Goal: Task Accomplishment & Management: Manage account settings

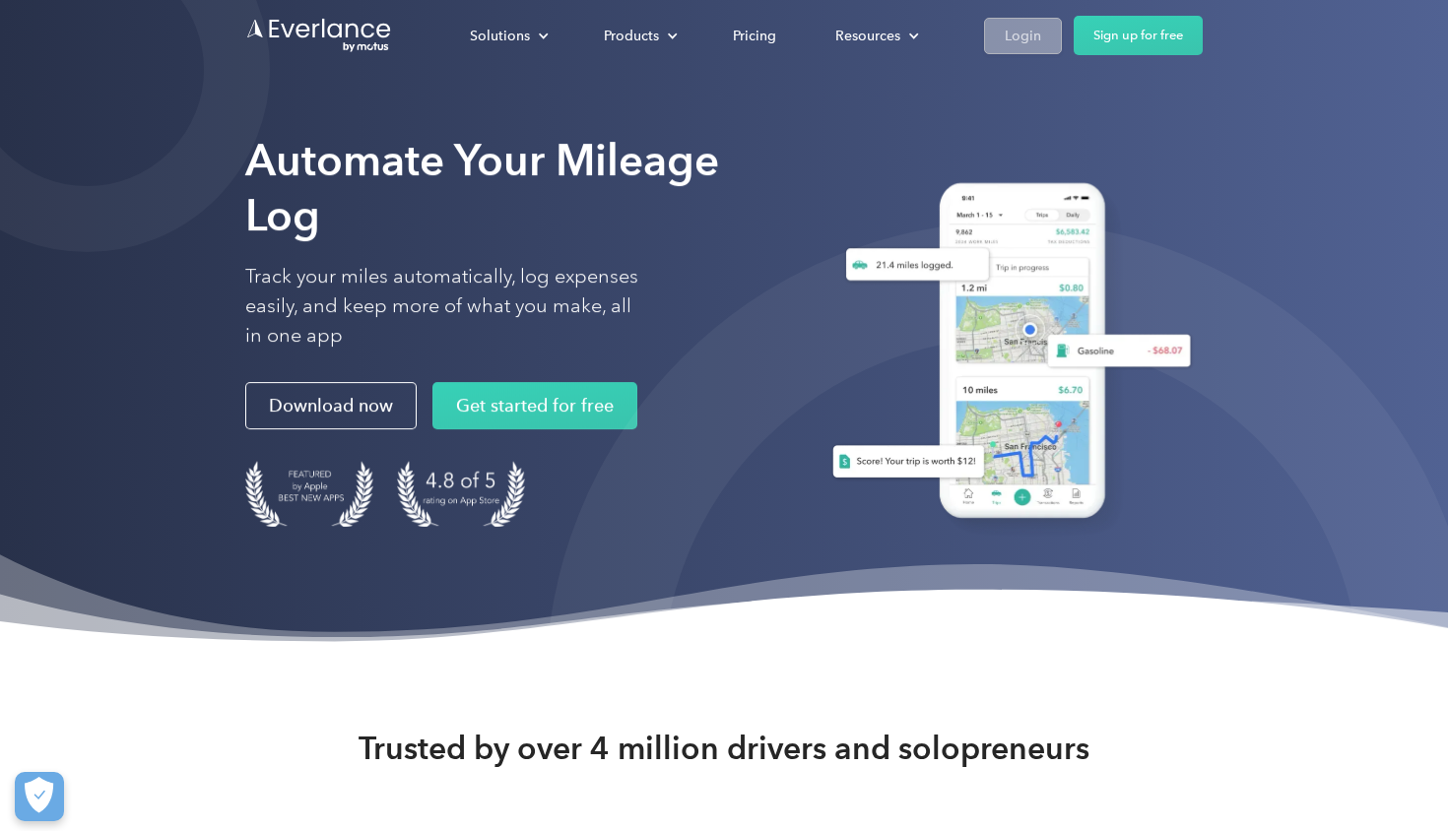
click at [1029, 46] on div "Login" at bounding box center [1023, 36] width 36 height 25
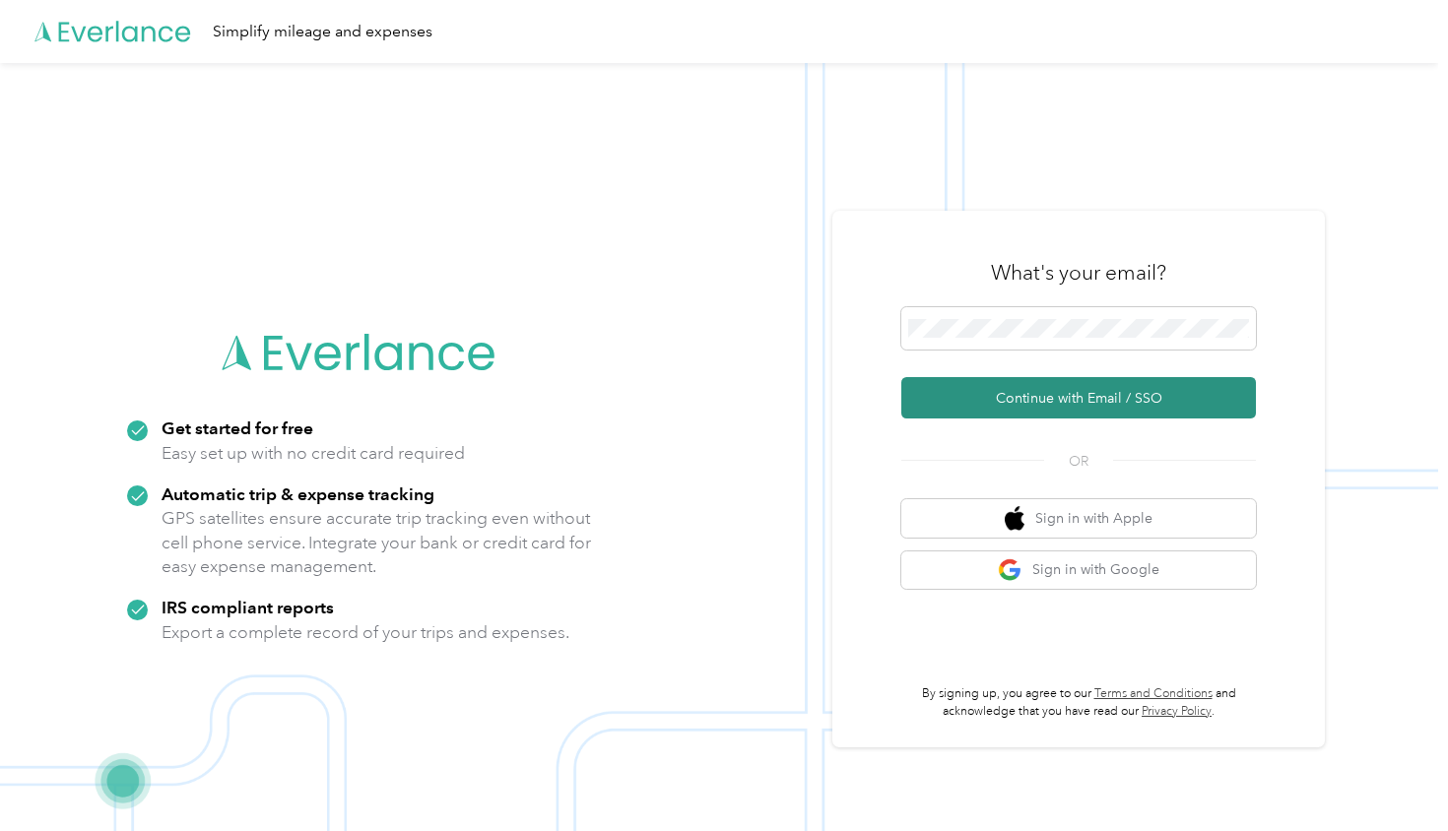
click at [1038, 405] on button "Continue with Email / SSO" at bounding box center [1078, 397] width 355 height 41
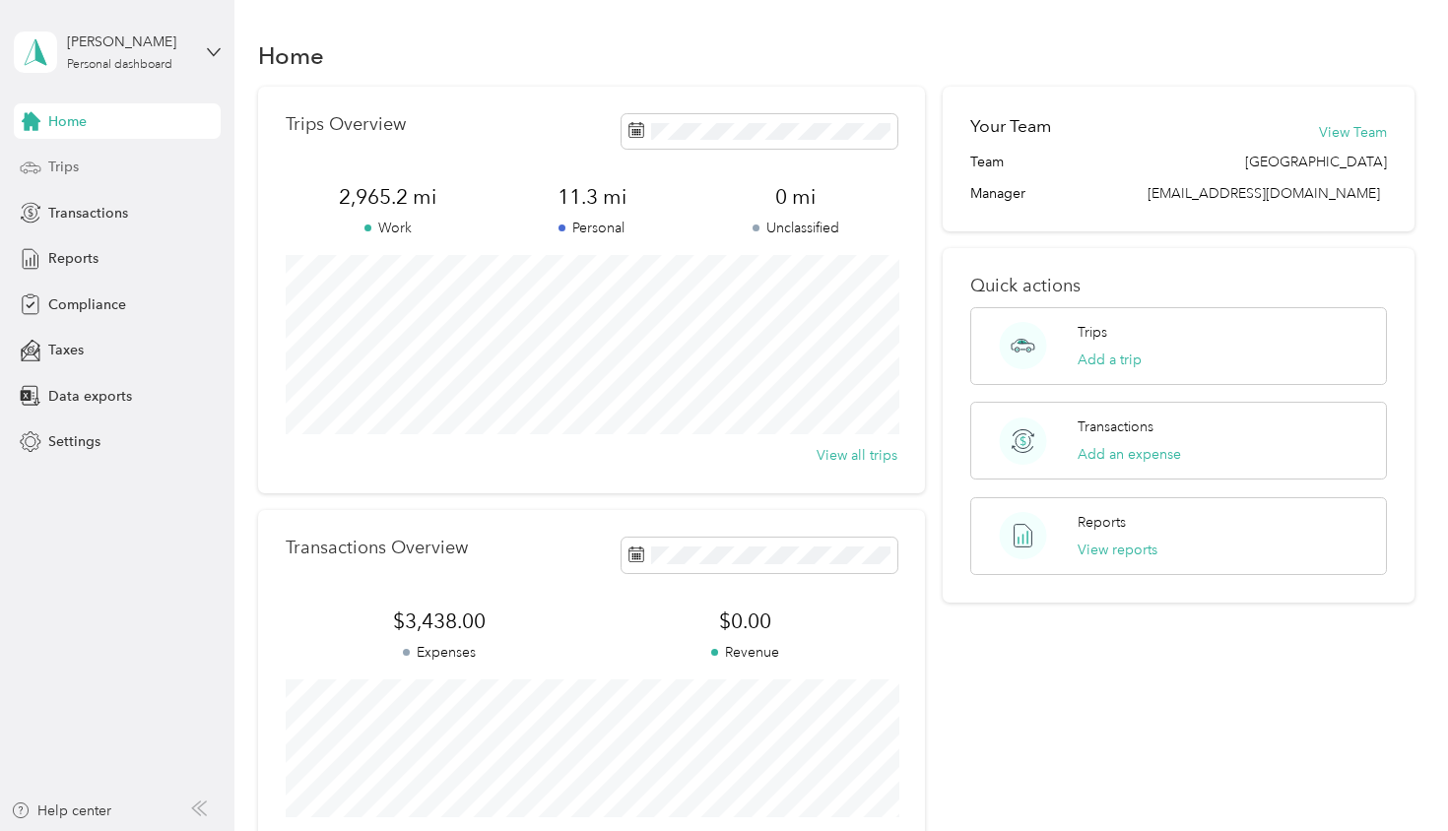
click at [61, 170] on span "Trips" at bounding box center [63, 167] width 31 height 21
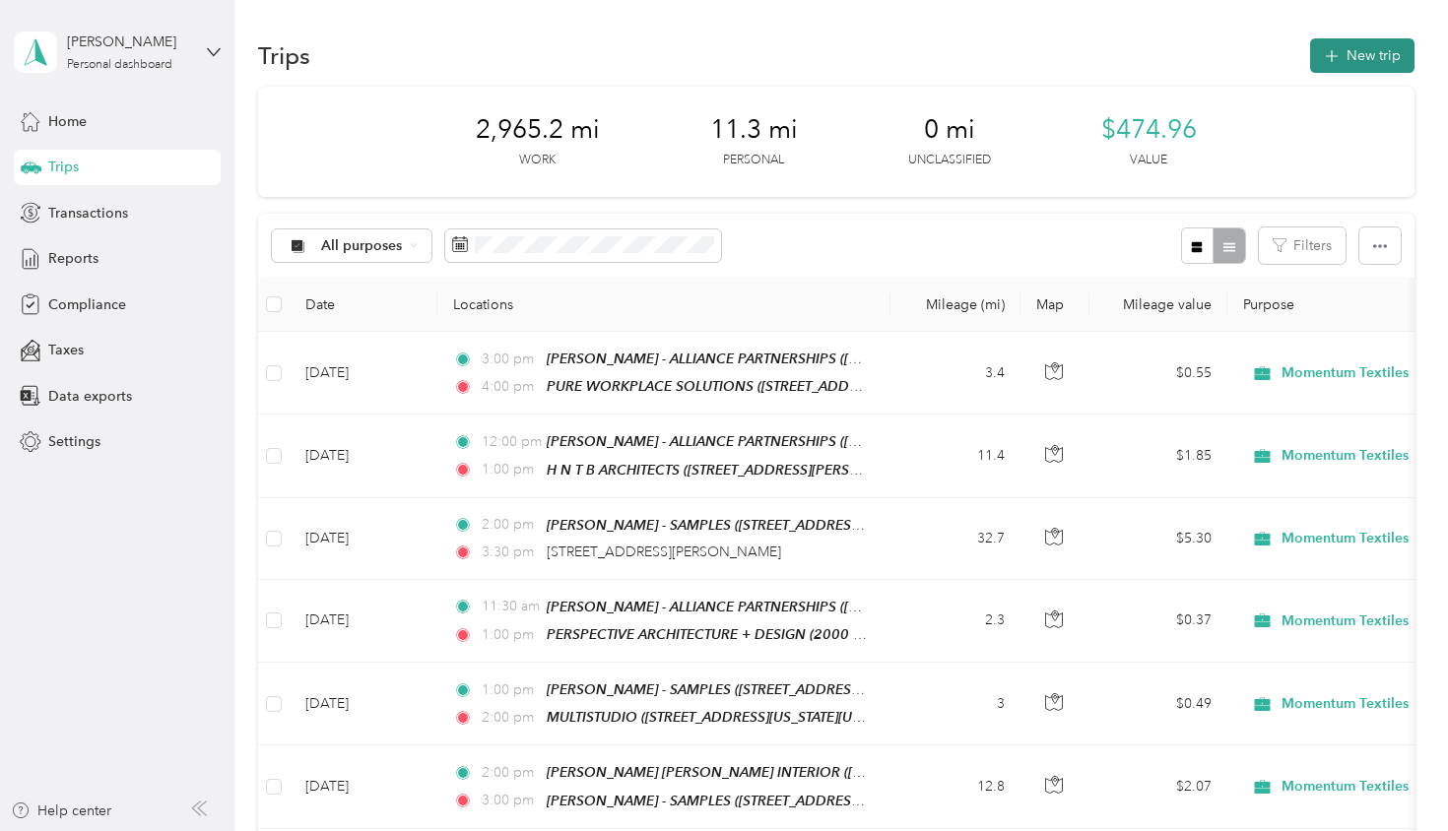
click at [1360, 60] on button "New trip" at bounding box center [1362, 55] width 104 height 34
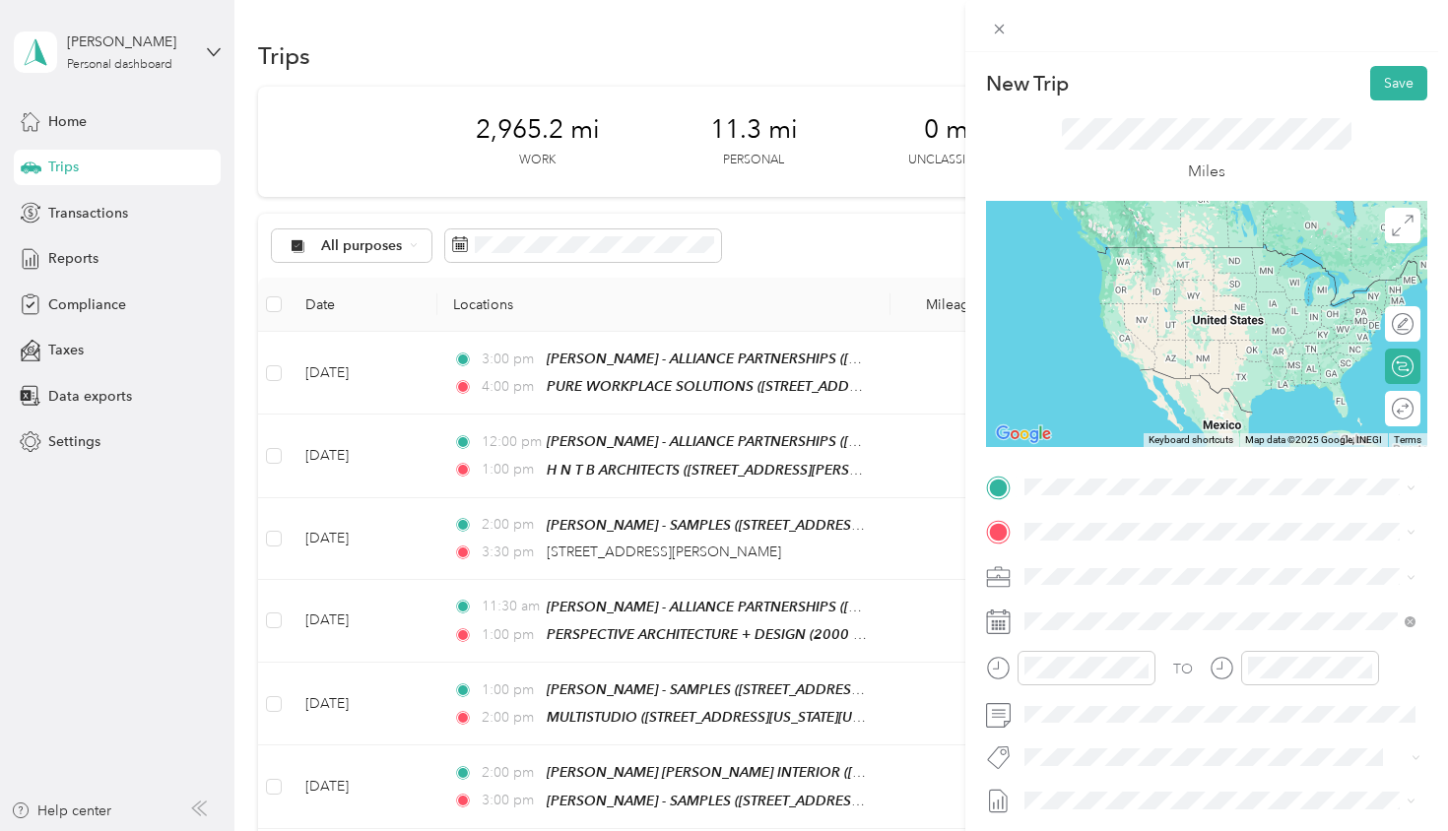
click at [1156, 783] on div "TEAM [PERSON_NAME] - SAMPLES" at bounding box center [1215, 795] width 306 height 25
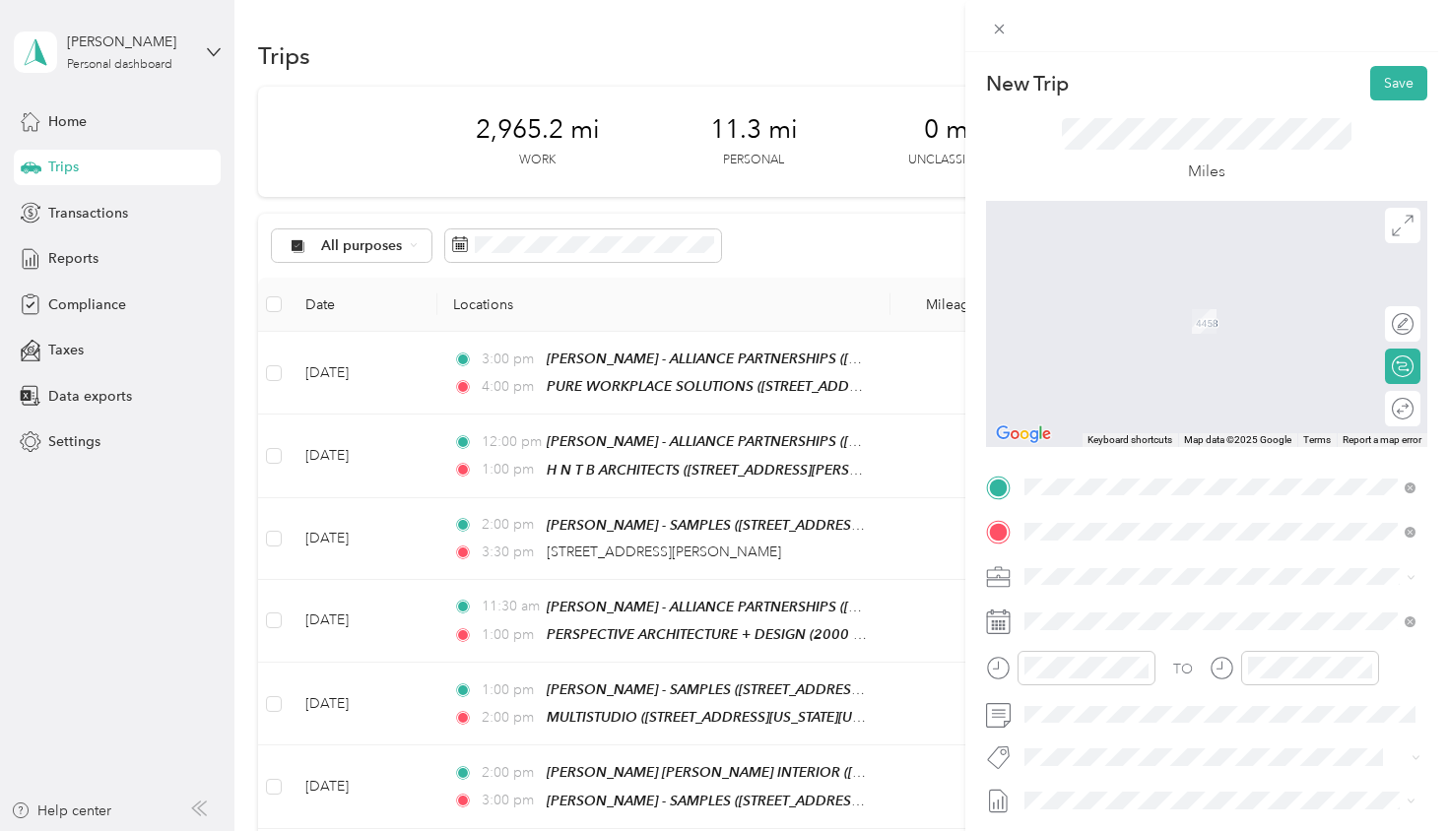
drag, startPoint x: 1086, startPoint y: 540, endPoint x: 1167, endPoint y: 612, distance: 108.9
click at [1167, 612] on strong "[PERSON_NAME] COLLECTIVE" at bounding box center [1232, 613] width 204 height 18
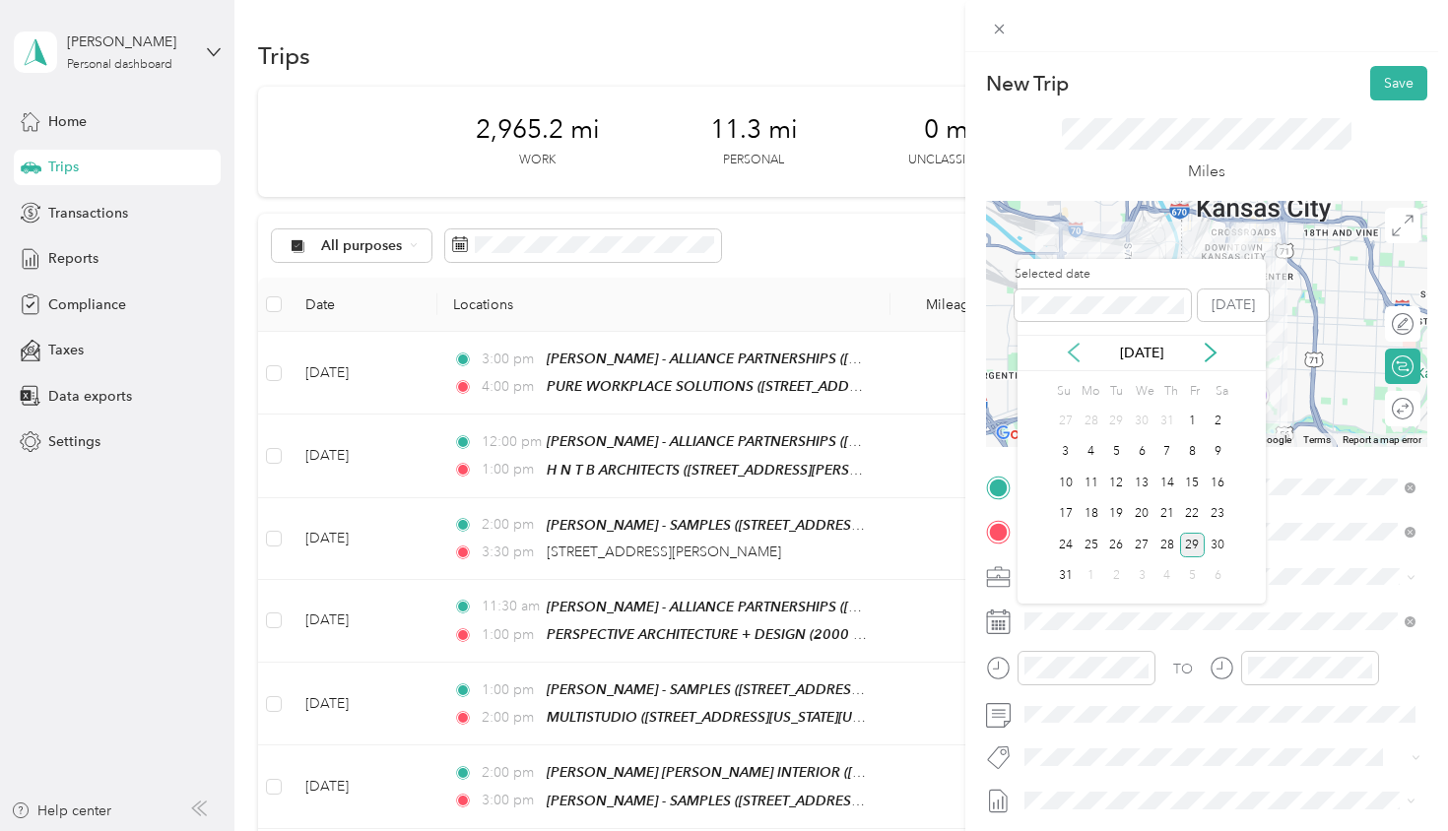
click at [1077, 350] on icon at bounding box center [1074, 353] width 20 height 20
click at [1165, 449] on div "10" at bounding box center [1167, 452] width 26 height 25
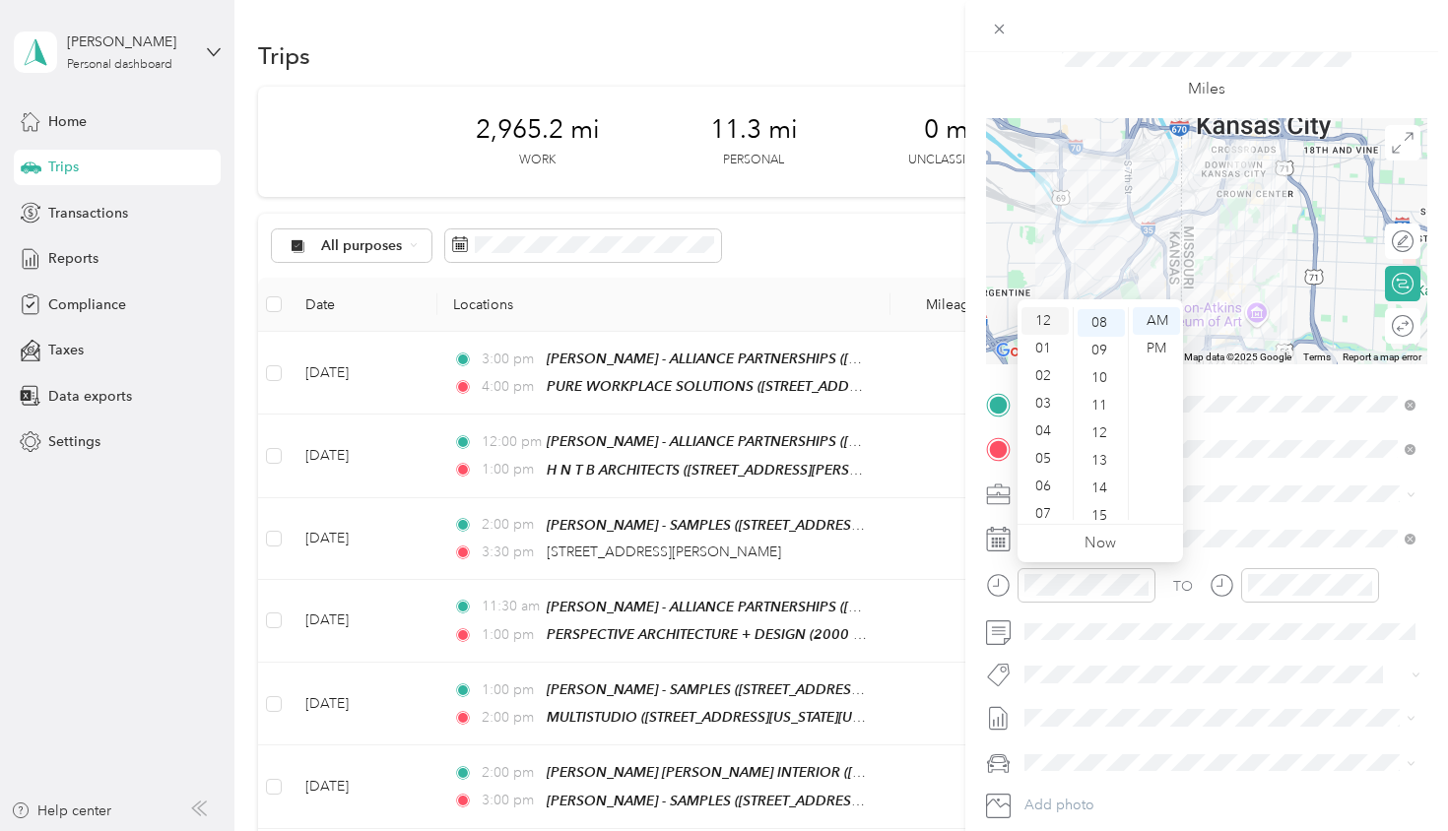
click at [1049, 315] on div "12" at bounding box center [1044, 321] width 47 height 28
click at [1160, 346] on div "PM" at bounding box center [1156, 349] width 47 height 28
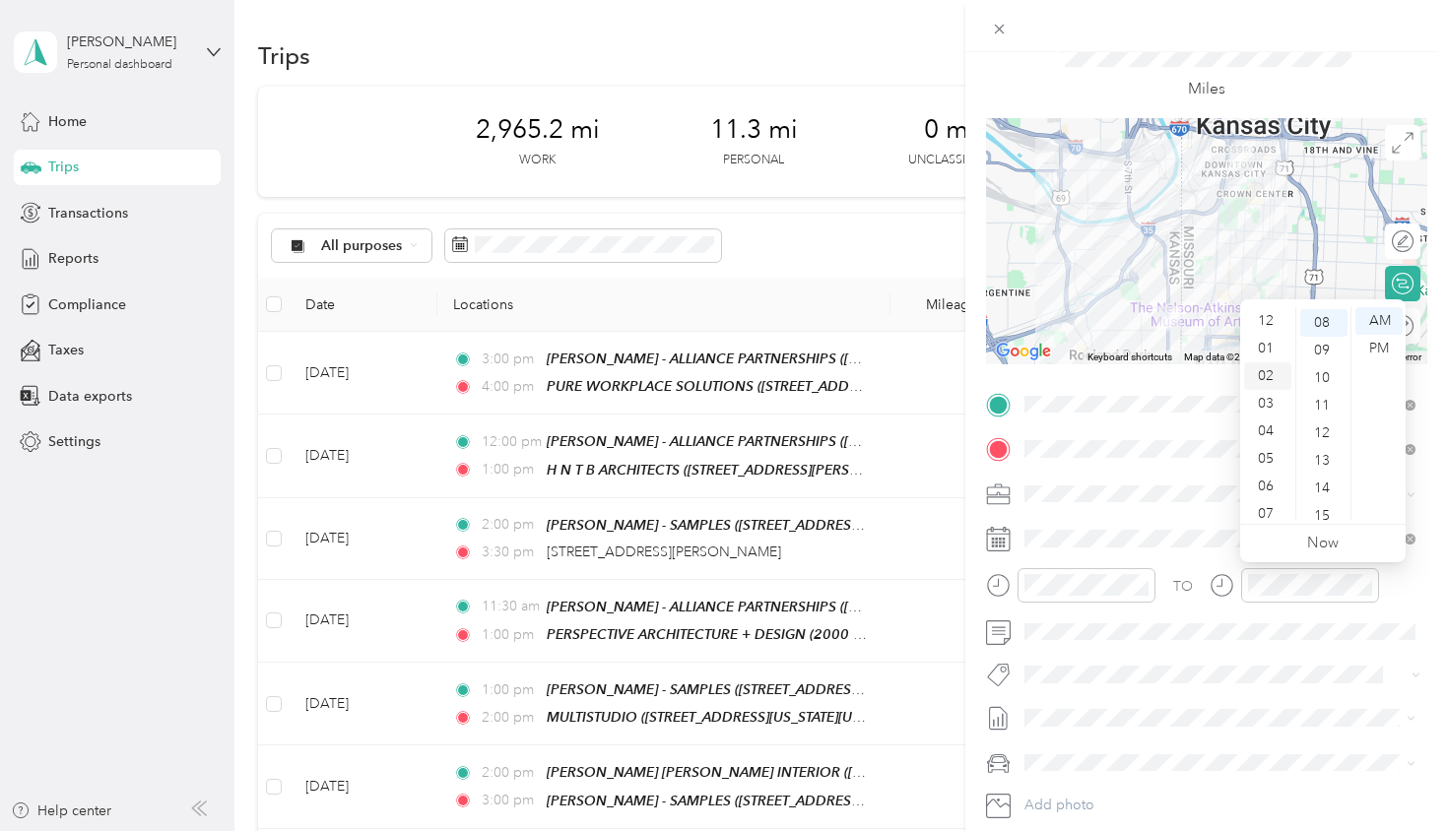
click at [1272, 369] on div "02" at bounding box center [1267, 376] width 47 height 28
click at [1377, 344] on div "PM" at bounding box center [1378, 349] width 47 height 28
click at [1293, 647] on div "TO Add photo" at bounding box center [1206, 627] width 441 height 476
click at [1397, 324] on div at bounding box center [1392, 326] width 41 height 21
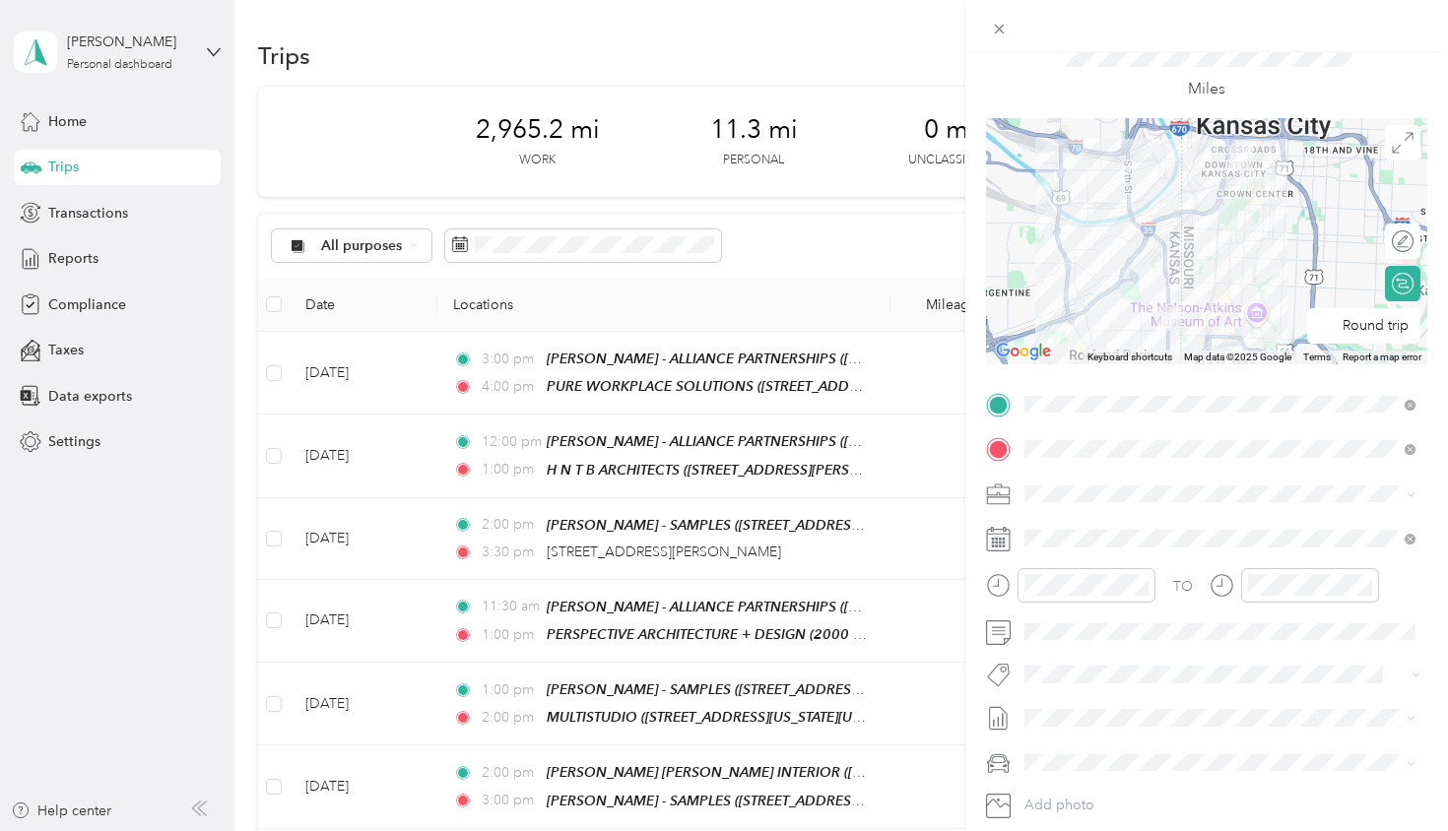
scroll to position [4, 0]
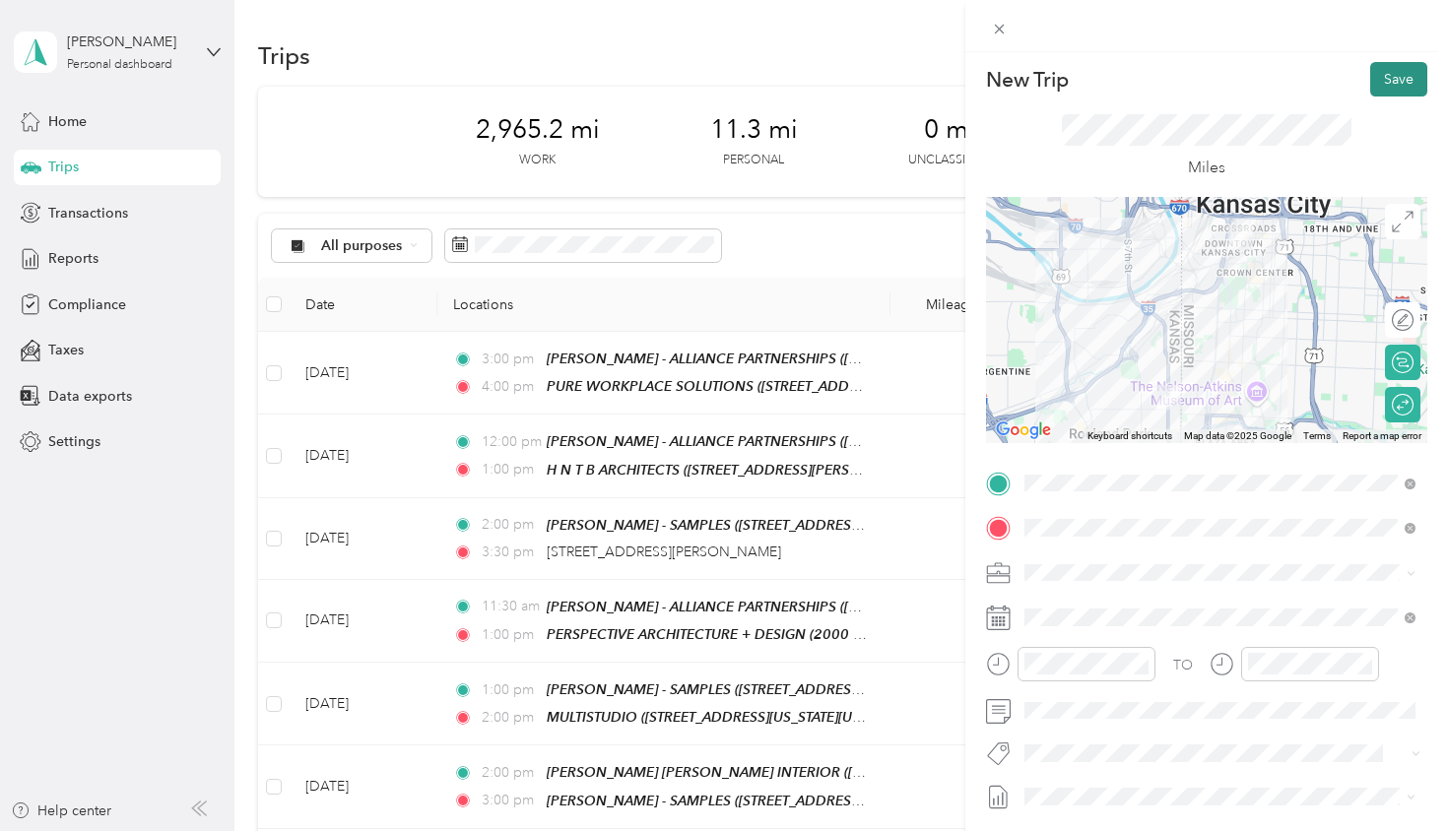
click at [1390, 77] on button "Save" at bounding box center [1398, 79] width 57 height 34
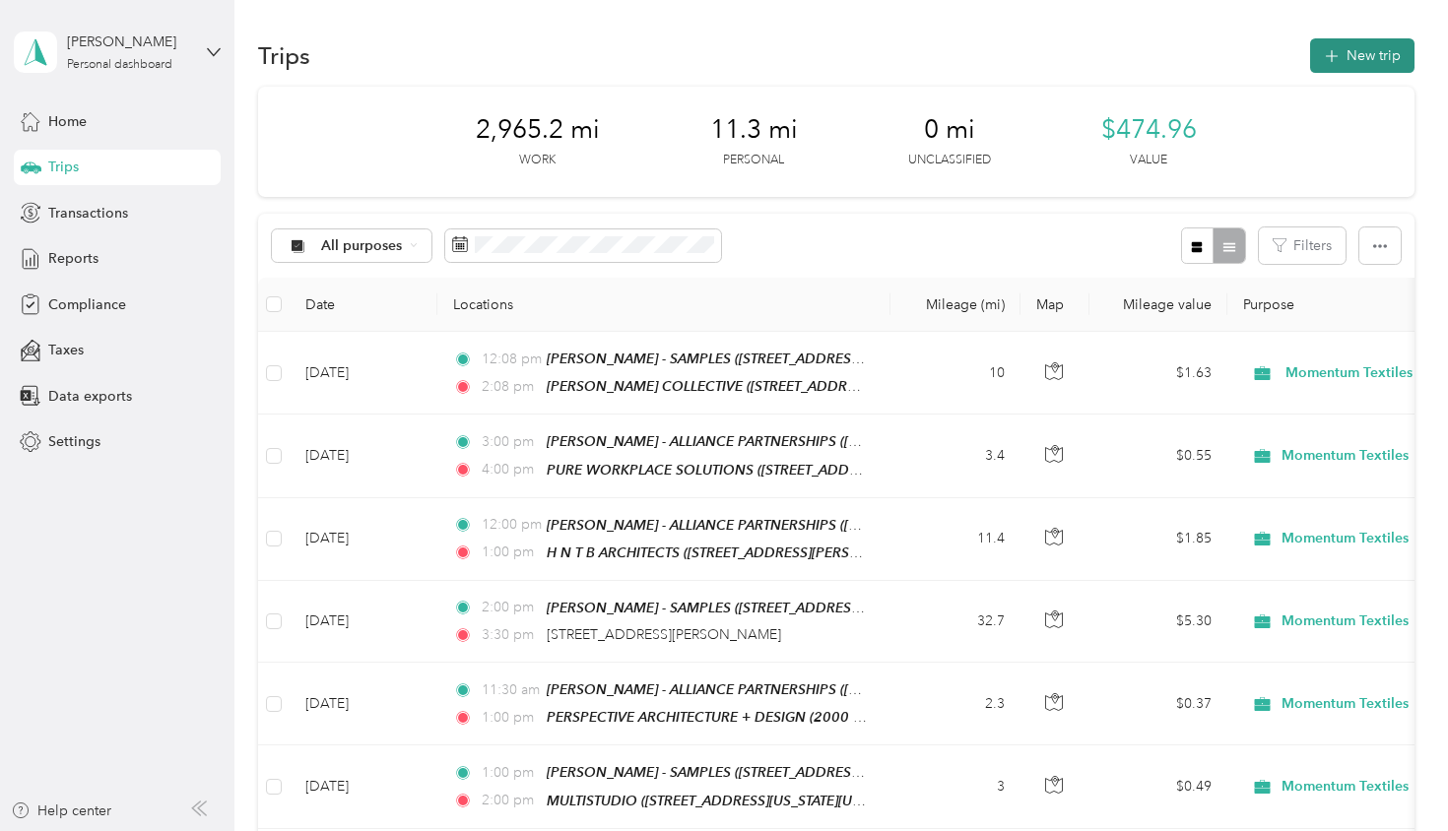
click at [1374, 49] on button "New trip" at bounding box center [1362, 55] width 104 height 34
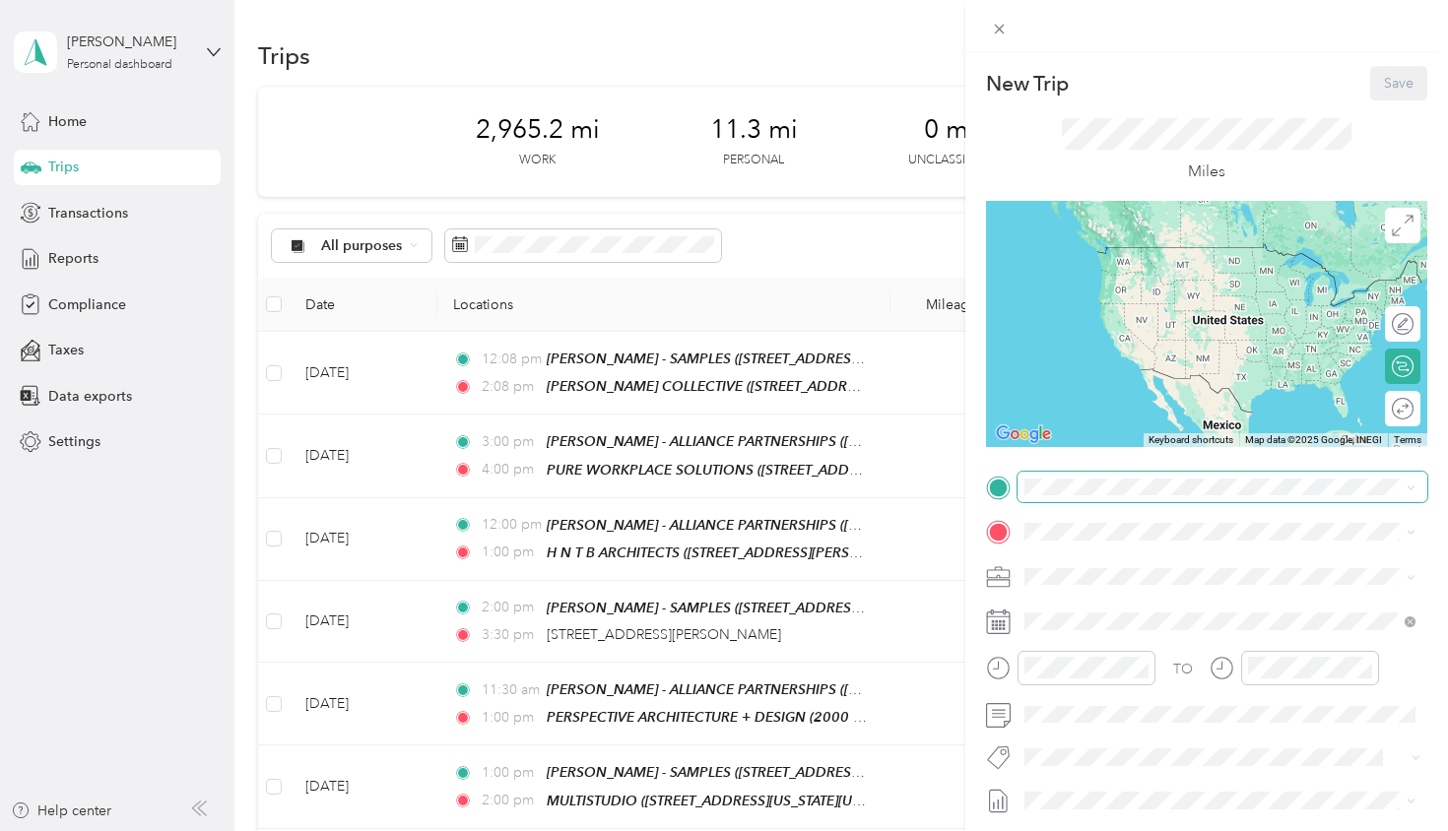
click at [1096, 498] on span at bounding box center [1223, 488] width 410 height 32
click at [1207, 787] on strong "[PERSON_NAME] - SAMPLES" at bounding box center [1225, 796] width 191 height 18
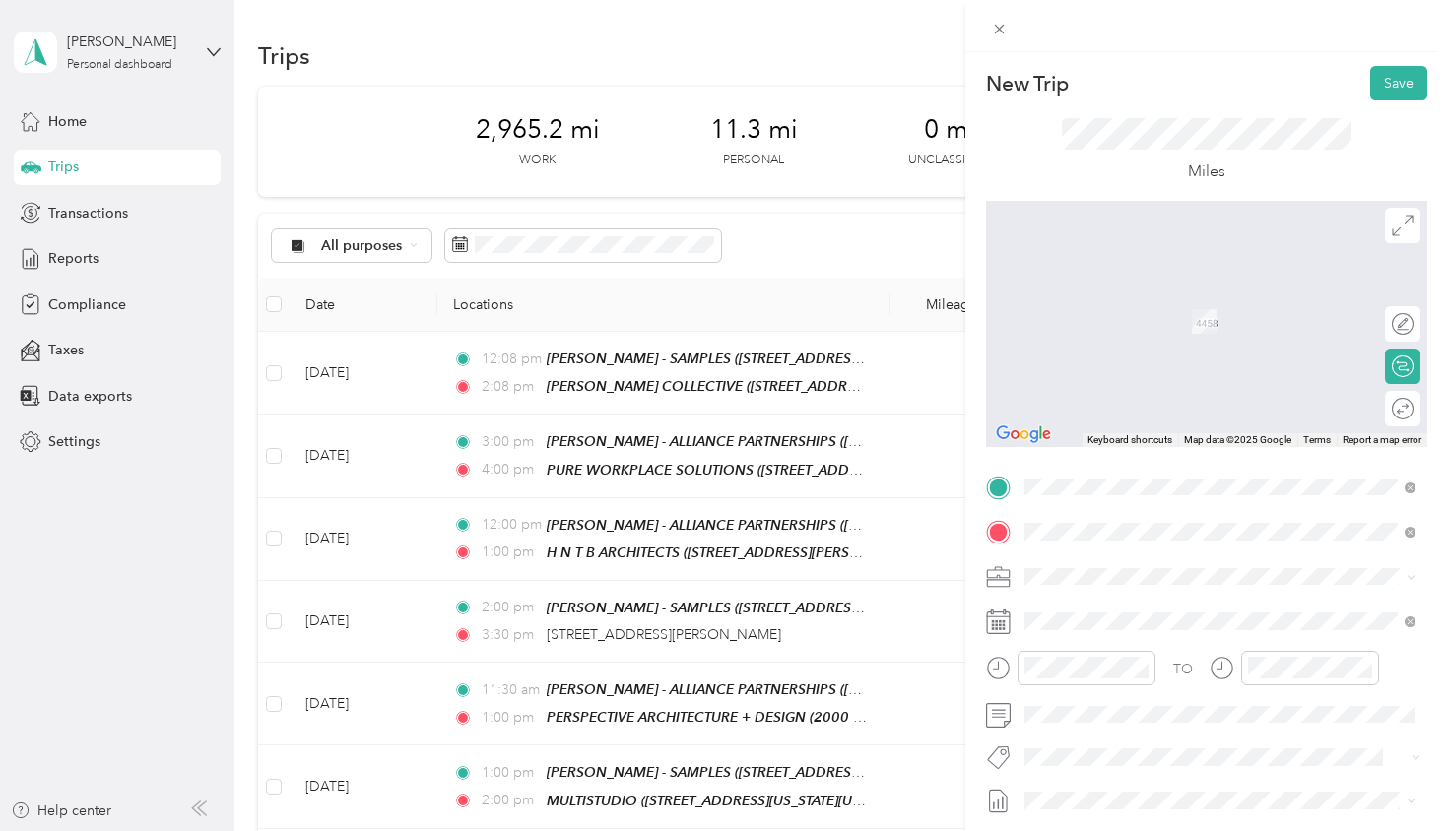
click at [1148, 730] on span "4TH & [US_STATE], 66043, [GEOGRAPHIC_DATA], [GEOGRAPHIC_DATA]" at bounding box center [1220, 748] width 316 height 37
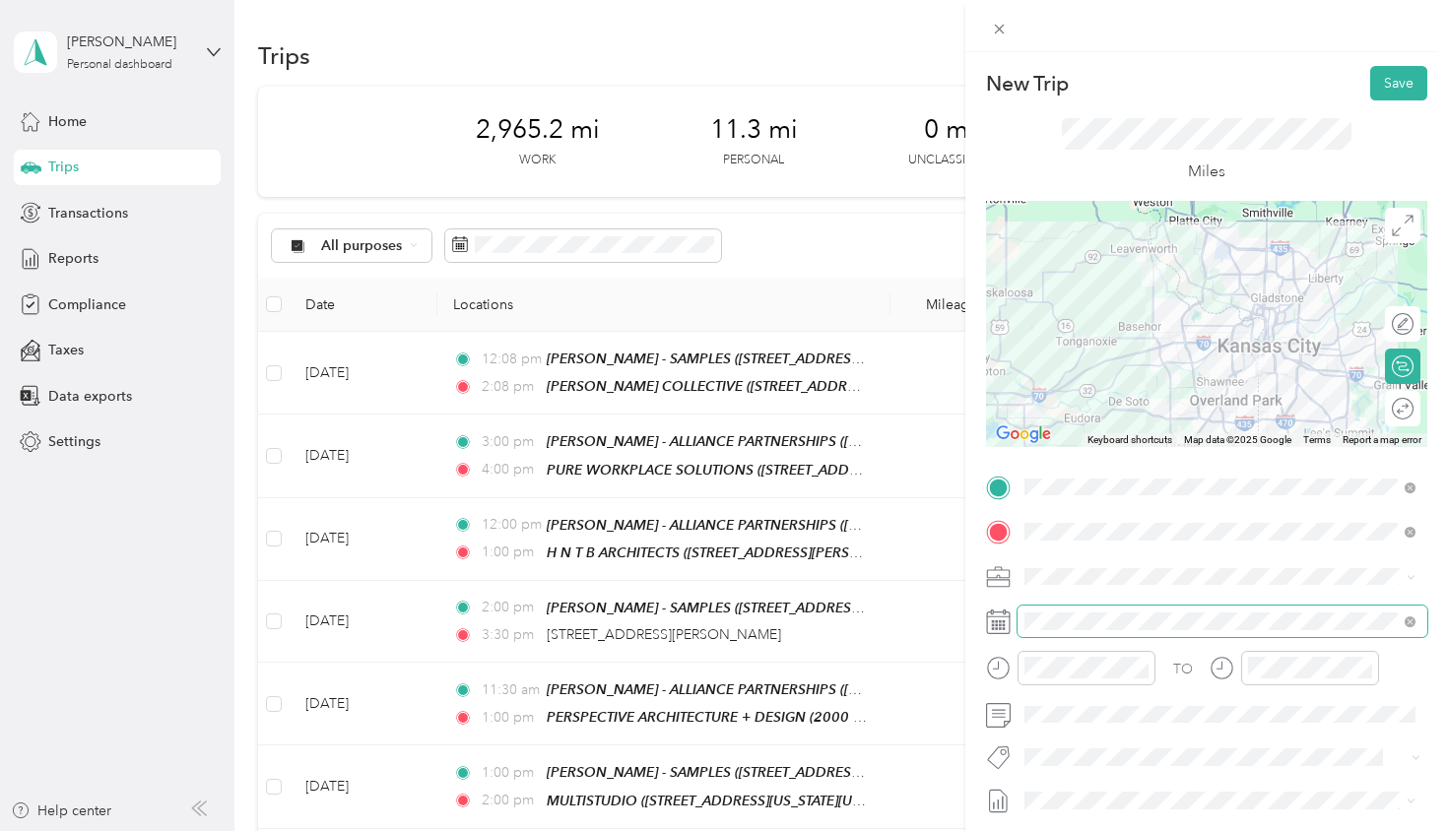
click at [1121, 628] on span at bounding box center [1223, 622] width 410 height 32
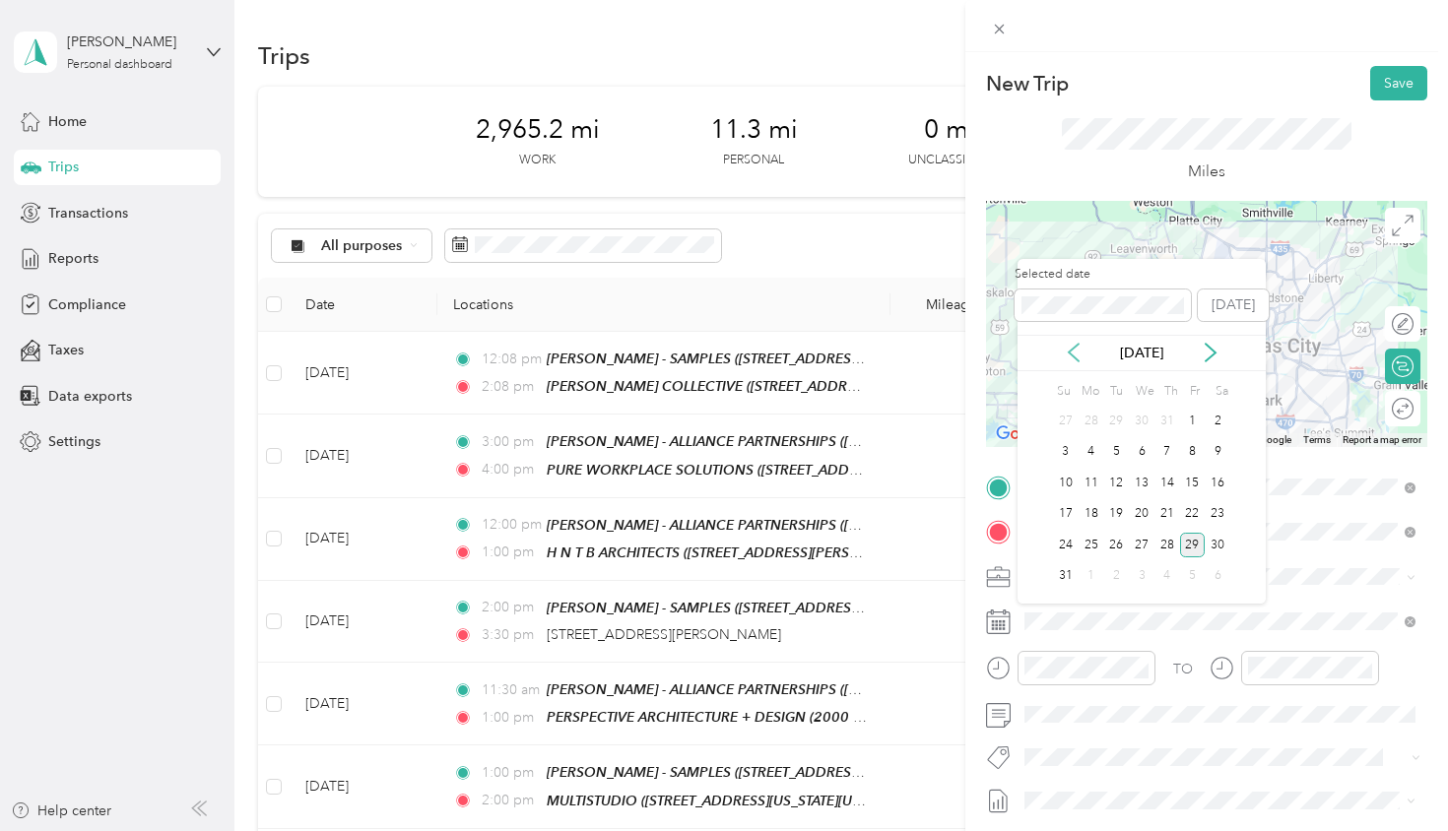
click at [1076, 349] on icon at bounding box center [1074, 353] width 20 height 20
click at [1212, 354] on icon at bounding box center [1211, 353] width 20 height 20
click at [1094, 485] on div "14" at bounding box center [1092, 483] width 26 height 25
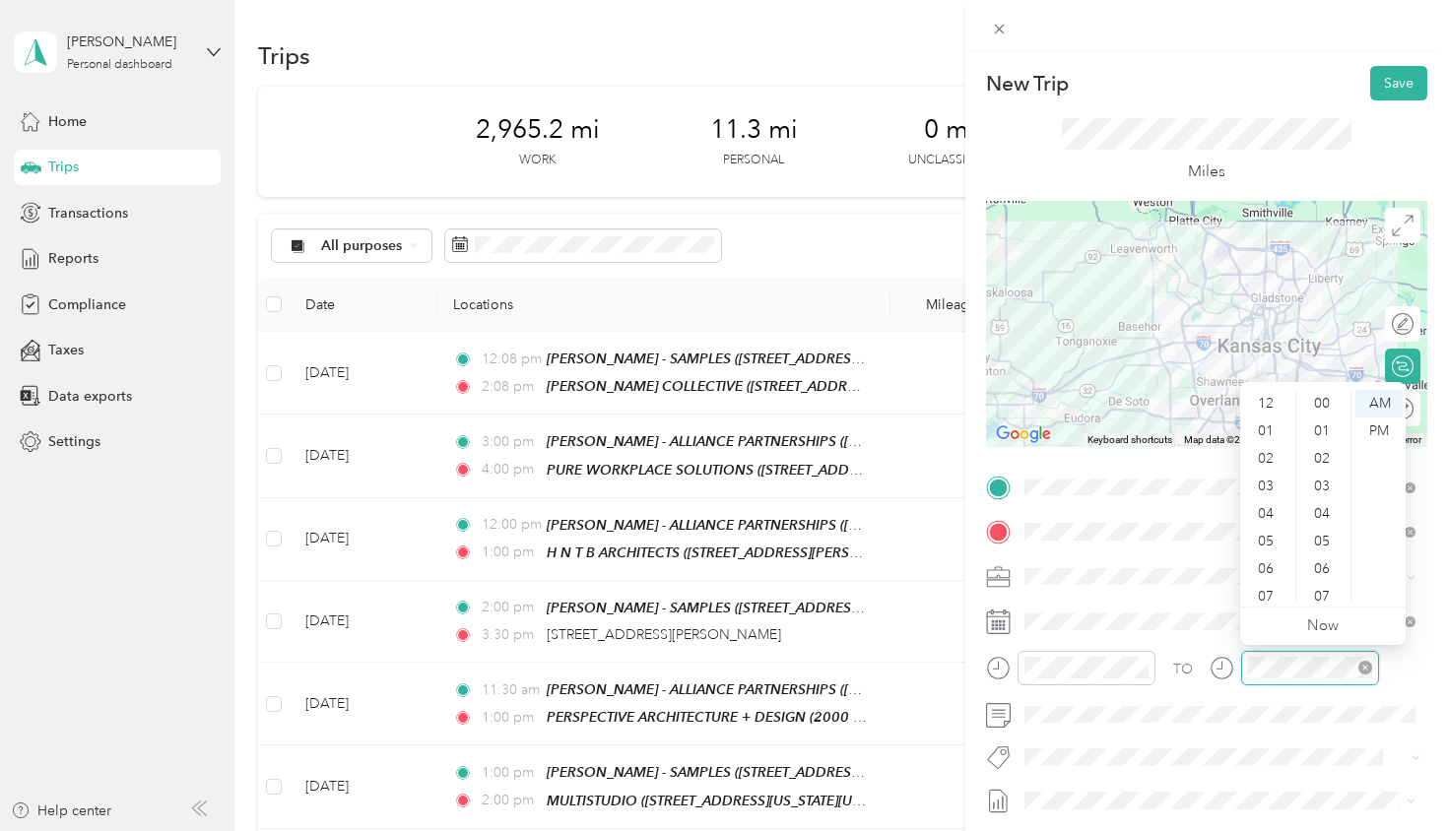
scroll to position [118, 0]
click at [1265, 577] on div "11" at bounding box center [1267, 589] width 47 height 28
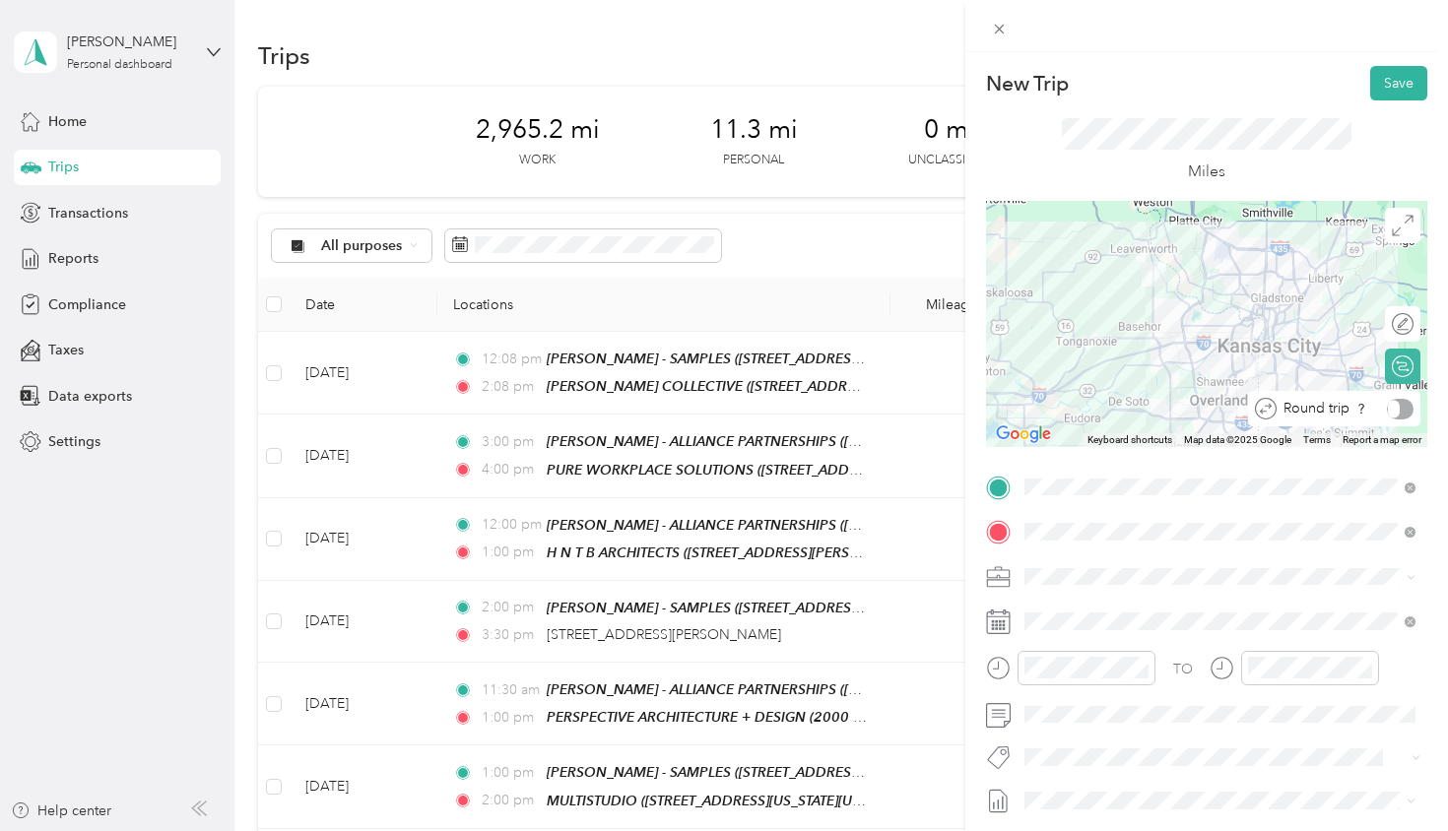
click at [1394, 406] on div at bounding box center [1400, 409] width 27 height 21
click at [1395, 92] on button "Save" at bounding box center [1398, 83] width 57 height 34
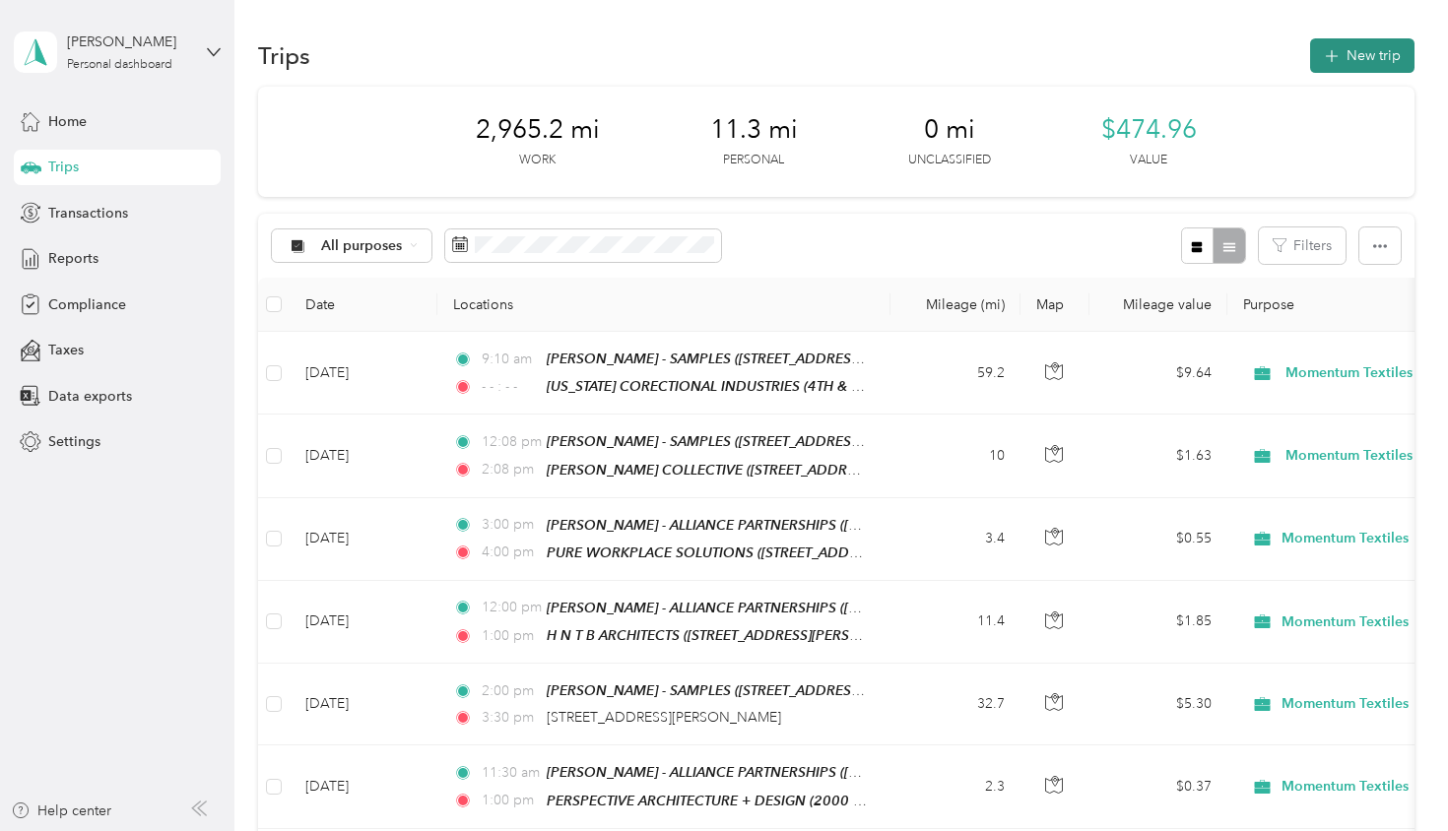
click at [1361, 52] on button "New trip" at bounding box center [1362, 55] width 104 height 34
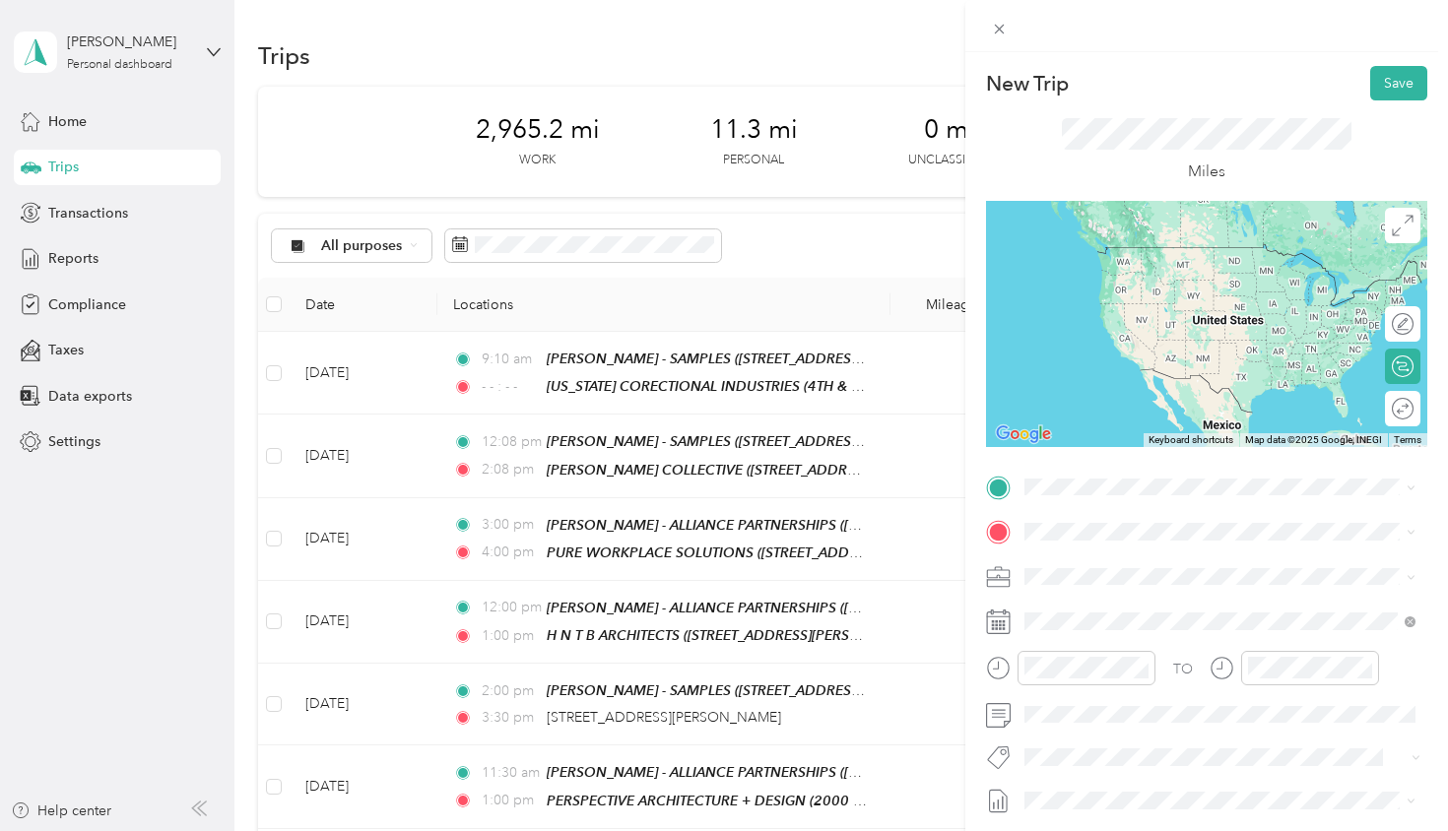
click at [1208, 765] on li "TEAM [PERSON_NAME] - SAMPLES [STREET_ADDRESS][PERSON_NAME][US_STATE]" at bounding box center [1220, 799] width 405 height 69
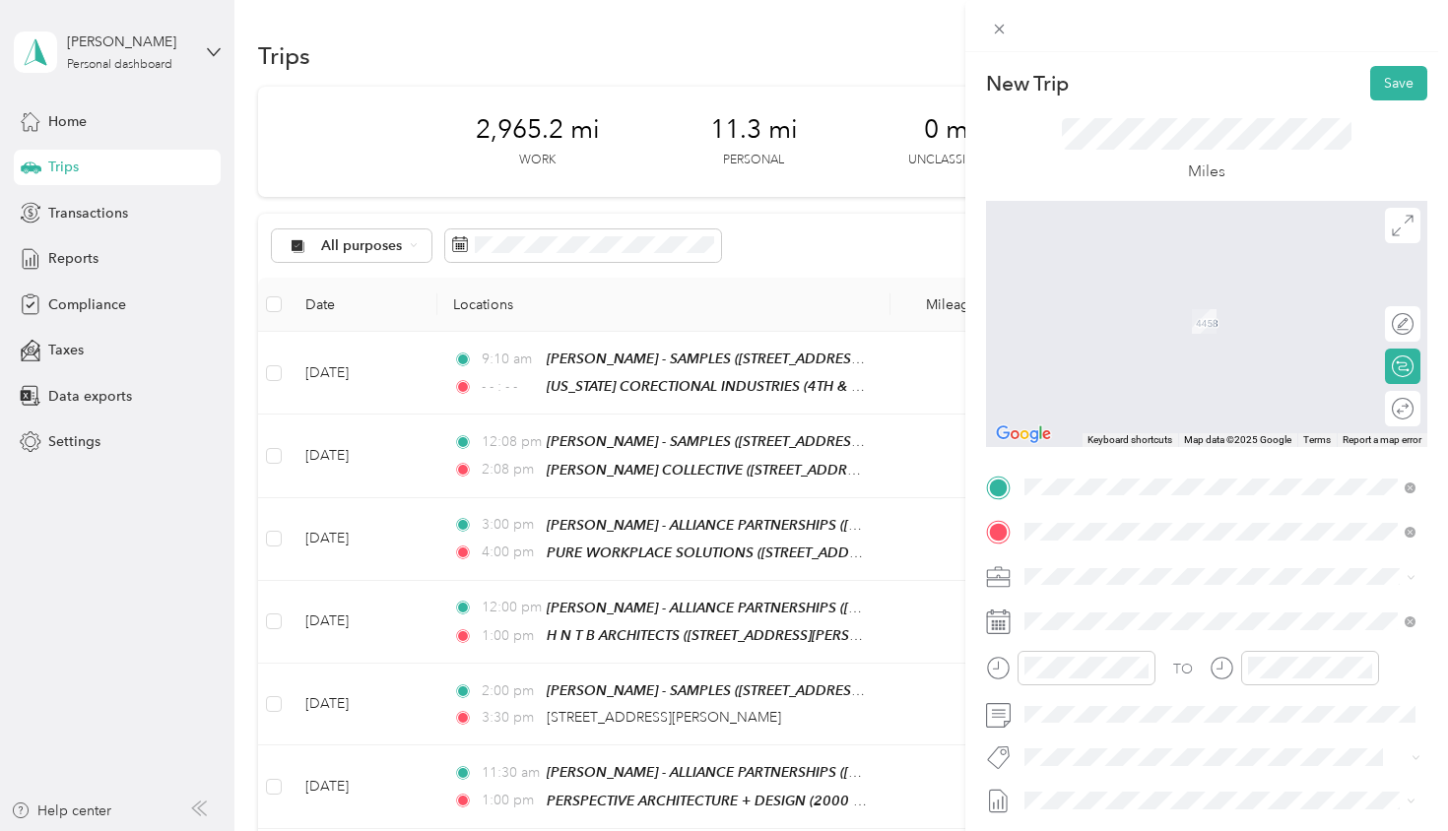
click at [1200, 774] on div "TEAM T K ARCHITECTS [STREET_ADDRESS][US_STATE]" at bounding box center [1160, 773] width 197 height 48
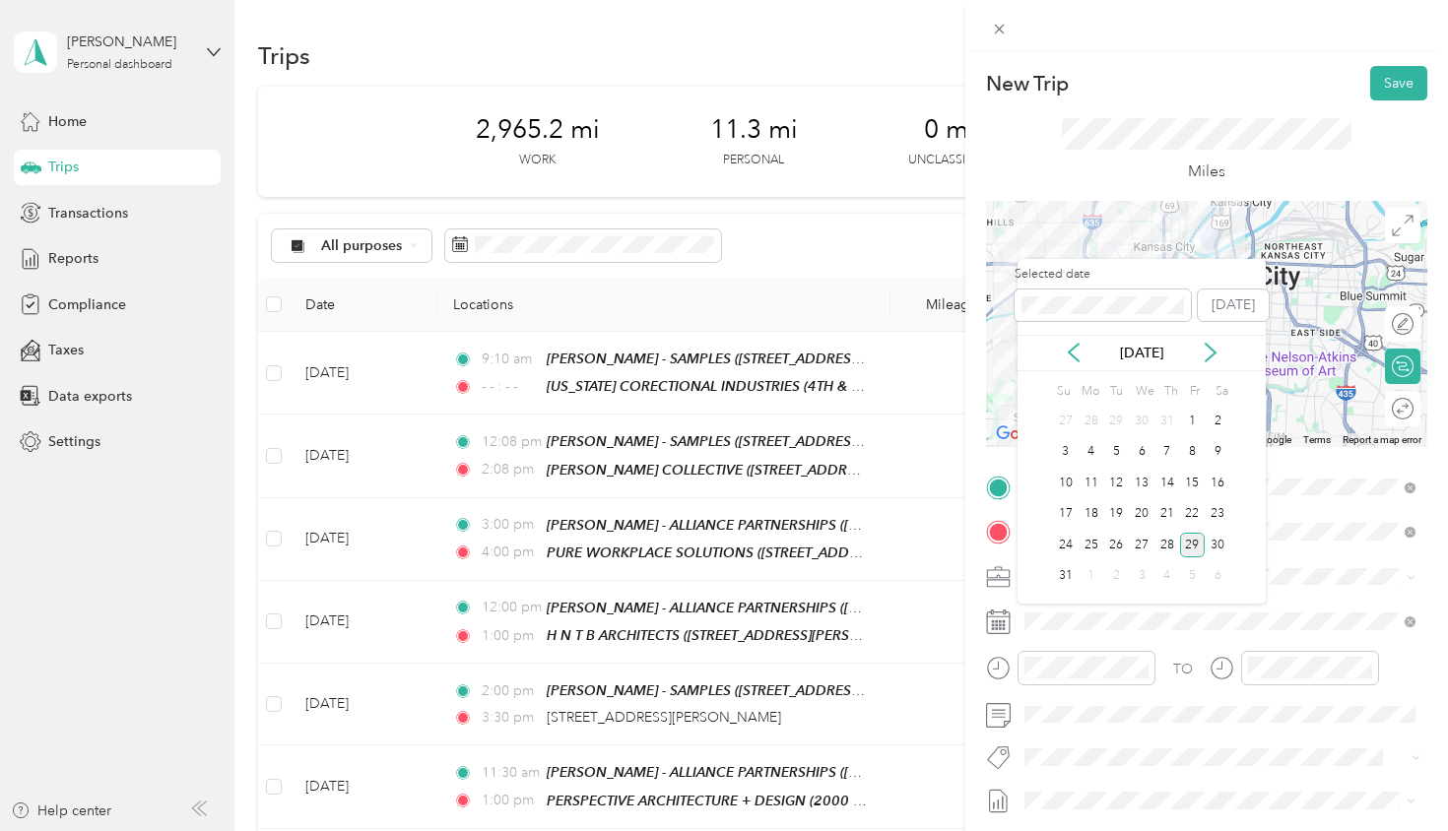
click at [1078, 365] on div "[DATE]" at bounding box center [1142, 353] width 248 height 36
click at [1077, 351] on icon at bounding box center [1074, 353] width 20 height 20
click at [1114, 481] on div "15" at bounding box center [1116, 483] width 26 height 25
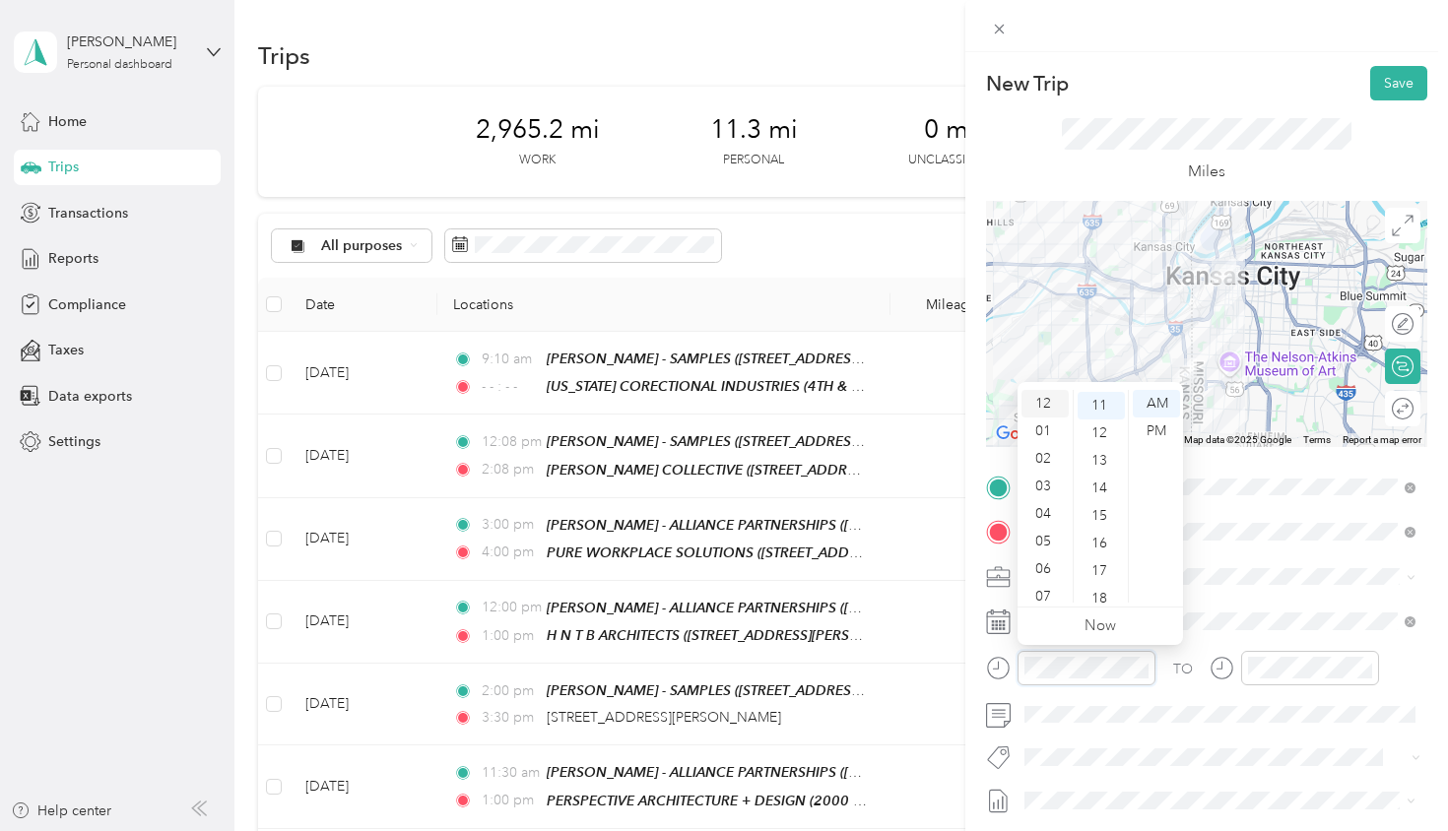
scroll to position [0, 0]
click at [1049, 398] on div "12" at bounding box center [1044, 404] width 47 height 28
click at [1156, 428] on div "PM" at bounding box center [1156, 432] width 47 height 28
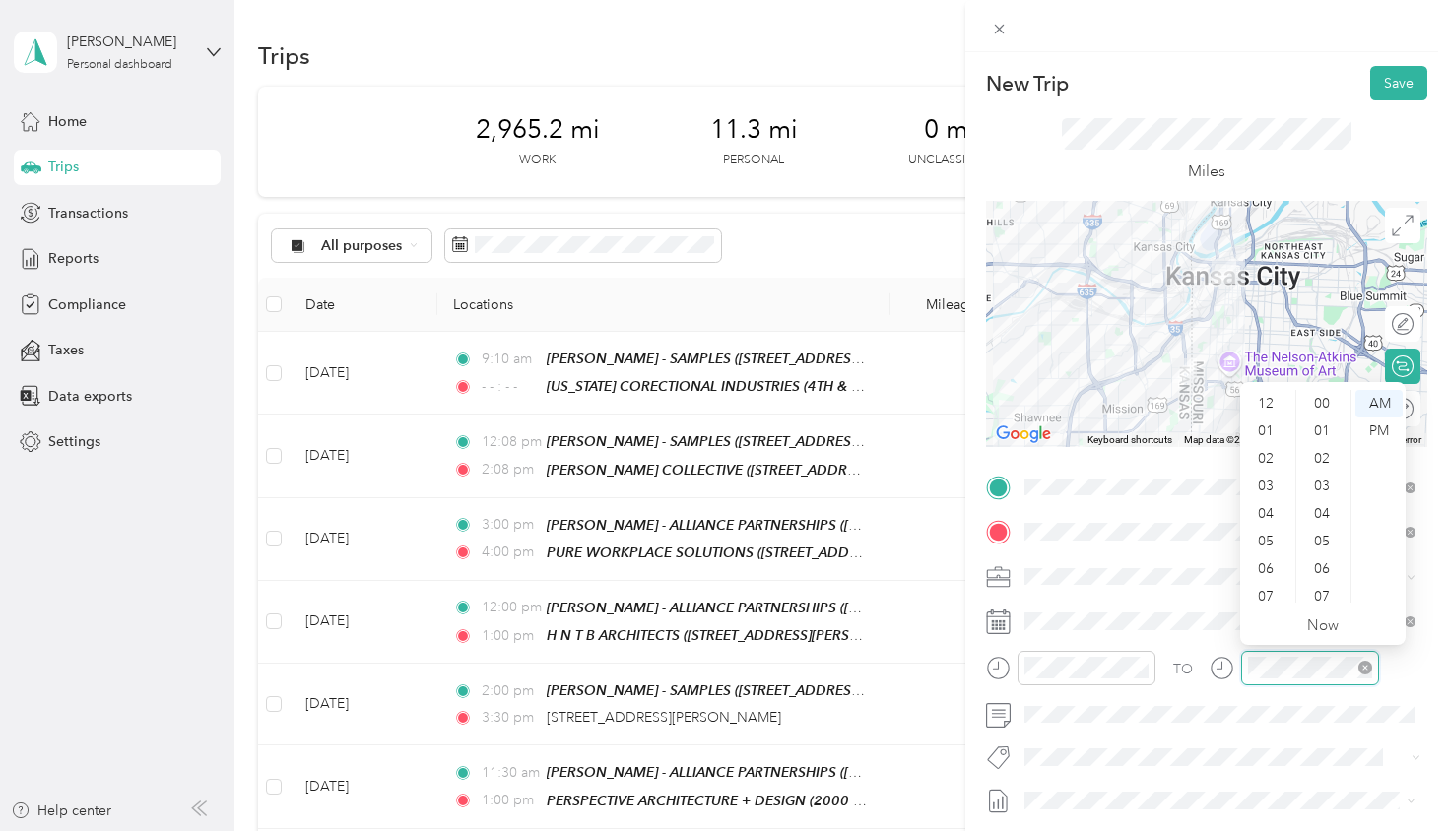
scroll to position [118, 0]
click at [1266, 414] on div "01" at bounding box center [1267, 420] width 47 height 28
click at [1377, 432] on div "PM" at bounding box center [1378, 432] width 47 height 28
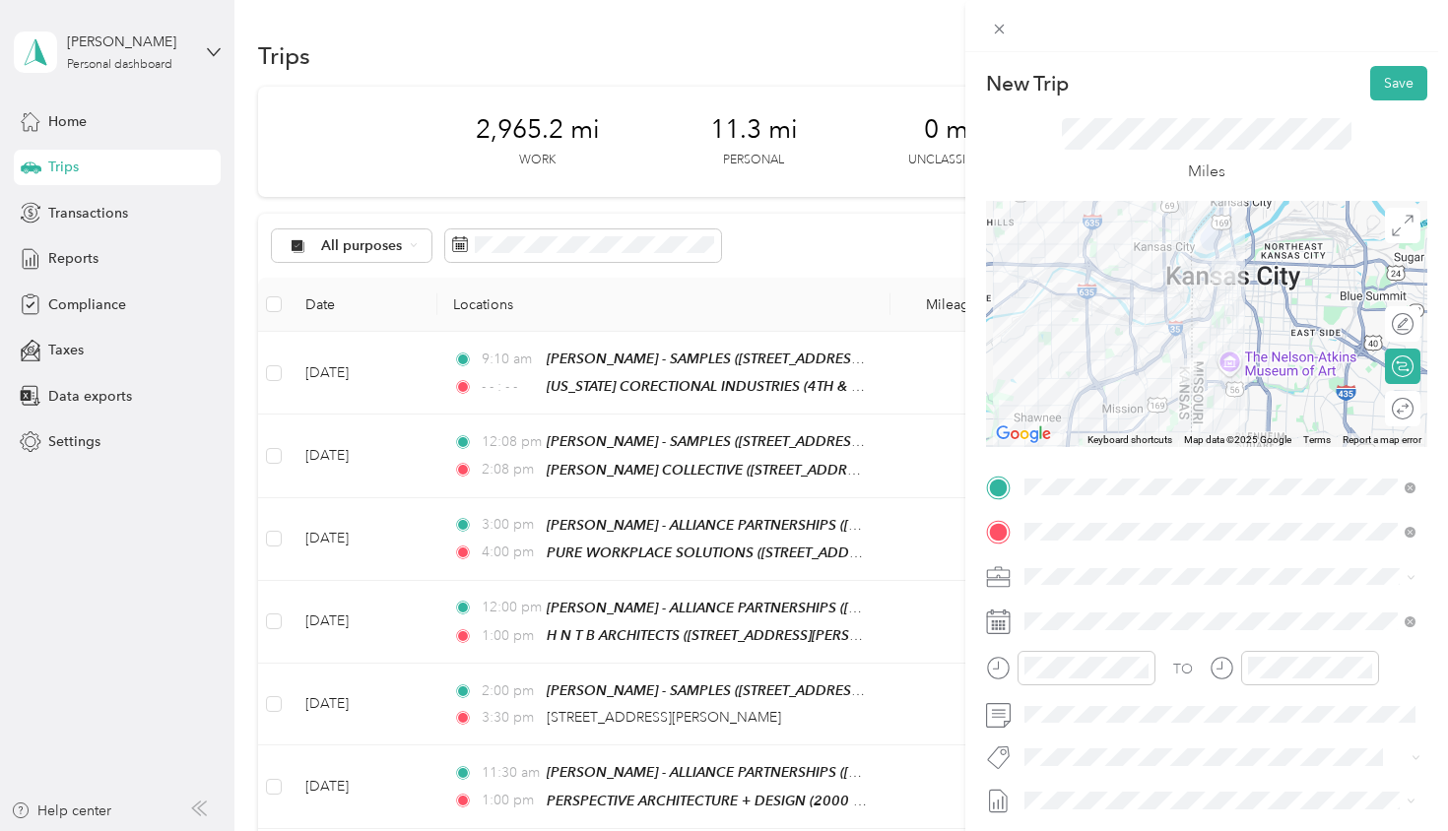
click at [1398, 410] on div "Round trip" at bounding box center [1402, 408] width 35 height 35
click at [1384, 407] on div at bounding box center [1383, 409] width 18 height 18
click at [1407, 91] on button "Save" at bounding box center [1398, 83] width 57 height 34
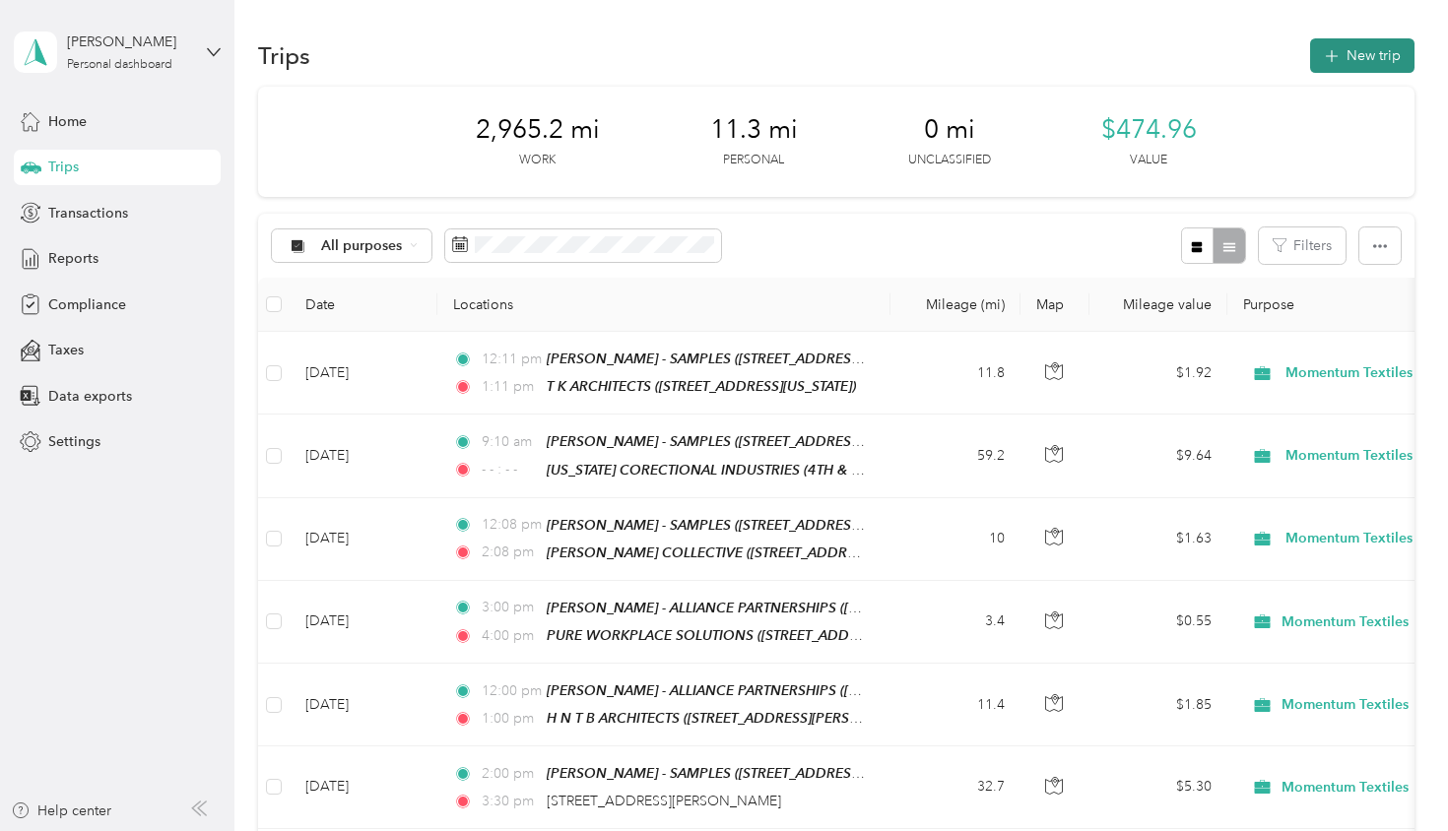
click at [1370, 57] on button "New trip" at bounding box center [1362, 55] width 104 height 34
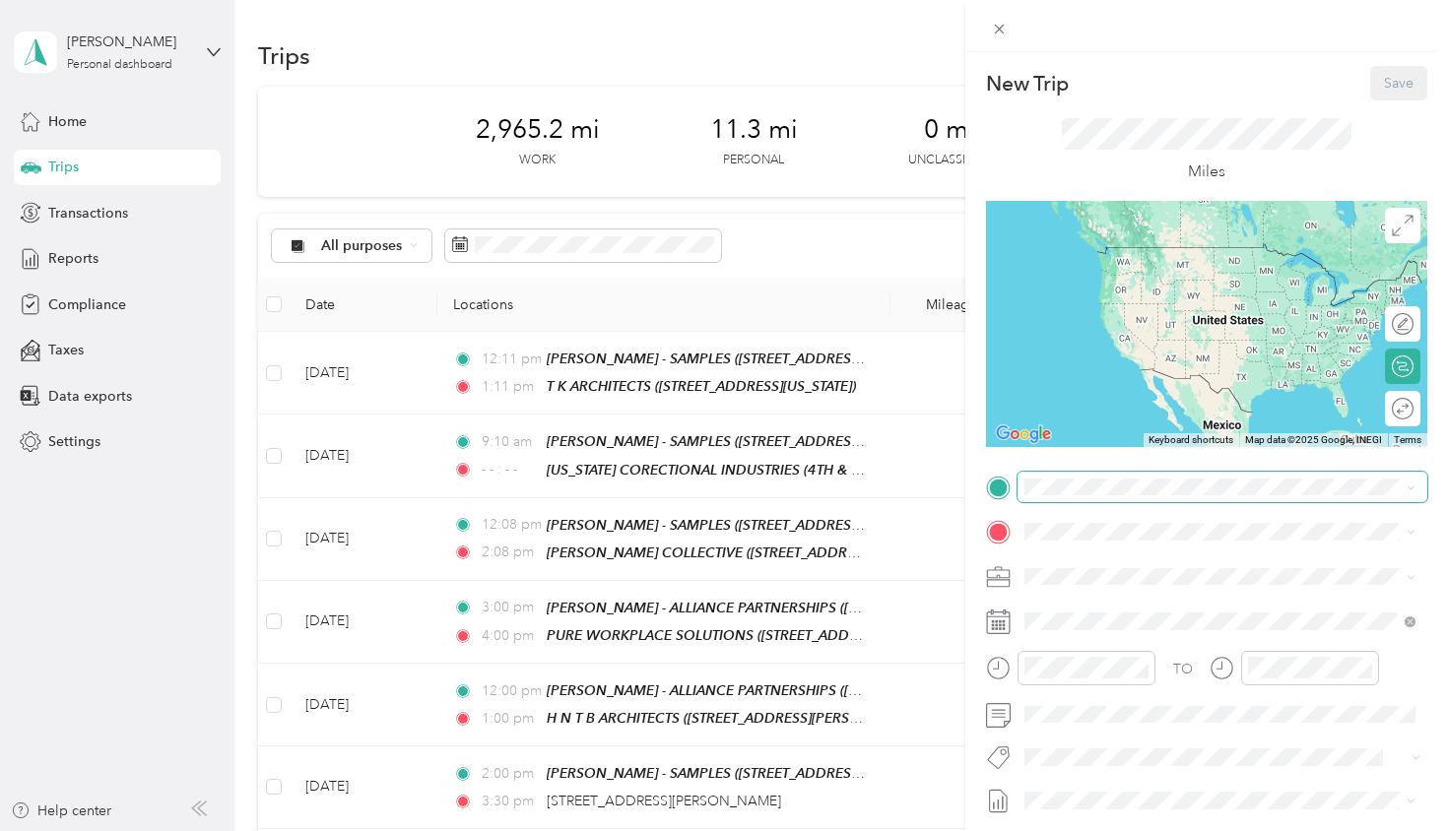
click at [1098, 473] on span at bounding box center [1223, 488] width 410 height 32
click at [1208, 830] on div "New Trip Save This trip cannot be edited because it is either under review, app…" at bounding box center [719, 831] width 1438 height 0
click at [1059, 469] on div "New Trip Save This trip cannot be edited because it is either under review, app…" at bounding box center [1206, 507] width 441 height 882
click at [1142, 787] on strong "[PERSON_NAME] - SAMPLES" at bounding box center [1225, 796] width 191 height 18
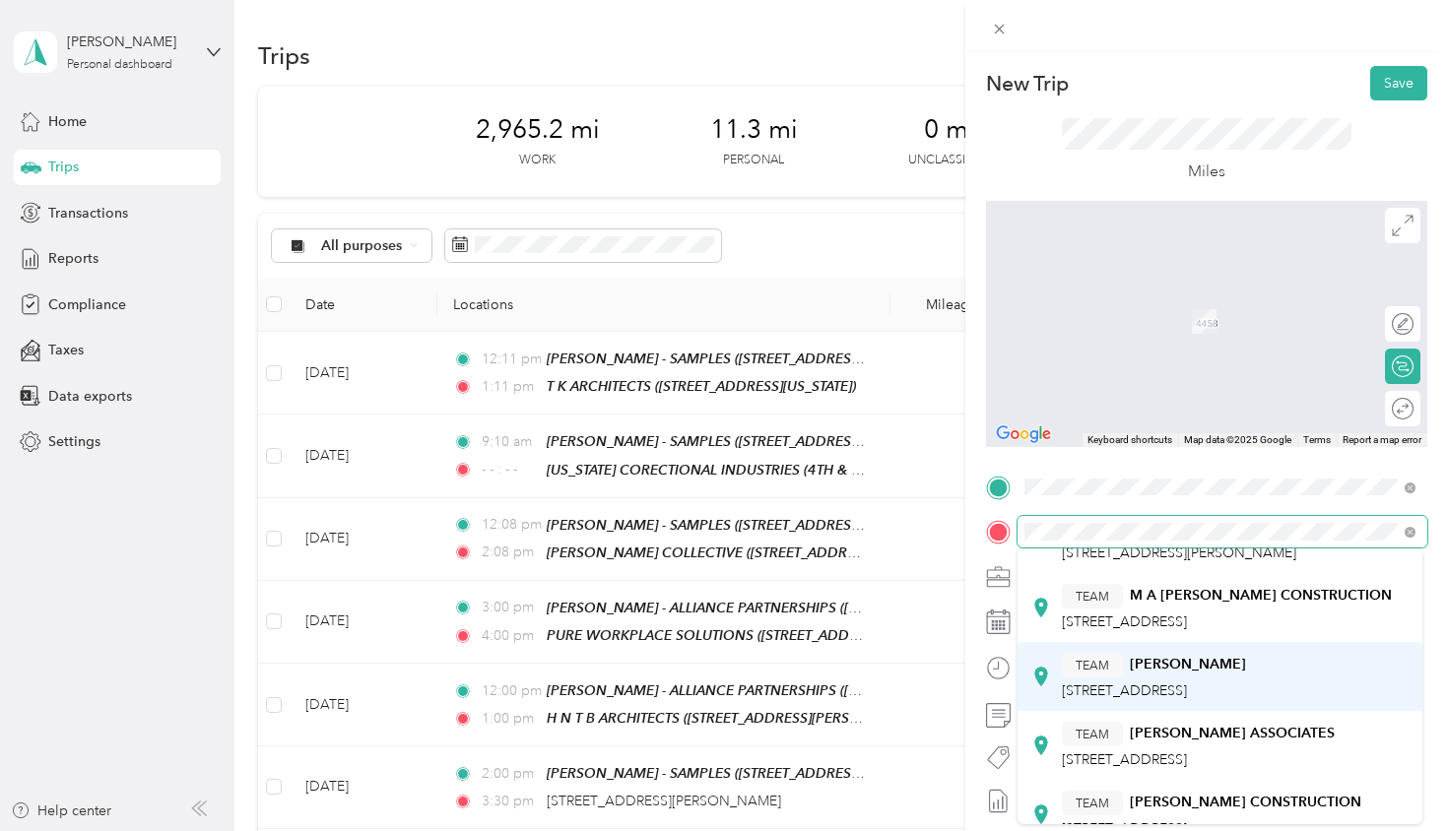
scroll to position [88, 0]
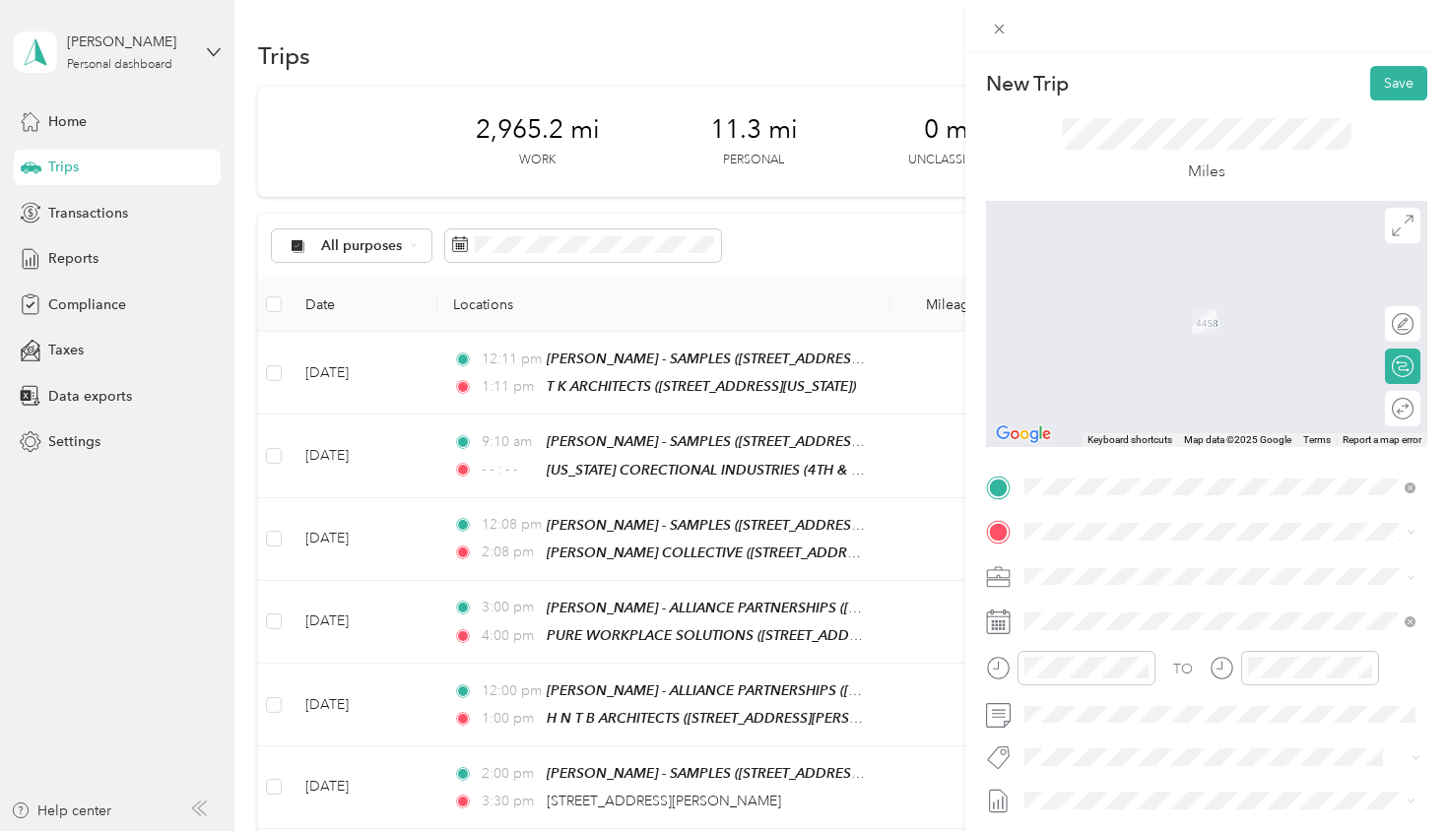
click at [1142, 620] on div "TEAM SJCF ARCHITECTS [STREET_ADDRESS]" at bounding box center [1156, 623] width 189 height 48
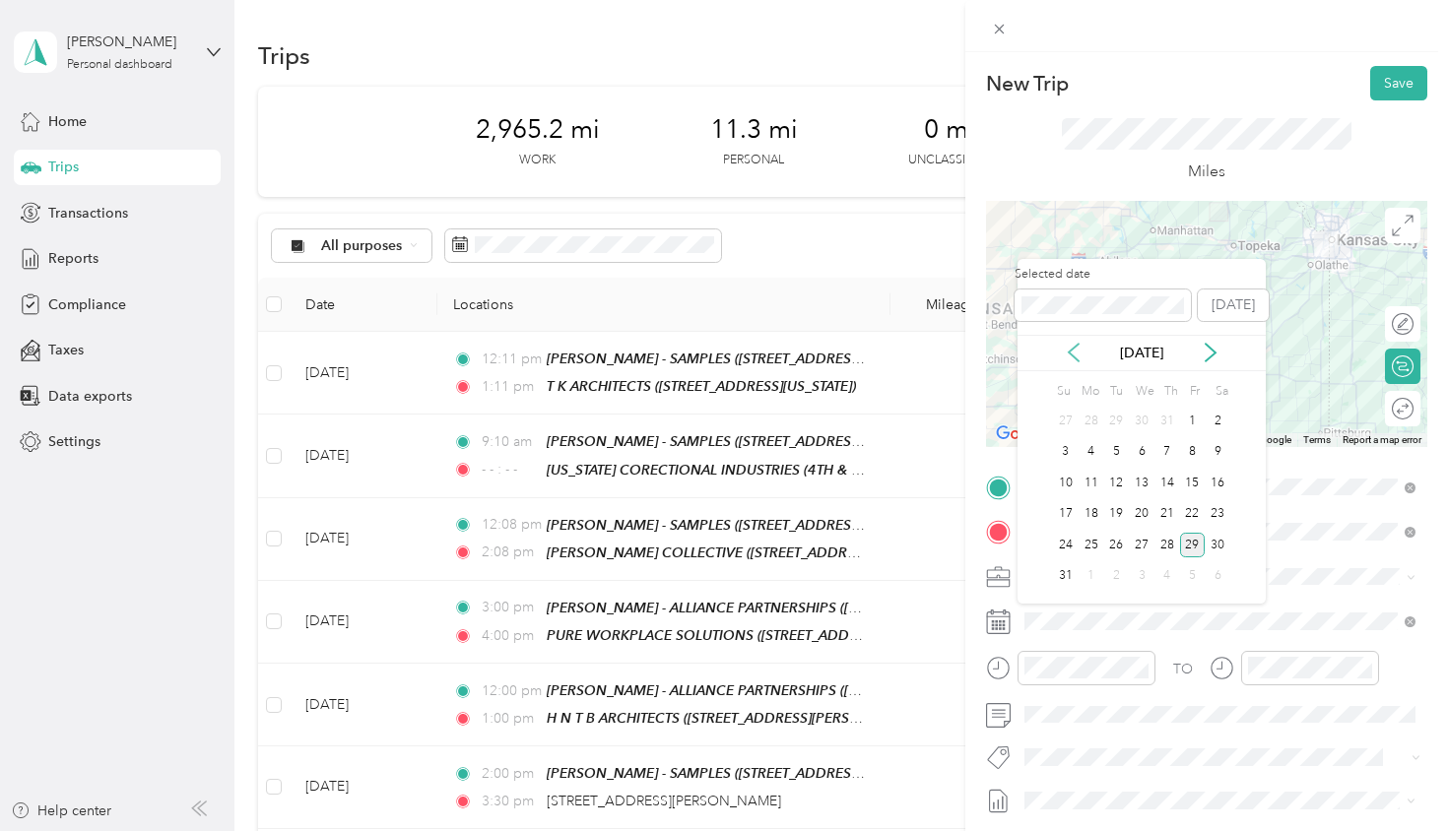
click at [1072, 353] on icon at bounding box center [1074, 353] width 20 height 20
click at [1146, 491] on div "16" at bounding box center [1142, 483] width 26 height 25
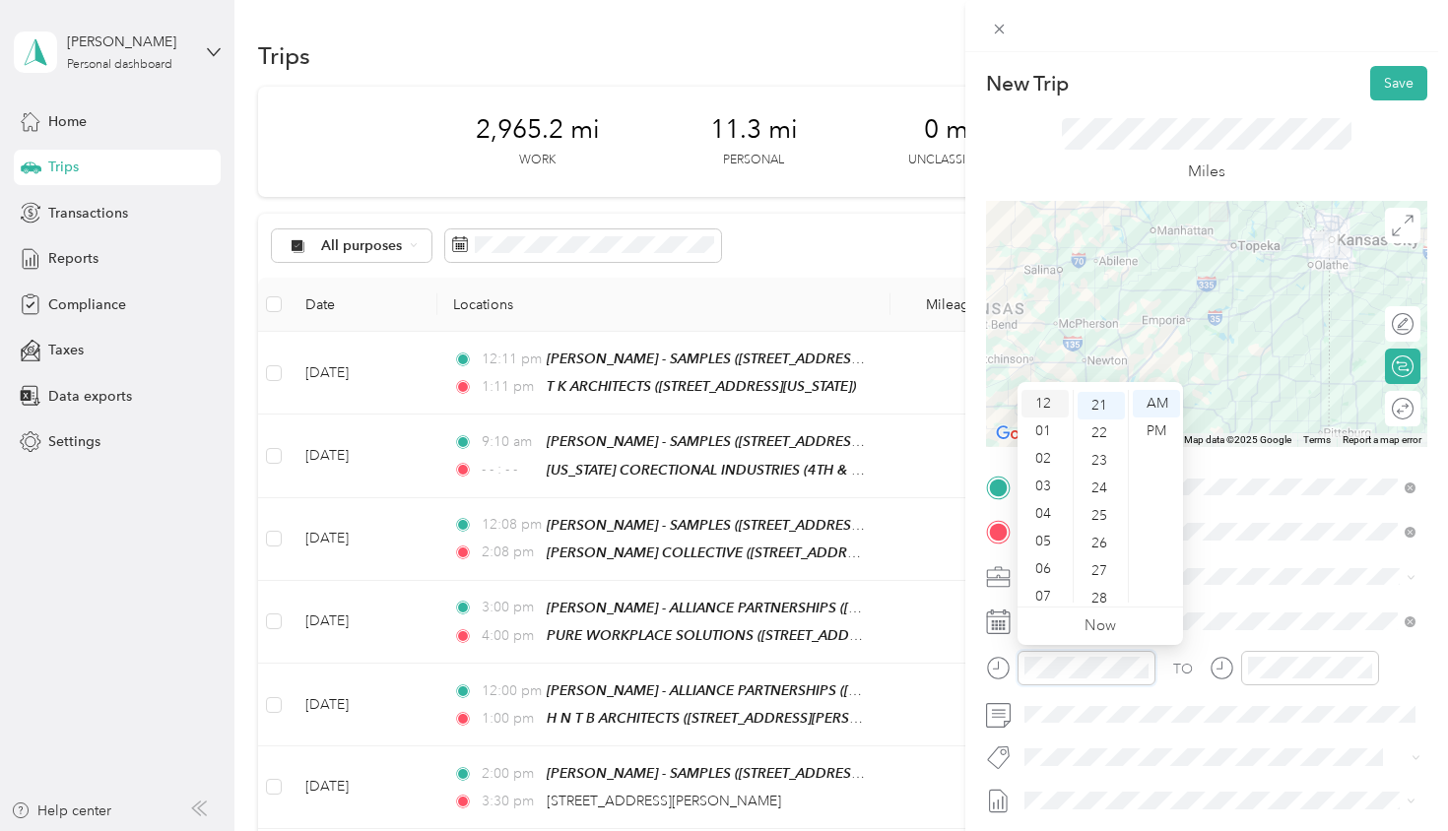
scroll to position [0, 0]
click at [1045, 401] on div "12" at bounding box center [1044, 404] width 47 height 28
click at [1097, 400] on div "00" at bounding box center [1101, 404] width 47 height 28
click at [1164, 440] on div "PM" at bounding box center [1156, 432] width 47 height 28
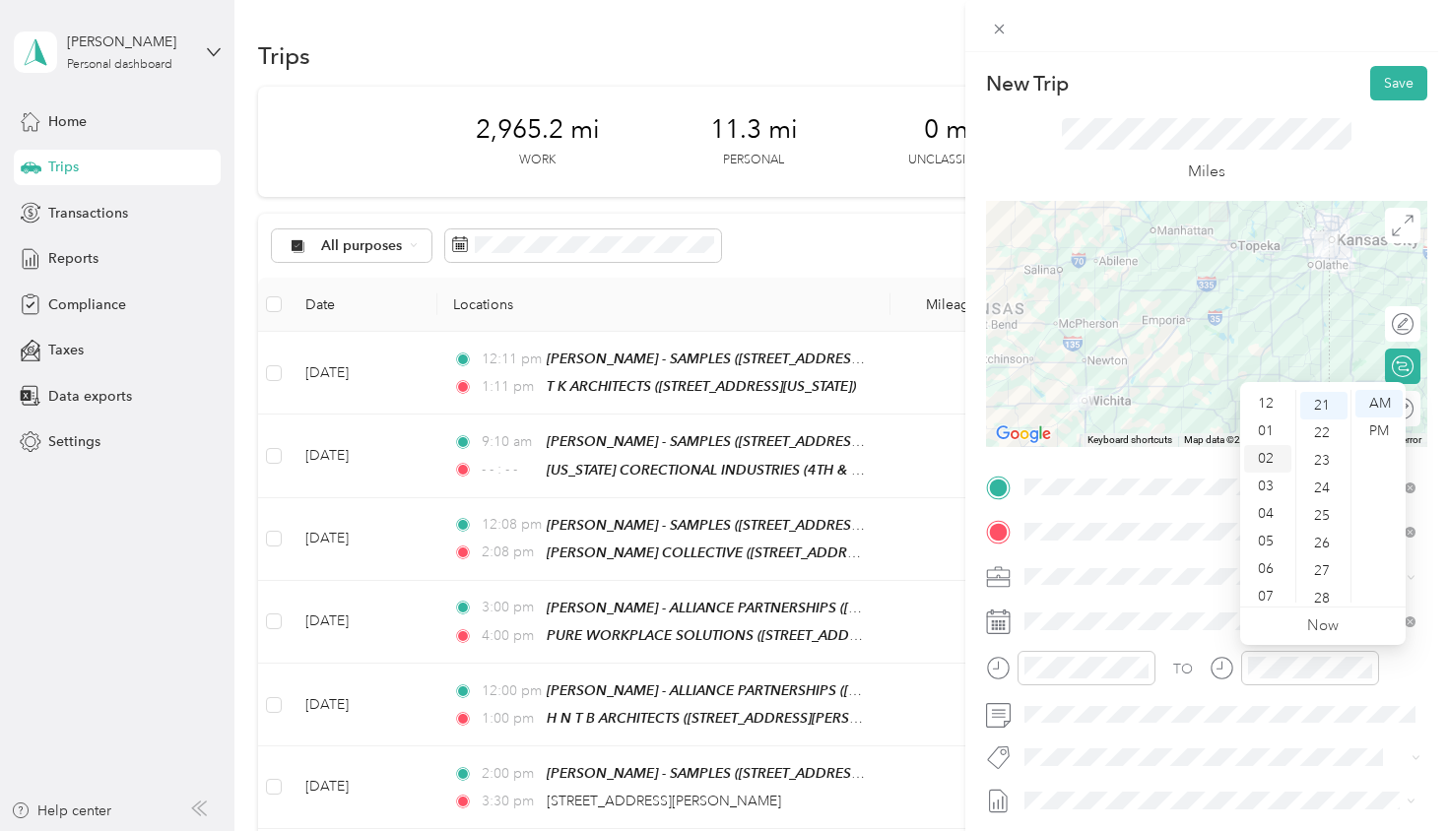
click at [1265, 452] on div "02" at bounding box center [1267, 459] width 47 height 28
click at [1388, 428] on div "PM" at bounding box center [1378, 432] width 47 height 28
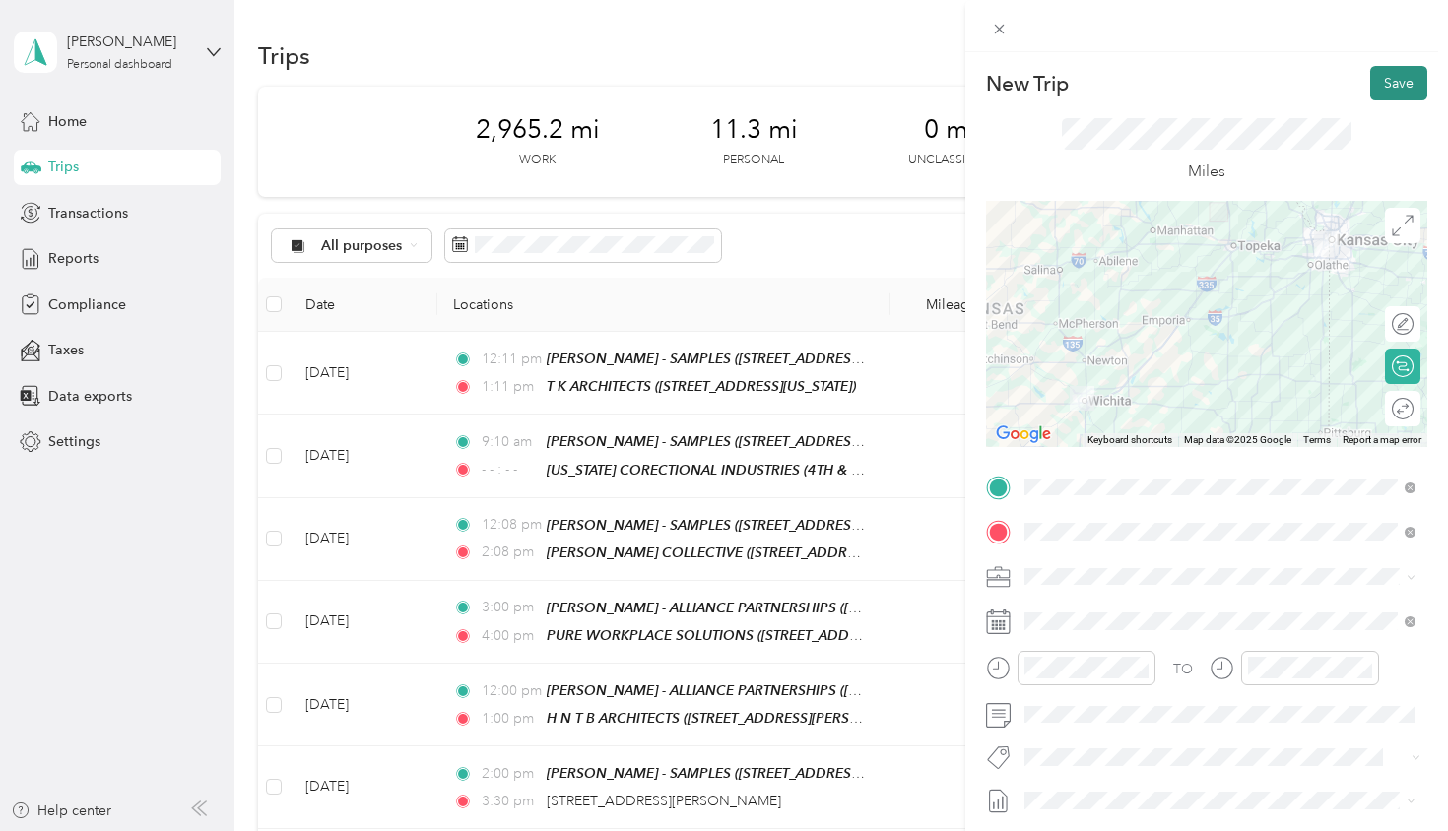
click at [1389, 90] on button "Save" at bounding box center [1398, 83] width 57 height 34
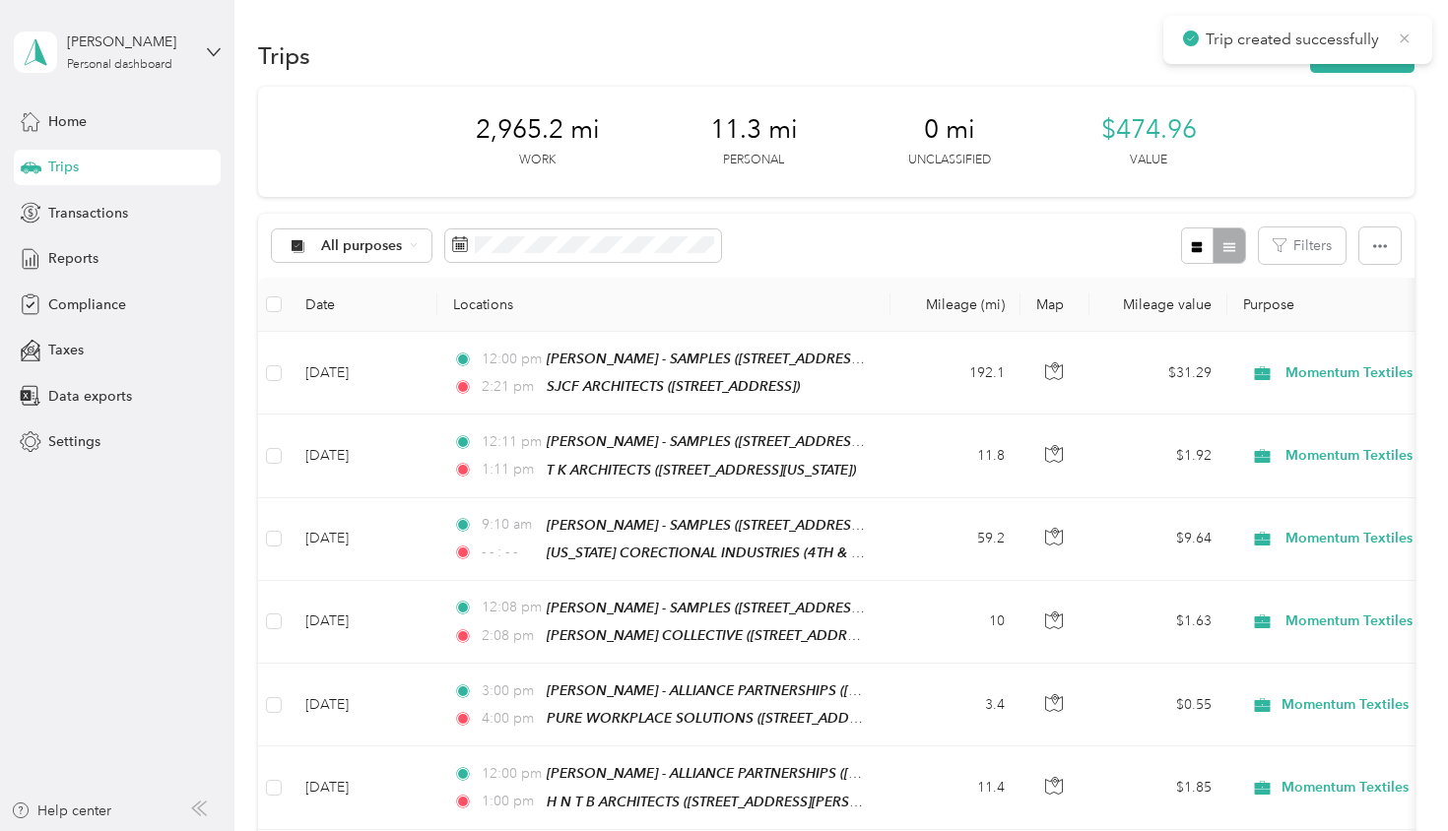
click at [1408, 42] on icon at bounding box center [1405, 39] width 16 height 18
click at [1366, 53] on button "New trip" at bounding box center [1362, 55] width 104 height 34
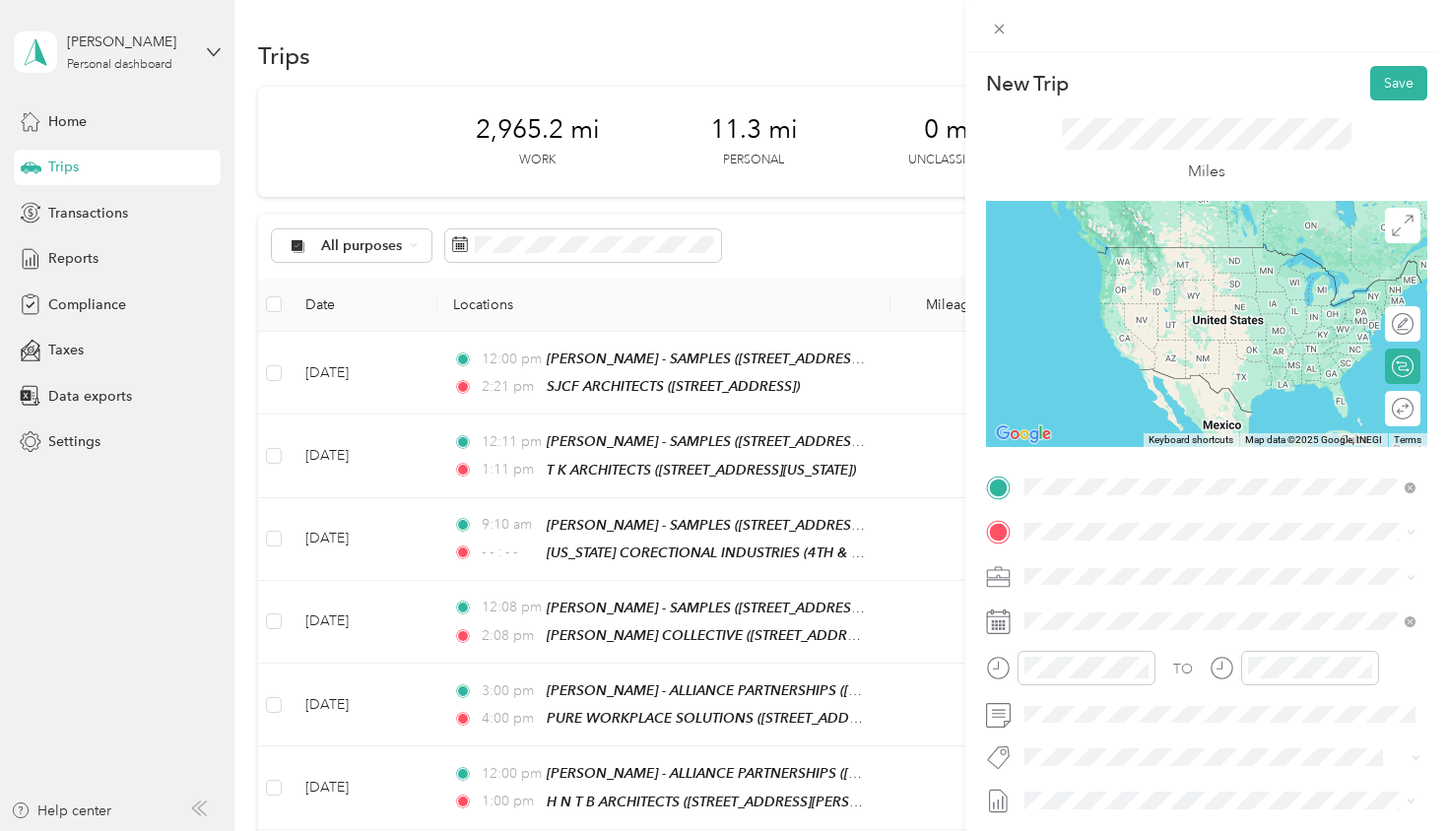
click at [1231, 637] on strong "SJCF ARCHITECTS" at bounding box center [1190, 637] width 121 height 18
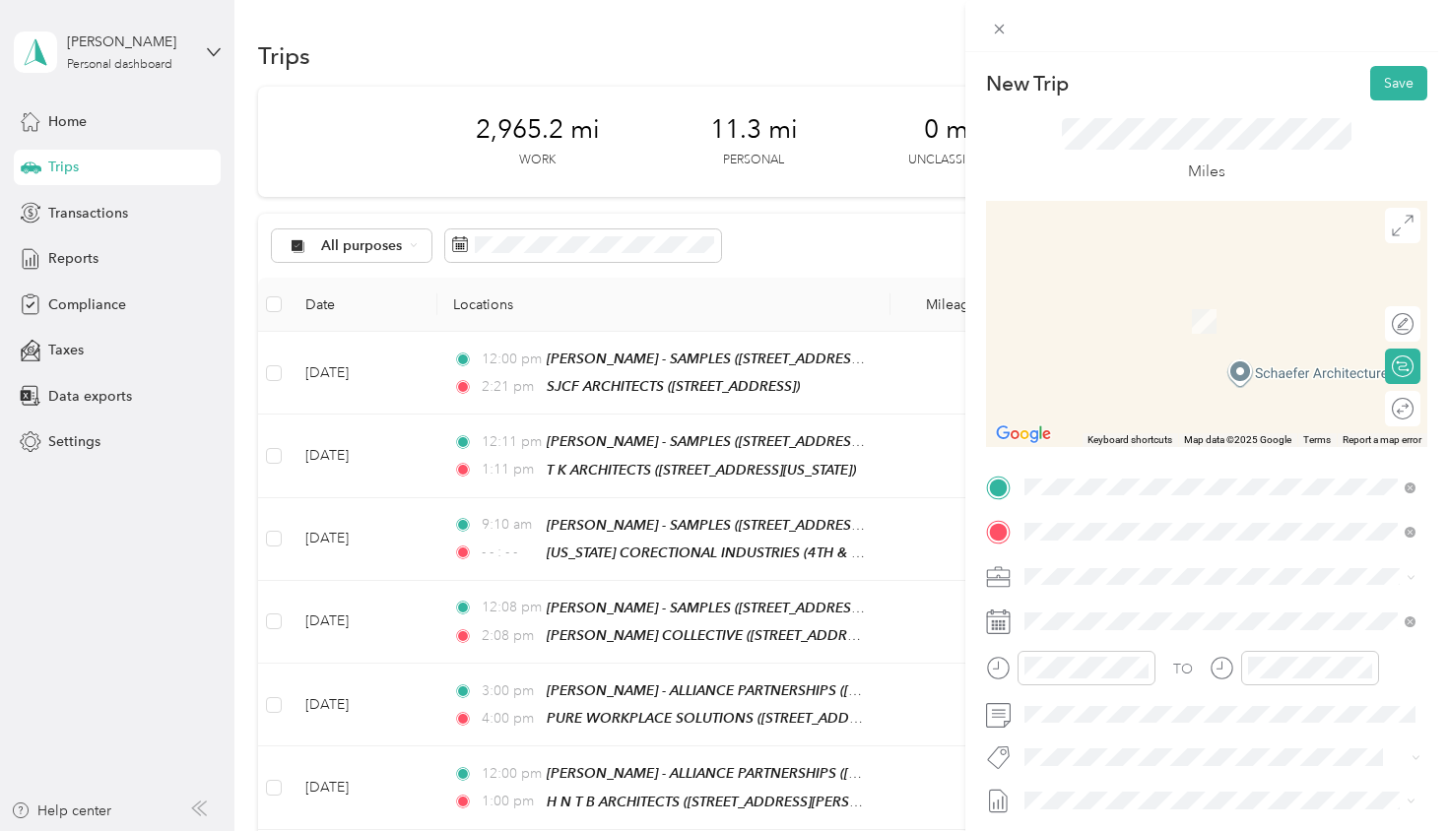
drag, startPoint x: 1121, startPoint y: 518, endPoint x: 1154, endPoint y: 757, distance: 240.7
click at [1154, 757] on div "TEAM ENCOMPAS" at bounding box center [1179, 751] width 234 height 25
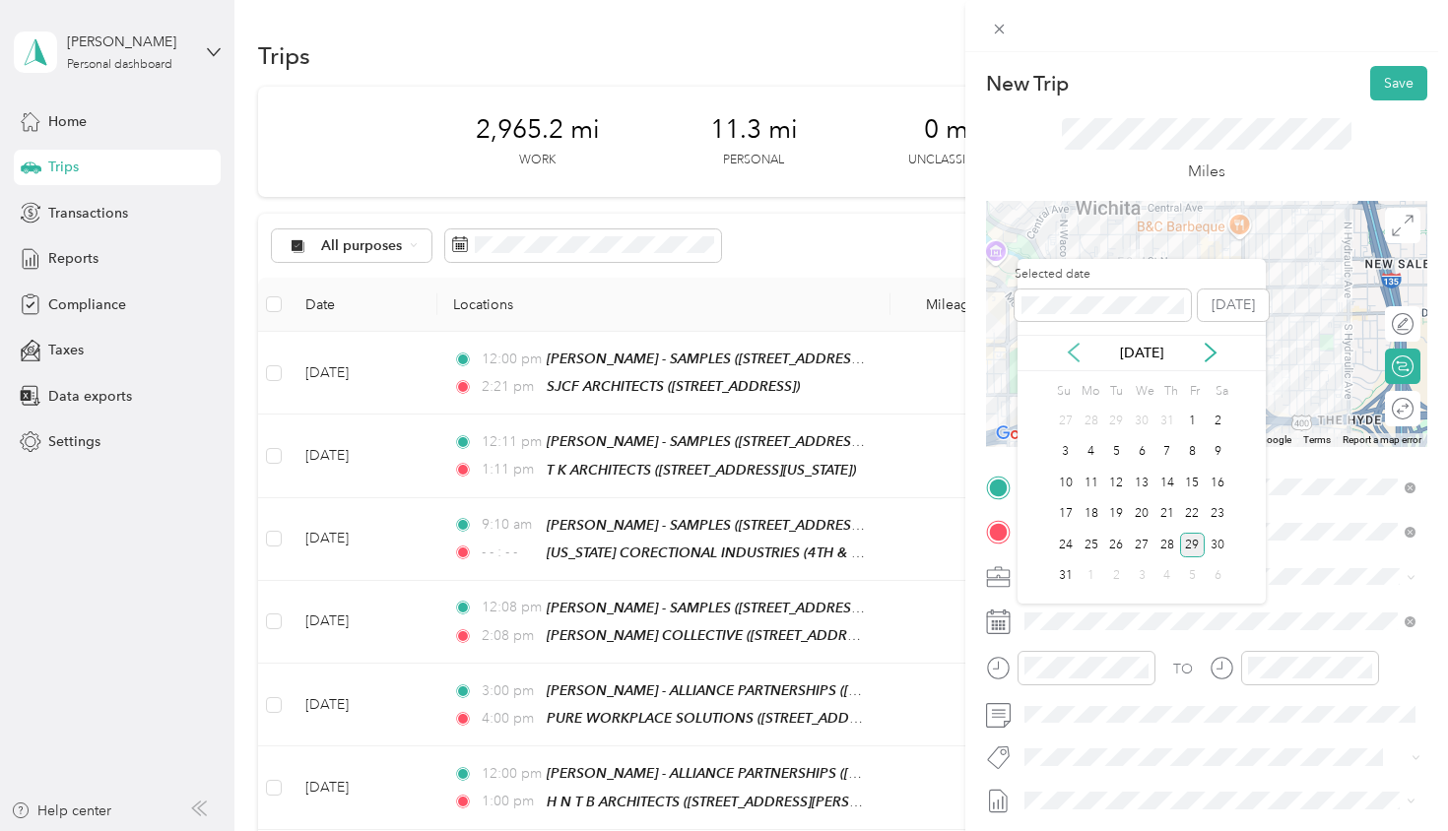
click at [1077, 356] on icon at bounding box center [1074, 353] width 20 height 20
click at [1150, 484] on div "16" at bounding box center [1142, 483] width 26 height 25
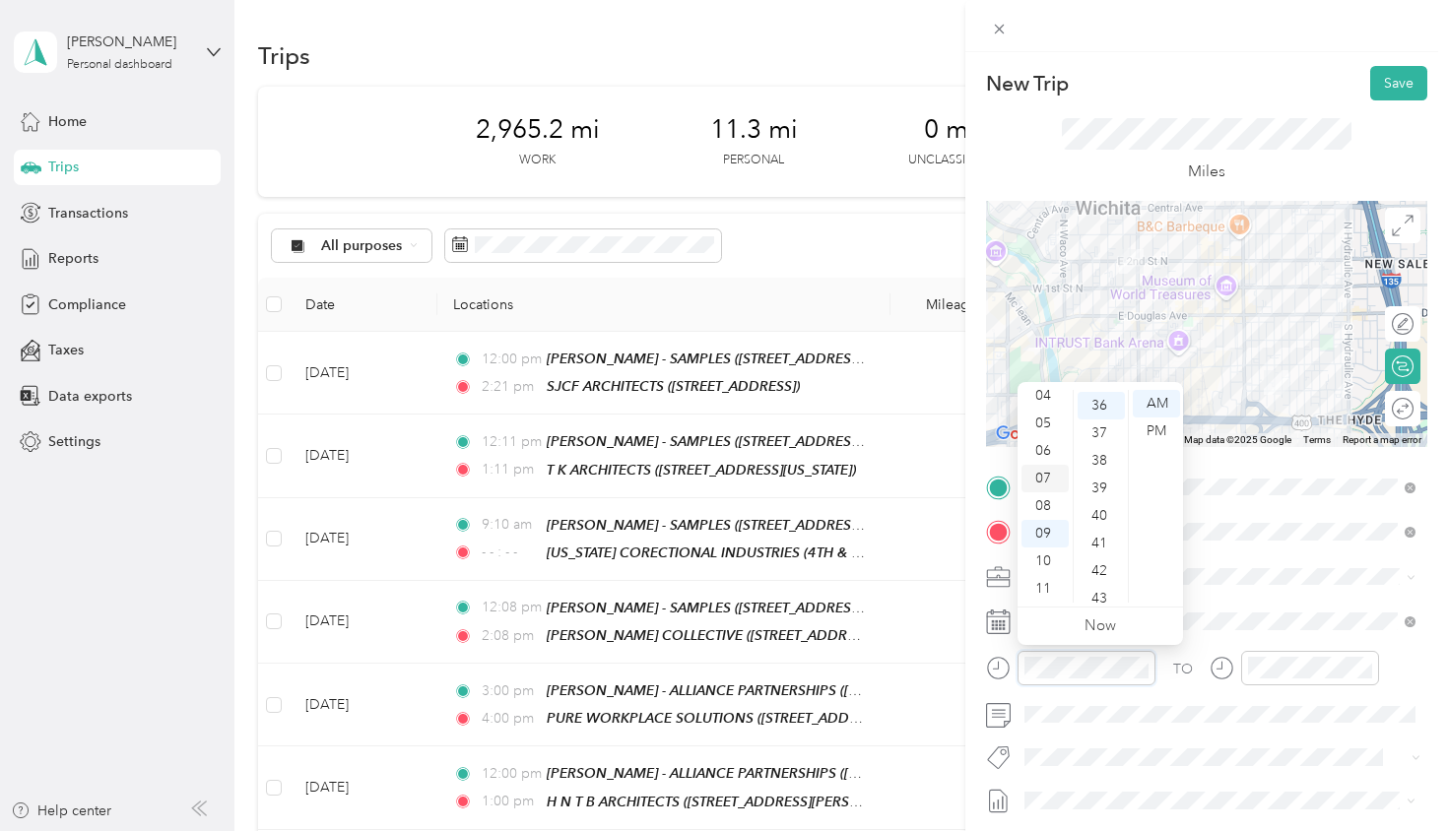
scroll to position [55, 0]
click at [1043, 402] on div "02" at bounding box center [1044, 404] width 47 height 28
click at [1098, 401] on div "00" at bounding box center [1101, 404] width 47 height 28
click at [1155, 430] on div "PM" at bounding box center [1156, 432] width 47 height 28
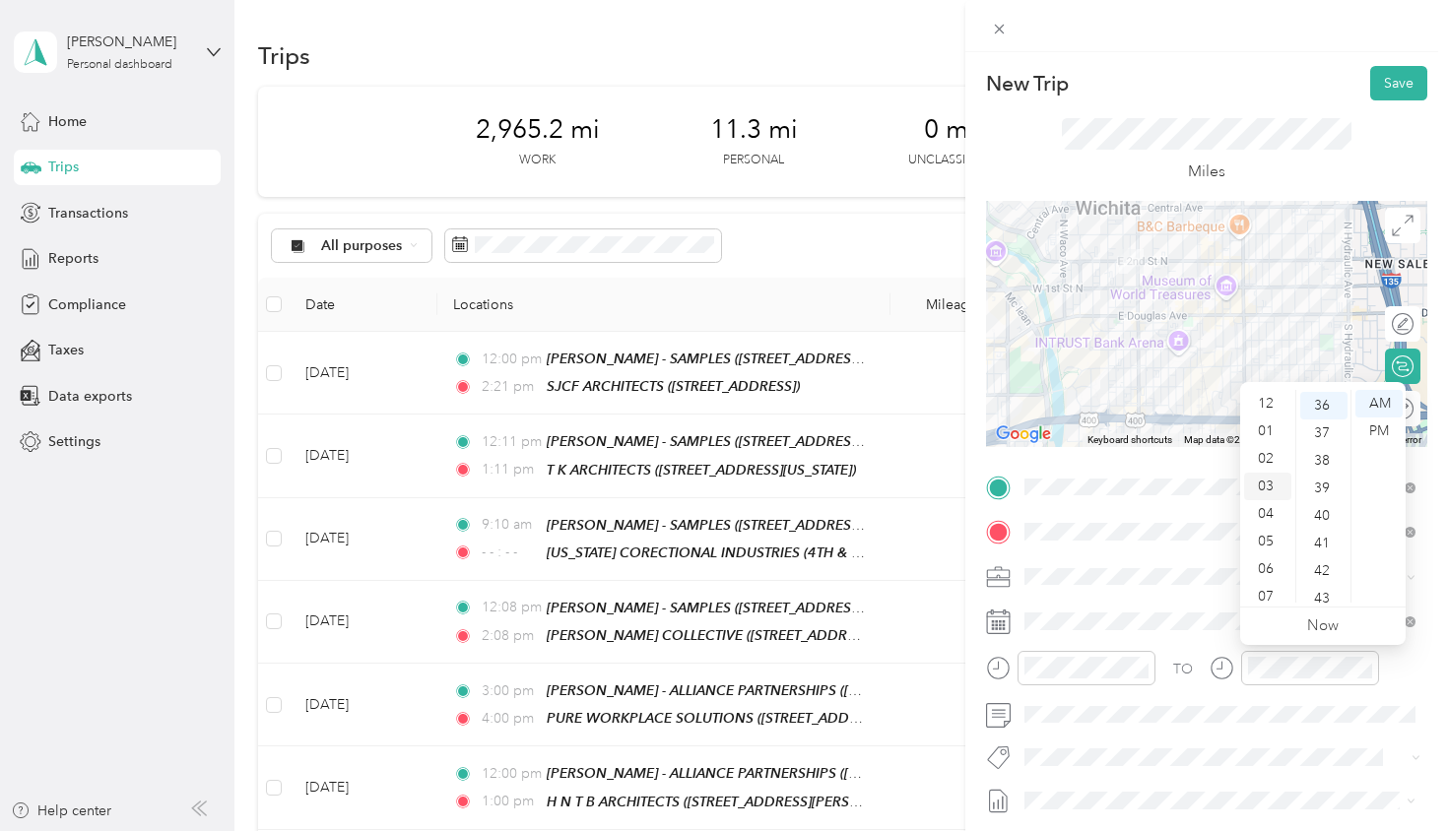
click at [1269, 486] on div "03" at bounding box center [1267, 487] width 47 height 28
click at [1381, 424] on div "PM" at bounding box center [1378, 432] width 47 height 28
click at [1318, 404] on div "00" at bounding box center [1323, 404] width 47 height 28
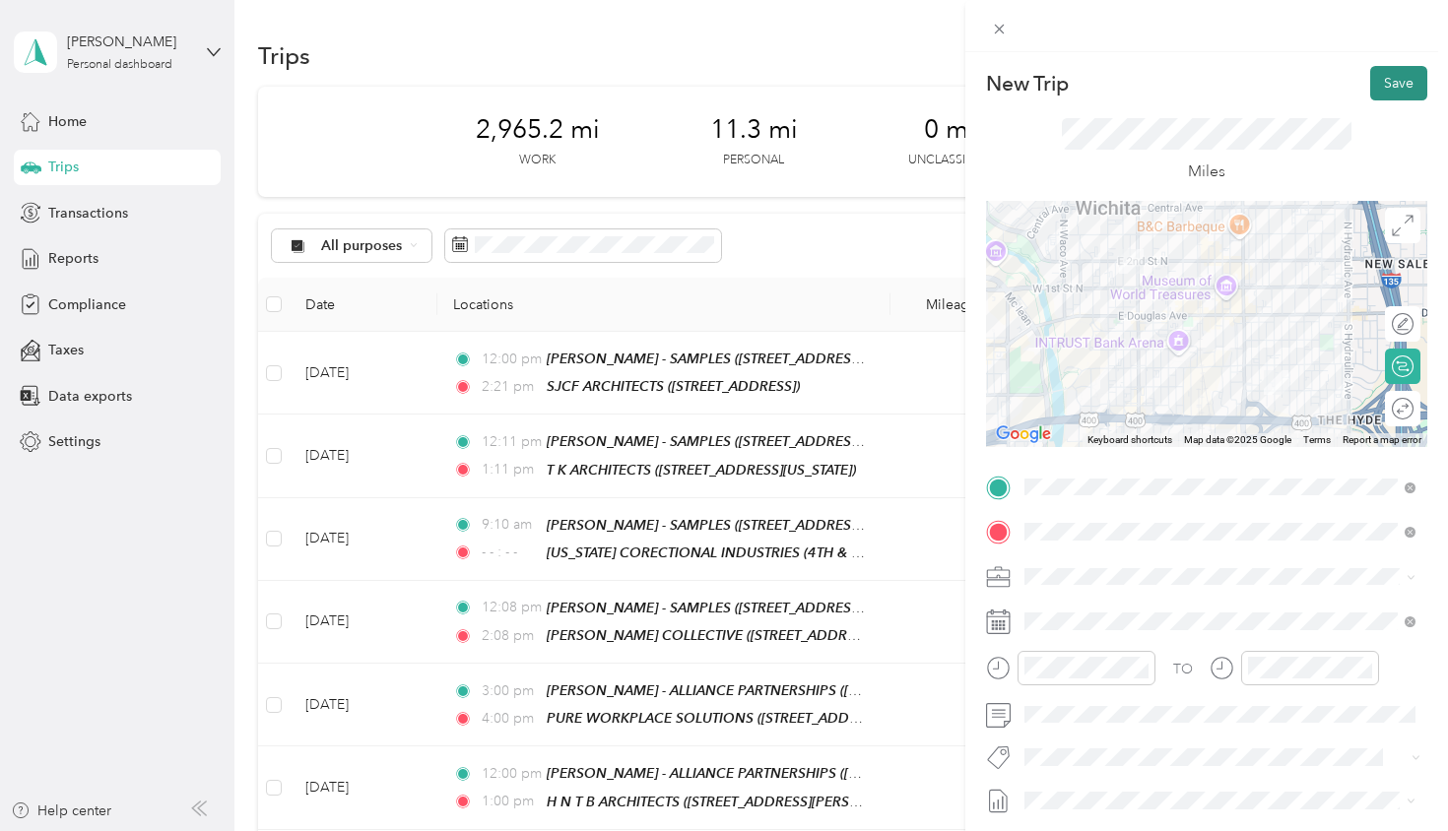
click at [1391, 85] on button "Save" at bounding box center [1398, 83] width 57 height 34
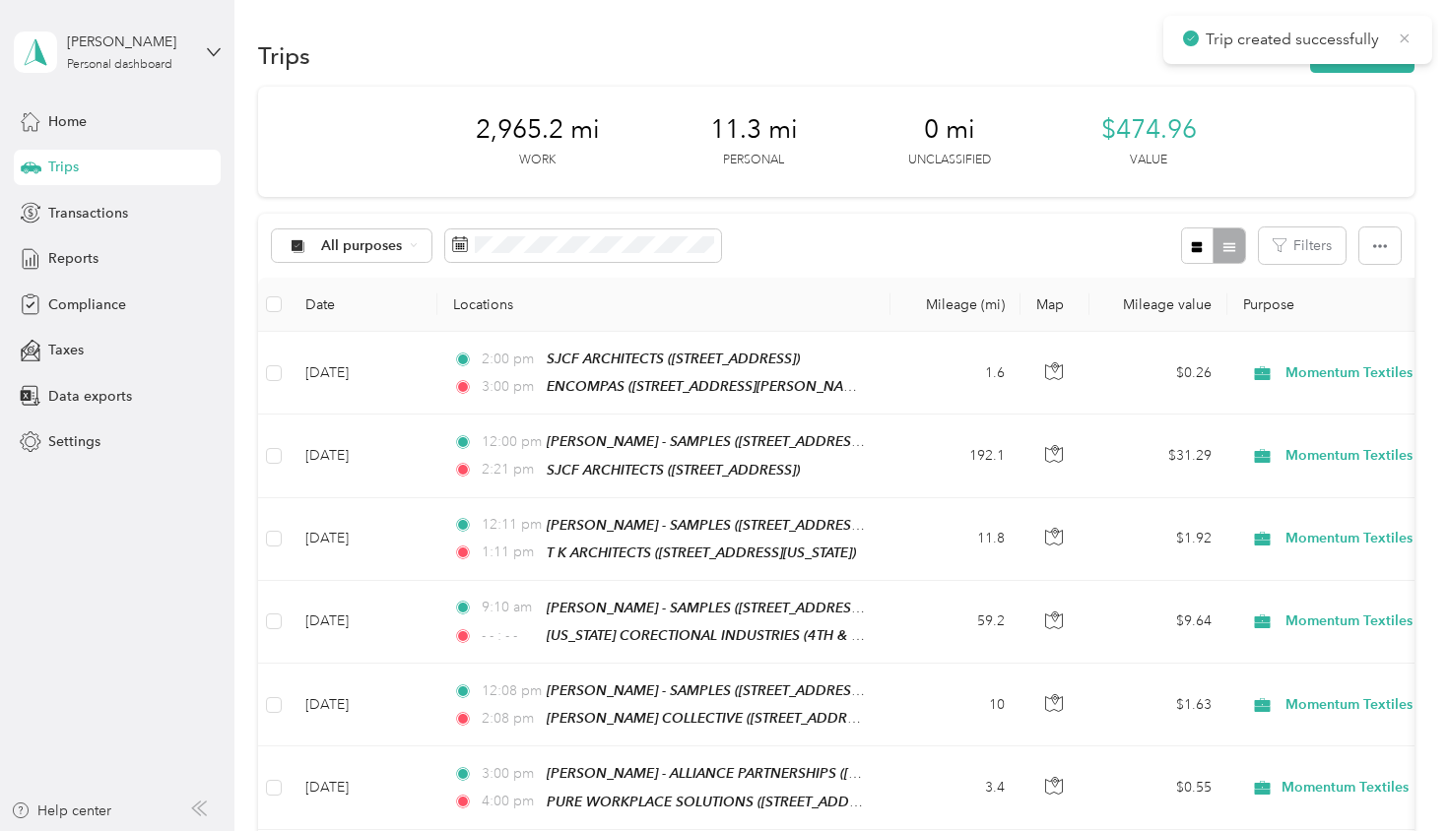
click at [1408, 40] on icon at bounding box center [1405, 39] width 16 height 18
click at [1382, 53] on button "New trip" at bounding box center [1362, 55] width 104 height 34
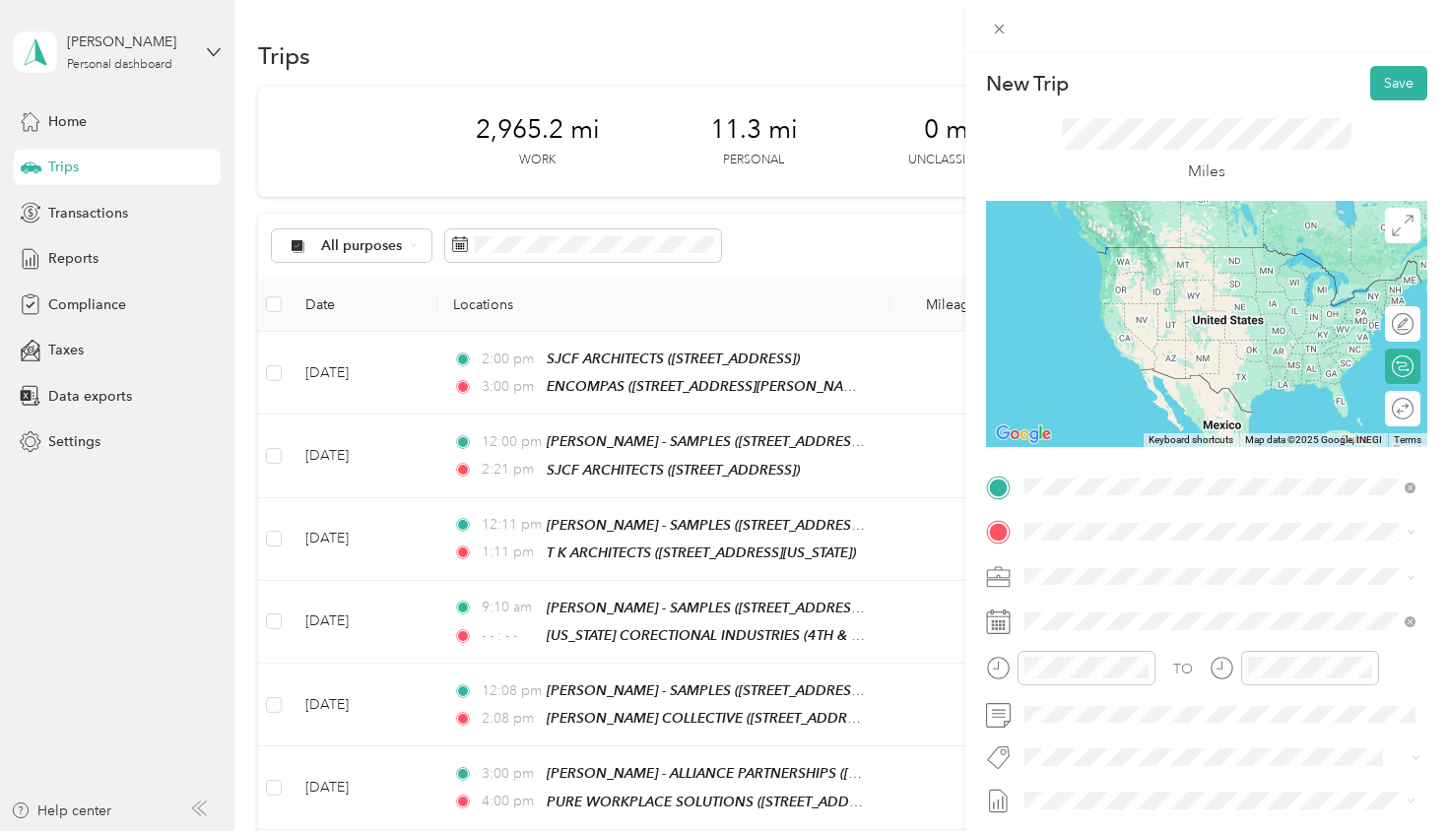
drag, startPoint x: 1106, startPoint y: 520, endPoint x: 1137, endPoint y: 716, distance: 198.4
click at [1137, 716] on div "TEAM ENCOMPAS [STREET_ADDRESS][PERSON_NAME]" at bounding box center [1179, 717] width 234 height 48
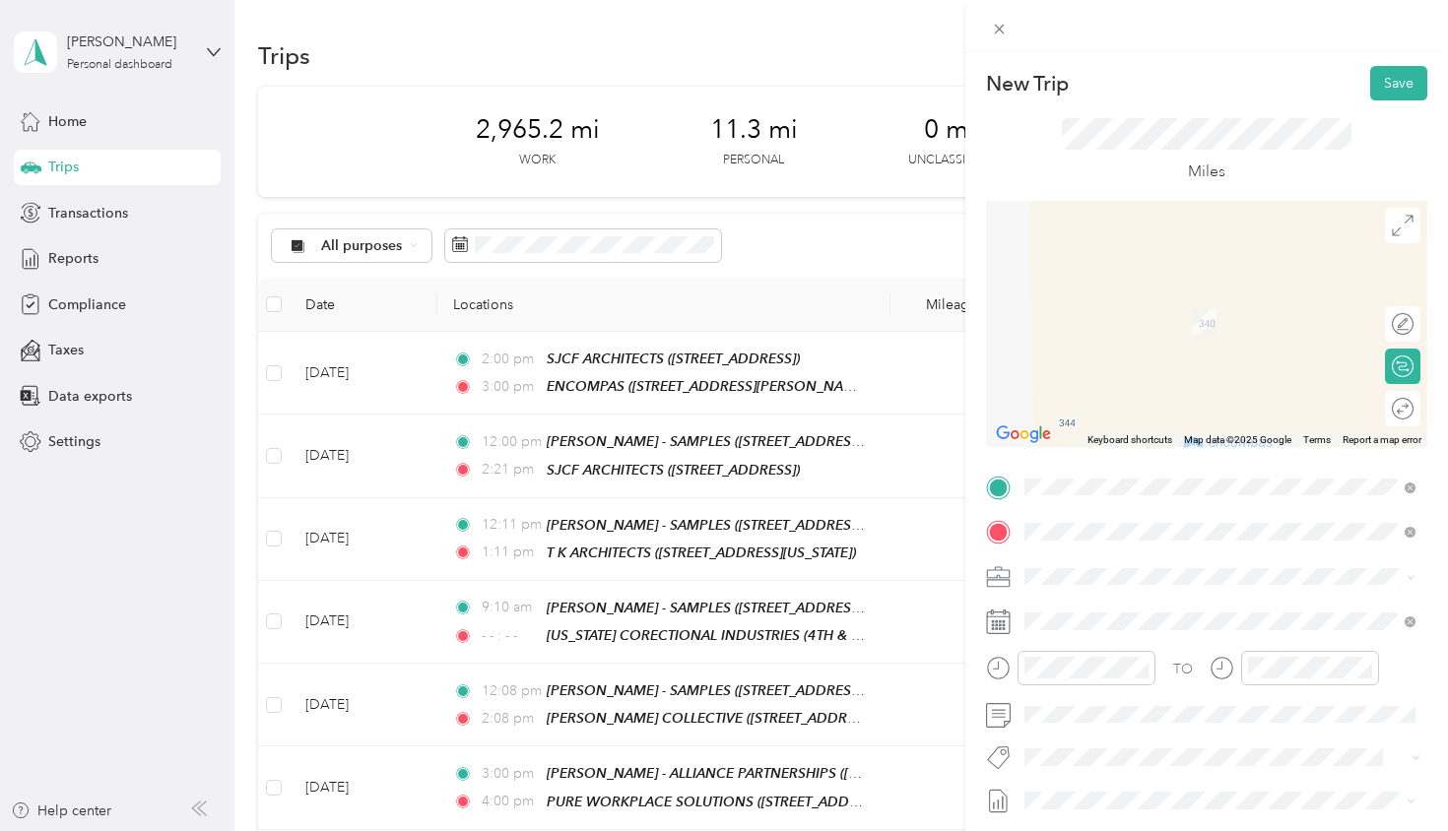
click at [1170, 622] on div "TEAM SPT ARCHITECTS [STREET_ADDRESS]" at bounding box center [1152, 625] width 181 height 48
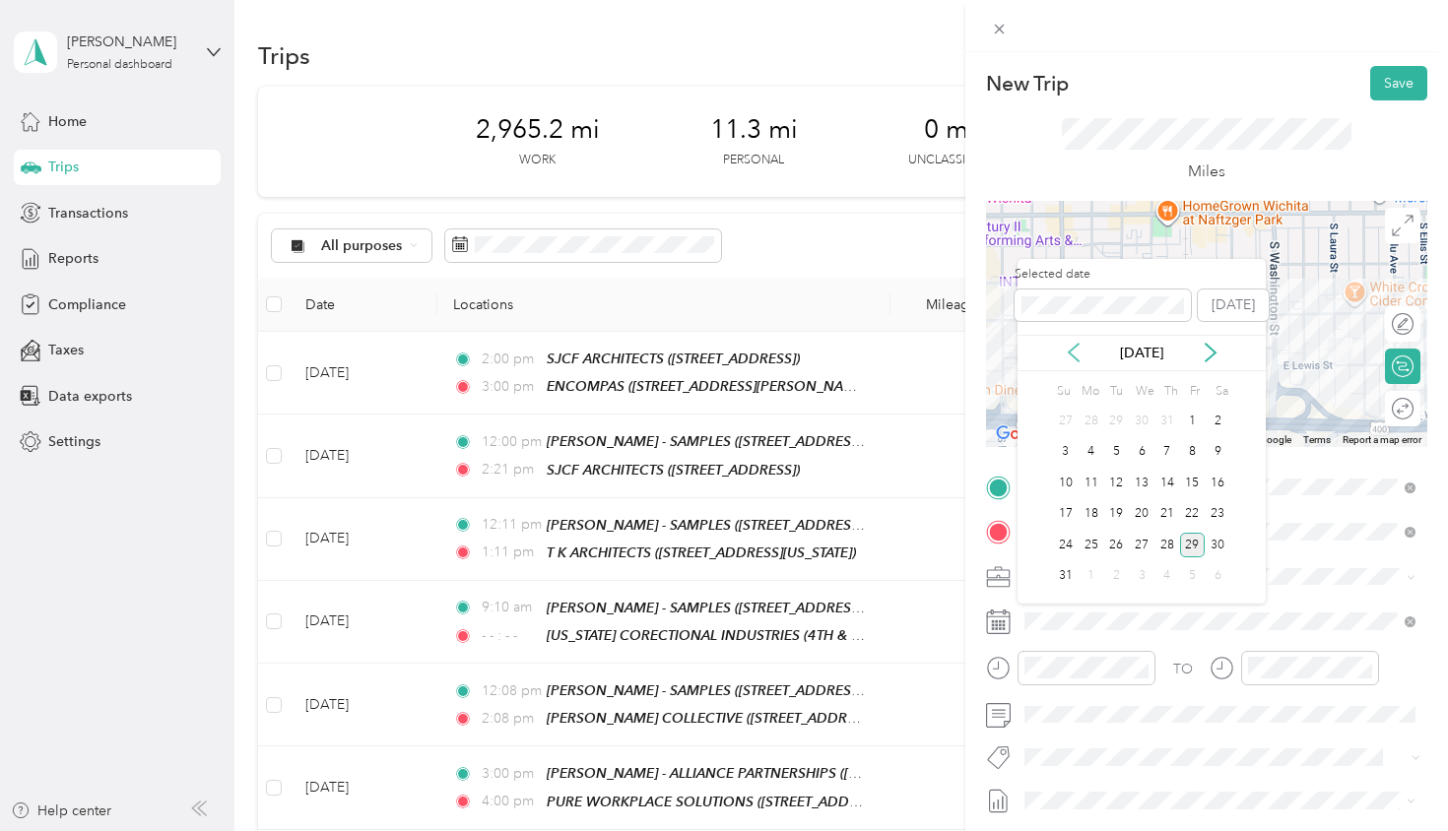
click at [1073, 354] on icon at bounding box center [1074, 353] width 20 height 20
click at [1144, 490] on div "16" at bounding box center [1142, 483] width 26 height 25
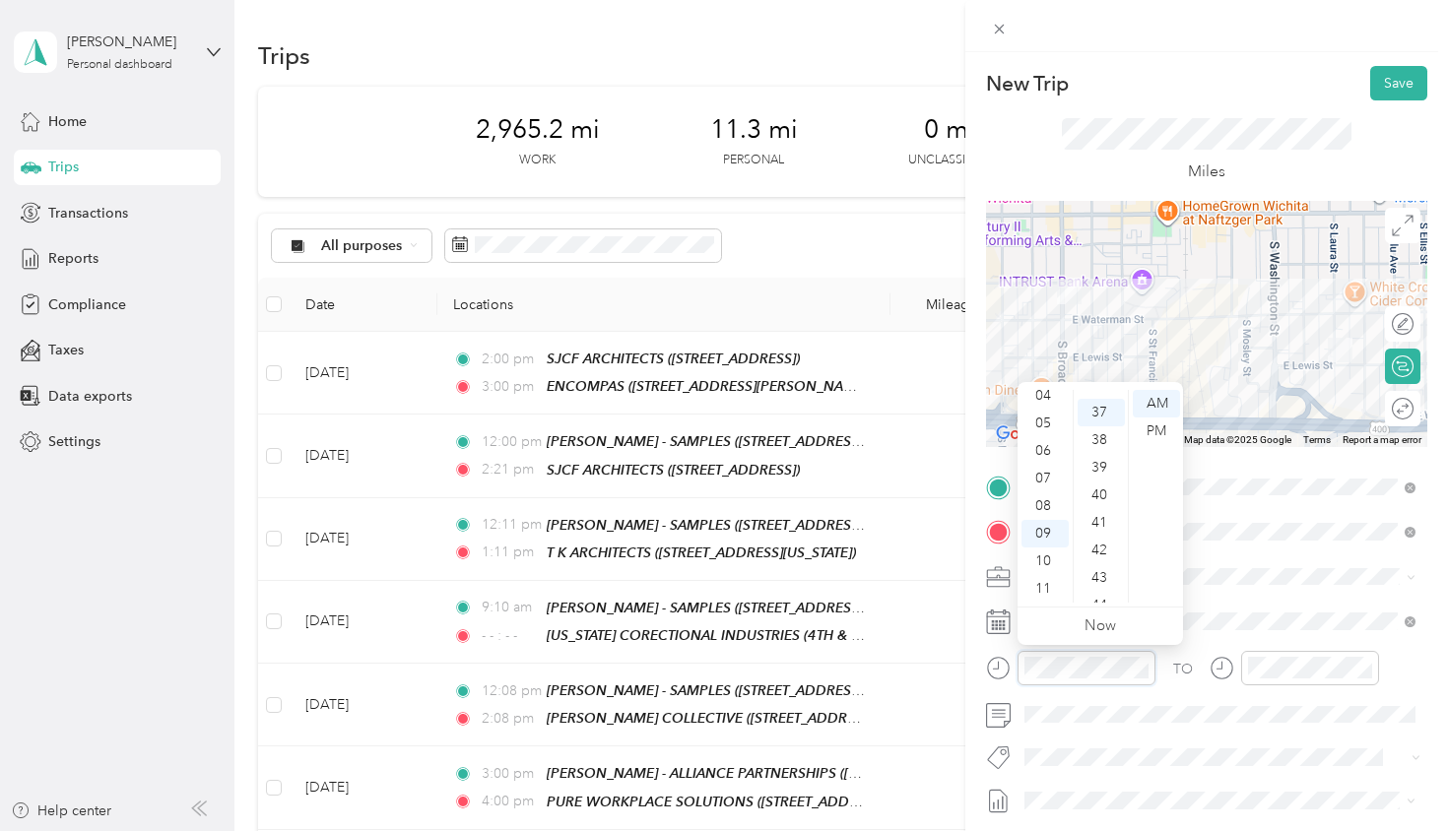
scroll to position [1019, 0]
click at [1045, 389] on div "12 01 02 03 04 05 06 07 08 09 10 11 00 01 02 03 04 05 06 07 08 09 10 11 12 13 1…" at bounding box center [1100, 496] width 165 height 221
click at [1041, 398] on div "04" at bounding box center [1044, 396] width 47 height 28
click at [1157, 430] on div "PM" at bounding box center [1156, 432] width 47 height 28
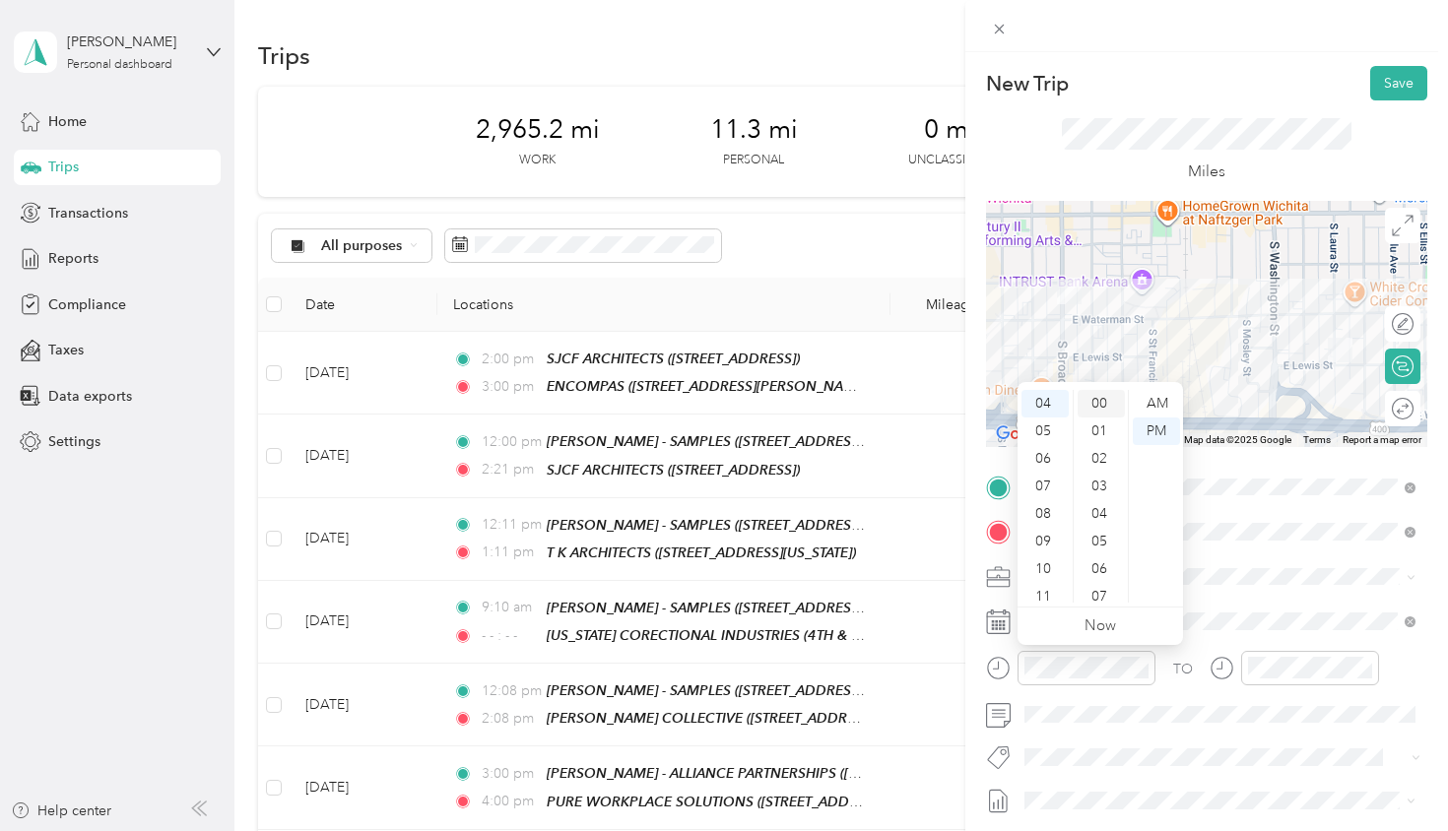
scroll to position [0, 0]
click at [1104, 403] on div "00" at bounding box center [1101, 404] width 47 height 28
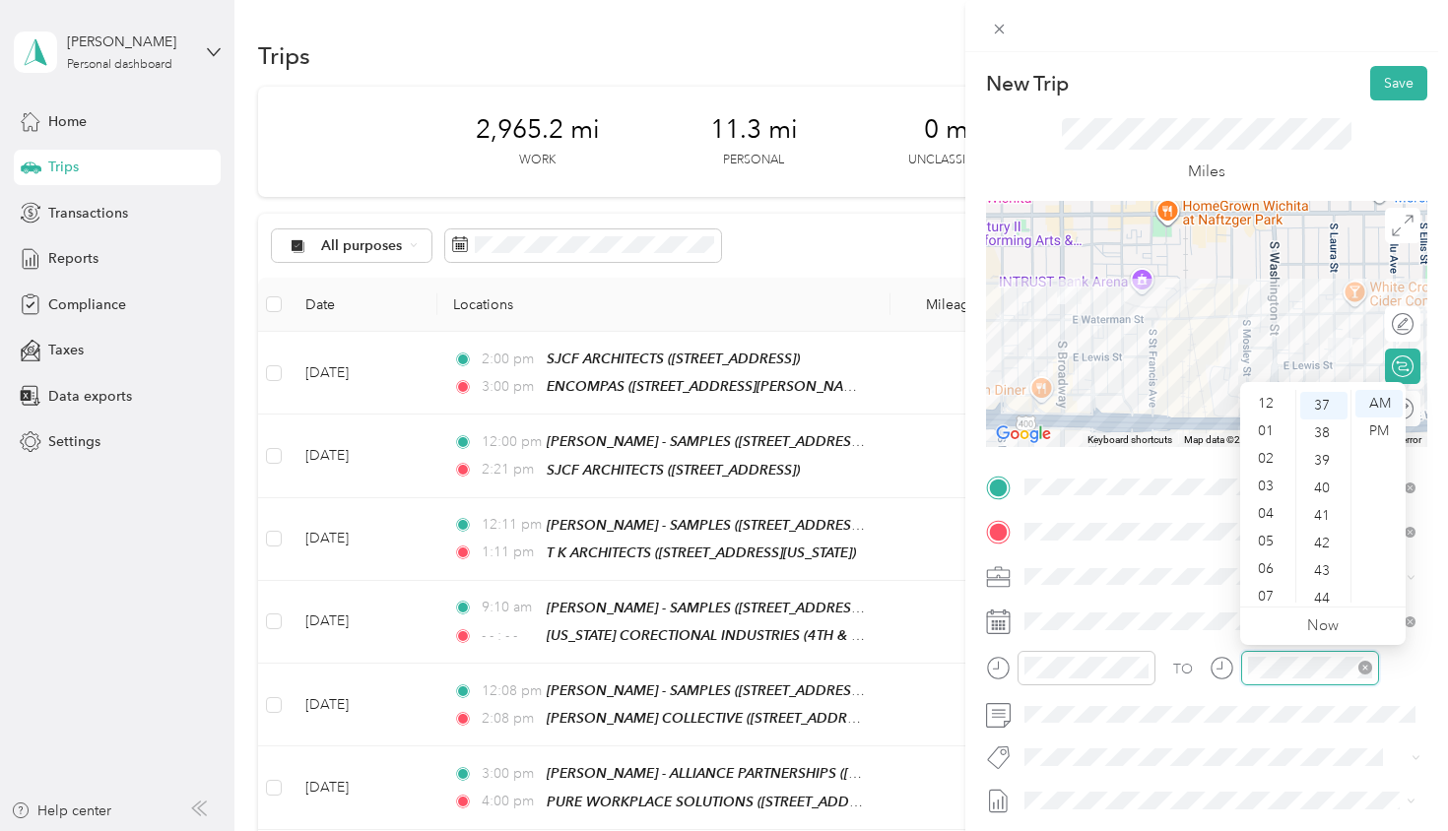
scroll to position [118, 0]
click at [1271, 426] on div "05" at bounding box center [1267, 424] width 47 height 28
click at [1320, 405] on div "00" at bounding box center [1323, 404] width 47 height 28
click at [1375, 432] on div "PM" at bounding box center [1378, 432] width 47 height 28
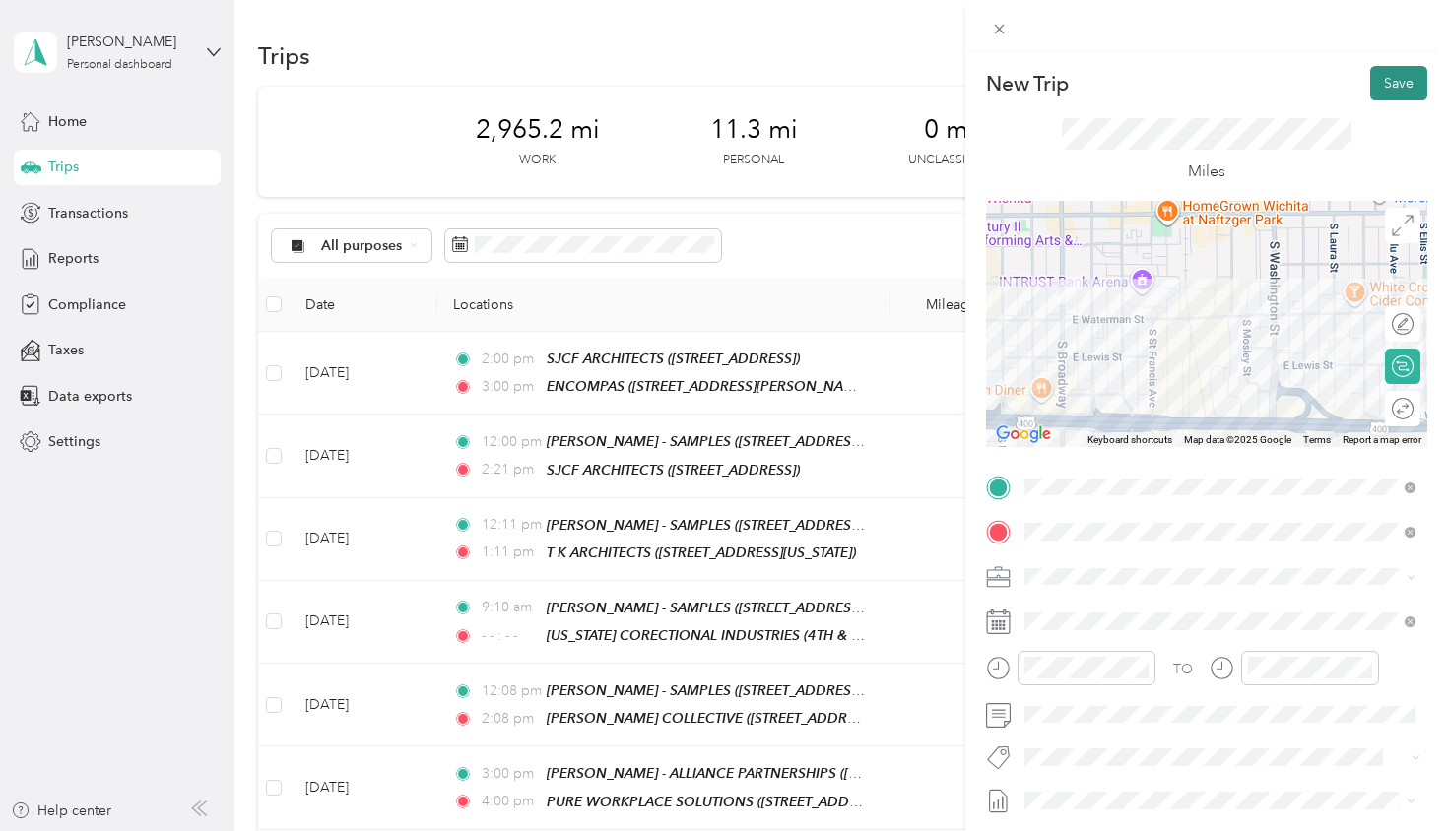
click at [1387, 88] on button "Save" at bounding box center [1398, 83] width 57 height 34
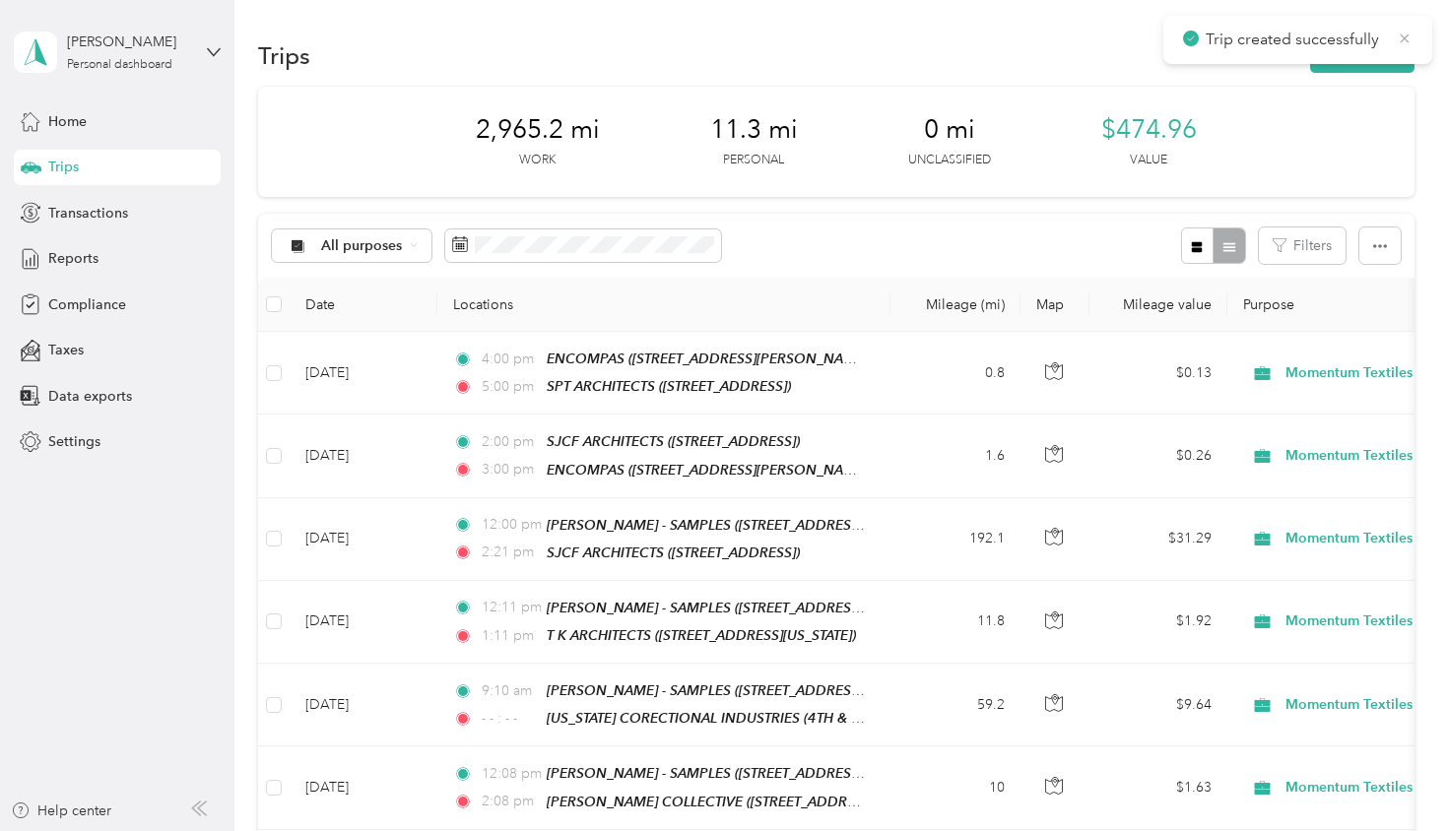
click at [1404, 44] on icon at bounding box center [1405, 39] width 16 height 18
click at [1379, 59] on button "New trip" at bounding box center [1362, 55] width 104 height 34
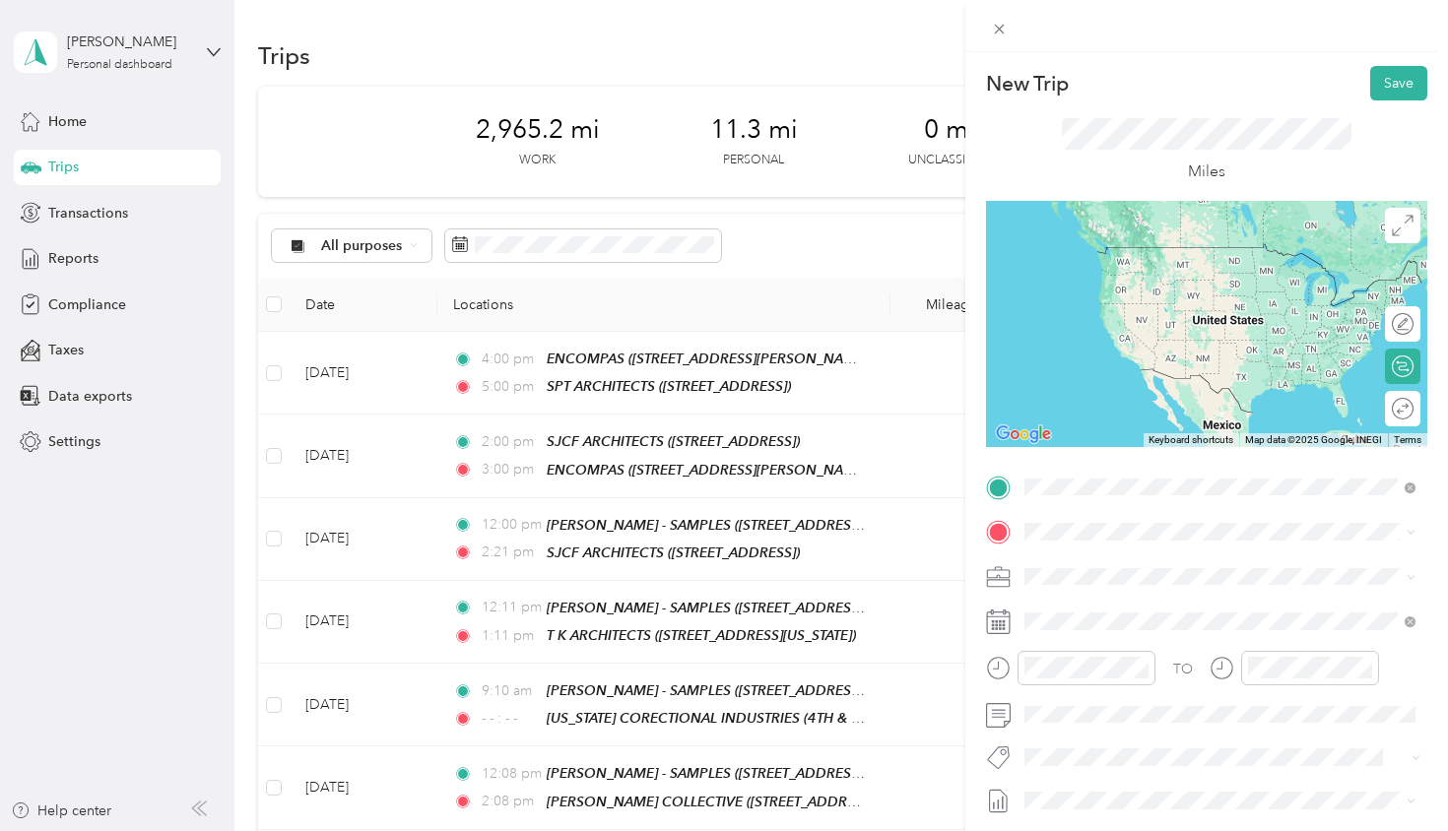
click at [1077, 556] on span "[STREET_ADDRESS][US_STATE]" at bounding box center [1160, 558] width 197 height 18
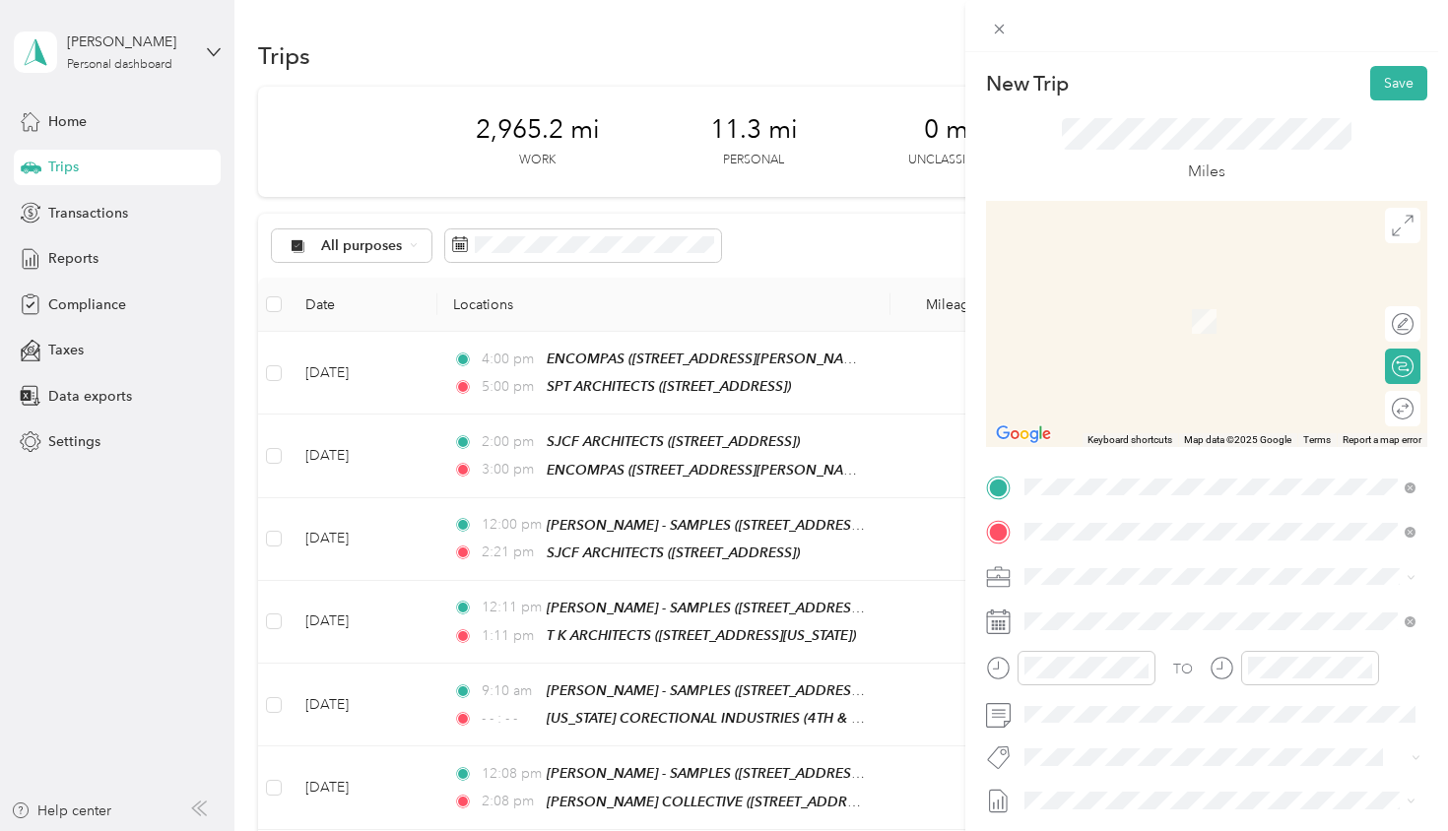
drag, startPoint x: 1068, startPoint y: 540, endPoint x: 1162, endPoint y: 621, distance: 124.4
click at [1162, 621] on div "TEAM [PERSON_NAME] ARCHITECTURE" at bounding box center [1208, 613] width 293 height 25
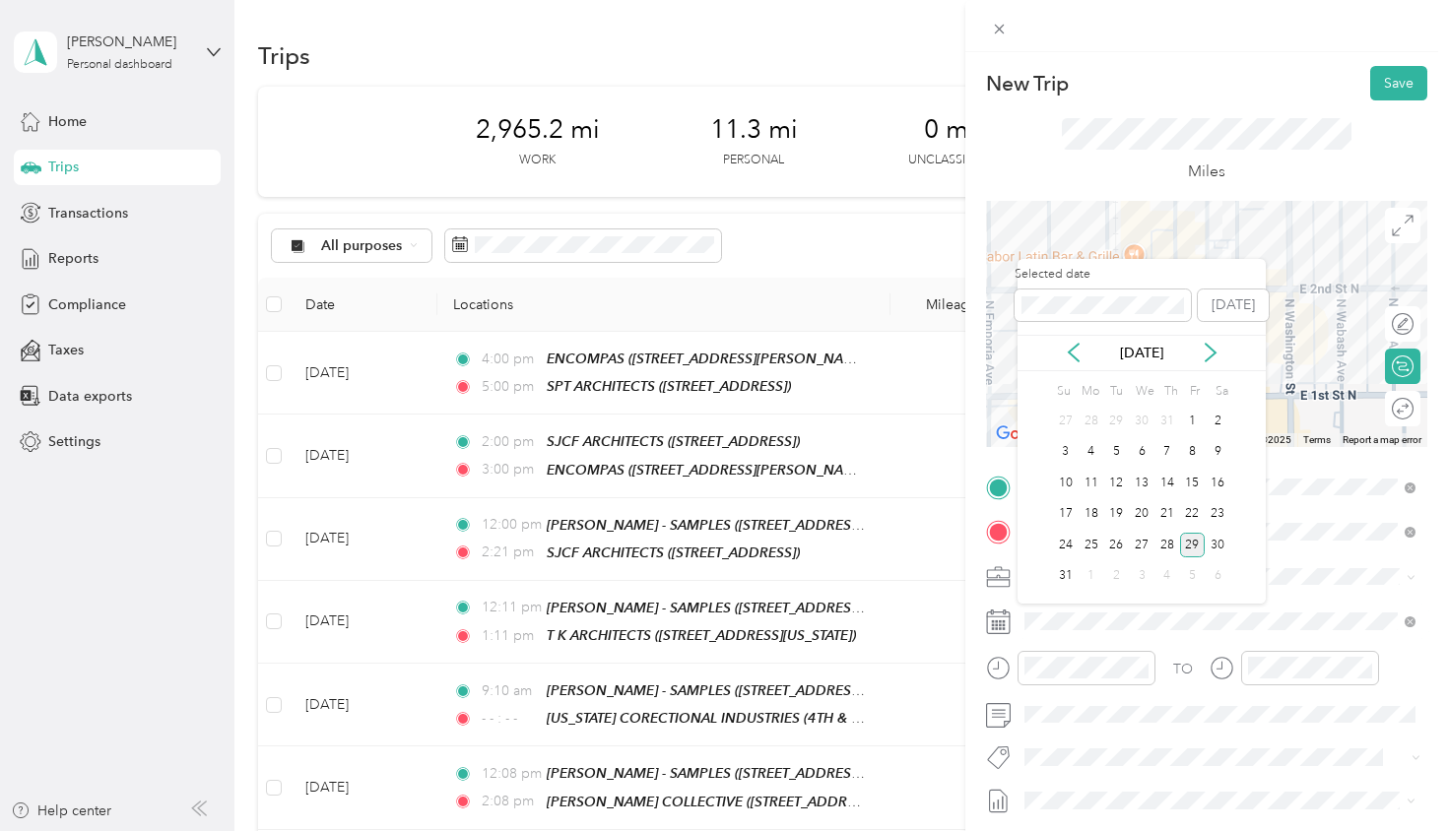
click at [1069, 341] on div "[DATE]" at bounding box center [1142, 353] width 248 height 36
click at [1070, 344] on icon at bounding box center [1074, 353] width 20 height 20
click at [1176, 485] on div "17" at bounding box center [1167, 483] width 26 height 25
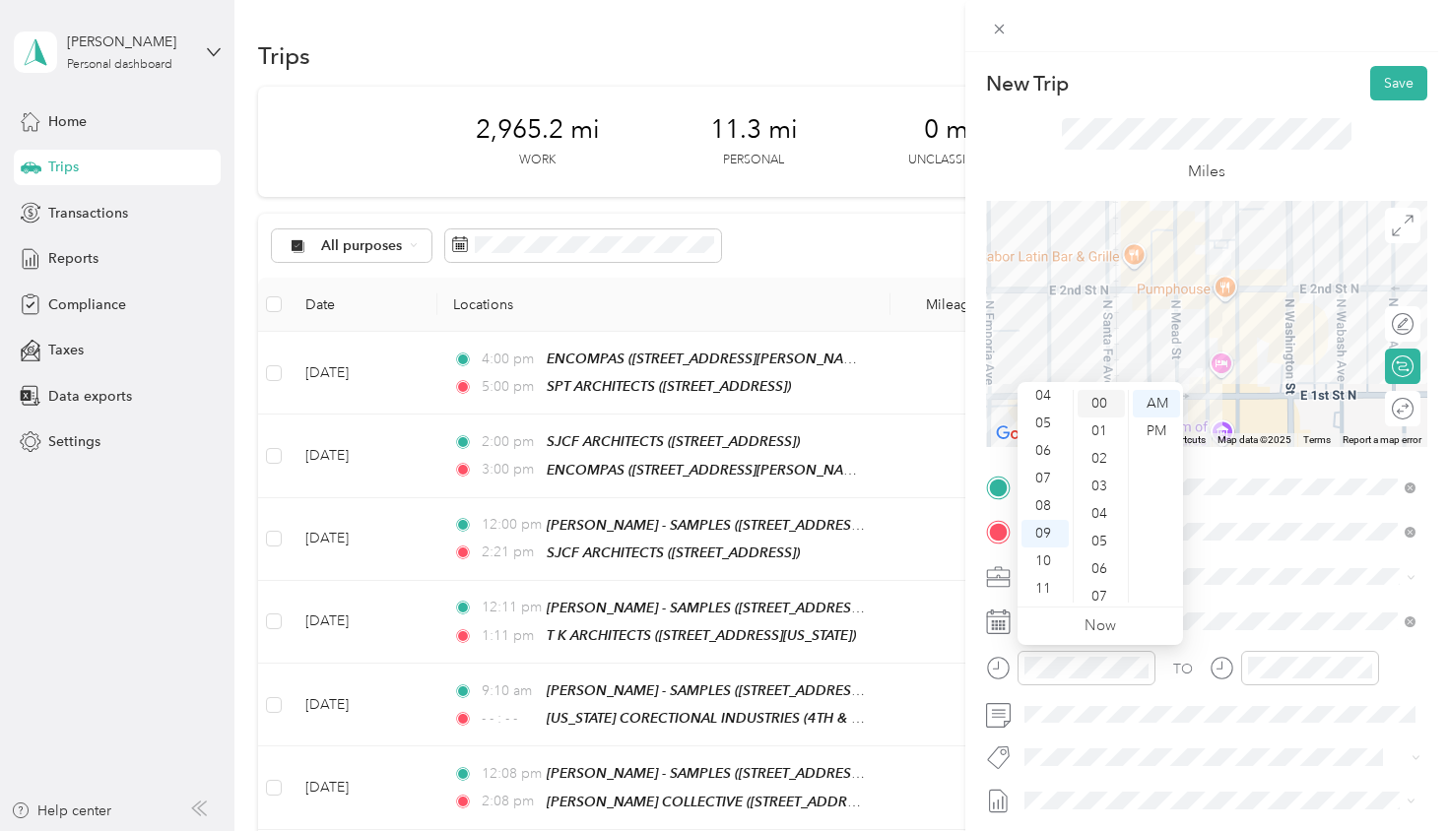
click at [1098, 404] on div "00" at bounding box center [1101, 404] width 47 height 28
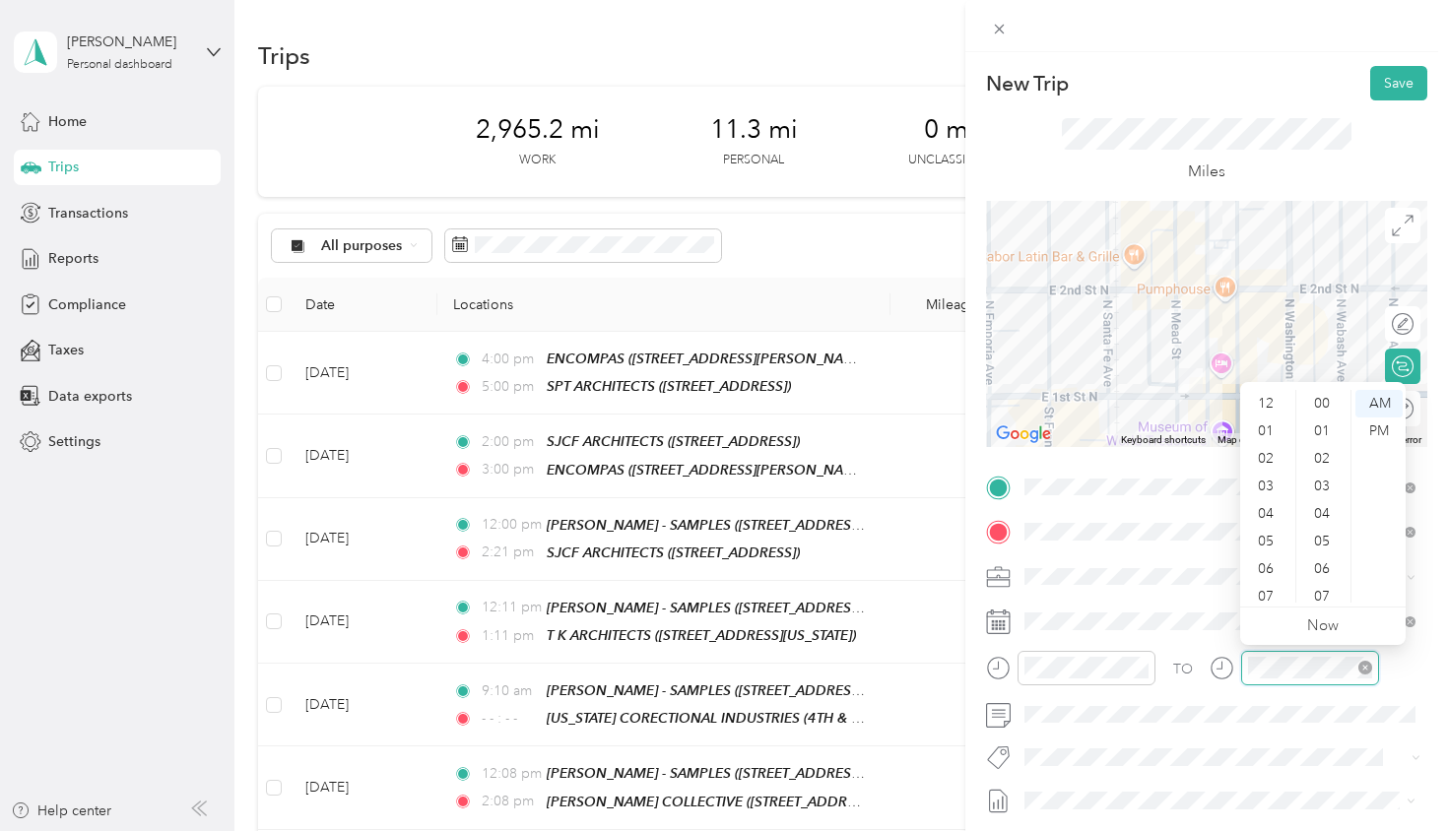
scroll to position [118, 0]
click at [1271, 555] on div "10" at bounding box center [1267, 562] width 47 height 28
click at [1319, 397] on div "00" at bounding box center [1323, 404] width 47 height 28
click at [1373, 428] on div "PM" at bounding box center [1378, 432] width 47 height 28
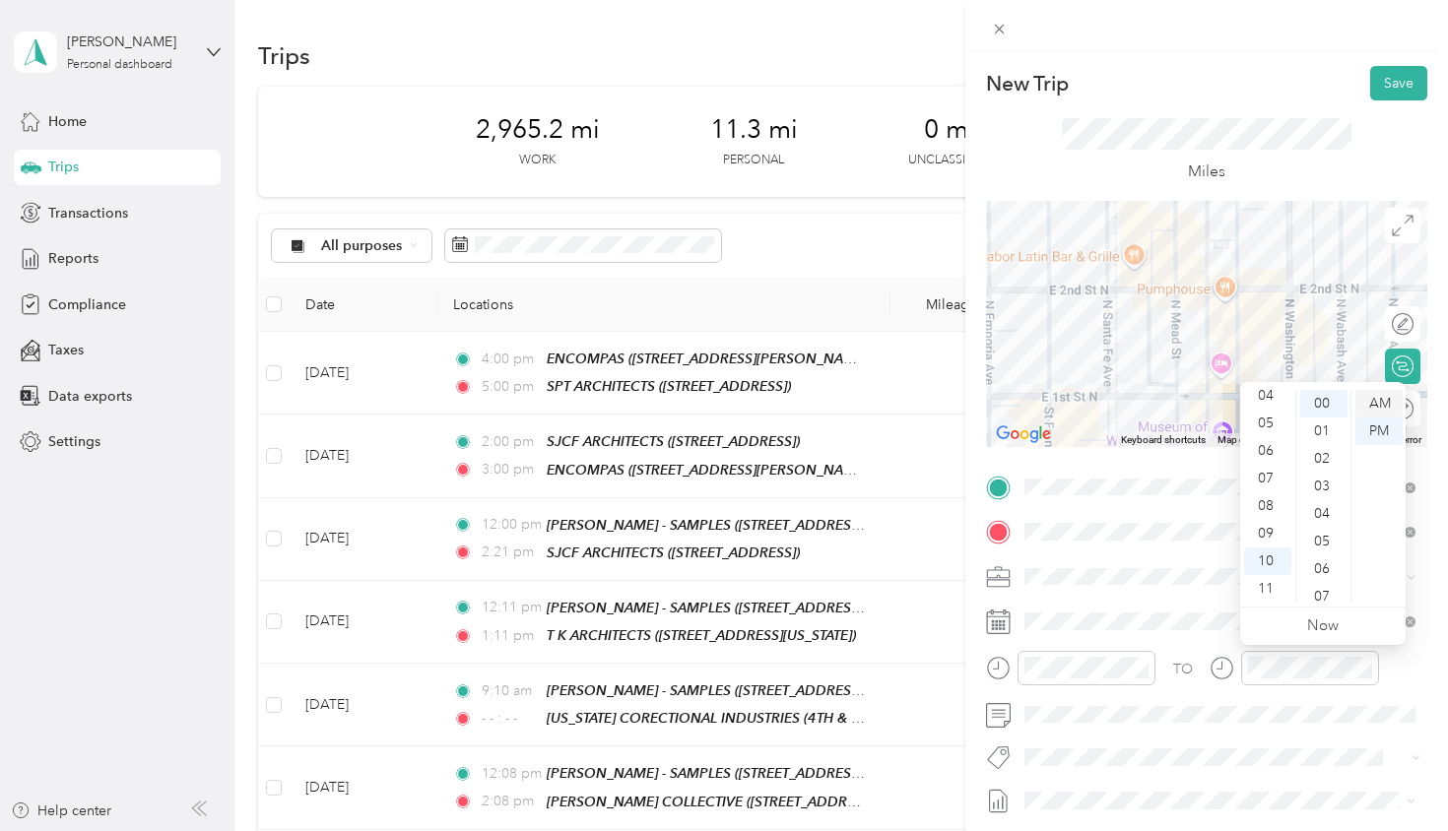
click at [1372, 395] on div "AM" at bounding box center [1378, 404] width 47 height 28
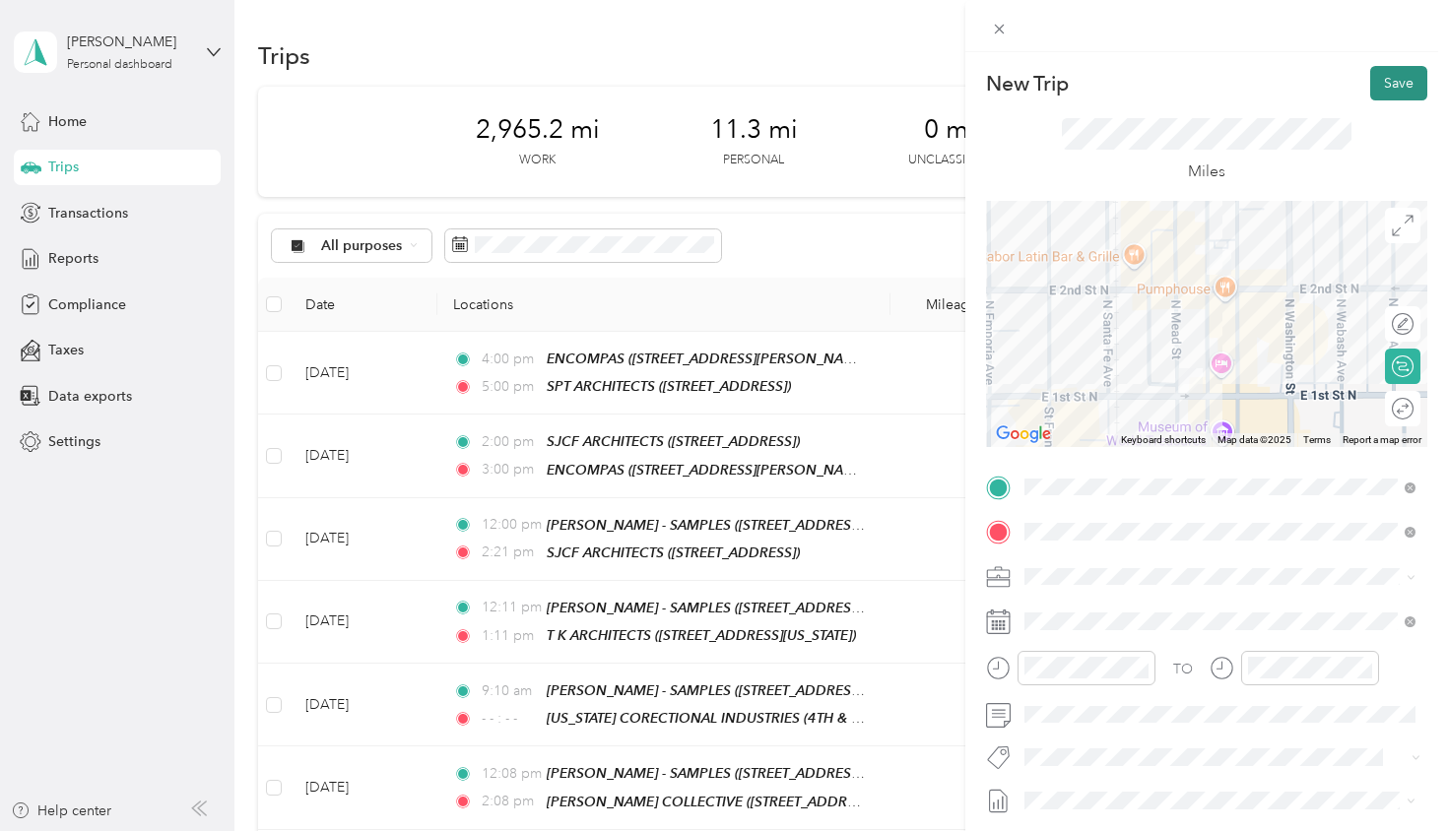
click at [1392, 80] on button "Save" at bounding box center [1398, 83] width 57 height 34
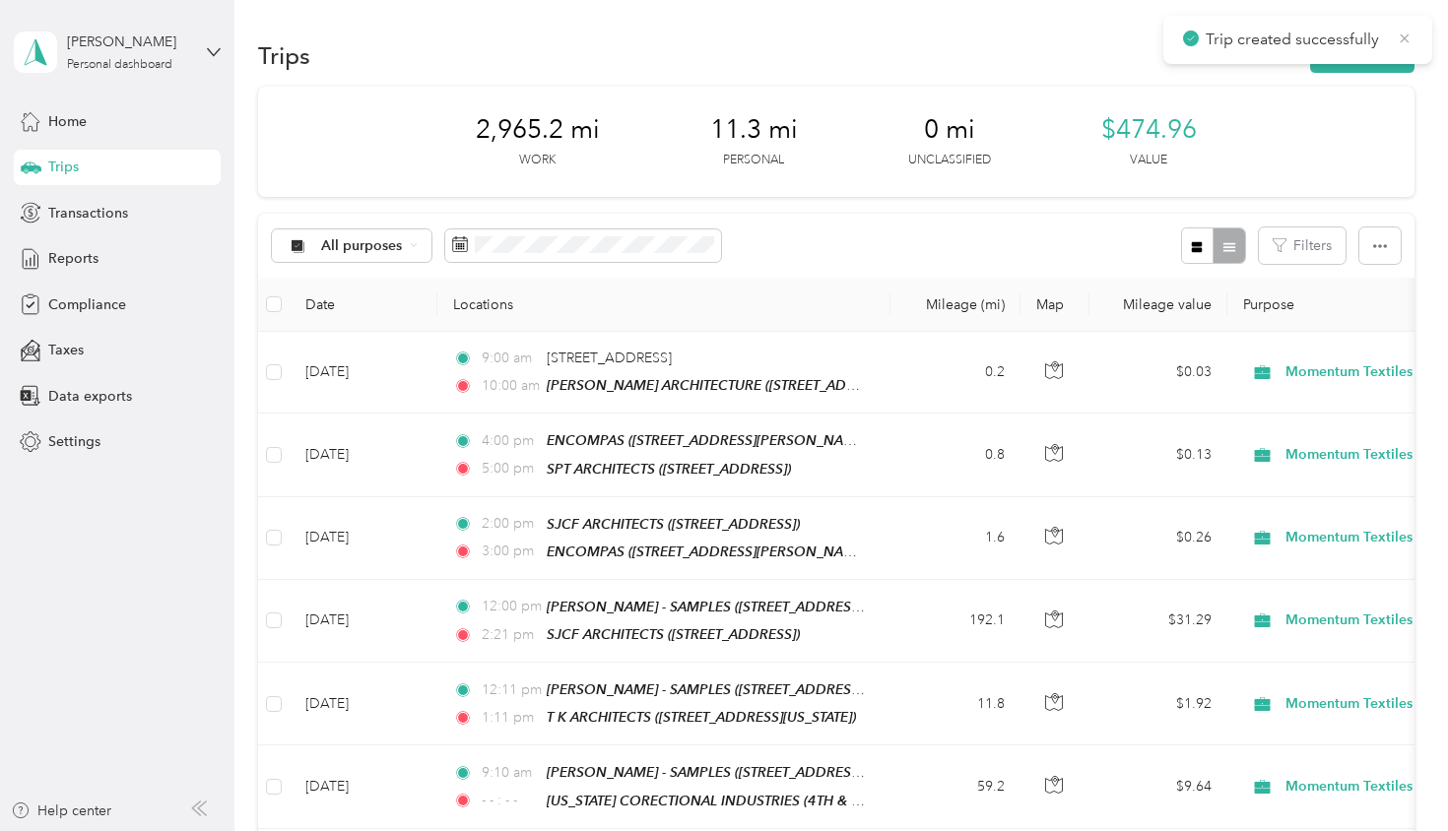
click at [1404, 38] on icon at bounding box center [1405, 39] width 16 height 18
click at [1393, 48] on button "New trip" at bounding box center [1362, 55] width 104 height 34
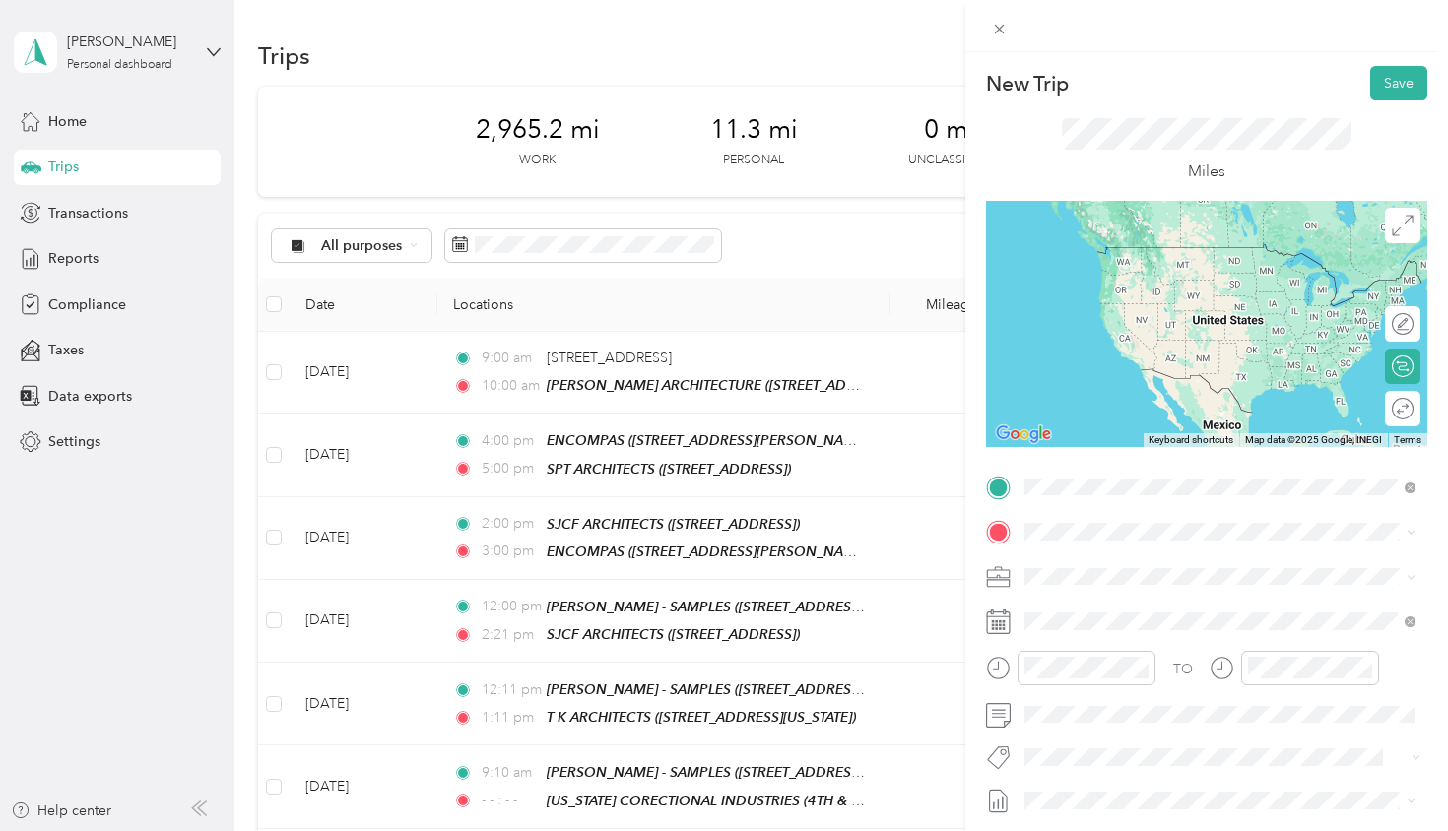
drag, startPoint x: 1092, startPoint y: 519, endPoint x: 1129, endPoint y: 561, distance: 55.9
click at [1130, 561] on strong "[PERSON_NAME] ARCHITECTURE" at bounding box center [1242, 569] width 225 height 18
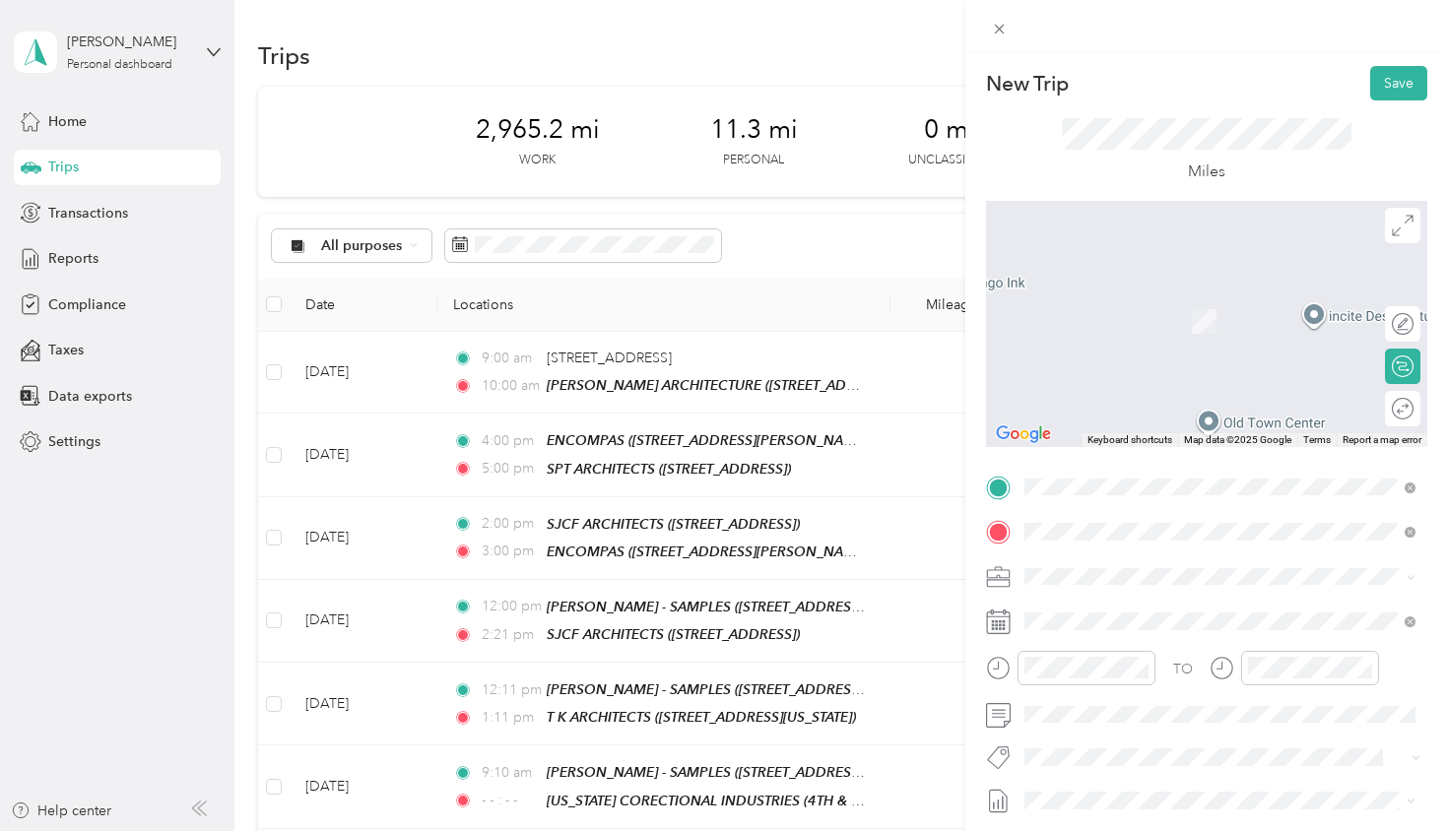
click at [1249, 619] on div "TEAM [PERSON_NAME] US" at bounding box center [1165, 613] width 206 height 25
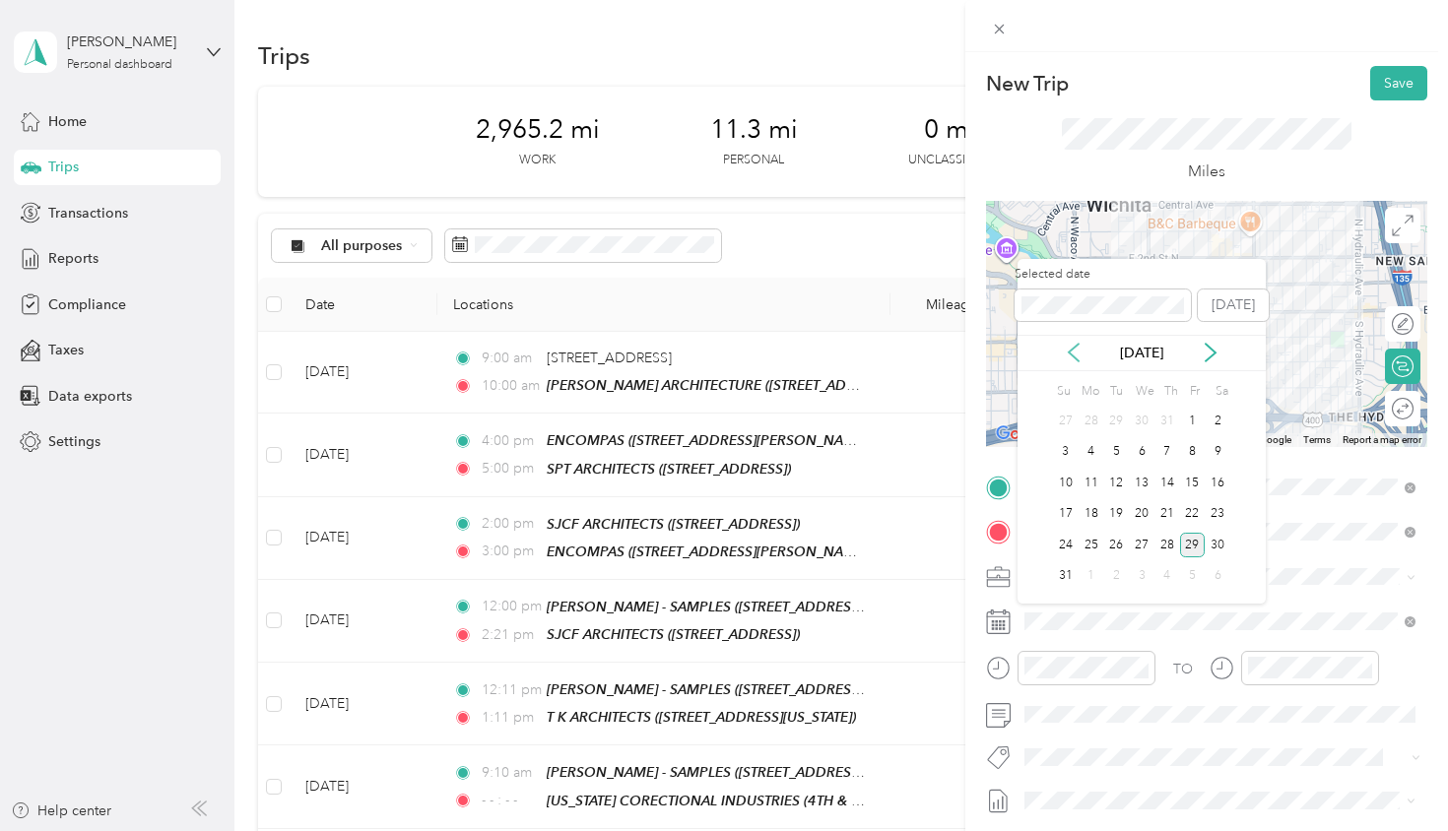
click at [1076, 348] on icon at bounding box center [1074, 353] width 20 height 20
click at [1169, 484] on div "17" at bounding box center [1167, 483] width 26 height 25
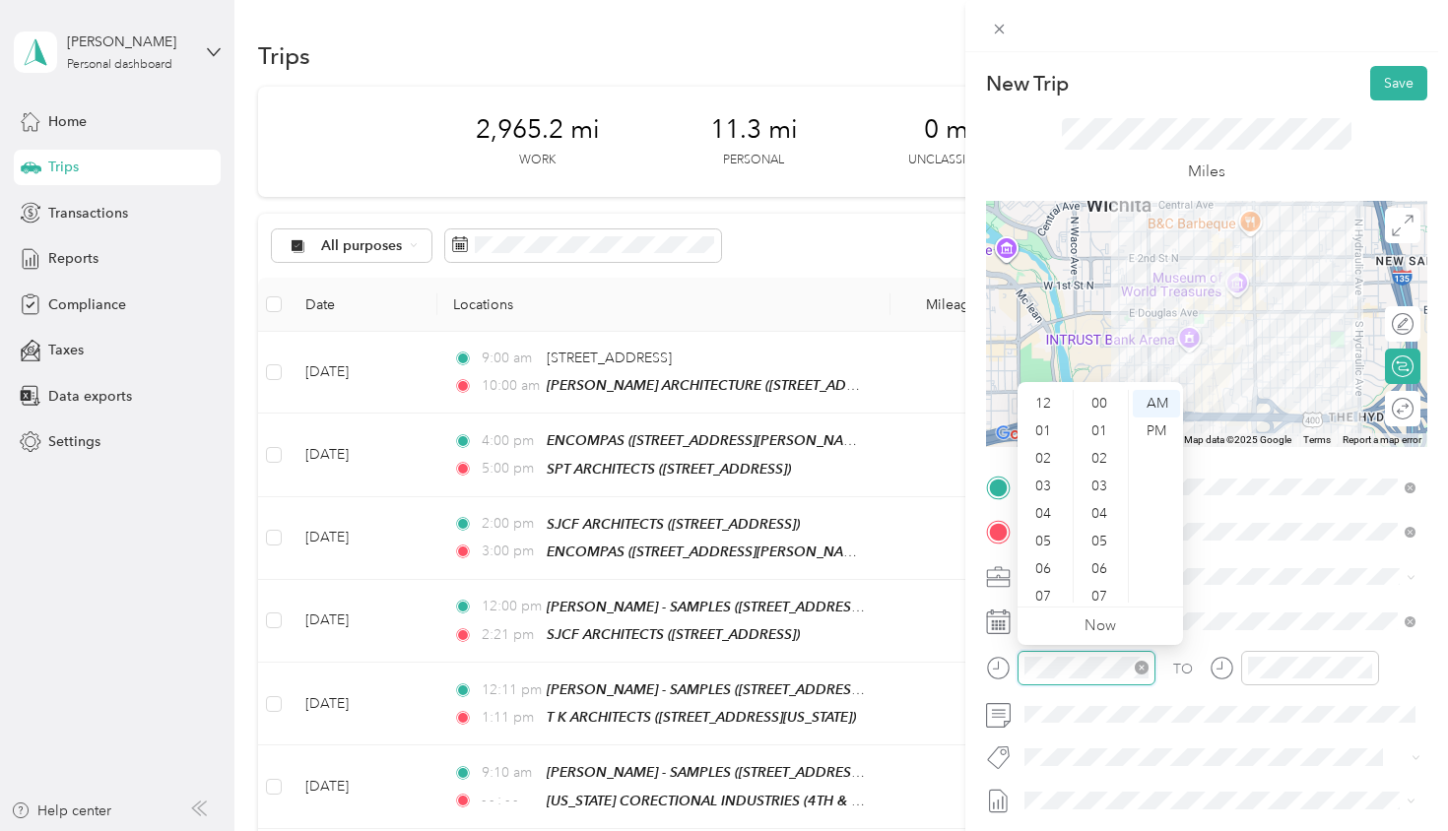
scroll to position [118, 0]
click at [1046, 566] on div "10" at bounding box center [1044, 562] width 47 height 28
click at [1102, 416] on div "30" at bounding box center [1101, 416] width 47 height 28
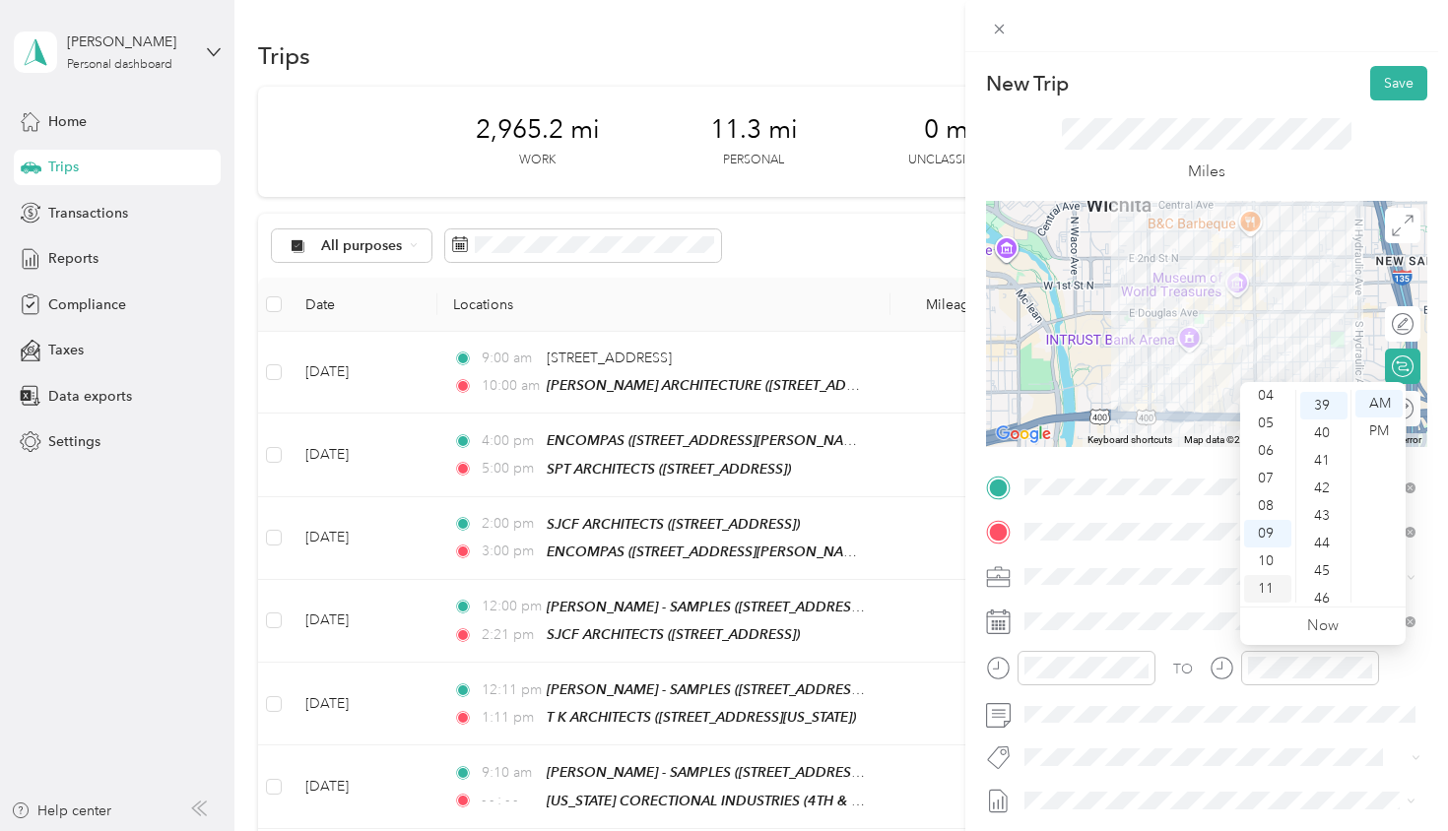
click at [1280, 593] on div "11" at bounding box center [1267, 589] width 47 height 28
click at [1319, 409] on div "00" at bounding box center [1323, 404] width 47 height 28
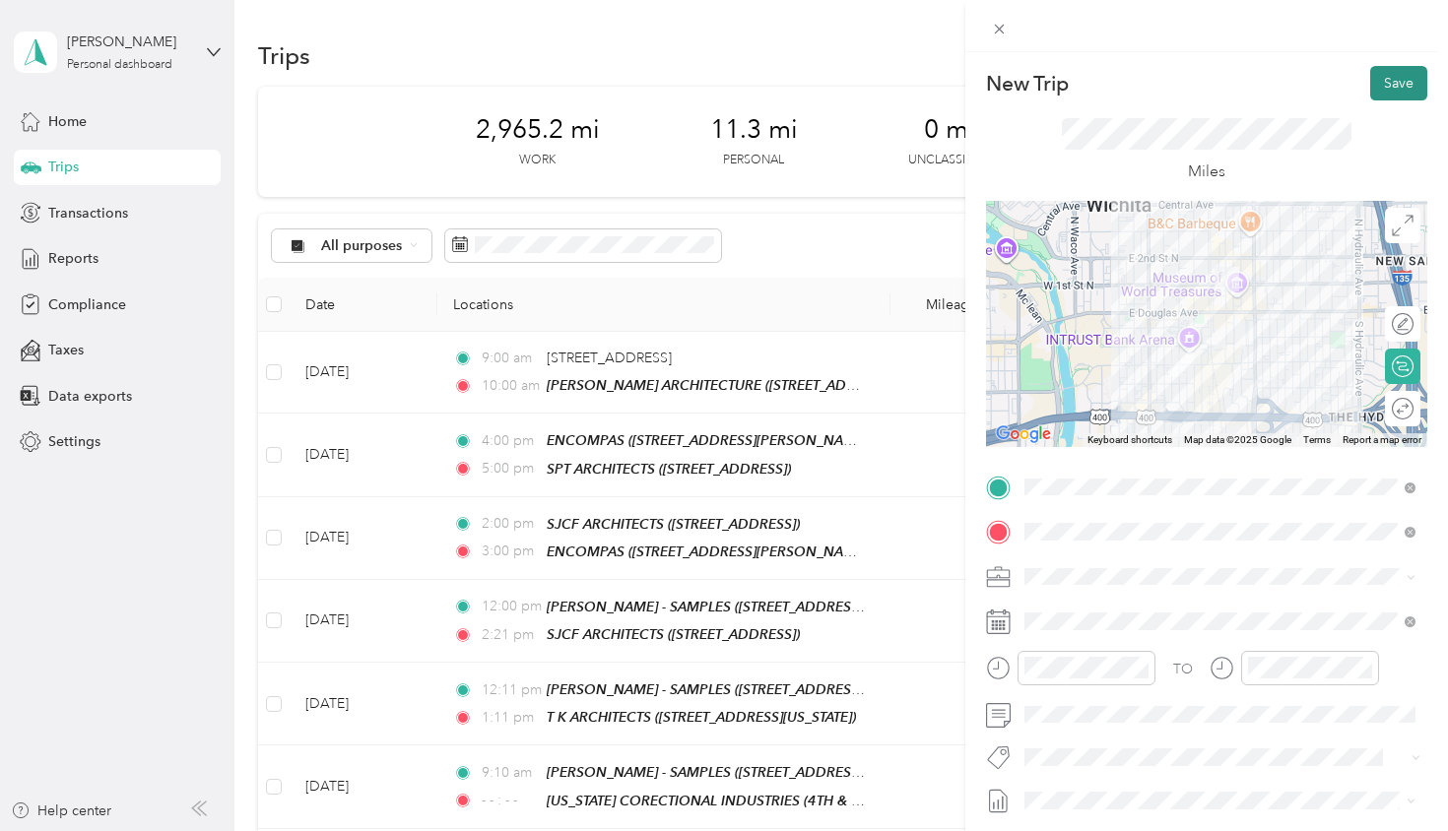
click at [1389, 82] on button "Save" at bounding box center [1398, 83] width 57 height 34
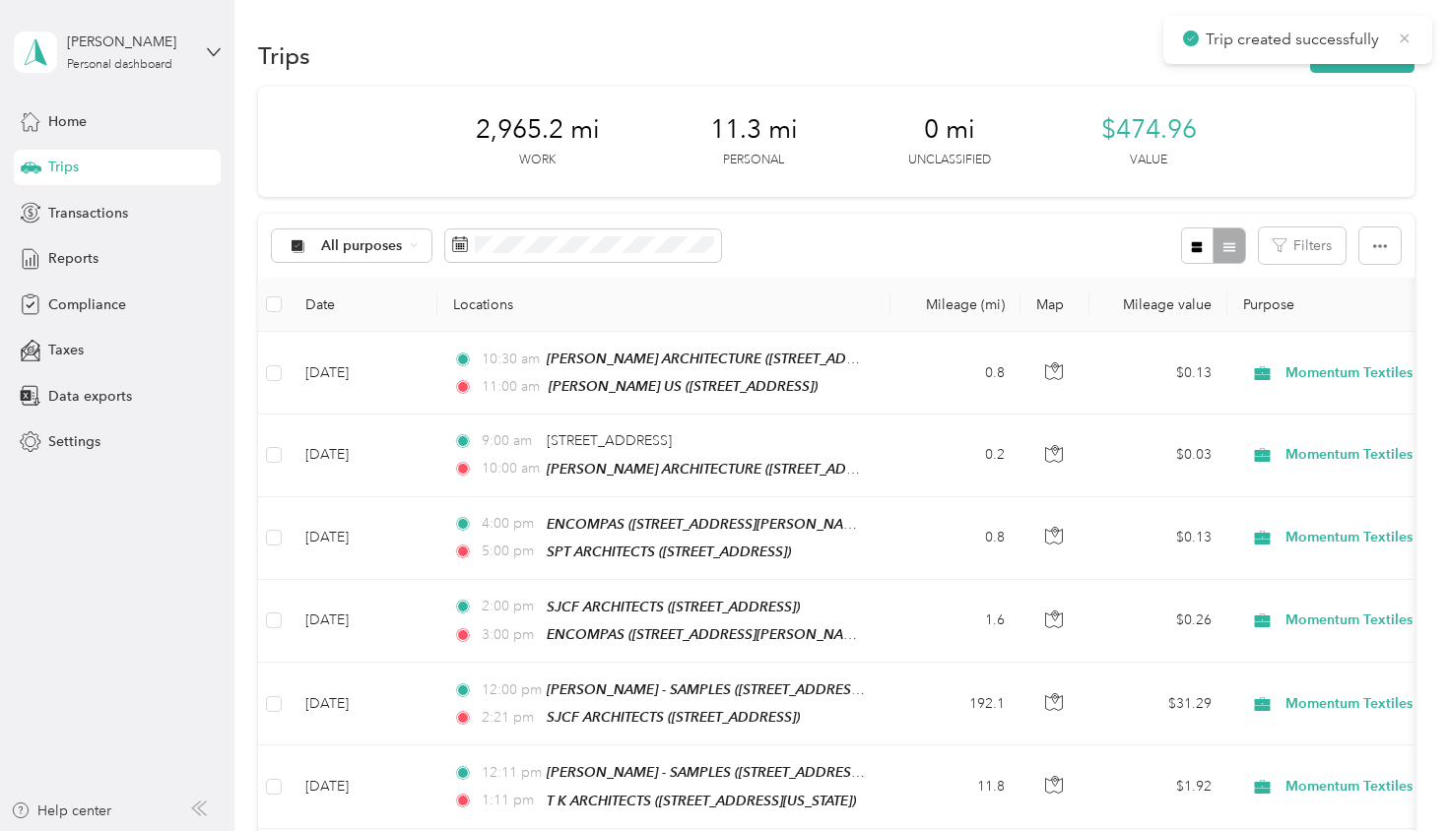
click at [1403, 44] on icon at bounding box center [1405, 39] width 16 height 18
click at [1359, 58] on button "New trip" at bounding box center [1362, 55] width 104 height 34
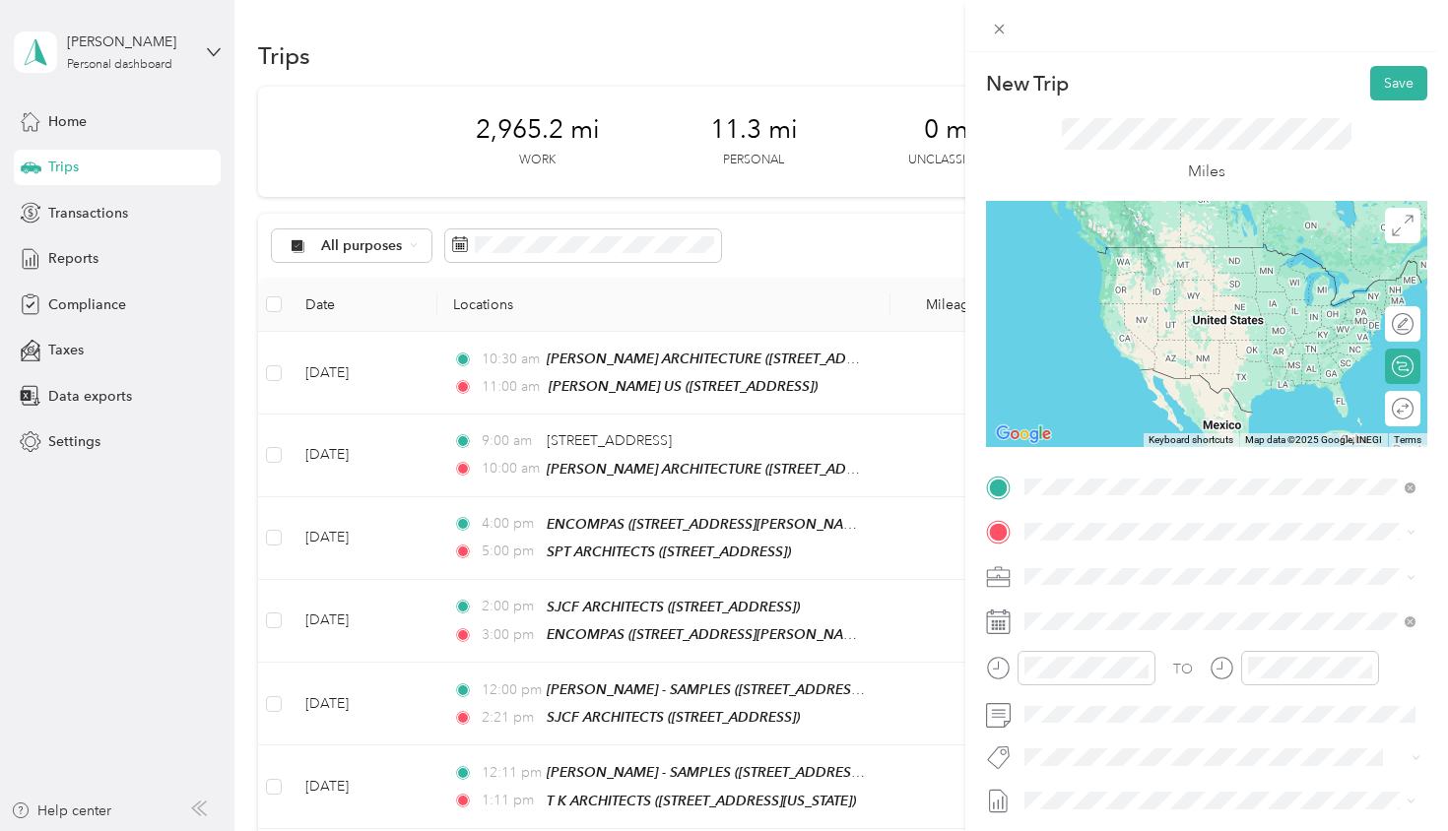
click at [1138, 576] on div "TEAM [PERSON_NAME] US [STREET_ADDRESS]" at bounding box center [1165, 580] width 206 height 48
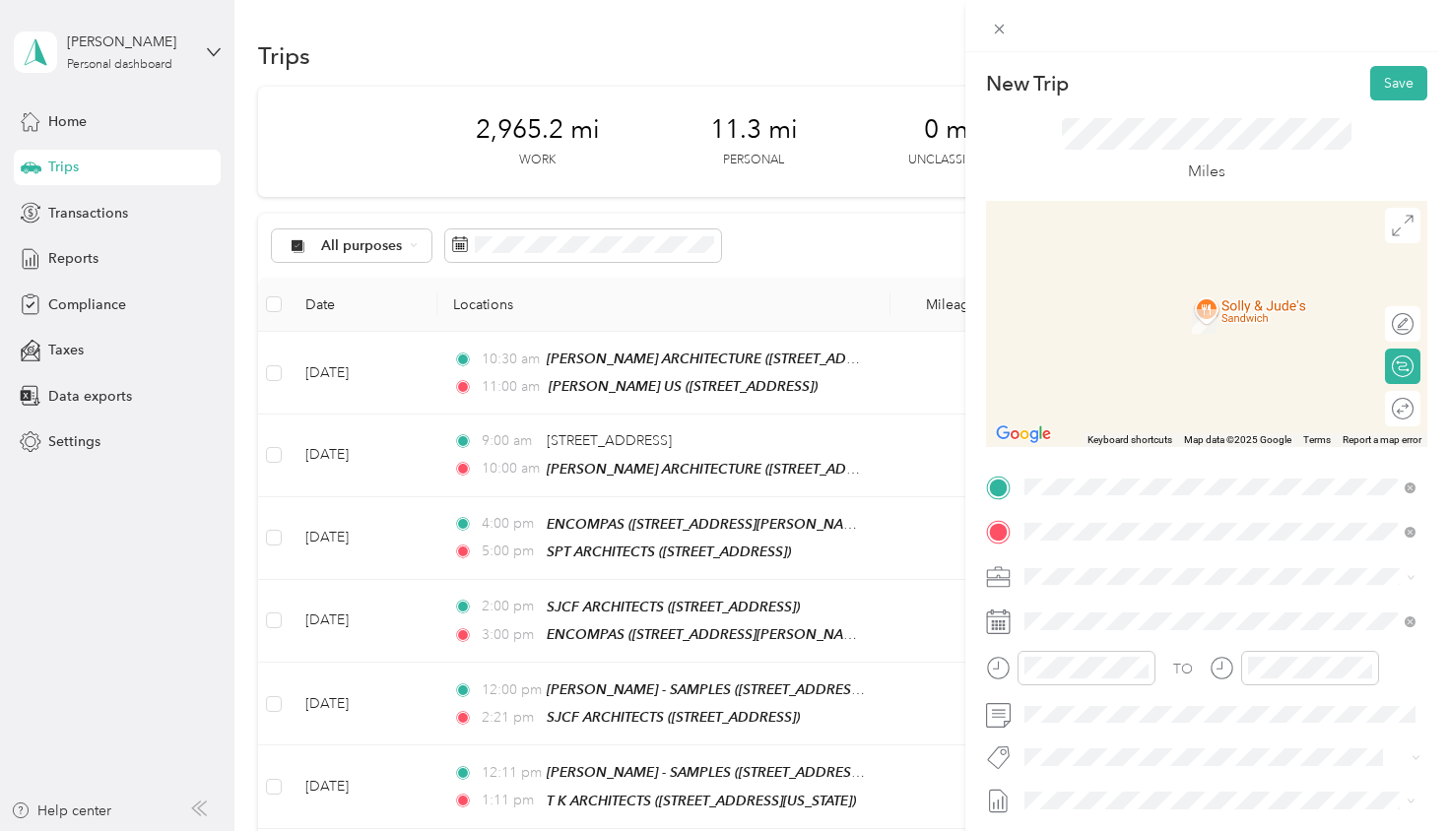
click at [1128, 633] on span "[STREET_ADDRESS]" at bounding box center [1124, 638] width 125 height 17
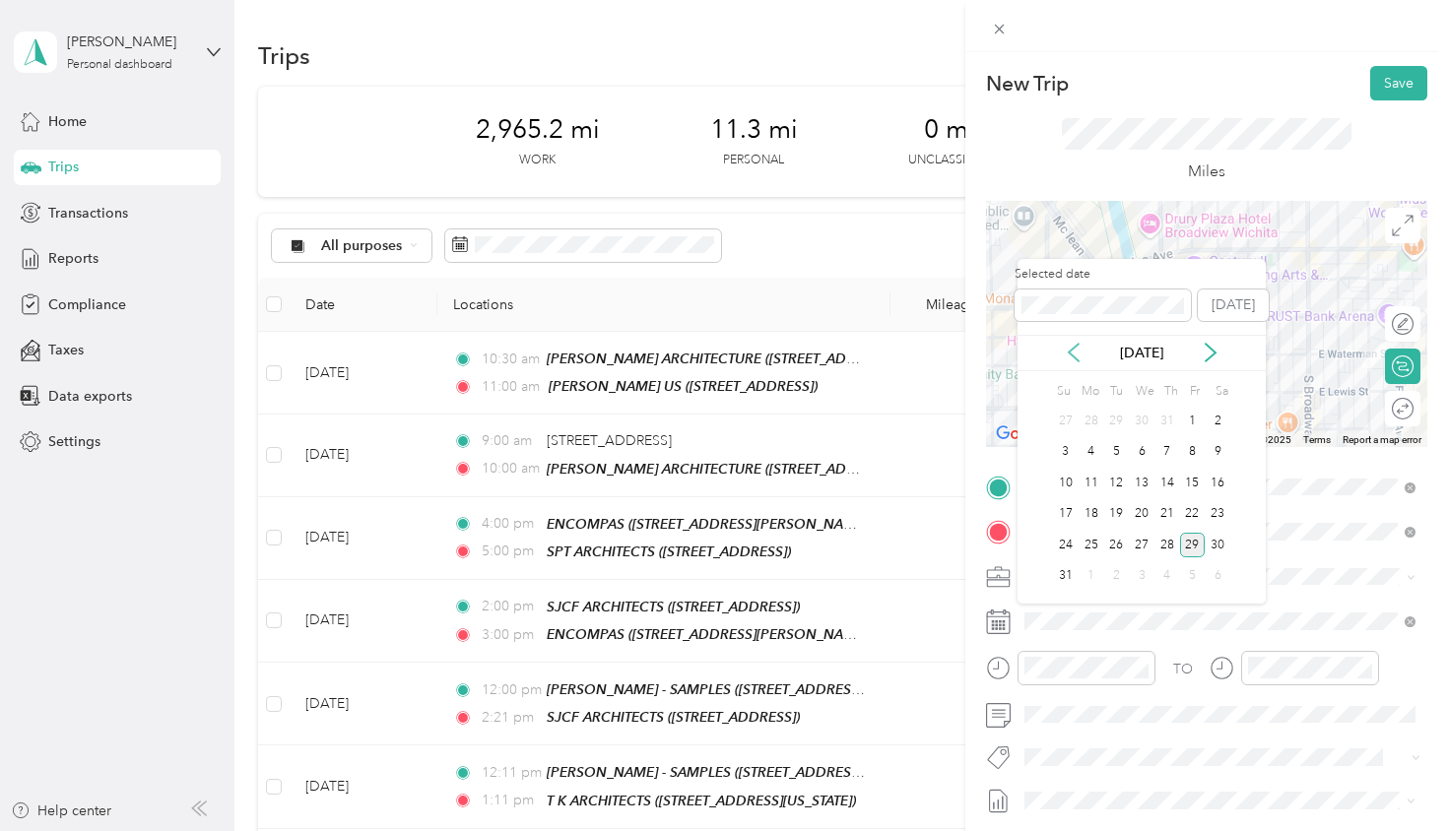
click at [1071, 358] on icon at bounding box center [1074, 353] width 20 height 20
click at [1163, 487] on div "17" at bounding box center [1167, 483] width 26 height 25
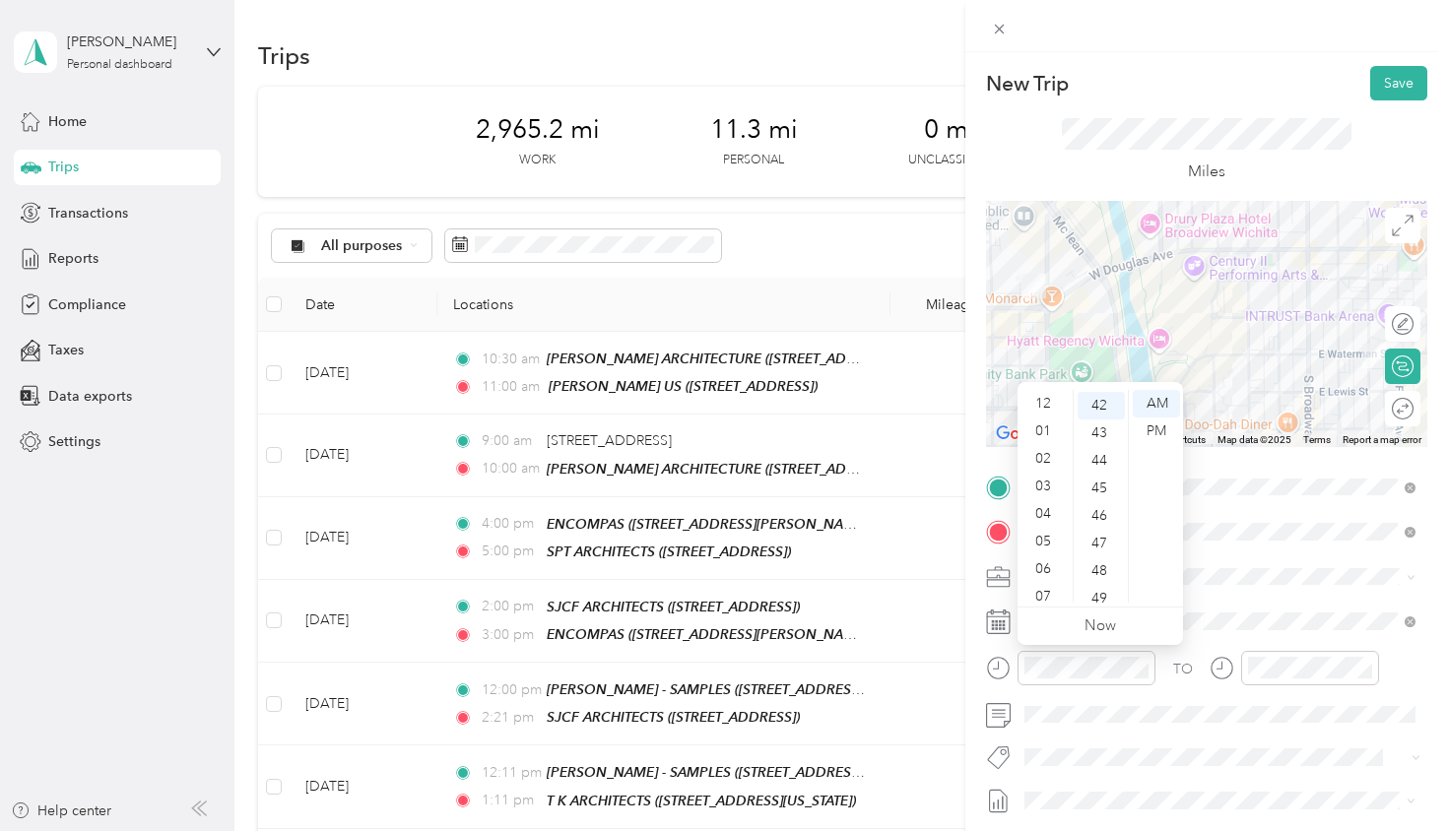
click at [1045, 387] on div "12 01 02 03 04 05 06 07 08 09 10 11 00 01 02 03 04 05 06 07 08 09 10 11 12 13 1…" at bounding box center [1100, 496] width 165 height 221
click at [1045, 400] on div "12" at bounding box center [1044, 404] width 47 height 28
click at [1102, 403] on div "00" at bounding box center [1101, 404] width 47 height 28
click at [1153, 432] on div "PM" at bounding box center [1156, 432] width 47 height 28
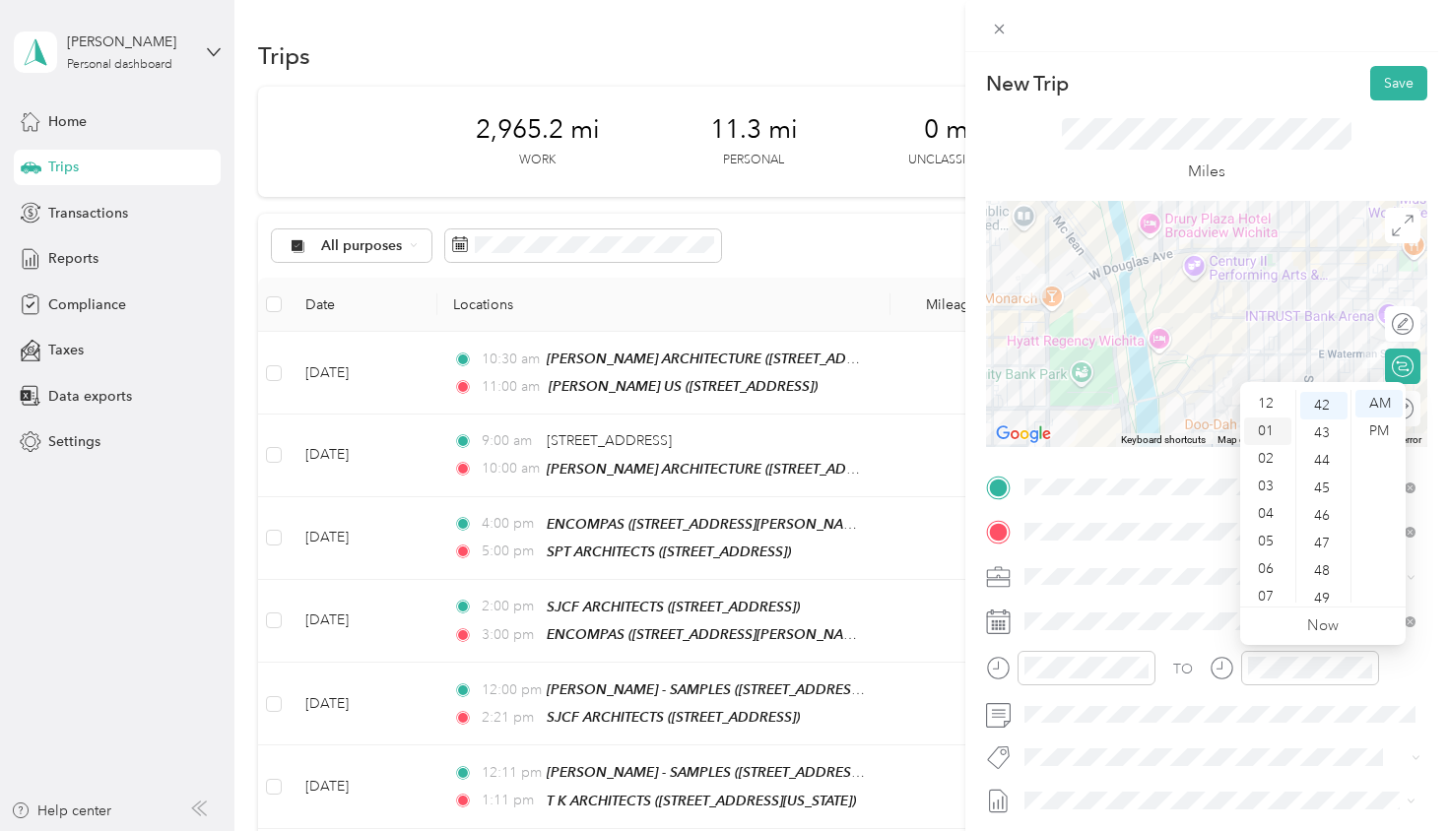
click at [1273, 433] on div "01" at bounding box center [1267, 432] width 47 height 28
click at [1321, 403] on div "00" at bounding box center [1323, 404] width 47 height 28
click at [1375, 432] on div "PM" at bounding box center [1378, 432] width 47 height 28
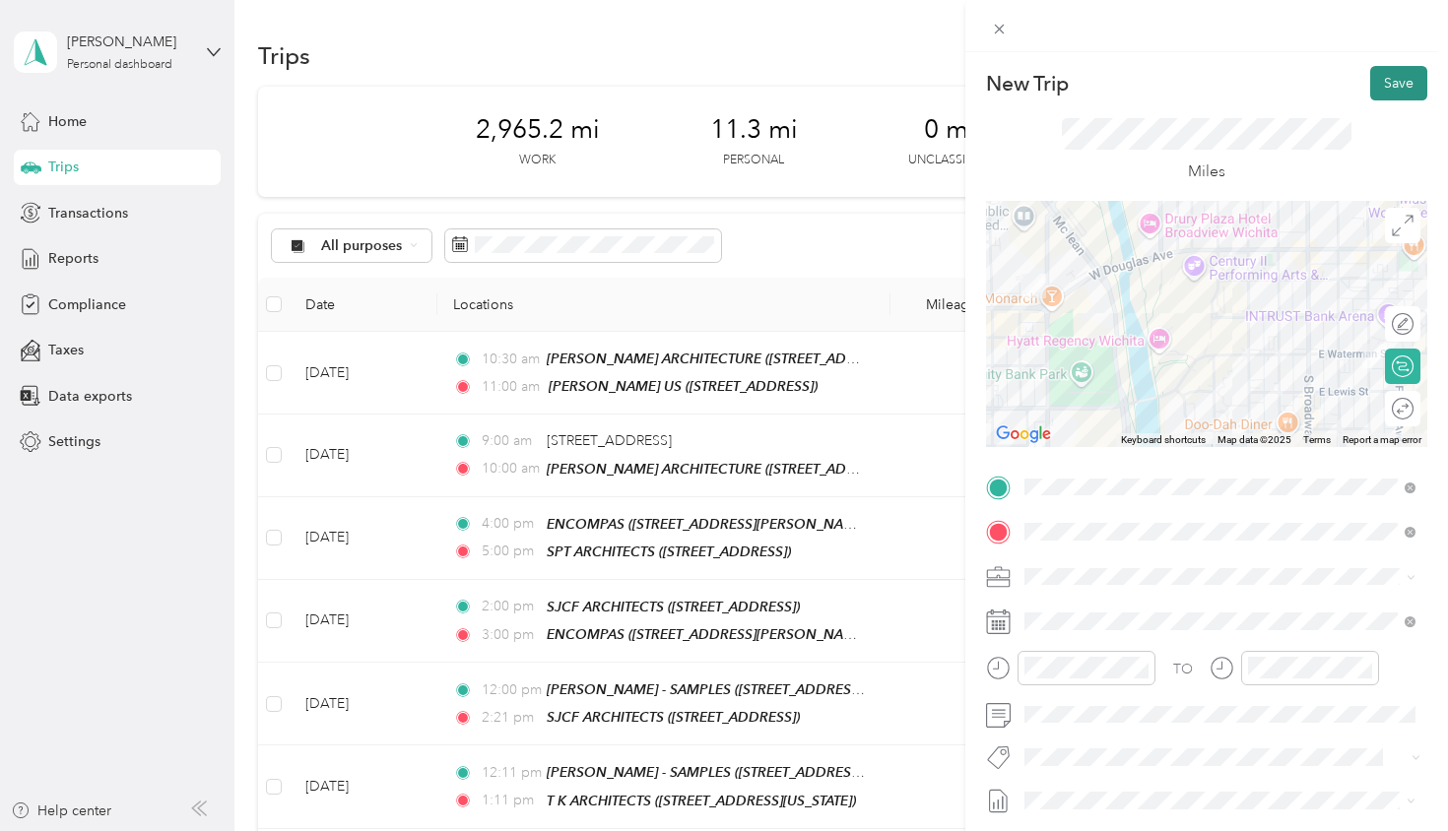
click at [1392, 83] on button "Save" at bounding box center [1398, 83] width 57 height 34
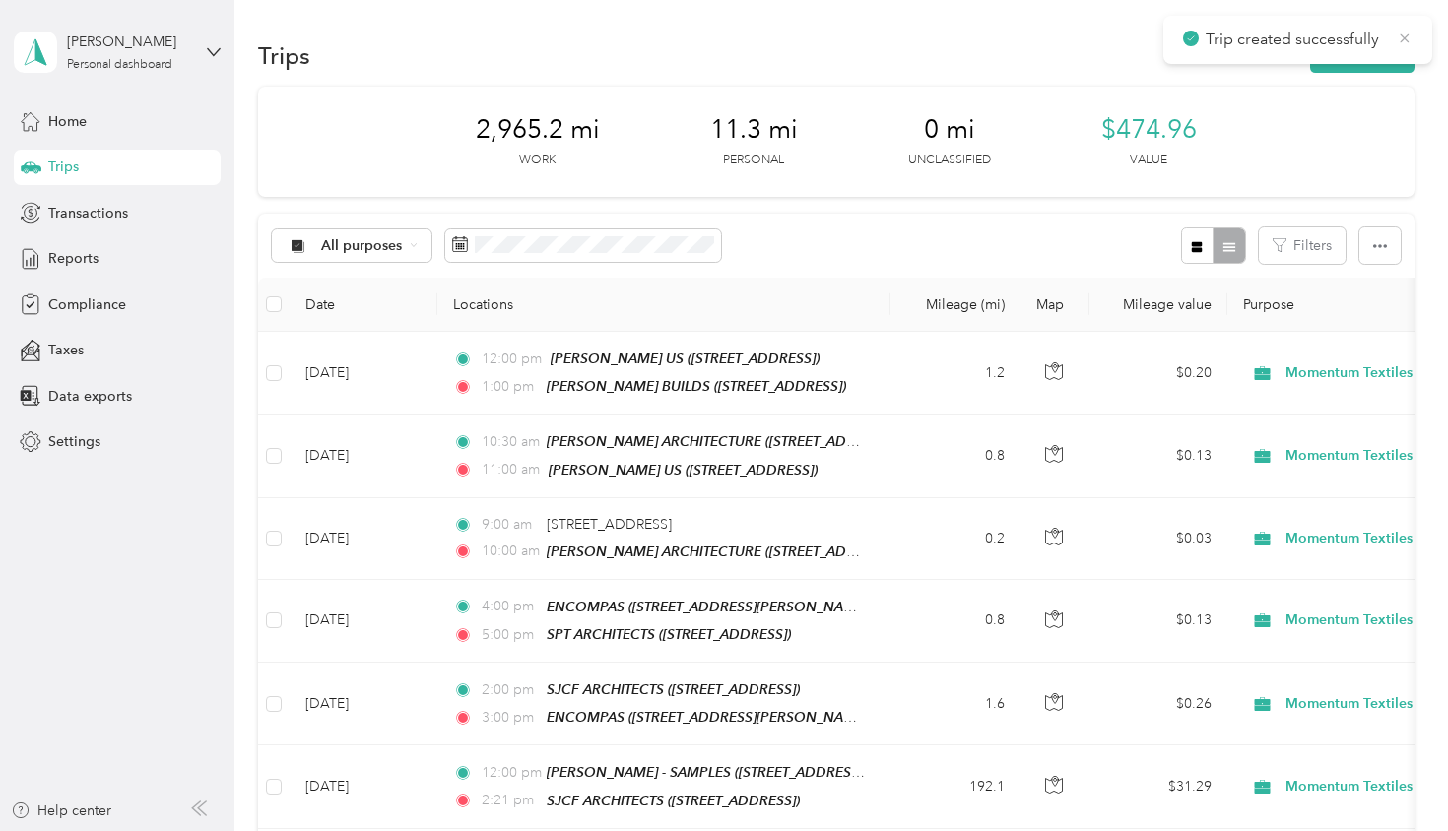
click at [1404, 37] on icon at bounding box center [1405, 37] width 9 height 9
click at [1361, 57] on button "New trip" at bounding box center [1362, 55] width 104 height 34
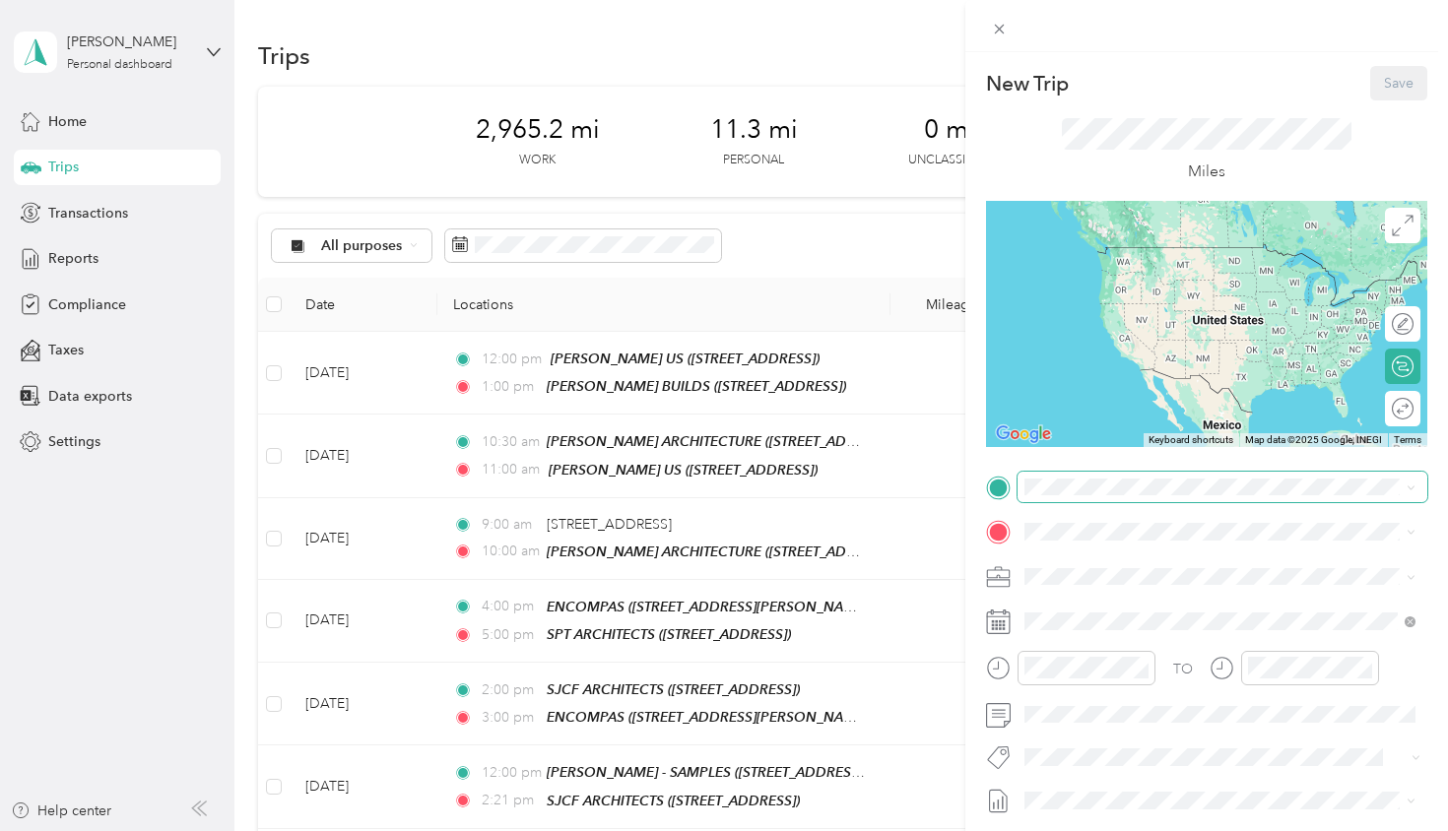
click at [1044, 496] on span at bounding box center [1223, 488] width 410 height 32
click at [1187, 586] on span "[STREET_ADDRESS]" at bounding box center [1124, 593] width 125 height 17
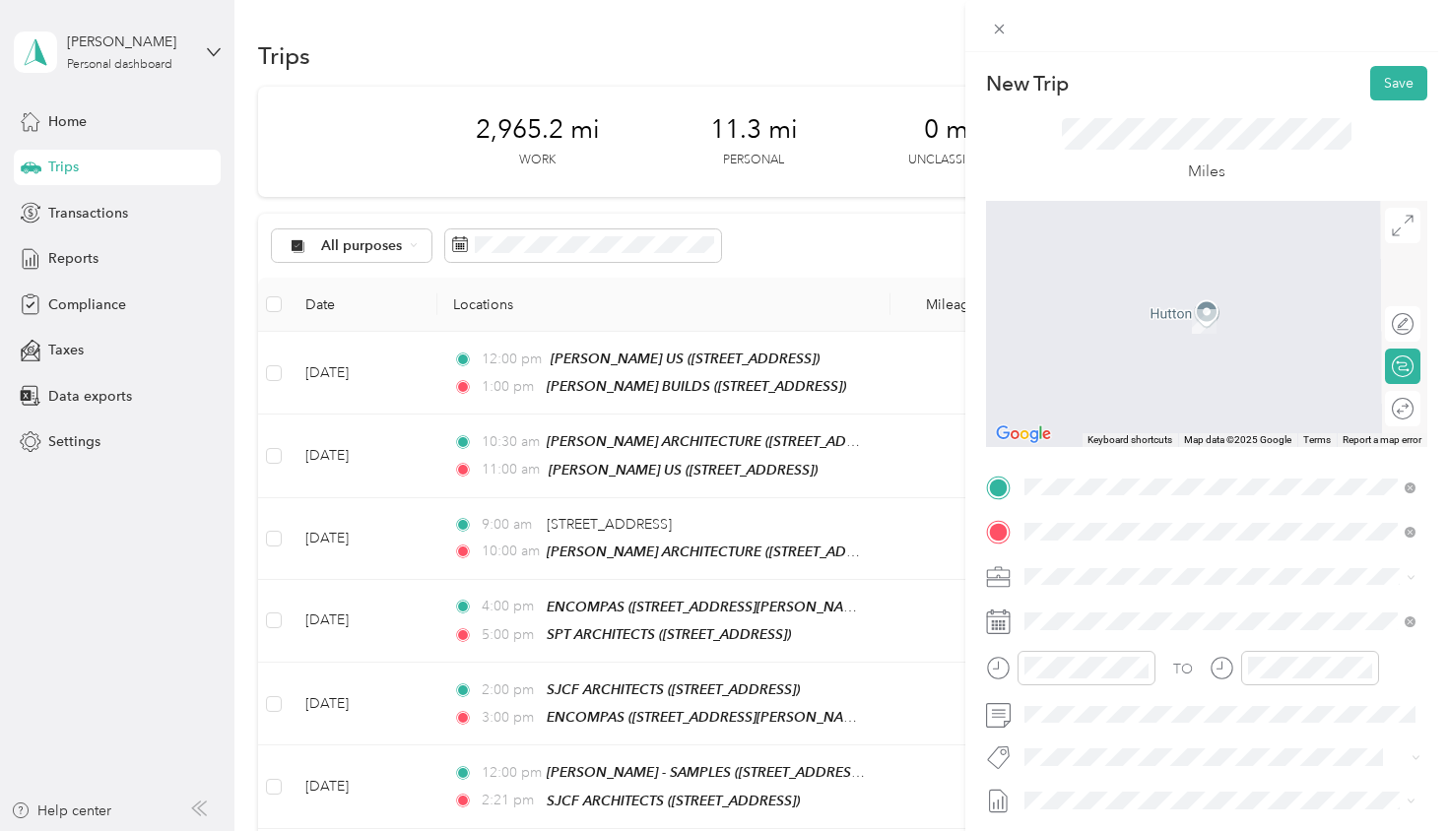
click at [1165, 830] on strong "[PERSON_NAME] - SAMPLES" at bounding box center [1225, 840] width 191 height 18
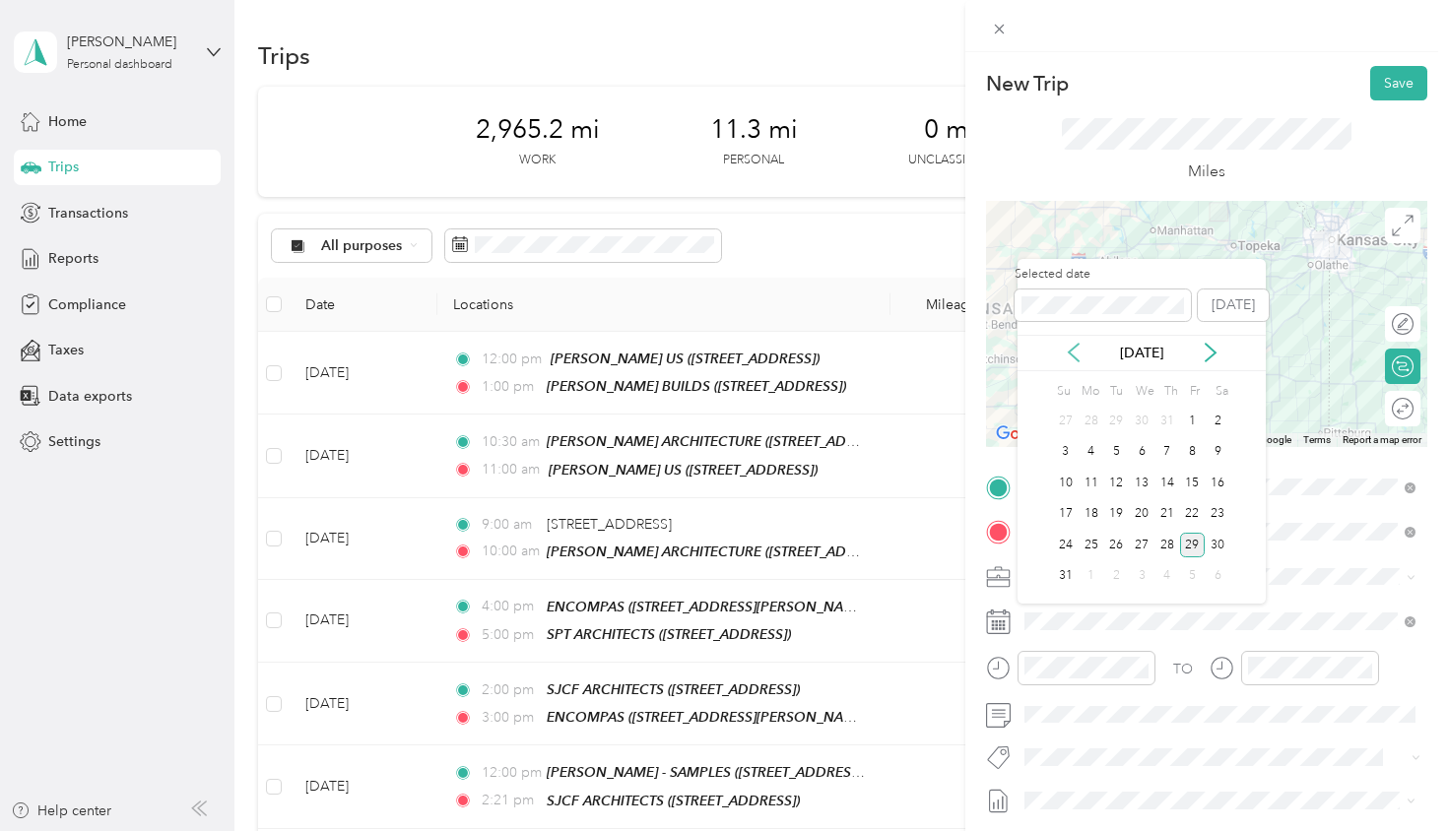
click at [1077, 356] on icon at bounding box center [1074, 353] width 20 height 20
click at [1172, 482] on div "17" at bounding box center [1167, 483] width 26 height 25
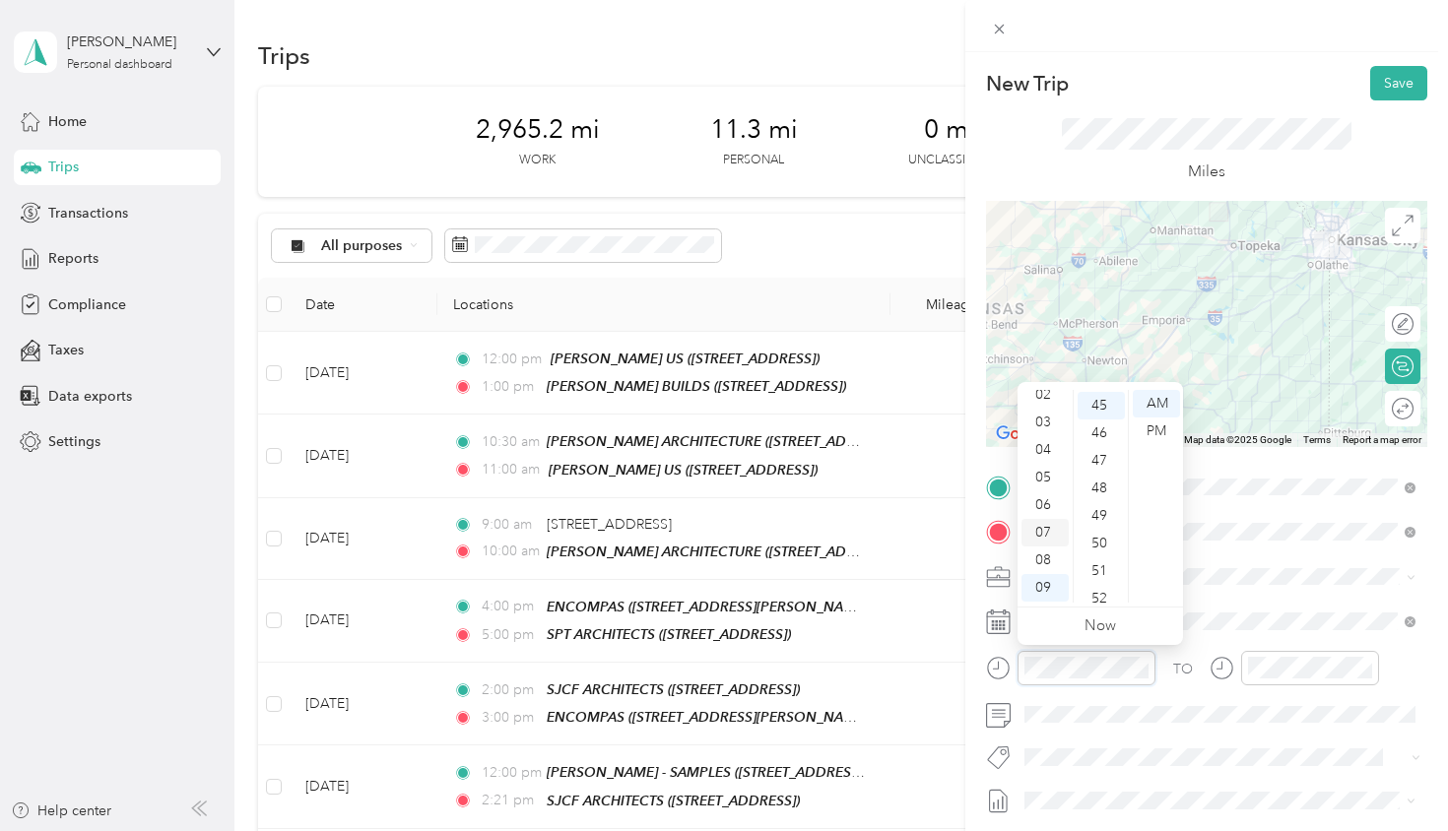
scroll to position [62, 0]
click at [1046, 394] on div "02" at bounding box center [1044, 397] width 47 height 28
click at [1104, 403] on div "00" at bounding box center [1101, 404] width 47 height 28
click at [1153, 431] on div "PM" at bounding box center [1156, 432] width 47 height 28
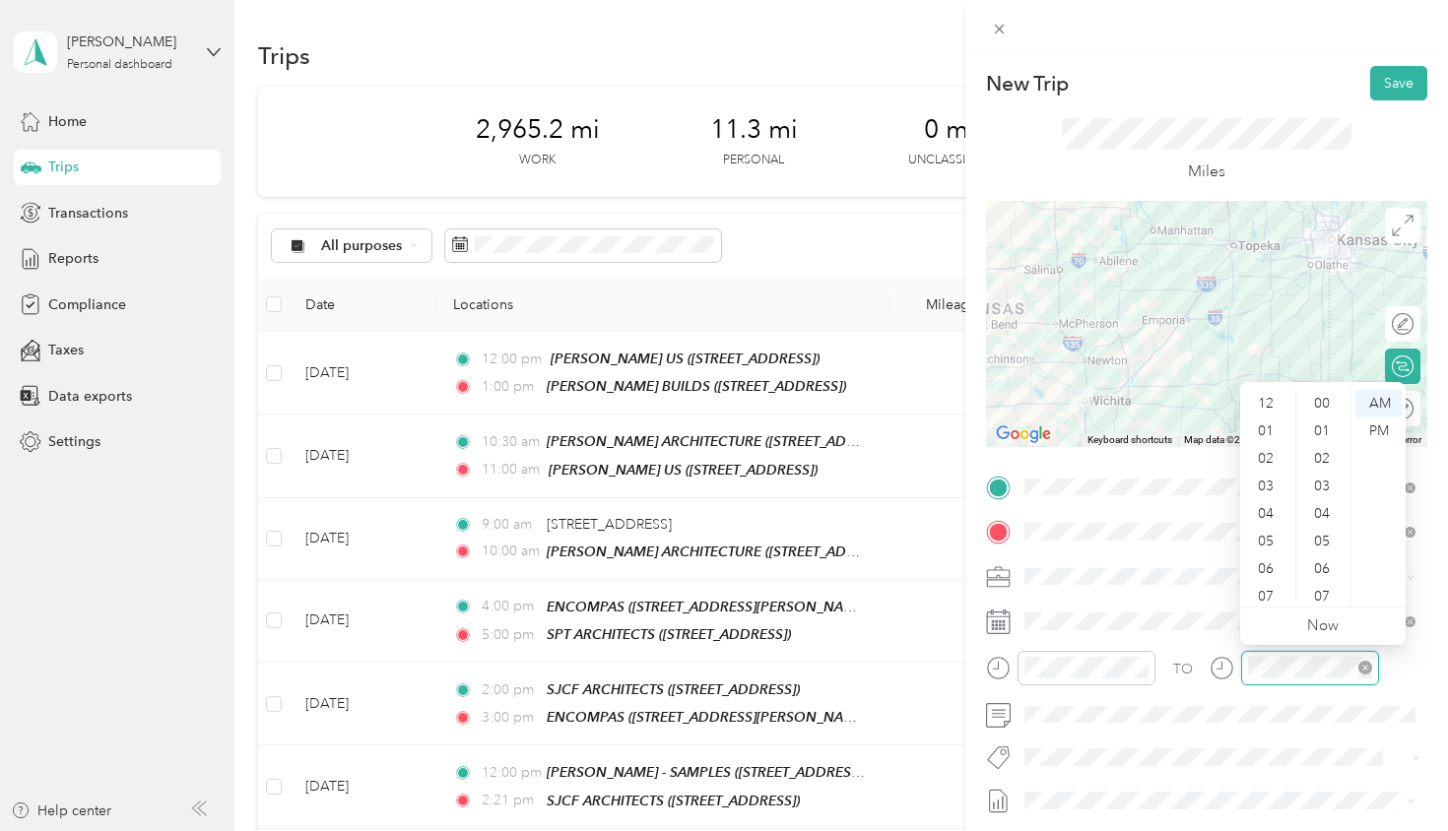
scroll to position [118, 0]
click at [1263, 420] on div "05" at bounding box center [1267, 424] width 47 height 28
click at [1325, 409] on div "00" at bounding box center [1323, 404] width 47 height 28
click at [1386, 427] on div "PM" at bounding box center [1378, 432] width 47 height 28
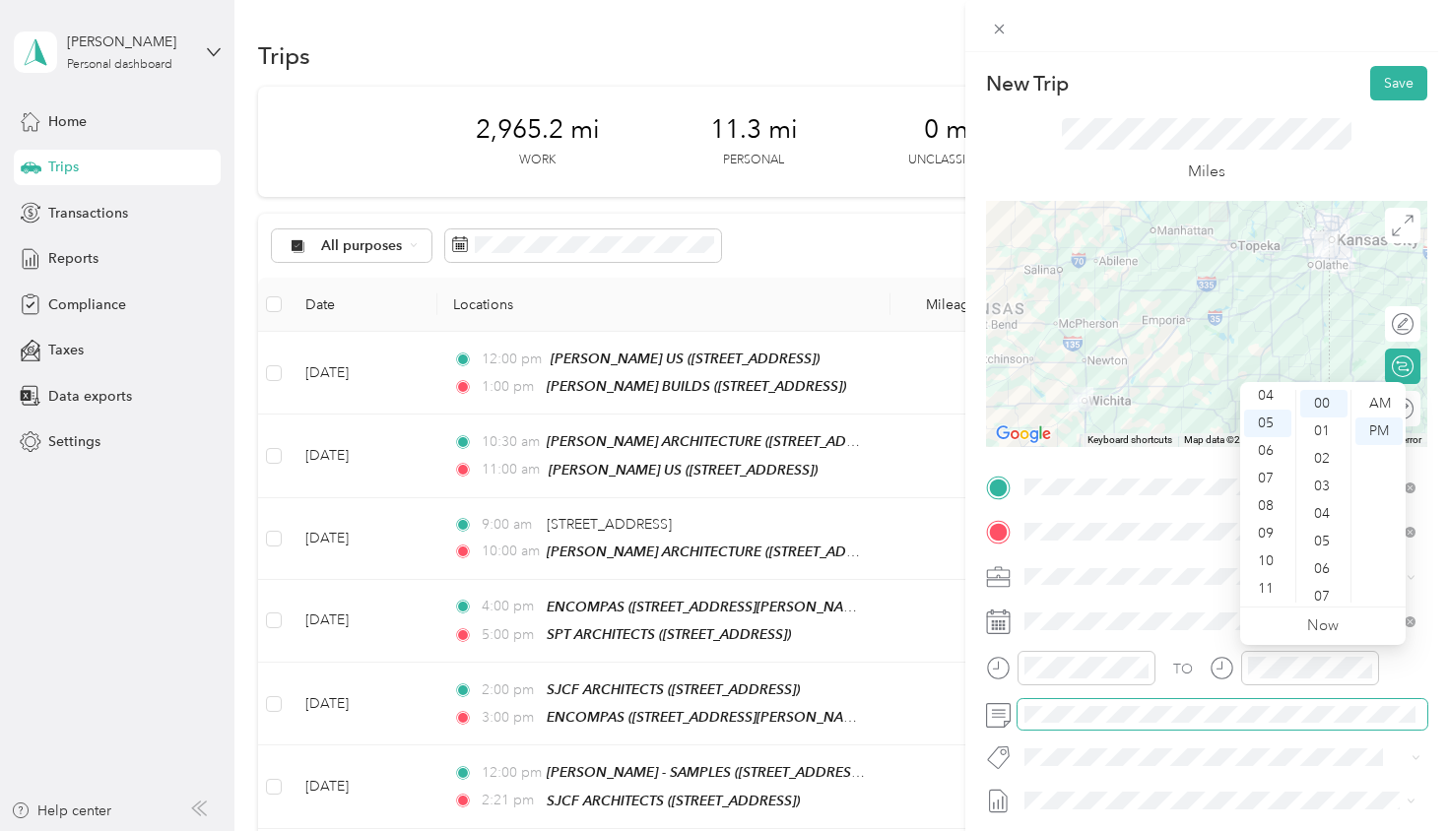
click at [1164, 724] on span at bounding box center [1223, 715] width 410 height 32
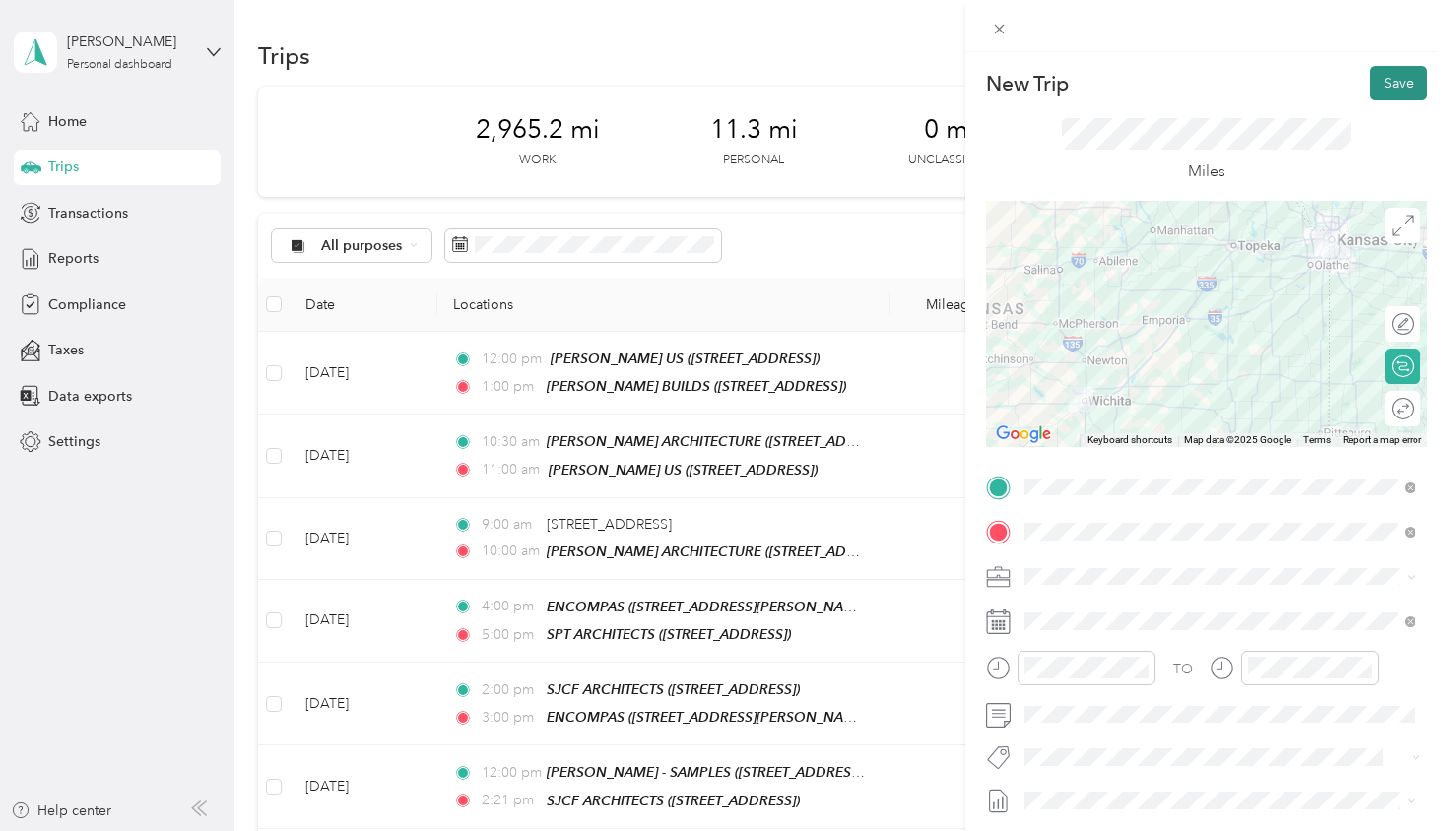
click at [1392, 86] on button "Save" at bounding box center [1398, 83] width 57 height 34
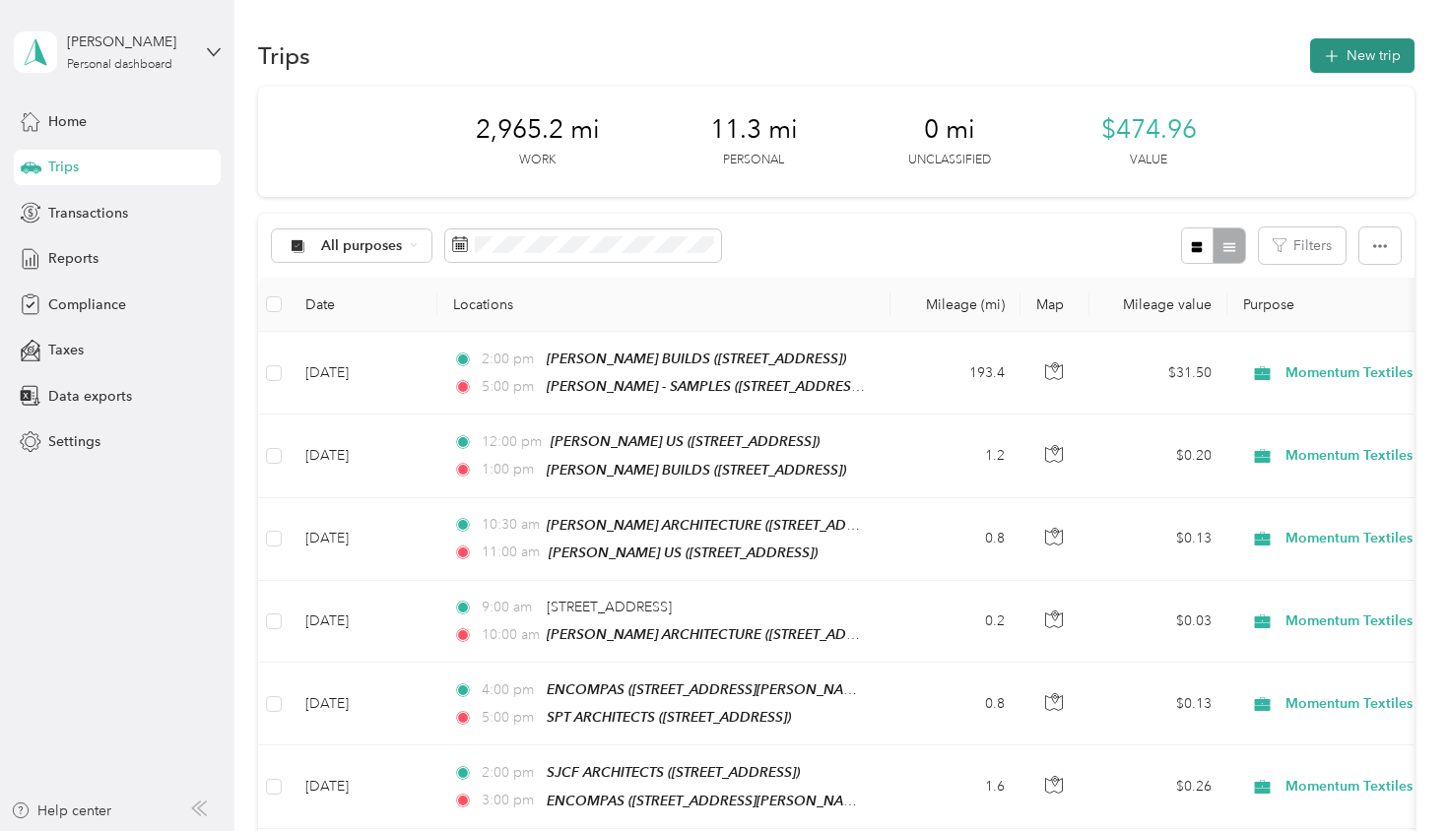
click at [1361, 55] on button "New trip" at bounding box center [1362, 55] width 104 height 34
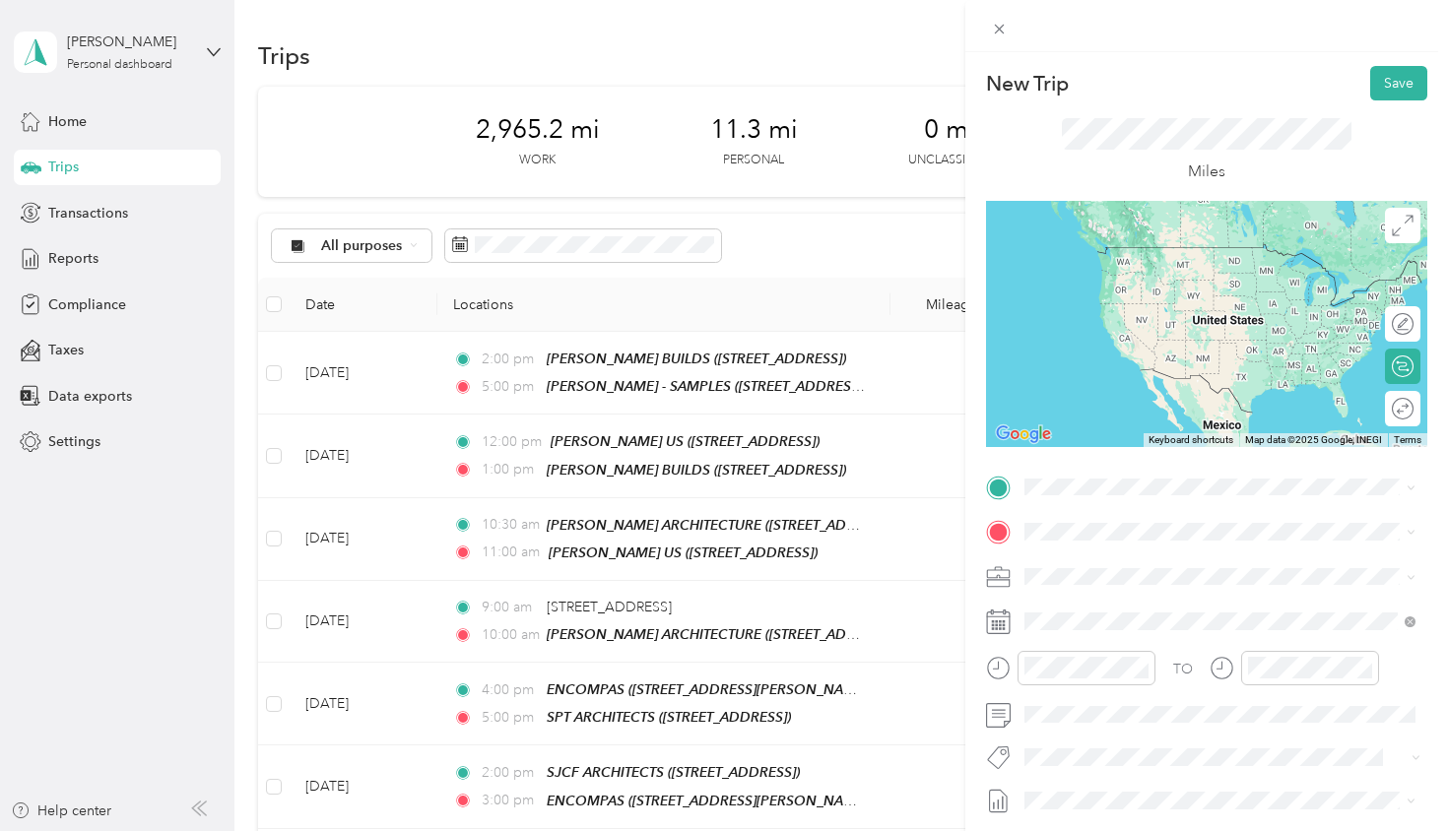
click at [1136, 830] on div "New Trip Save This trip cannot be edited because it is either under review, app…" at bounding box center [719, 831] width 1438 height 0
click at [1050, 476] on span at bounding box center [1223, 488] width 410 height 32
click at [1148, 783] on div "TEAM [PERSON_NAME] - SAMPLES" at bounding box center [1215, 795] width 306 height 25
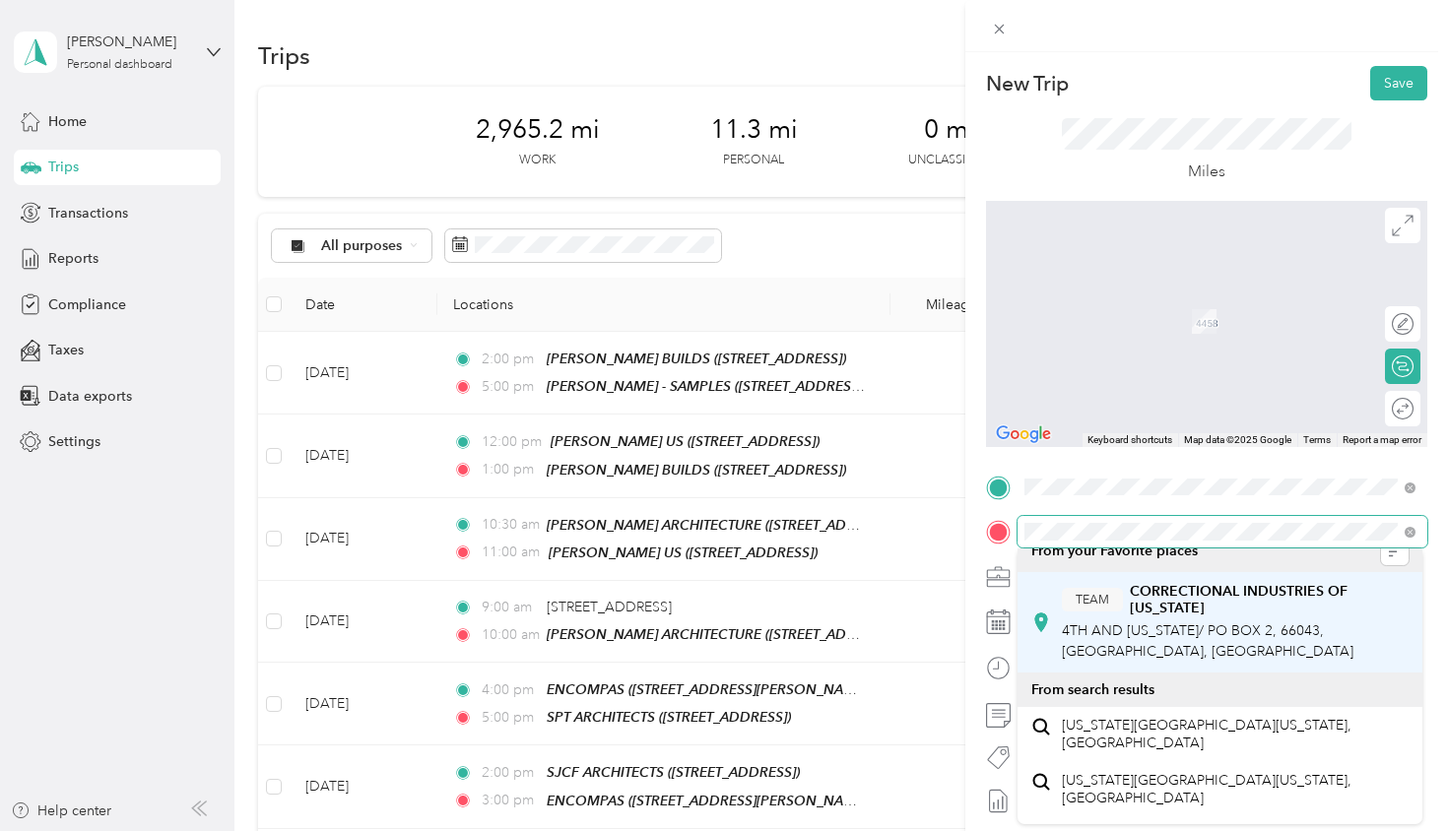
scroll to position [33, 0]
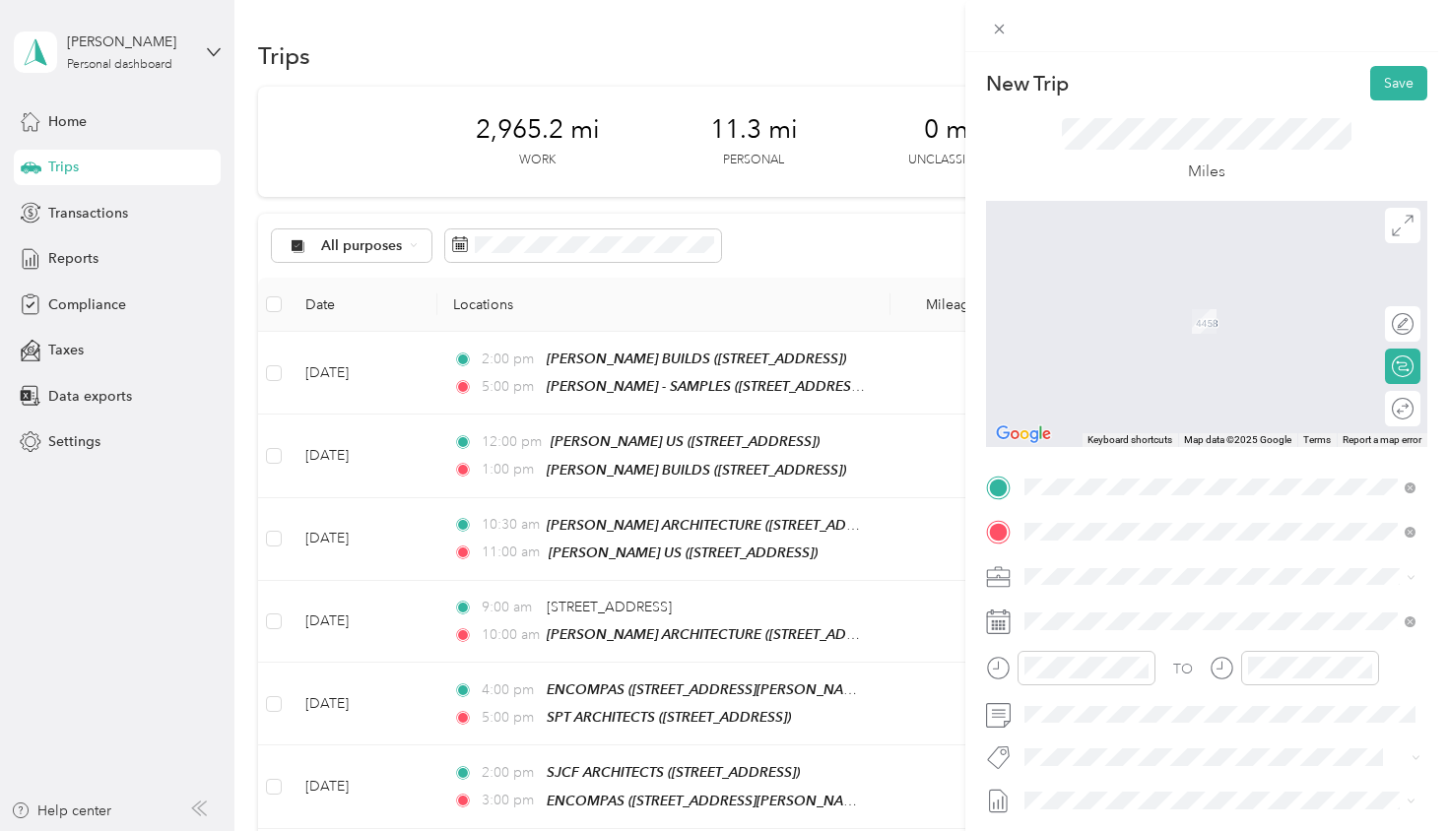
click at [1109, 614] on button "TEAM" at bounding box center [1092, 618] width 61 height 25
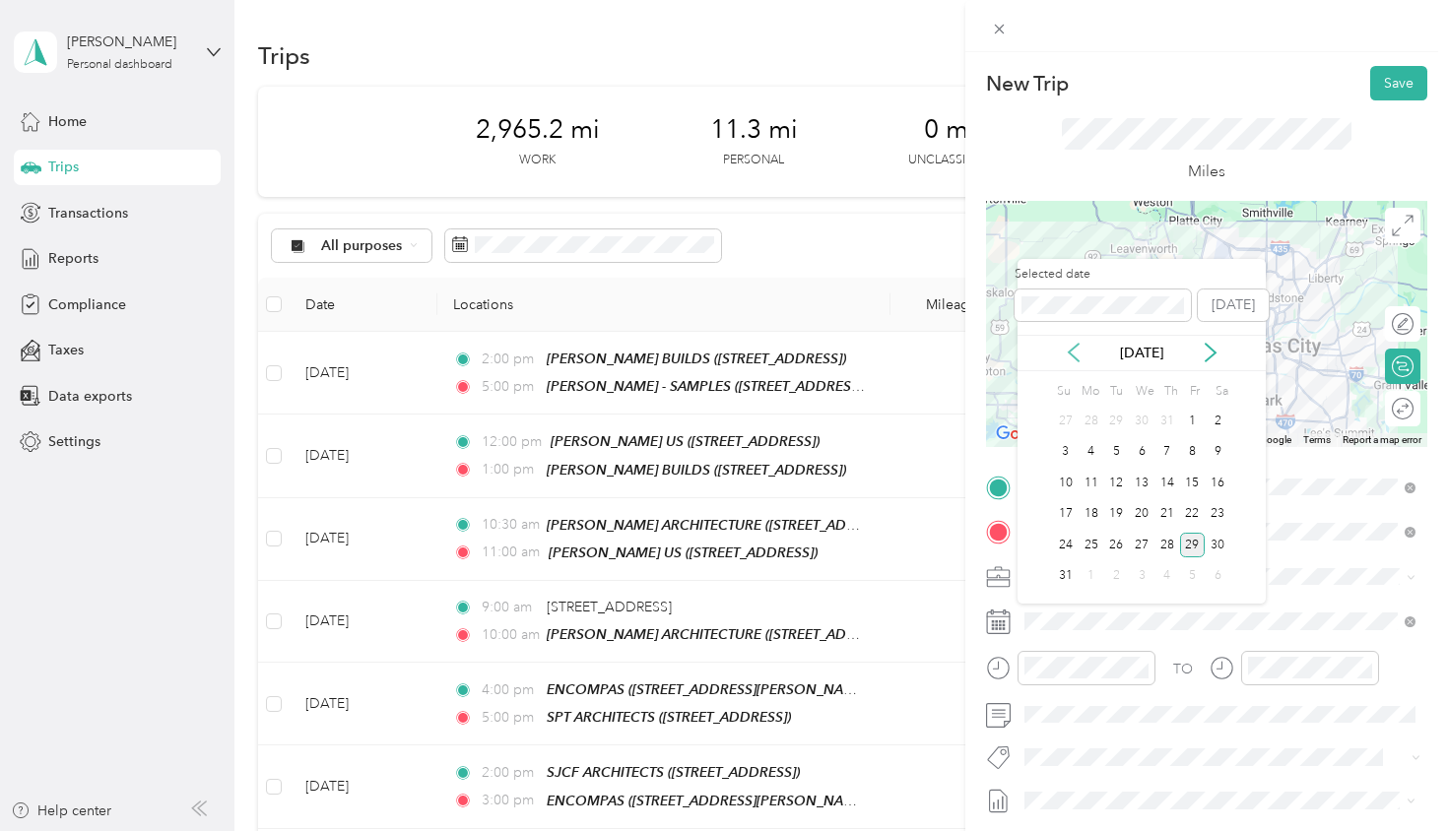
click at [1076, 357] on icon at bounding box center [1074, 353] width 20 height 20
click at [1087, 519] on div "21" at bounding box center [1092, 514] width 26 height 25
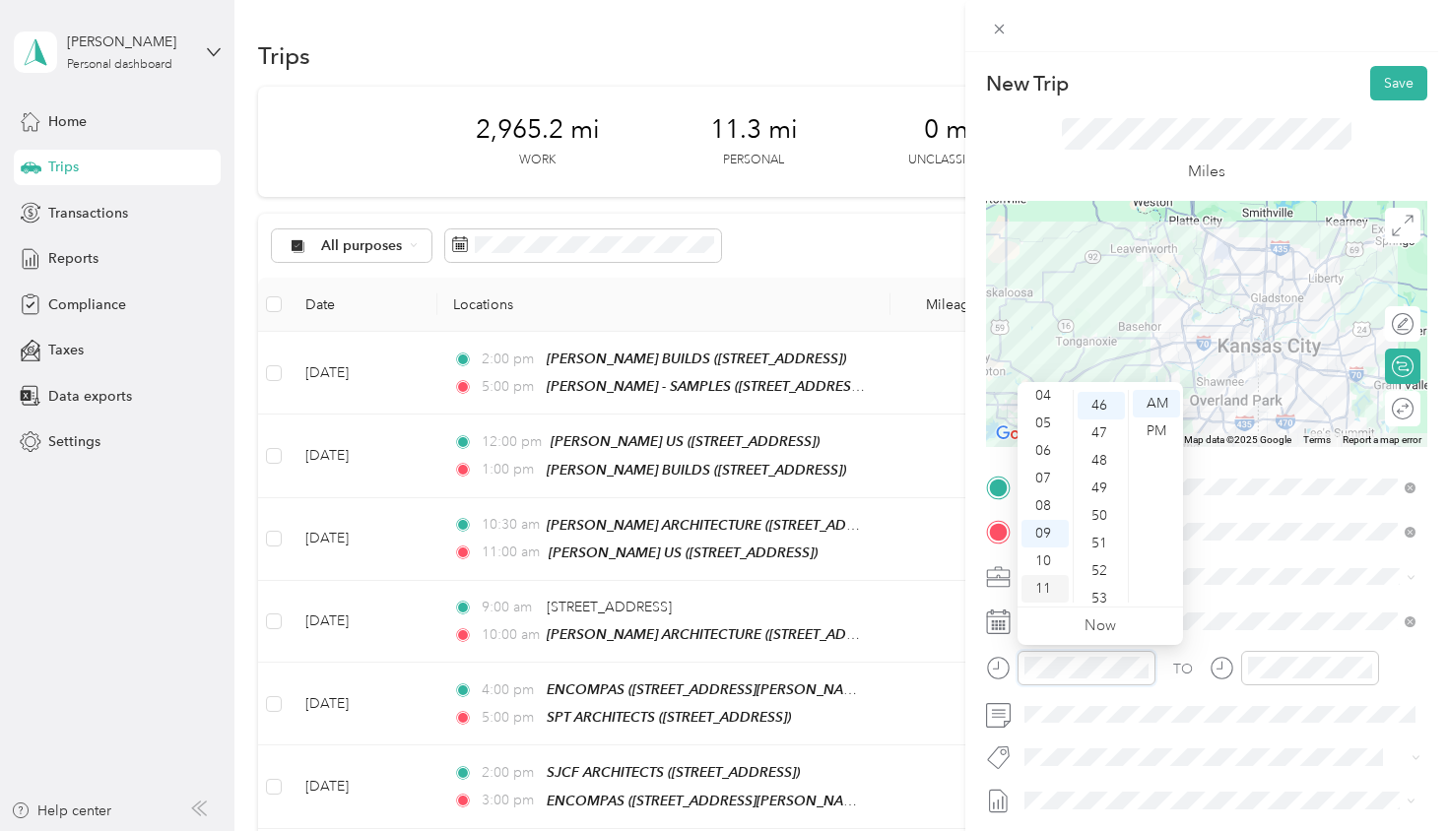
scroll to position [118, 0]
click at [1042, 538] on div "09" at bounding box center [1044, 534] width 47 height 28
click at [1102, 406] on div "00" at bounding box center [1101, 404] width 47 height 28
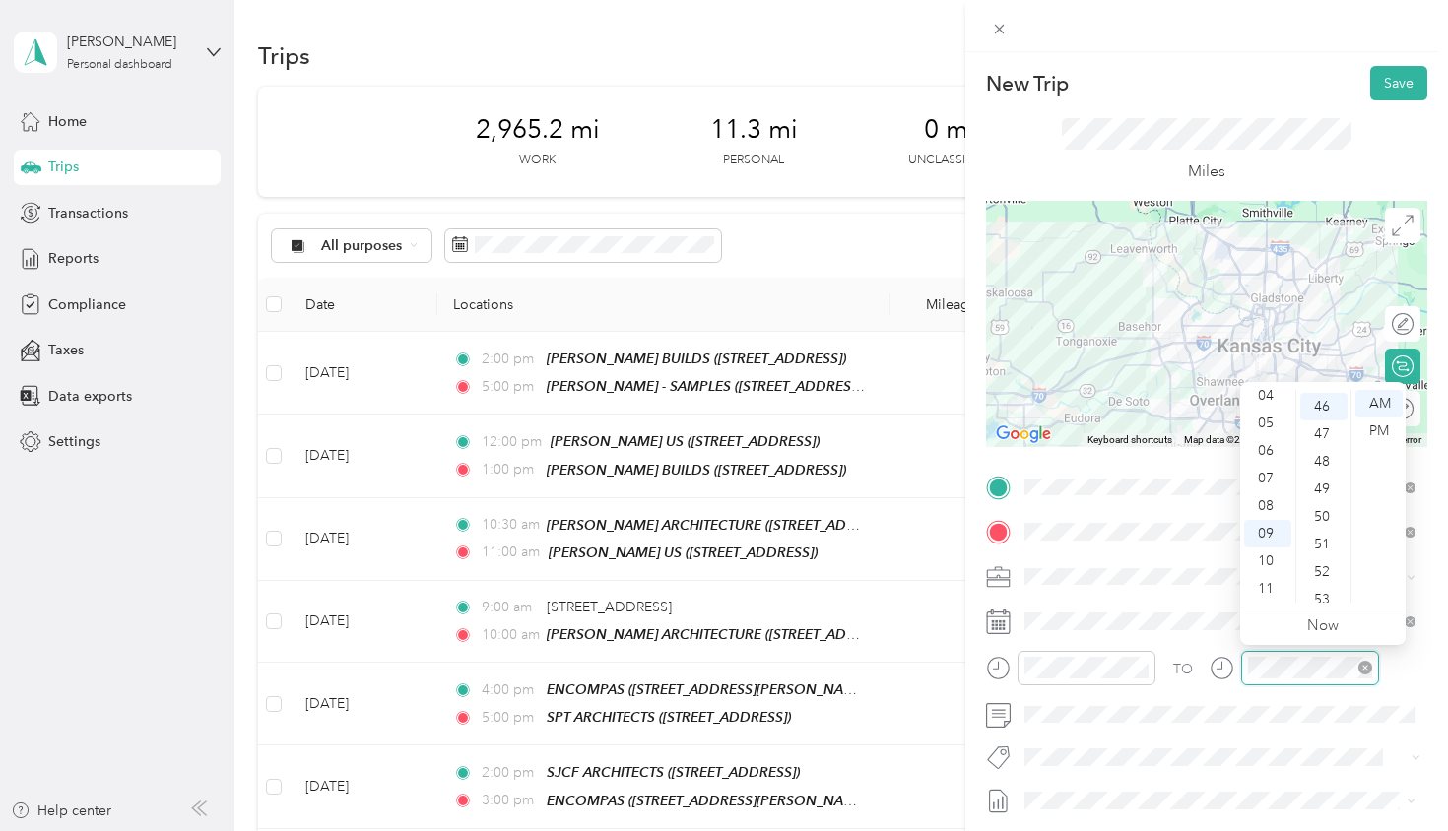
scroll to position [1267, 0]
click at [1272, 565] on div "10" at bounding box center [1267, 562] width 47 height 28
click at [1325, 408] on div "00" at bounding box center [1323, 404] width 47 height 28
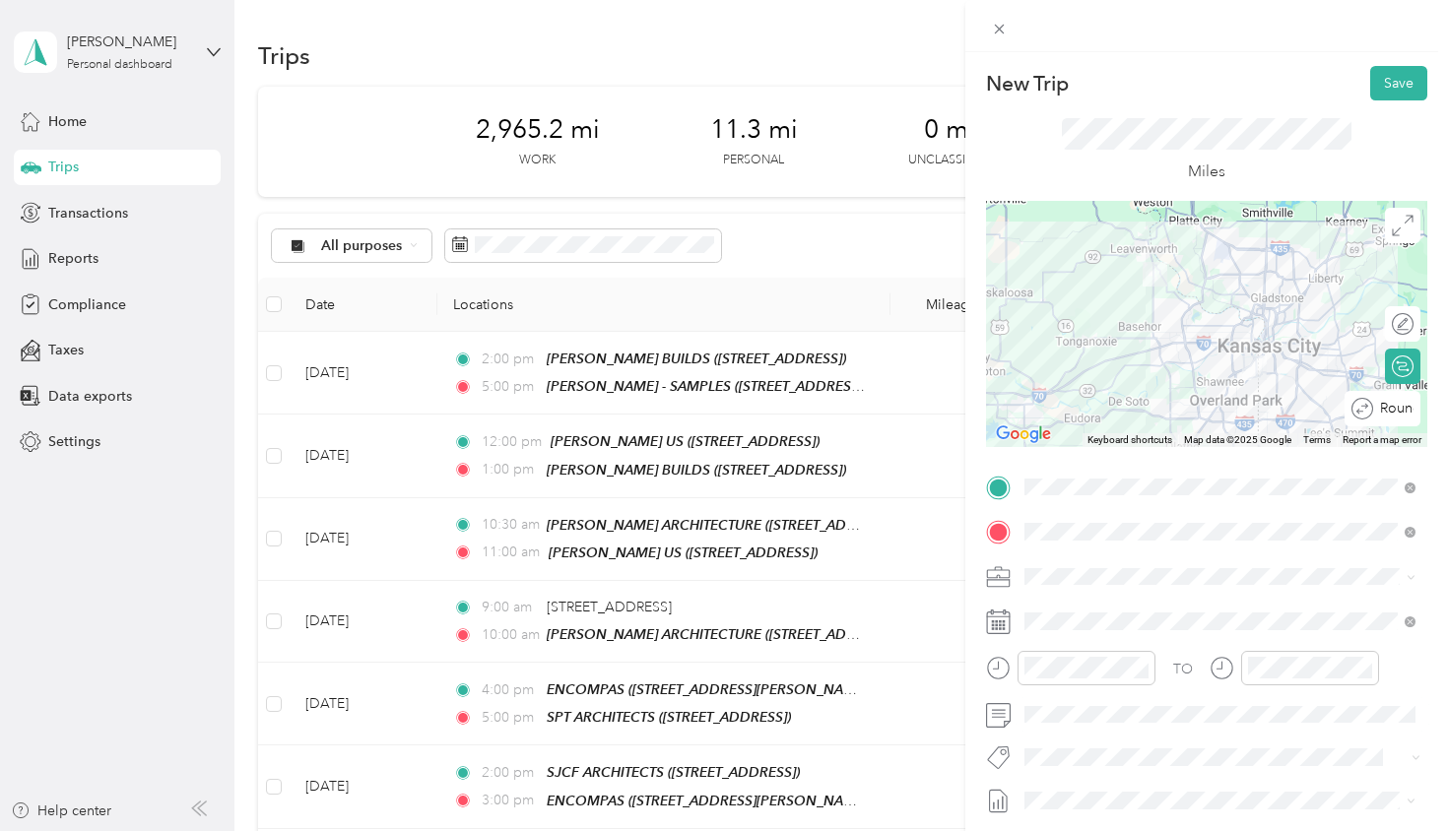
click at [1389, 414] on div "Round trip" at bounding box center [1383, 408] width 76 height 35
click at [1378, 404] on div at bounding box center [1383, 409] width 18 height 18
click at [1382, 83] on button "Save" at bounding box center [1398, 83] width 57 height 34
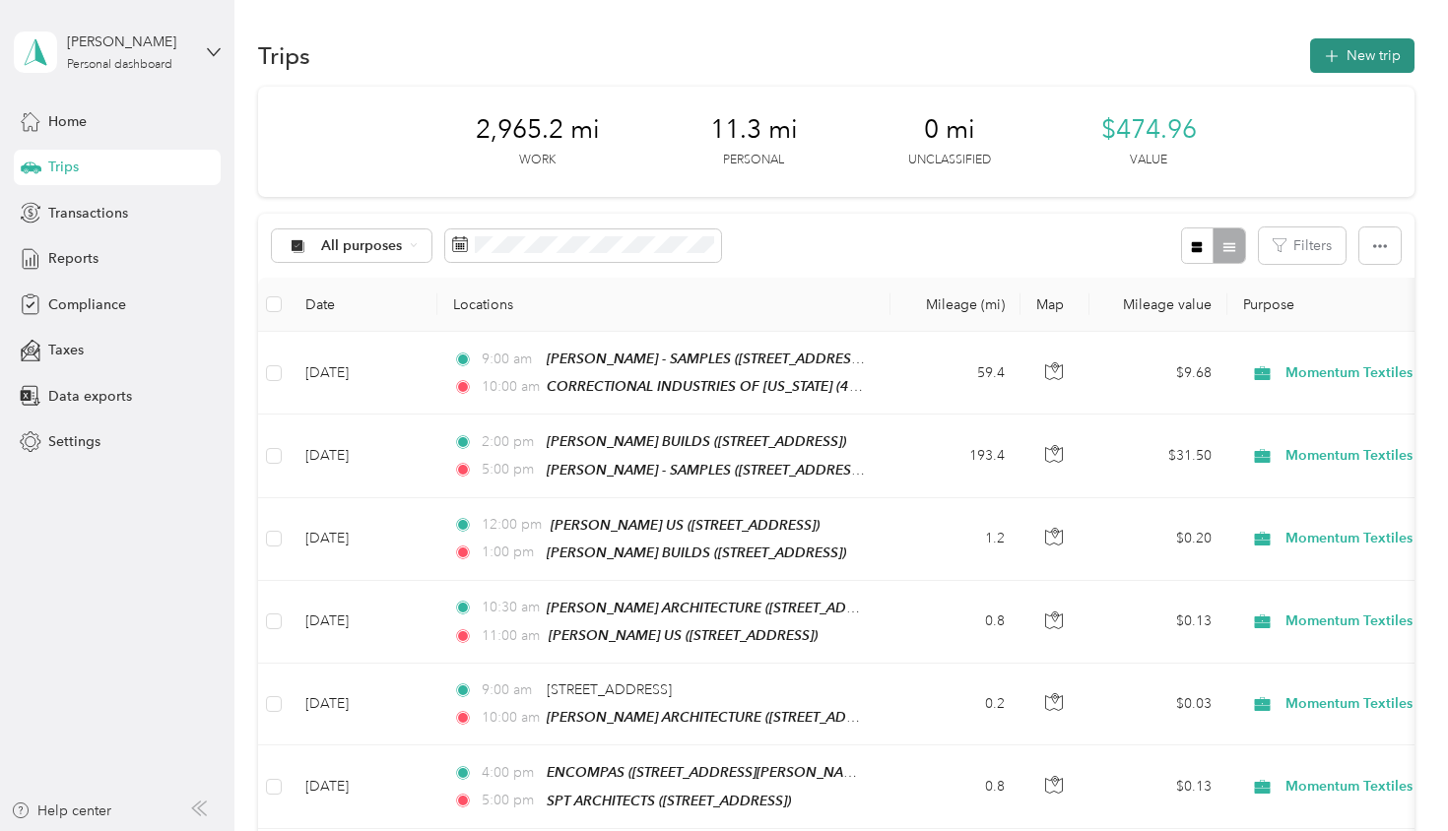
click at [1376, 45] on button "New trip" at bounding box center [1362, 55] width 104 height 34
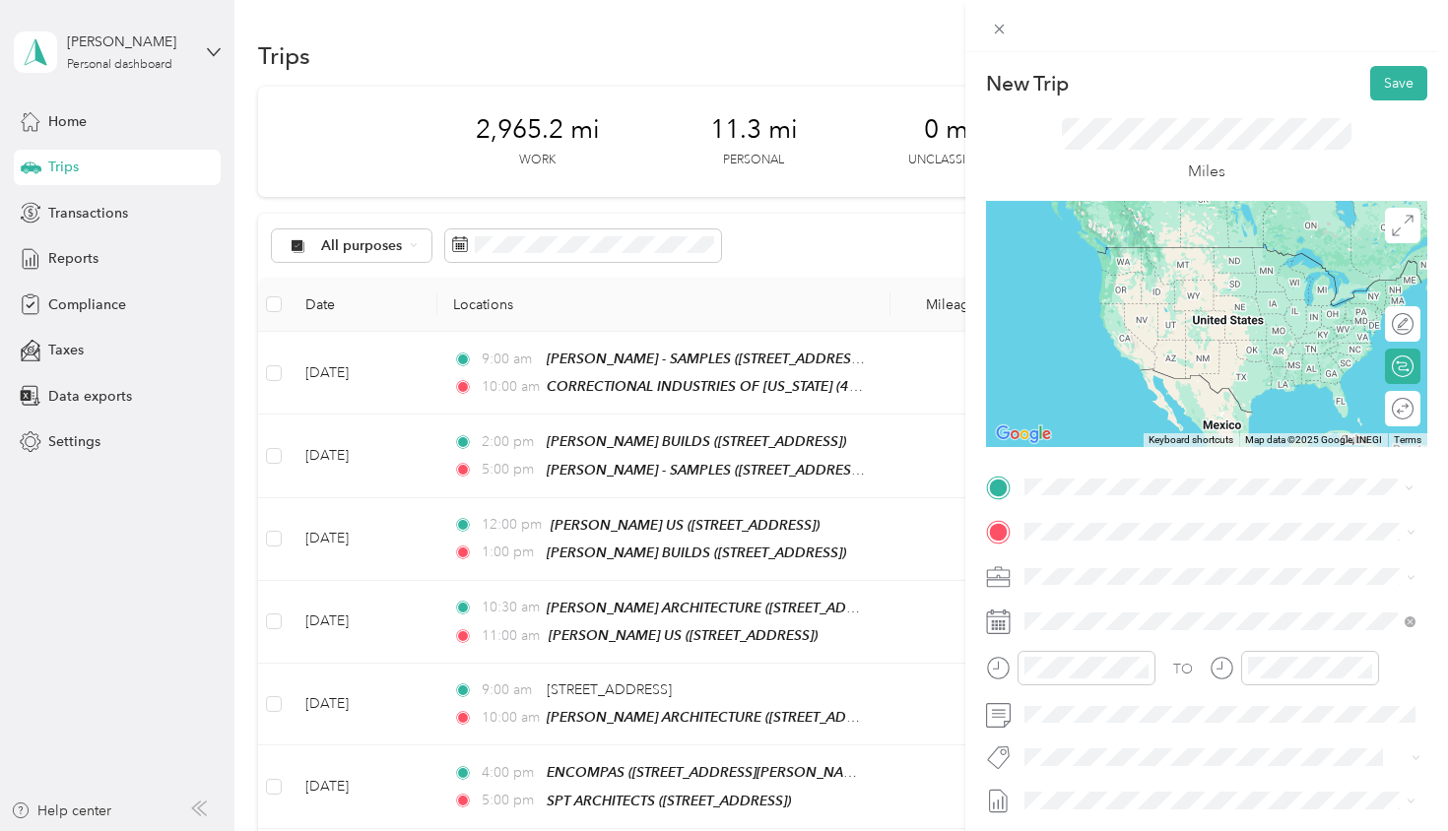
click at [1163, 783] on div "TEAM [PERSON_NAME] - SAMPLES" at bounding box center [1215, 795] width 306 height 25
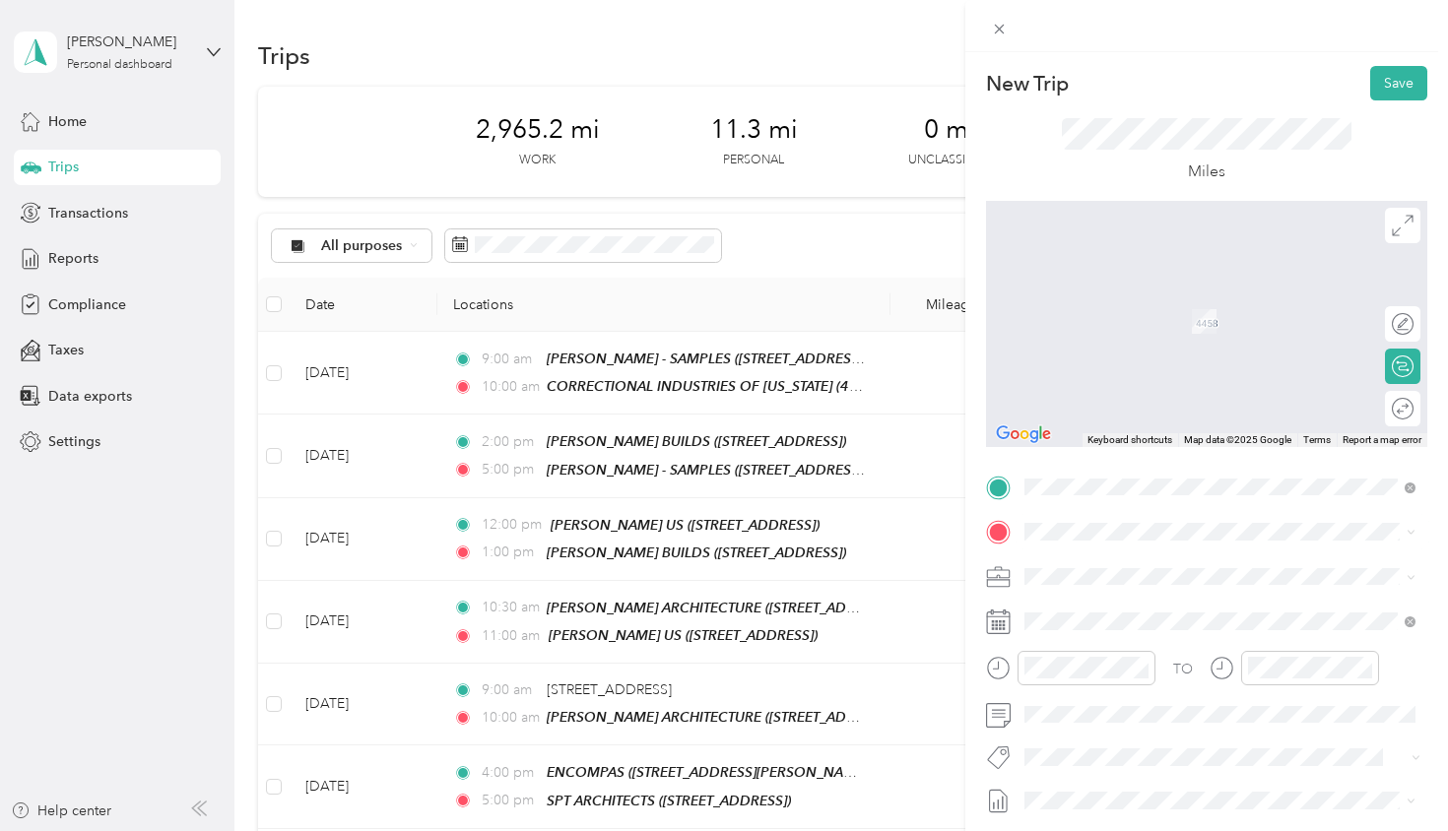
click at [1147, 619] on div "TEAM [PERSON_NAME] & [PERSON_NAME]" at bounding box center [1221, 612] width 318 height 25
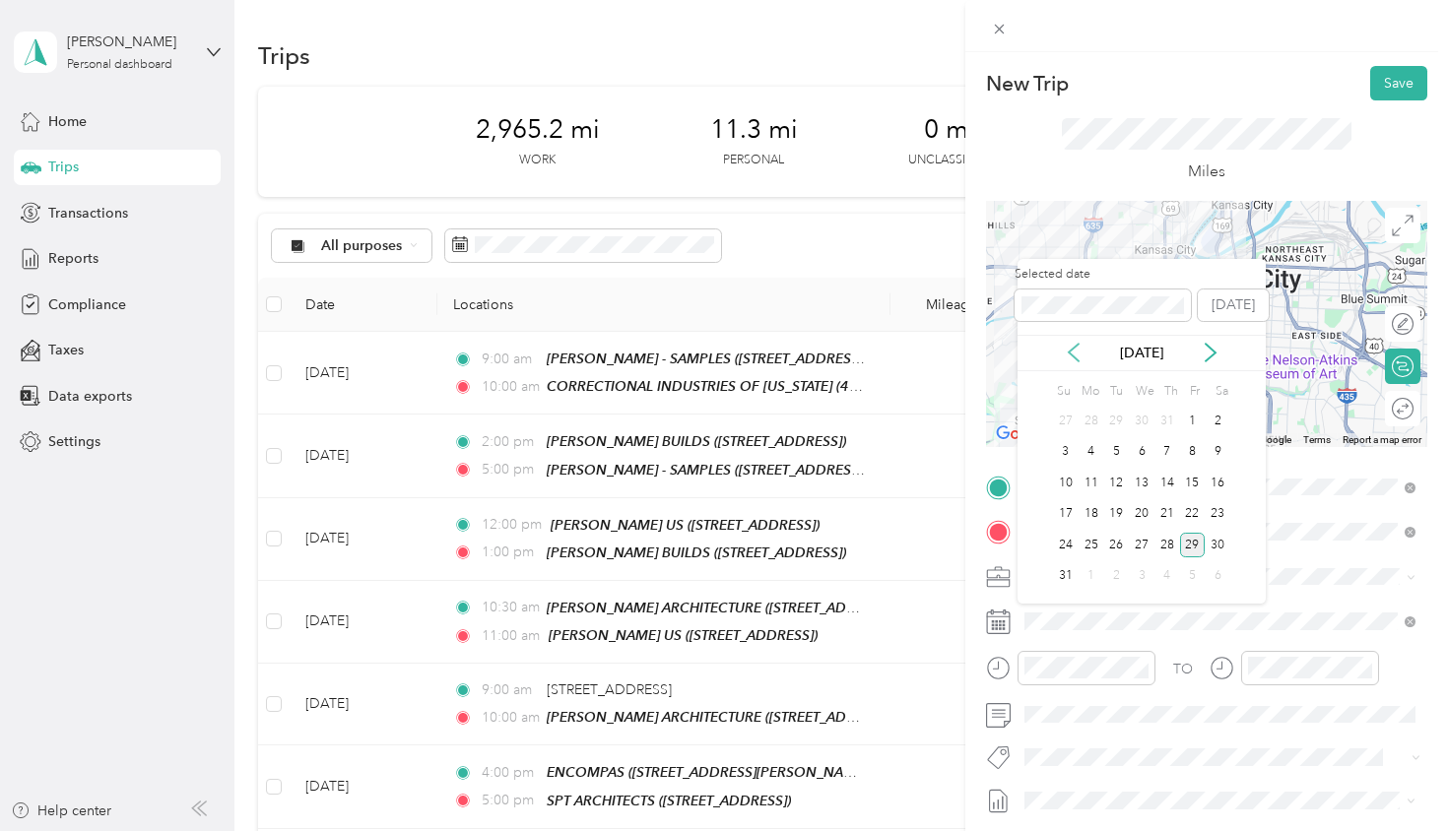
click at [1074, 348] on icon at bounding box center [1074, 353] width 10 height 18
click at [1112, 521] on div "22" at bounding box center [1116, 514] width 26 height 25
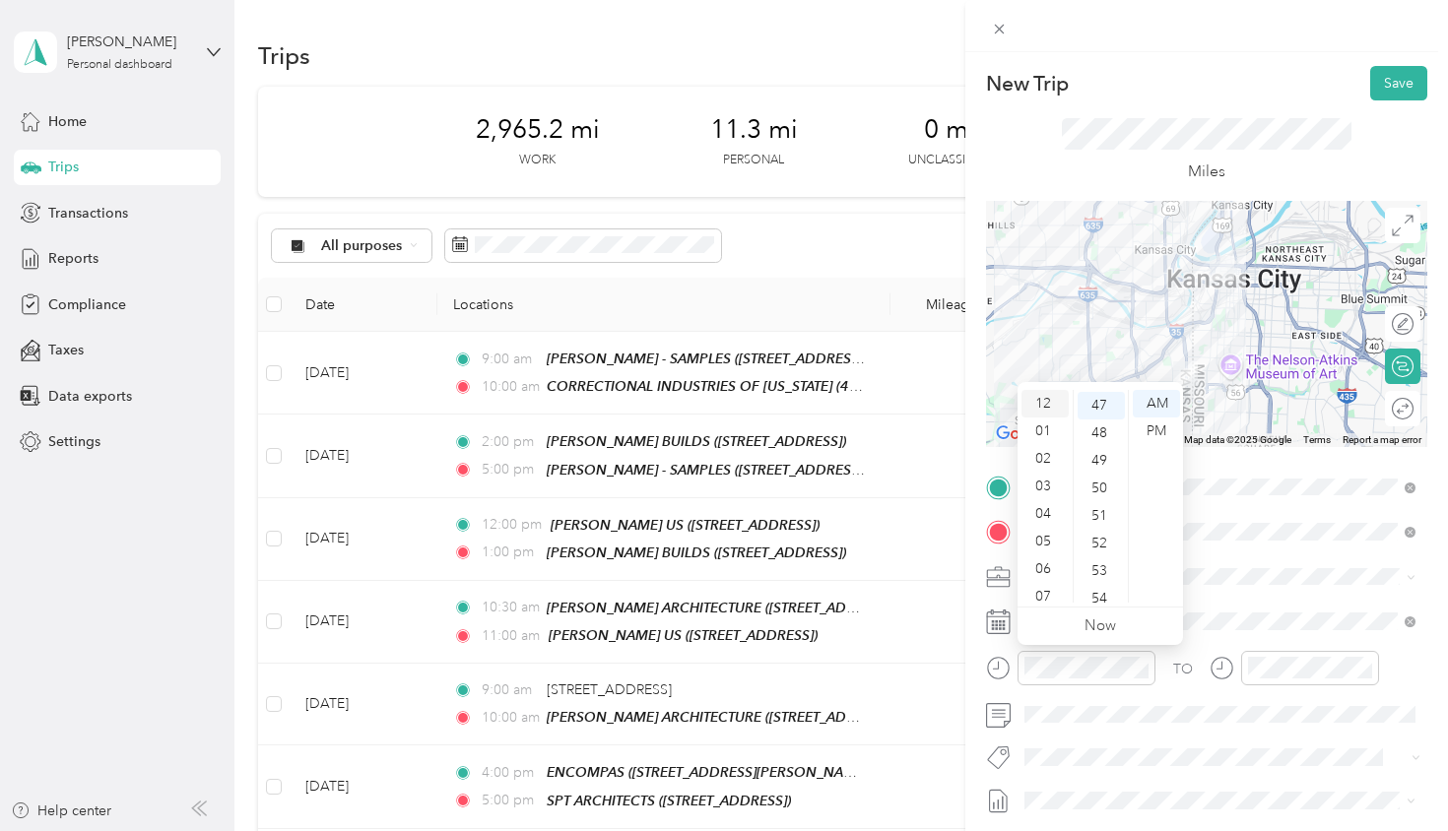
click at [1042, 405] on div "12" at bounding box center [1044, 404] width 47 height 28
click at [1096, 401] on div "00" at bounding box center [1101, 404] width 47 height 28
click at [1173, 432] on div "PM" at bounding box center [1156, 432] width 47 height 28
click at [1325, 677] on div at bounding box center [1310, 668] width 138 height 34
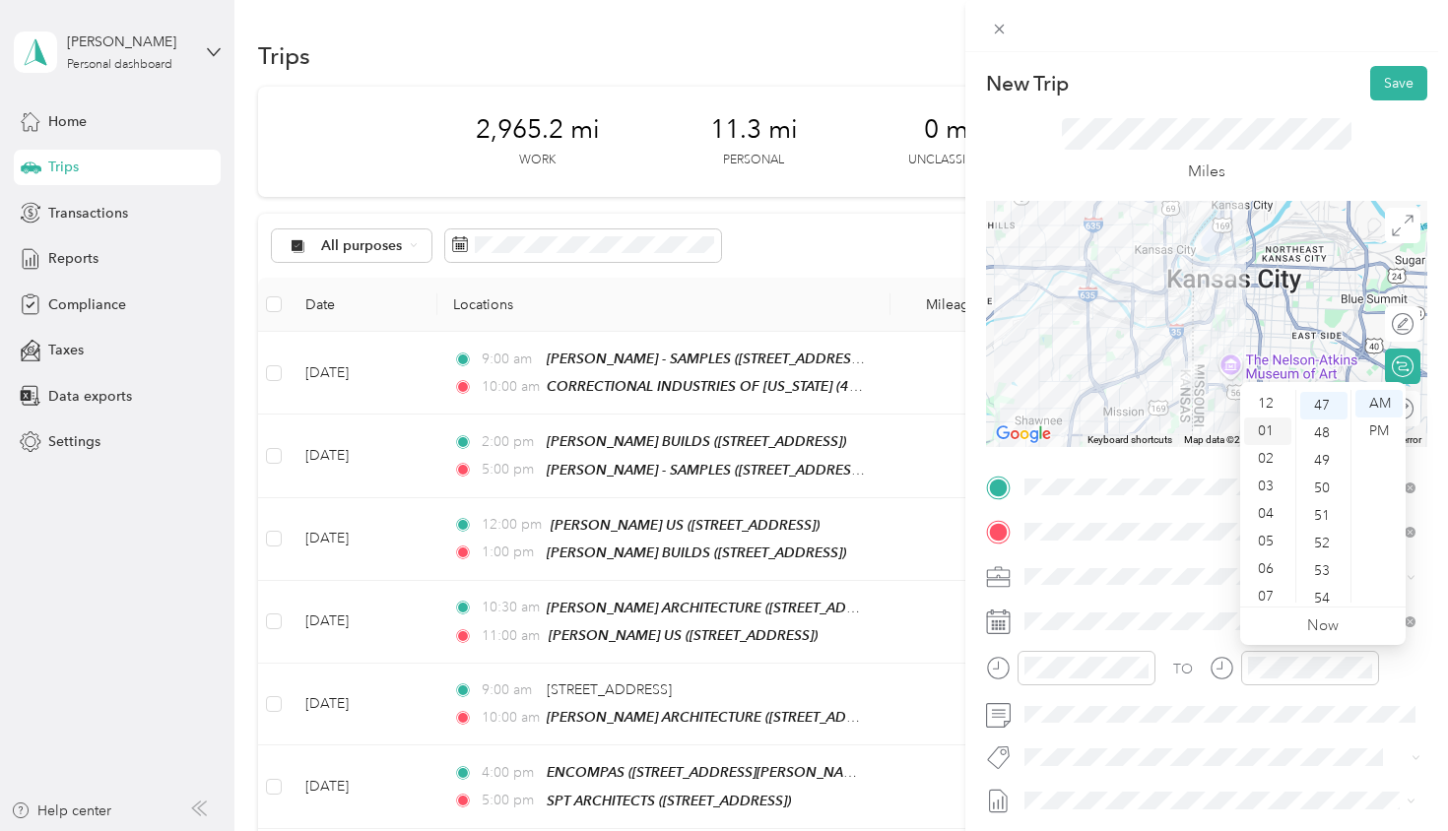
click at [1266, 433] on div "01" at bounding box center [1267, 432] width 47 height 28
click at [1326, 406] on div "00" at bounding box center [1323, 404] width 47 height 28
click at [1385, 430] on div "PM" at bounding box center [1378, 432] width 47 height 28
click at [1414, 411] on div "Round trip" at bounding box center [1414, 409] width 0 height 21
click at [1381, 409] on div at bounding box center [1383, 409] width 18 height 18
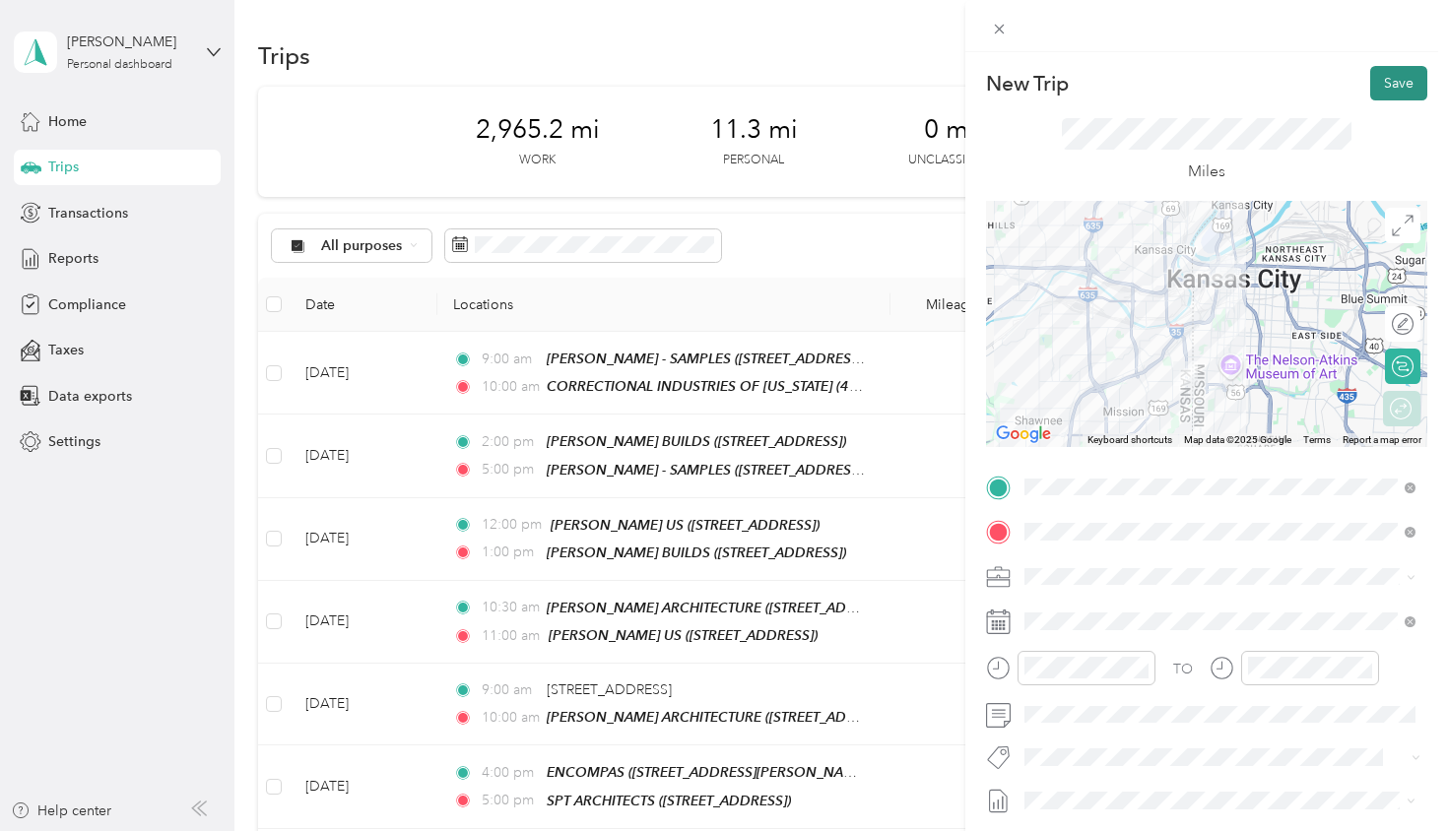
click at [1402, 79] on button "Save" at bounding box center [1398, 83] width 57 height 34
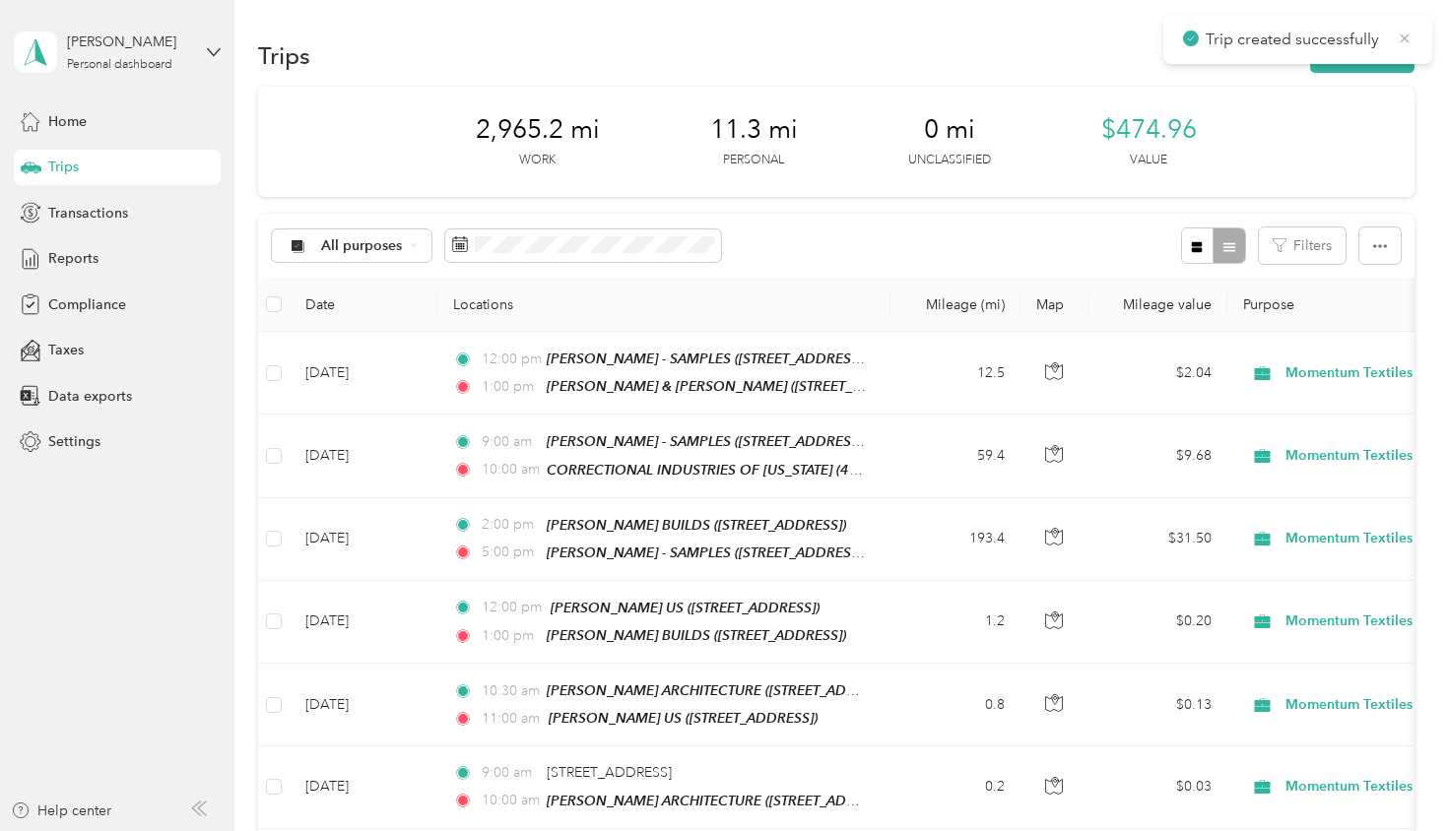
click at [1406, 34] on icon at bounding box center [1405, 39] width 16 height 18
click at [1376, 54] on button "New trip" at bounding box center [1362, 55] width 104 height 34
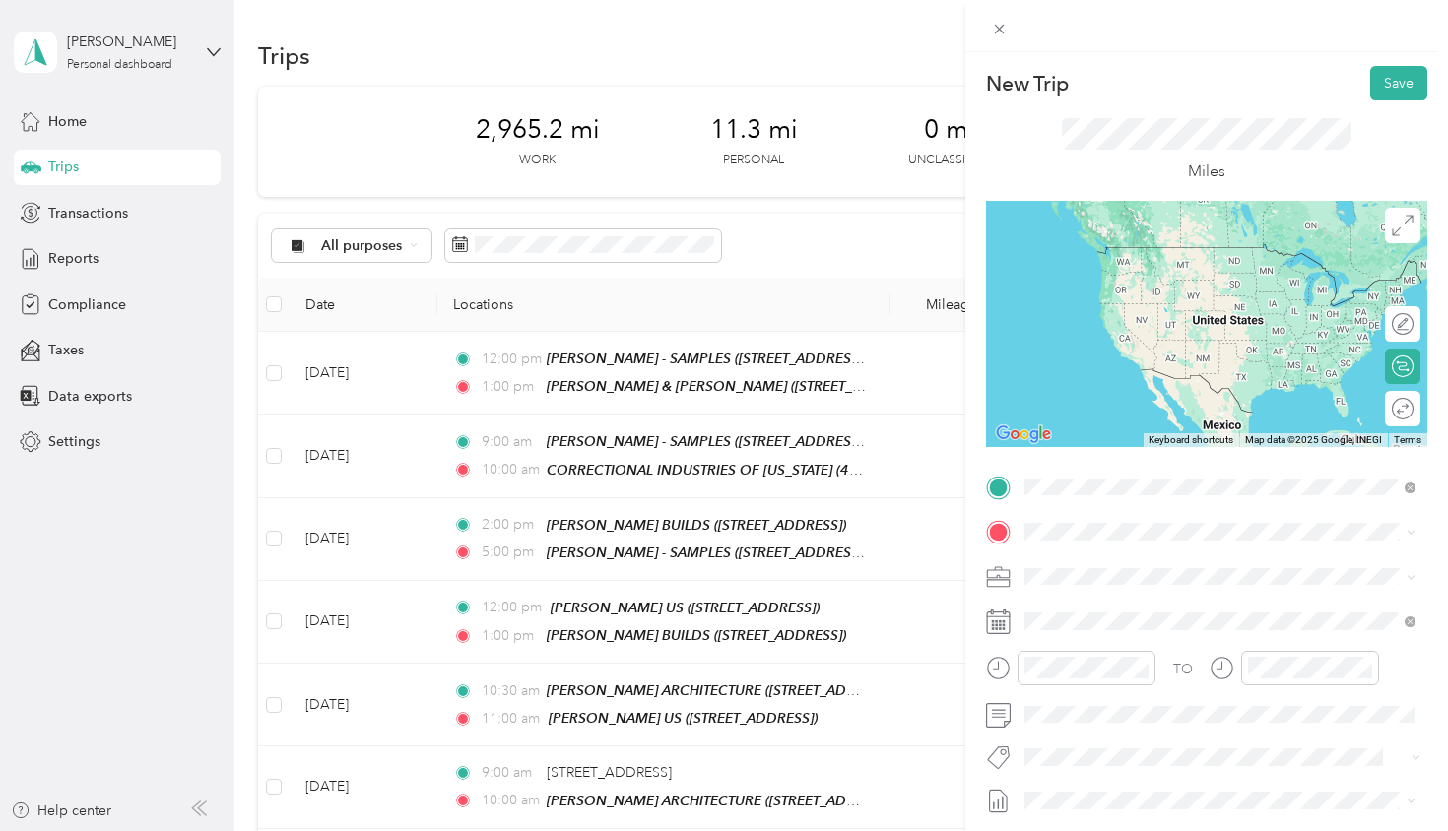
click at [1168, 787] on strong "[PERSON_NAME] - SAMPLES" at bounding box center [1225, 796] width 191 height 18
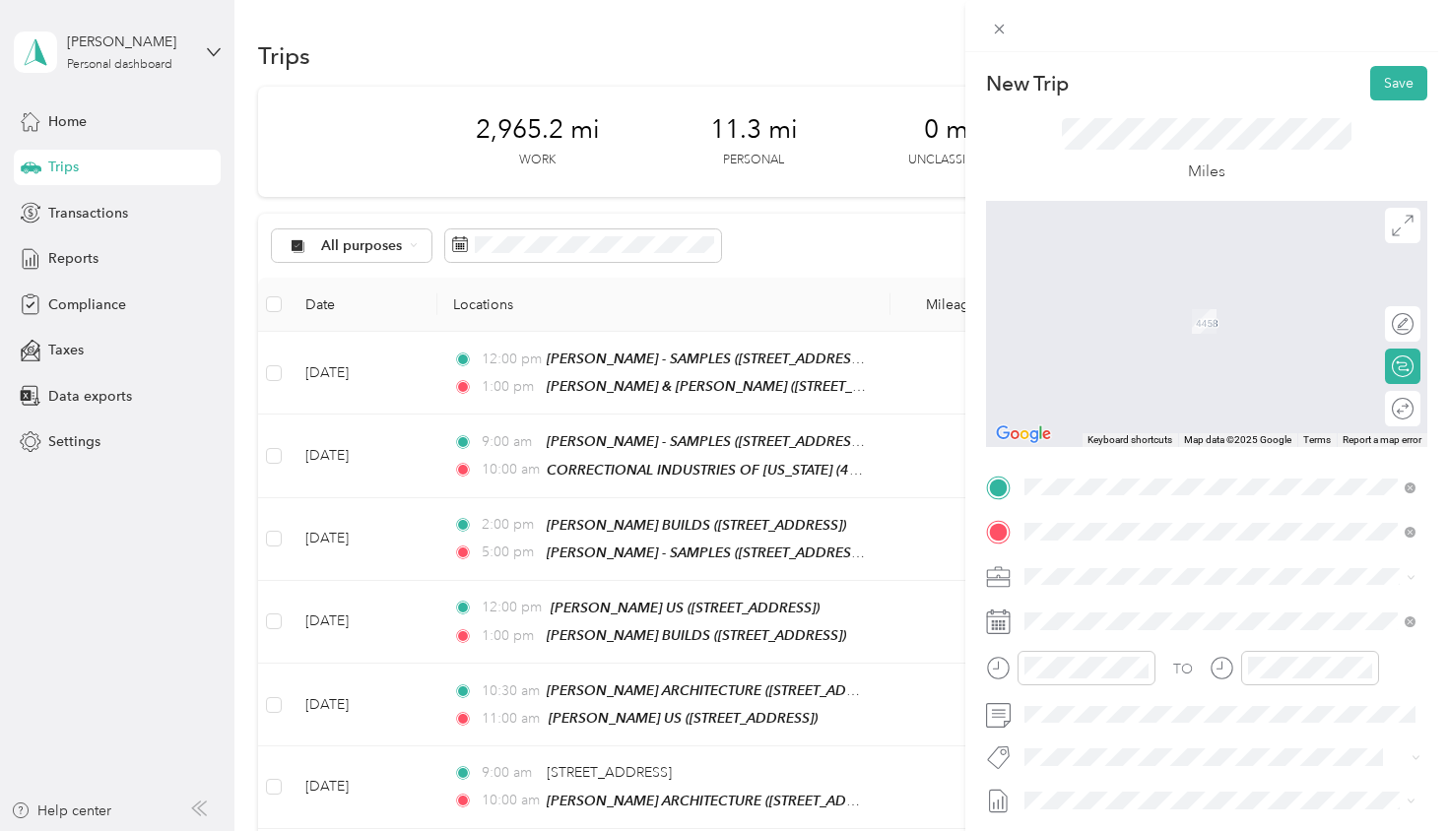
click at [1106, 605] on span "[STREET_ADDRESS][US_STATE]" at bounding box center [1160, 603] width 197 height 18
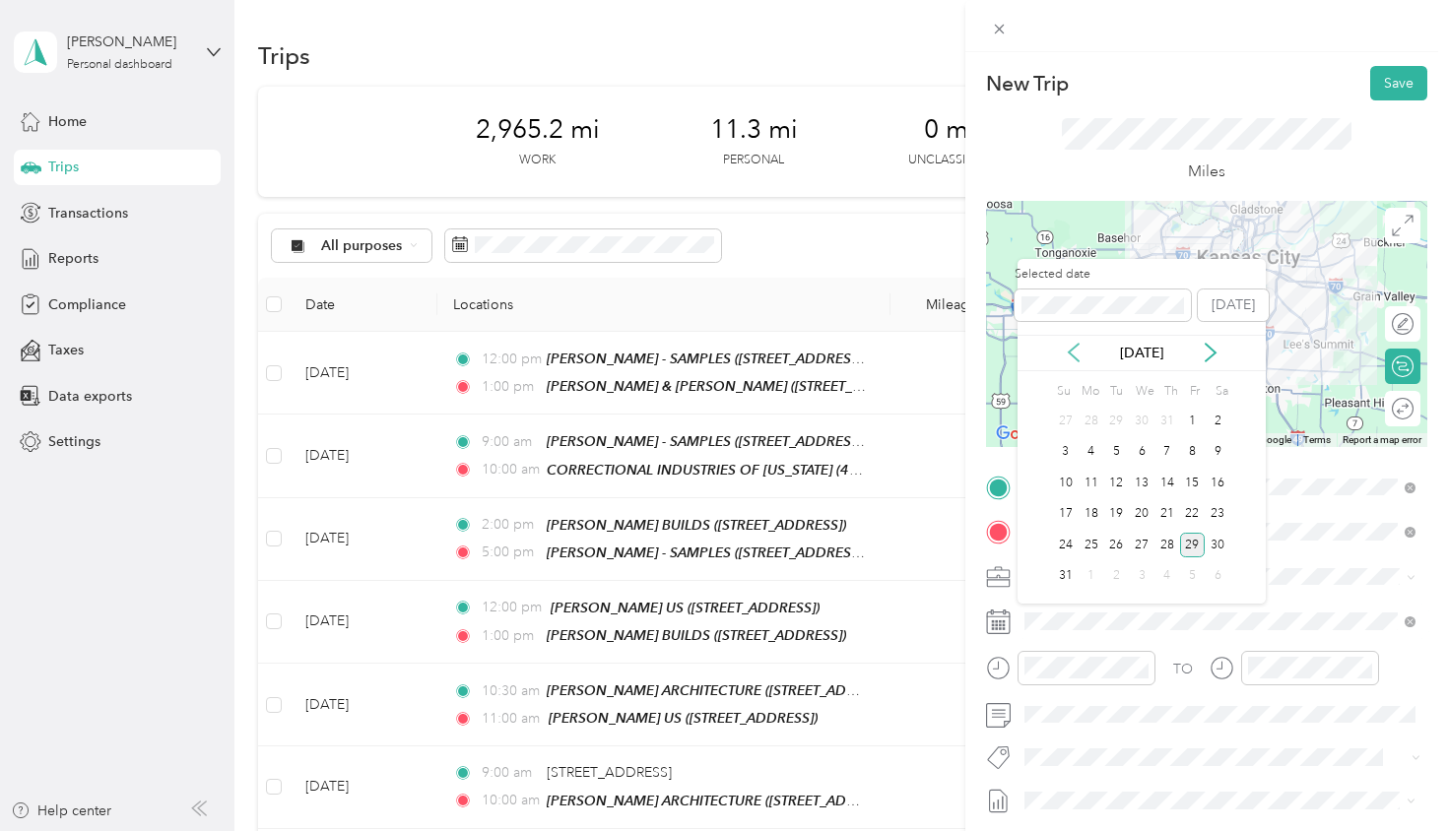
click at [1078, 356] on icon at bounding box center [1074, 353] width 20 height 20
click at [1123, 517] on div "22" at bounding box center [1116, 514] width 26 height 25
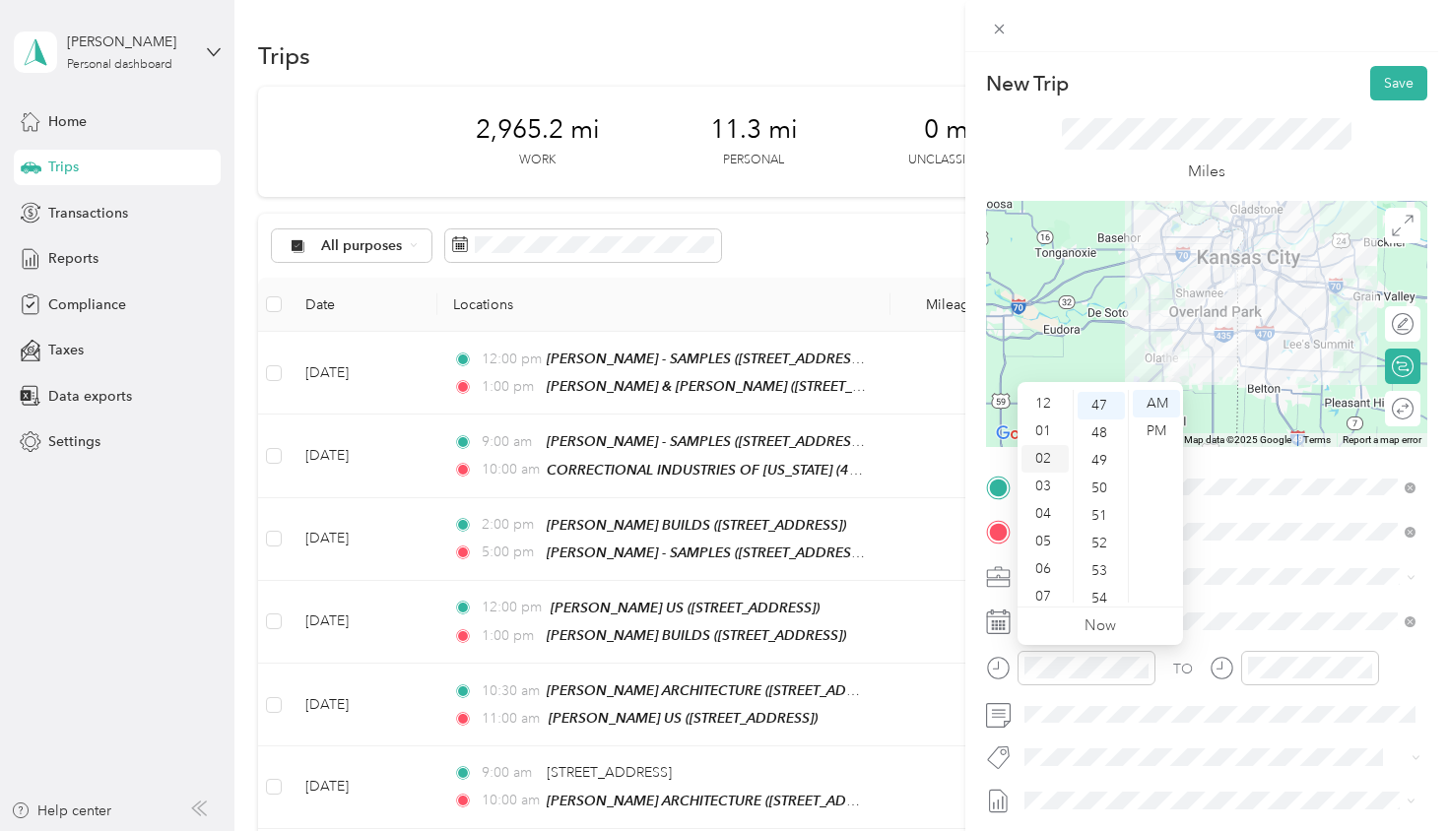
click at [1047, 461] on div "02" at bounding box center [1044, 459] width 47 height 28
click at [1099, 398] on div "00" at bounding box center [1101, 404] width 47 height 28
click at [1168, 434] on div "PM" at bounding box center [1156, 432] width 47 height 28
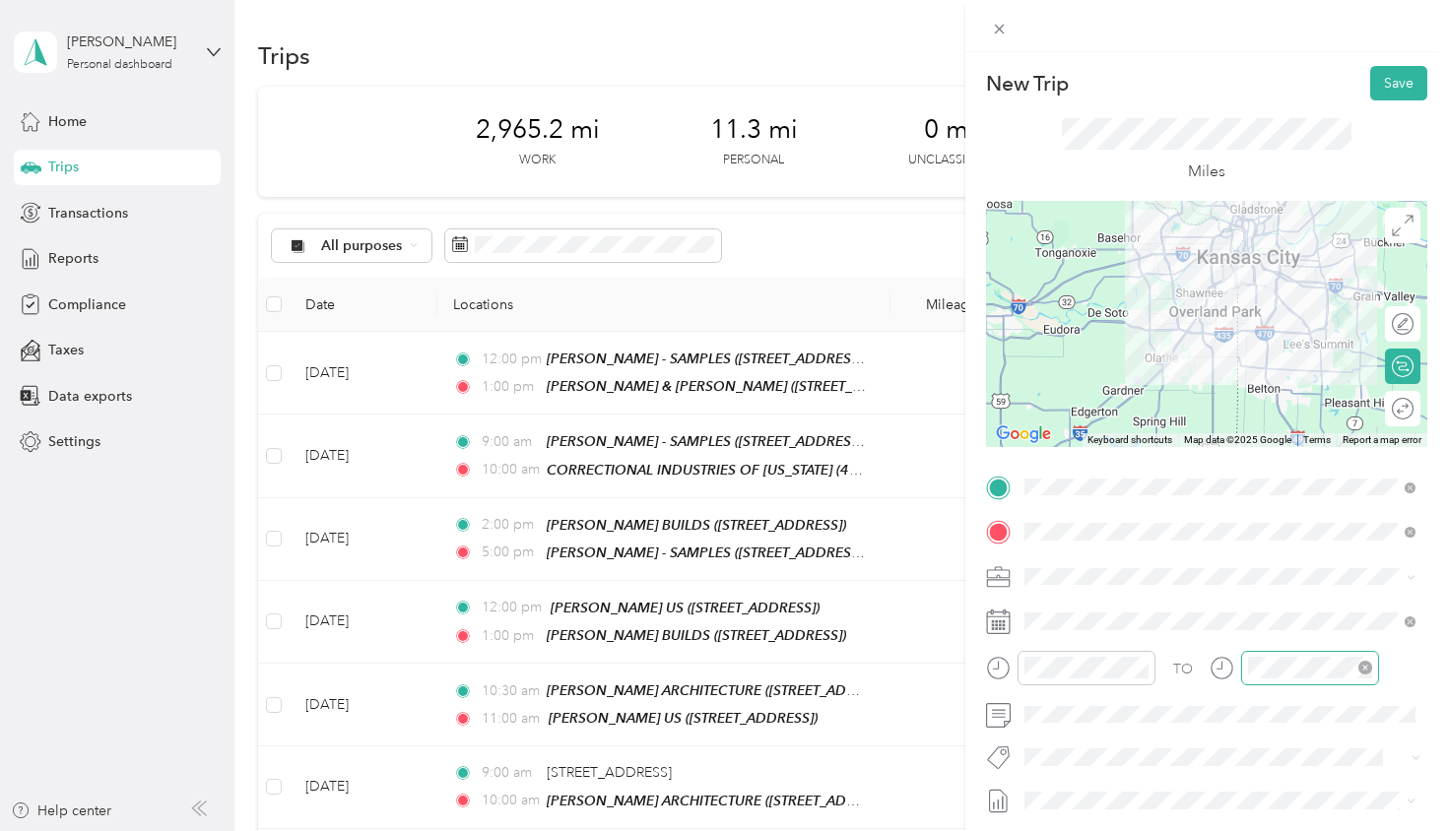
click at [1347, 651] on div at bounding box center [1310, 668] width 138 height 34
click at [1346, 651] on div at bounding box center [1310, 668] width 138 height 34
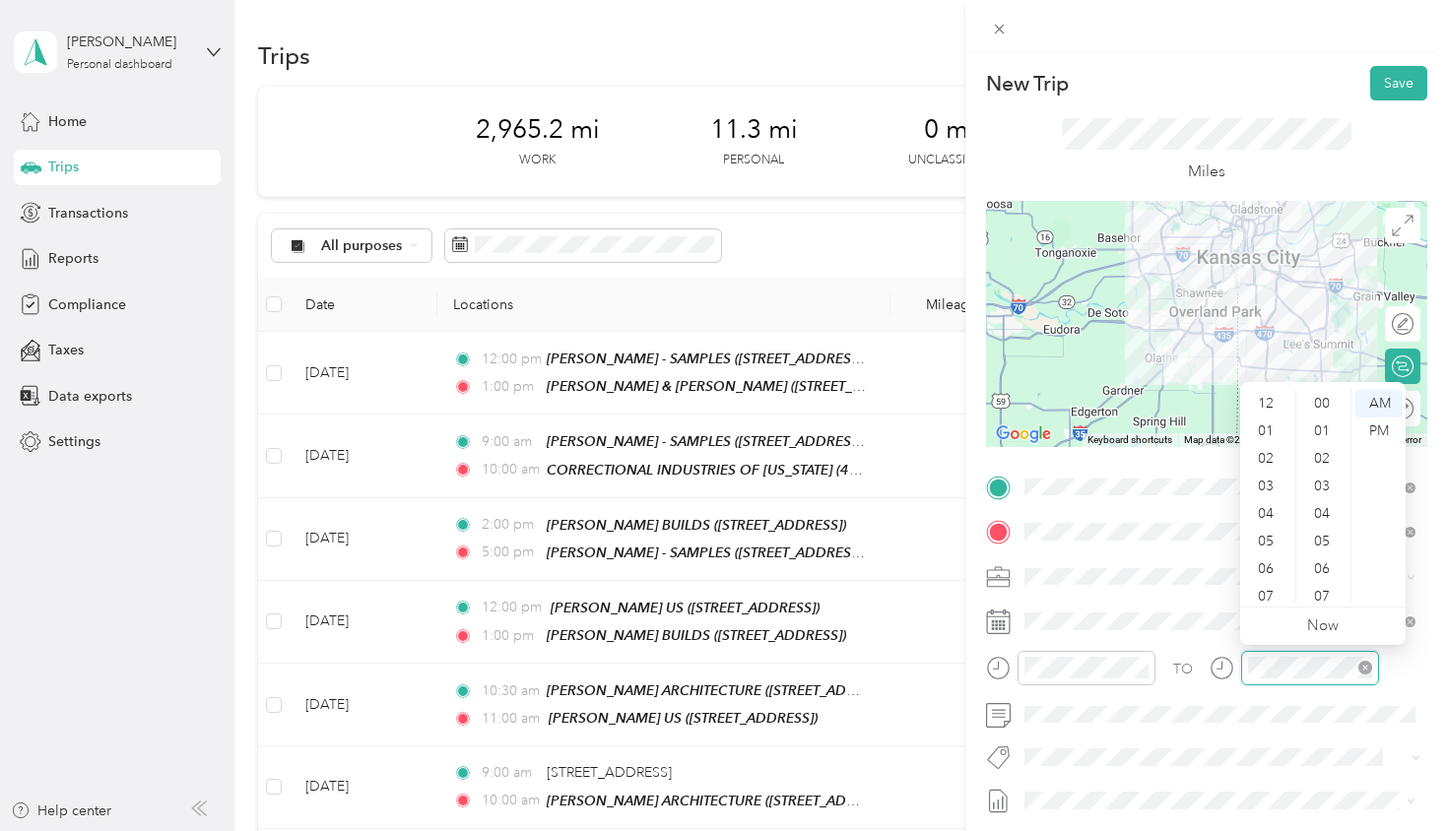
scroll to position [118, 0]
click at [1271, 434] on div "04" at bounding box center [1267, 436] width 47 height 28
click at [1324, 398] on div "00" at bounding box center [1323, 404] width 47 height 28
click at [1379, 424] on div "PM" at bounding box center [1378, 432] width 47 height 28
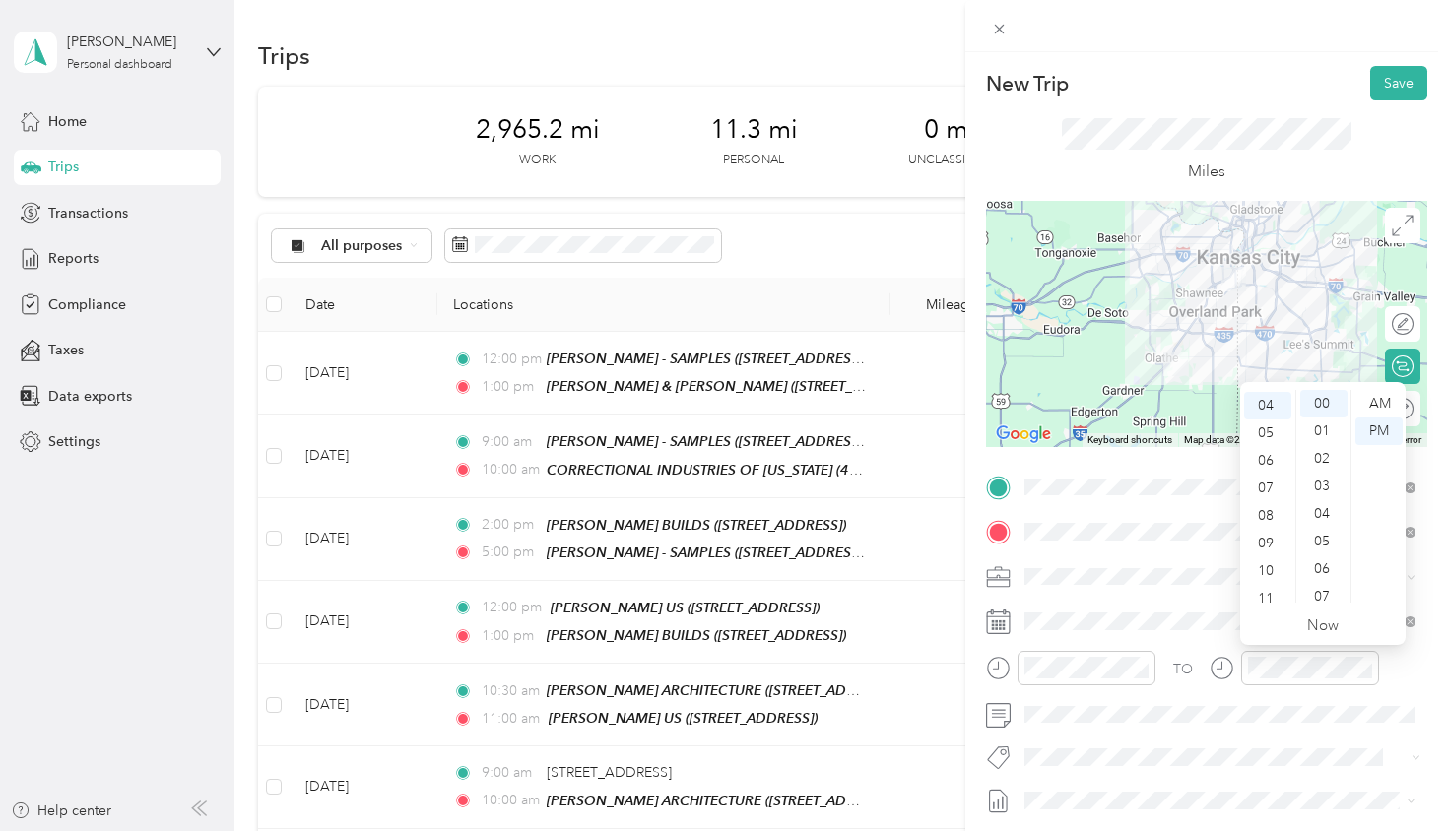
click at [1162, 732] on div "TO Add photo" at bounding box center [1206, 710] width 441 height 476
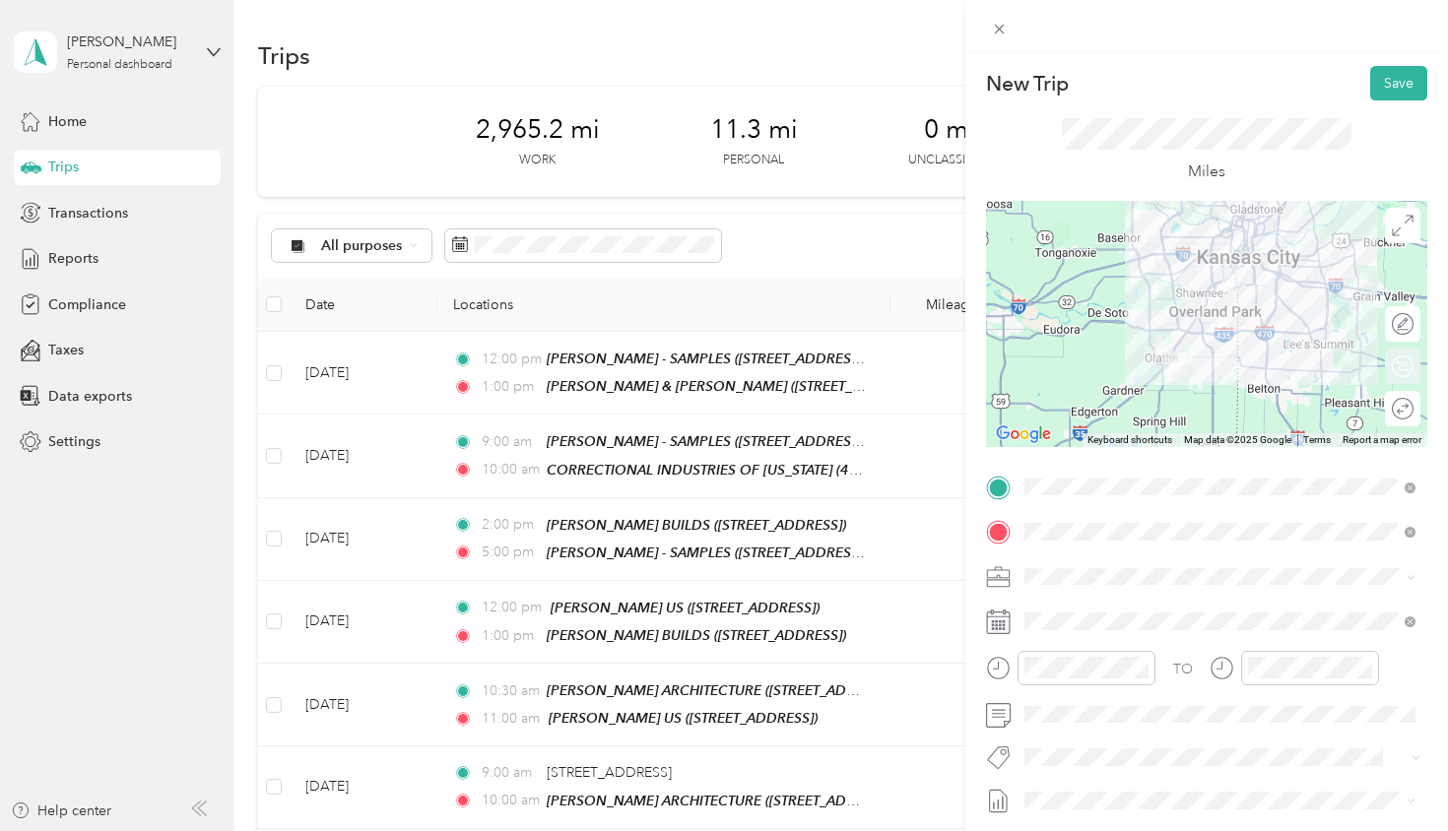
click at [1395, 413] on div "Round trip" at bounding box center [1402, 408] width 35 height 35
click at [1366, 406] on div "Round trip" at bounding box center [1338, 409] width 152 height 21
click at [1378, 410] on div at bounding box center [1383, 409] width 18 height 18
click at [1390, 83] on button "Save" at bounding box center [1398, 83] width 57 height 34
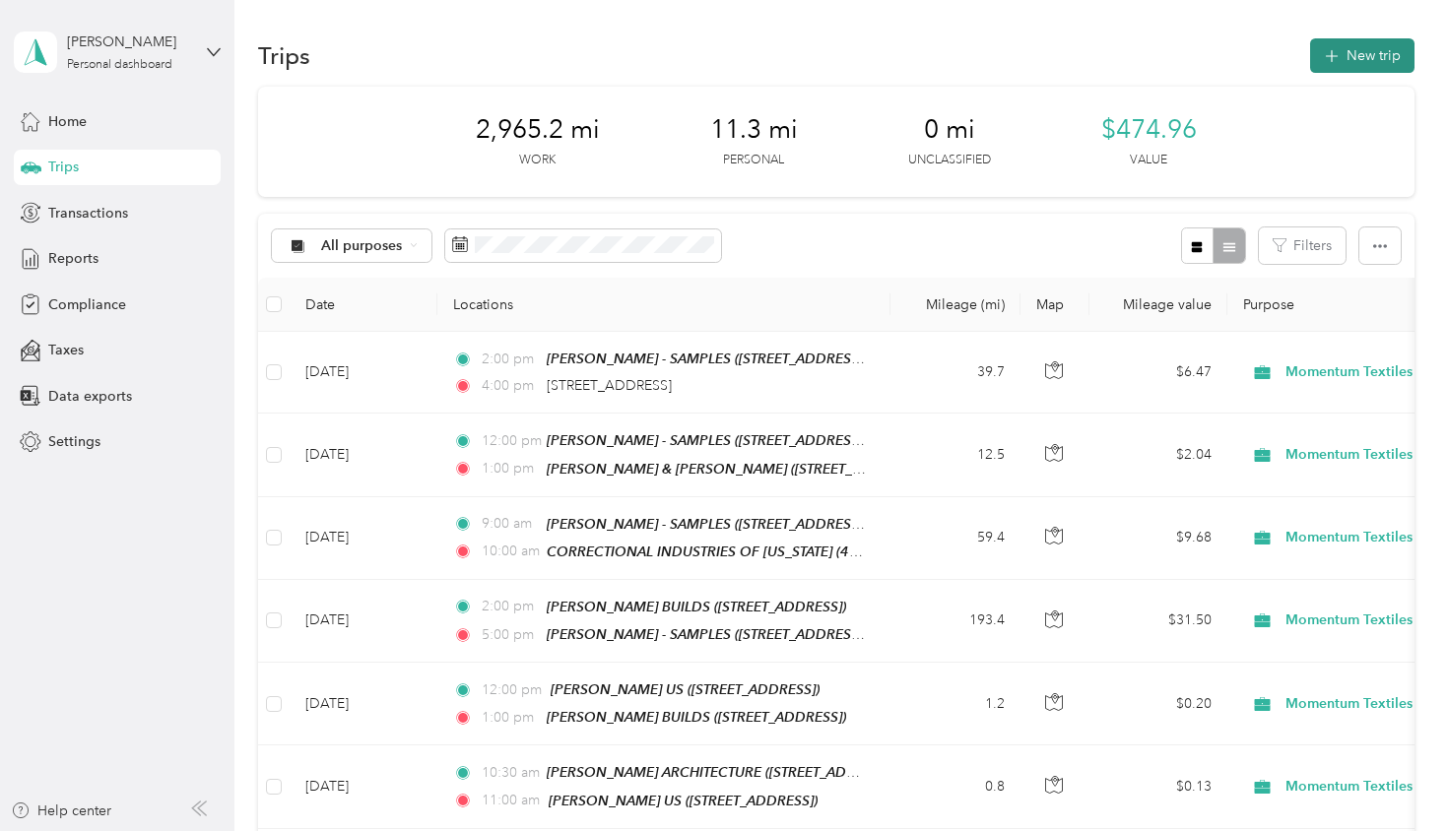
click at [1346, 66] on button "New trip" at bounding box center [1362, 55] width 104 height 34
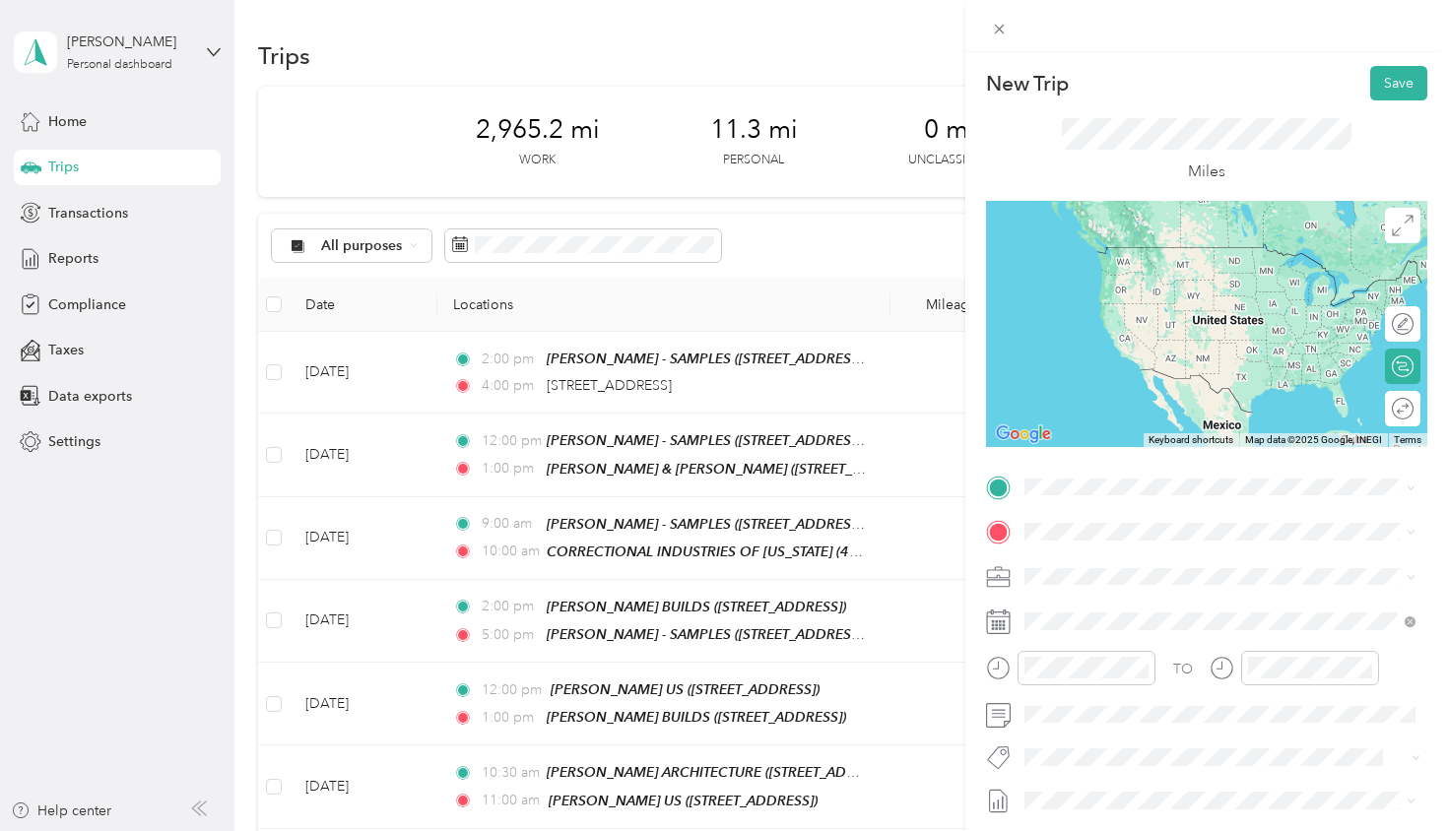
click at [1129, 772] on div "TEAM [PERSON_NAME] - SAMPLES [STREET_ADDRESS][PERSON_NAME][US_STATE]" at bounding box center [1219, 799] width 377 height 55
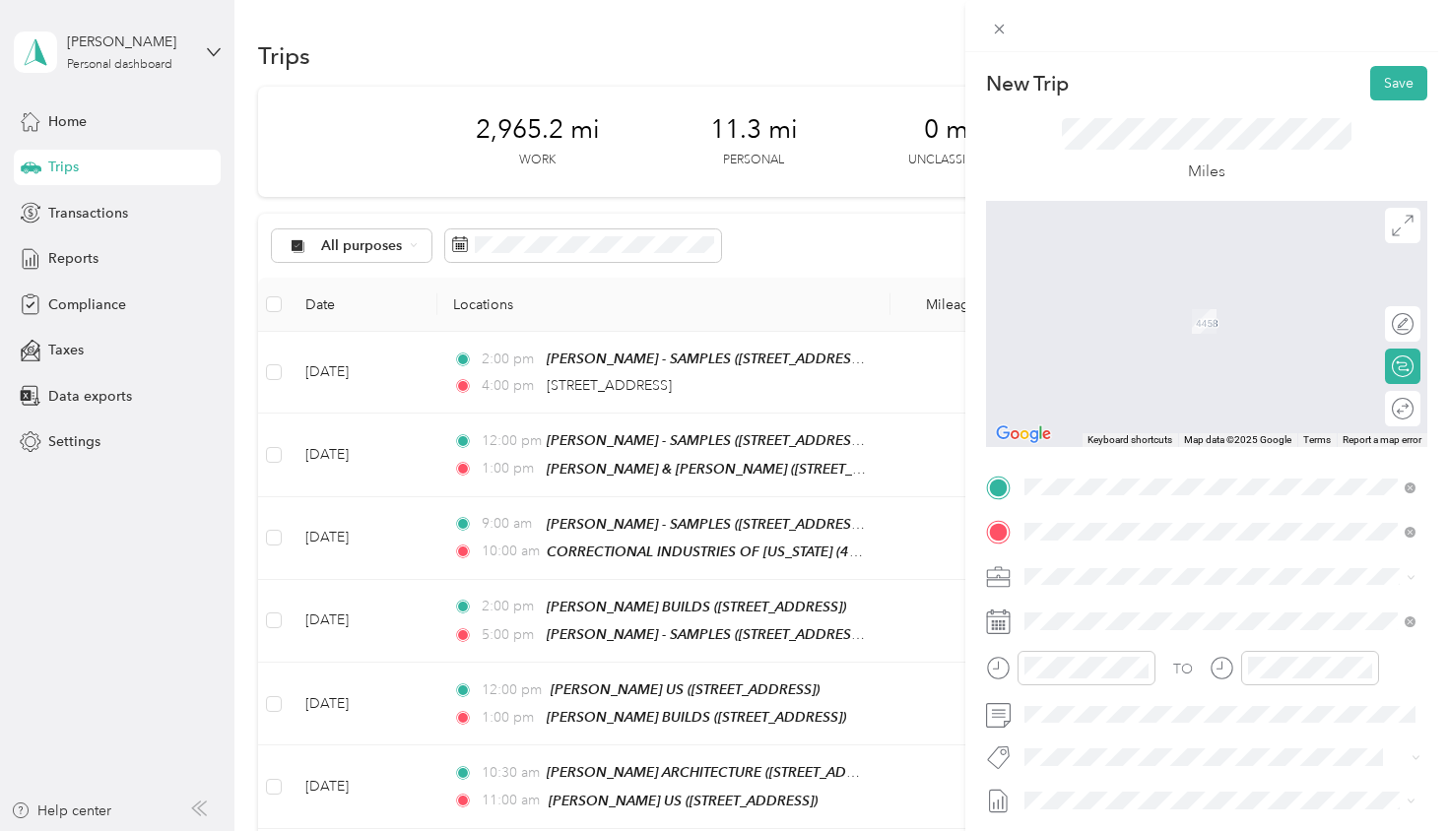
click at [1143, 630] on span "[STREET_ADDRESS][US_STATE][US_STATE]" at bounding box center [1196, 638] width 269 height 17
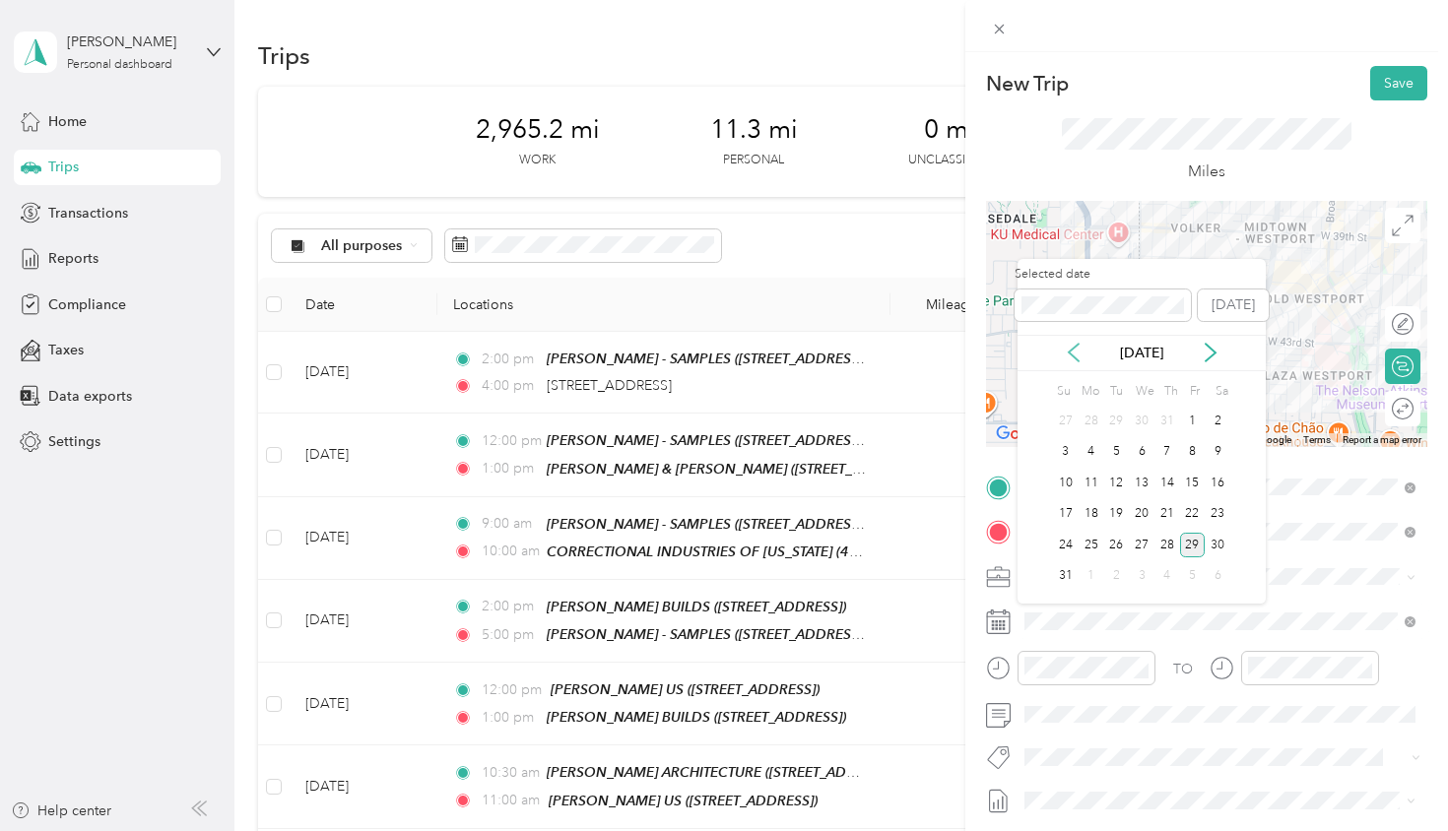
click at [1079, 354] on icon at bounding box center [1074, 353] width 20 height 20
click at [1163, 518] on div "24" at bounding box center [1167, 514] width 26 height 25
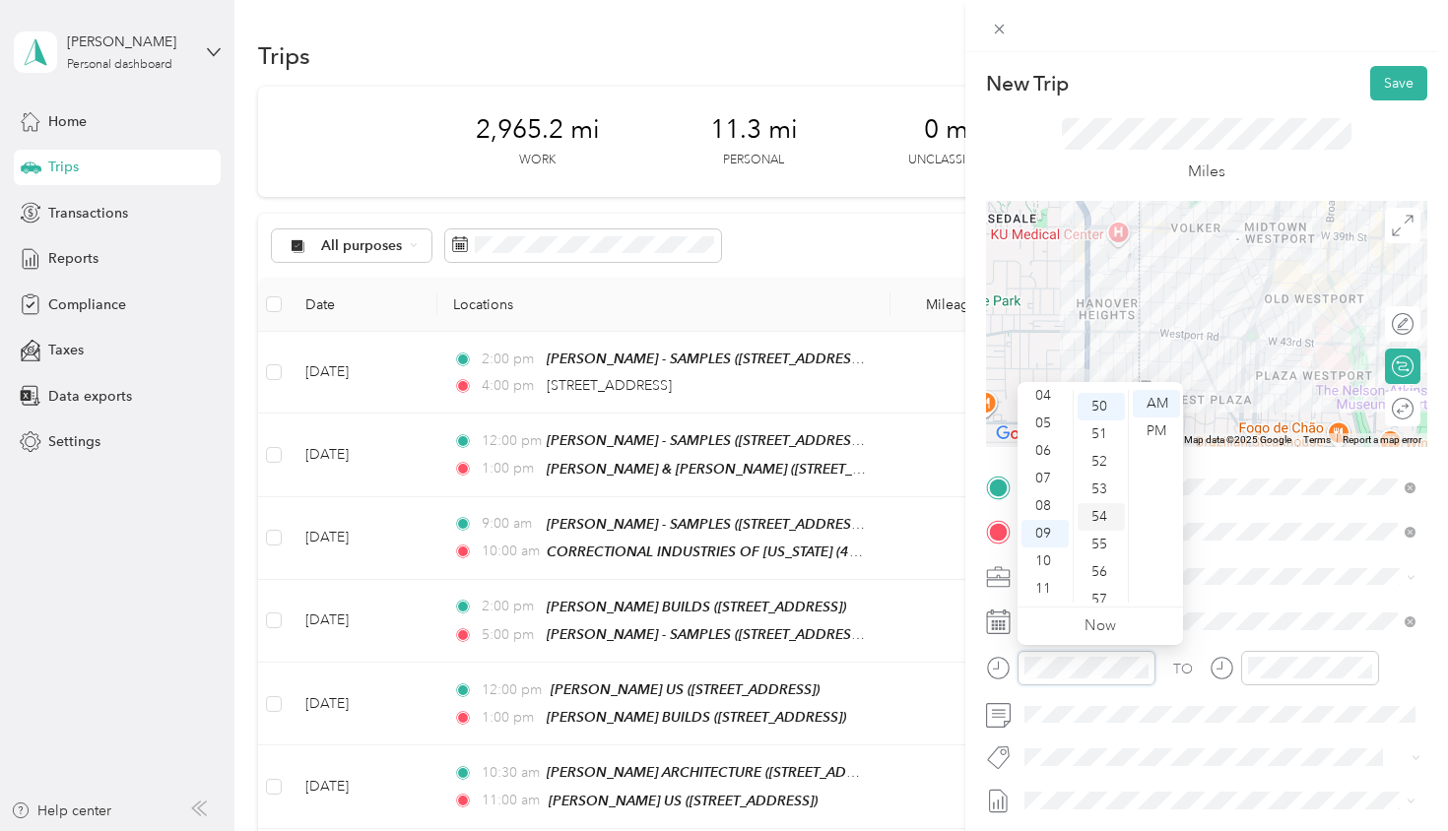
scroll to position [1377, 0]
click at [1053, 438] on div "02" at bounding box center [1044, 440] width 47 height 28
click at [1105, 407] on div "00" at bounding box center [1101, 404] width 47 height 28
click at [1159, 432] on div "PM" at bounding box center [1156, 432] width 47 height 28
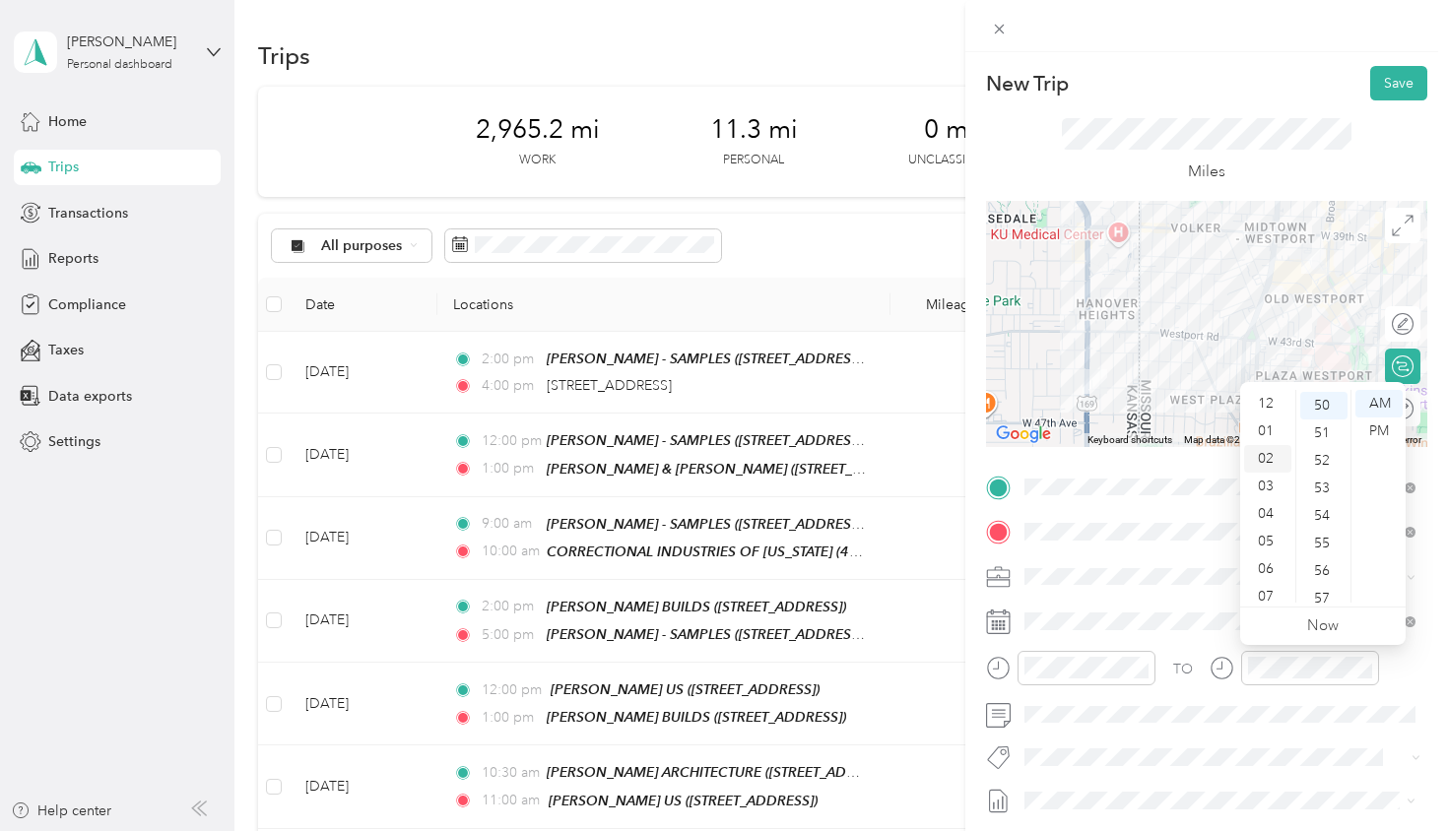
click at [1270, 462] on div "02" at bounding box center [1267, 459] width 47 height 28
click at [1324, 527] on div "30" at bounding box center [1323, 526] width 47 height 28
click at [1378, 427] on div "PM" at bounding box center [1378, 432] width 47 height 28
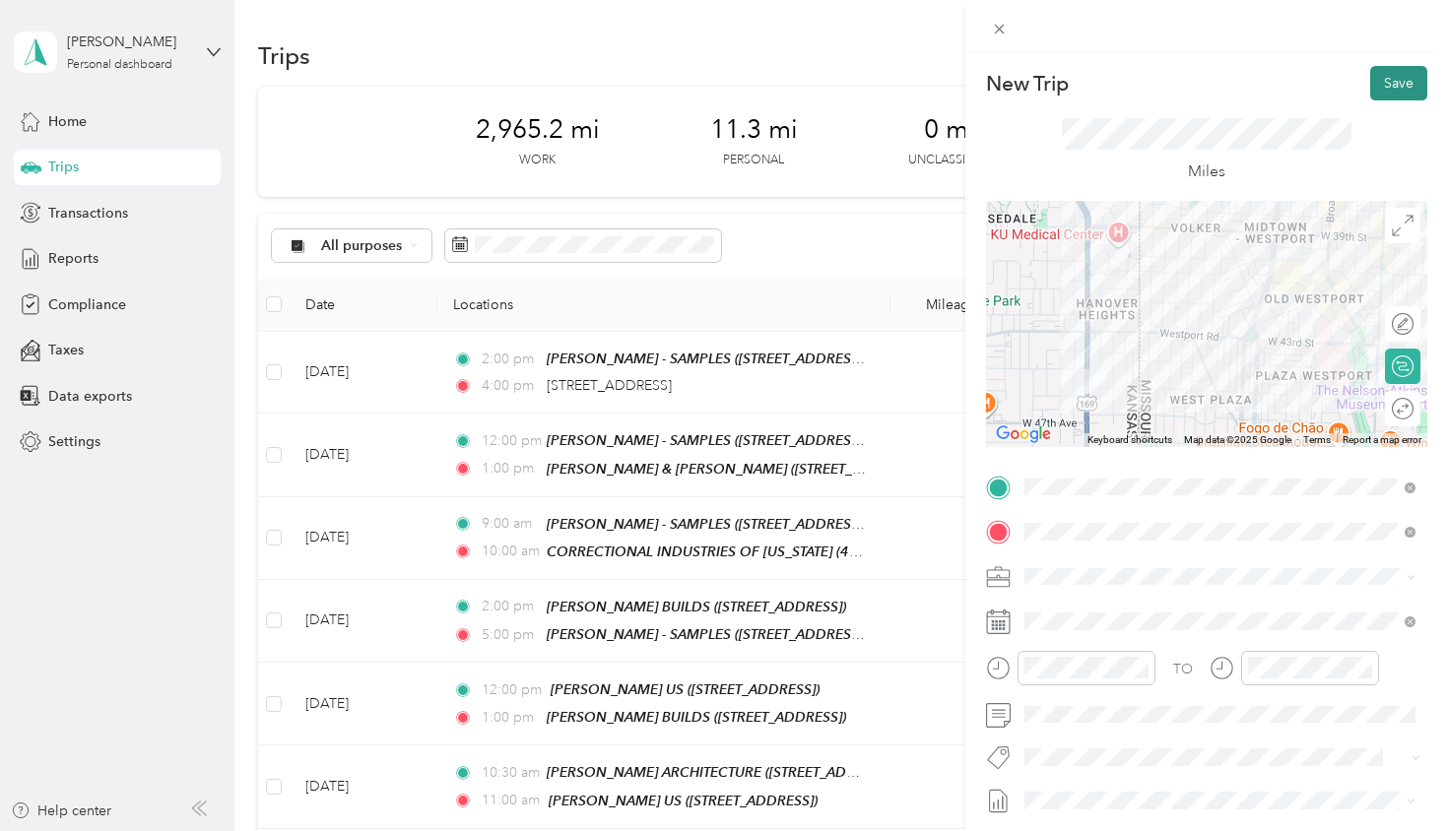
click at [1391, 81] on button "Save" at bounding box center [1398, 83] width 57 height 34
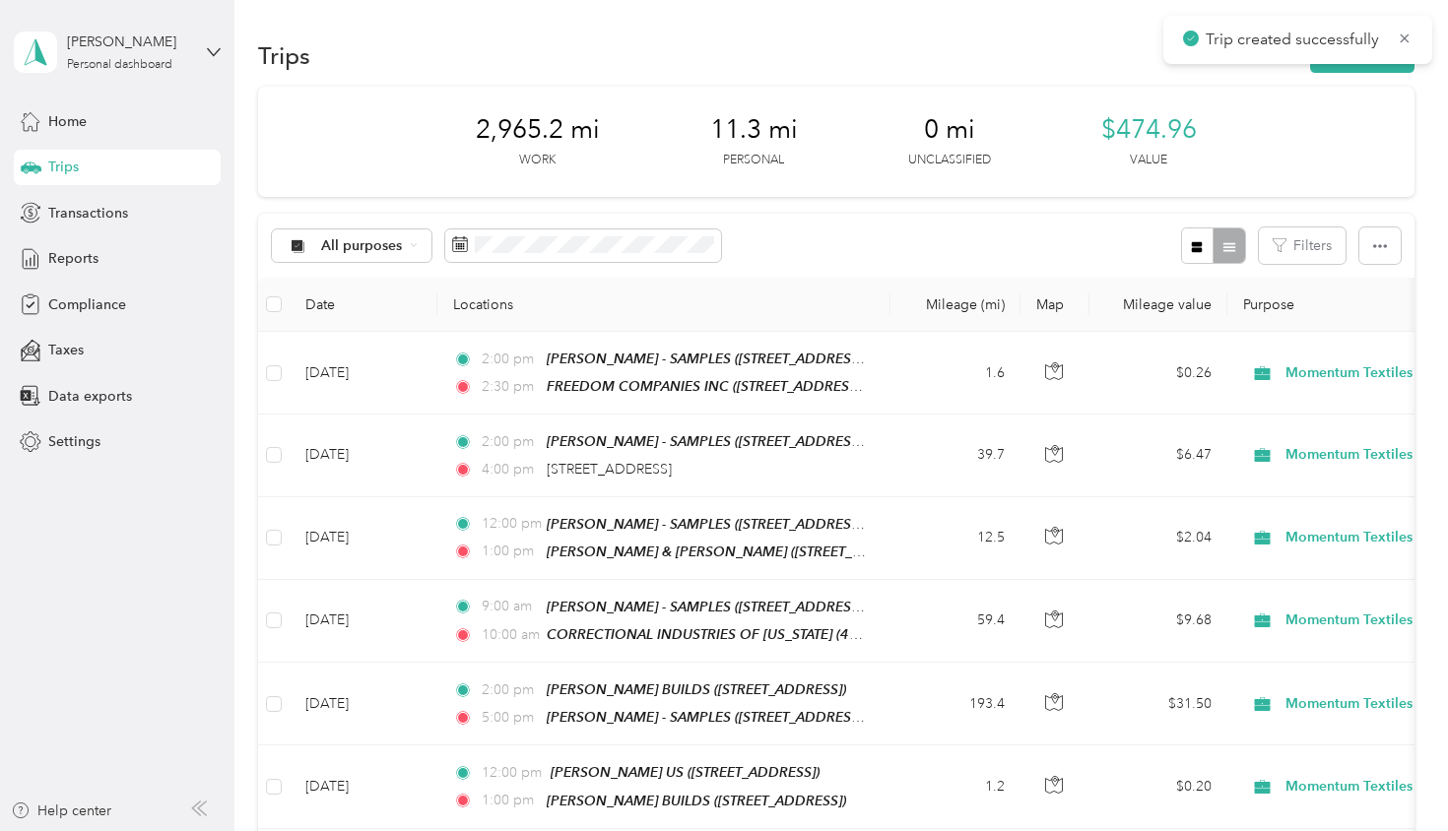
scroll to position [0, 0]
click at [1405, 32] on icon at bounding box center [1405, 39] width 16 height 18
click at [1371, 53] on button "New trip" at bounding box center [1362, 55] width 104 height 34
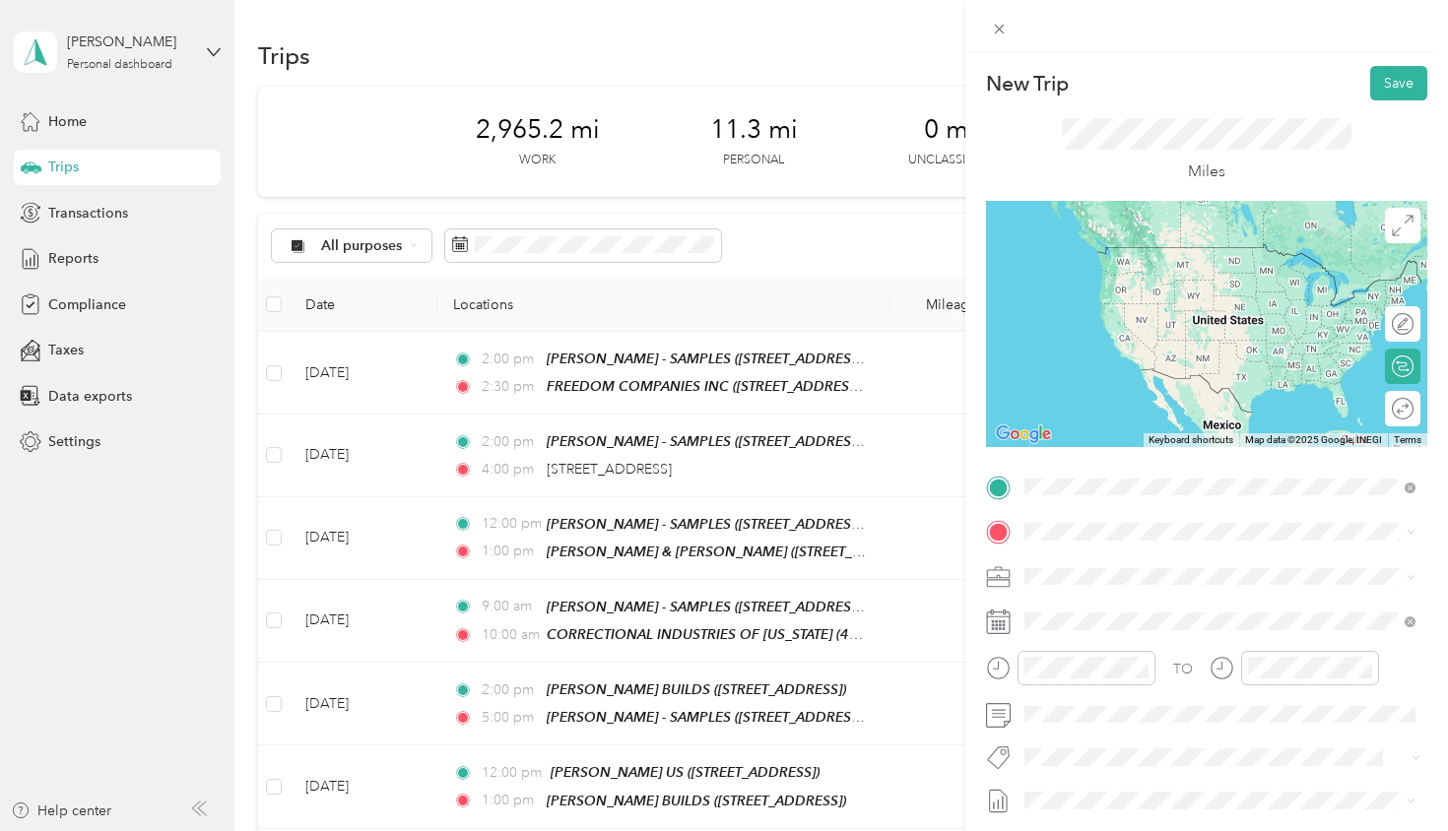
click at [1173, 593] on span "[STREET_ADDRESS][US_STATE][US_STATE]" at bounding box center [1196, 593] width 269 height 17
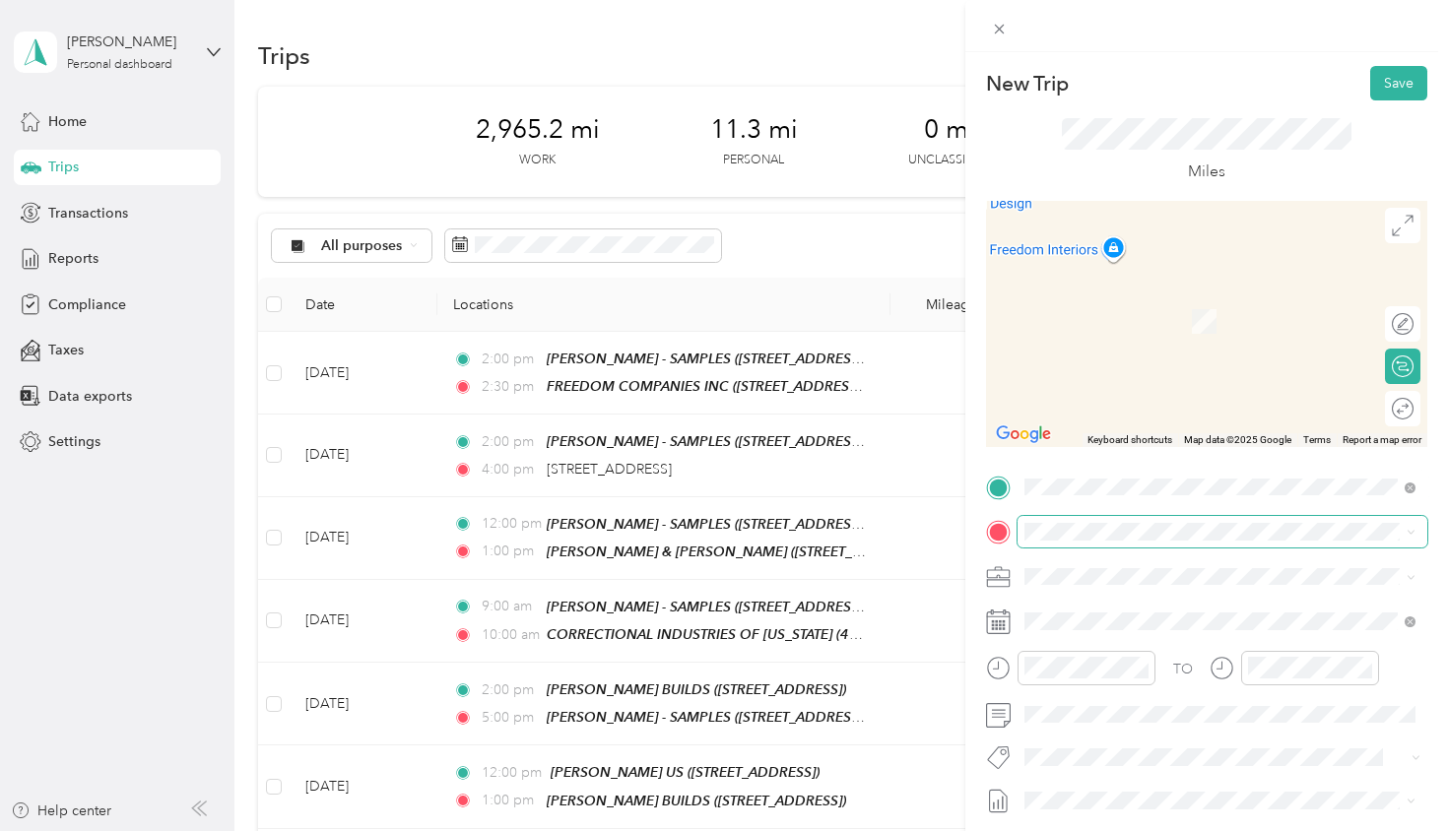
click at [1125, 516] on span at bounding box center [1223, 532] width 410 height 32
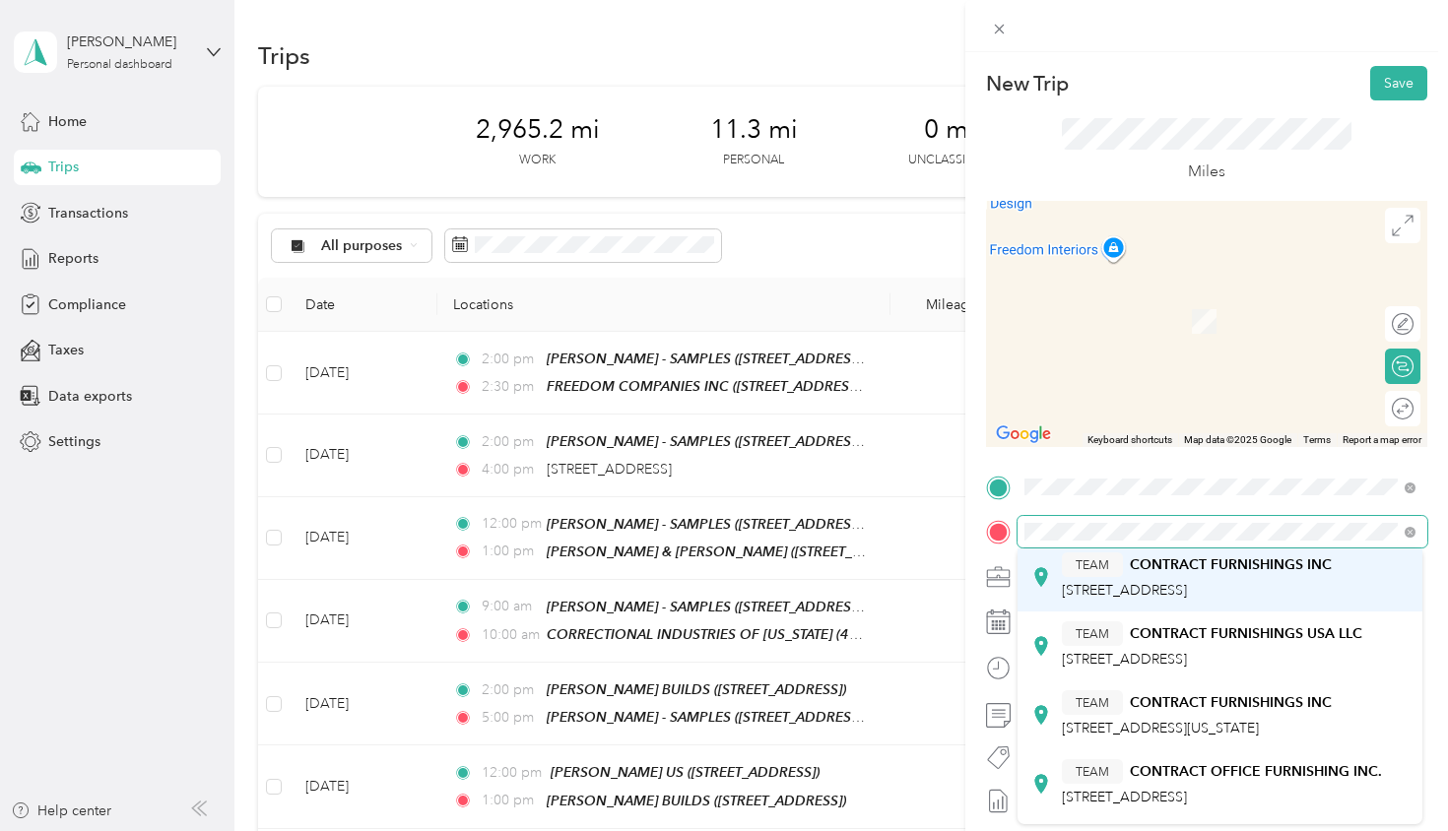
scroll to position [336, 0]
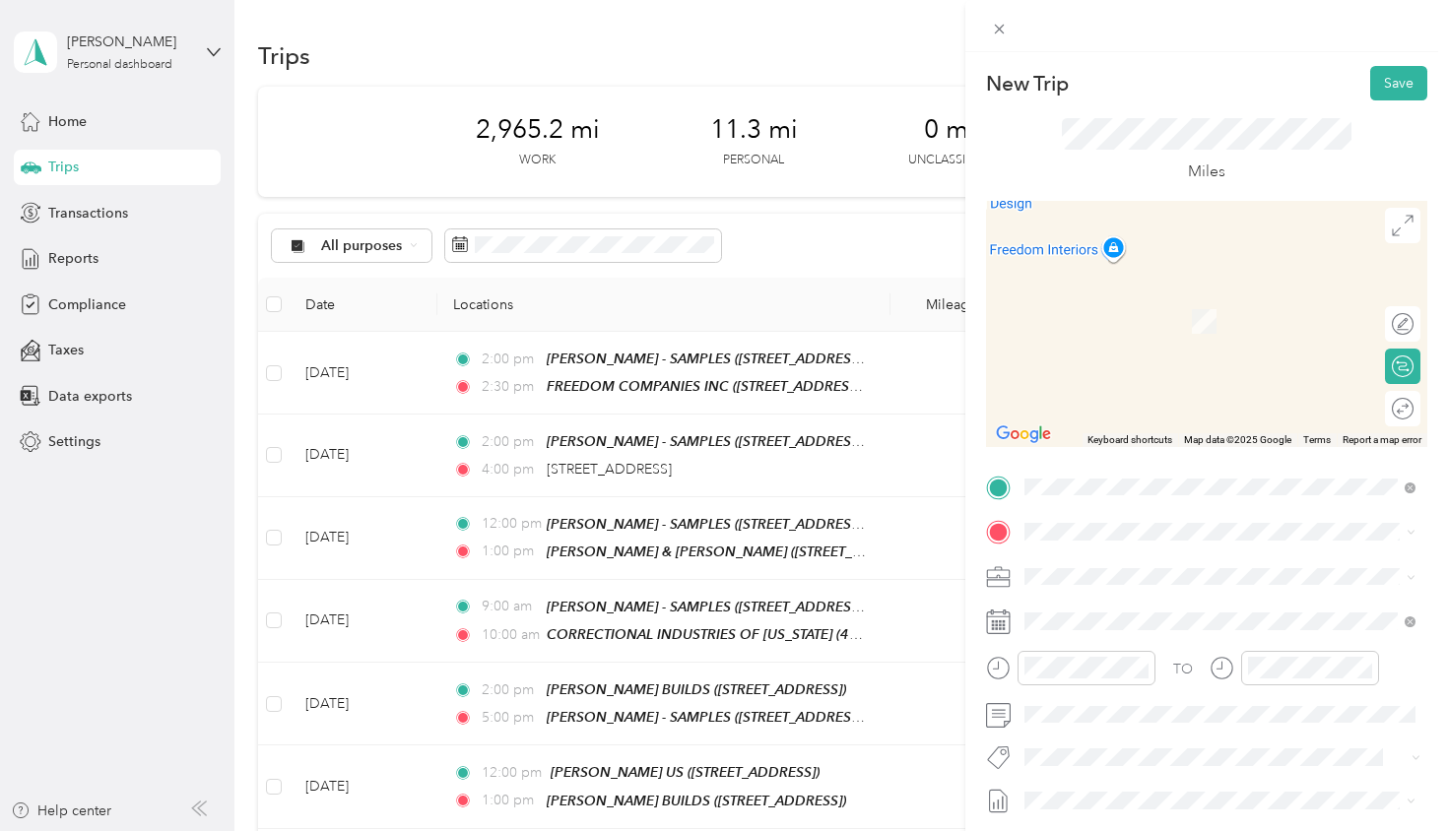
click at [1162, 717] on span "[STREET_ADDRESS][US_STATE]" at bounding box center [1160, 725] width 197 height 17
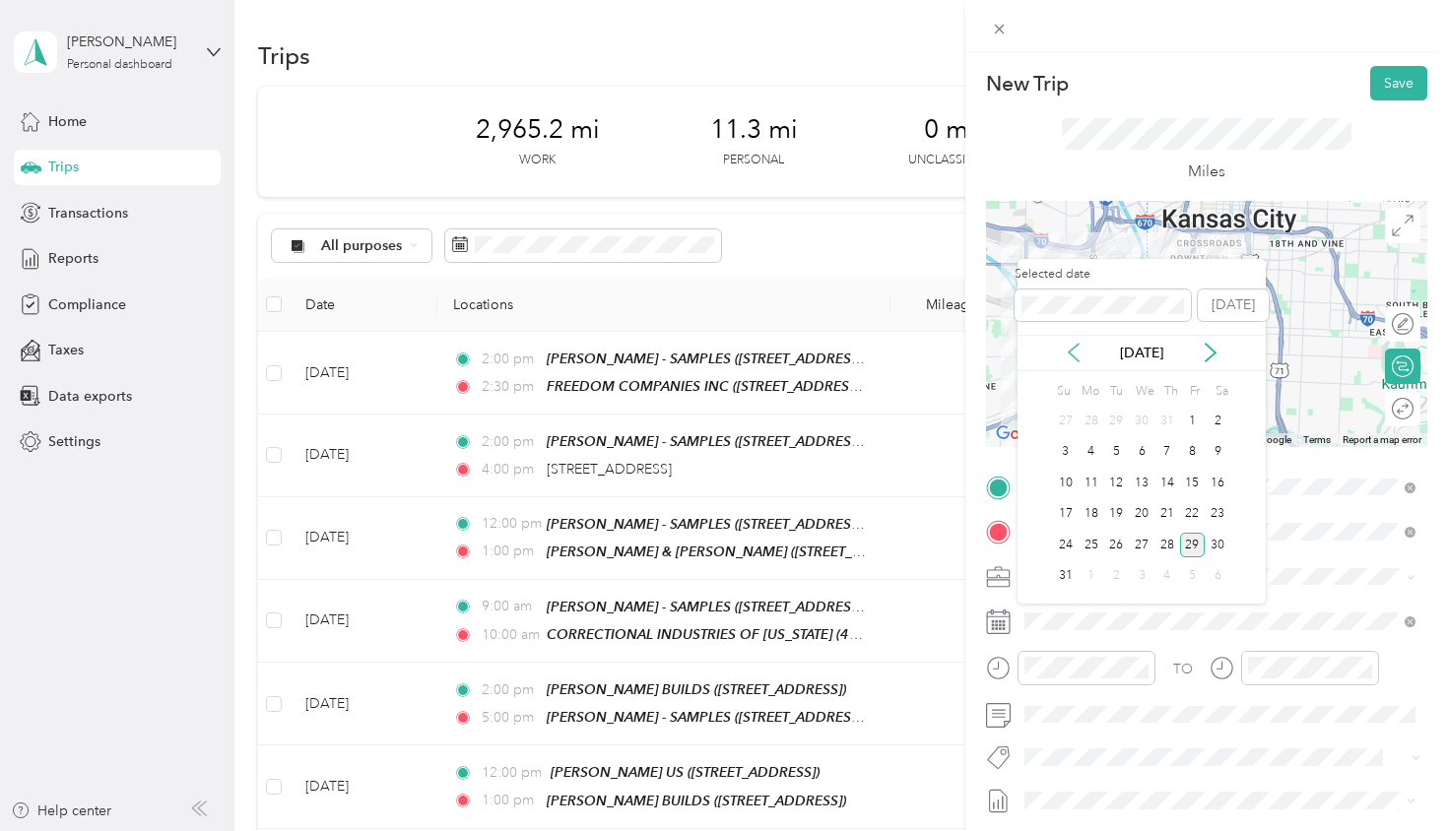
click at [1070, 354] on icon at bounding box center [1074, 353] width 10 height 18
click at [1169, 512] on div "24" at bounding box center [1167, 514] width 26 height 25
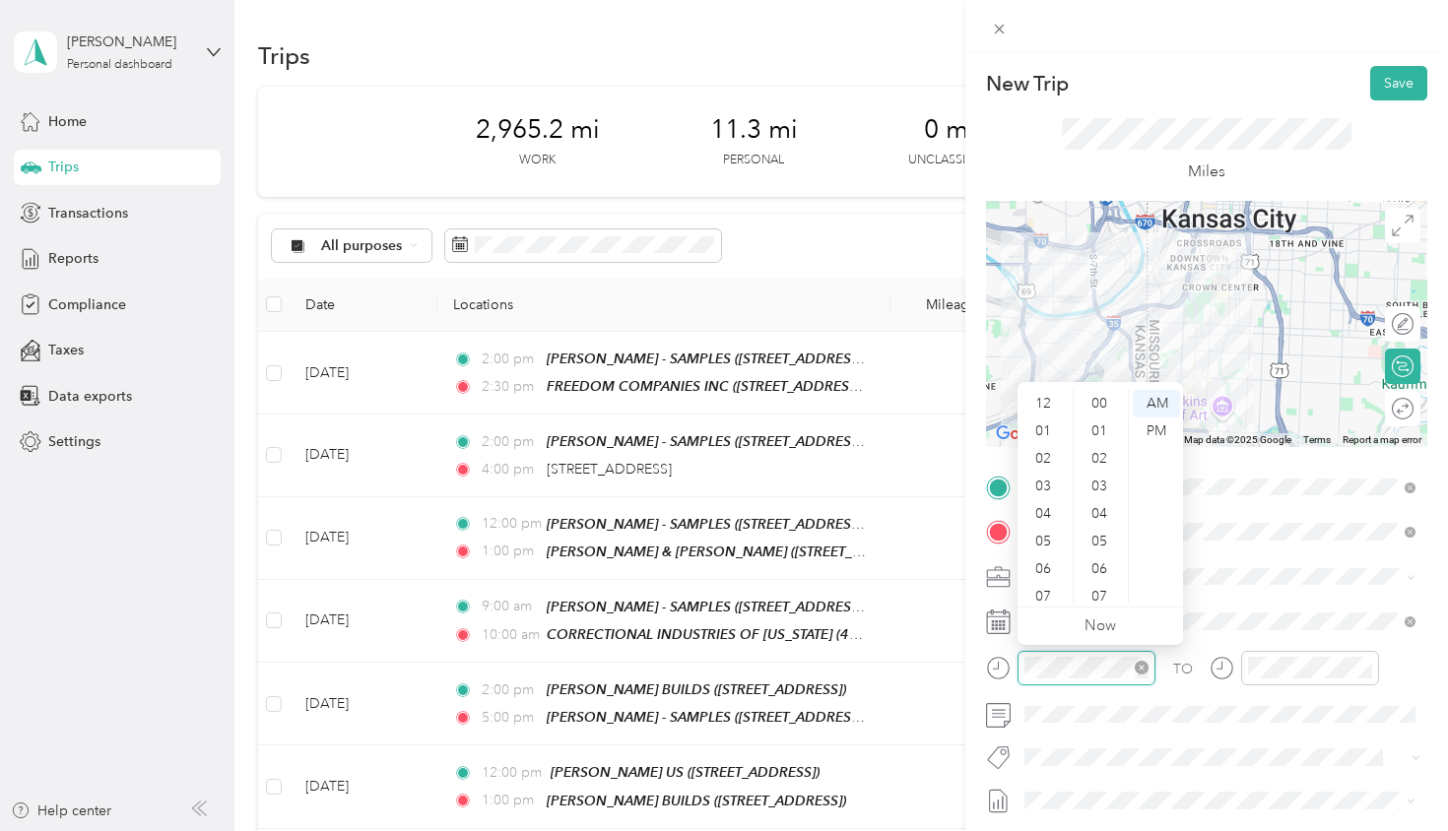
scroll to position [1405, 0]
click at [1044, 422] on div "02" at bounding box center [1044, 415] width 47 height 28
click at [1104, 432] on div "34" at bounding box center [1102, 430] width 47 height 28
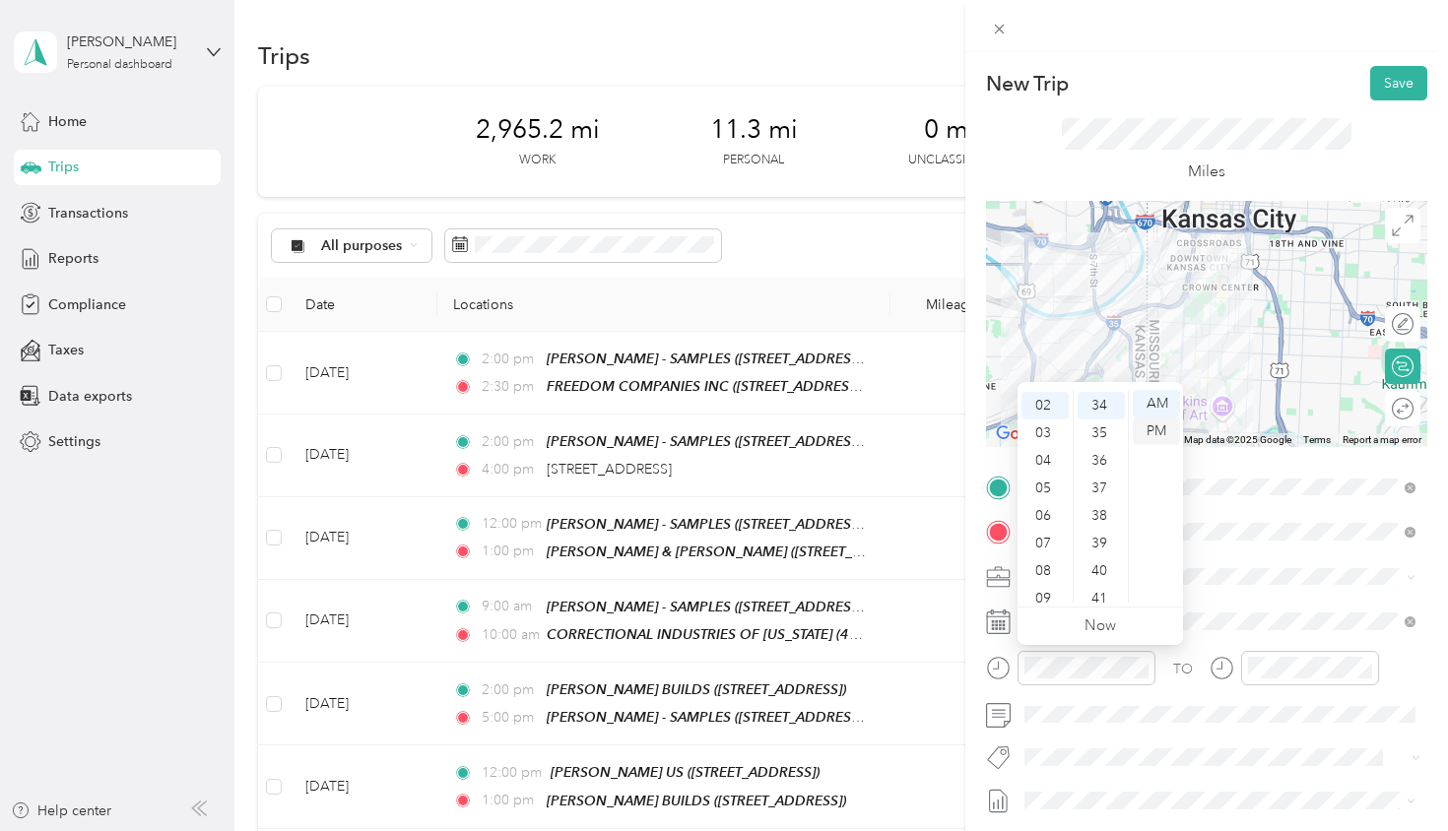
click at [1161, 428] on div "PM" at bounding box center [1156, 432] width 47 height 28
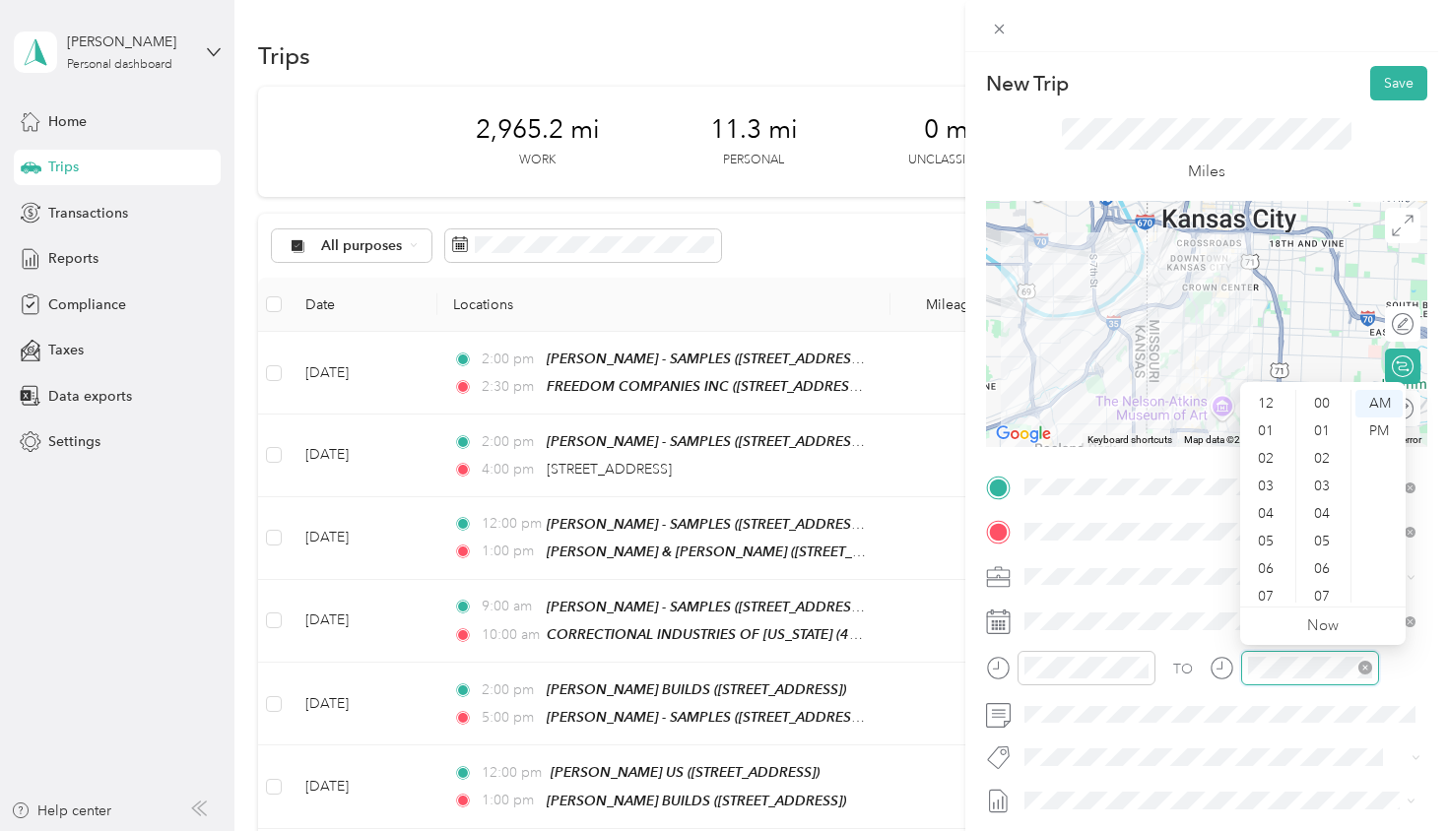
scroll to position [118, 0]
click at [1264, 453] on div "03" at bounding box center [1267, 452] width 47 height 28
click at [1382, 430] on div "PM" at bounding box center [1378, 432] width 47 height 28
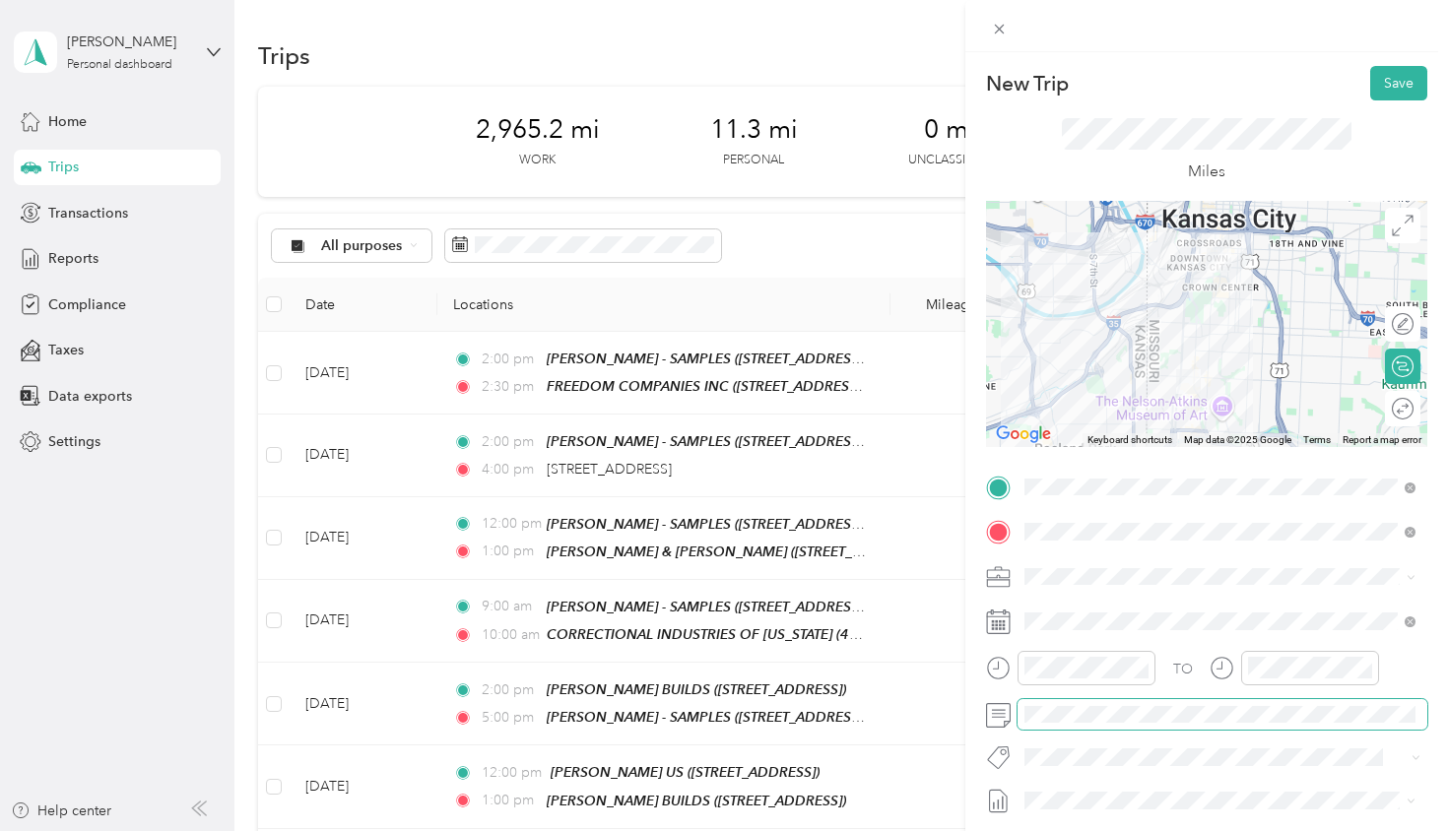
scroll to position [0, 0]
click at [1386, 98] on button "Save" at bounding box center [1398, 83] width 57 height 34
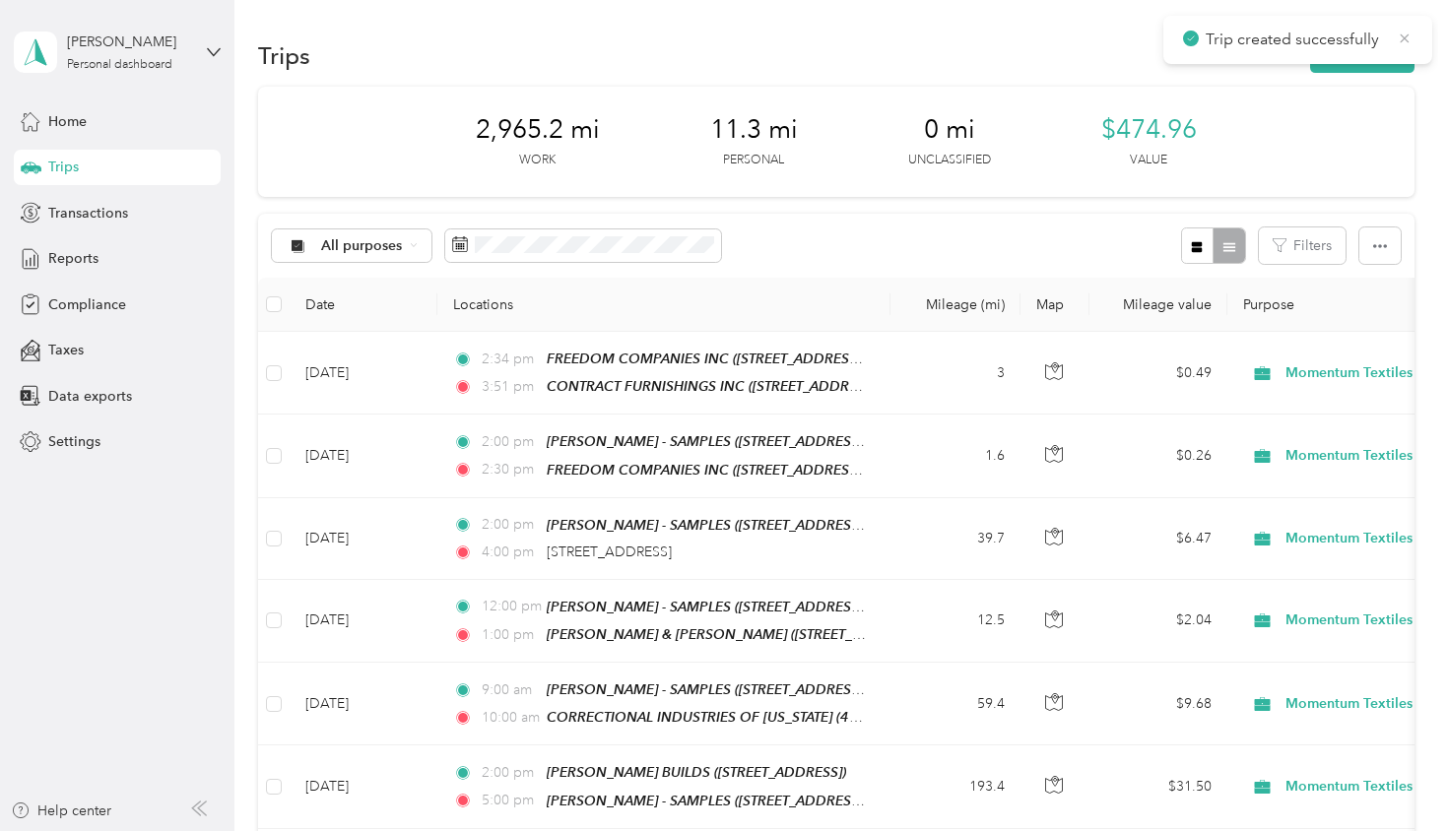
click at [1410, 42] on icon at bounding box center [1405, 39] width 16 height 18
click at [1372, 62] on button "New trip" at bounding box center [1362, 55] width 104 height 34
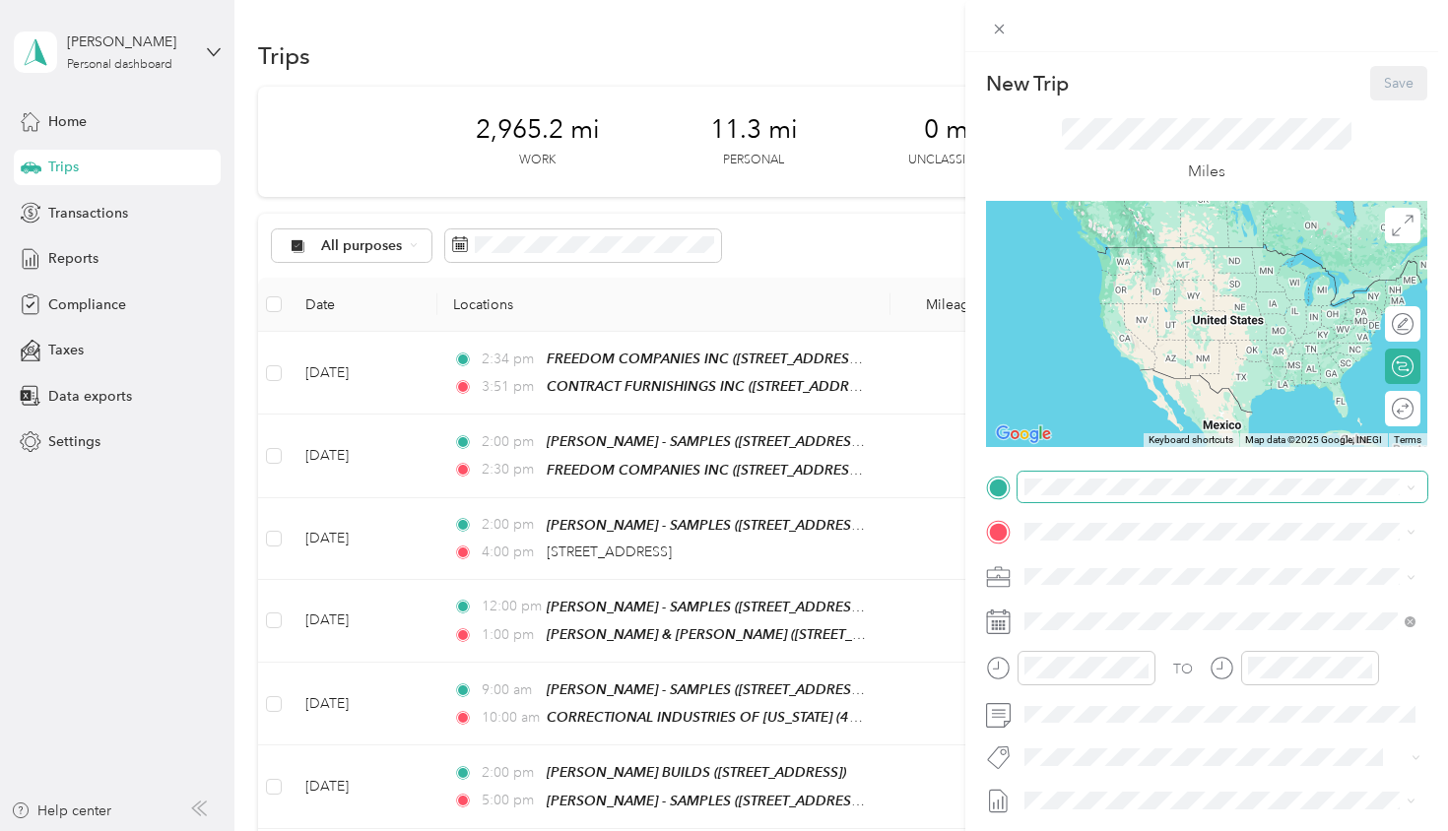
click at [1059, 495] on span at bounding box center [1223, 488] width 410 height 32
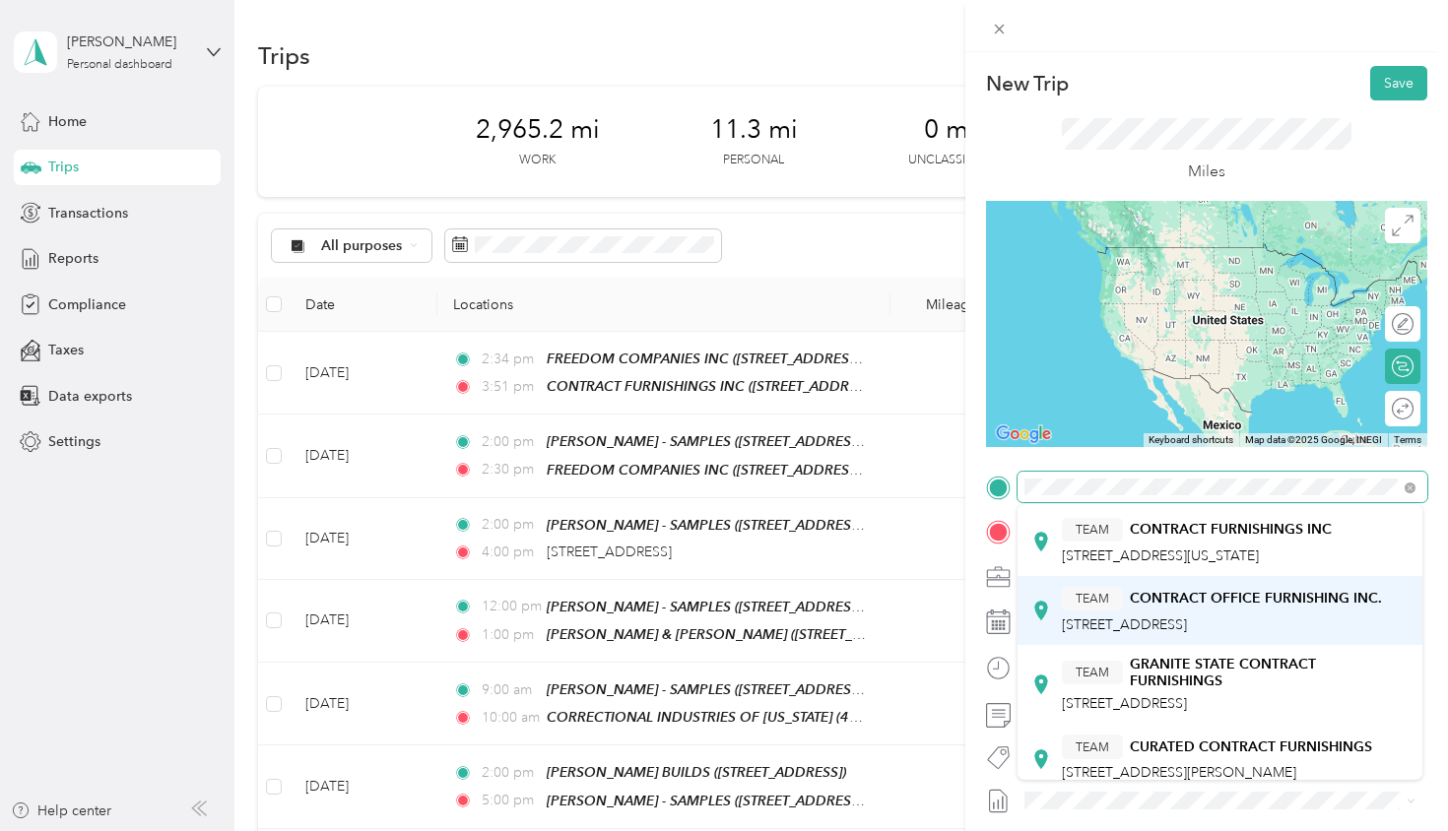
scroll to position [449, 0]
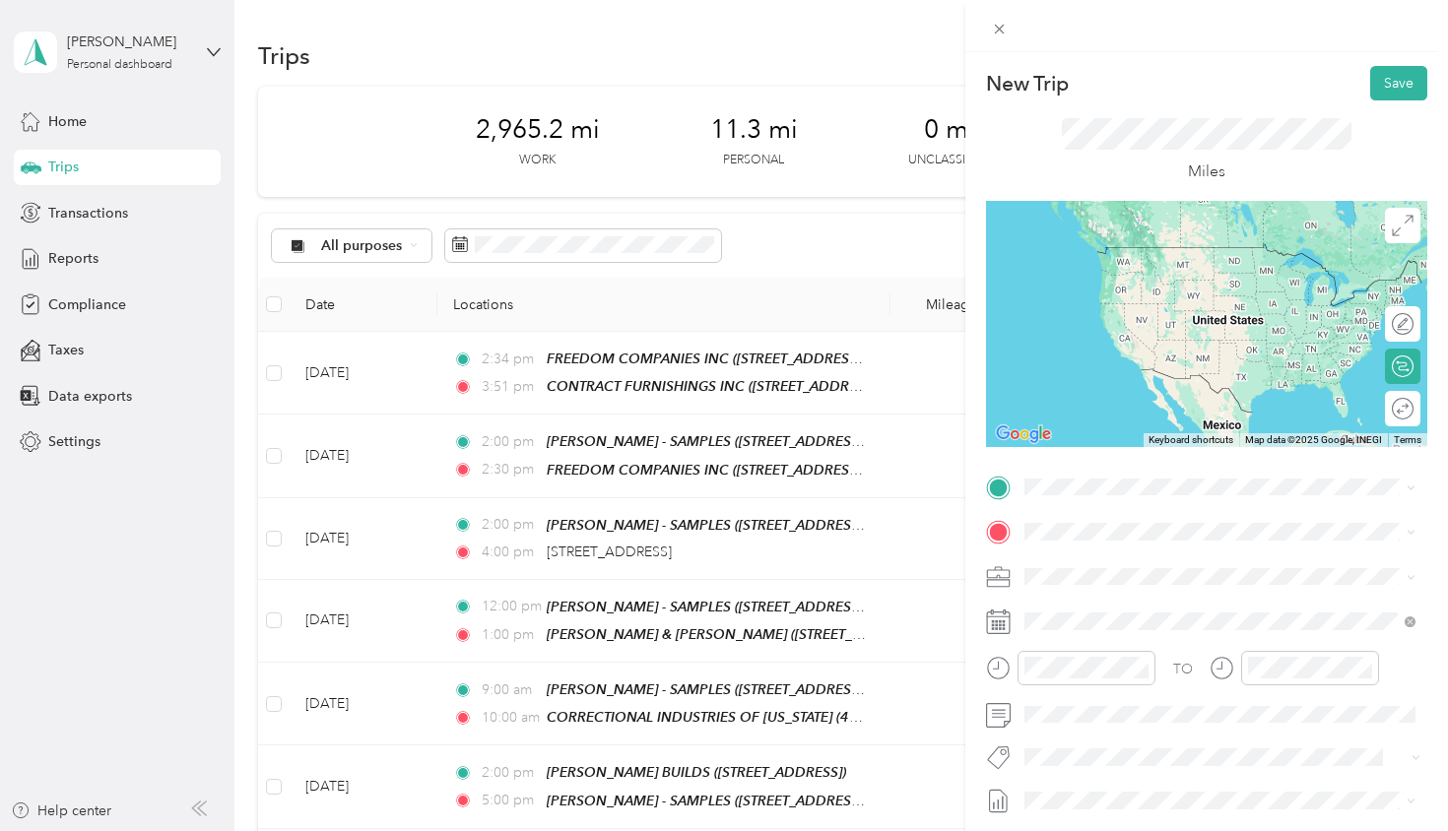
click at [1187, 539] on strong "CONTRACT FURNISHINGS INC" at bounding box center [1231, 542] width 202 height 18
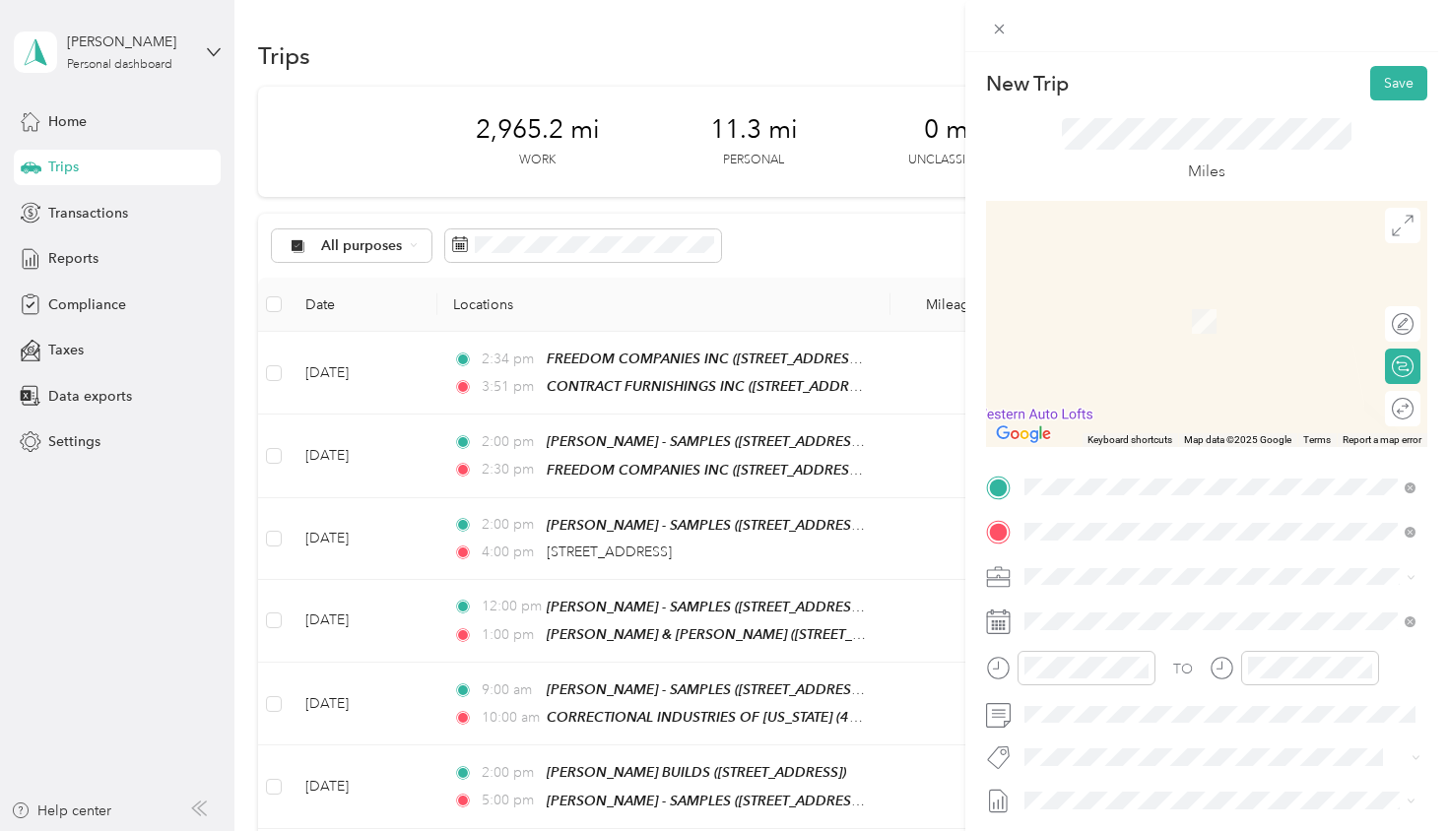
click at [1174, 828] on div "TEAM [PERSON_NAME] - SAMPLES" at bounding box center [1215, 840] width 306 height 25
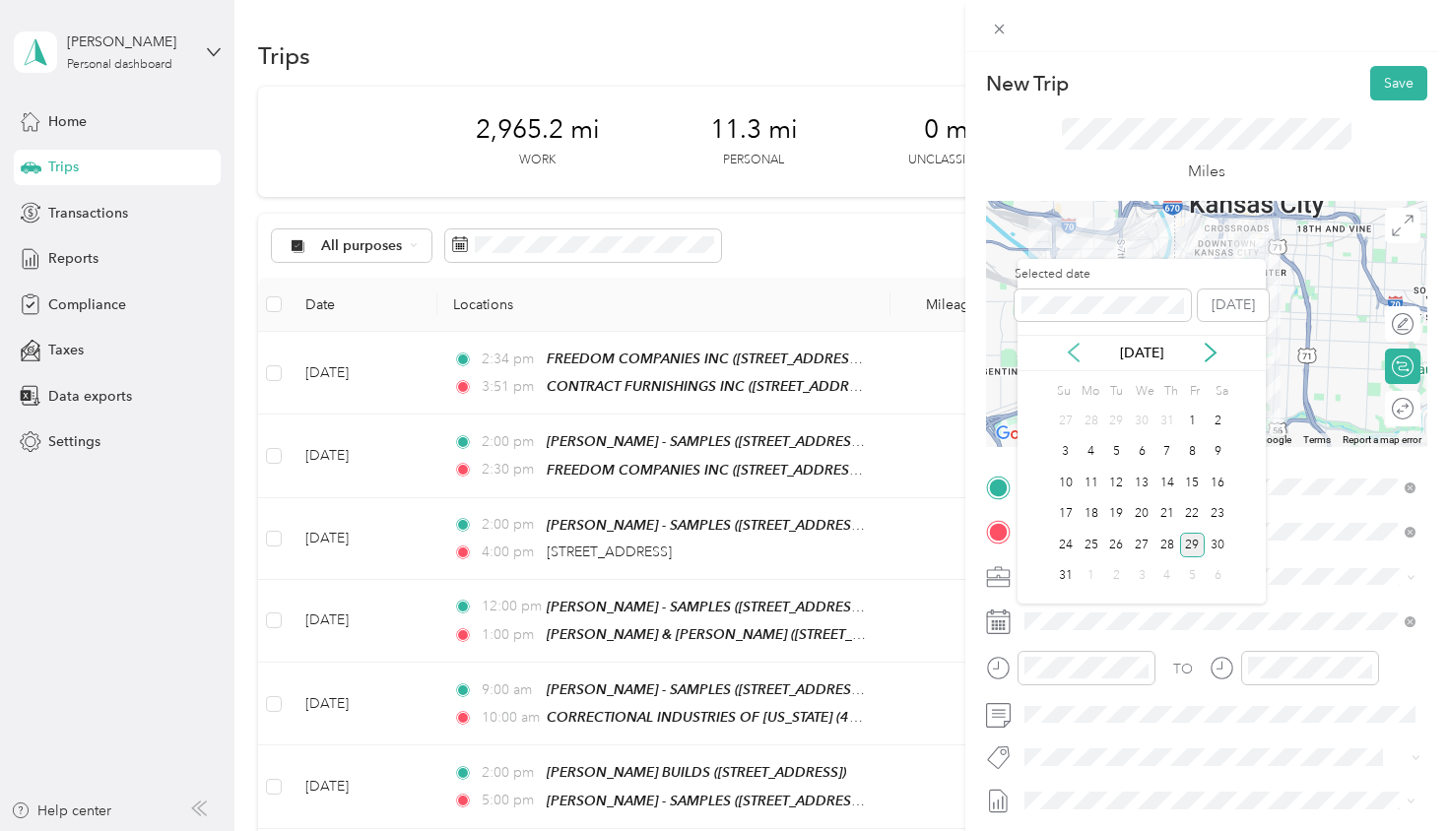
click at [1074, 356] on icon at bounding box center [1074, 353] width 10 height 18
click at [1165, 519] on div "24" at bounding box center [1167, 514] width 26 height 25
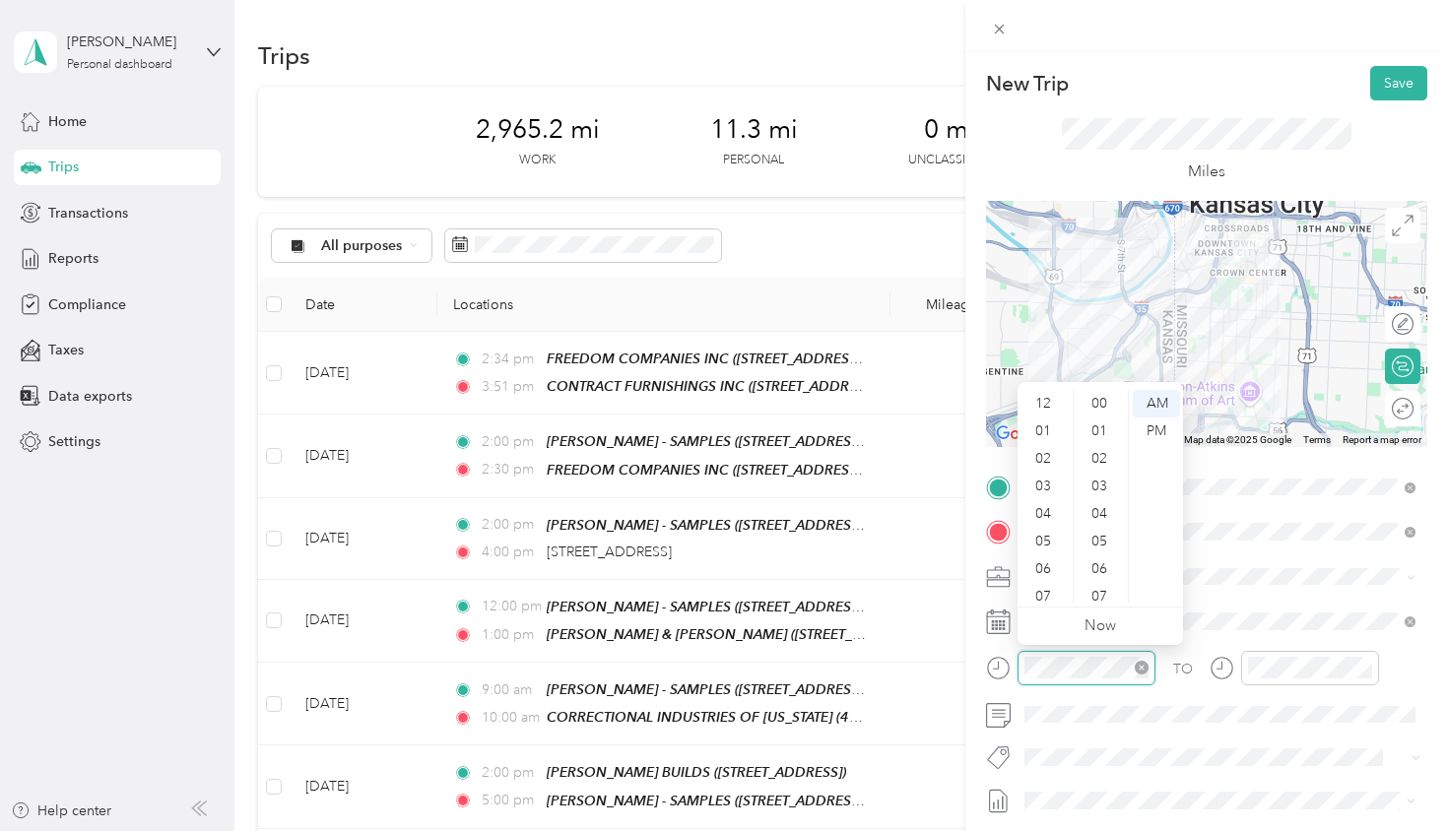
scroll to position [1432, 0]
click at [1049, 425] on div "03" at bounding box center [1044, 421] width 47 height 28
click at [1099, 401] on div "00" at bounding box center [1101, 404] width 47 height 28
click at [1155, 432] on div "PM" at bounding box center [1156, 432] width 47 height 28
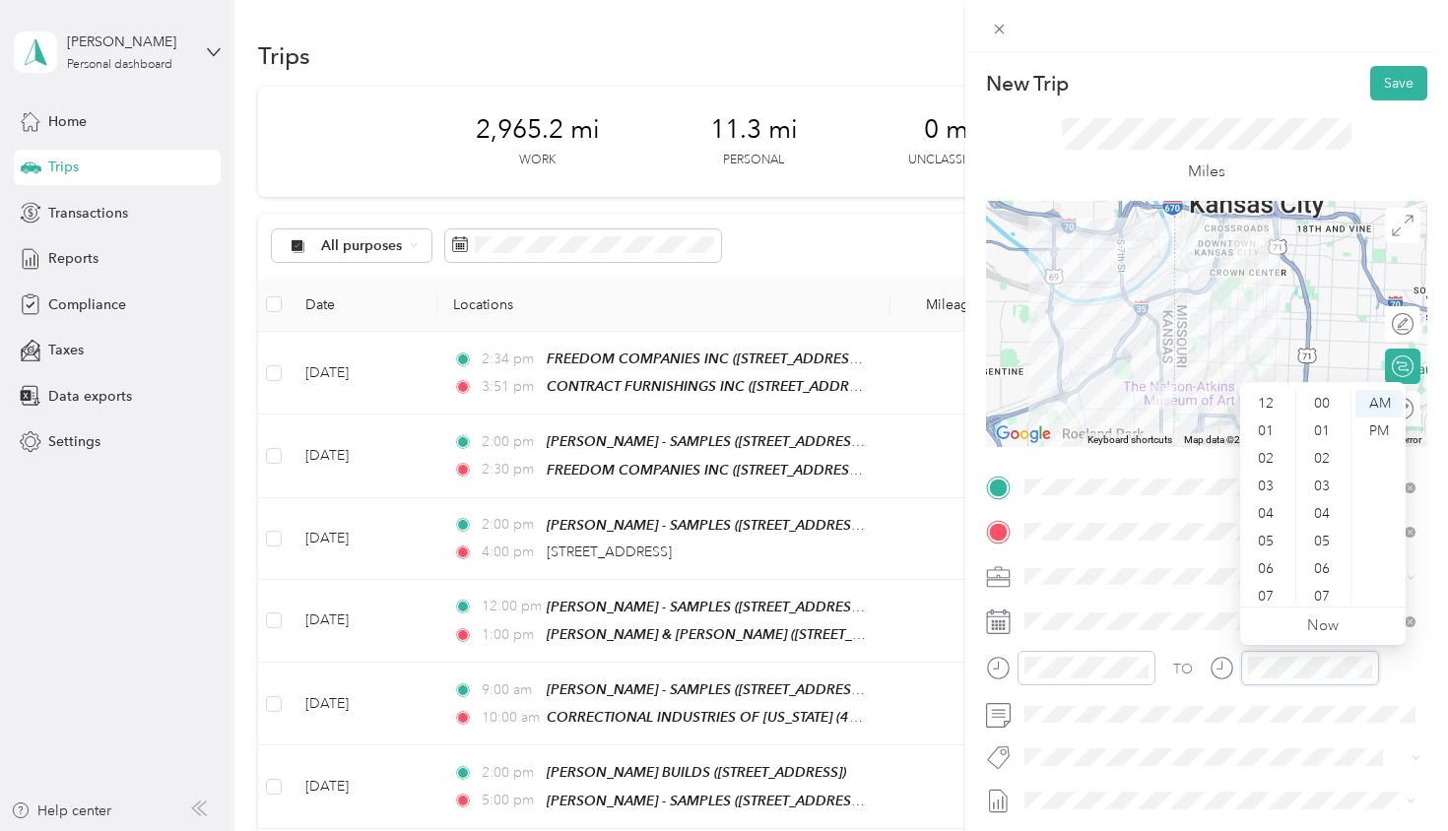
scroll to position [1432, 0]
click at [1270, 437] on div "03" at bounding box center [1267, 435] width 47 height 28
click at [1318, 519] on div "56" at bounding box center [1323, 516] width 47 height 28
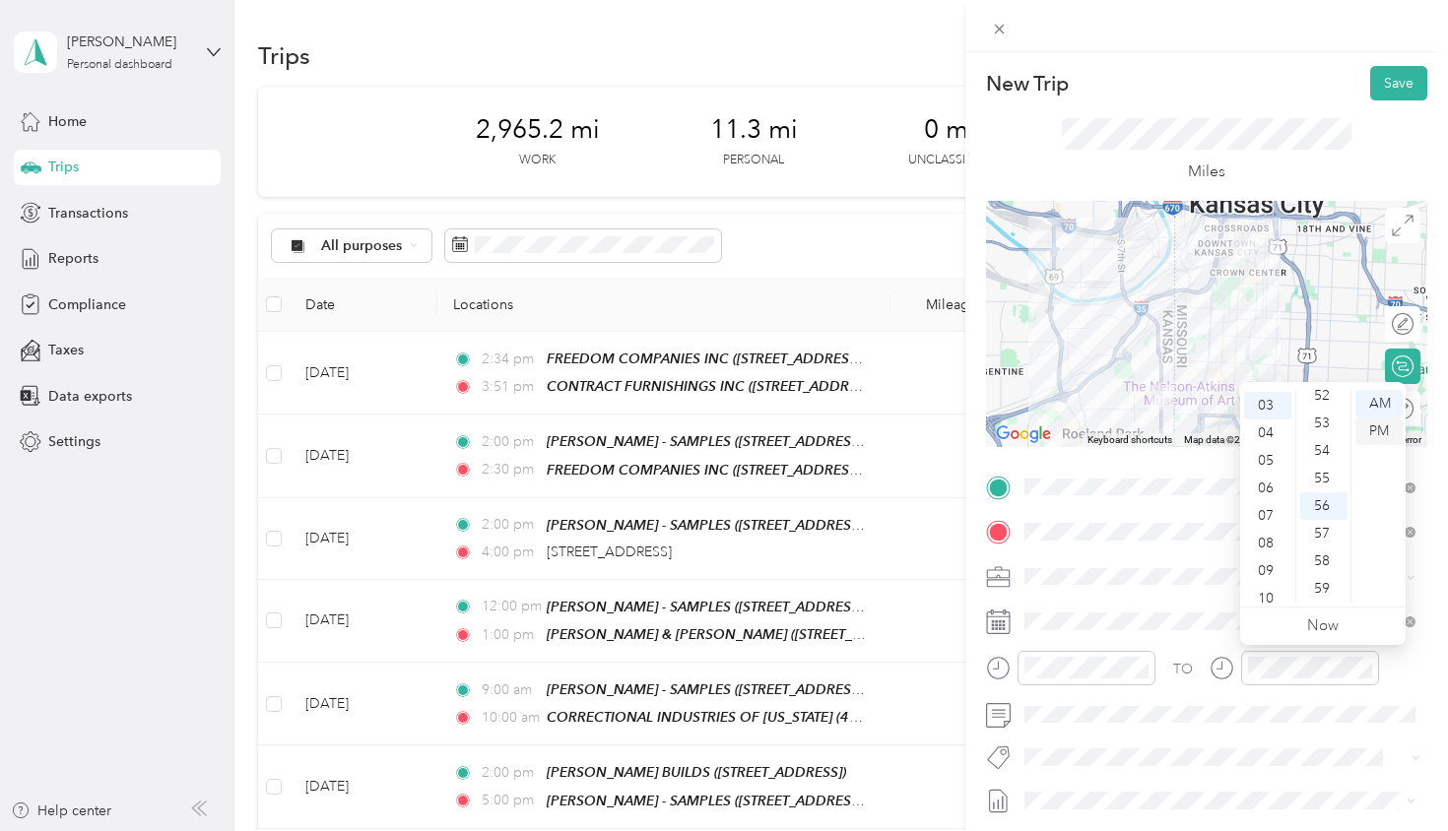
click at [1386, 430] on div "PM" at bounding box center [1378, 432] width 47 height 28
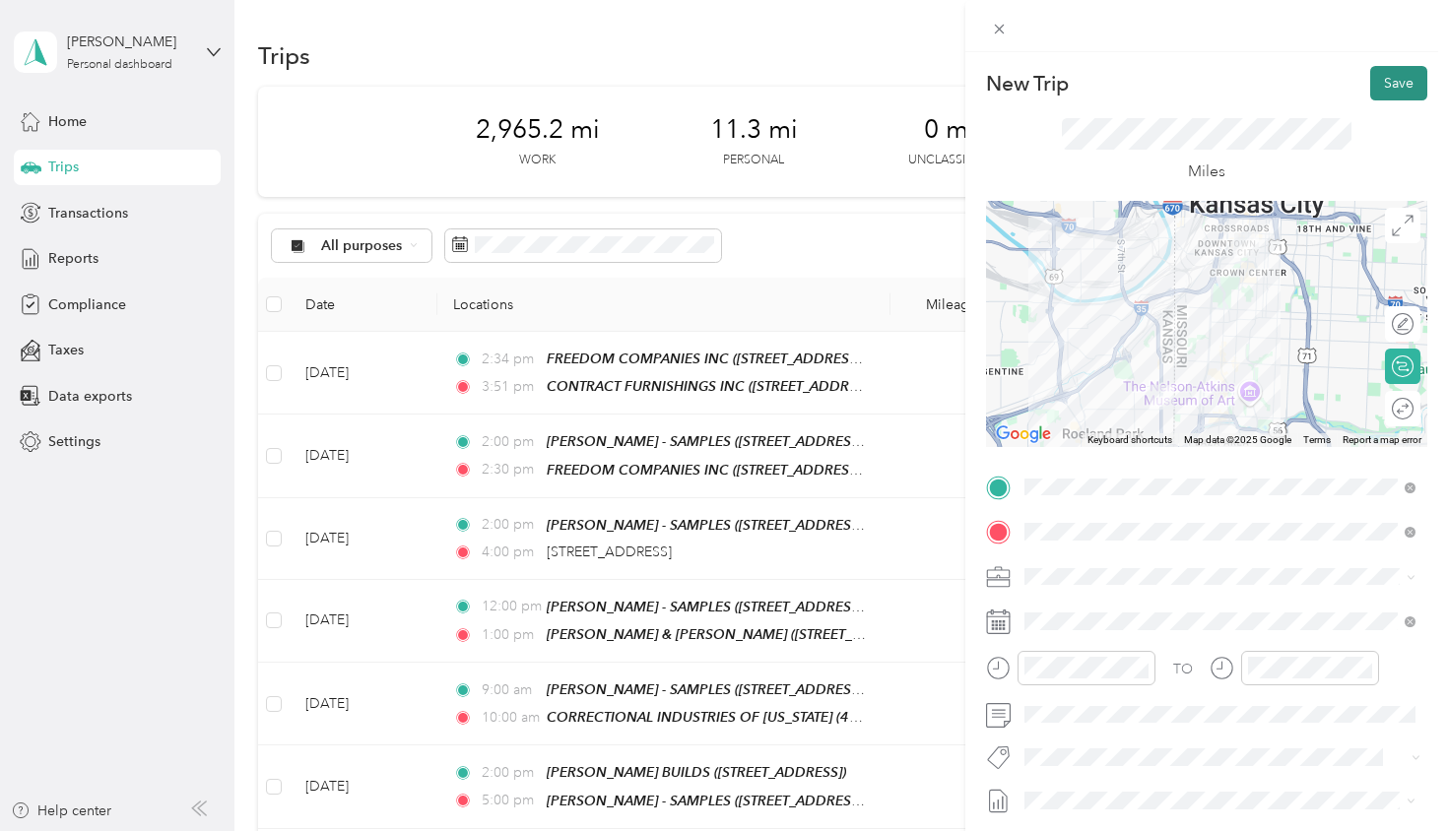
click at [1395, 88] on button "Save" at bounding box center [1398, 83] width 57 height 34
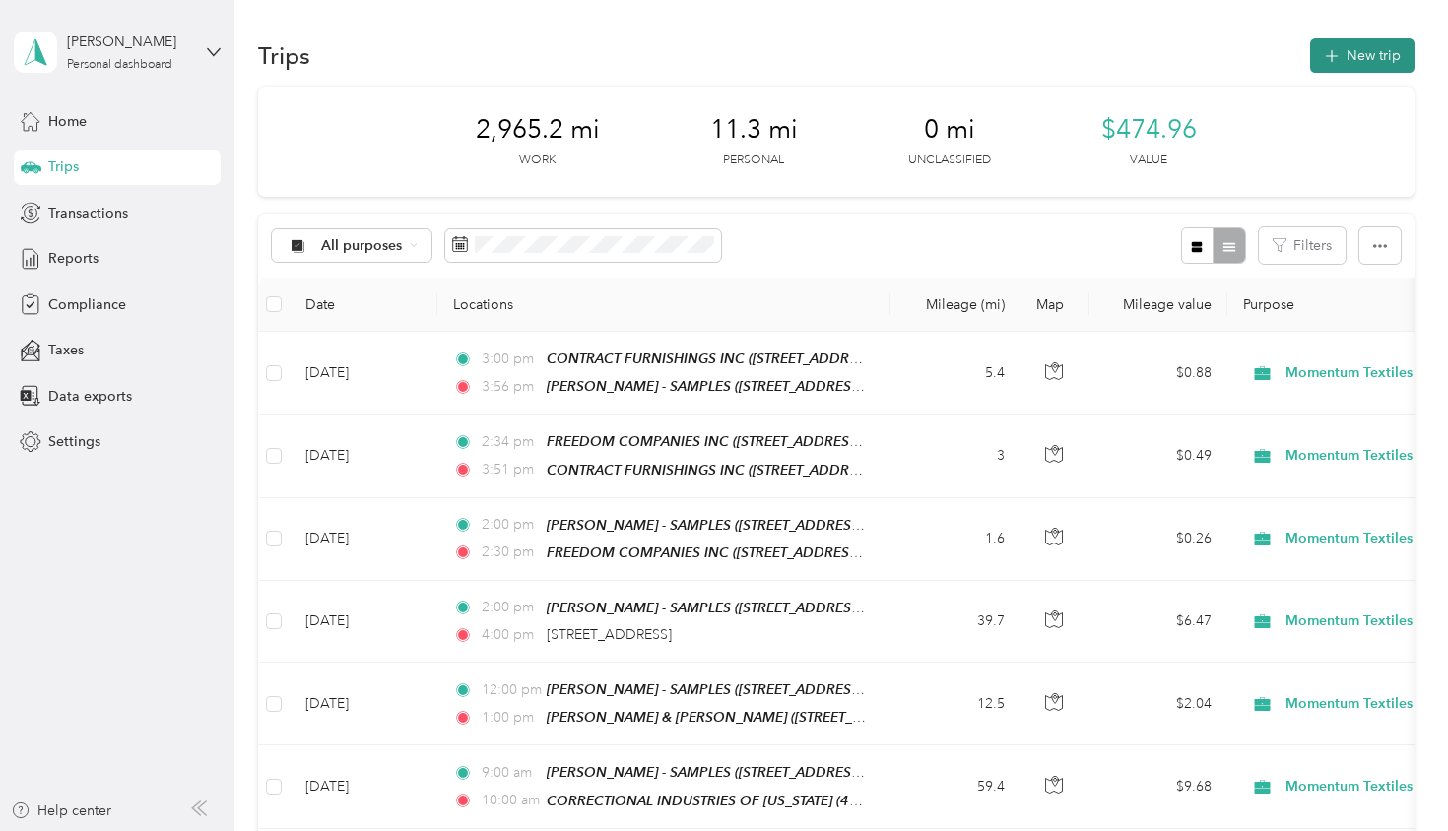
click at [1368, 54] on button "New trip" at bounding box center [1362, 55] width 104 height 34
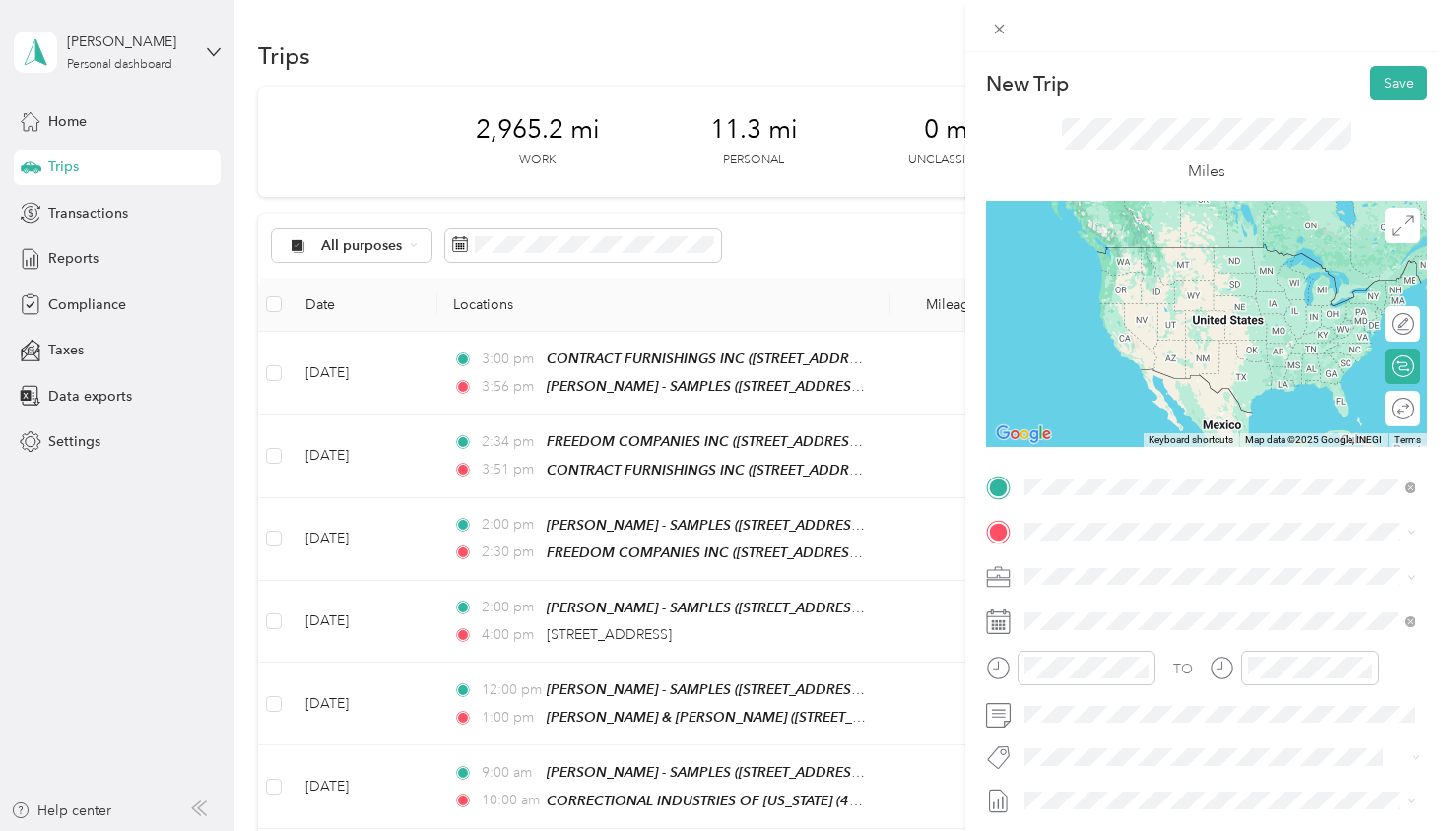
click at [1139, 783] on div "TEAM [PERSON_NAME] - SAMPLES" at bounding box center [1215, 795] width 306 height 25
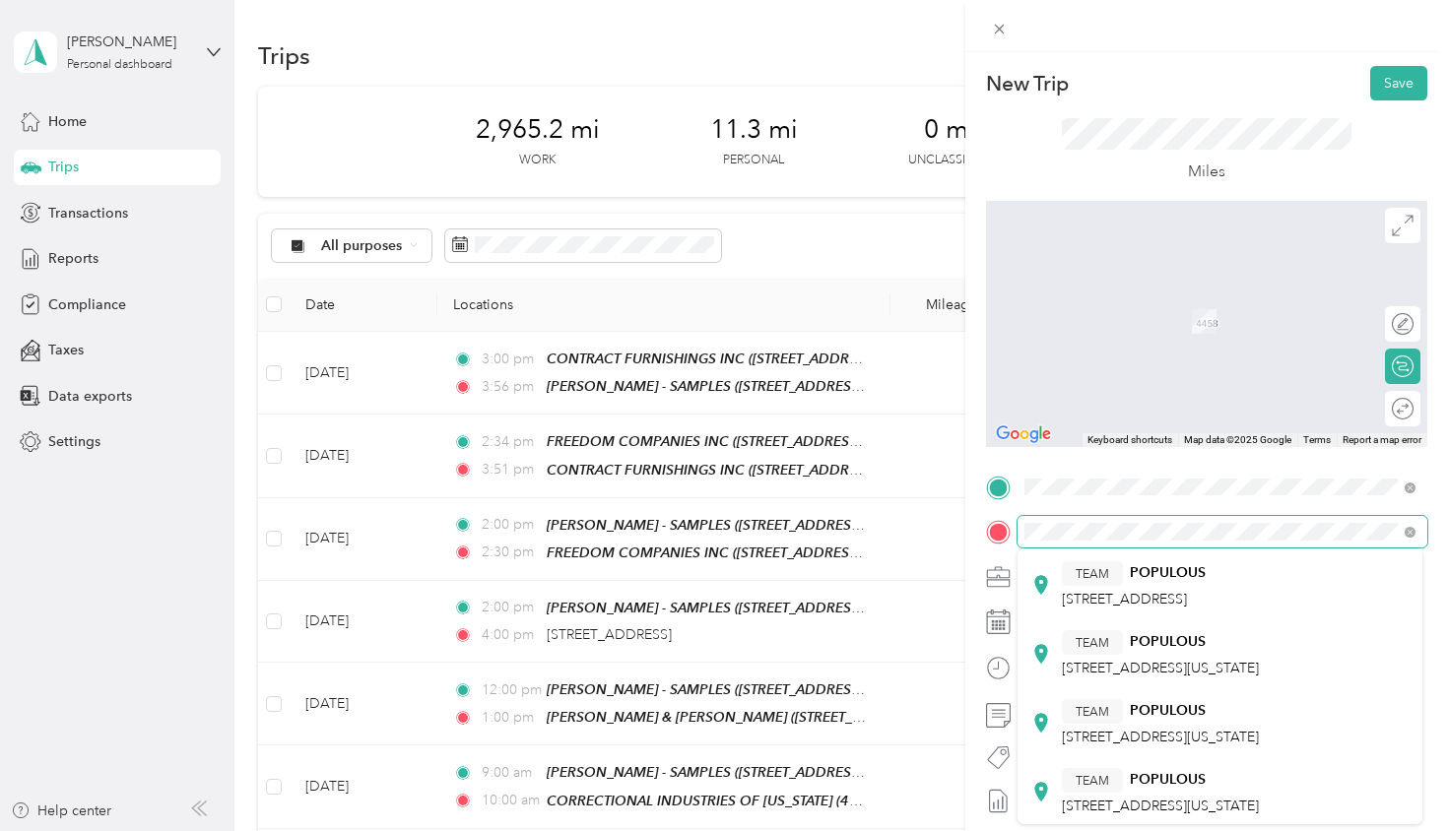
scroll to position [496, 0]
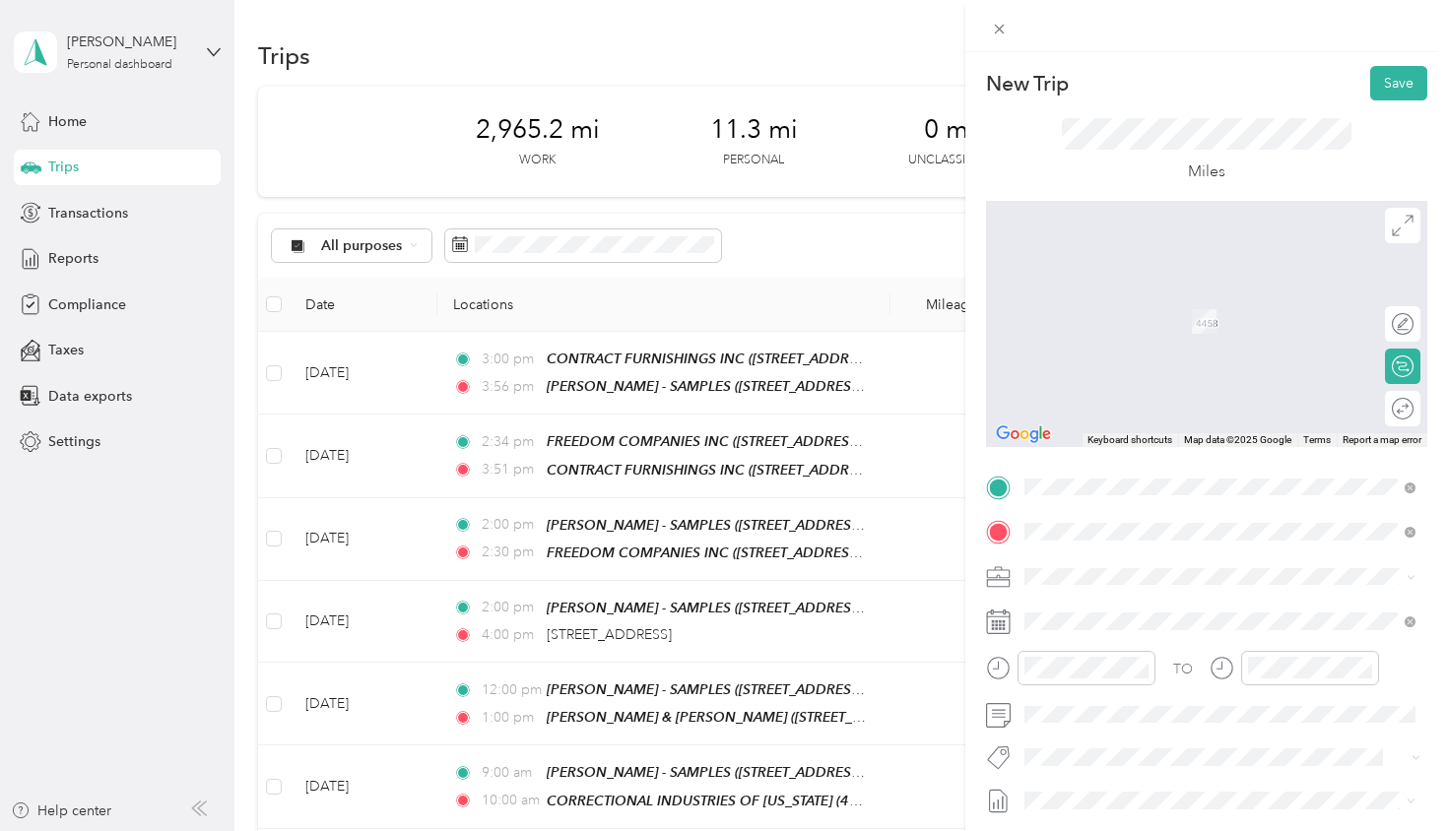
click at [1139, 727] on span "[STREET_ADDRESS][US_STATE]" at bounding box center [1160, 735] width 197 height 17
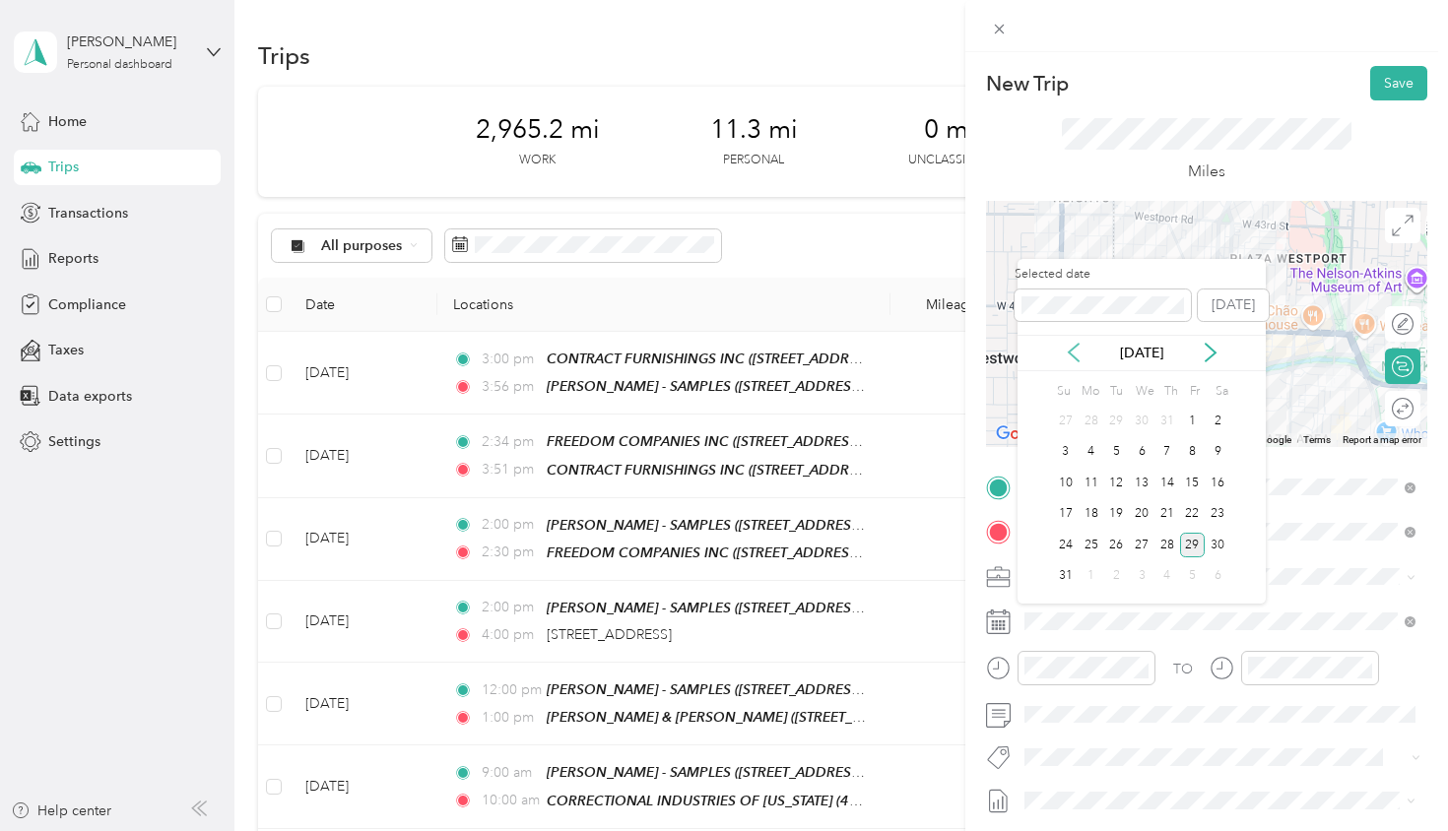
click at [1076, 351] on icon at bounding box center [1074, 353] width 20 height 20
click at [1089, 546] on div "28" at bounding box center [1092, 545] width 26 height 25
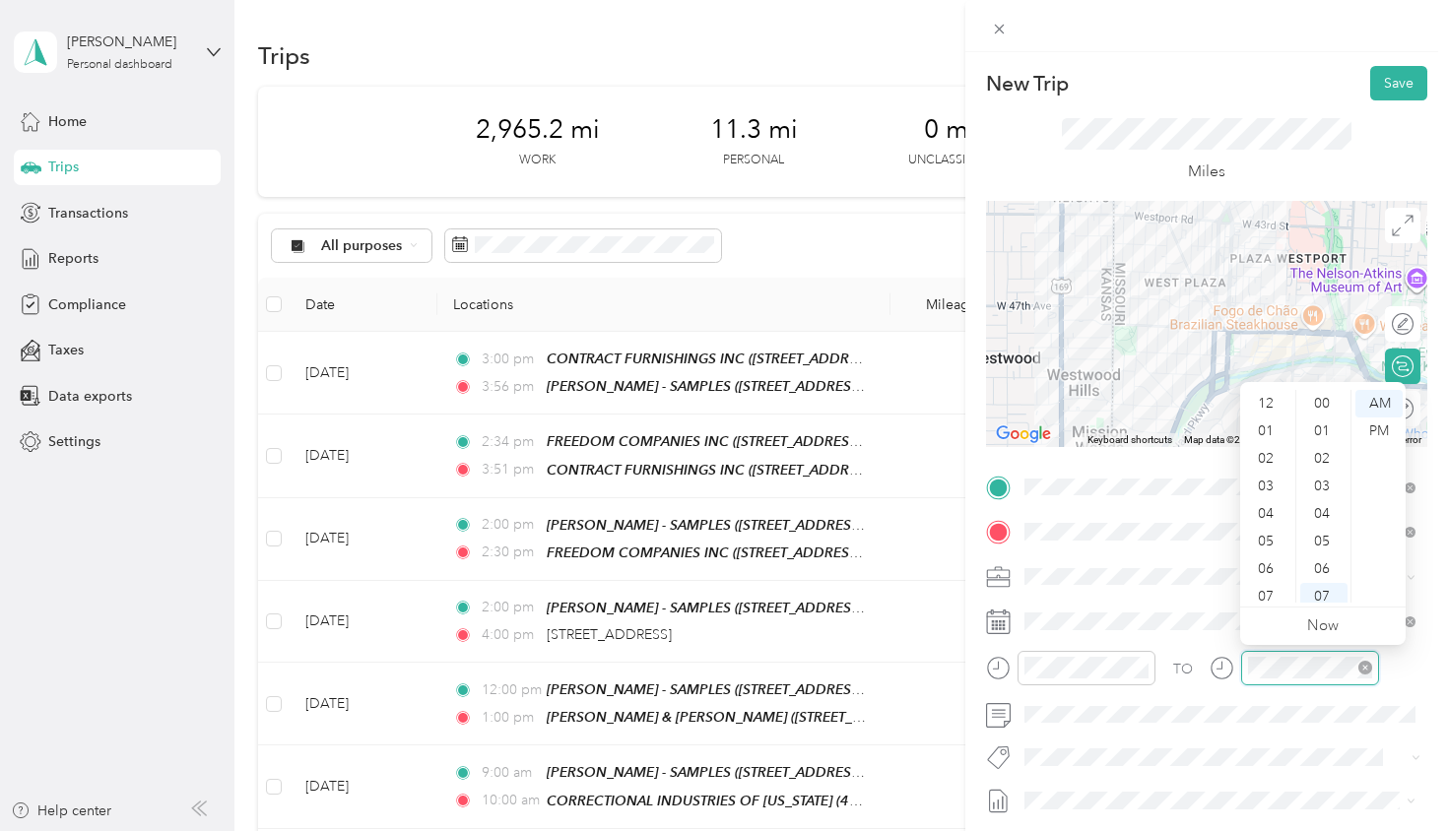
scroll to position [118, 0]
click at [1274, 585] on div "11" at bounding box center [1267, 589] width 47 height 28
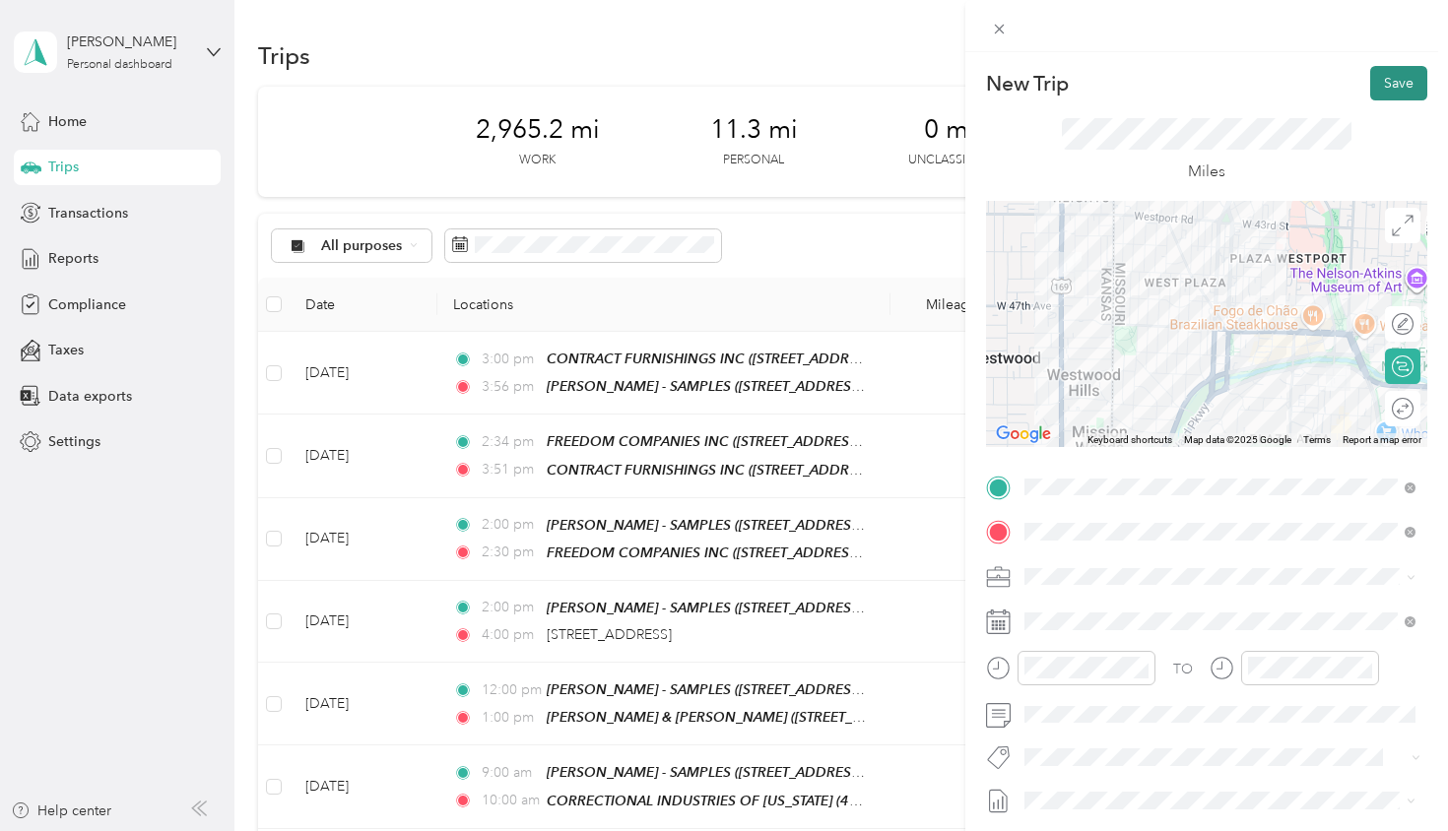
click at [1395, 82] on button "Save" at bounding box center [1398, 83] width 57 height 34
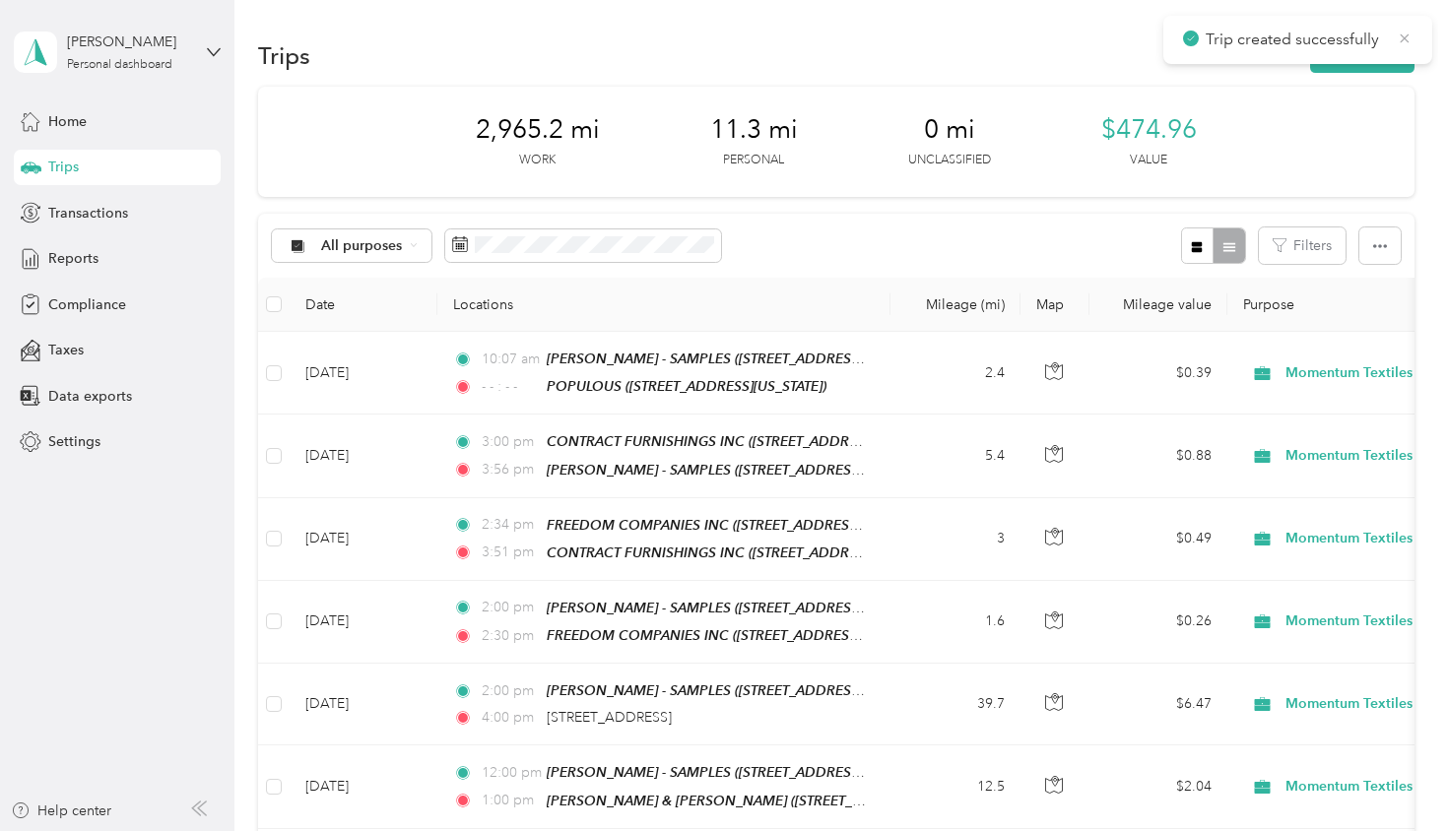
click at [1406, 43] on icon at bounding box center [1405, 39] width 16 height 18
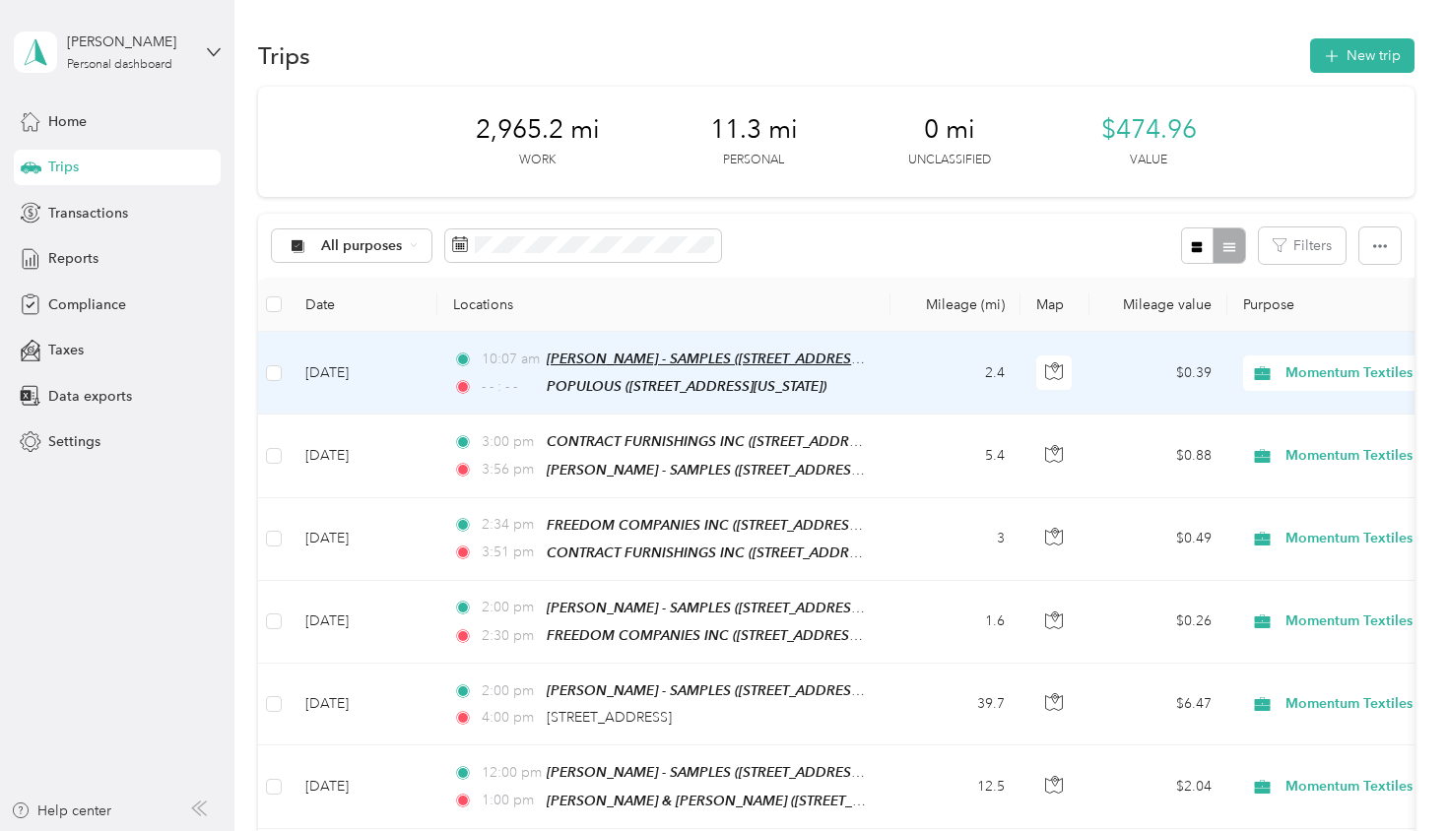
click at [586, 364] on span "[PERSON_NAME] - SAMPLES ([STREET_ADDRESS][PERSON_NAME][US_STATE])" at bounding box center [797, 359] width 500 height 17
click at [335, 367] on td "[DATE]" at bounding box center [364, 373] width 148 height 83
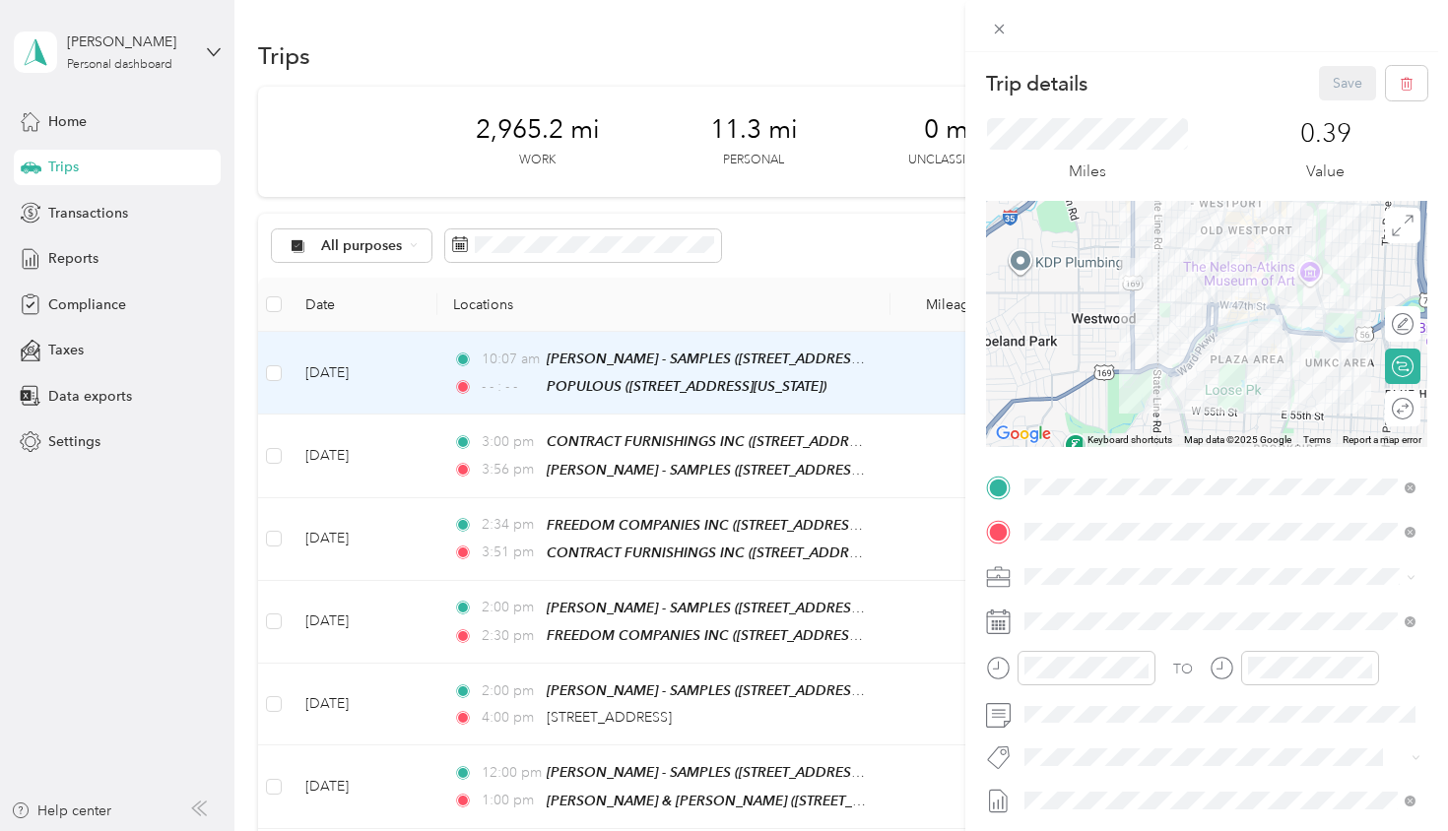
click at [1402, 419] on div "Round trip" at bounding box center [1402, 408] width 35 height 35
click at [1389, 406] on div at bounding box center [1392, 409] width 41 height 21
click at [1349, 78] on button "Save" at bounding box center [1347, 83] width 57 height 34
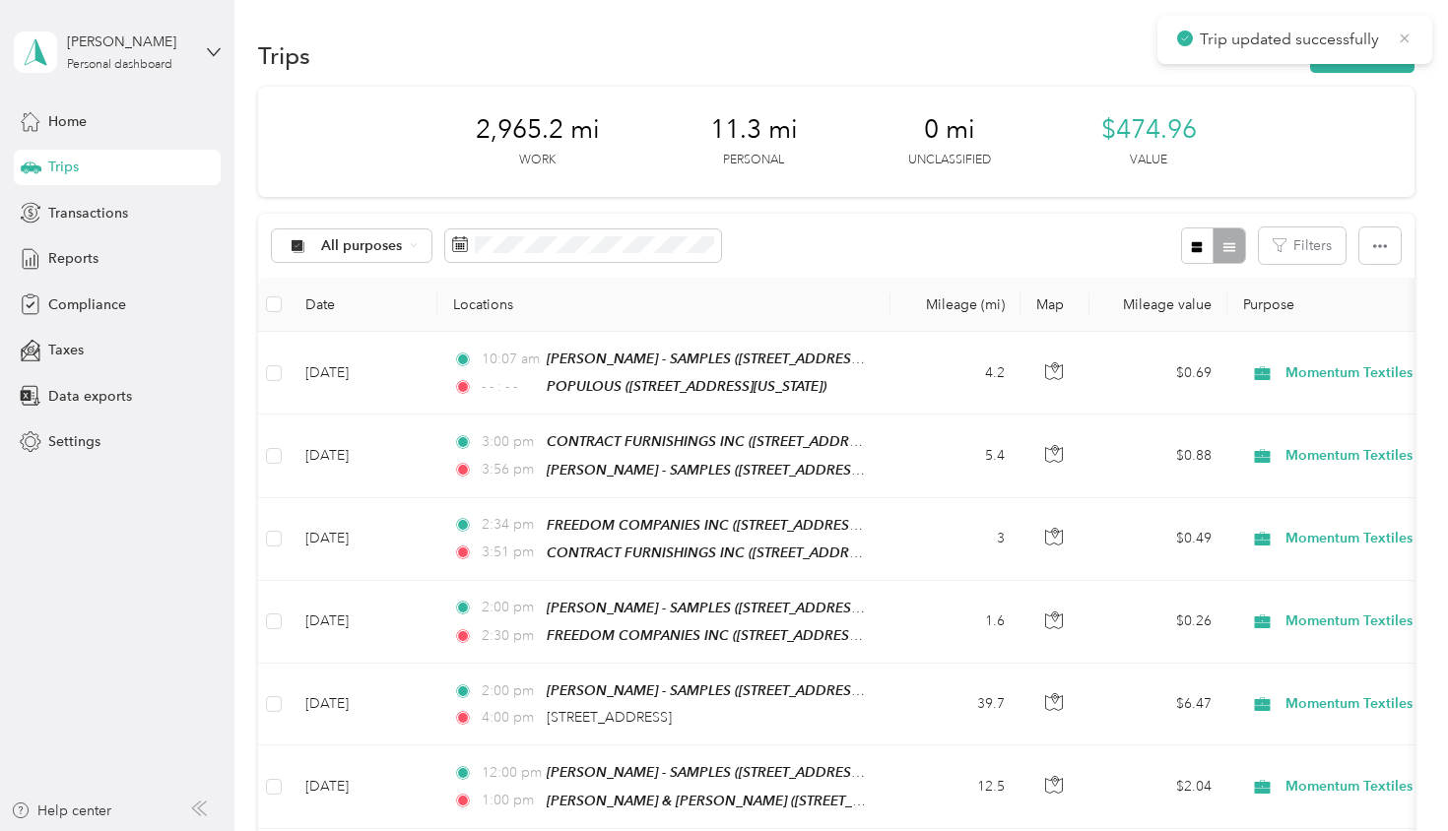
click at [1406, 34] on icon at bounding box center [1405, 39] width 16 height 18
click at [1375, 63] on button "New trip" at bounding box center [1362, 55] width 104 height 34
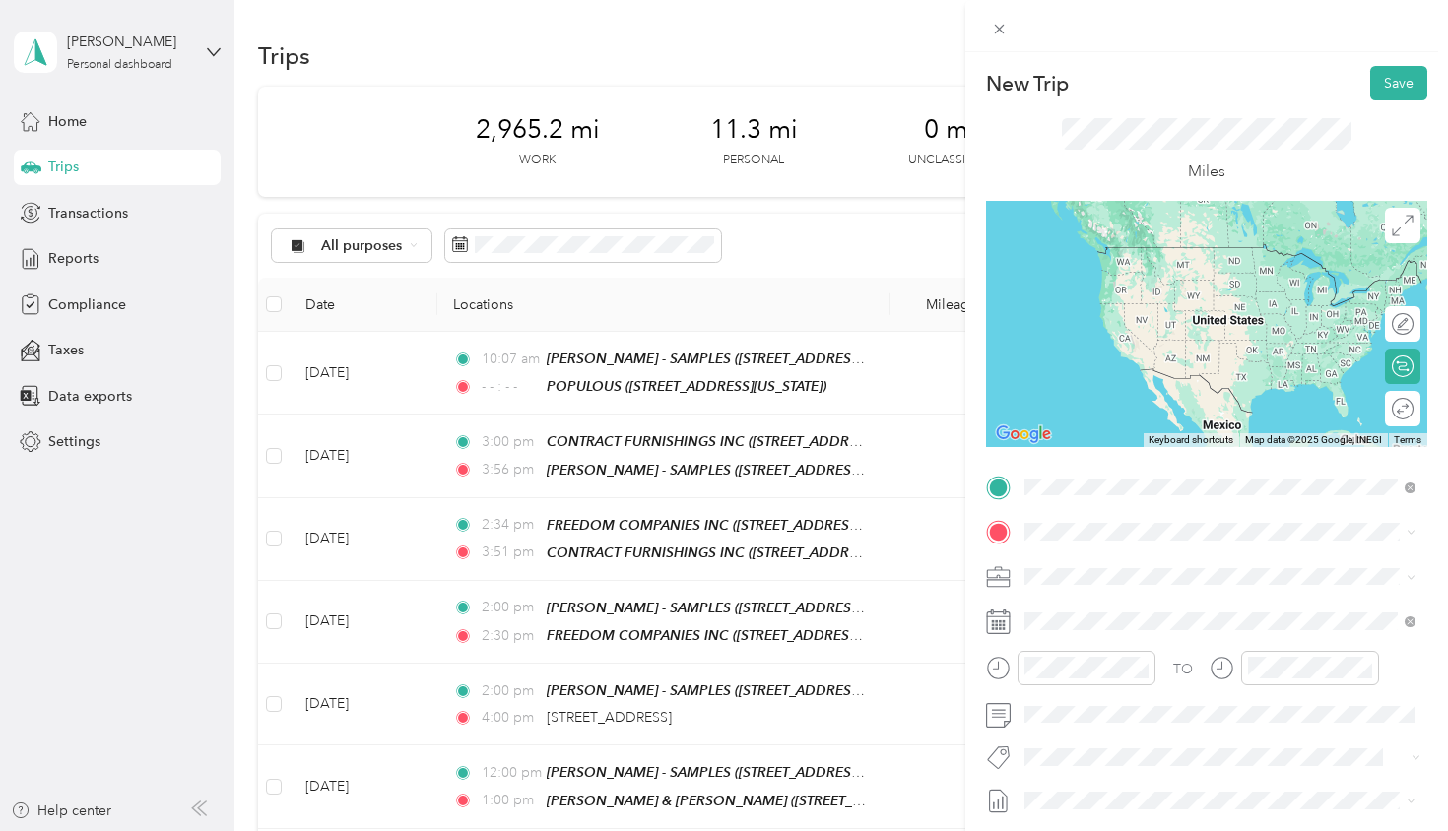
click at [1080, 787] on span "TEAM" at bounding box center [1092, 796] width 33 height 18
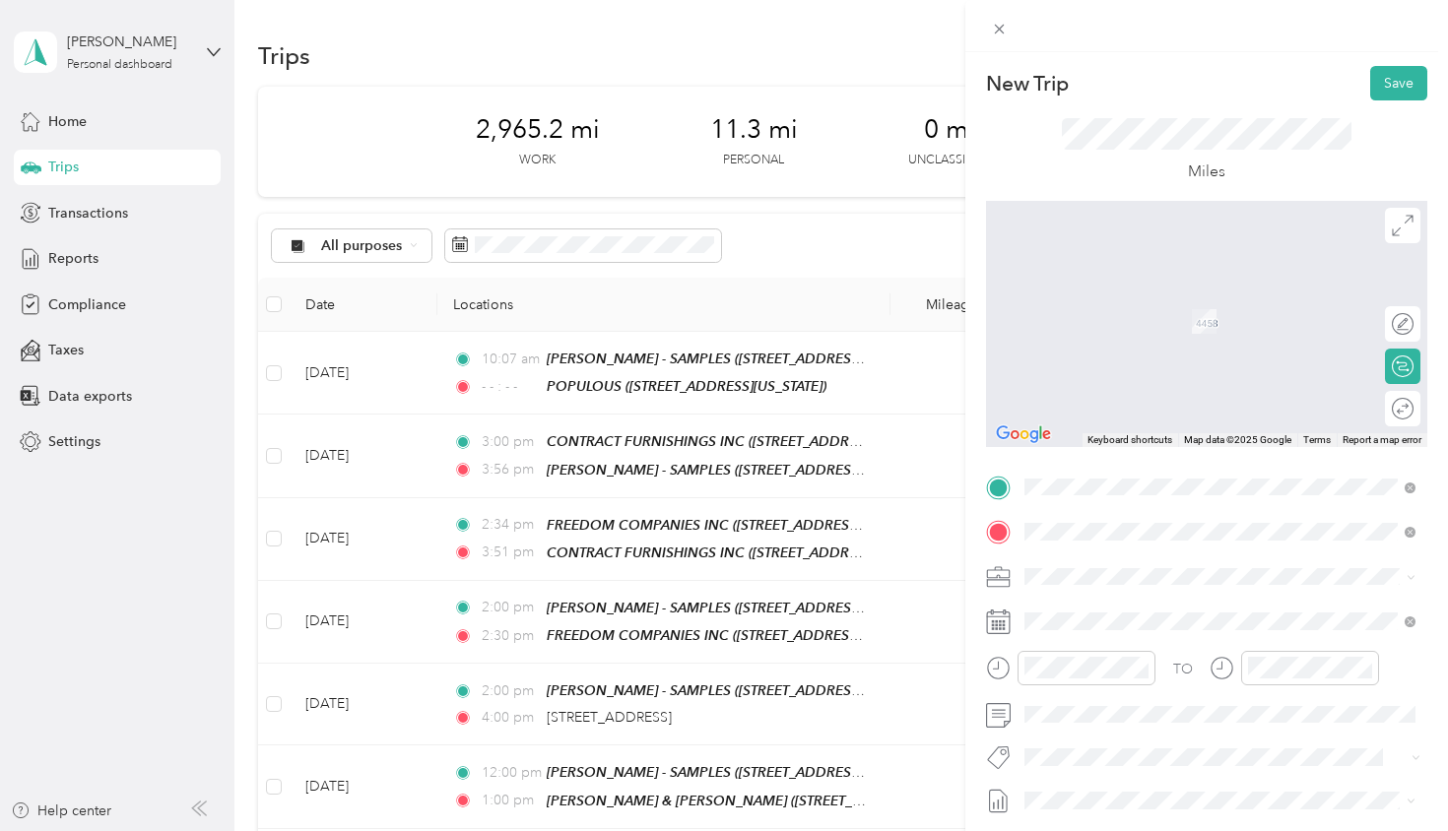
click at [1171, 626] on div "TEAM [PERSON_NAME] [PERSON_NAME] ARCHITECTURE [STREET_ADDRESS][PERSON_NAME]" at bounding box center [1236, 630] width 348 height 59
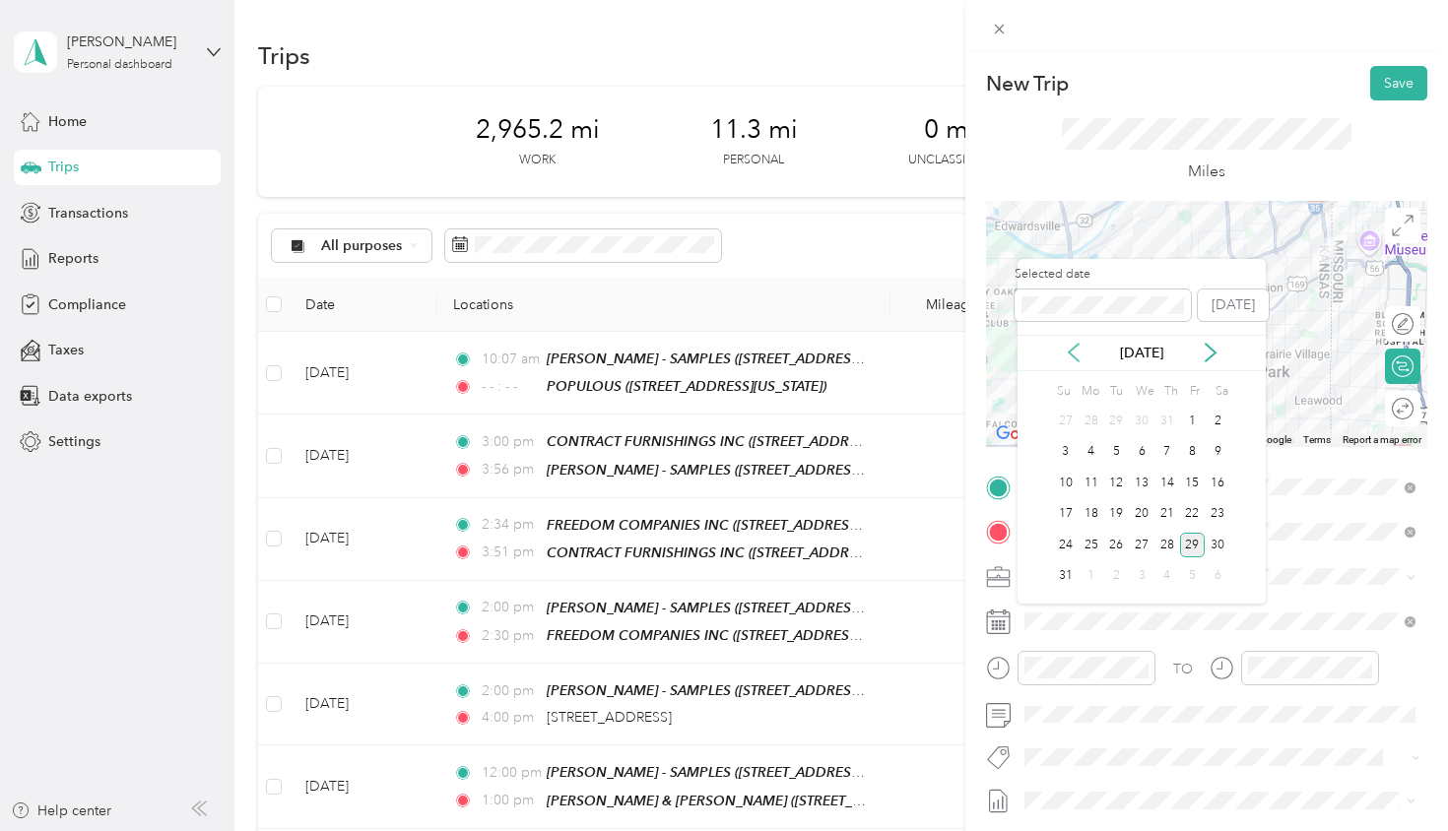
click at [1074, 351] on icon at bounding box center [1074, 353] width 20 height 20
click at [1110, 550] on div "29" at bounding box center [1116, 545] width 26 height 25
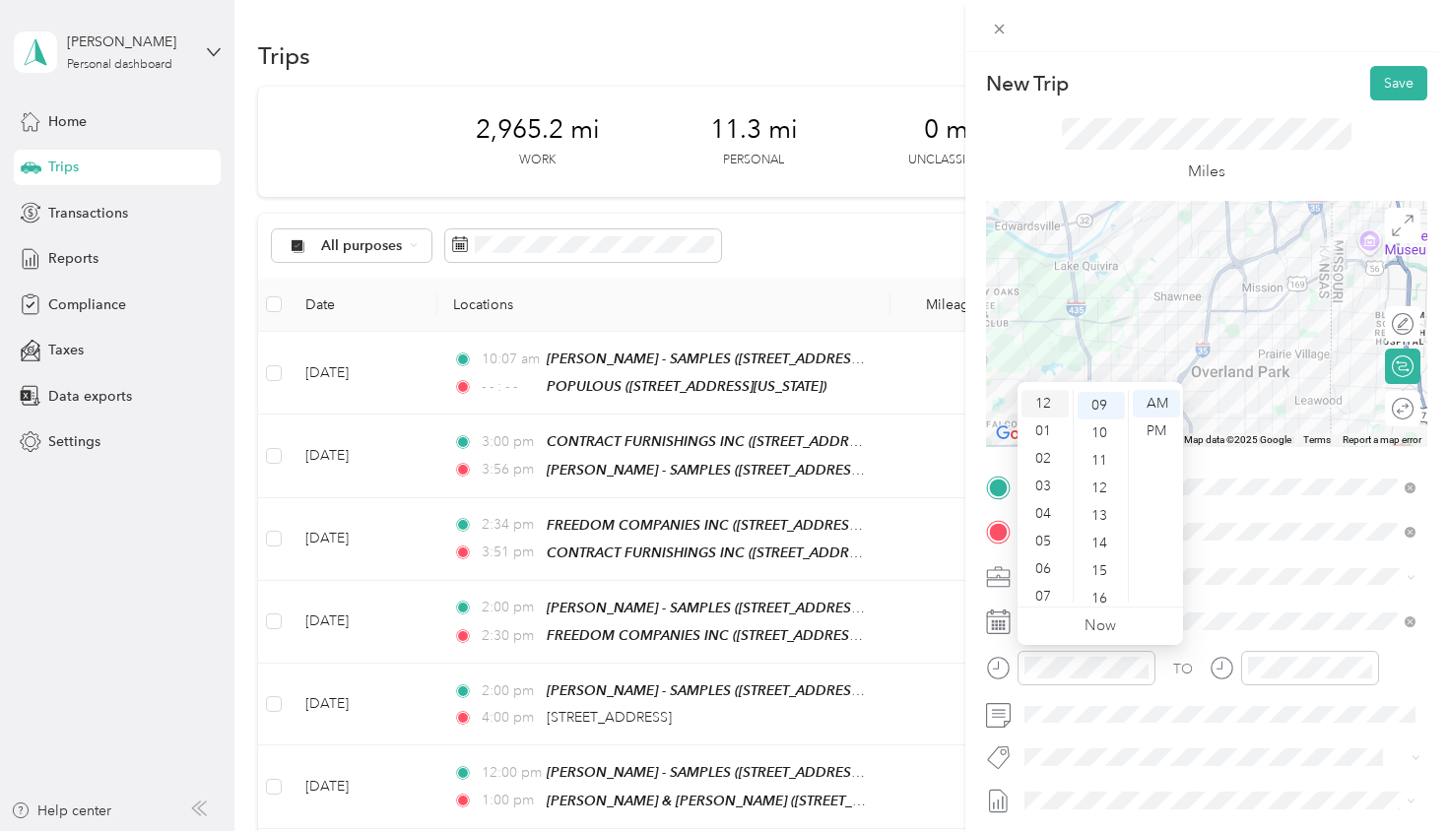
click at [1045, 405] on div "12" at bounding box center [1044, 404] width 47 height 28
click at [1155, 430] on div "PM" at bounding box center [1156, 432] width 47 height 28
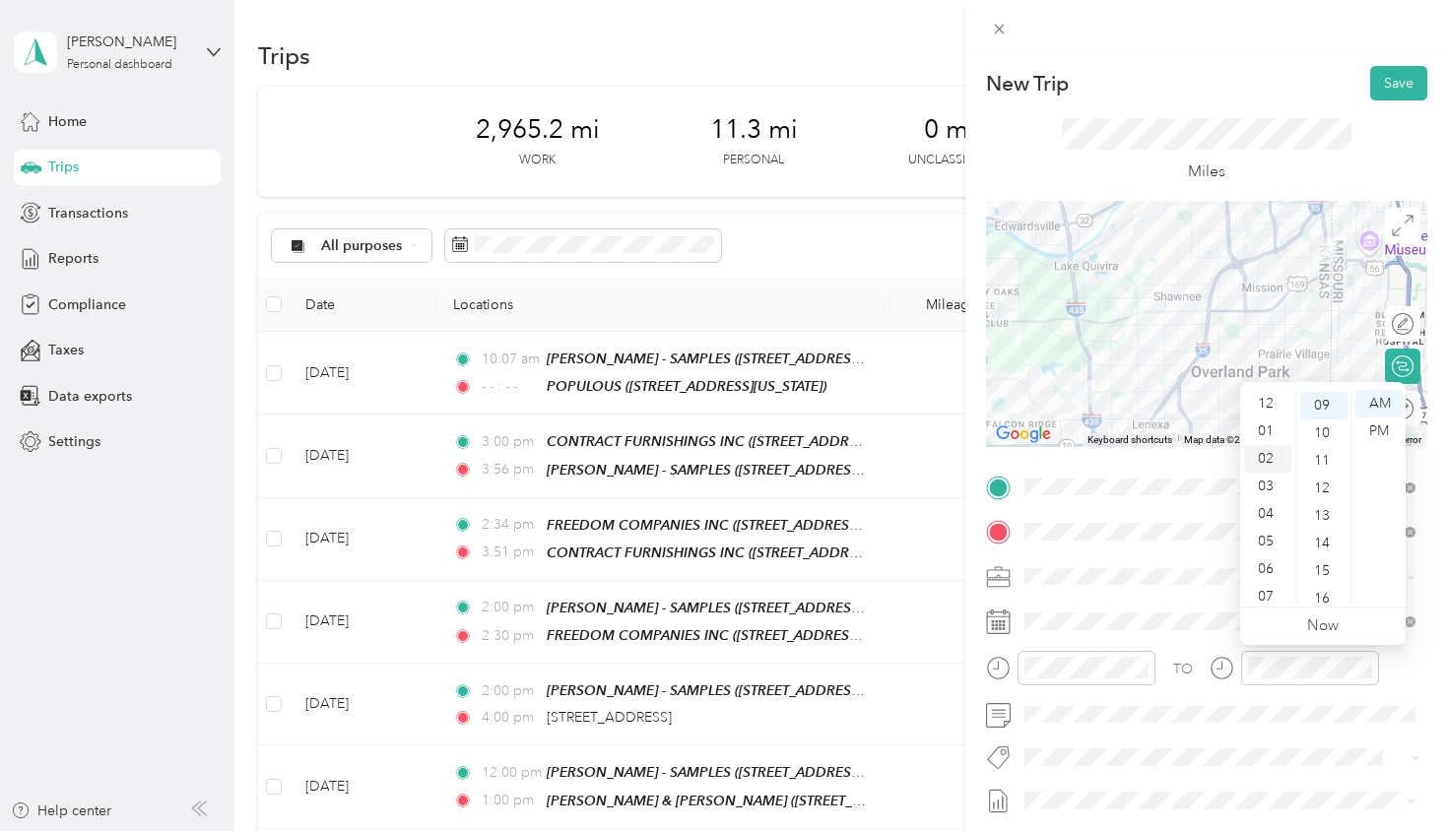
click at [1264, 460] on div "02" at bounding box center [1267, 459] width 47 height 28
click at [1377, 428] on div "PM" at bounding box center [1378, 432] width 47 height 28
click at [1392, 86] on button "Save" at bounding box center [1398, 83] width 57 height 34
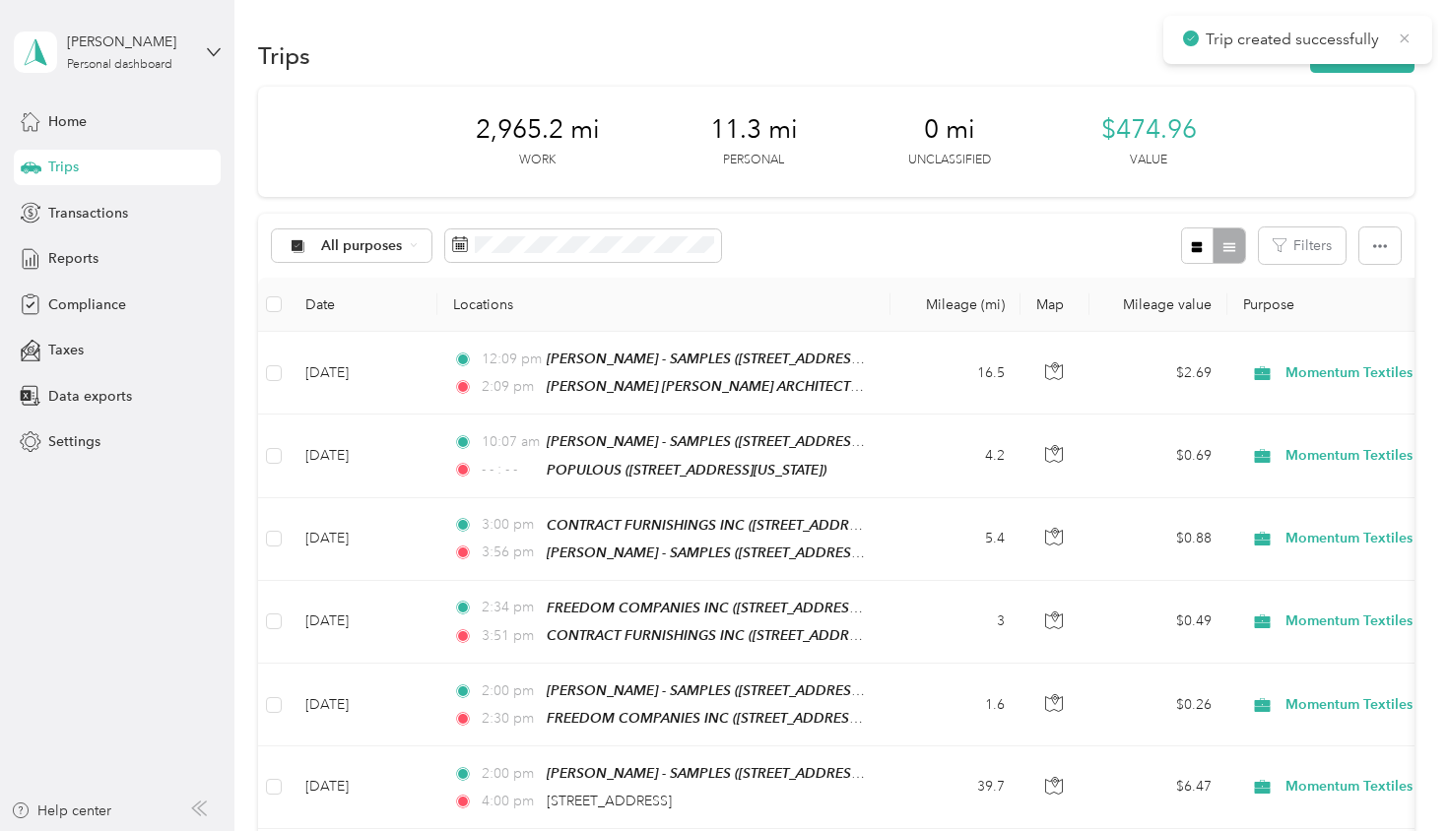
click at [1405, 42] on icon at bounding box center [1405, 39] width 16 height 18
click at [1367, 57] on button "New trip" at bounding box center [1362, 55] width 104 height 34
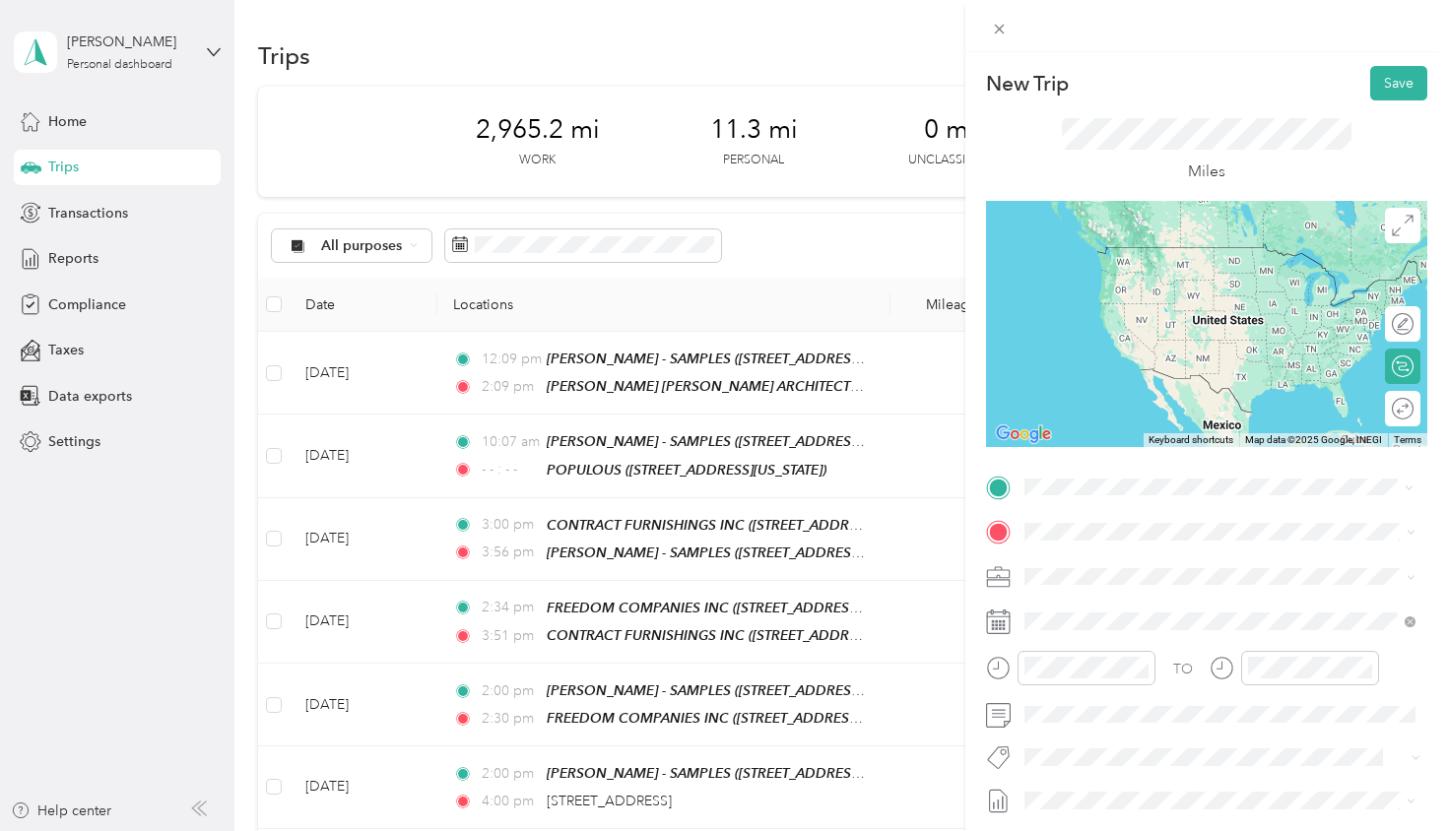
drag, startPoint x: 1064, startPoint y: 496, endPoint x: 1179, endPoint y: 577, distance: 140.7
click at [1179, 577] on div "TEAM [PERSON_NAME] [PERSON_NAME] ARCHITECTURE [STREET_ADDRESS][PERSON_NAME]" at bounding box center [1236, 585] width 348 height 59
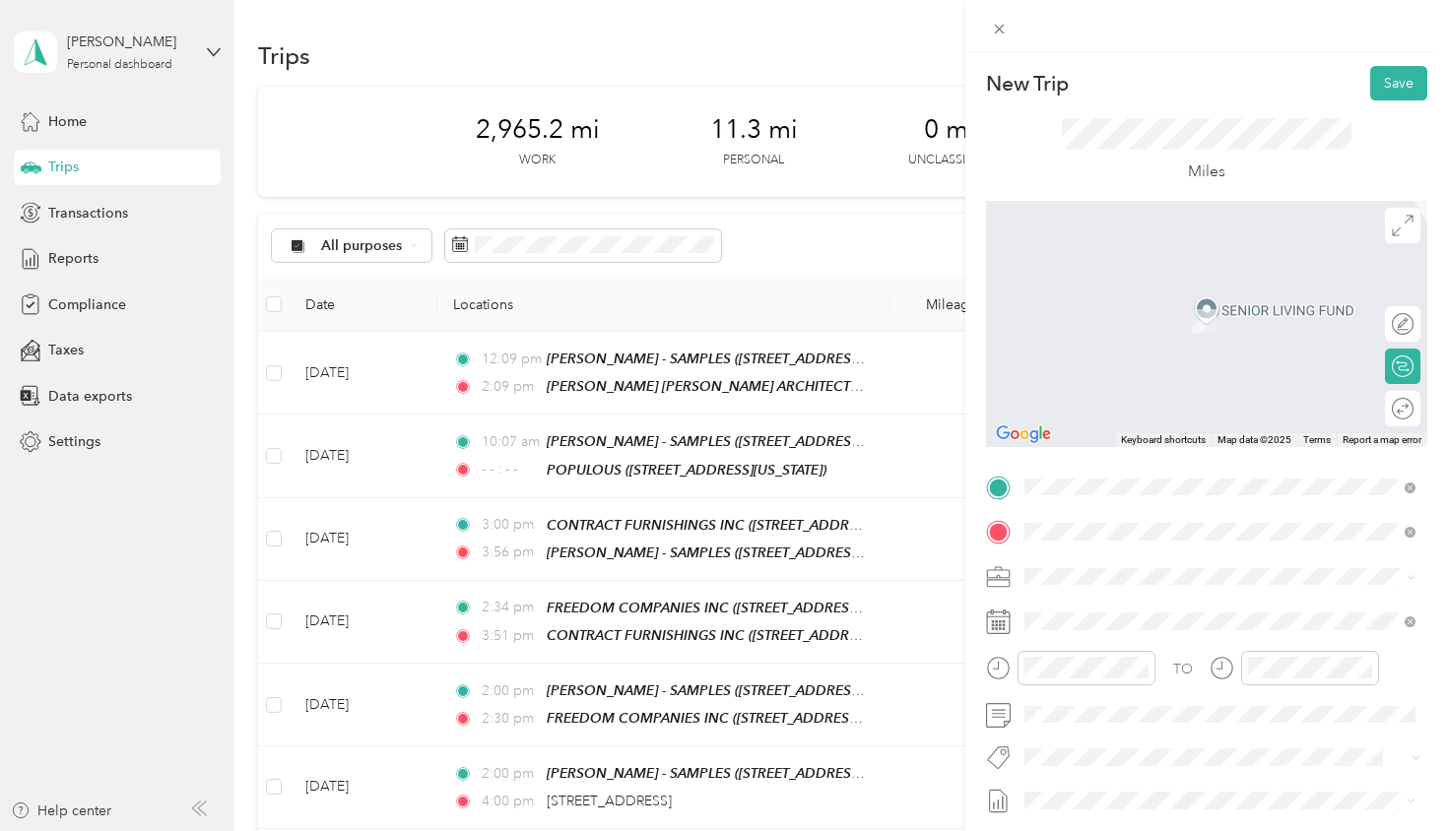
click at [1127, 612] on span "[STREET_ADDRESS][US_STATE]" at bounding box center [1160, 603] width 197 height 18
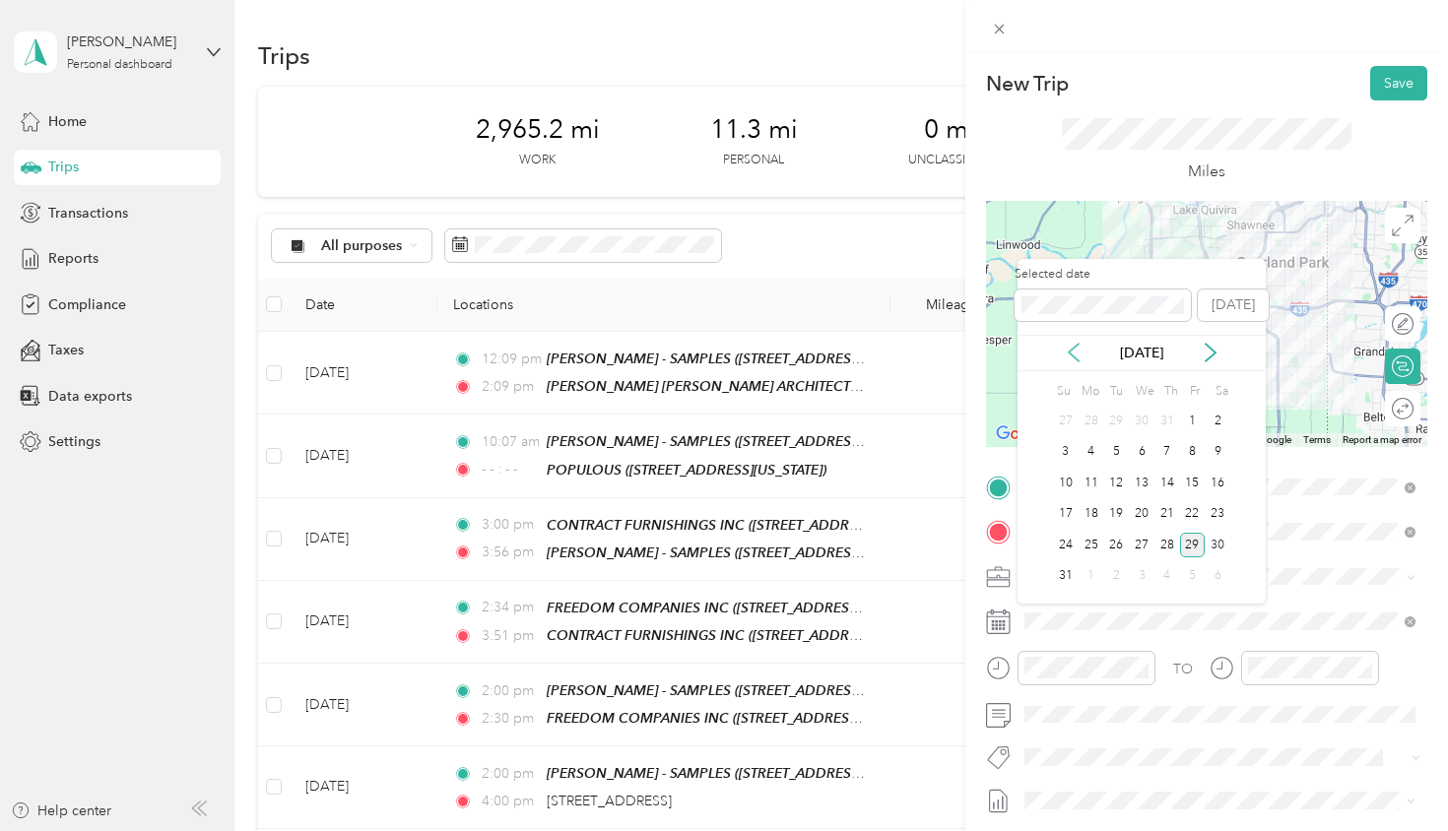
click at [1074, 349] on icon at bounding box center [1074, 353] width 20 height 20
click at [1116, 544] on div "29" at bounding box center [1116, 545] width 26 height 25
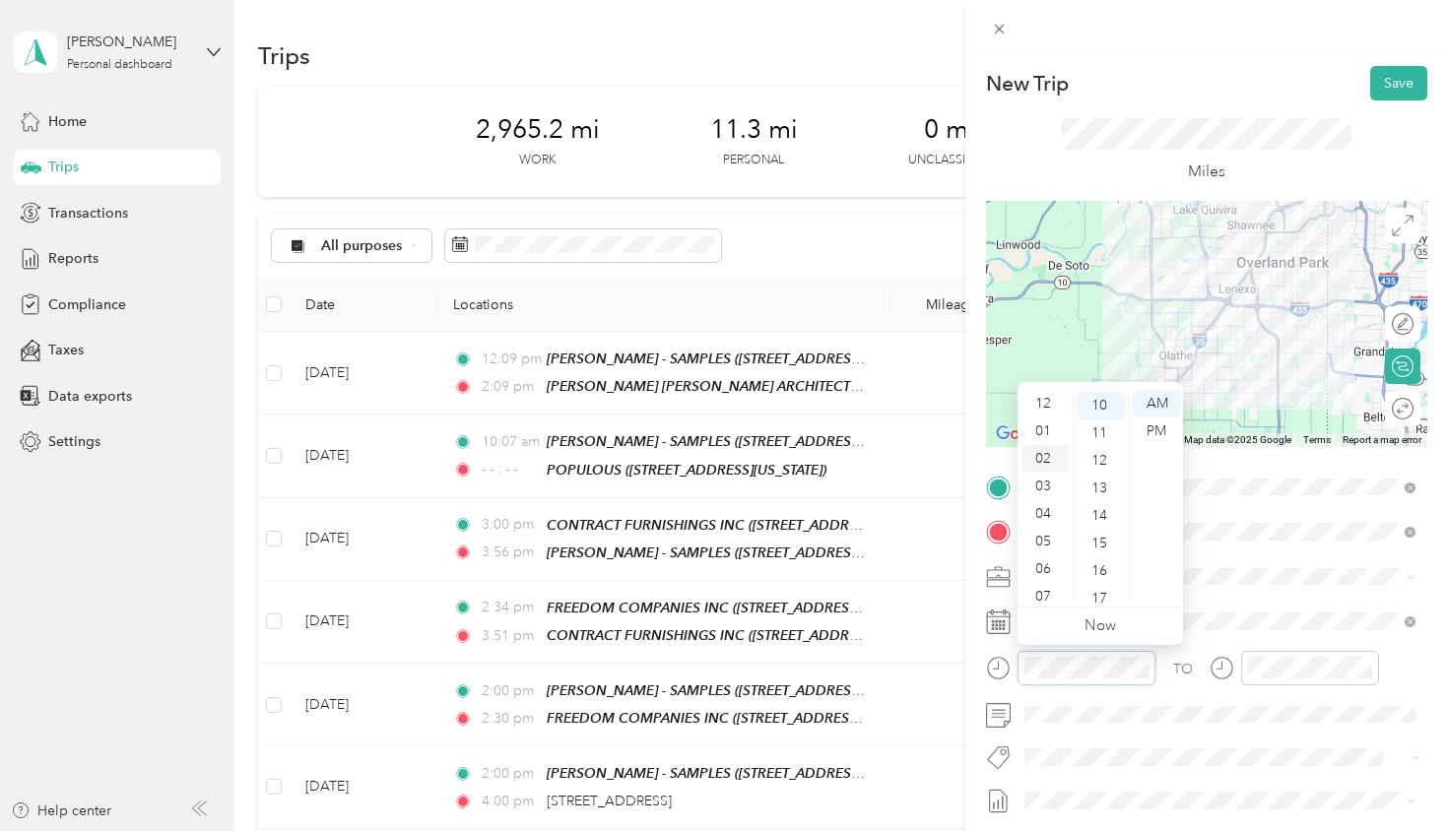
scroll to position [0, 0]
click at [1051, 460] on div "02" at bounding box center [1044, 459] width 47 height 28
click at [1153, 435] on div "PM" at bounding box center [1156, 432] width 47 height 28
click at [1327, 655] on div at bounding box center [1310, 668] width 138 height 34
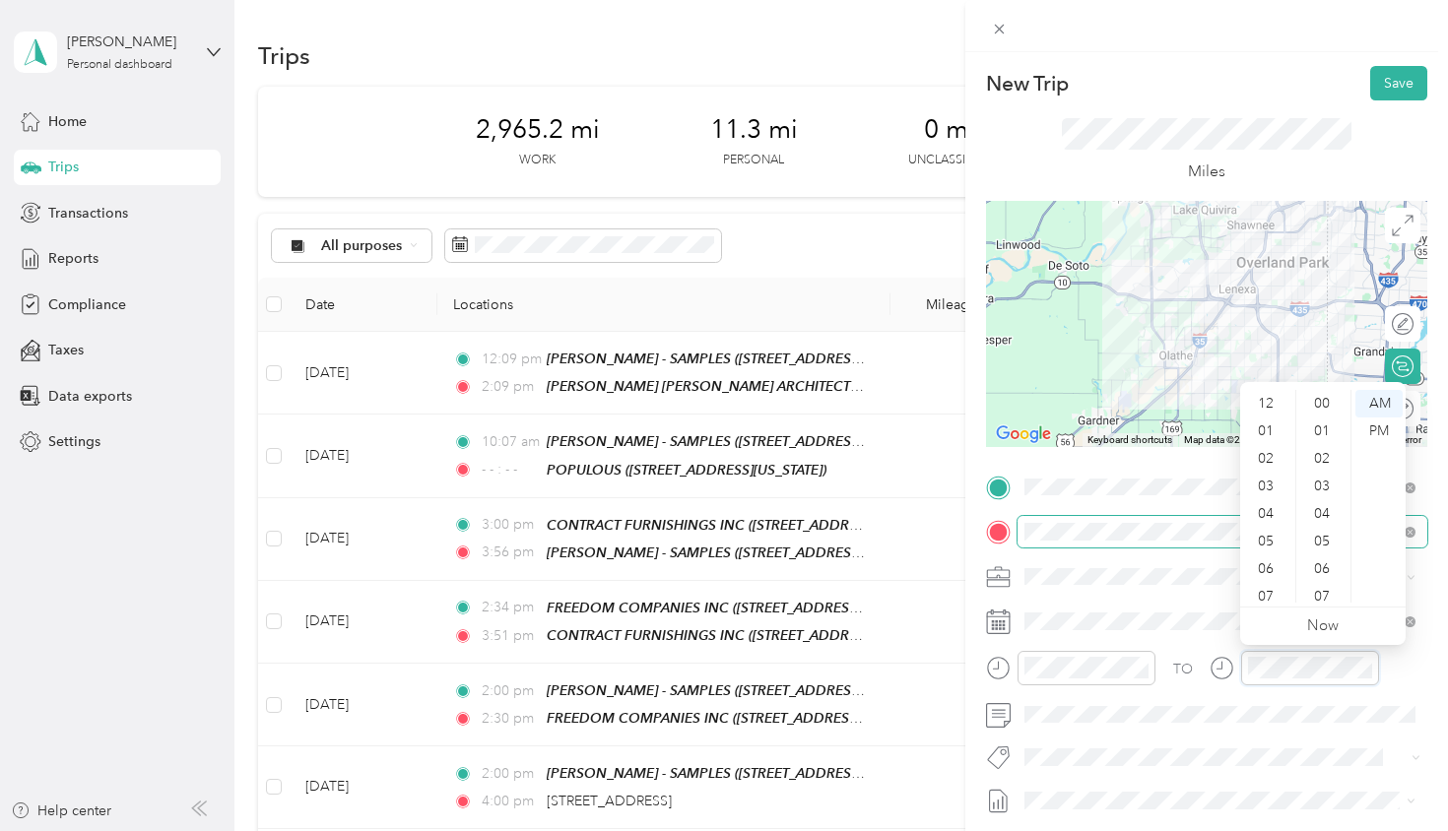
scroll to position [274, 0]
click at [1268, 421] on div "03" at bounding box center [1267, 422] width 47 height 28
click at [1380, 435] on div "PM" at bounding box center [1378, 432] width 47 height 28
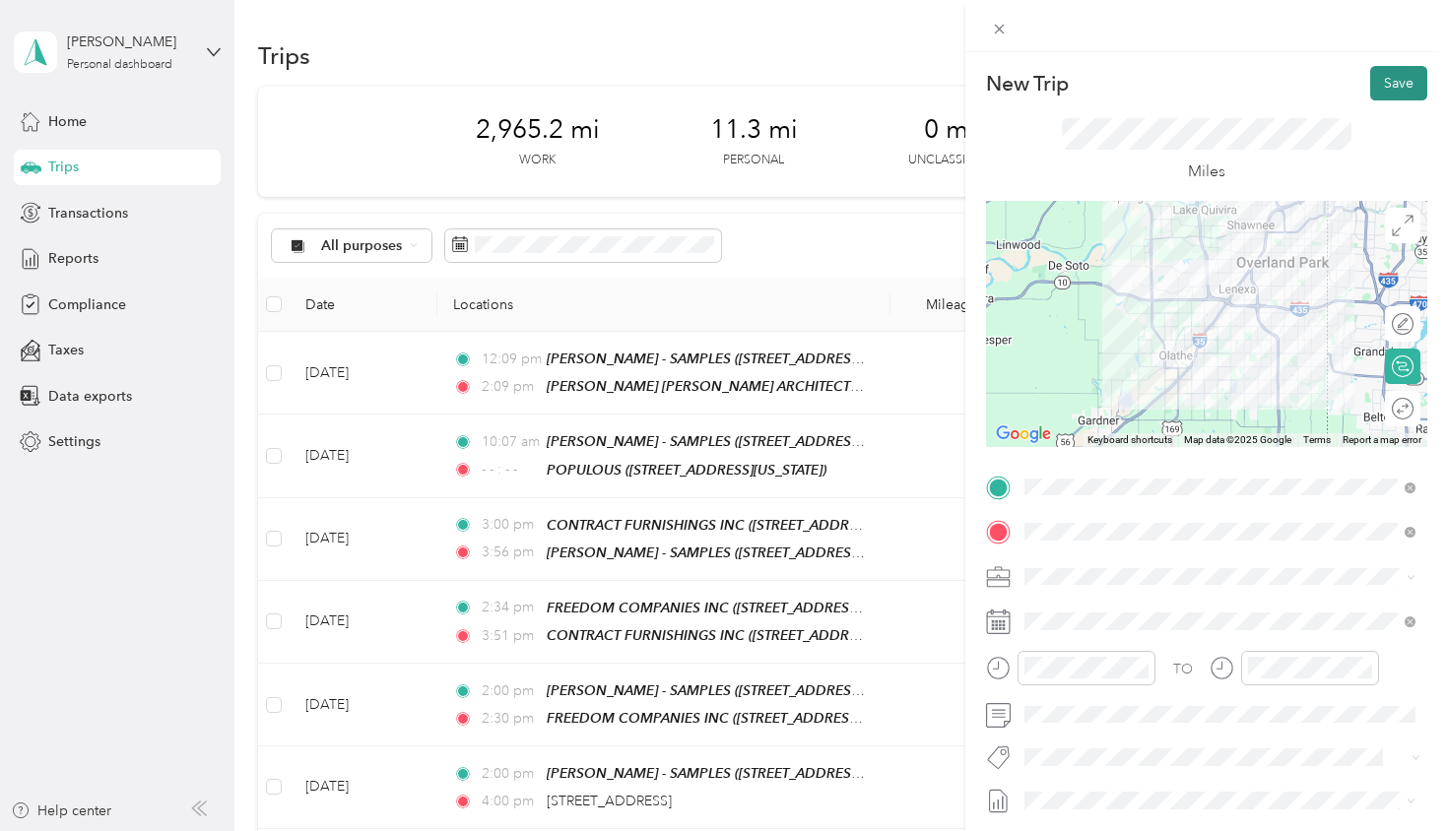
click at [1391, 85] on button "Save" at bounding box center [1398, 83] width 57 height 34
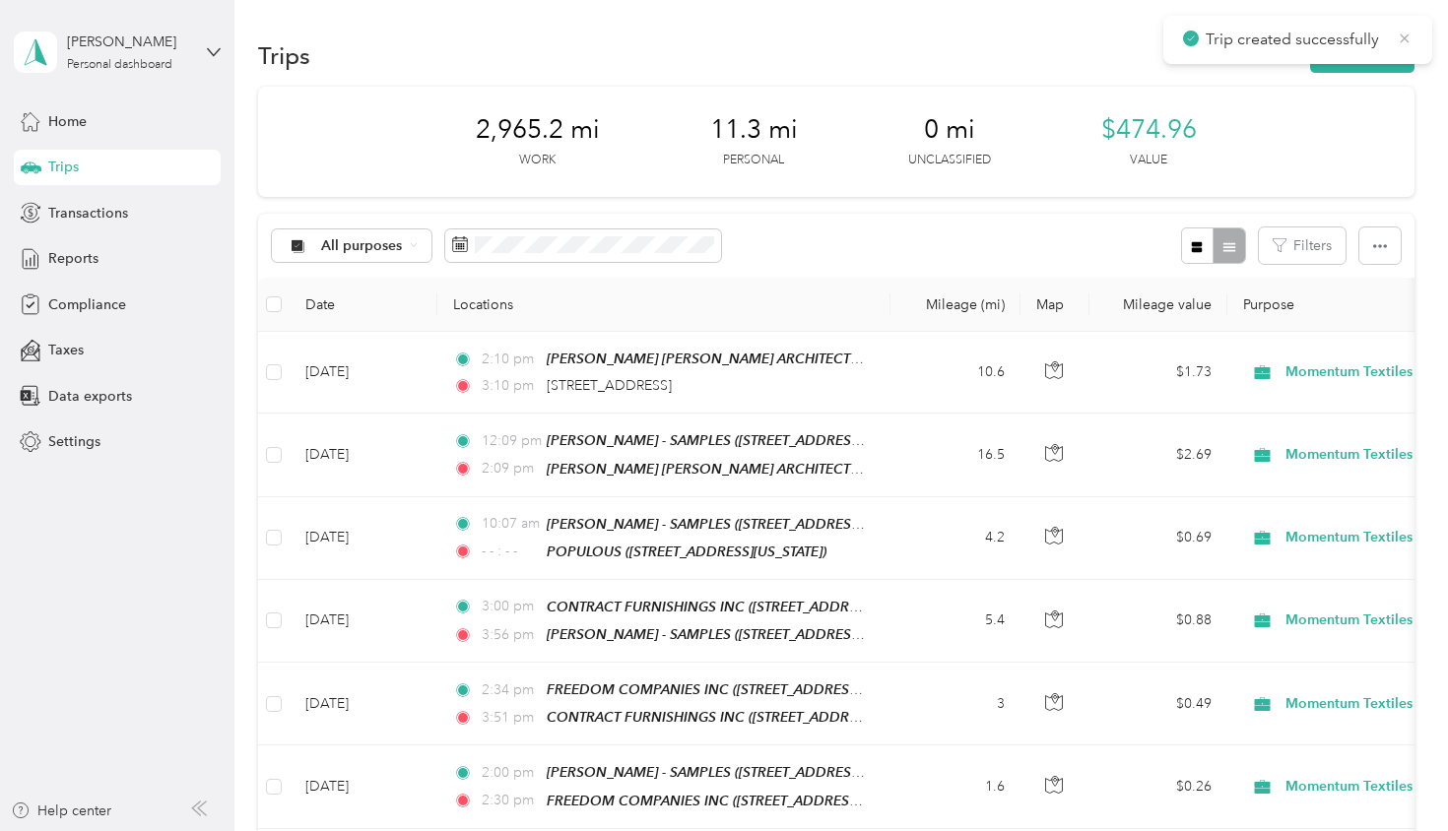
click at [1404, 36] on icon at bounding box center [1405, 39] width 16 height 18
click at [1372, 48] on button "New trip" at bounding box center [1362, 55] width 104 height 34
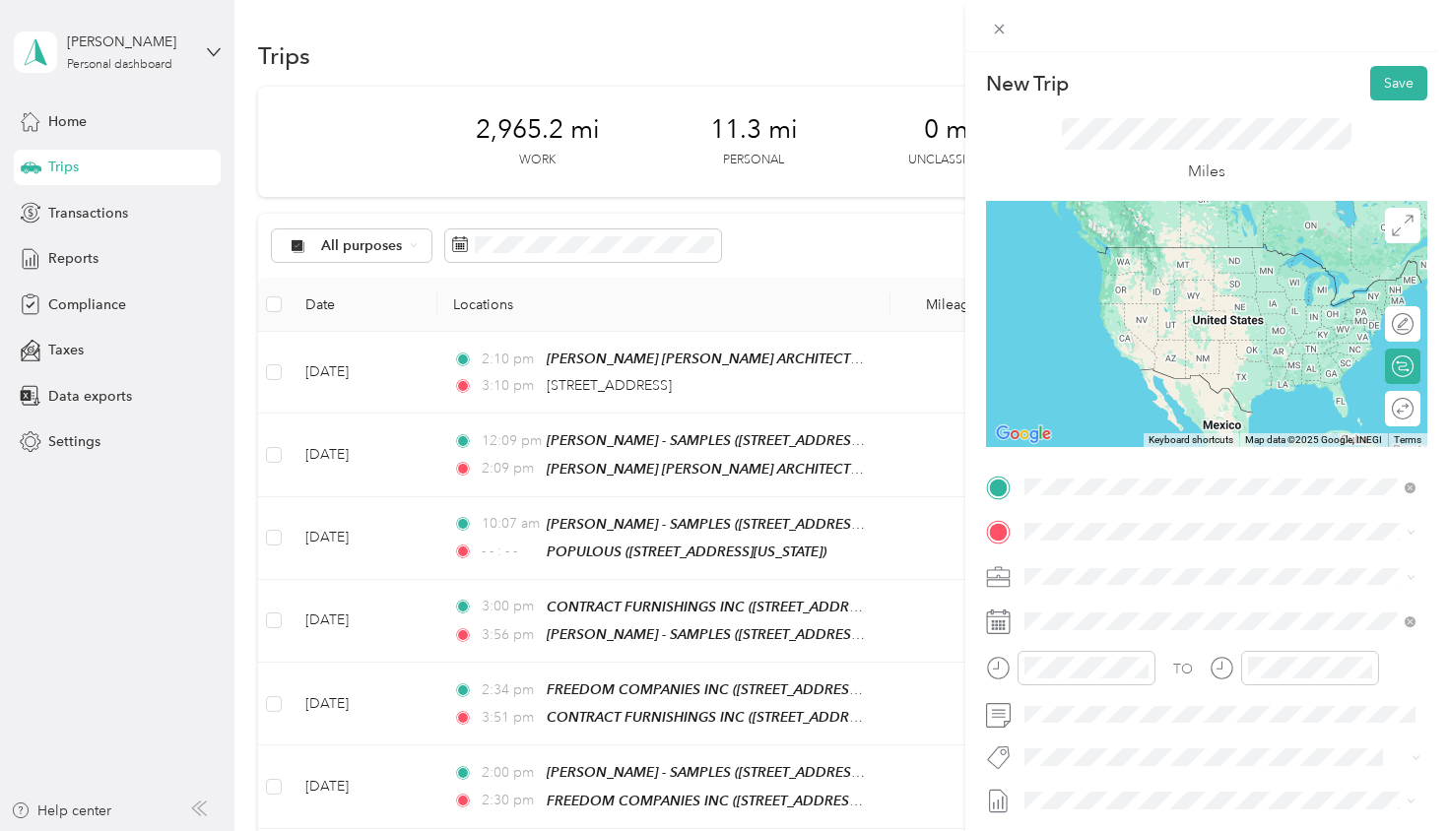
click at [1116, 566] on span "[STREET_ADDRESS][US_STATE]" at bounding box center [1160, 558] width 197 height 18
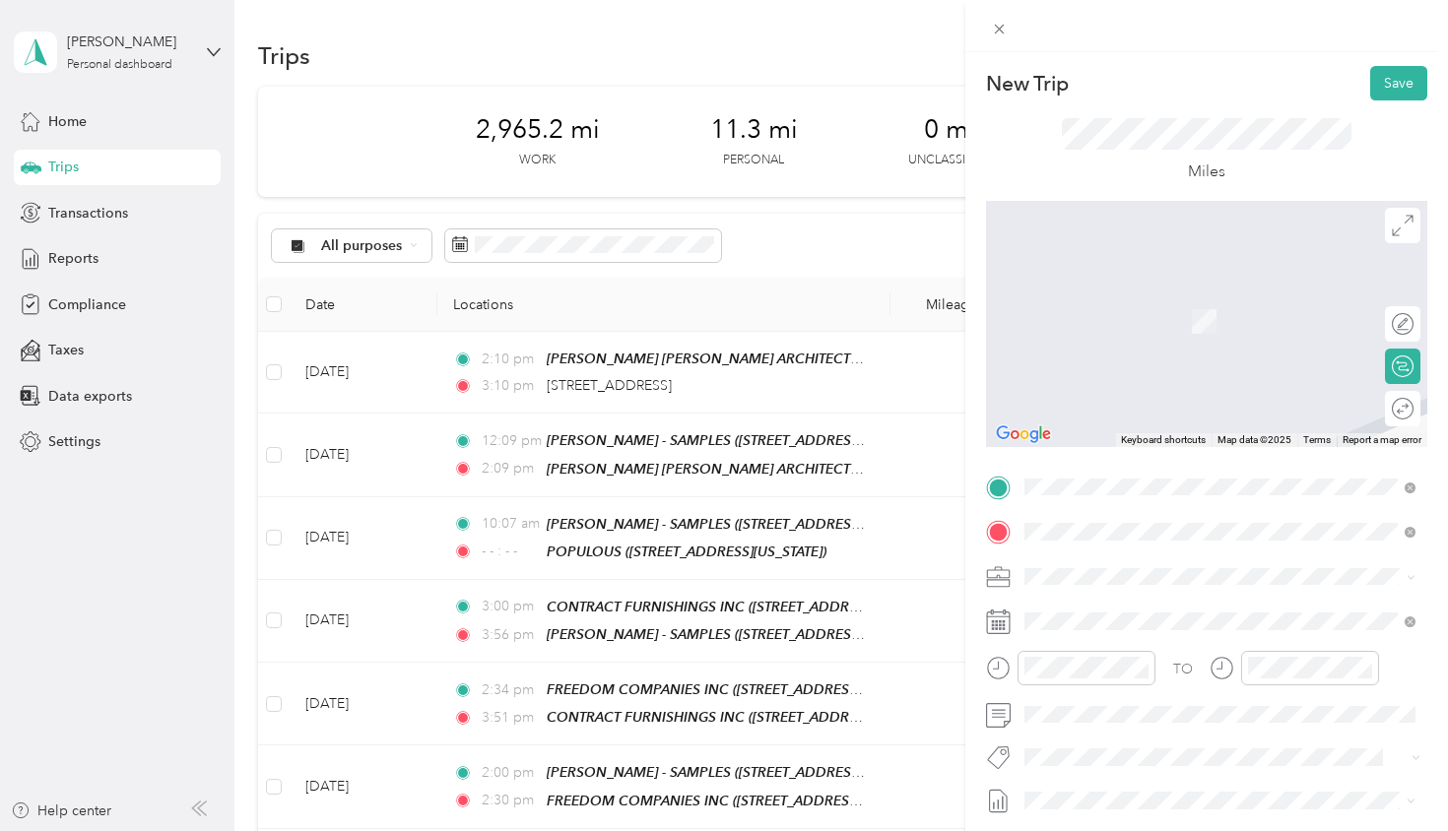
click at [1108, 616] on span "TEAM" at bounding box center [1092, 613] width 33 height 18
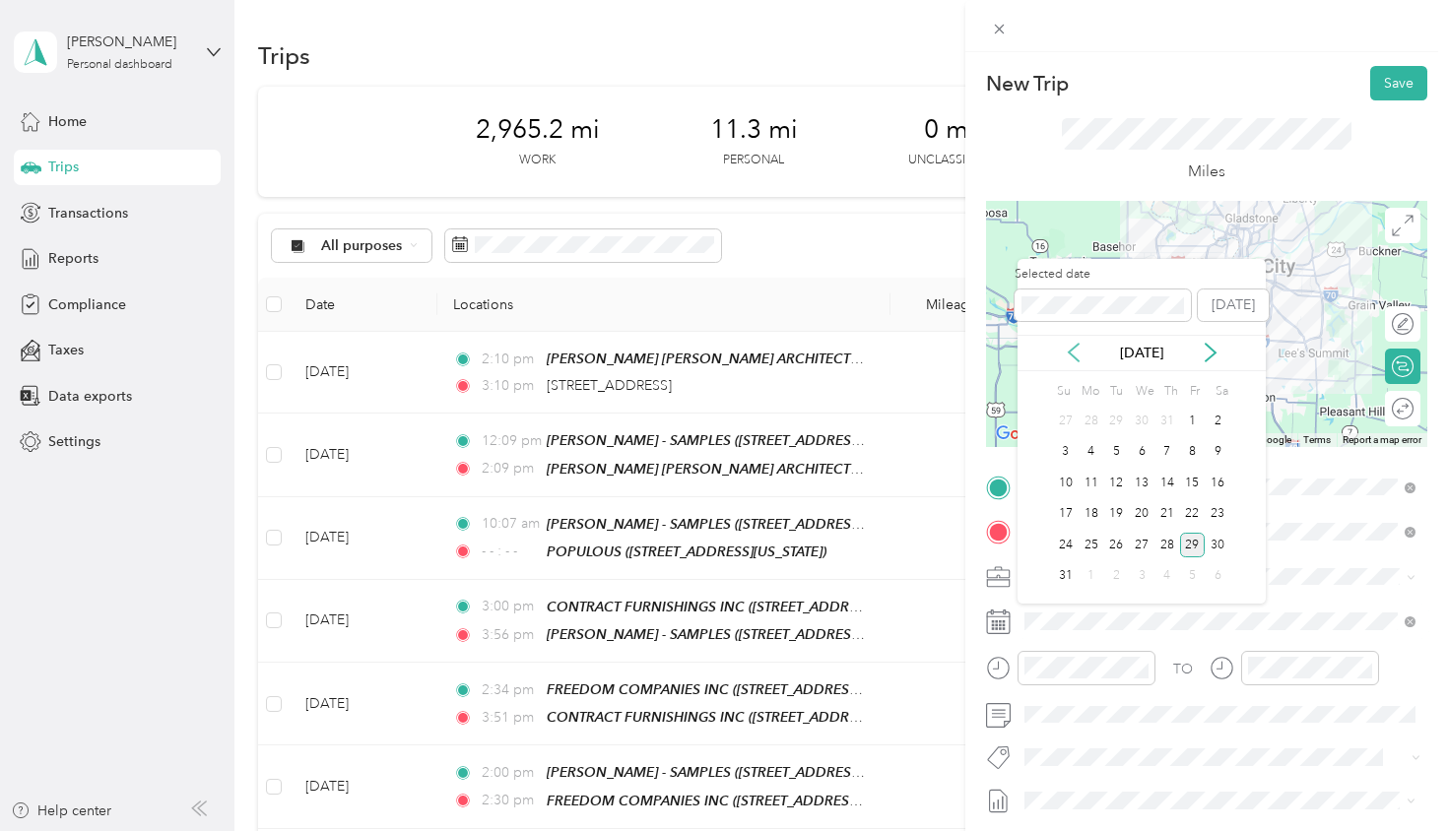
click at [1074, 352] on icon at bounding box center [1074, 353] width 20 height 20
click at [1116, 549] on div "29" at bounding box center [1116, 545] width 26 height 25
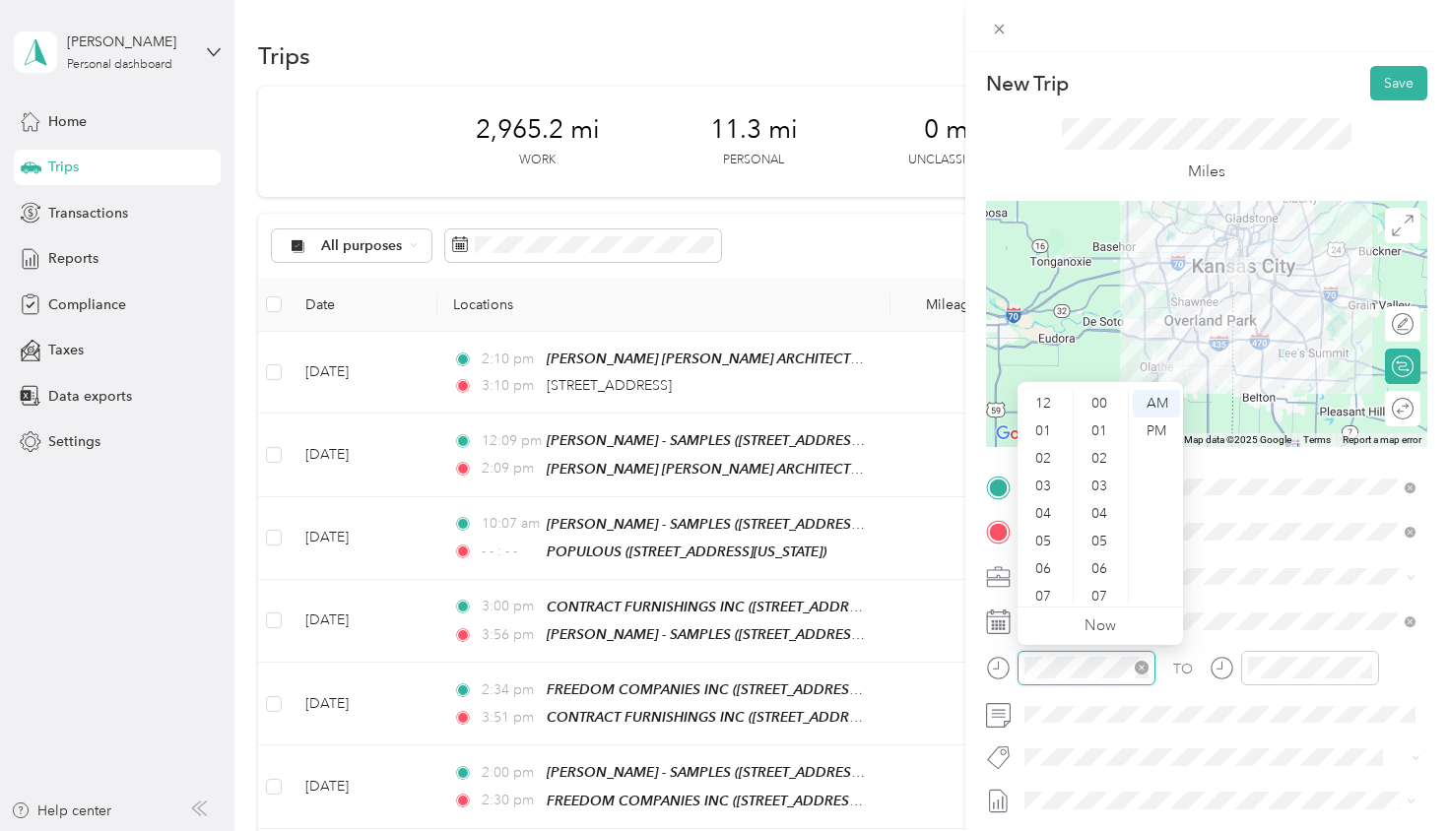
scroll to position [118, 0]
click at [1048, 398] on div "04" at bounding box center [1044, 396] width 47 height 28
click at [1156, 426] on div "PM" at bounding box center [1156, 432] width 47 height 28
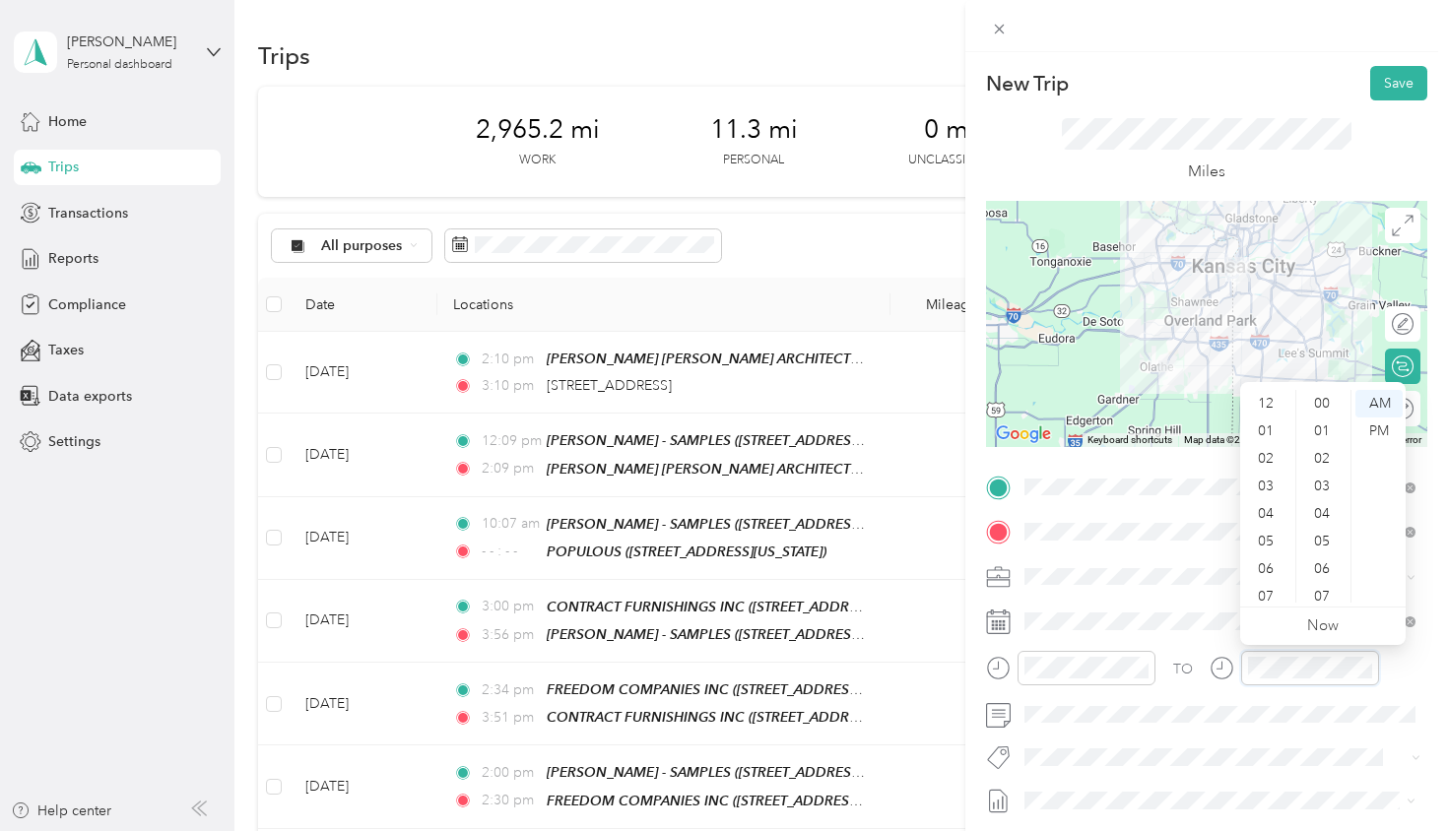
scroll to position [118, 0]
click at [1268, 423] on div "05" at bounding box center [1267, 424] width 47 height 28
click at [1381, 432] on div "PM" at bounding box center [1378, 432] width 47 height 28
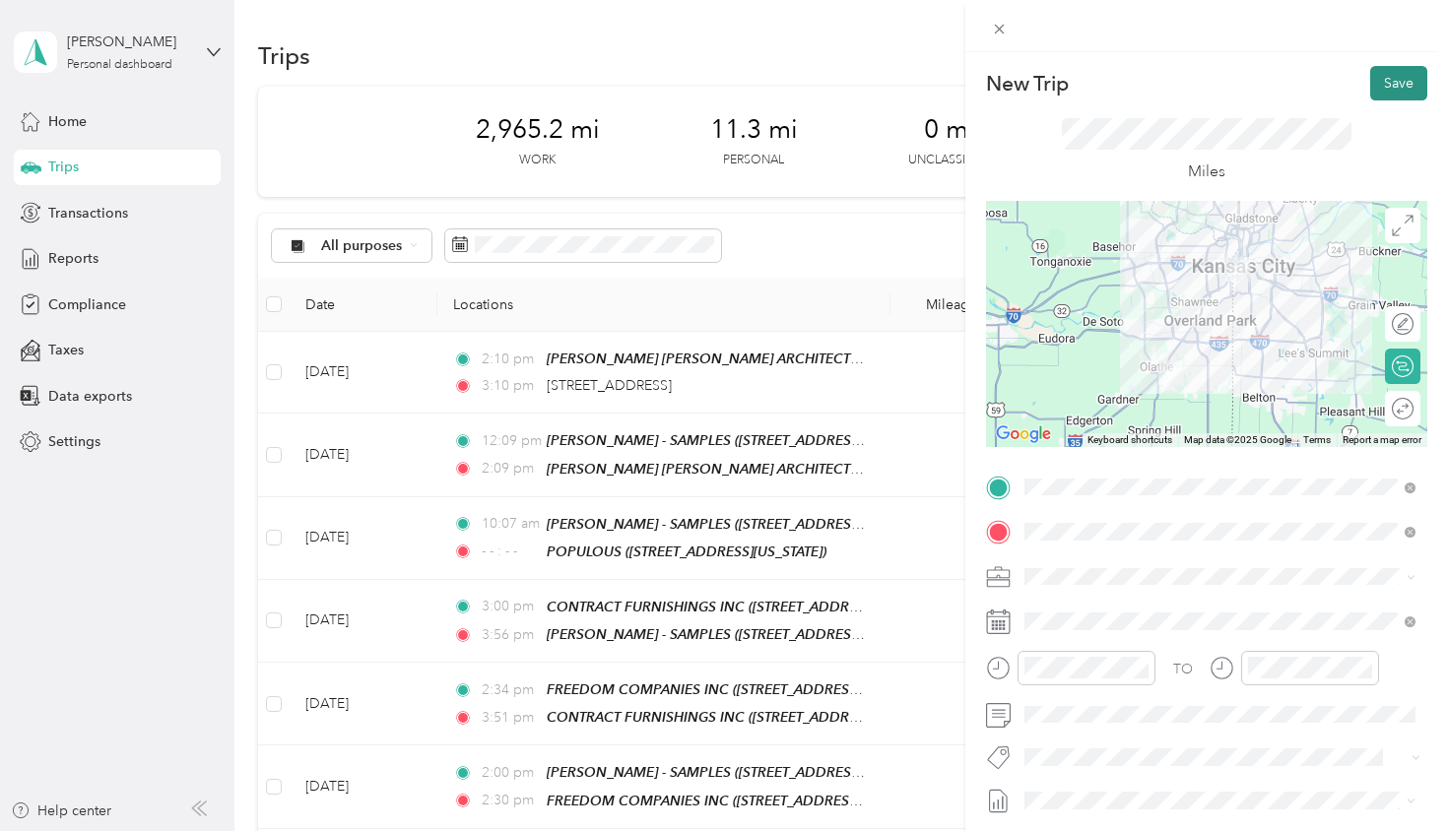
click at [1384, 81] on button "Save" at bounding box center [1398, 83] width 57 height 34
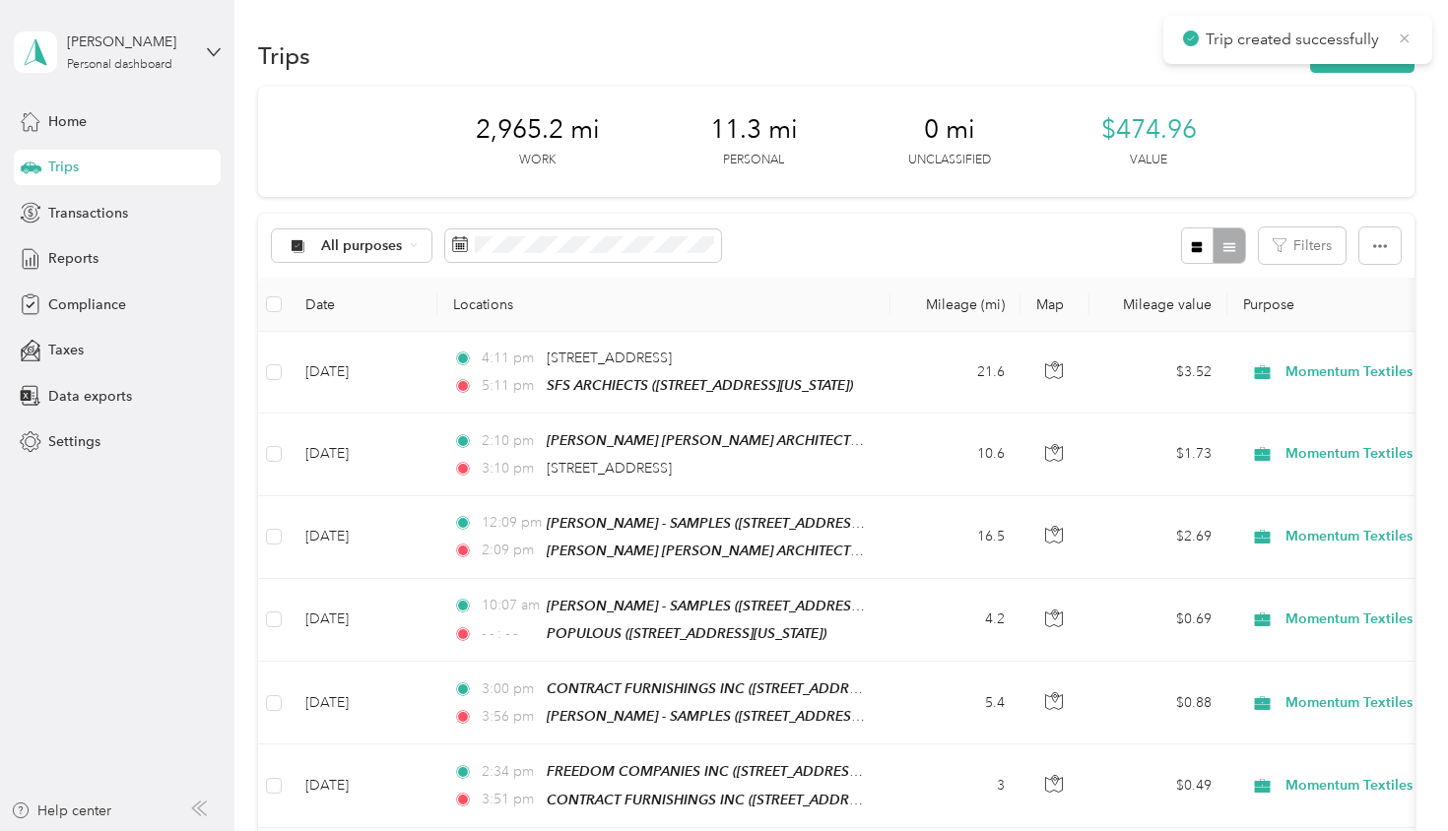
click at [1404, 41] on icon at bounding box center [1405, 39] width 16 height 18
click at [1377, 56] on button "New trip" at bounding box center [1362, 55] width 104 height 34
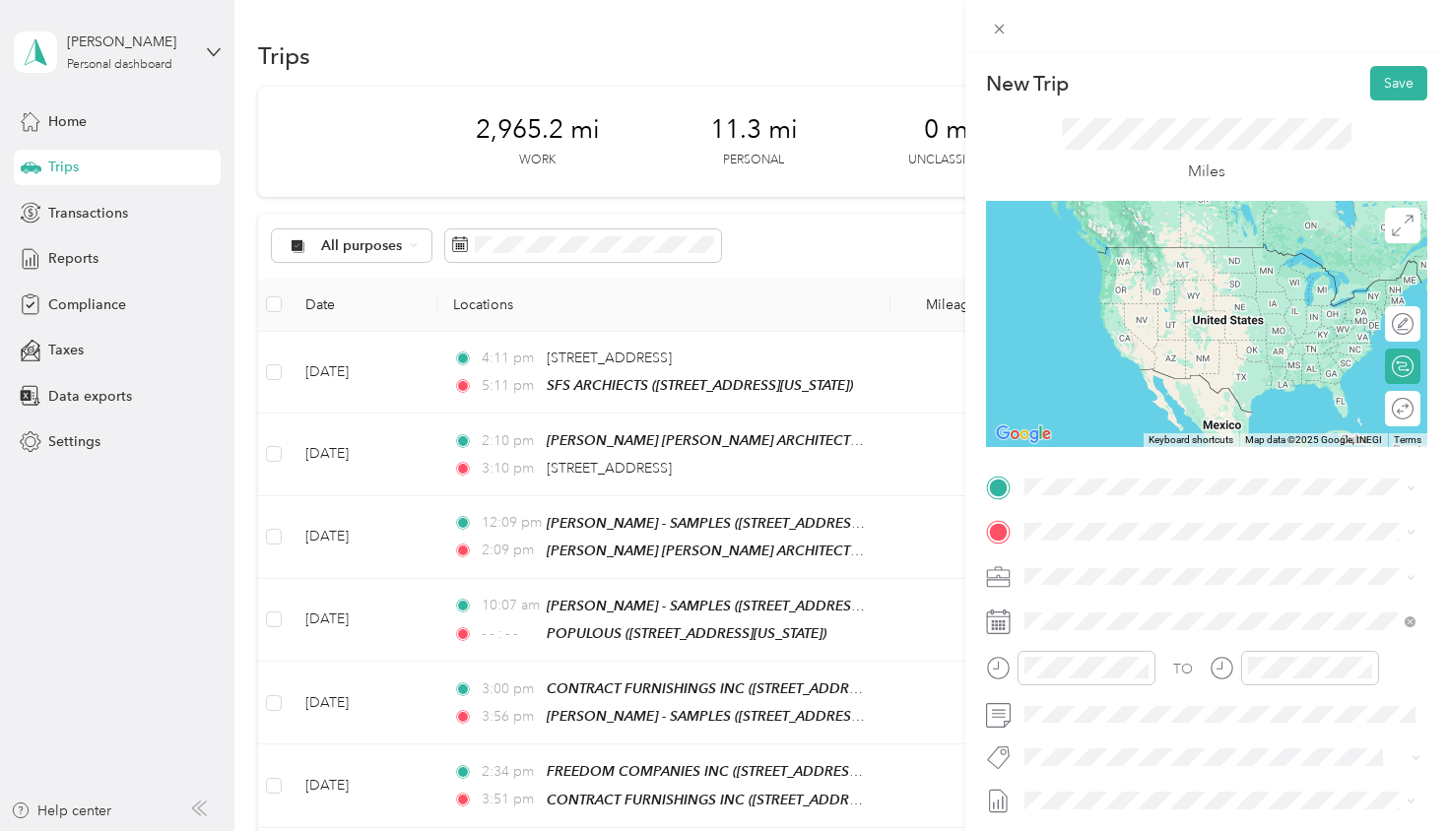
click at [1174, 574] on div "TEAM SFS ARCHIECTS" at bounding box center [1160, 567] width 197 height 25
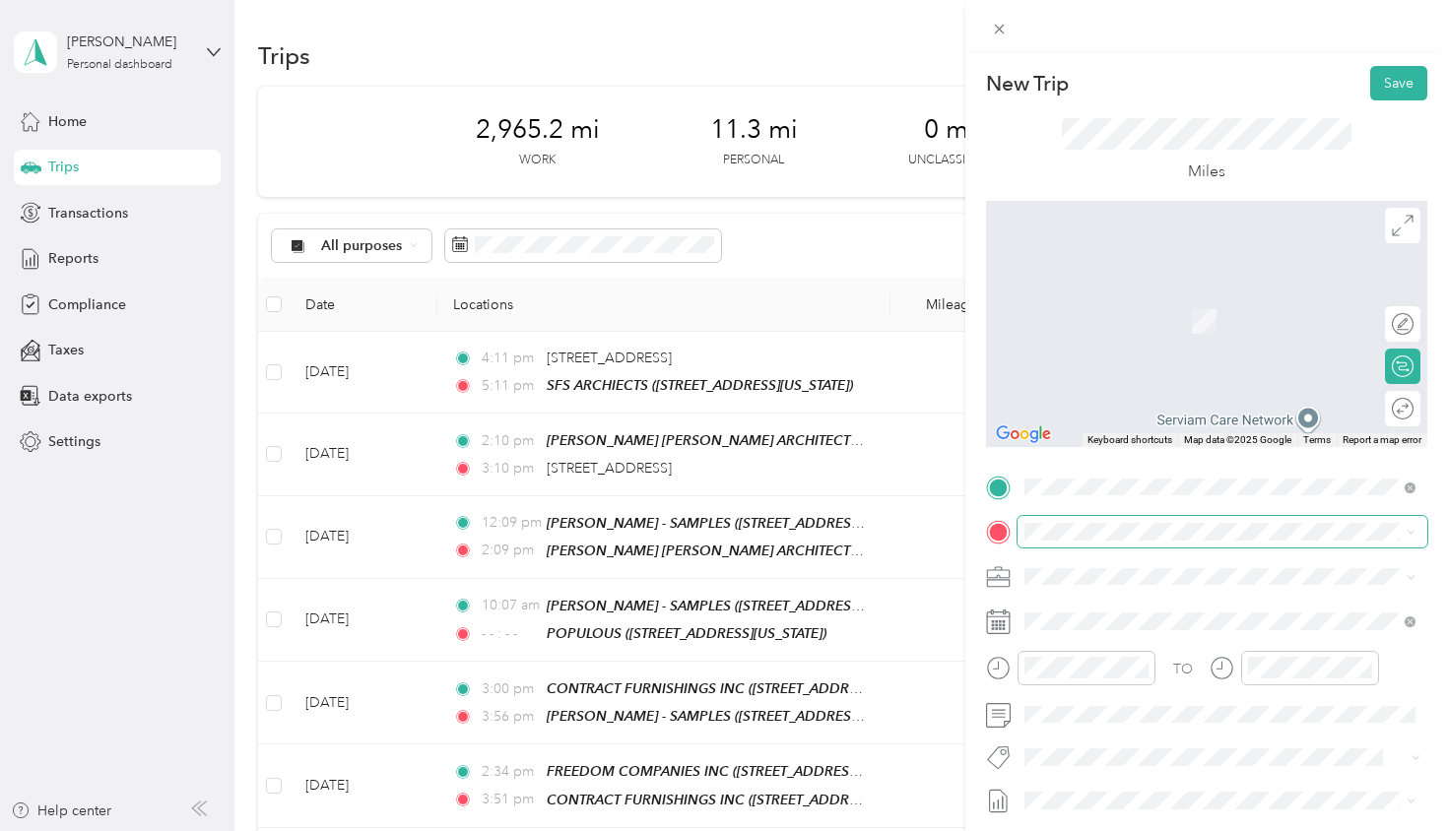
click at [1091, 540] on span at bounding box center [1223, 532] width 410 height 32
click at [1179, 830] on strong "[PERSON_NAME] - SAMPLES" at bounding box center [1225, 840] width 191 height 18
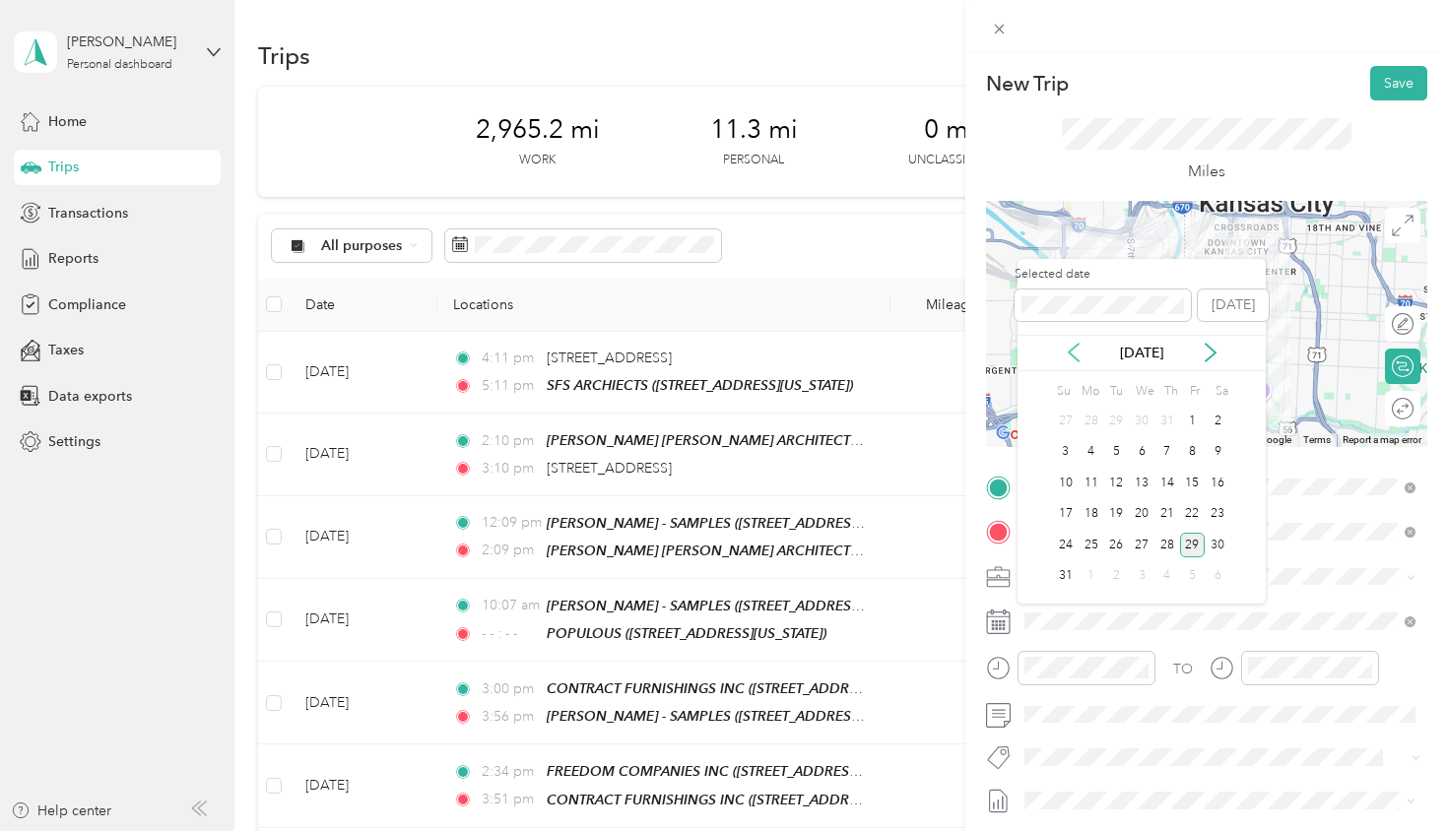
click at [1073, 357] on icon at bounding box center [1074, 353] width 10 height 18
click at [1113, 543] on div "29" at bounding box center [1116, 545] width 26 height 25
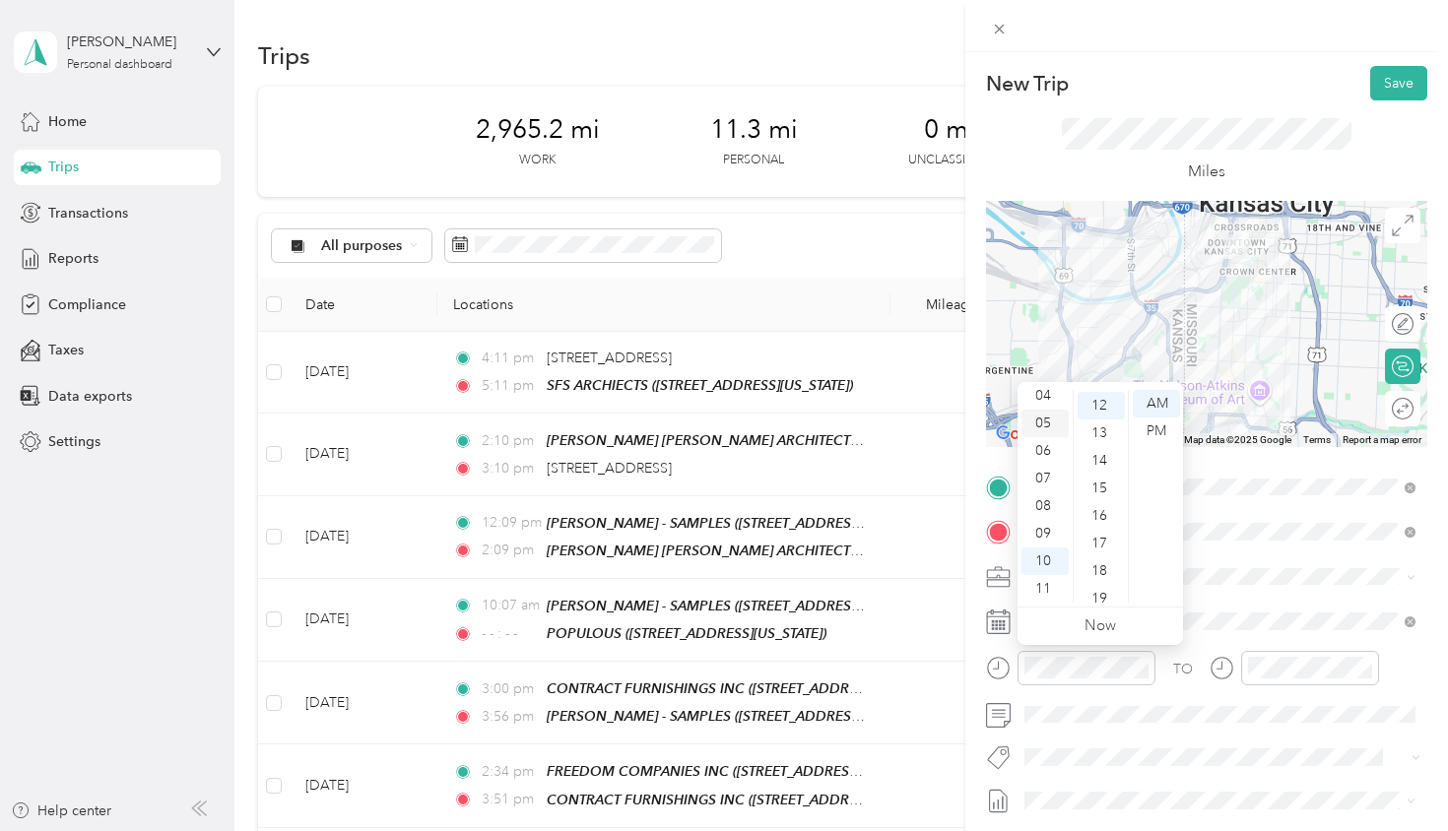
click at [1046, 420] on div "05" at bounding box center [1044, 424] width 47 height 28
click at [1155, 428] on div "PM" at bounding box center [1156, 432] width 47 height 28
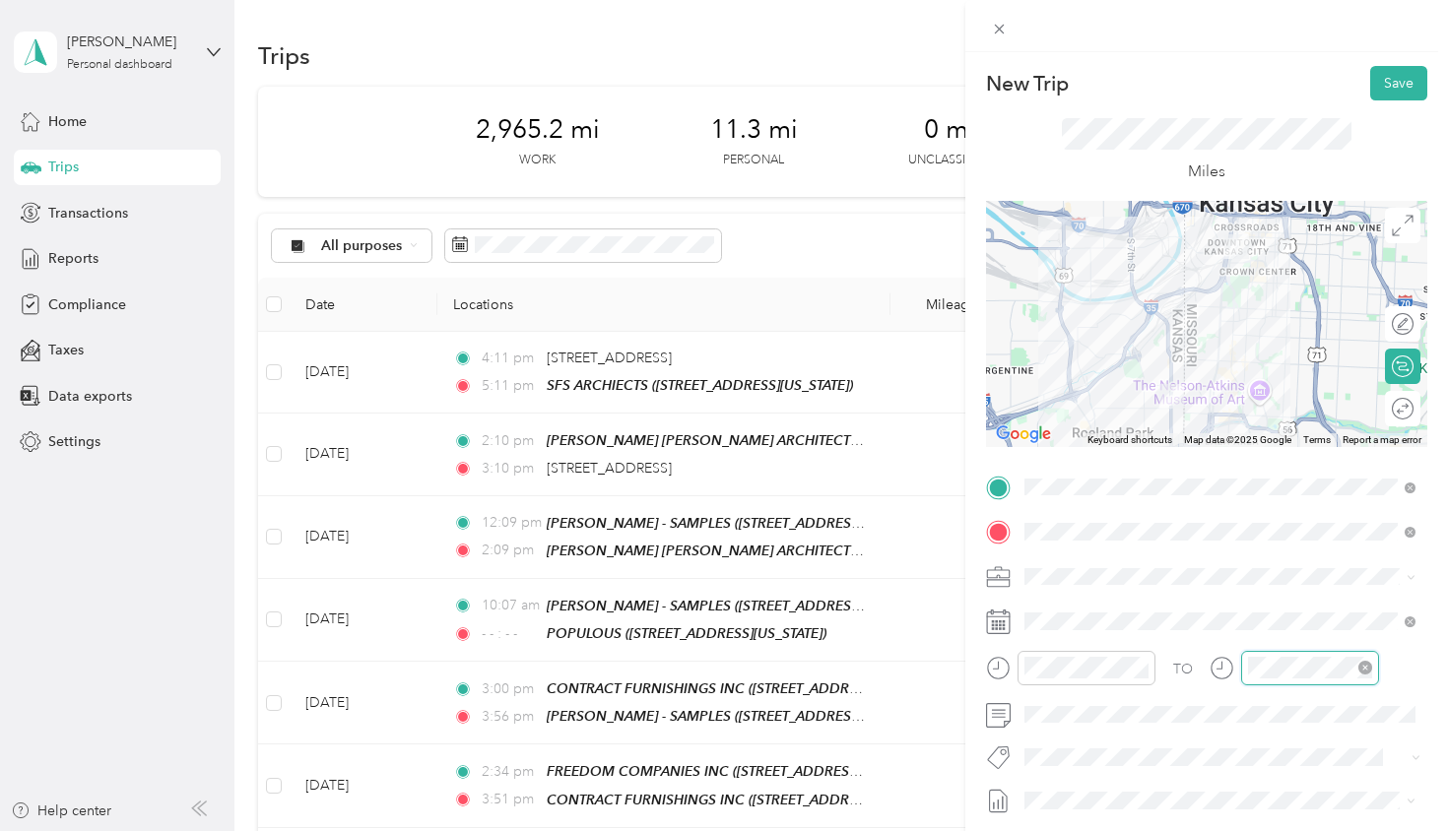
scroll to position [329, 0]
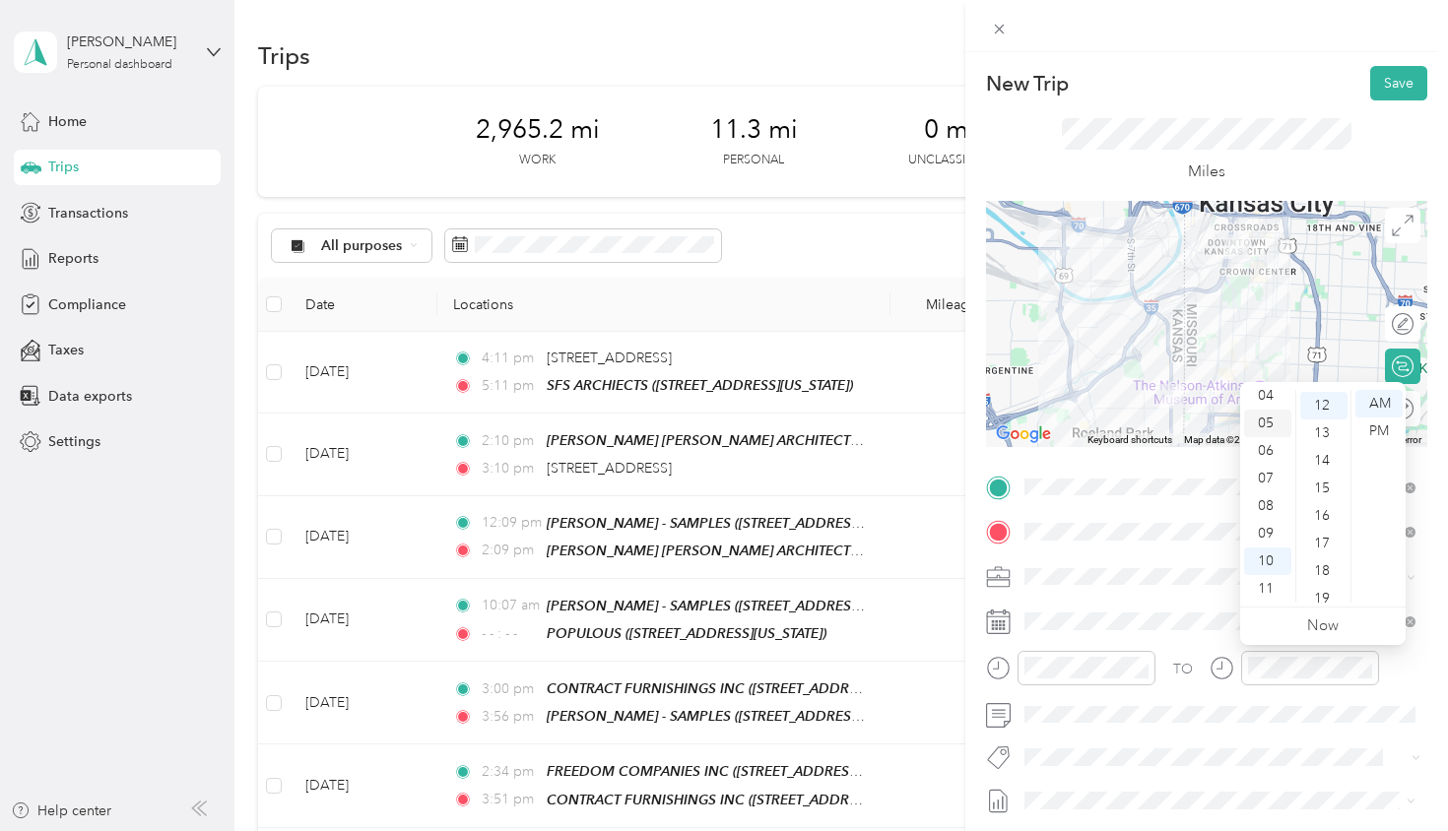
click at [1272, 425] on div "05" at bounding box center [1267, 424] width 47 height 28
click at [1320, 484] on div "15" at bounding box center [1323, 489] width 47 height 28
click at [1381, 434] on div "PM" at bounding box center [1378, 432] width 47 height 28
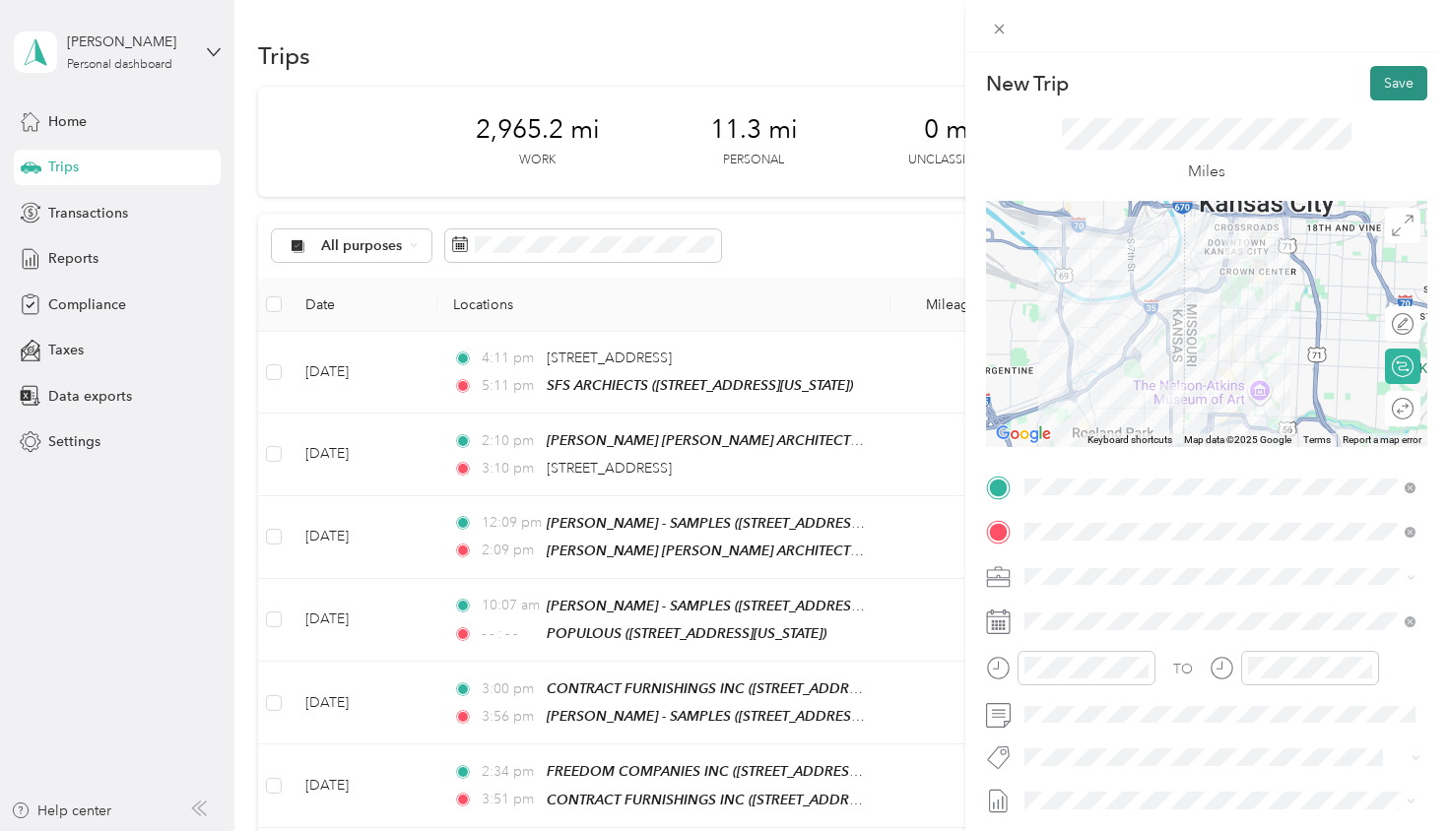
click at [1395, 73] on button "Save" at bounding box center [1398, 83] width 57 height 34
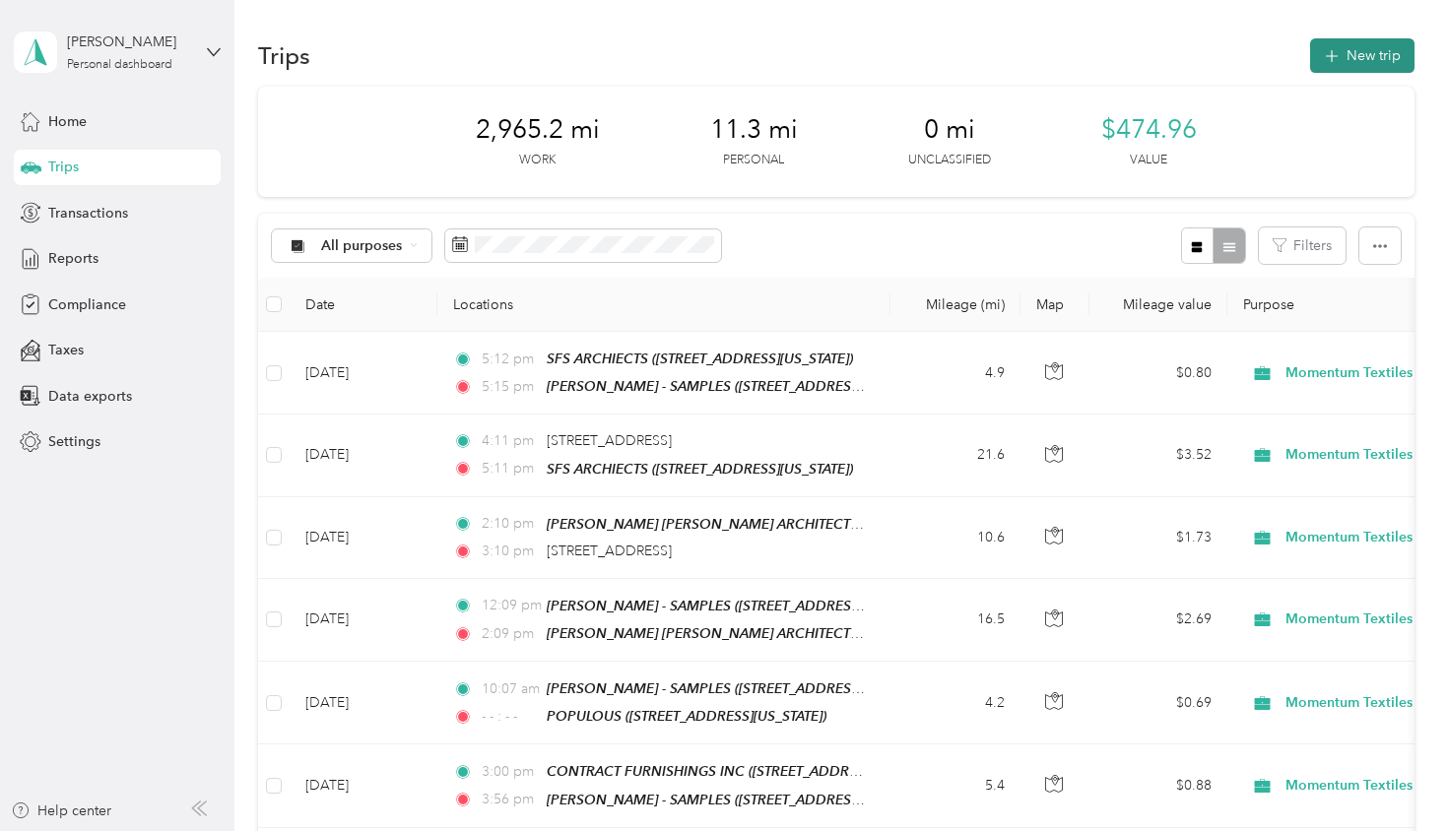
click at [1382, 61] on button "New trip" at bounding box center [1362, 55] width 104 height 34
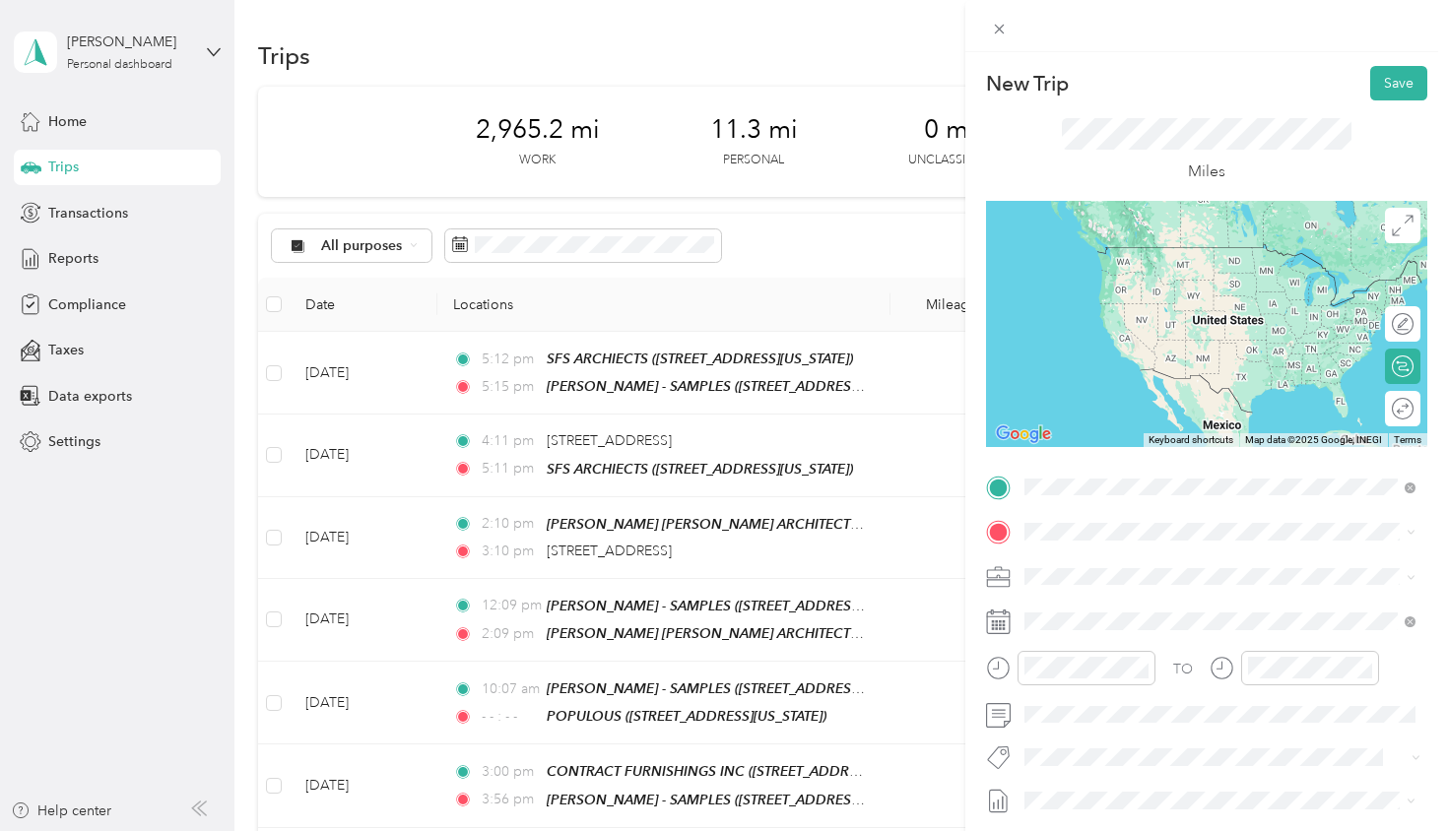
click at [1215, 787] on strong "[PERSON_NAME] - SAMPLES" at bounding box center [1225, 796] width 191 height 18
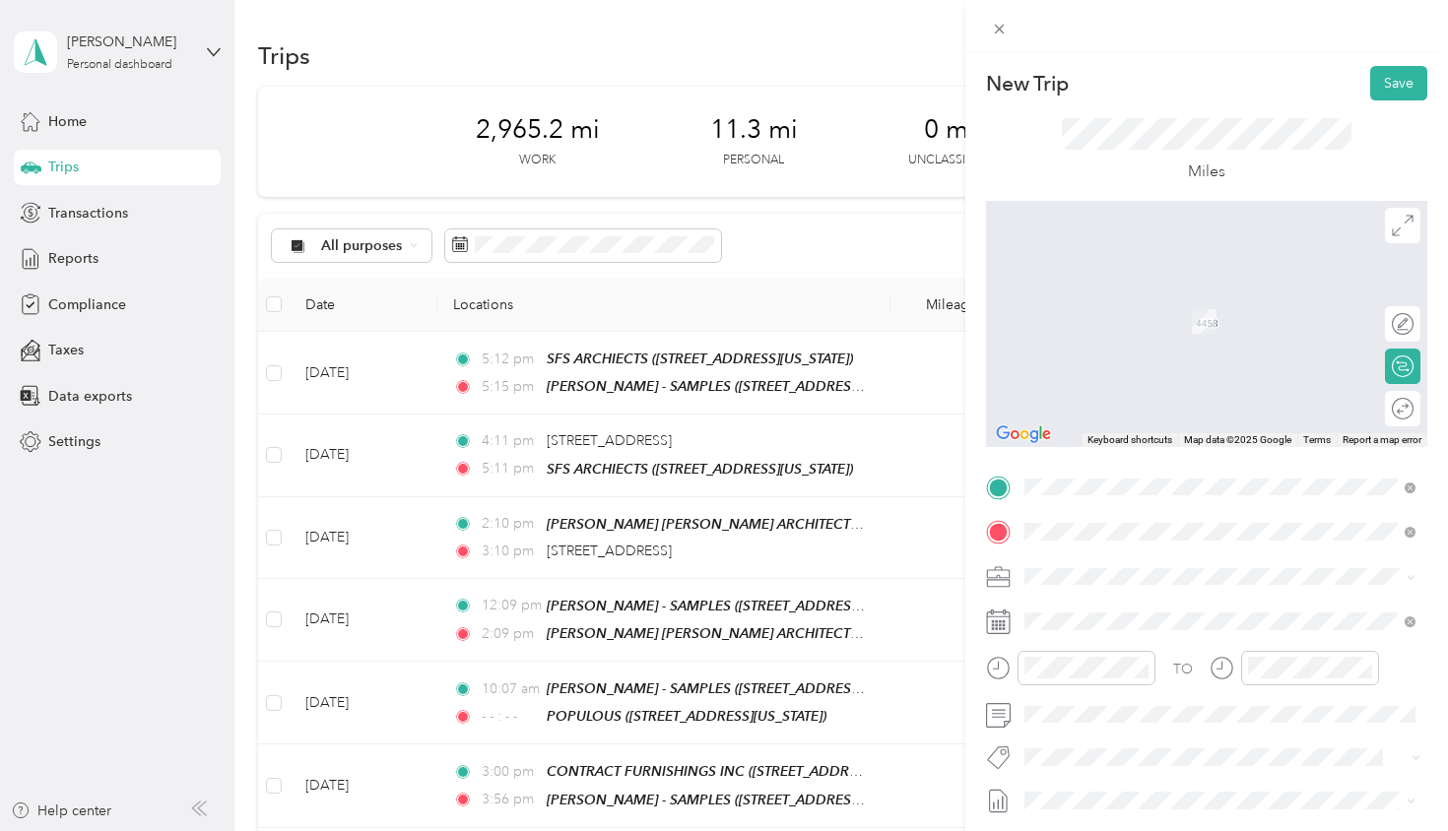
click at [1190, 645] on div "TEAM PERSPECTIVE ARCHITECTURE + DESIGN [STREET_ADDRESS][PERSON_NAME]" at bounding box center [1231, 625] width 338 height 48
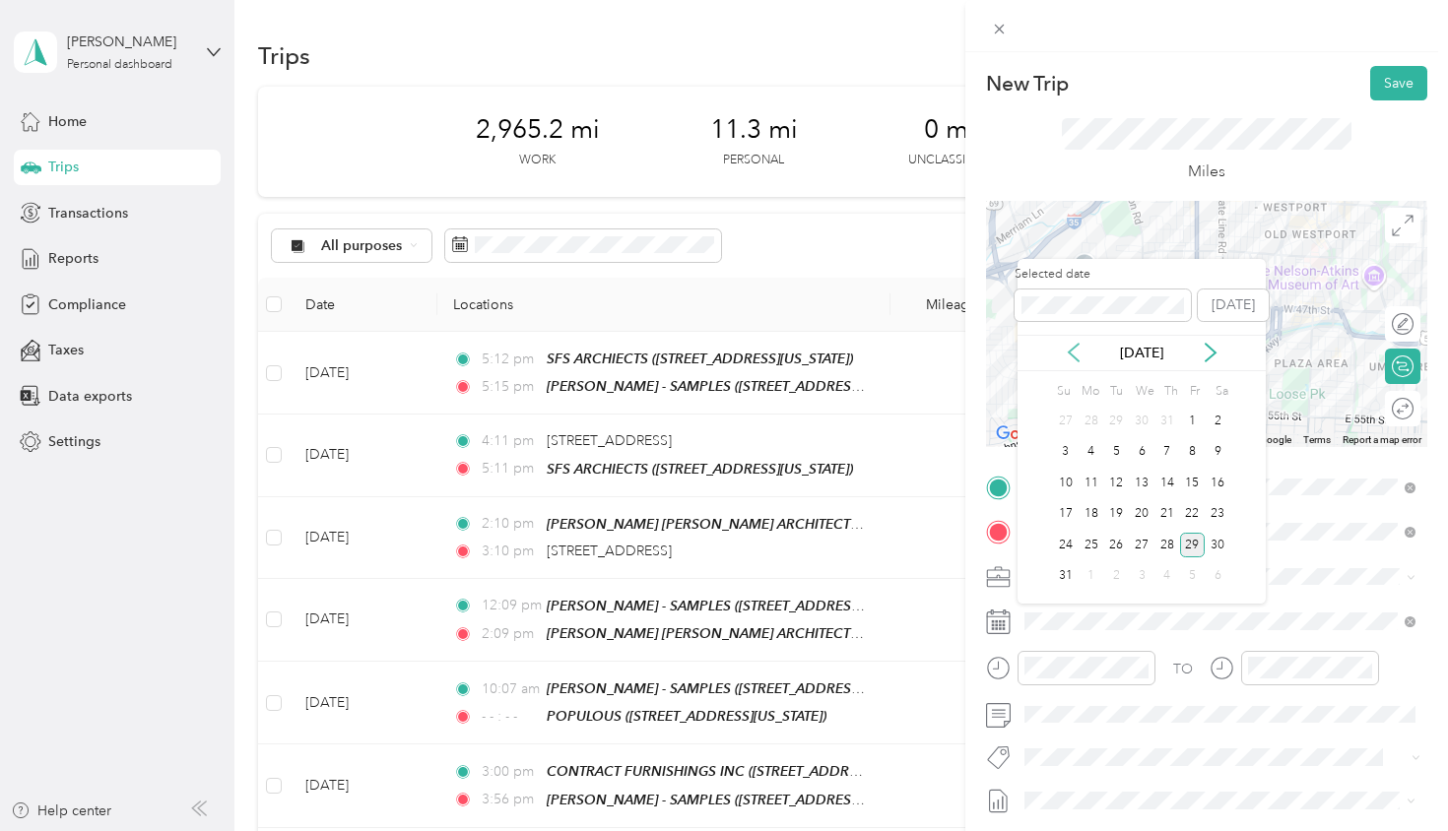
click at [1078, 354] on icon at bounding box center [1074, 353] width 20 height 20
click at [1140, 546] on div "30" at bounding box center [1142, 545] width 26 height 25
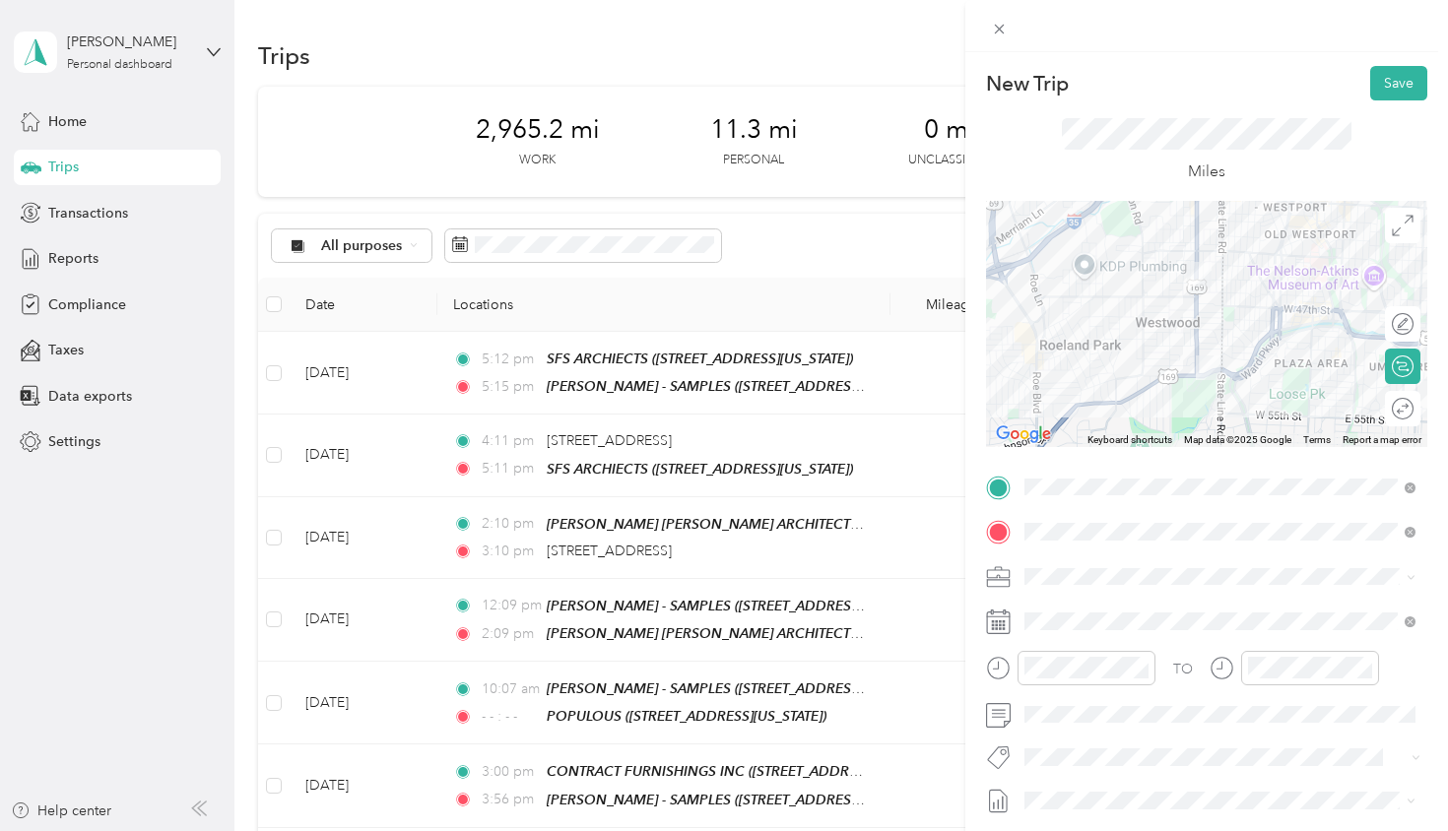
click at [1406, 407] on div "Round trip" at bounding box center [1402, 408] width 35 height 35
click at [1379, 409] on div at bounding box center [1383, 409] width 18 height 18
click at [1403, 92] on button "Save" at bounding box center [1398, 83] width 57 height 34
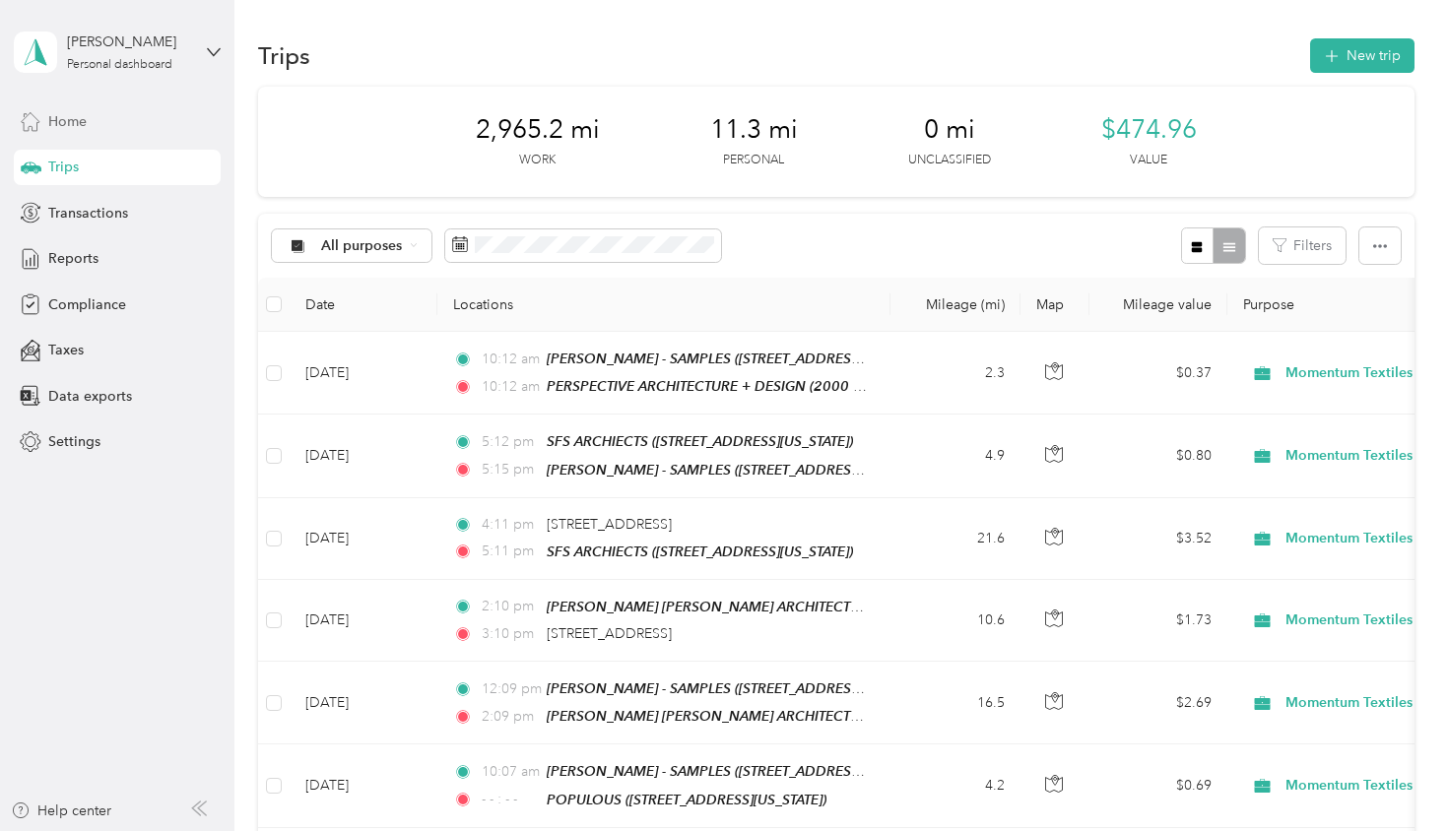
click at [99, 124] on div "Home" at bounding box center [117, 120] width 207 height 35
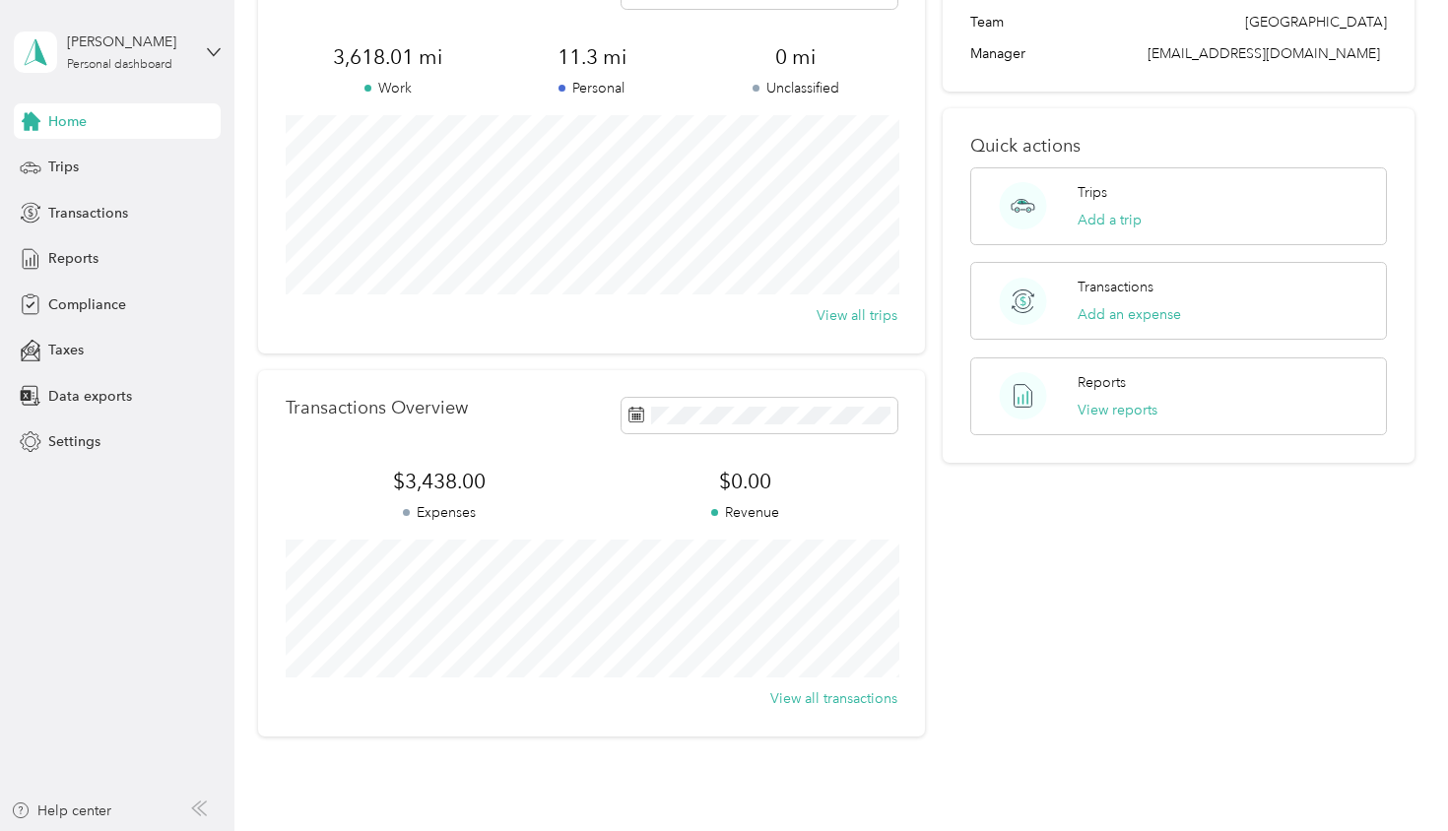
scroll to position [145, 0]
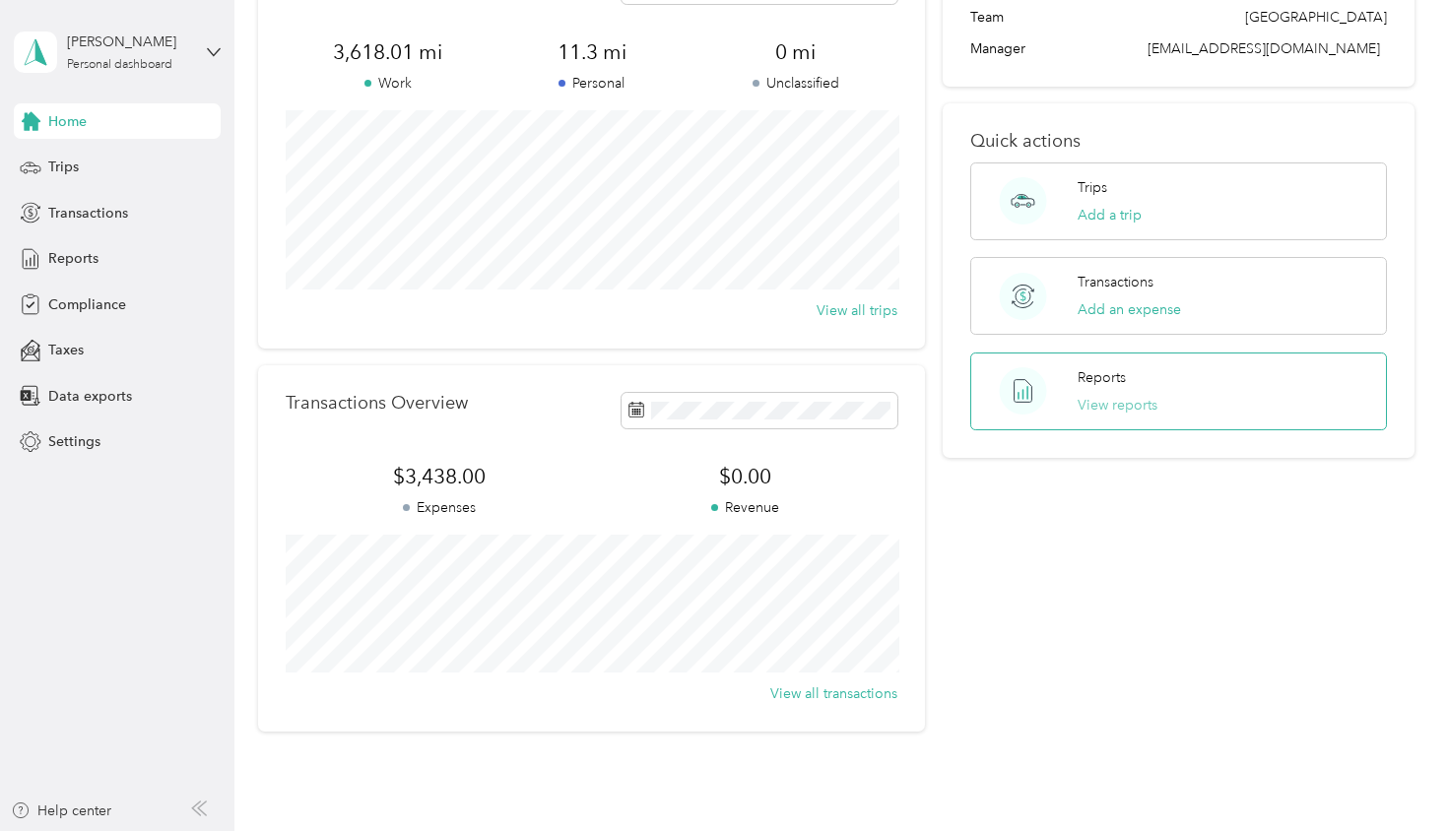
click at [1150, 397] on button "View reports" at bounding box center [1118, 405] width 80 height 21
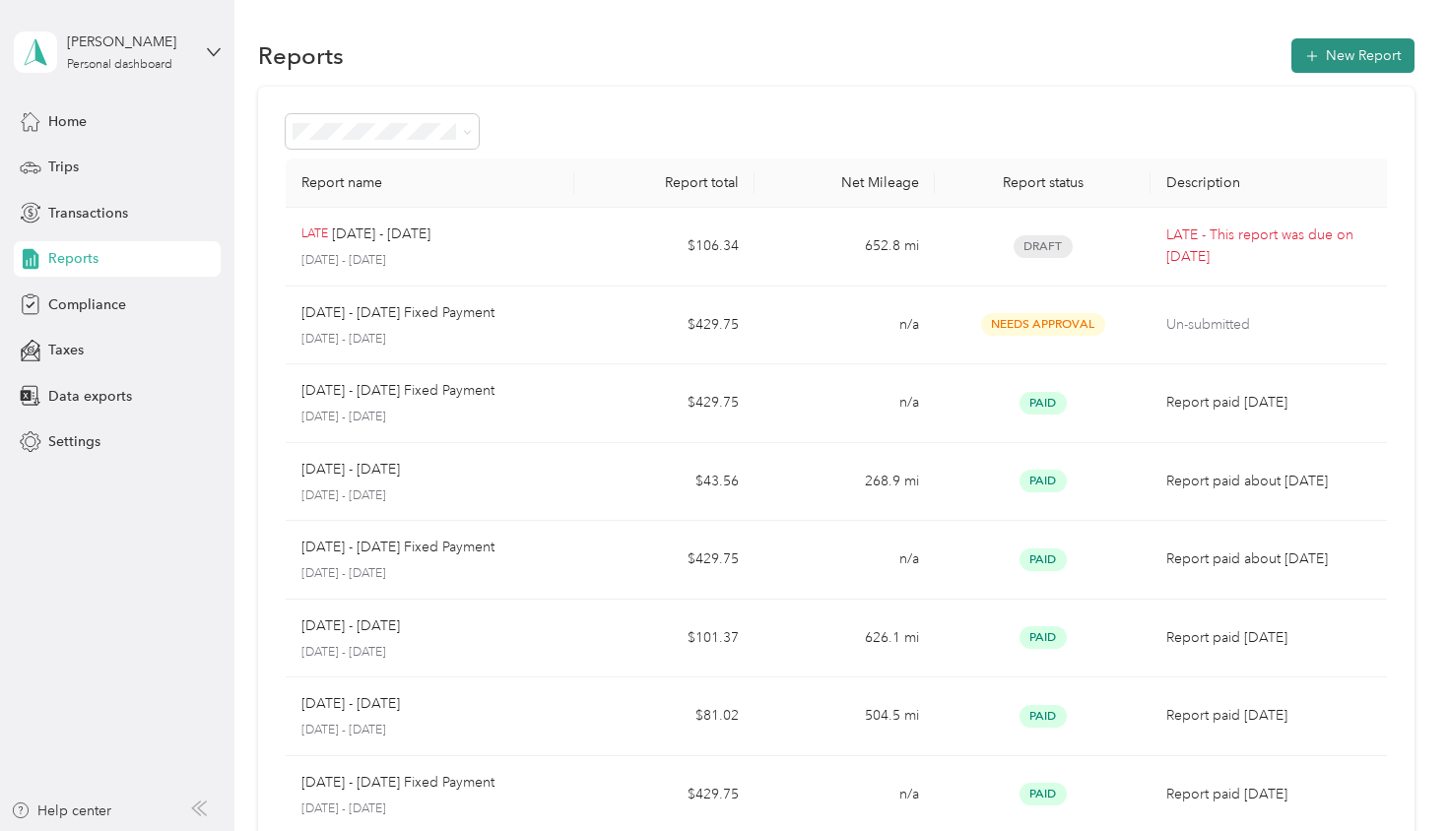
click at [1364, 57] on button "New Report" at bounding box center [1352, 55] width 123 height 34
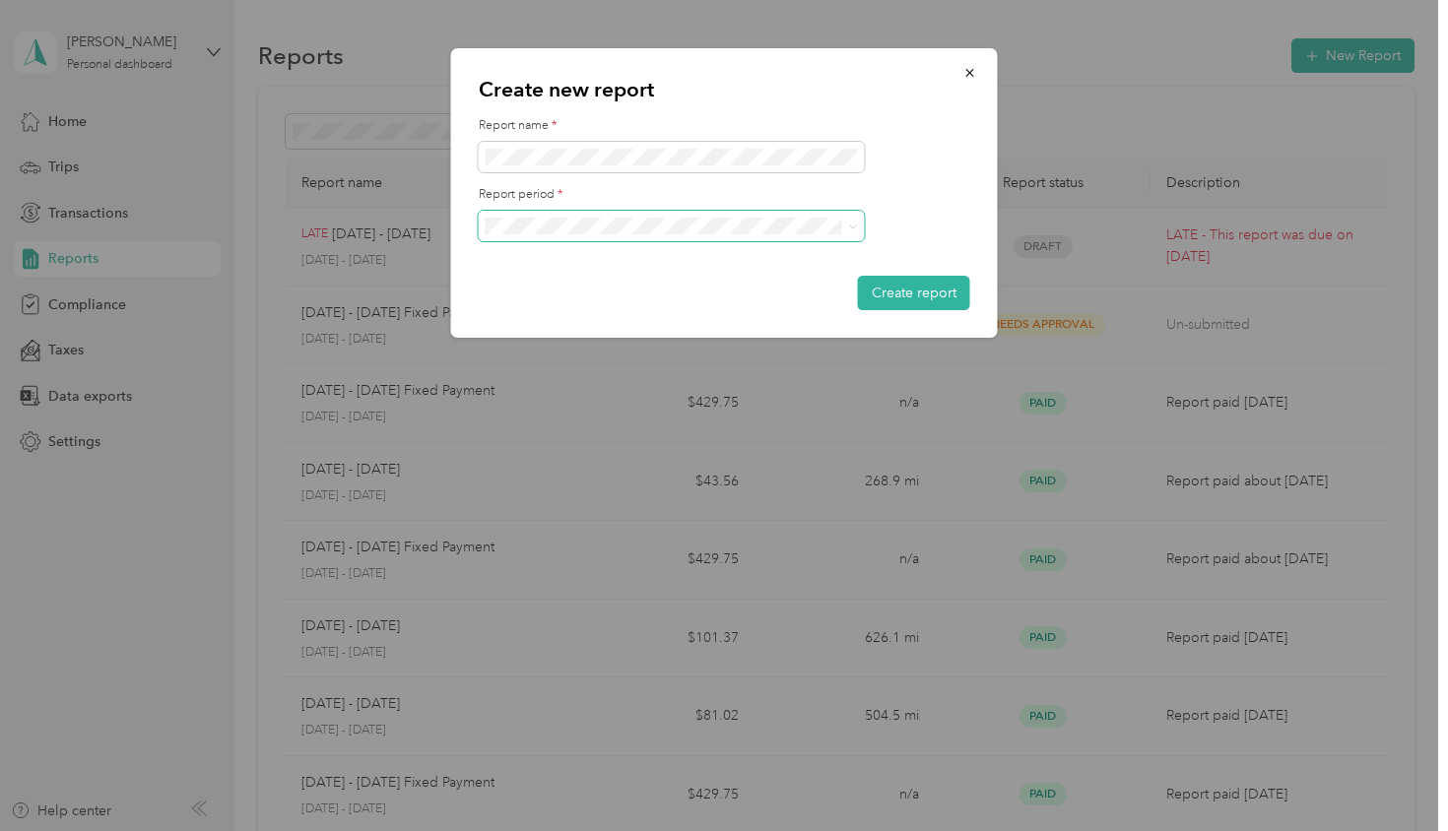
click at [858, 221] on span at bounding box center [672, 227] width 386 height 32
click at [852, 225] on icon at bounding box center [853, 227] width 9 height 9
click at [662, 294] on div "[DATE] - [DATE]" at bounding box center [672, 293] width 359 height 21
click at [930, 293] on button "Create report" at bounding box center [914, 293] width 112 height 34
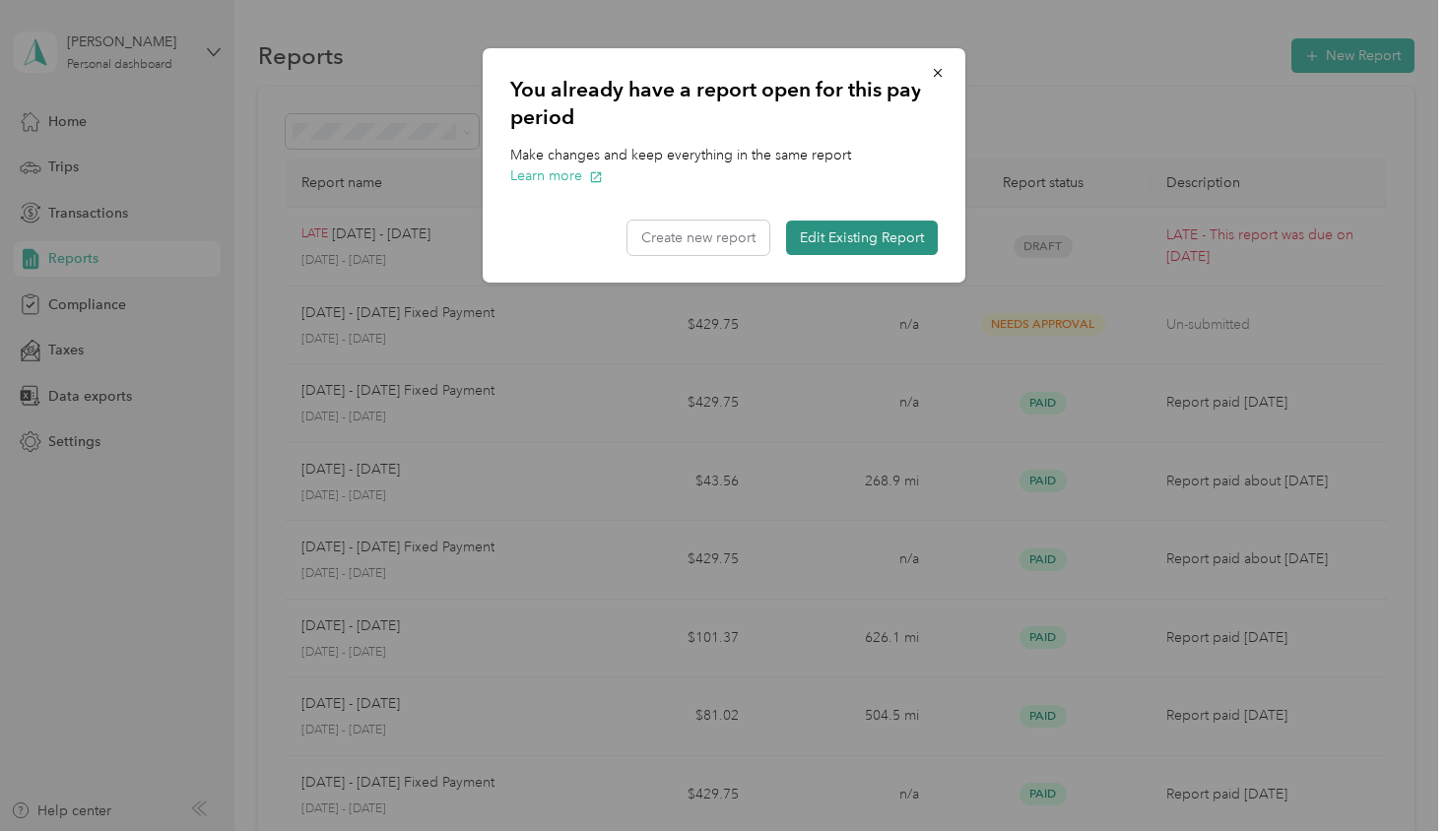
click at [896, 251] on button "Edit Existing Report" at bounding box center [862, 238] width 152 height 34
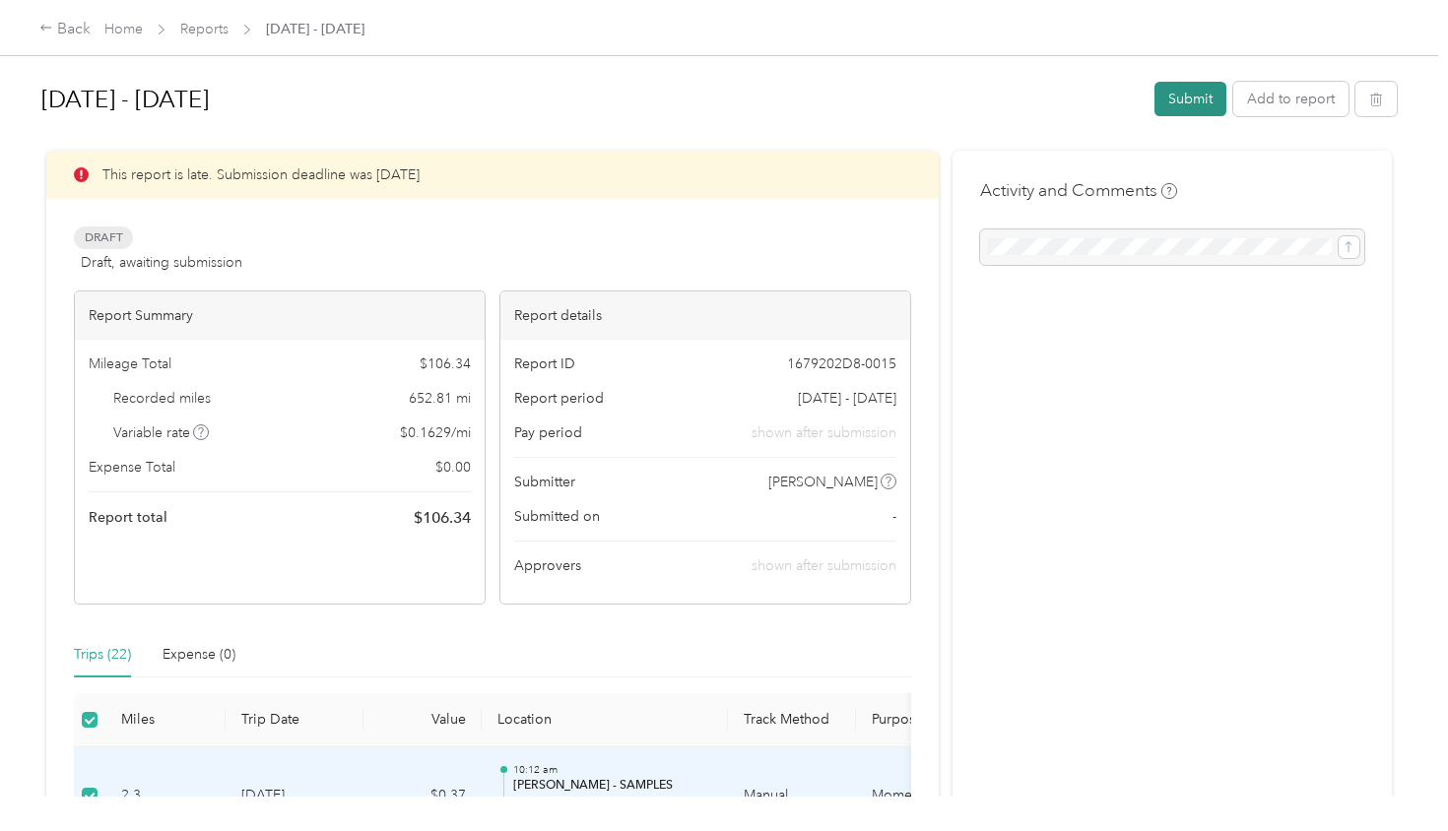
click at [1207, 98] on button "Submit" at bounding box center [1190, 99] width 72 height 34
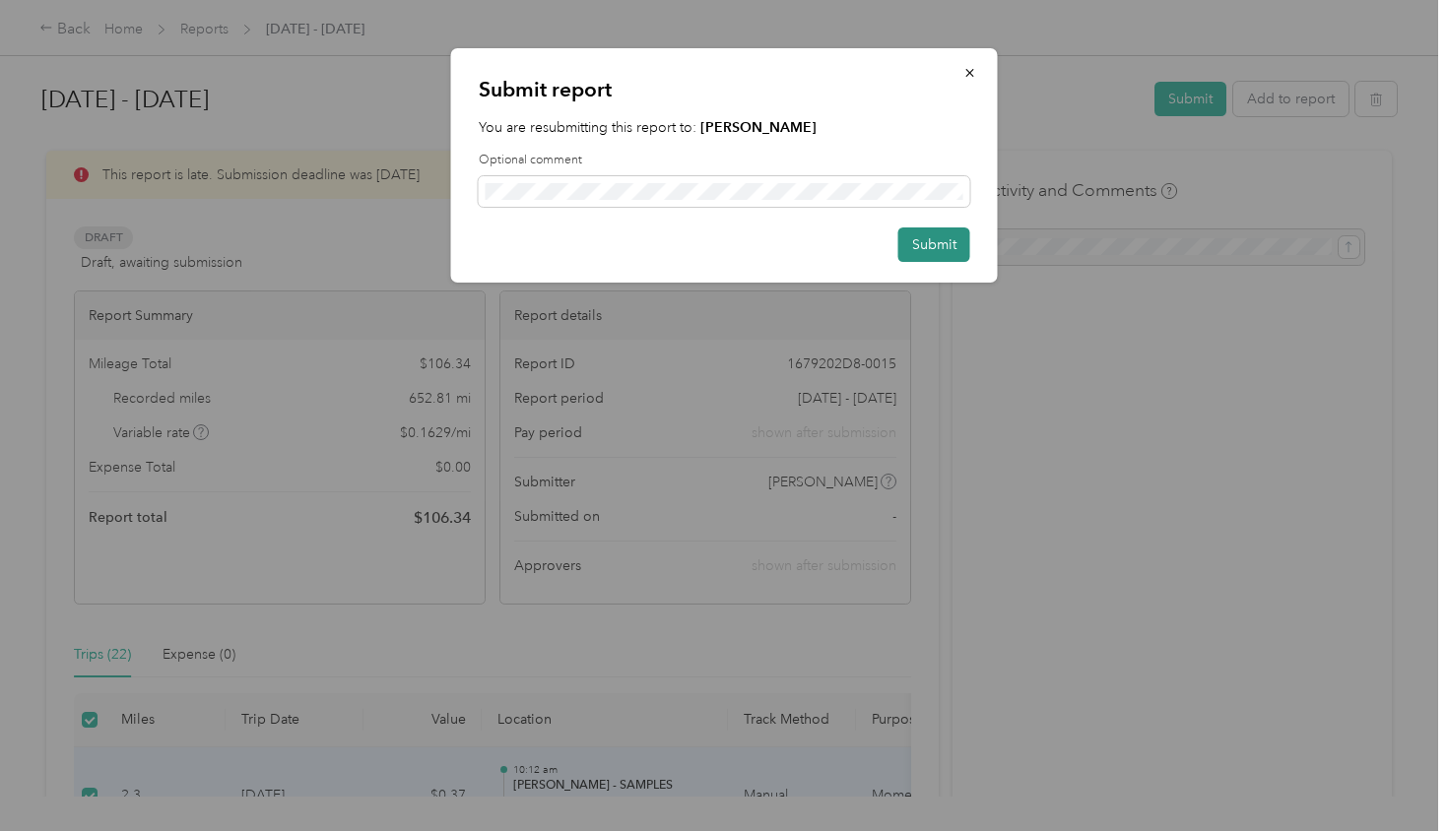
click at [927, 235] on button "Submit" at bounding box center [934, 245] width 72 height 34
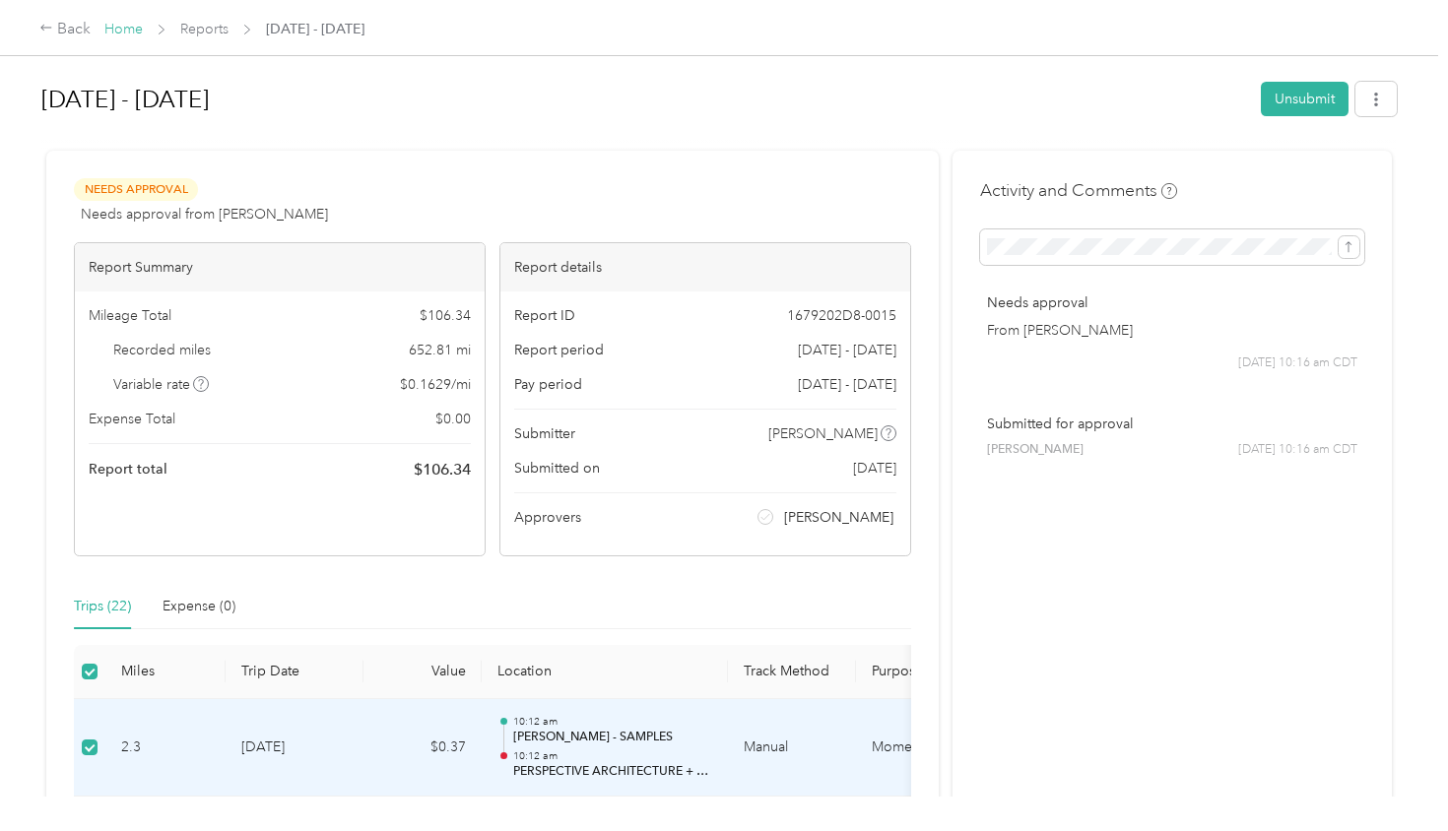
click at [130, 31] on link "Home" at bounding box center [123, 29] width 38 height 17
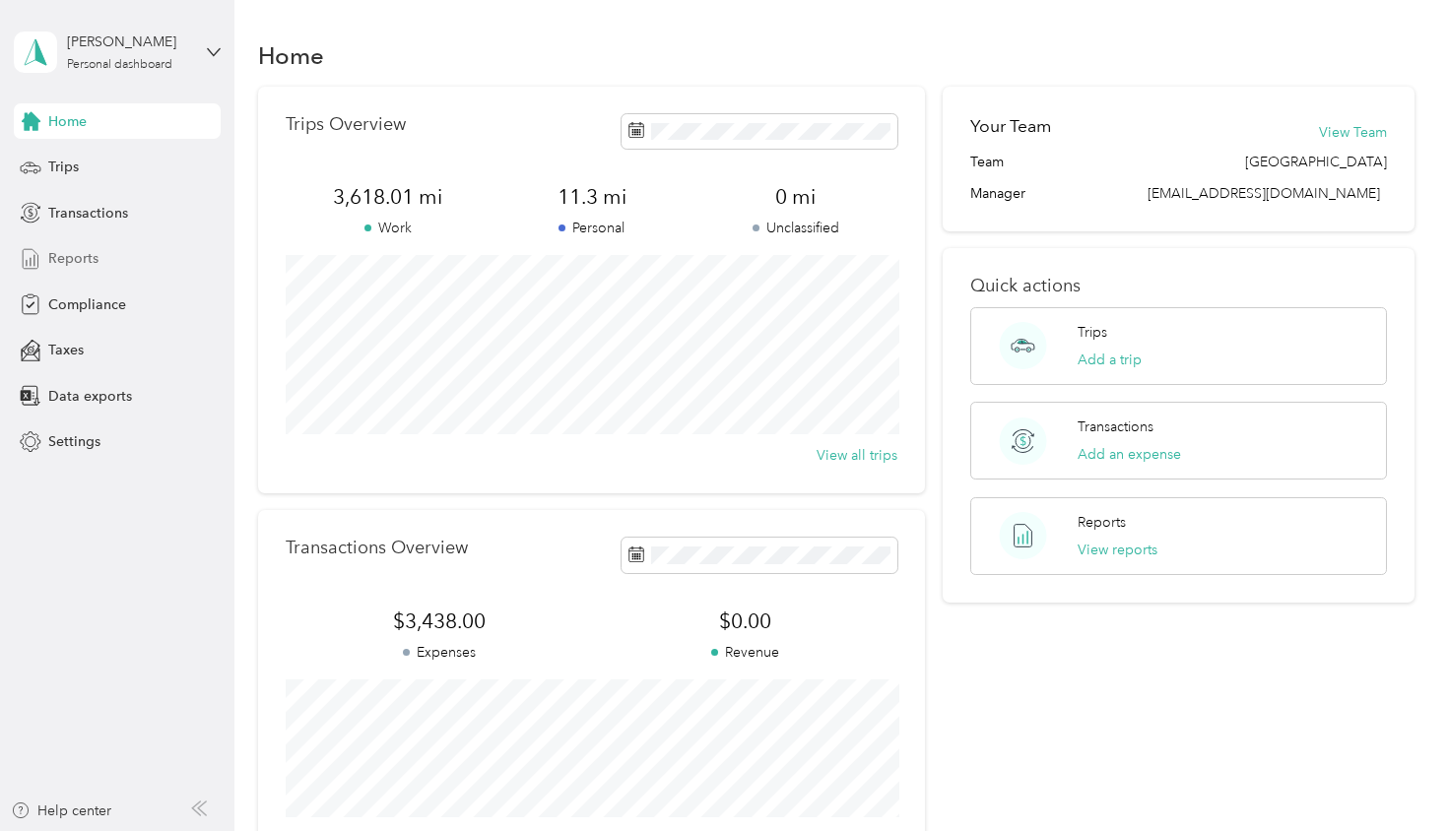
click at [64, 260] on span "Reports" at bounding box center [73, 258] width 50 height 21
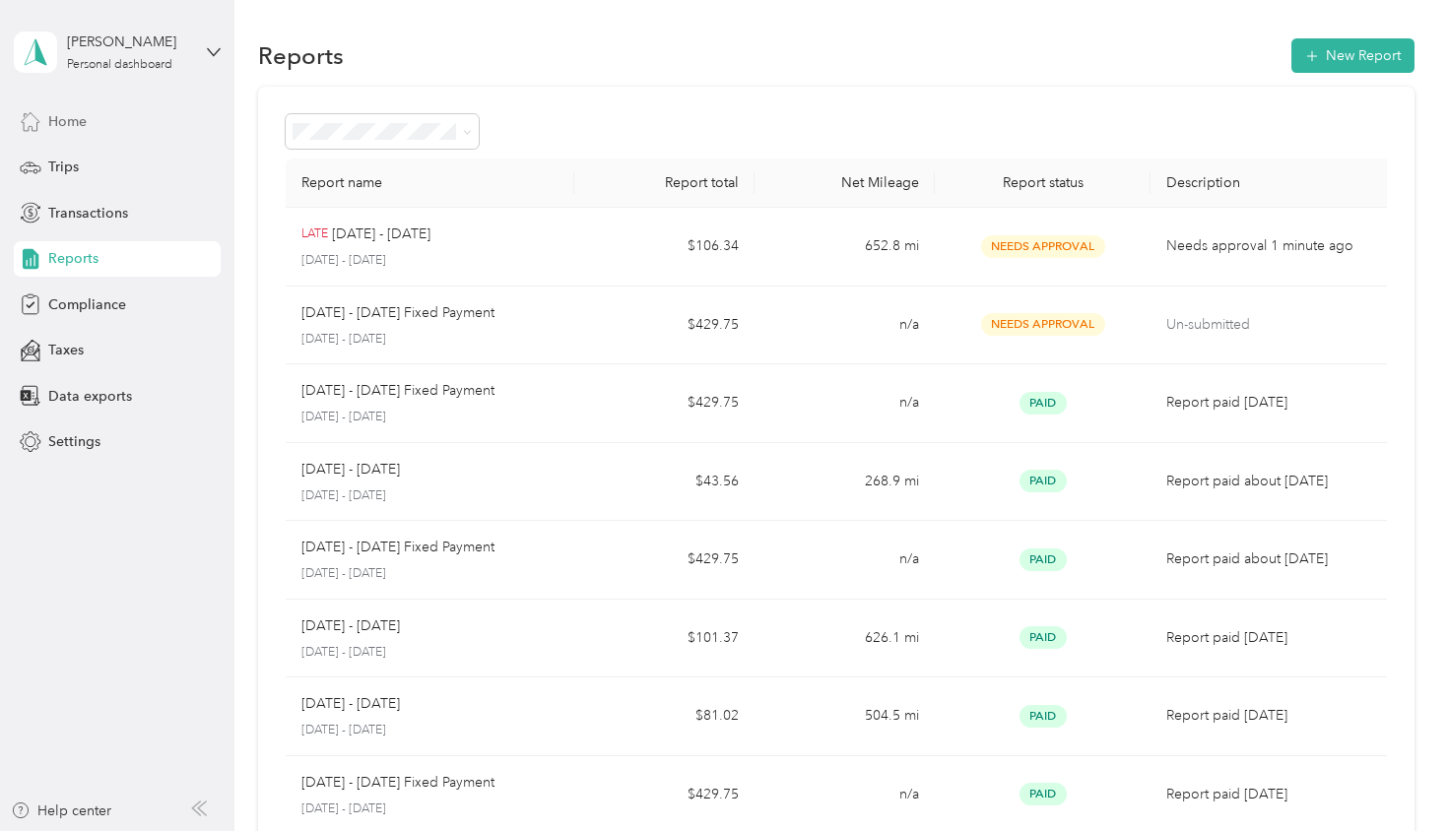
click at [86, 126] on span "Home" at bounding box center [67, 121] width 38 height 21
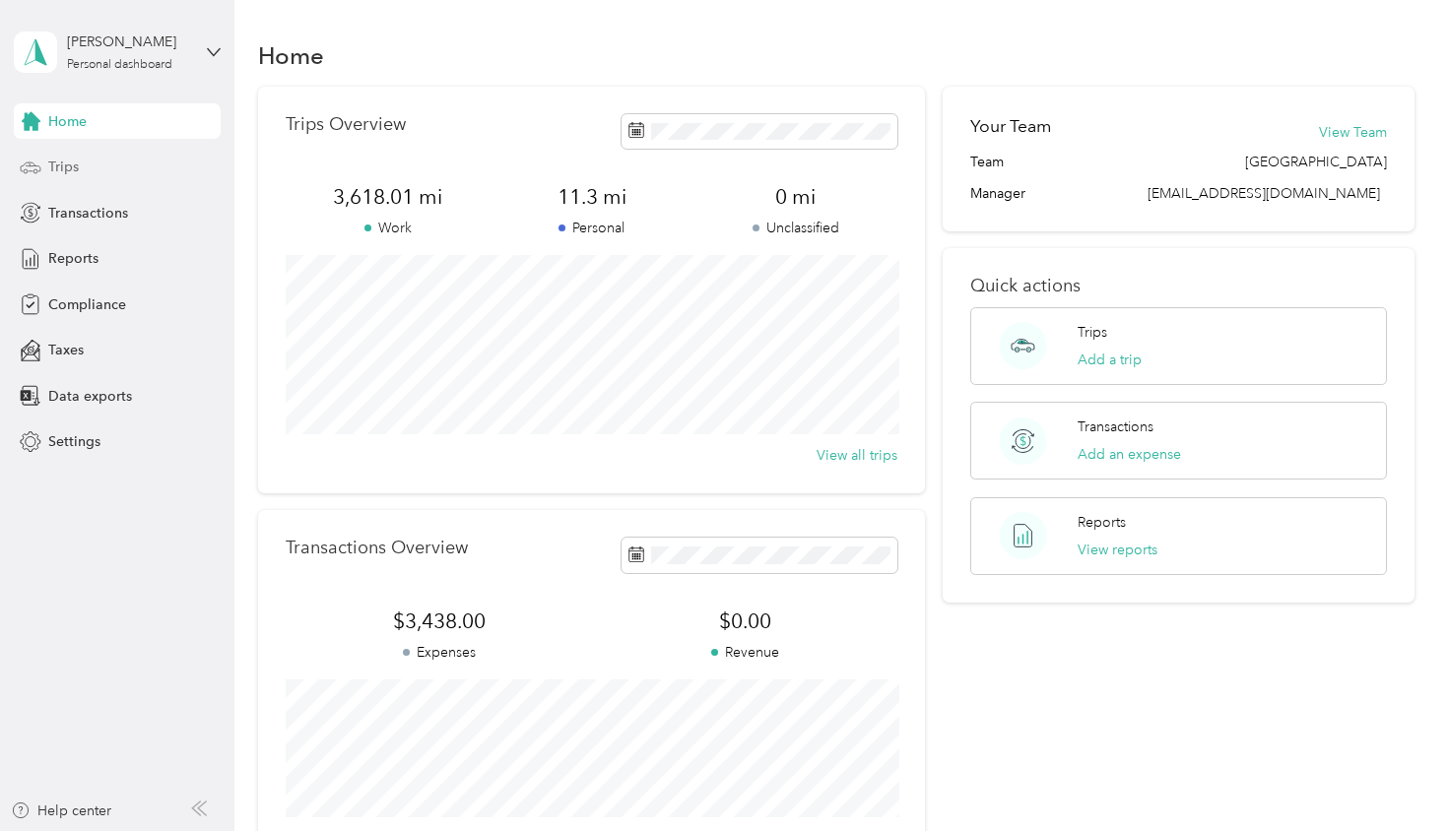
click at [75, 165] on span "Trips" at bounding box center [63, 167] width 31 height 21
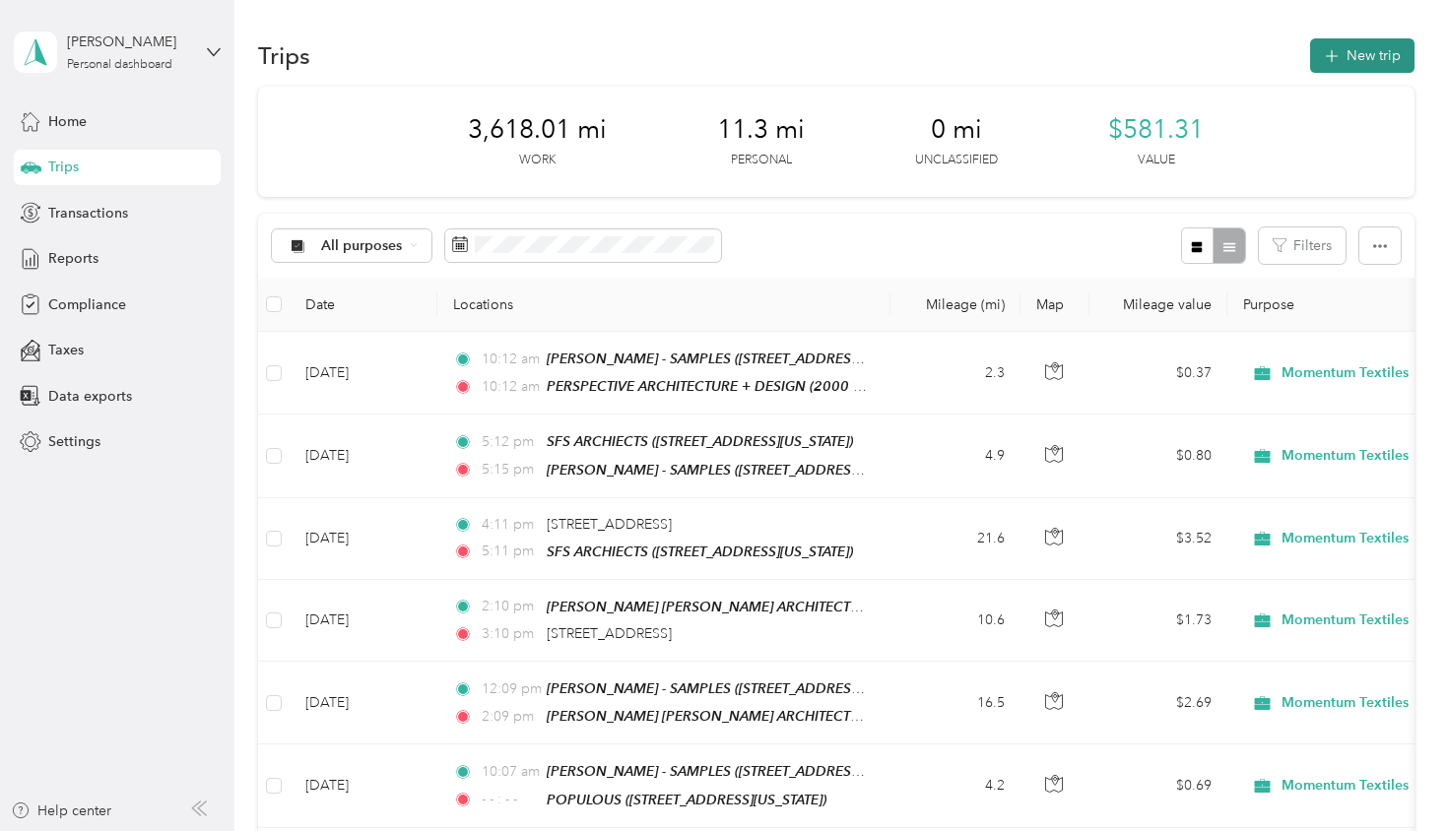
click at [1369, 55] on button "New trip" at bounding box center [1362, 55] width 104 height 34
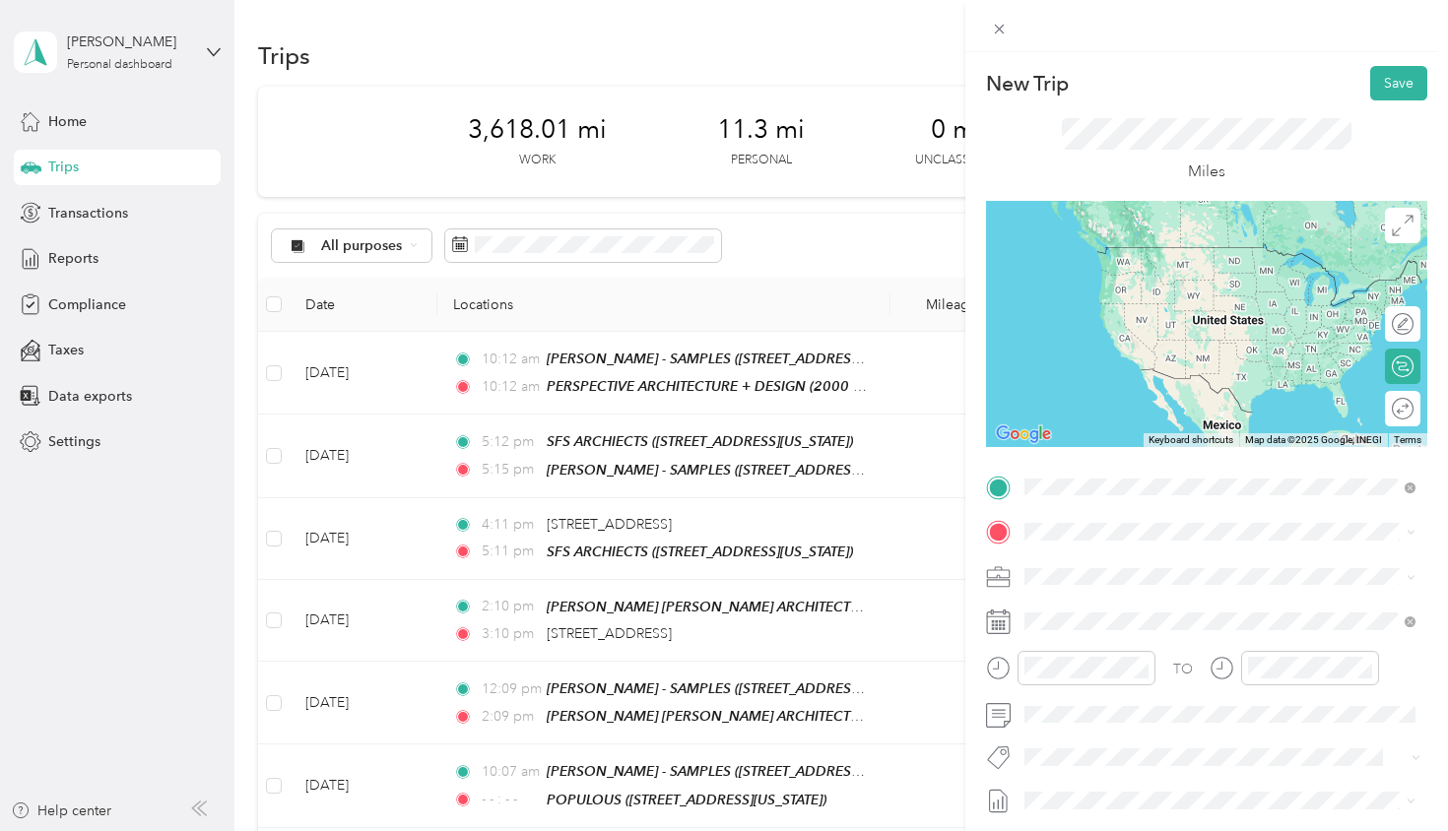
click at [1164, 787] on strong "[PERSON_NAME] - SAMPLES" at bounding box center [1225, 796] width 191 height 18
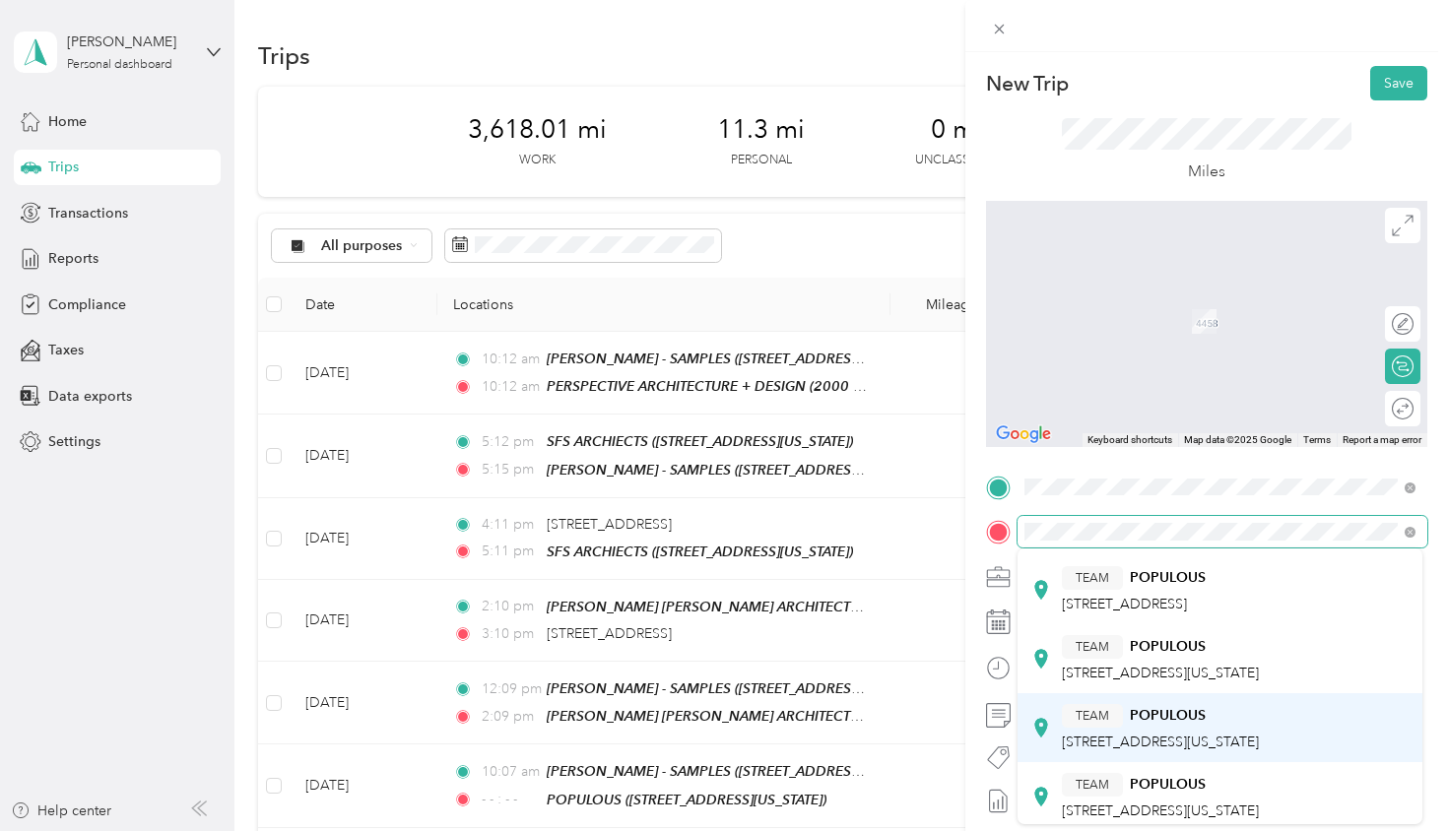
scroll to position [499, 0]
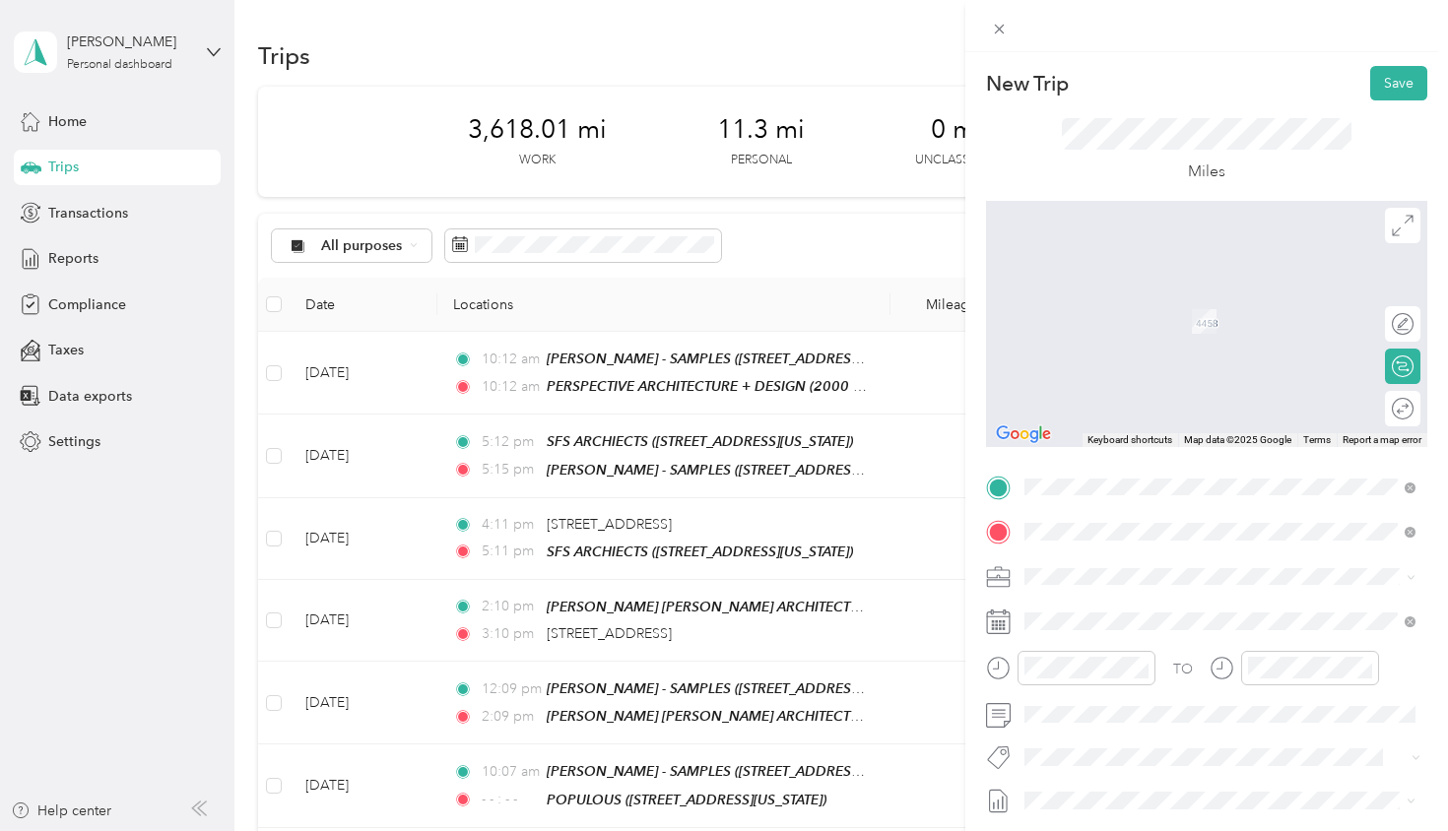
click at [1142, 694] on div "TEAM POPULOUS [STREET_ADDRESS][US_STATE]" at bounding box center [1160, 718] width 197 height 48
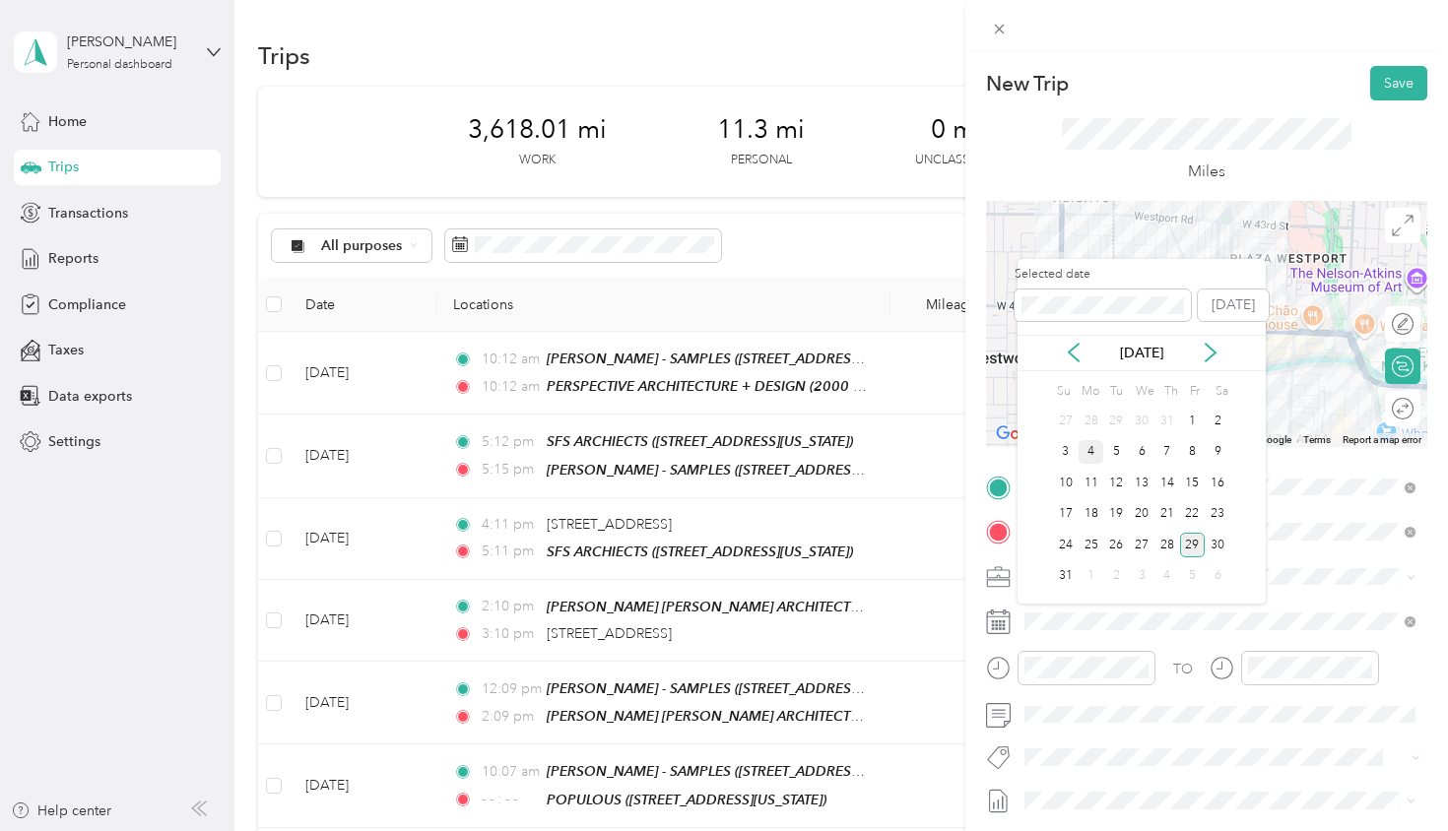
click at [1095, 450] on div "4" at bounding box center [1092, 452] width 26 height 25
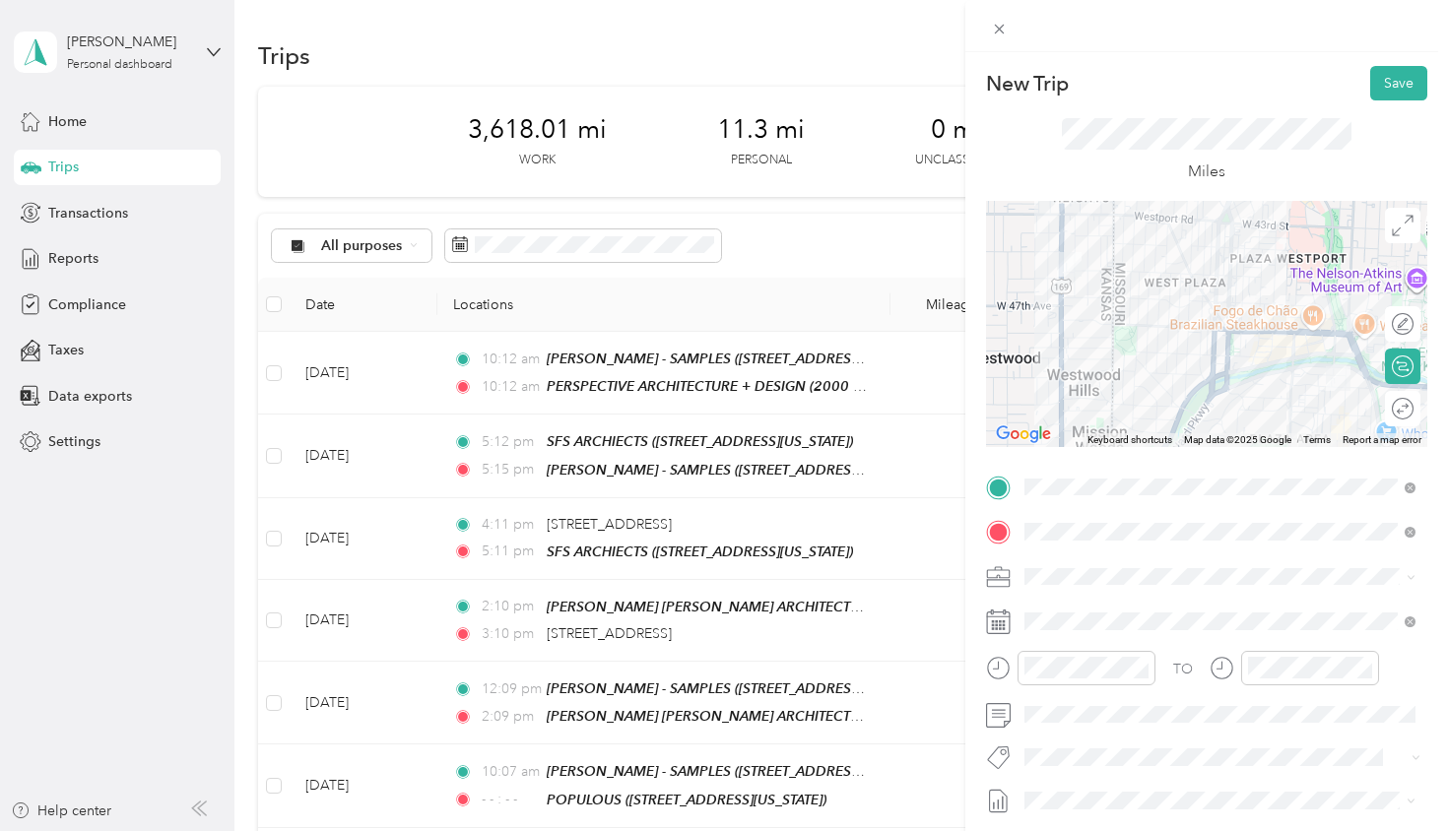
click at [1414, 418] on div "Round trip" at bounding box center [1414, 409] width 0 height 21
click at [1393, 414] on div at bounding box center [1392, 409] width 41 height 21
click at [1389, 91] on button "Save" at bounding box center [1398, 83] width 57 height 34
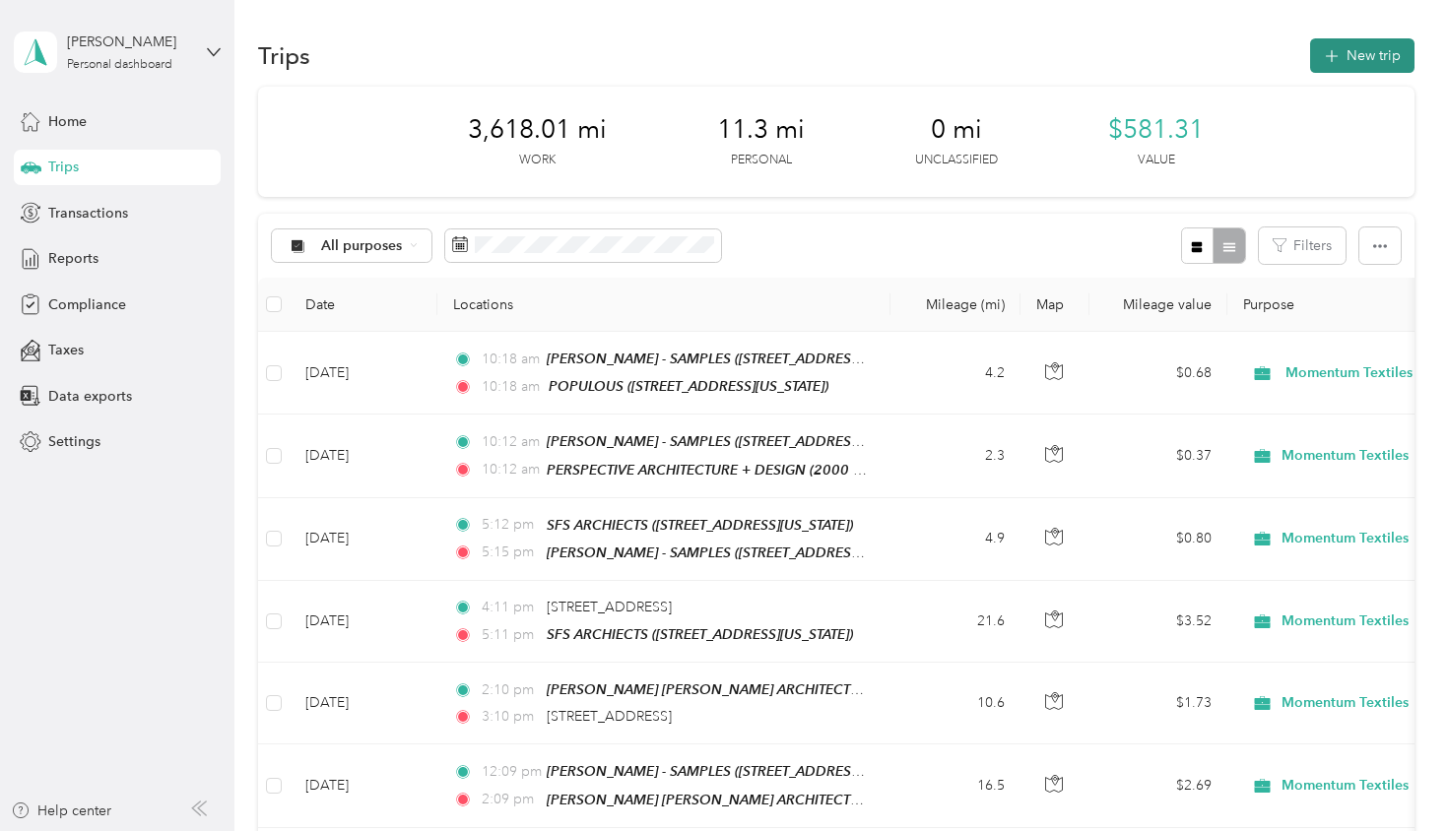
click at [1341, 59] on icon "button" at bounding box center [1331, 56] width 23 height 23
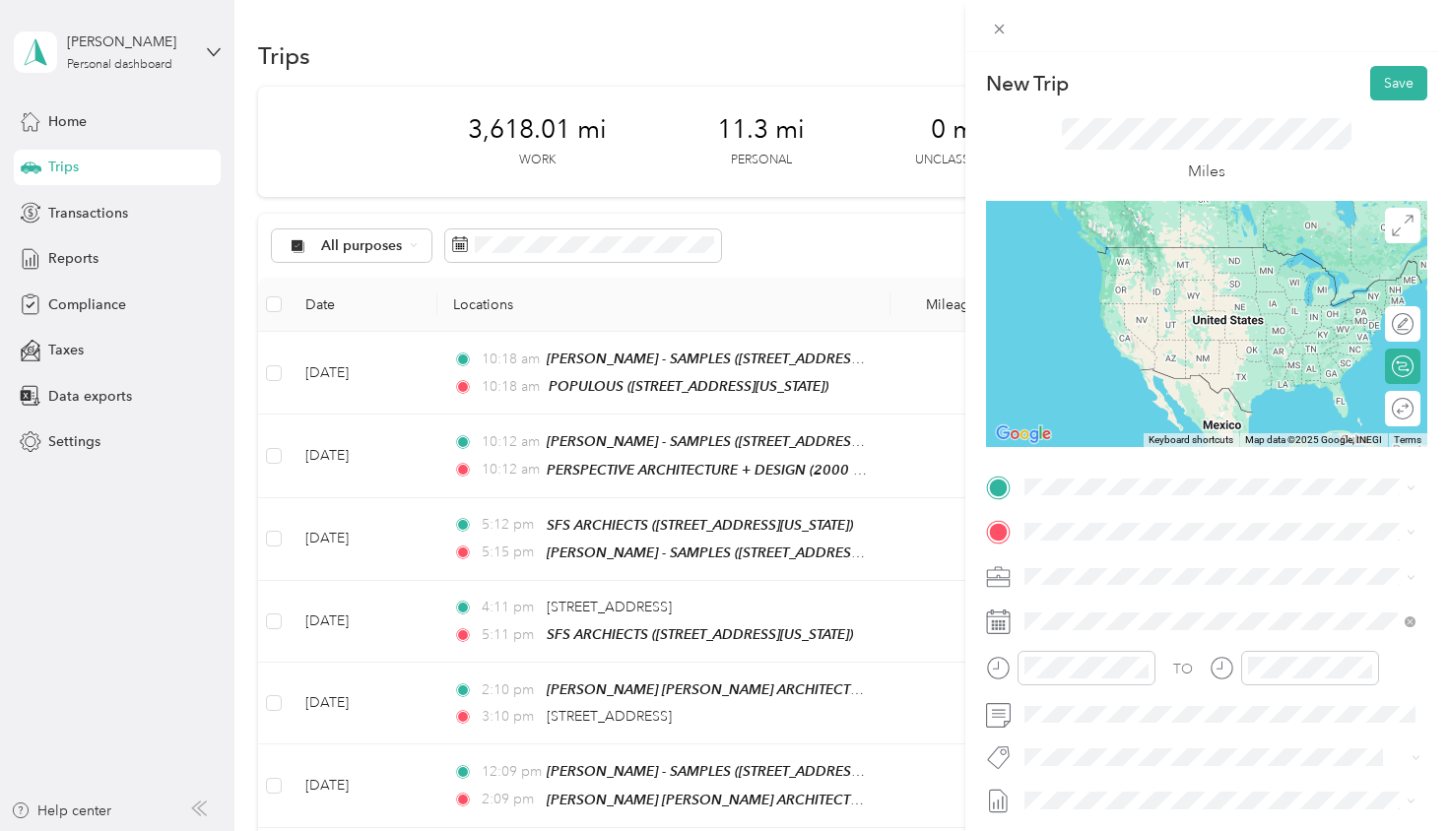
click at [1149, 779] on div "TEAM [PERSON_NAME] - SAMPLES [STREET_ADDRESS][PERSON_NAME][US_STATE]" at bounding box center [1219, 806] width 377 height 55
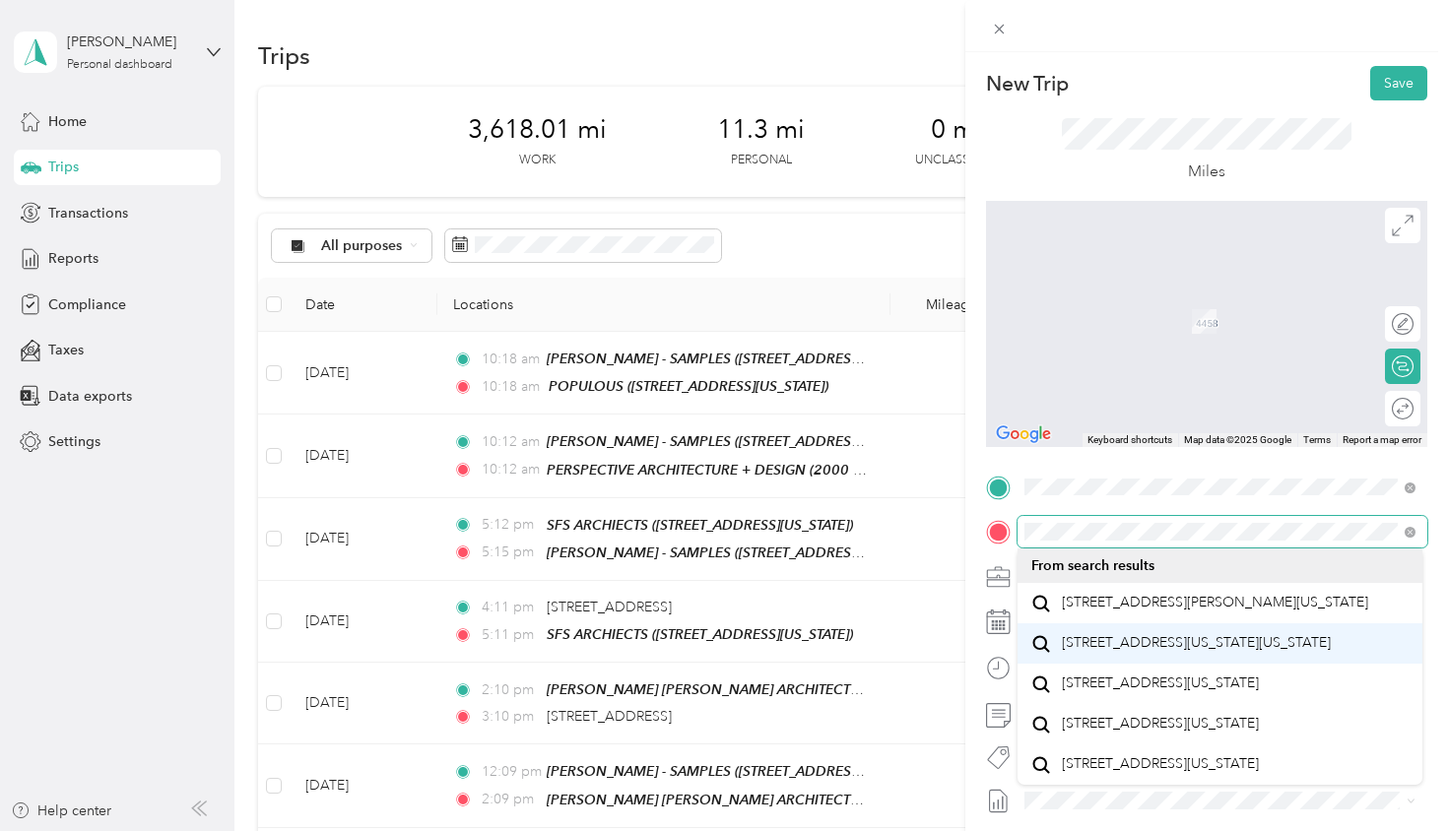
scroll to position [30, 0]
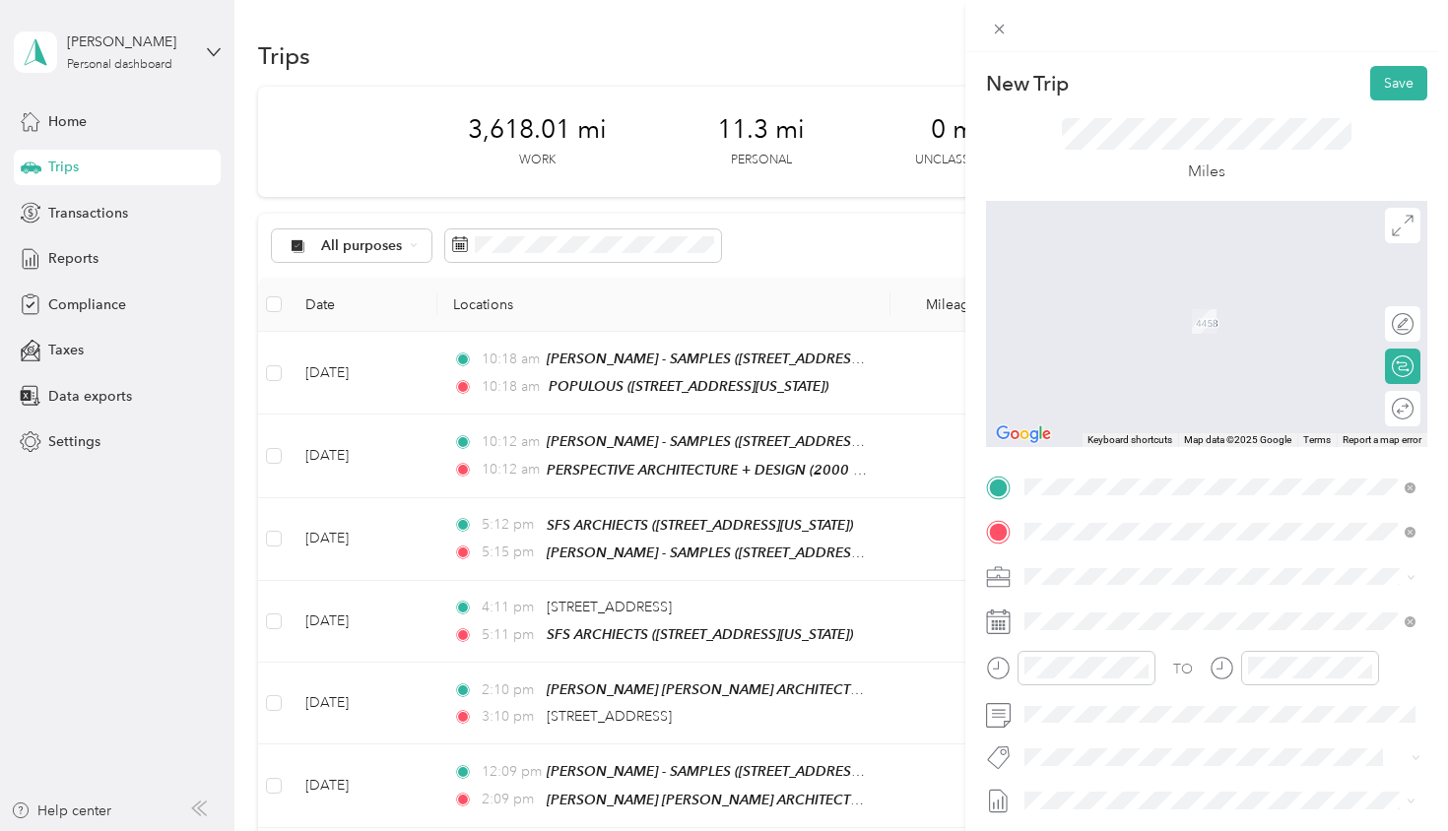
click at [1136, 612] on span "[STREET_ADDRESS][US_STATE]" at bounding box center [1160, 603] width 197 height 18
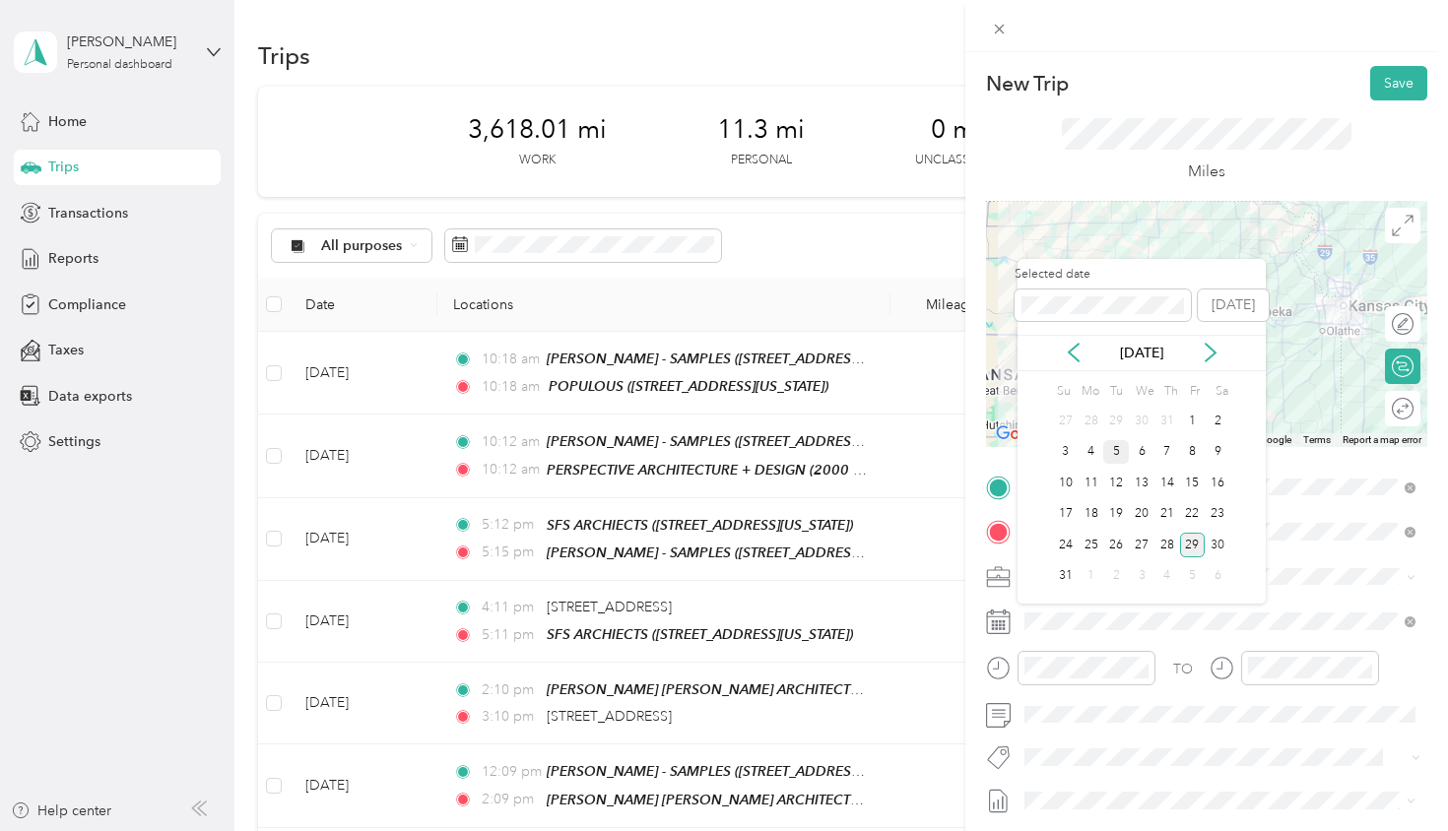
click at [1121, 460] on div "5" at bounding box center [1116, 452] width 26 height 25
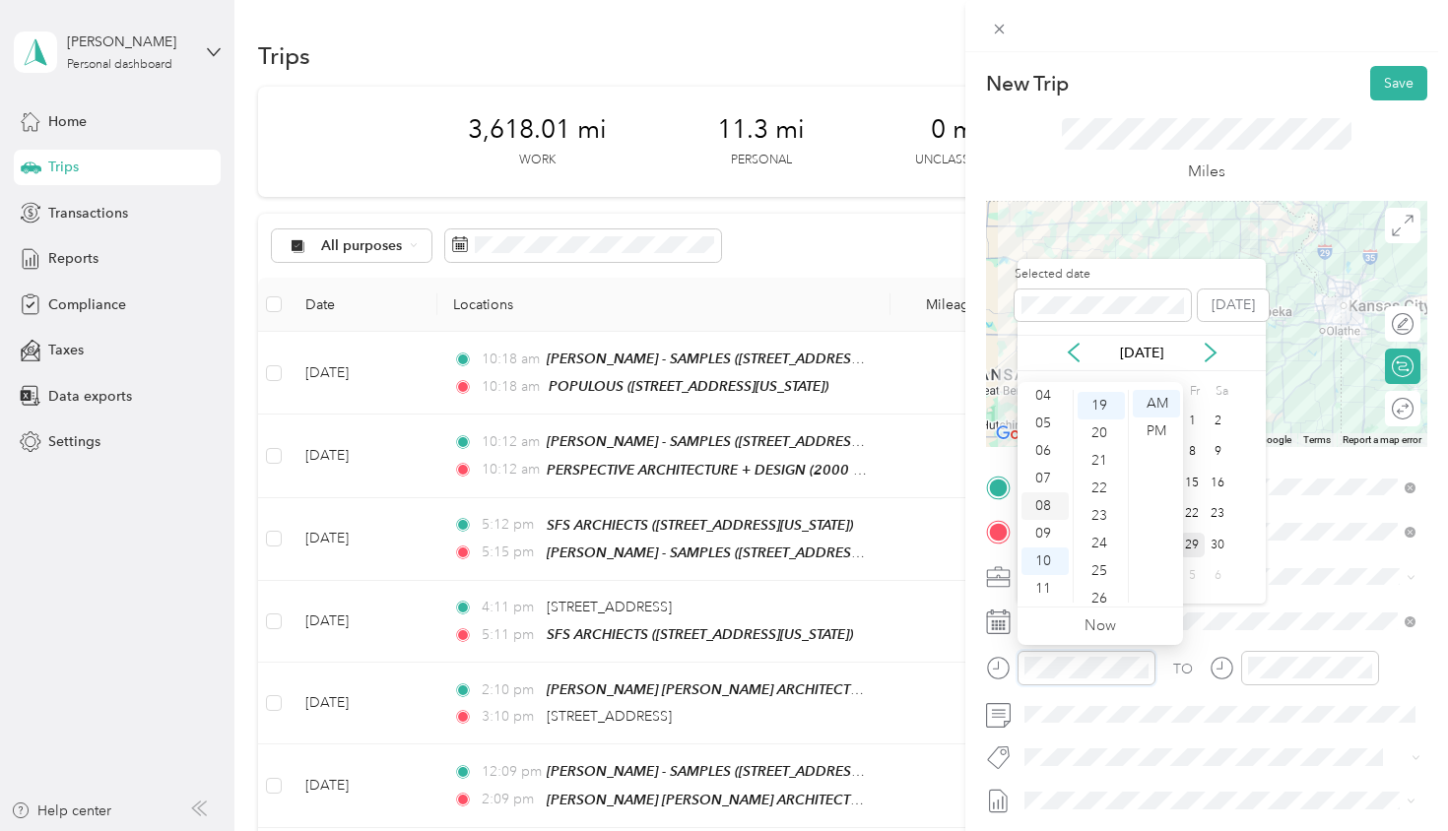
scroll to position [118, 0]
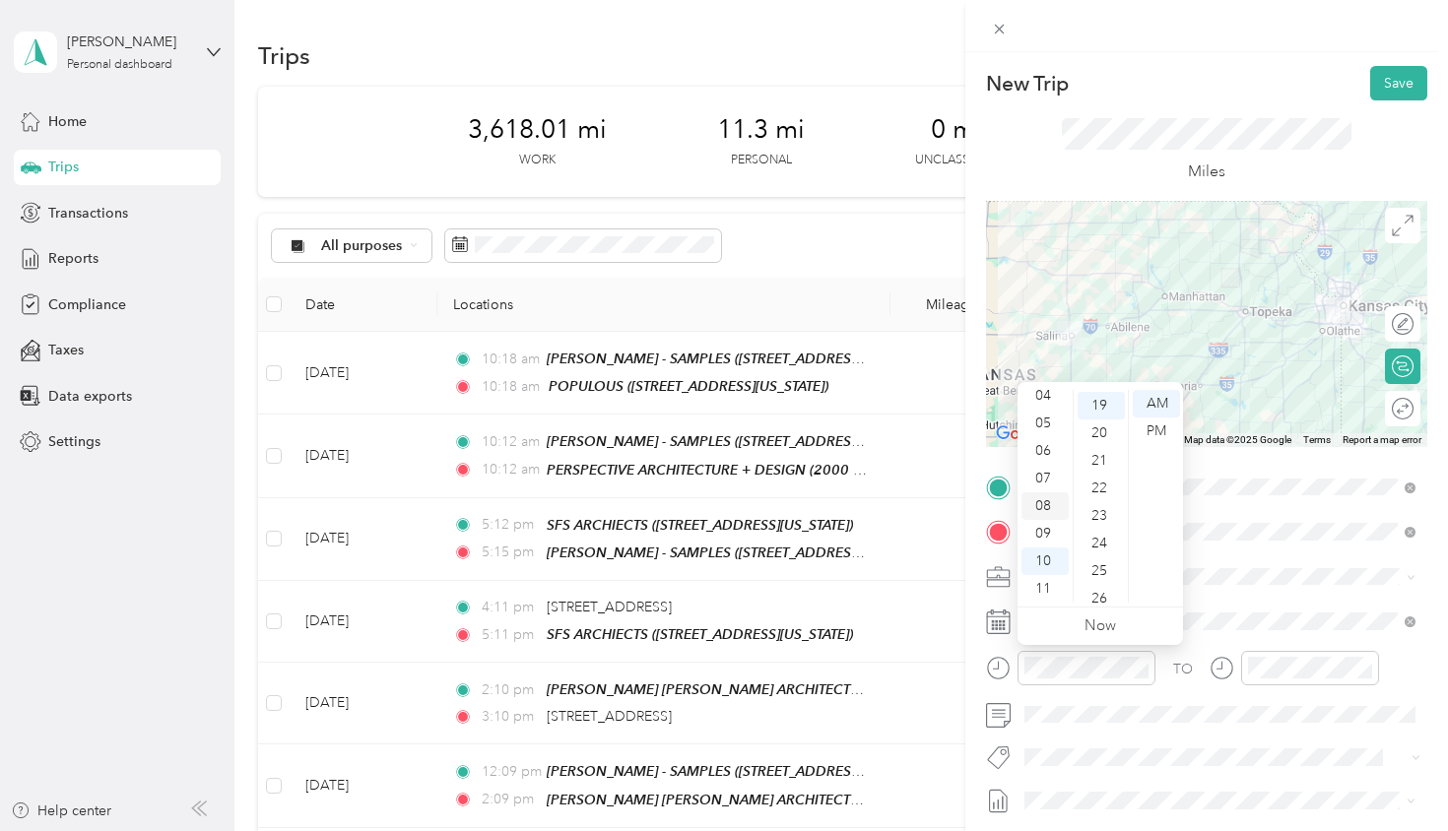
click at [1051, 502] on div "08" at bounding box center [1044, 507] width 47 height 28
click at [1106, 403] on div "00" at bounding box center [1101, 404] width 47 height 28
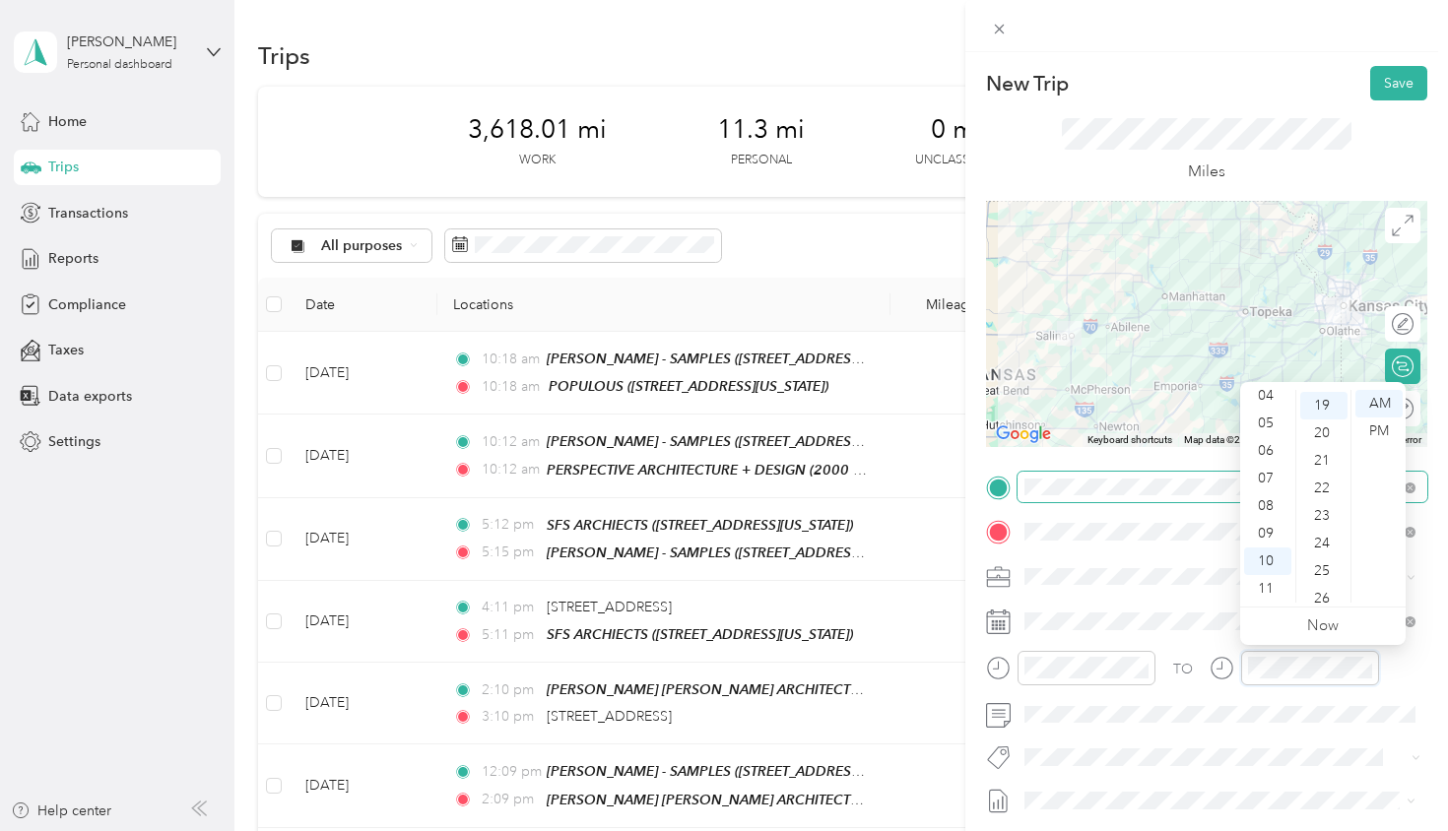
scroll to position [522, 0]
click at [1267, 428] on div "05" at bounding box center [1267, 424] width 47 height 28
click at [1325, 405] on div "00" at bounding box center [1323, 404] width 47 height 28
click at [1374, 427] on div "PM" at bounding box center [1378, 432] width 47 height 28
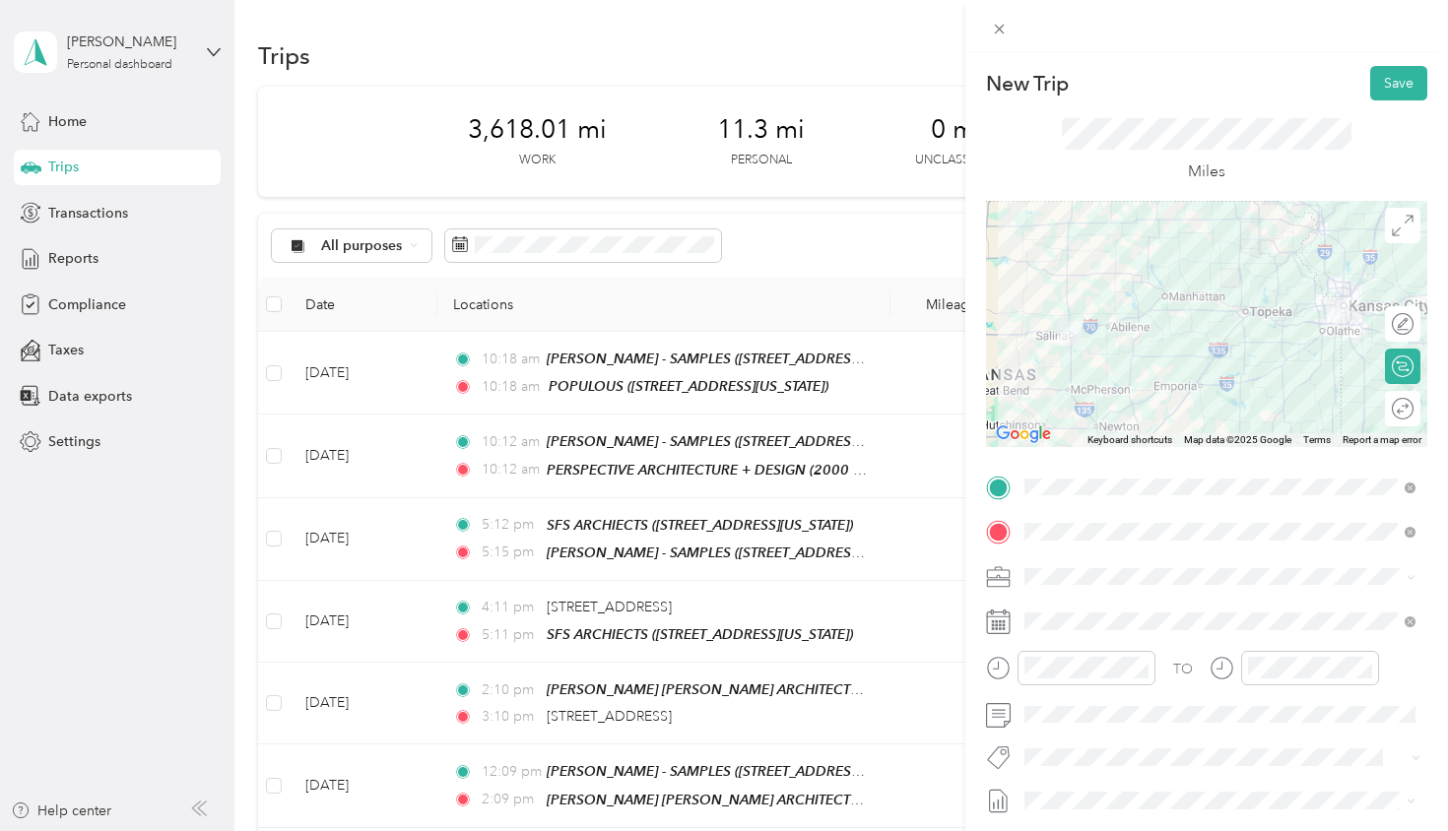
click at [1402, 418] on circle at bounding box center [1403, 409] width 21 height 21
click at [1389, 412] on div at bounding box center [1392, 409] width 41 height 21
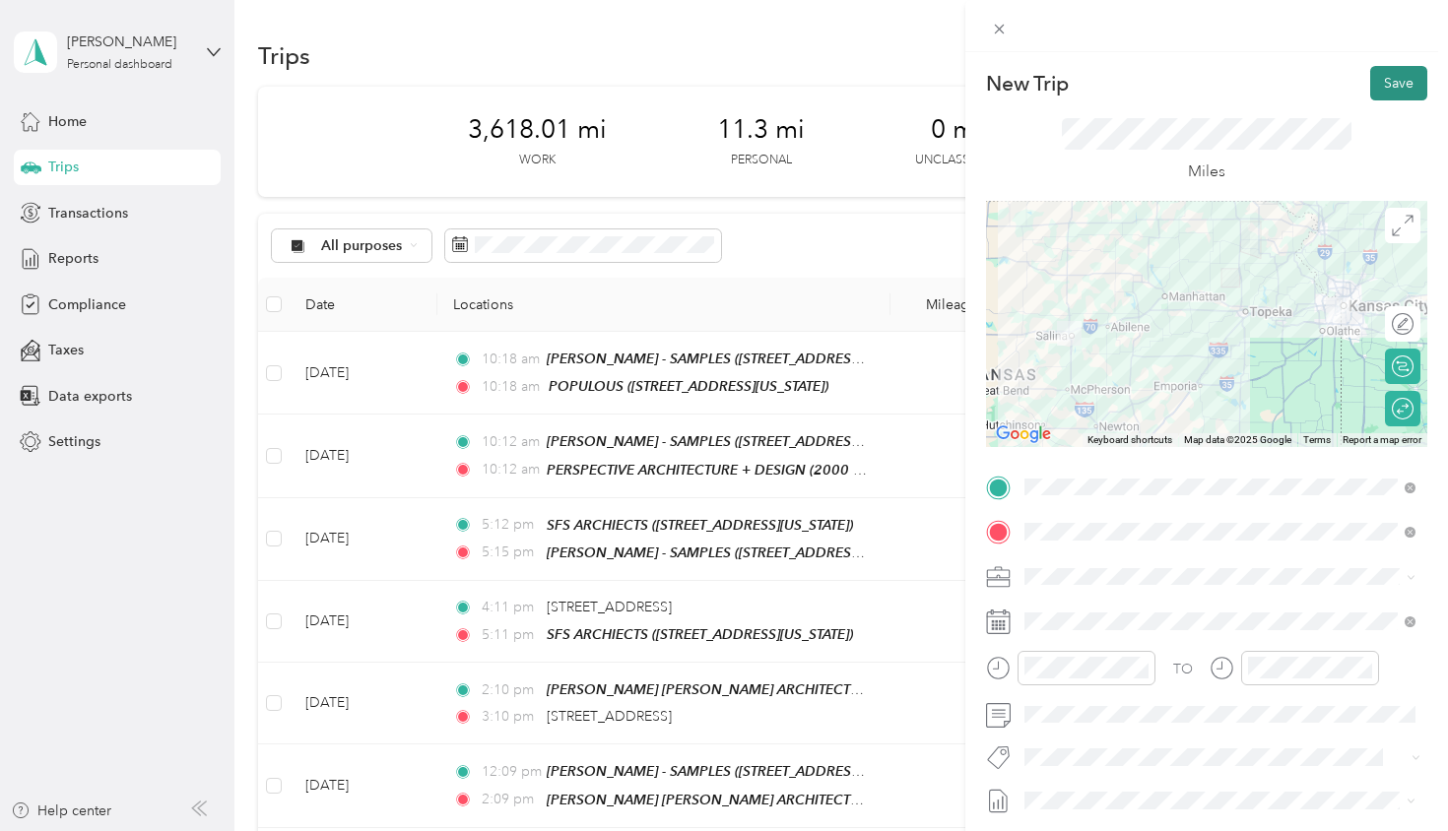
click at [1399, 79] on button "Save" at bounding box center [1398, 83] width 57 height 34
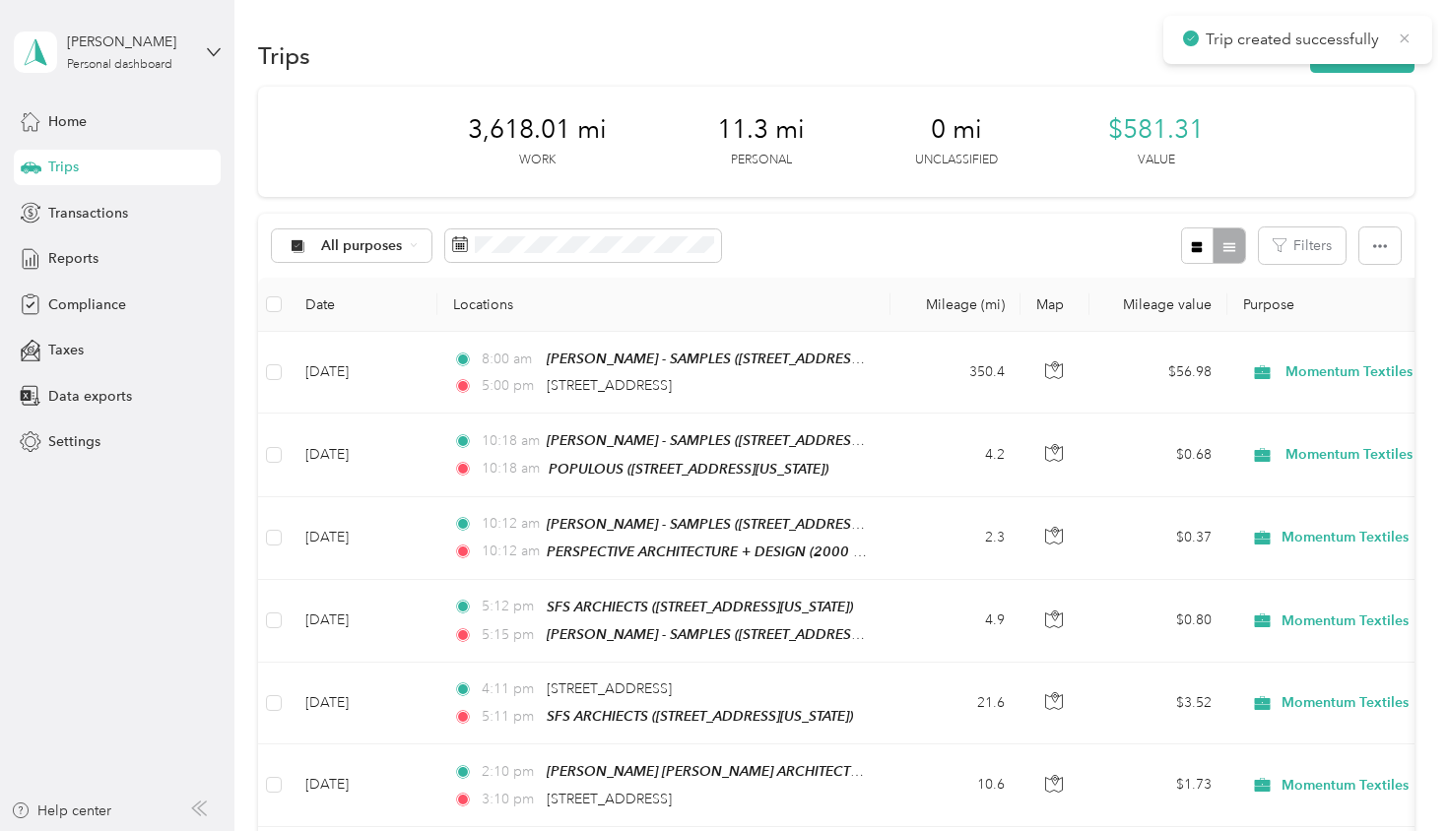
click at [1406, 40] on icon at bounding box center [1405, 39] width 16 height 18
click at [1371, 55] on button "New trip" at bounding box center [1362, 55] width 104 height 34
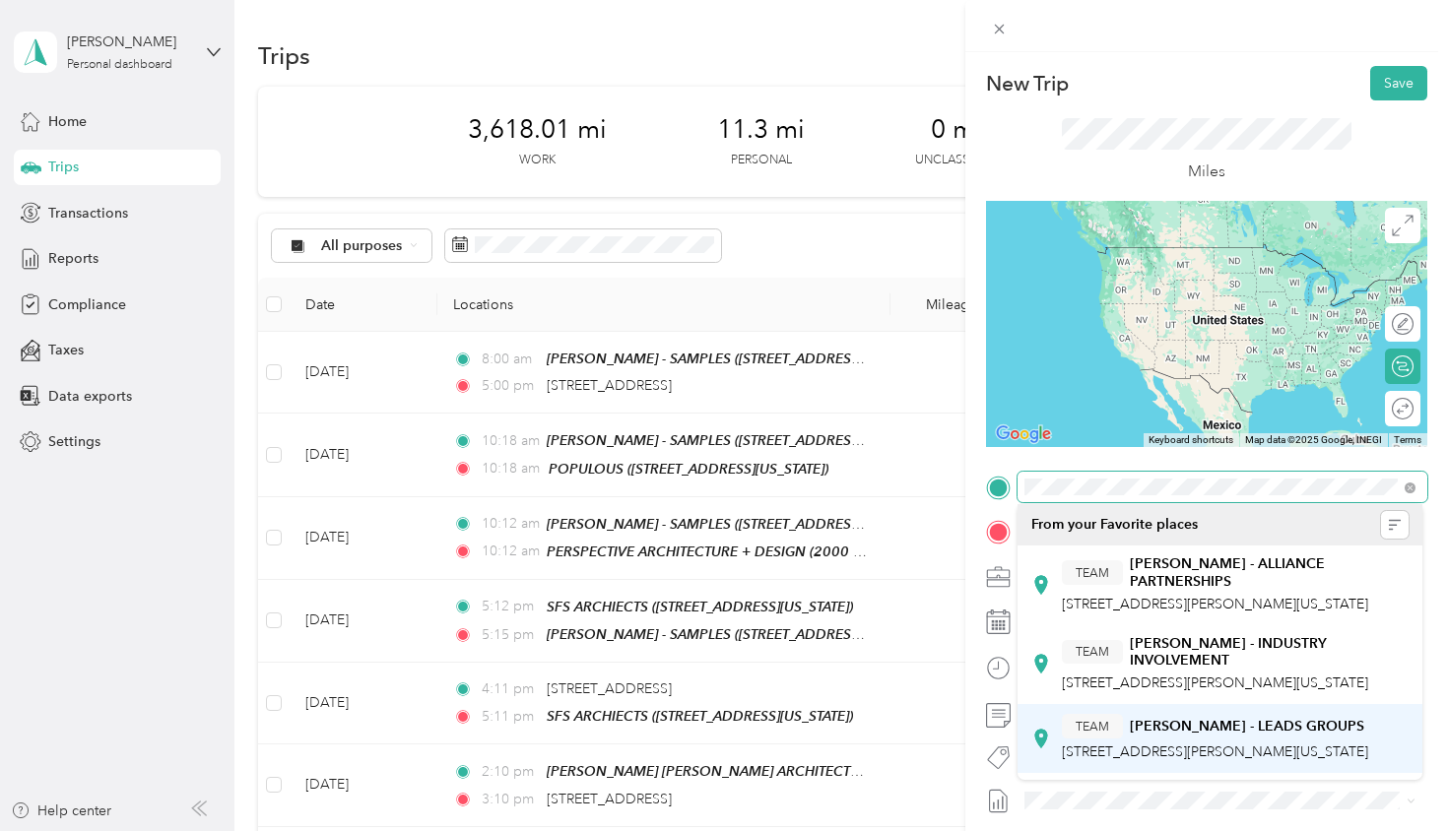
scroll to position [59, 0]
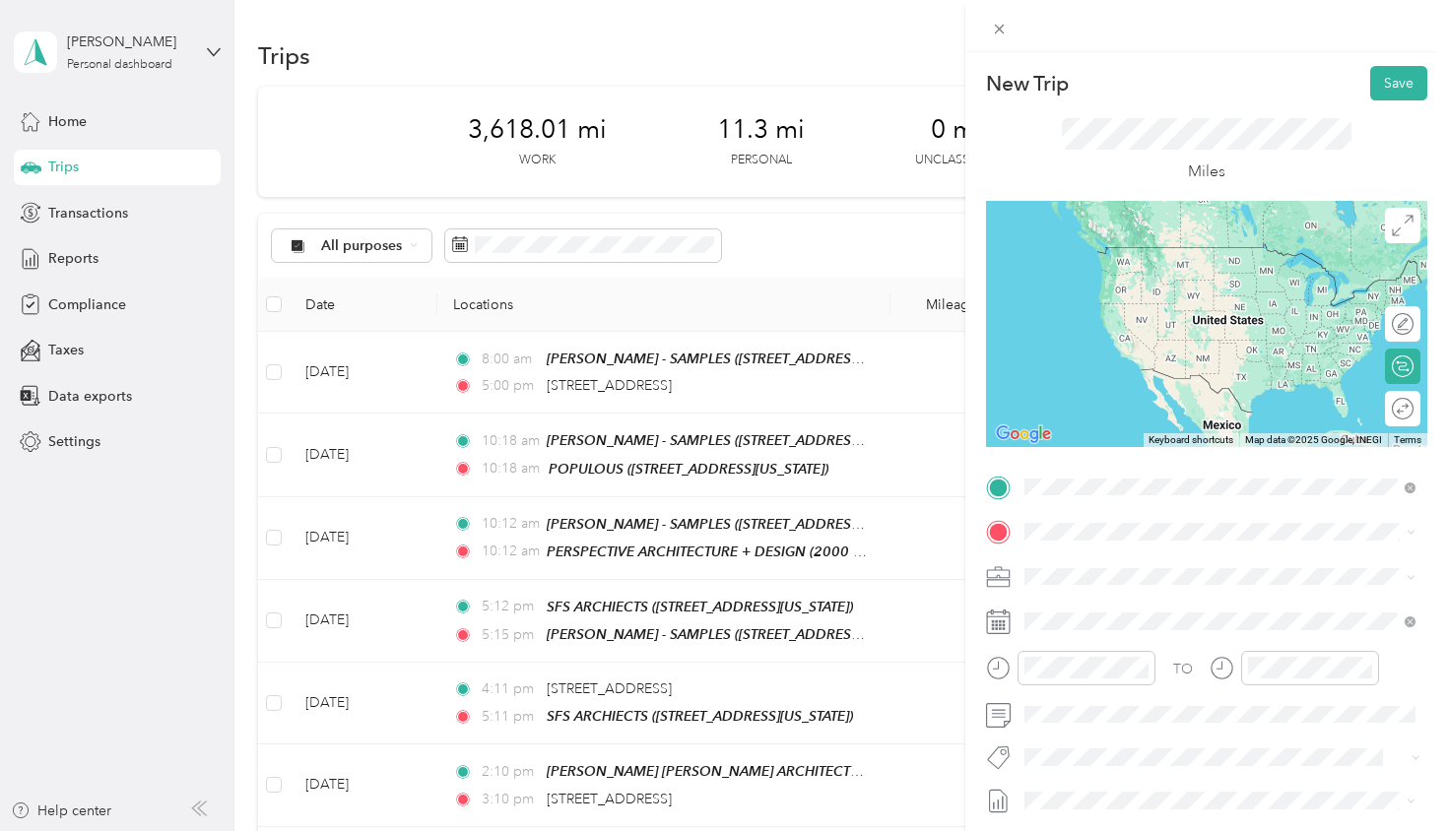
click at [1188, 728] on strong "[PERSON_NAME] - SAMPLES" at bounding box center [1225, 737] width 191 height 18
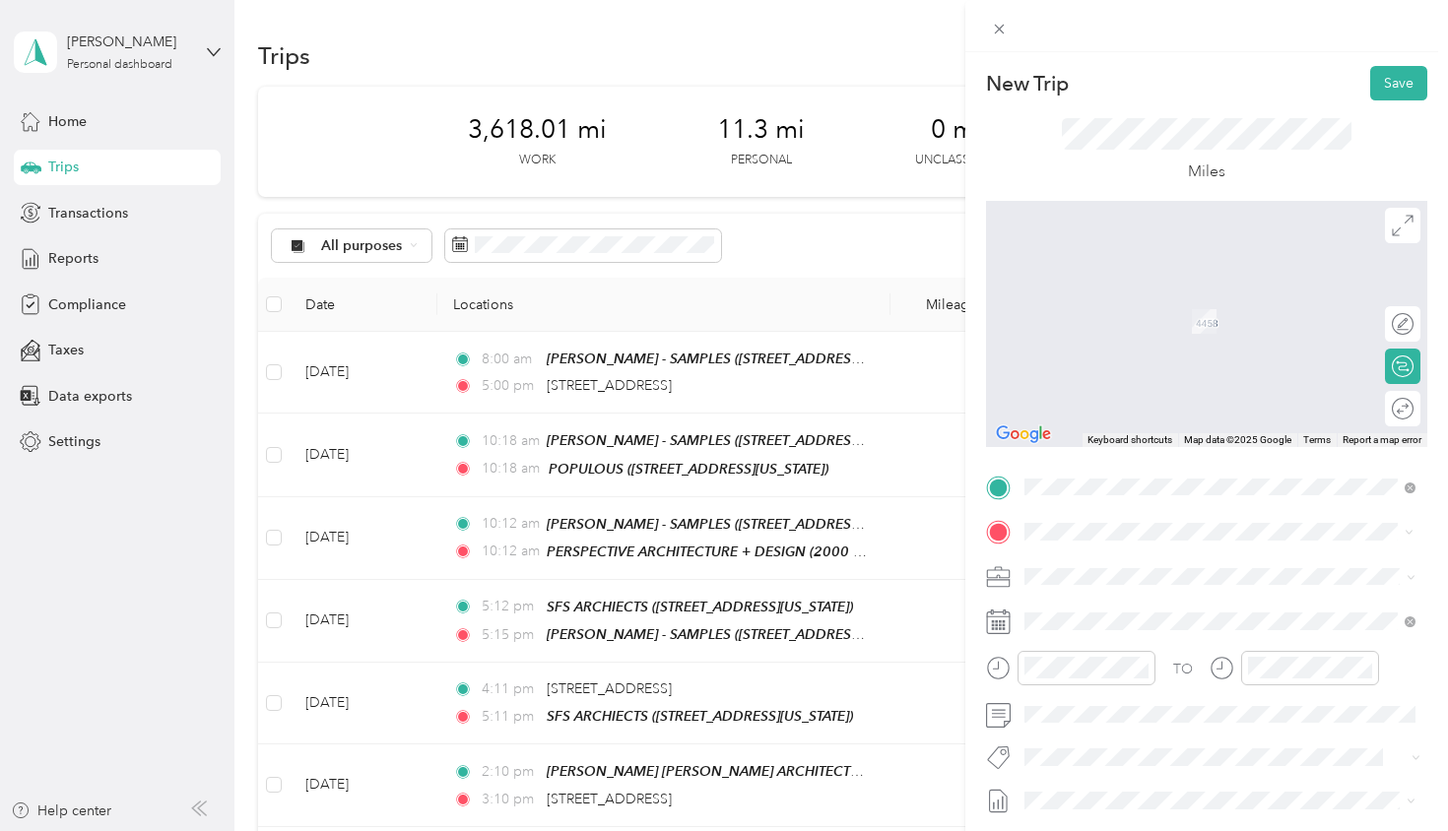
click at [1118, 623] on div "TEAM HELIX ARCHITECTURE & DESIGN [STREET_ADDRESS][US_STATE]" at bounding box center [1205, 625] width 286 height 48
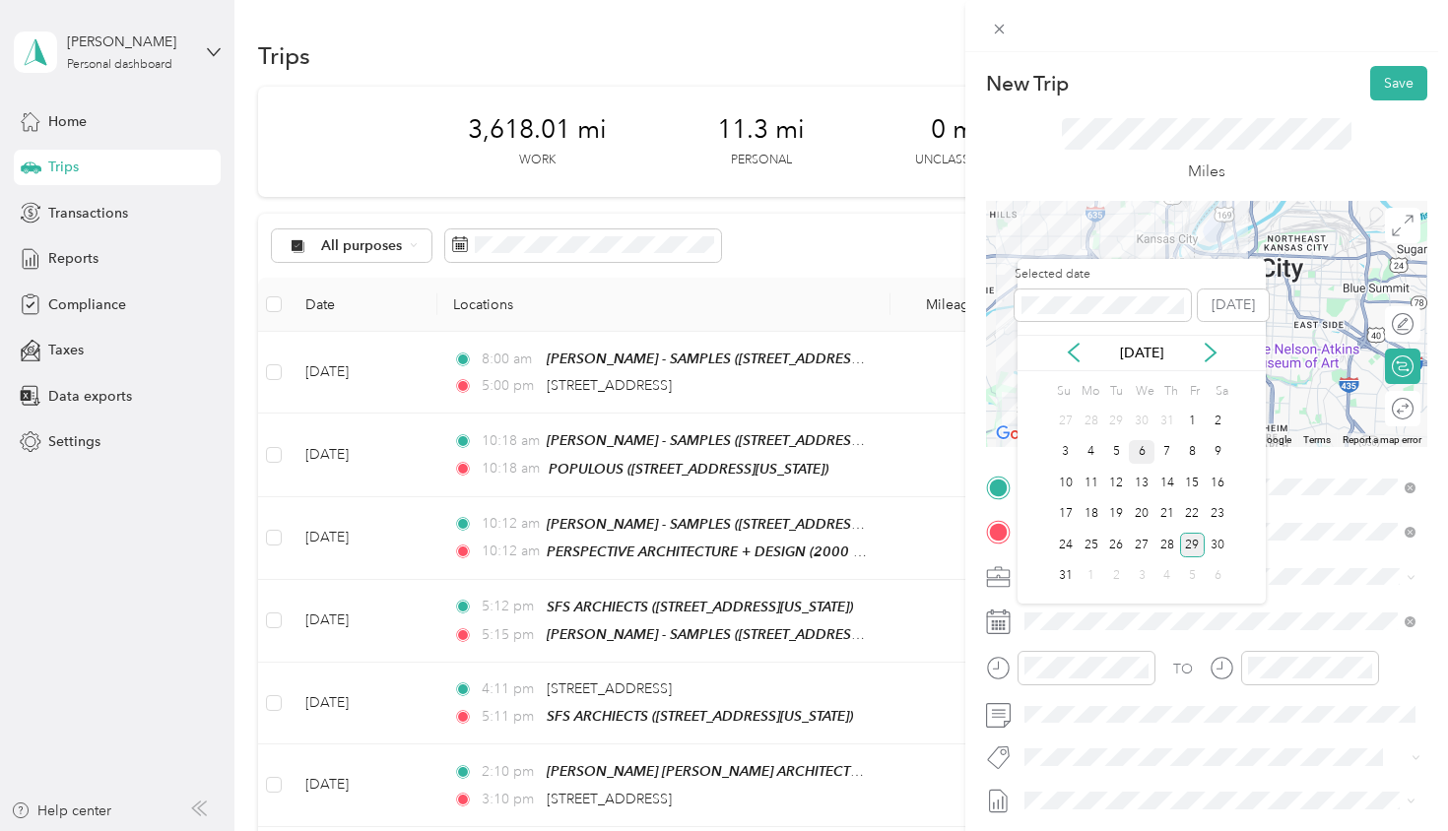
click at [1147, 460] on div "6" at bounding box center [1142, 452] width 26 height 25
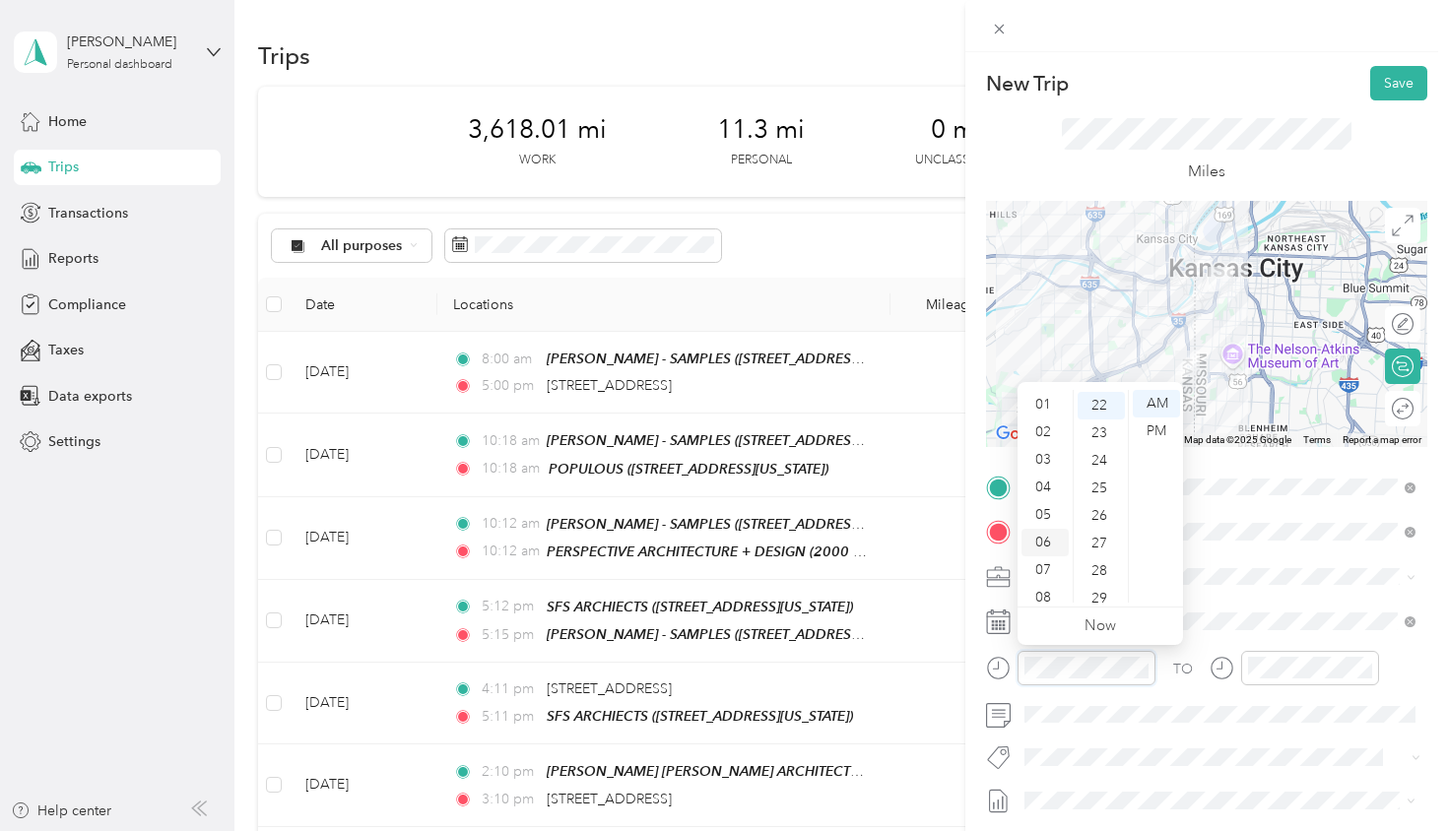
scroll to position [0, 0]
click at [1048, 403] on div "12" at bounding box center [1044, 404] width 47 height 28
click at [1104, 411] on div "00" at bounding box center [1101, 404] width 47 height 28
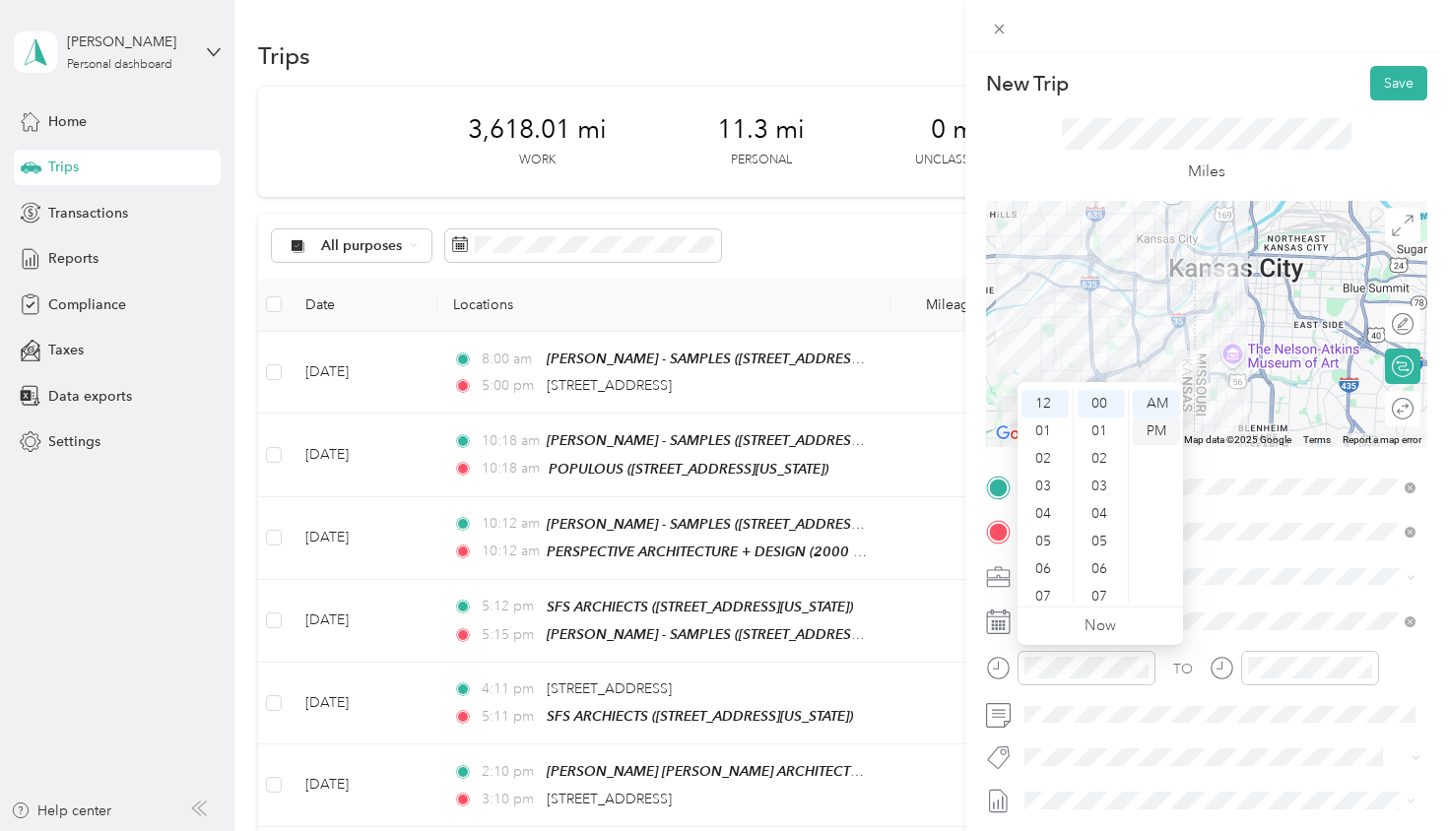
click at [1152, 429] on div "PM" at bounding box center [1156, 432] width 47 height 28
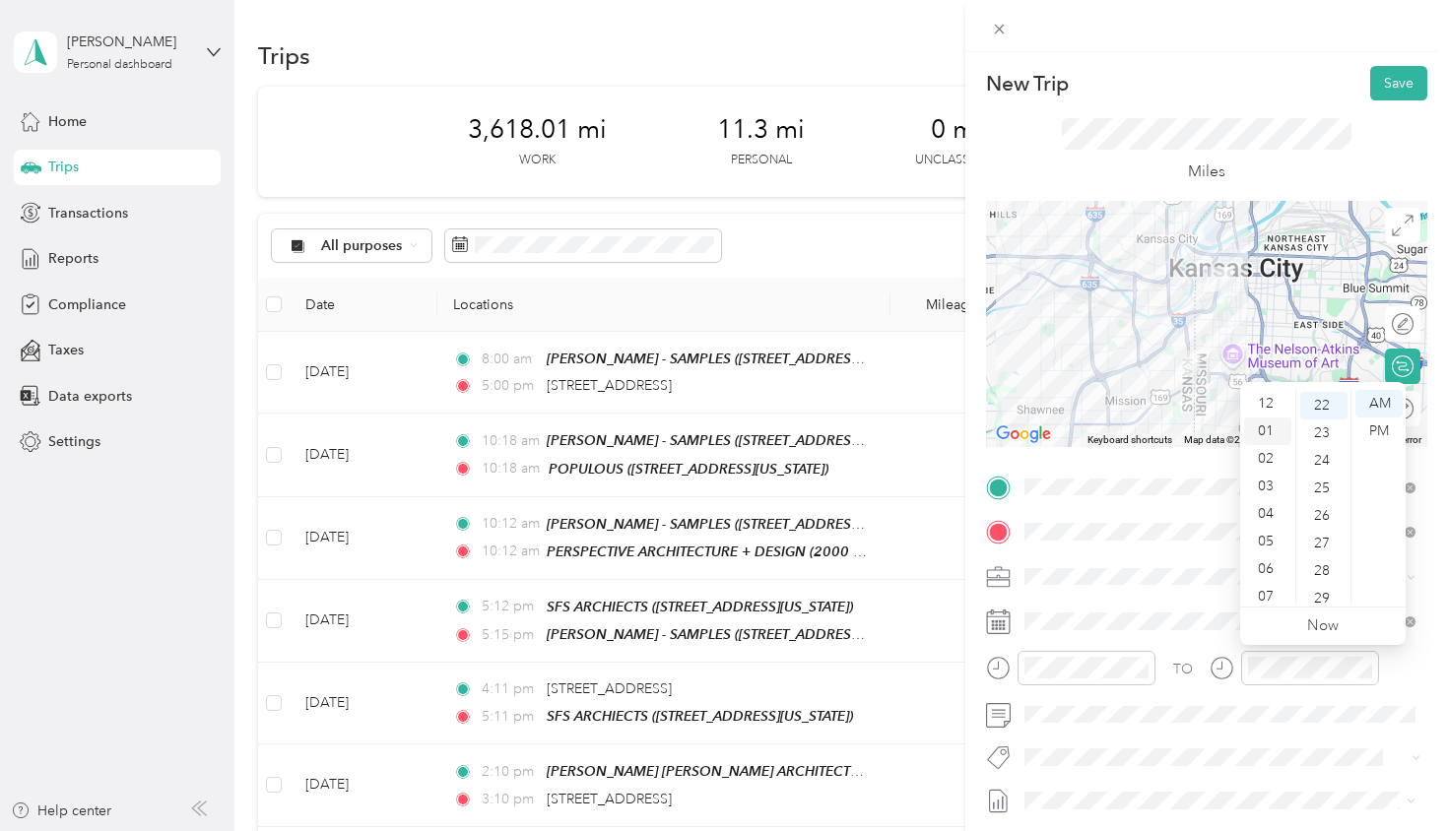
click at [1272, 428] on div "01" at bounding box center [1267, 432] width 47 height 28
click at [1382, 433] on div "PM" at bounding box center [1378, 432] width 47 height 28
click at [1414, 407] on div "Round trip" at bounding box center [1414, 409] width 0 height 21
click at [1389, 406] on div at bounding box center [1392, 409] width 41 height 21
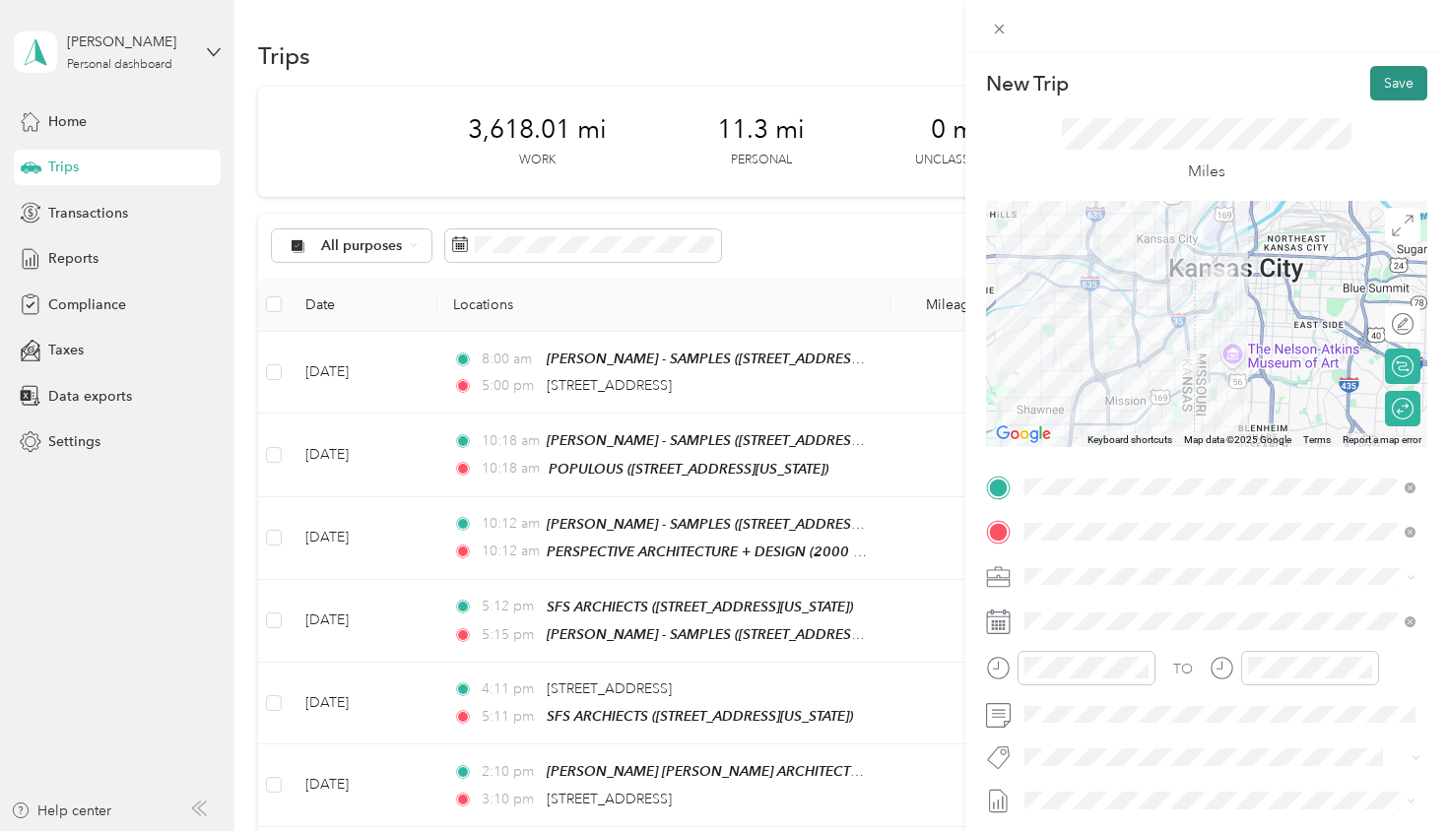
click at [1388, 87] on button "Save" at bounding box center [1398, 83] width 57 height 34
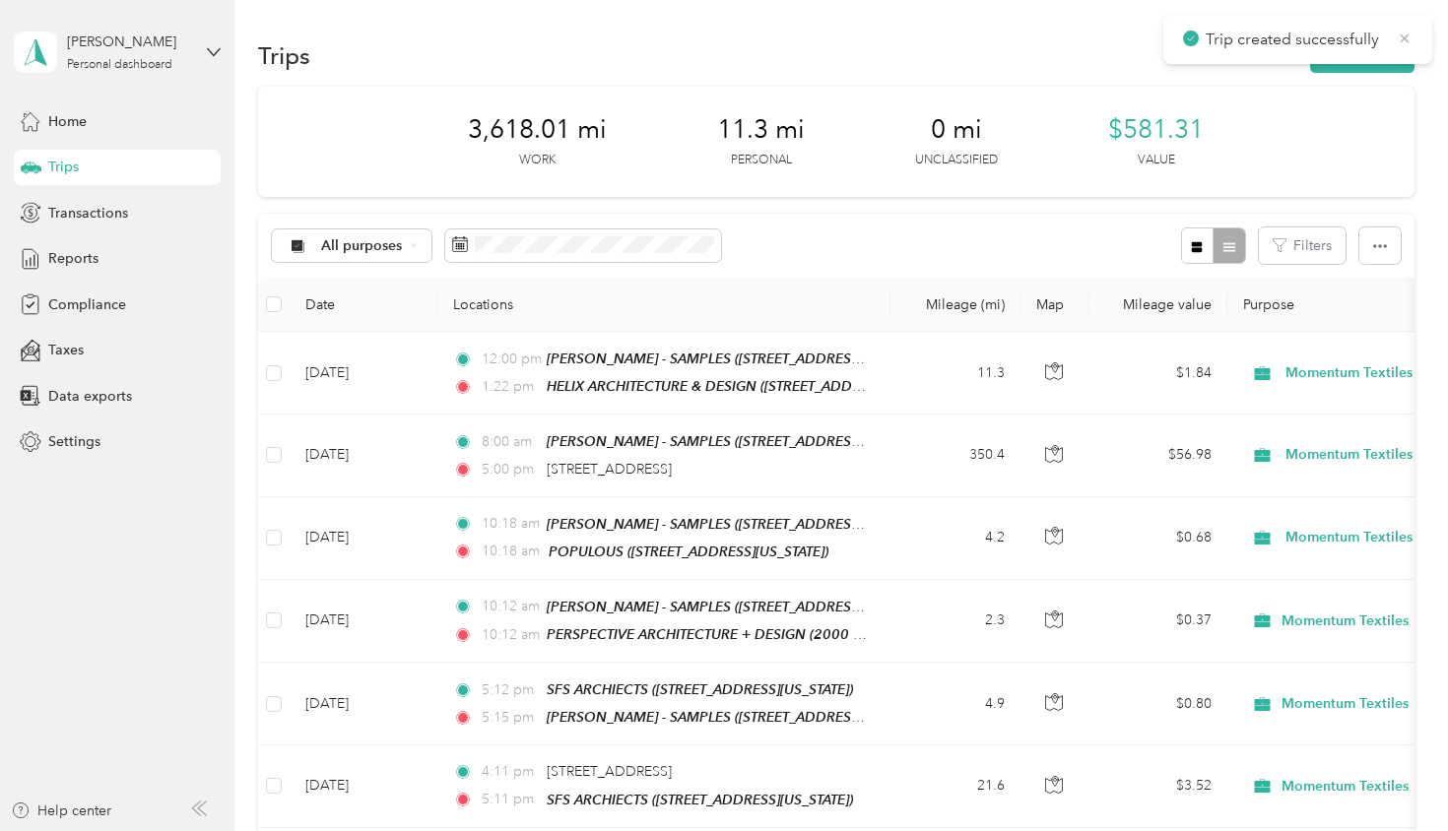
click at [1405, 32] on icon at bounding box center [1405, 39] width 16 height 18
click at [1350, 61] on button "New trip" at bounding box center [1362, 55] width 104 height 34
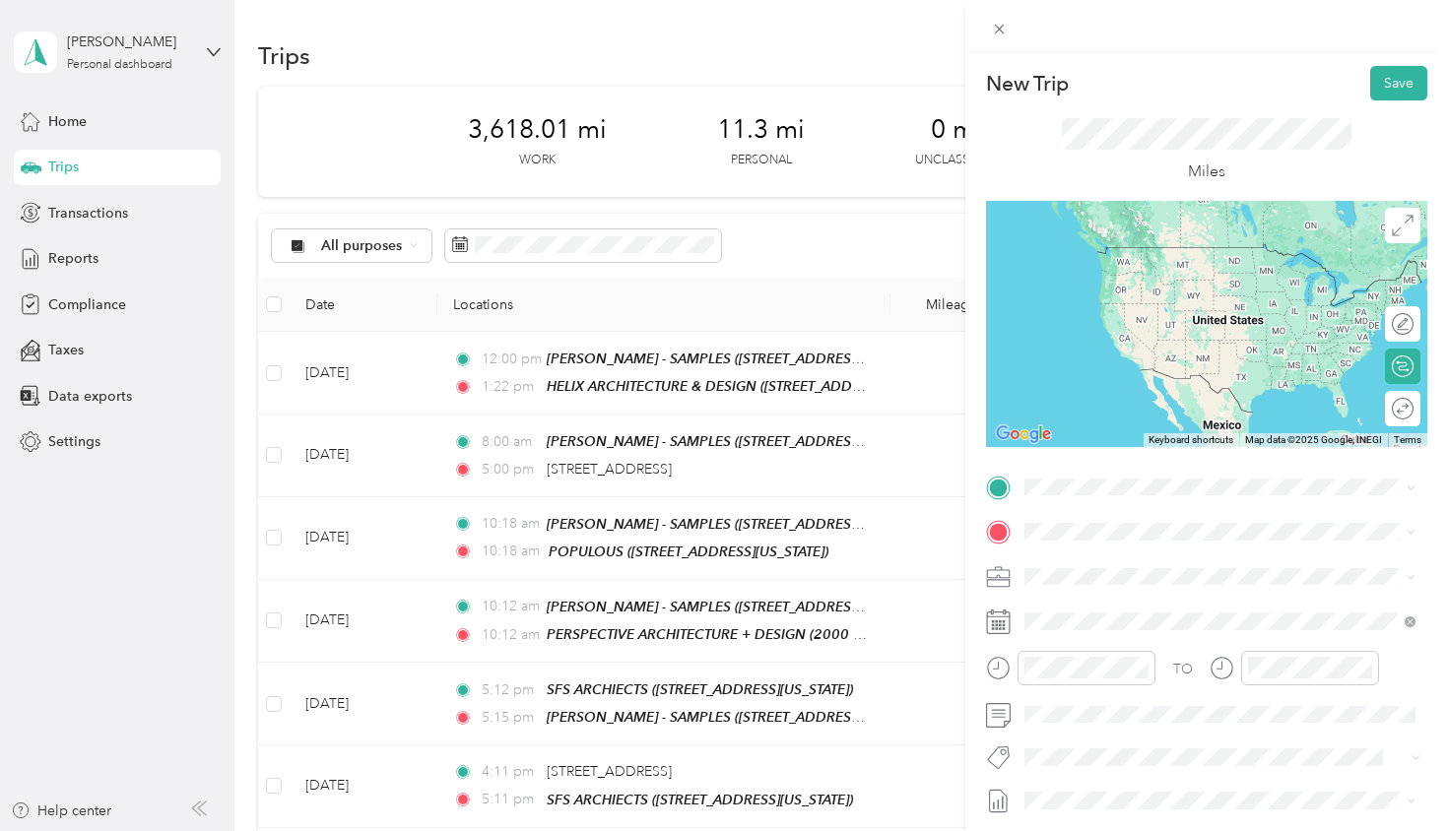
click at [1120, 773] on button "TEAM" at bounding box center [1092, 785] width 61 height 25
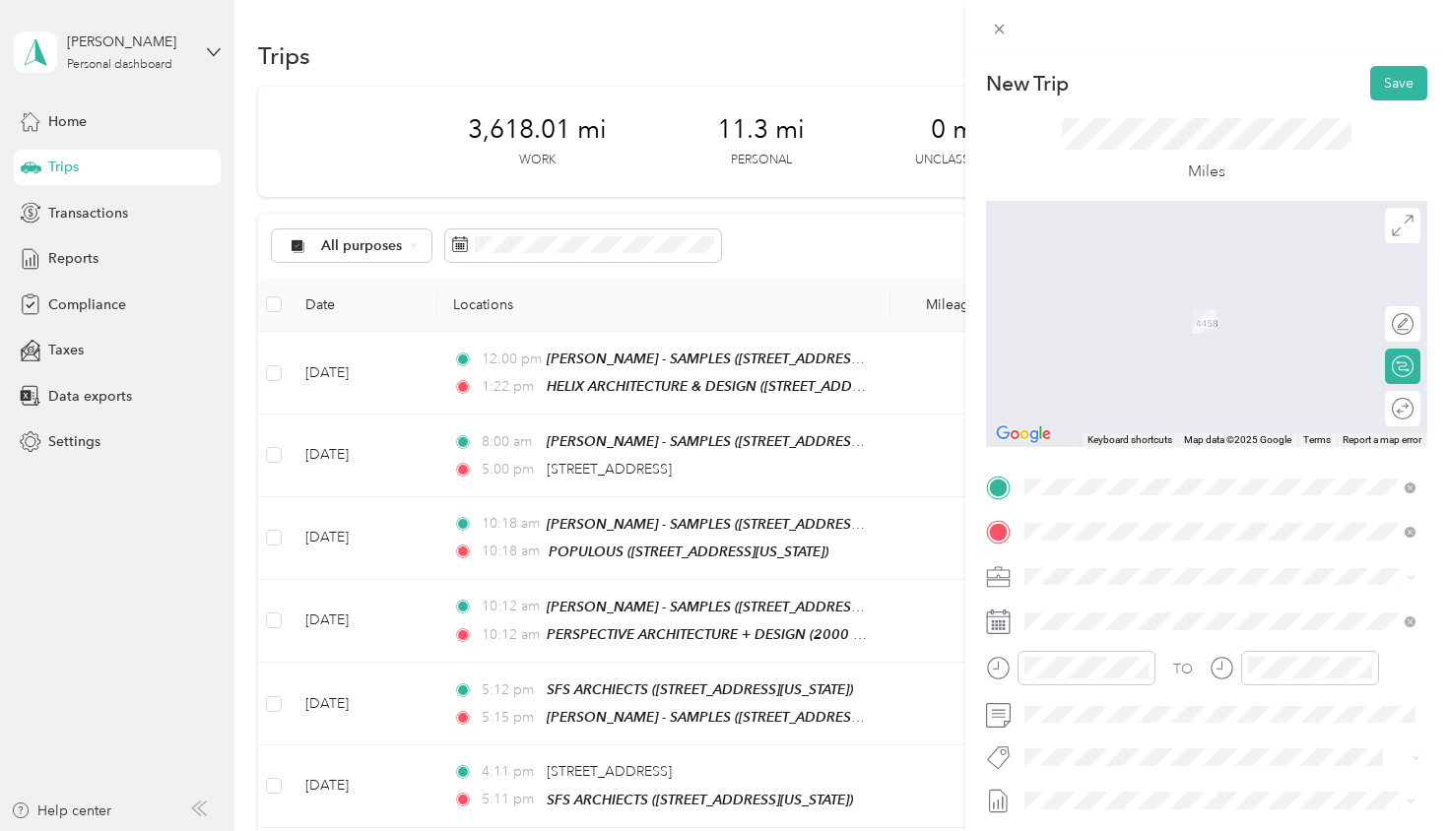
click at [1116, 678] on button "TEAM" at bounding box center [1092, 682] width 61 height 25
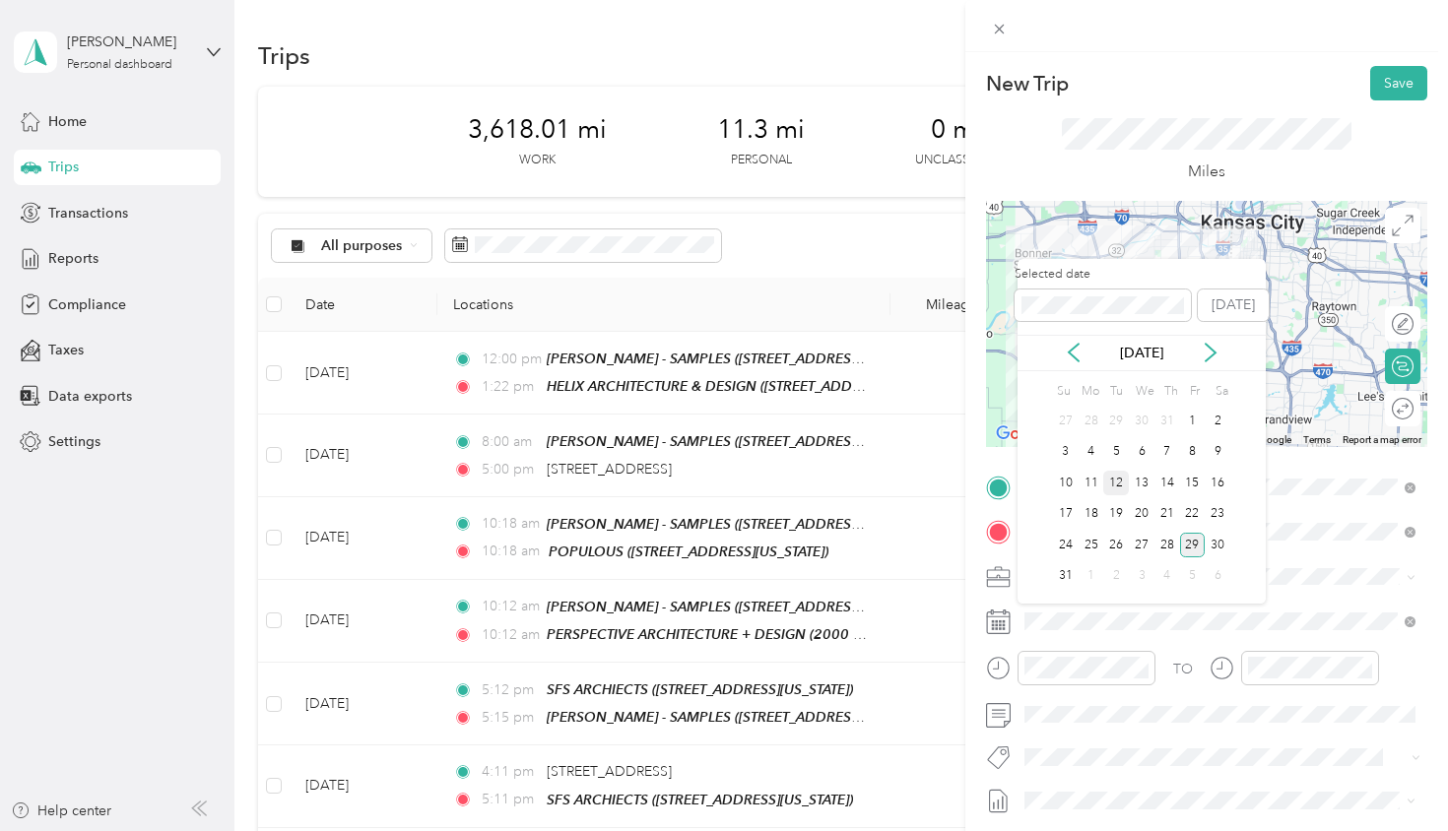
click at [1112, 486] on div "12" at bounding box center [1116, 483] width 26 height 25
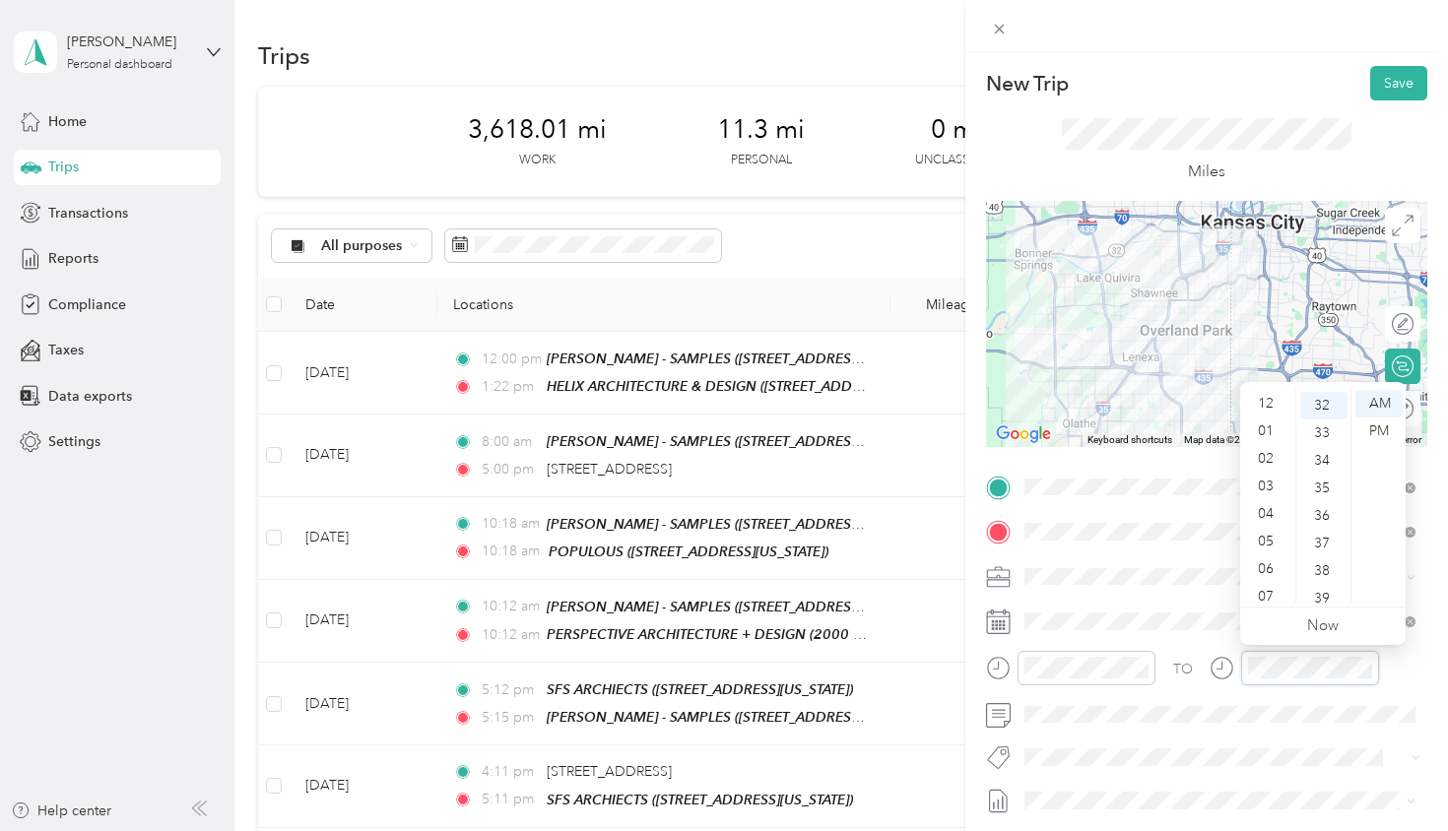
scroll to position [0, 0]
click at [1266, 401] on div "12" at bounding box center [1267, 404] width 47 height 28
click at [1385, 433] on div "PM" at bounding box center [1378, 432] width 47 height 28
click at [1401, 411] on div "Round trip" at bounding box center [1393, 409] width 40 height 21
click at [1372, 407] on div at bounding box center [1392, 409] width 41 height 21
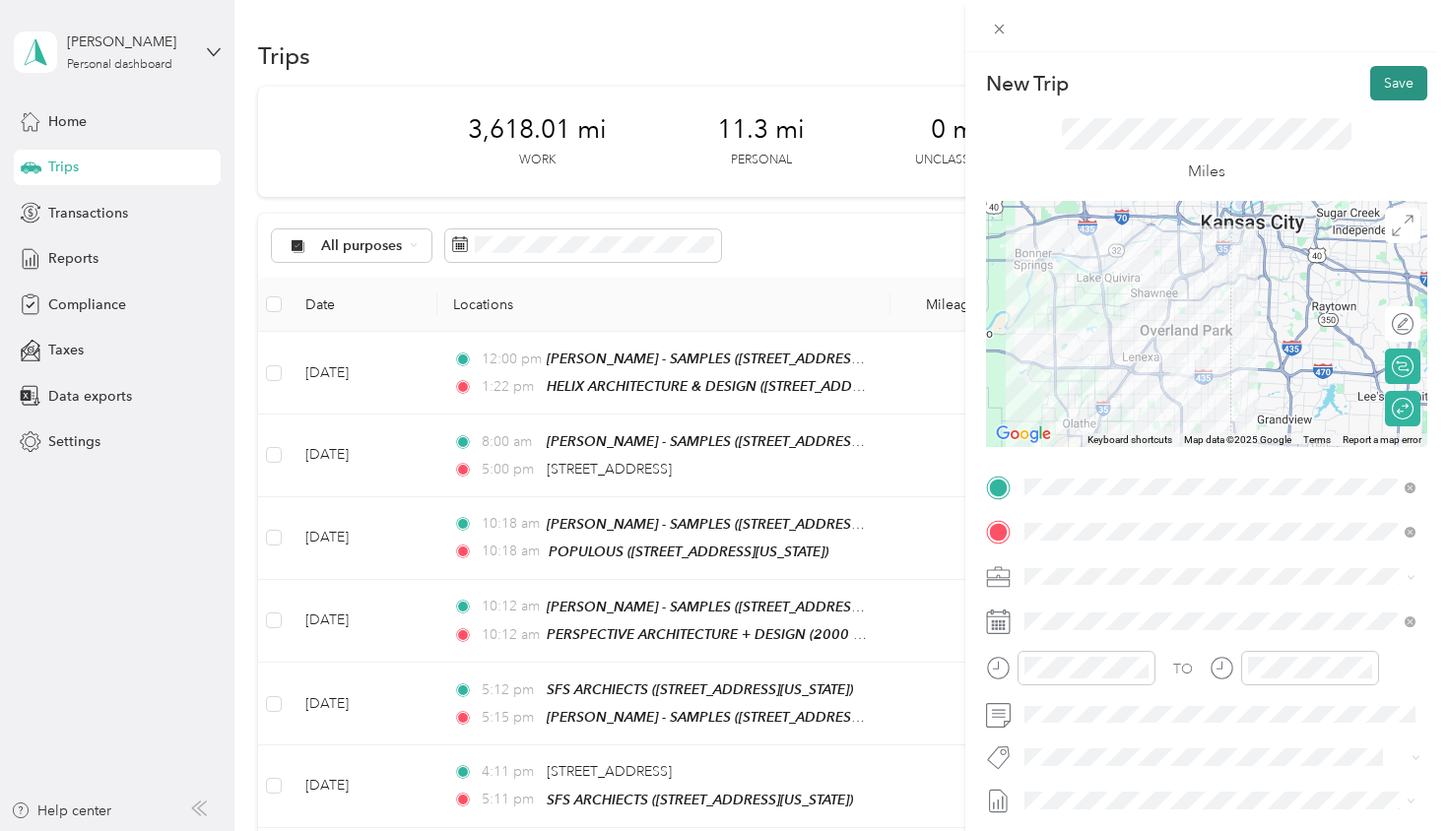
click at [1405, 86] on button "Save" at bounding box center [1398, 83] width 57 height 34
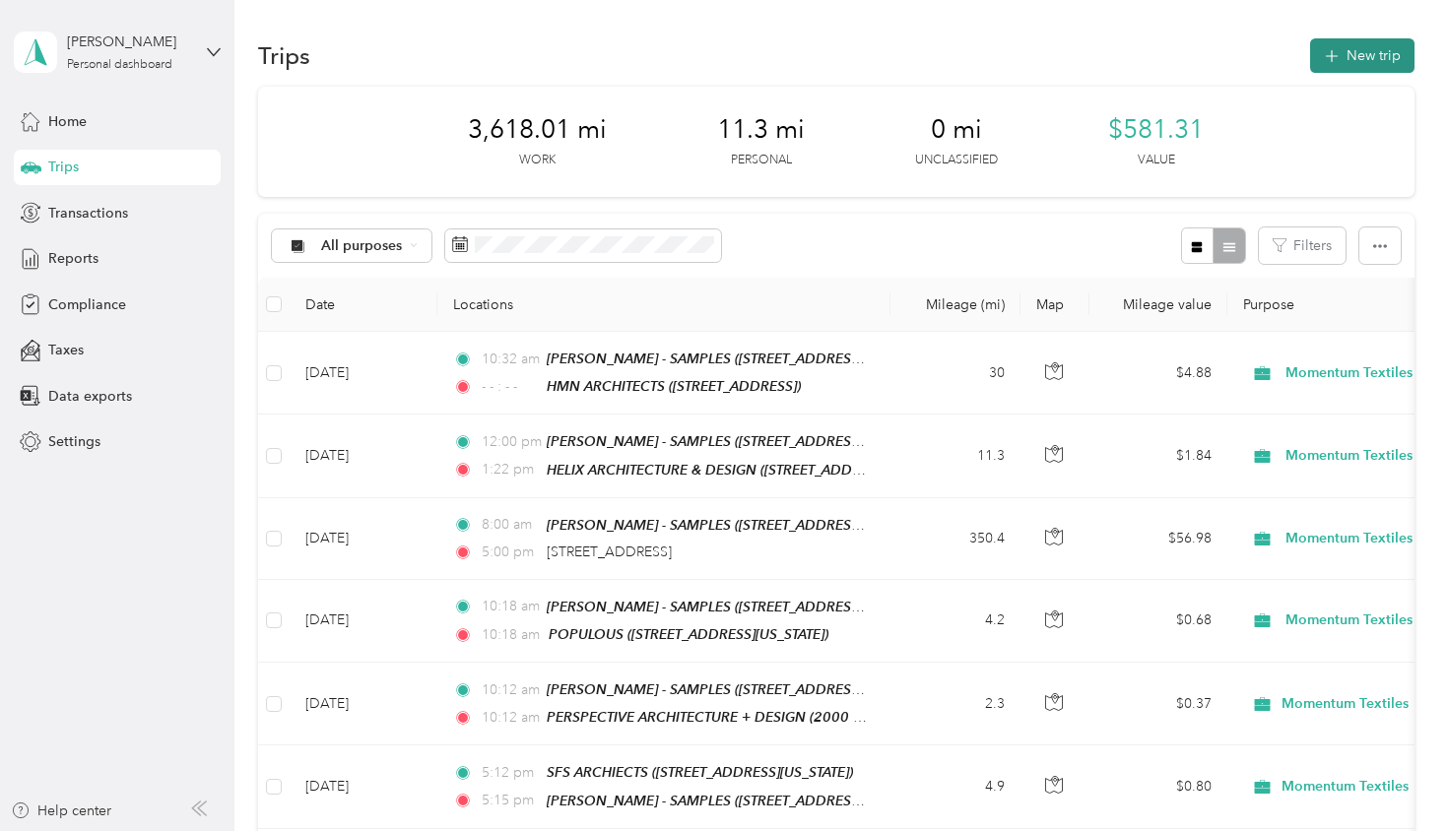
click at [1379, 68] on button "New trip" at bounding box center [1362, 55] width 104 height 34
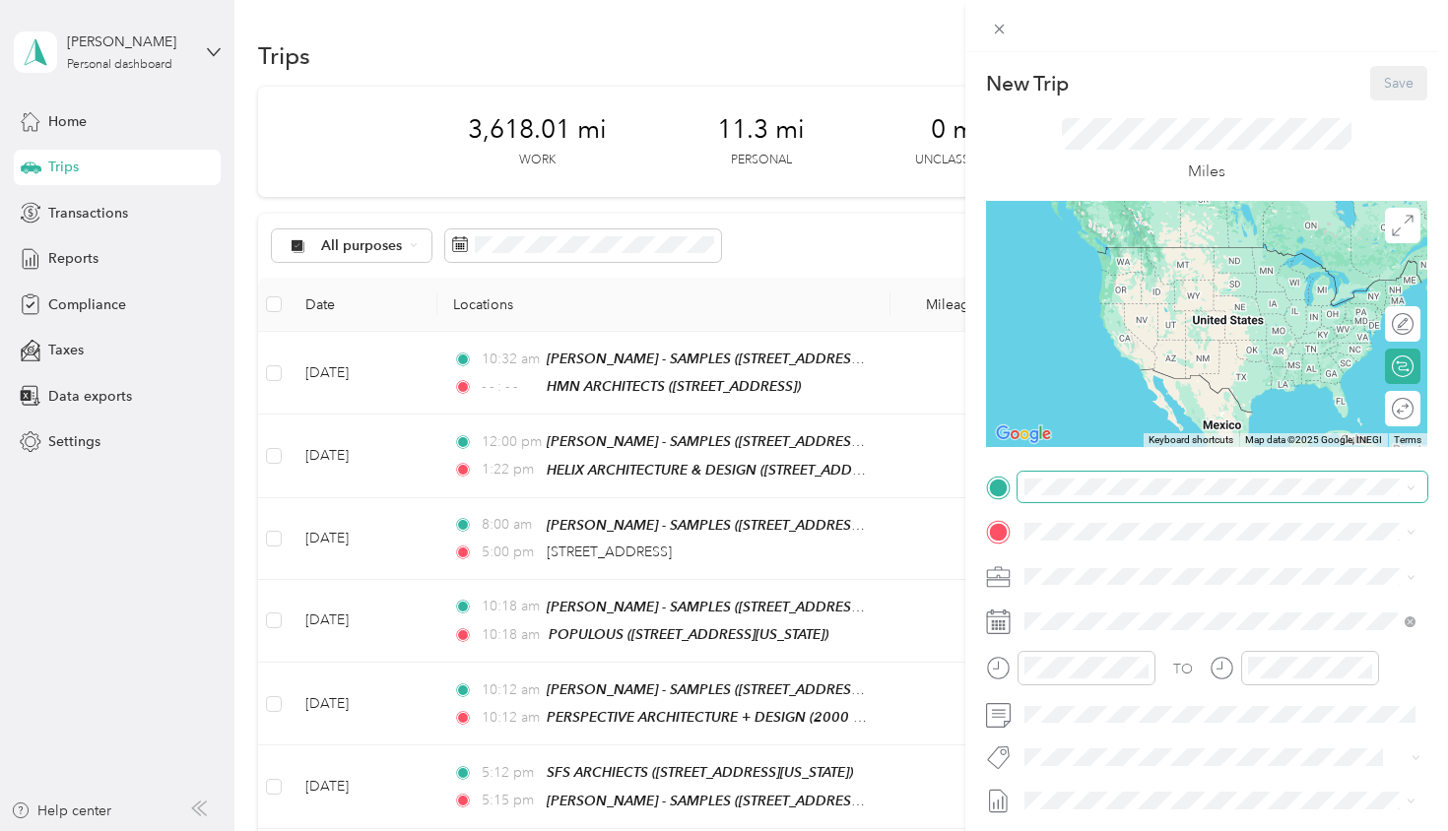
click at [1072, 495] on span at bounding box center [1223, 488] width 410 height 32
click at [1137, 787] on strong "[PERSON_NAME] - SAMPLES" at bounding box center [1225, 796] width 191 height 18
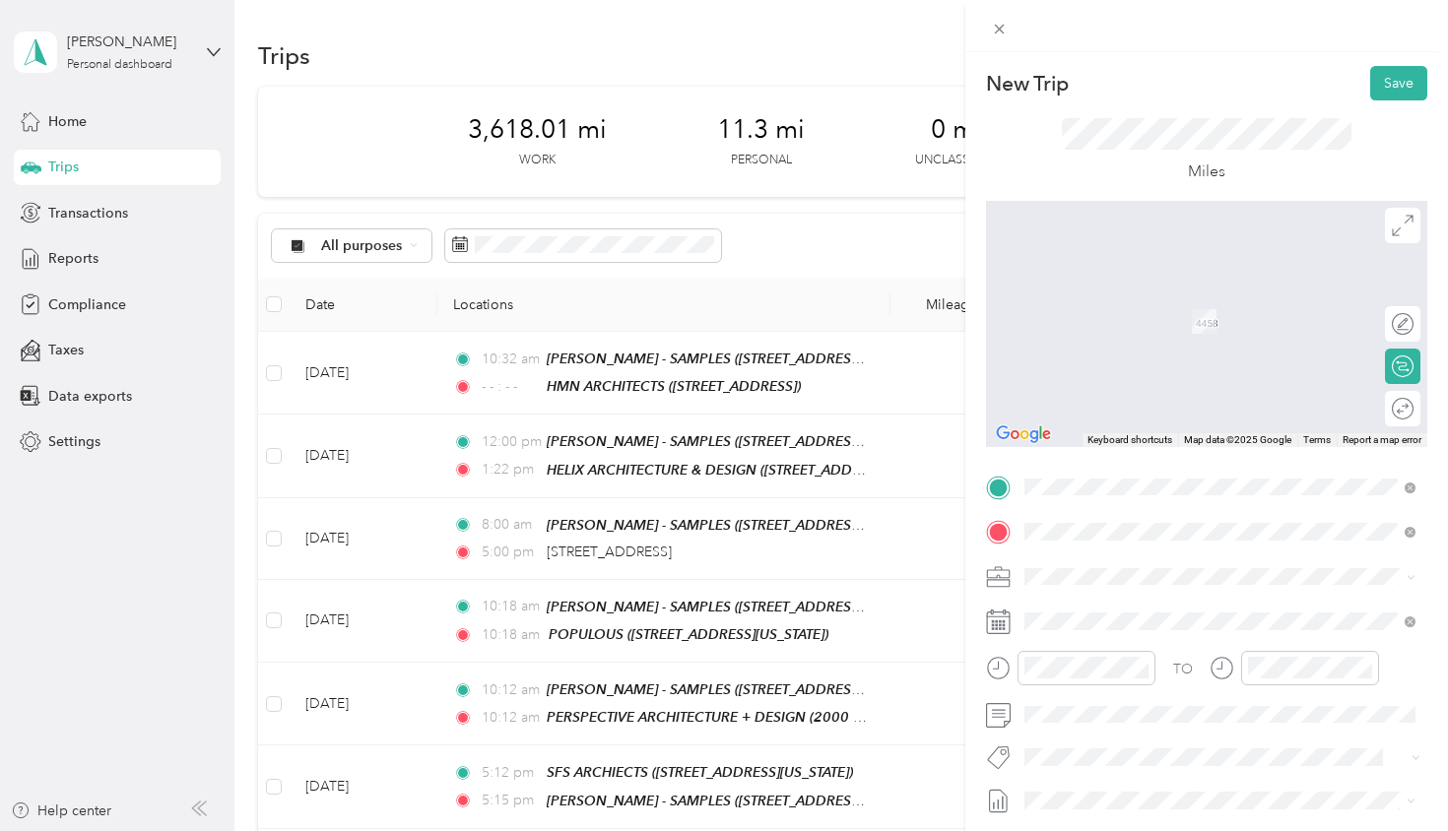
click at [1109, 776] on div "[GEOGRAPHIC_DATA]’s Charleston's Restaurant, [STREET_ADDRESS][GEOGRAPHIC_DATA][…" at bounding box center [1236, 780] width 348 height 83
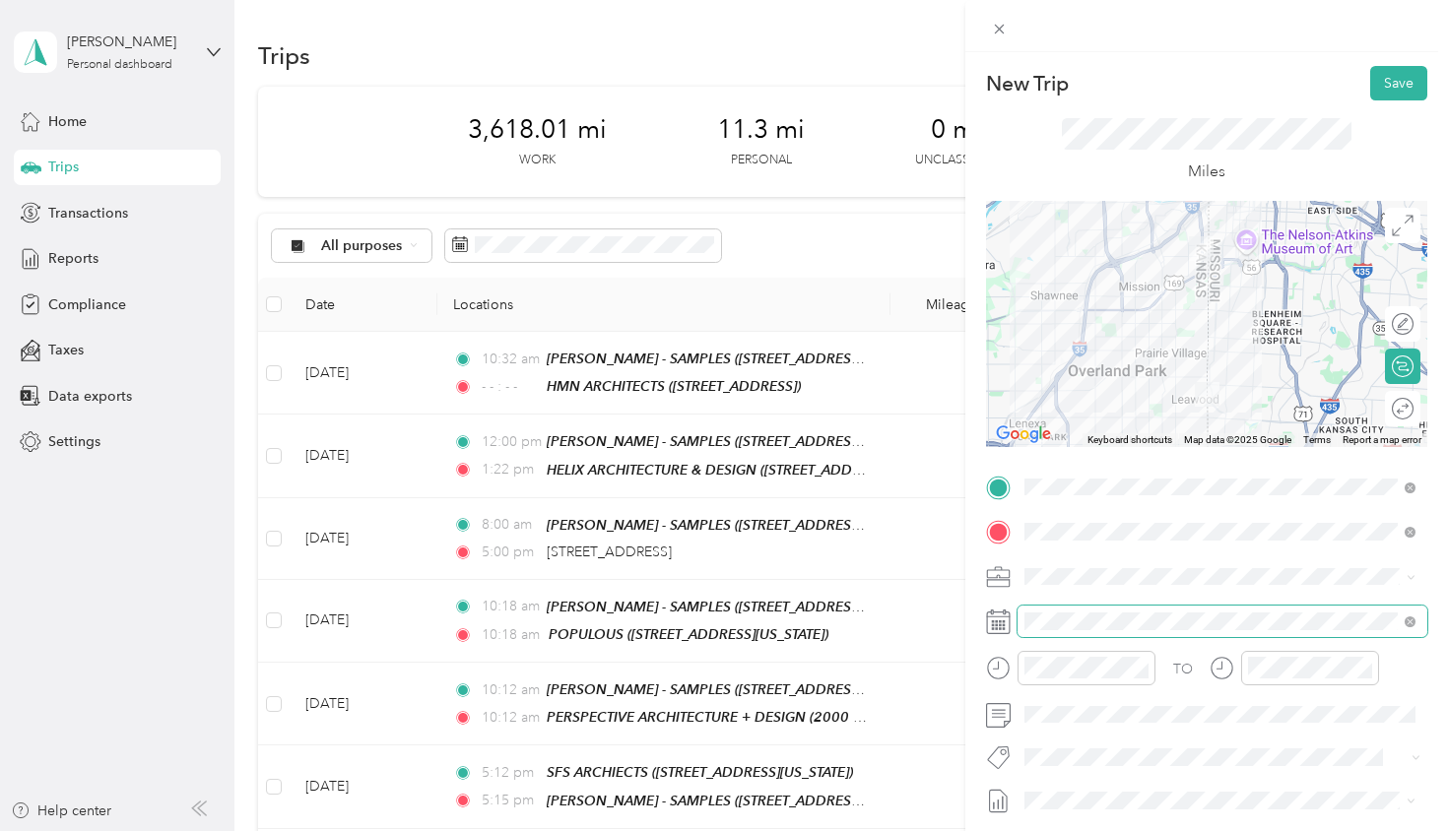
click at [1106, 631] on span at bounding box center [1223, 622] width 410 height 32
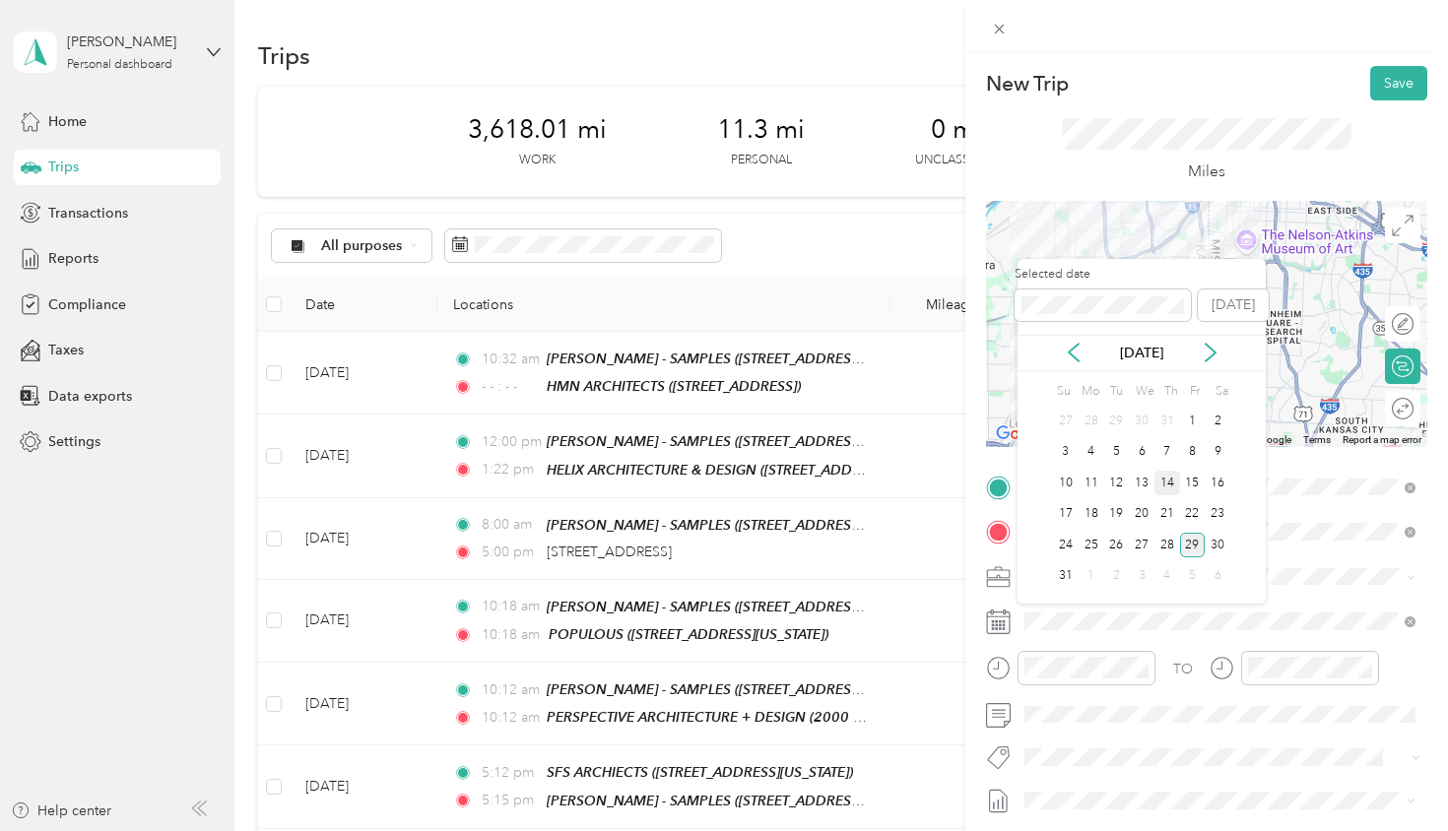
click at [1164, 484] on div "14" at bounding box center [1167, 483] width 26 height 25
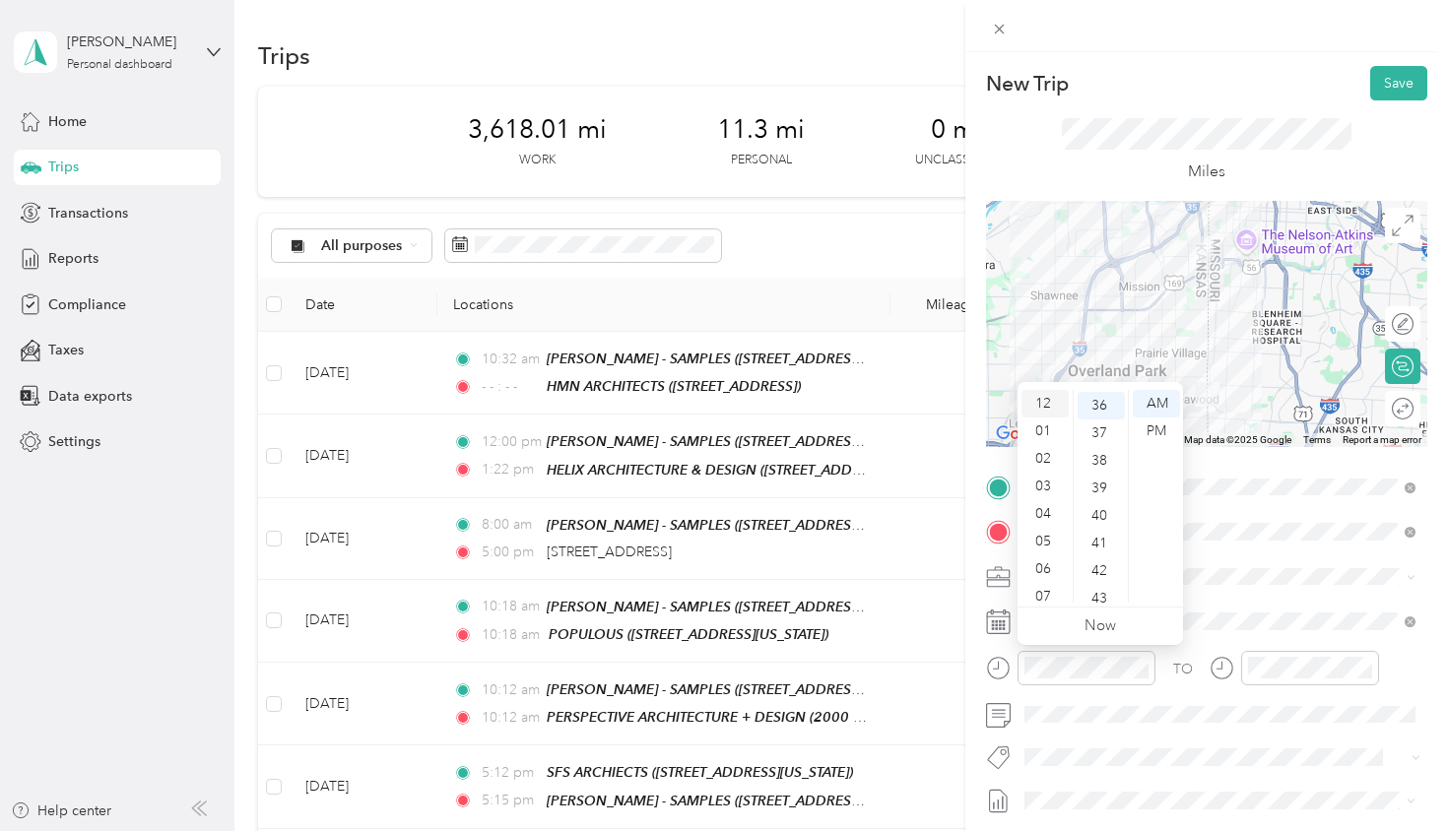
click at [1050, 400] on div "12" at bounding box center [1044, 404] width 47 height 28
click at [1101, 407] on div "00" at bounding box center [1101, 404] width 47 height 28
click at [1153, 431] on div "PM" at bounding box center [1156, 432] width 47 height 28
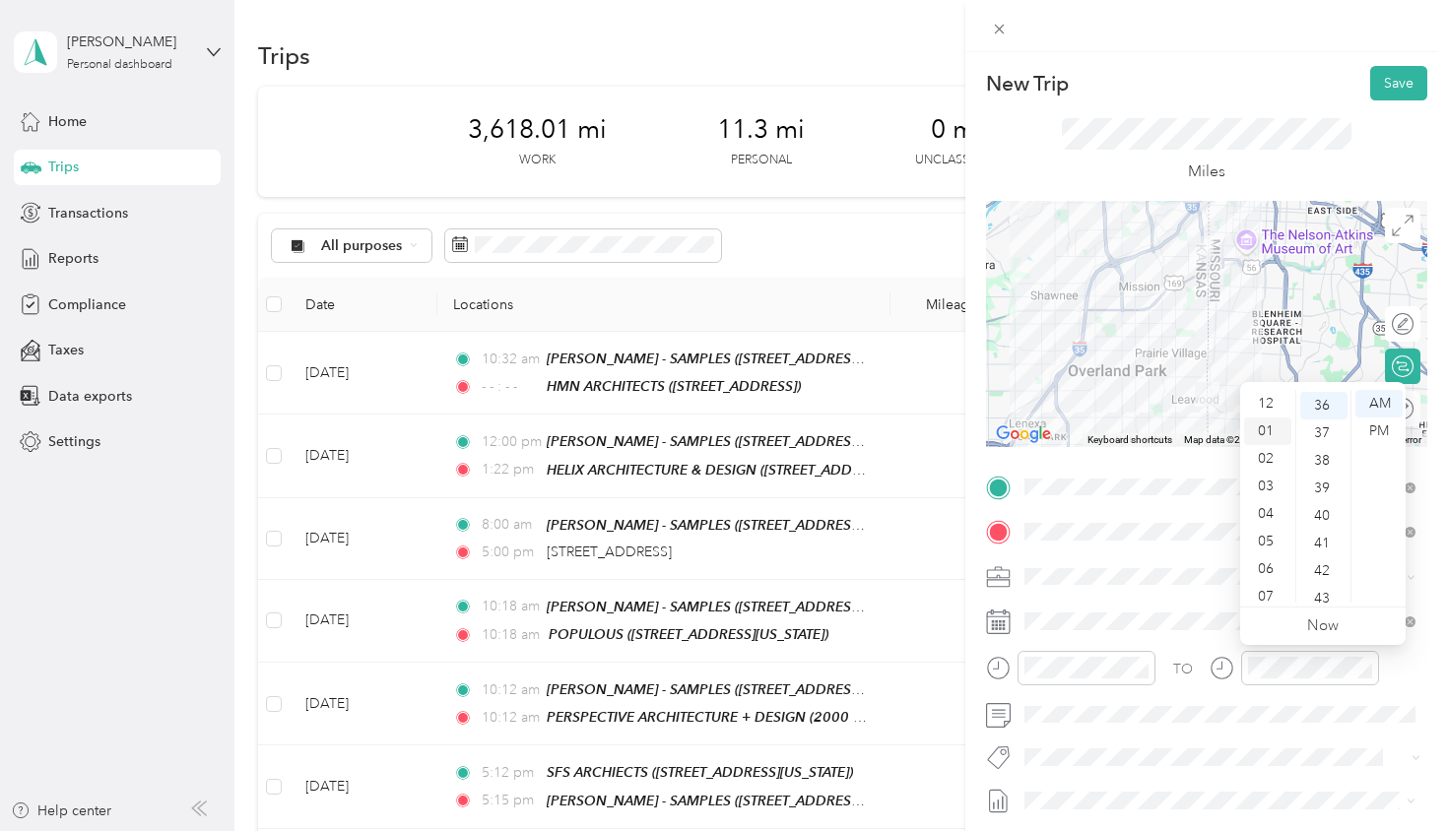
click at [1269, 428] on div "01" at bounding box center [1267, 432] width 47 height 28
click at [1324, 405] on div "00" at bounding box center [1323, 404] width 47 height 28
click at [1373, 433] on div "PM" at bounding box center [1378, 432] width 47 height 28
click at [1397, 413] on div at bounding box center [1392, 409] width 41 height 21
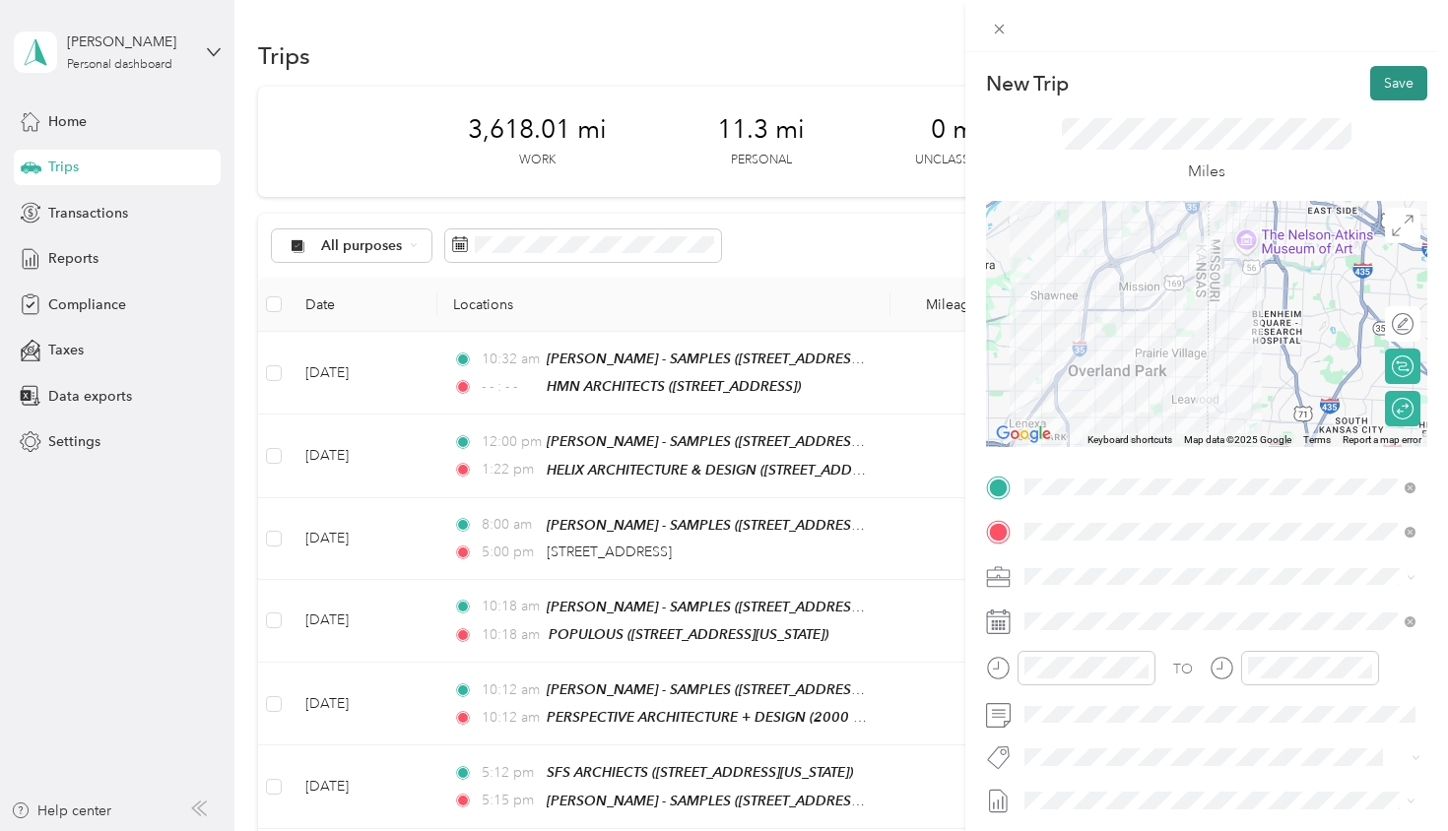
click at [1391, 84] on button "Save" at bounding box center [1398, 83] width 57 height 34
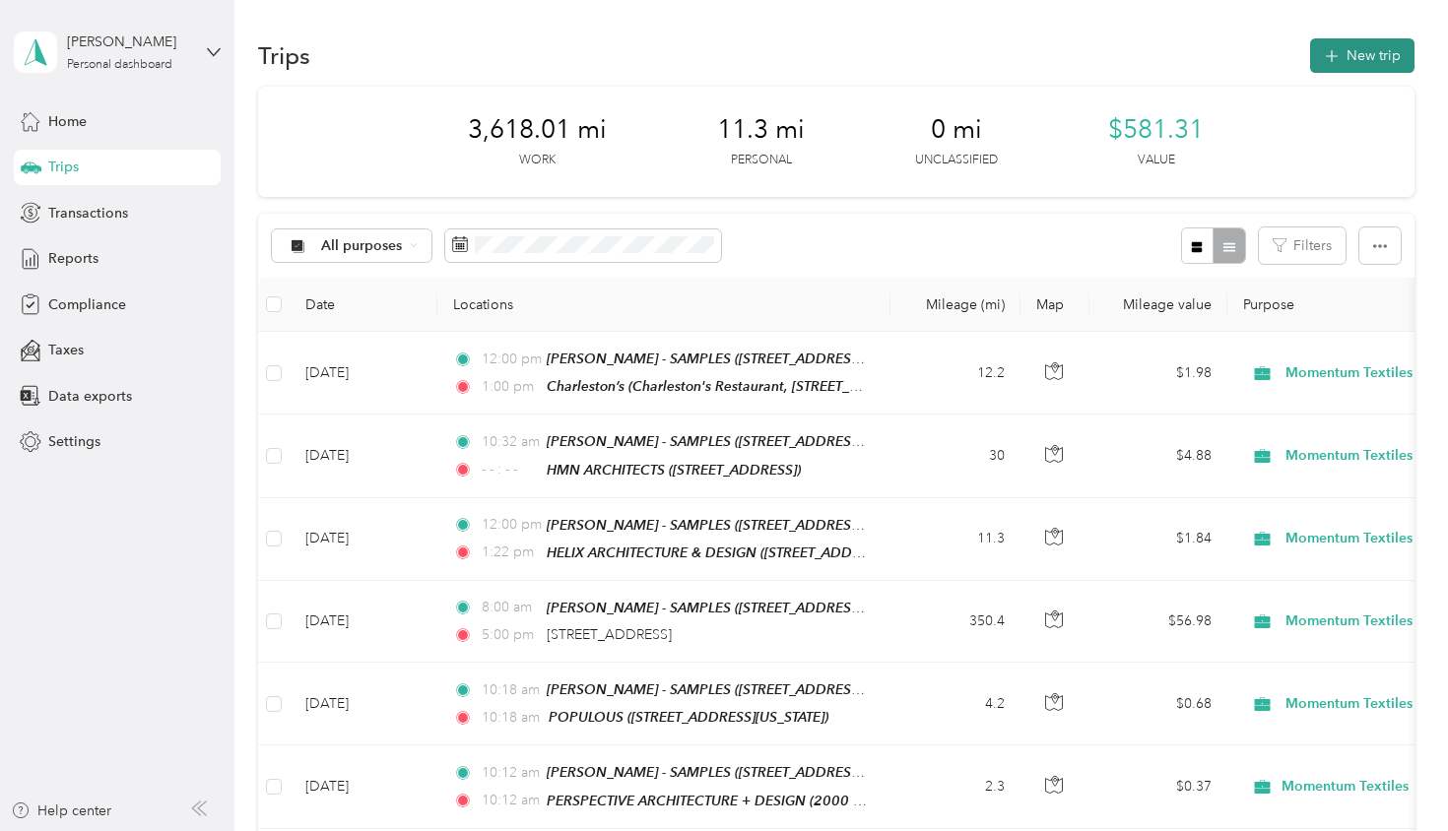
click at [1385, 57] on button "New trip" at bounding box center [1362, 55] width 104 height 34
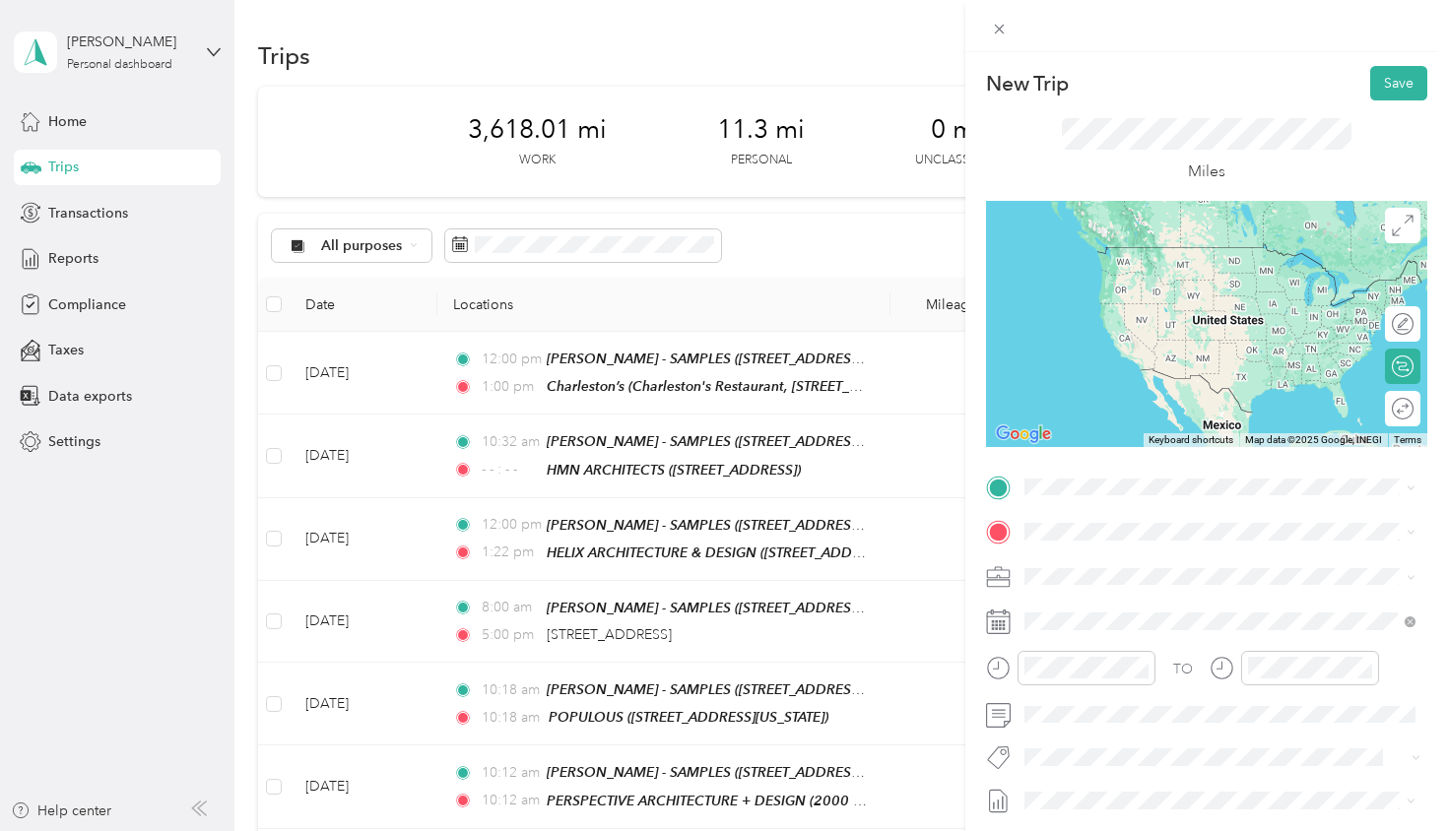
click at [1170, 781] on div "TEAM [PERSON_NAME] - SAMPLES" at bounding box center [1215, 793] width 306 height 25
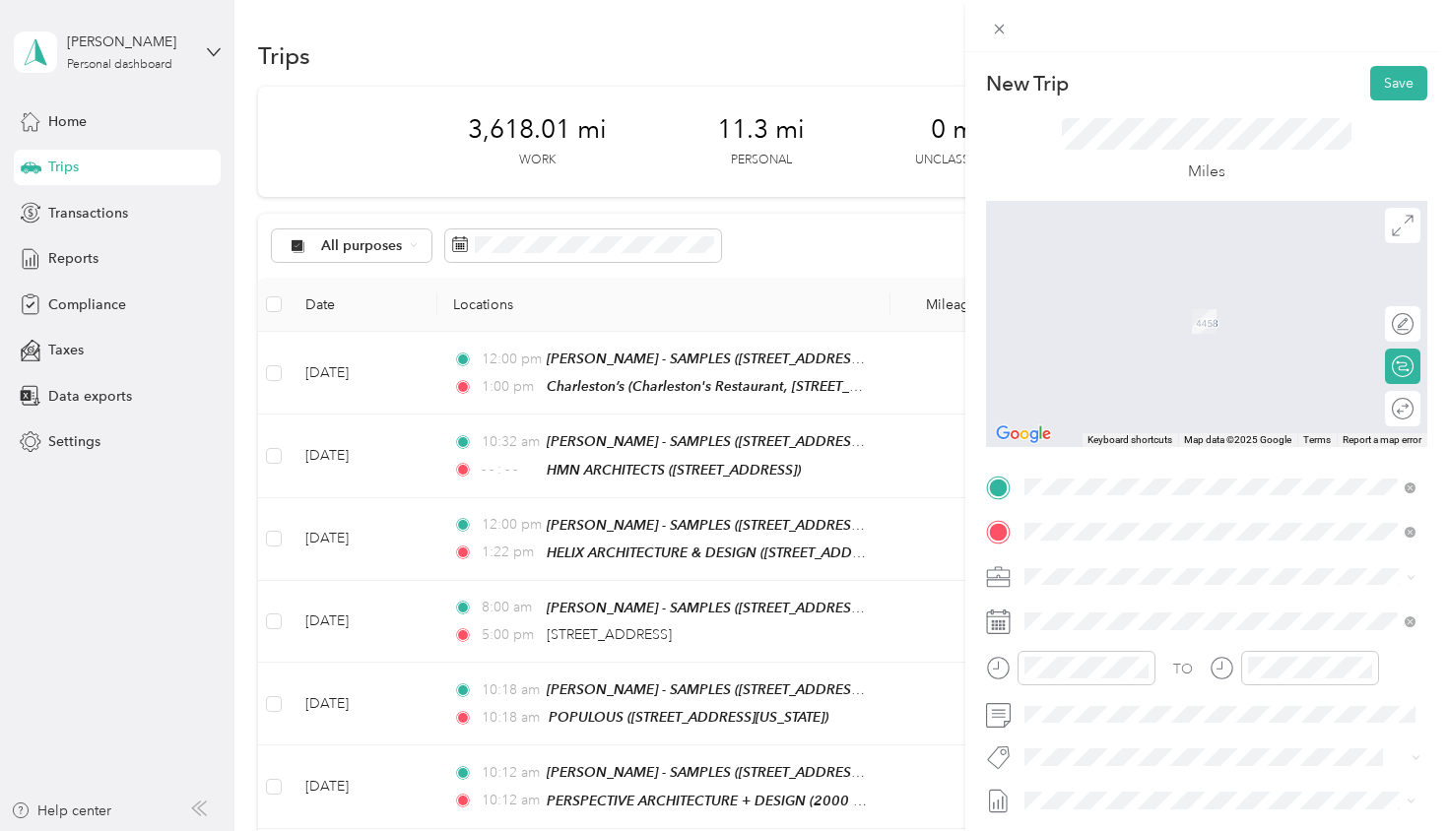
click at [1125, 612] on span "[STREET_ADDRESS][US_STATE][US_STATE]" at bounding box center [1196, 603] width 269 height 18
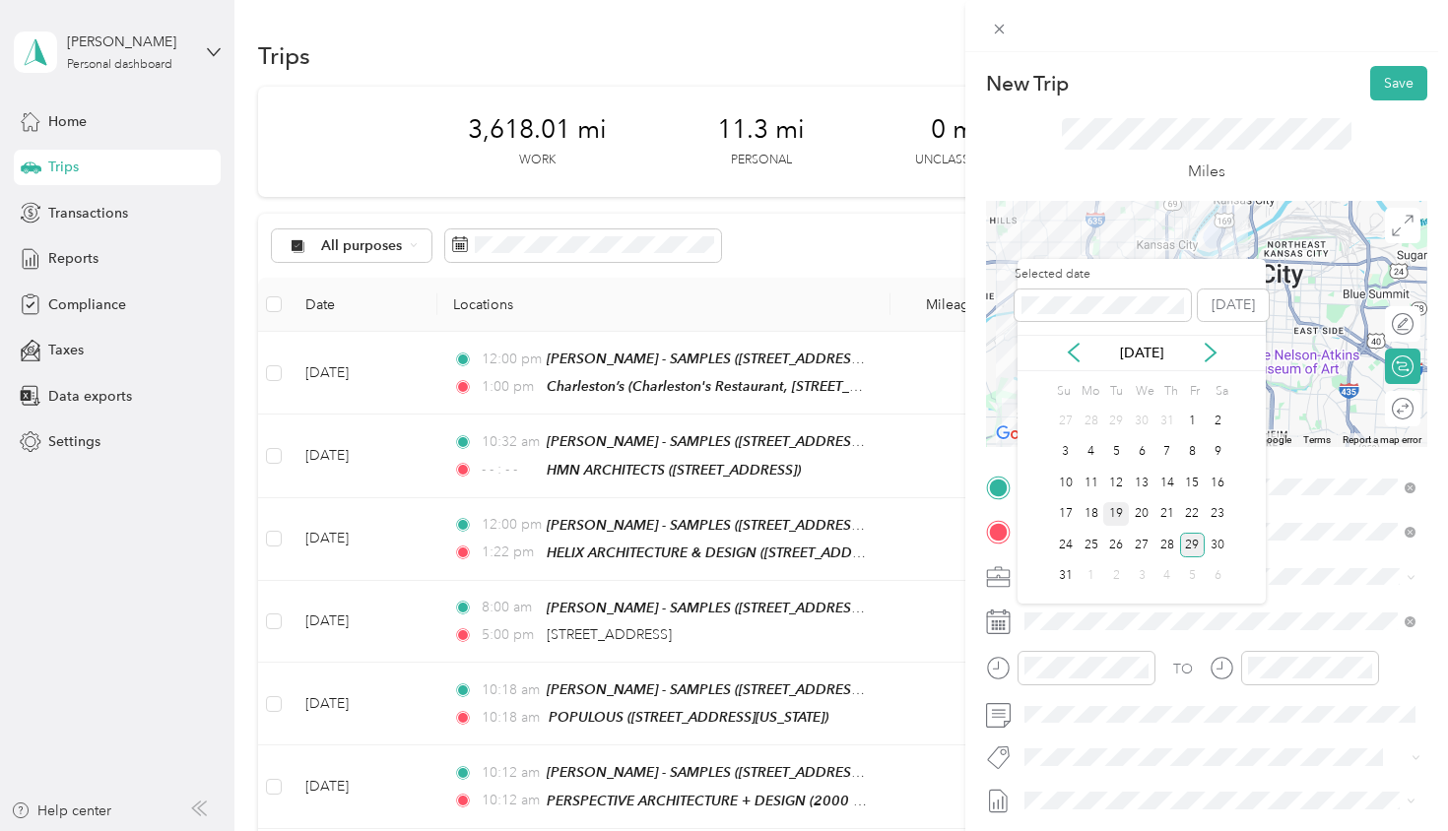
click at [1116, 509] on div "19" at bounding box center [1116, 514] width 26 height 25
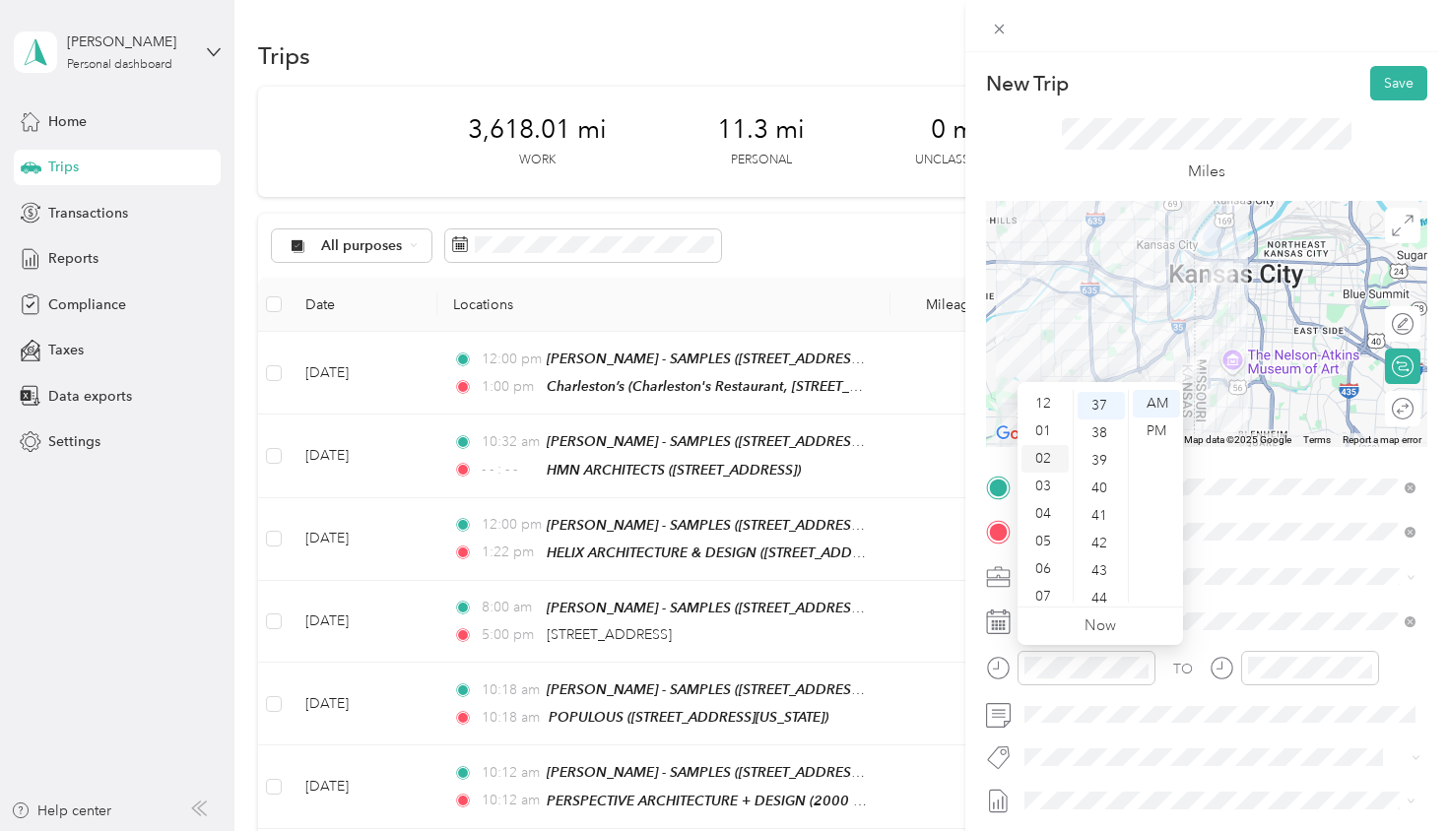
click at [1048, 462] on div "02" at bounding box center [1044, 459] width 47 height 28
click at [1099, 400] on div "00" at bounding box center [1101, 404] width 47 height 28
click at [1155, 438] on div "PM" at bounding box center [1156, 432] width 47 height 28
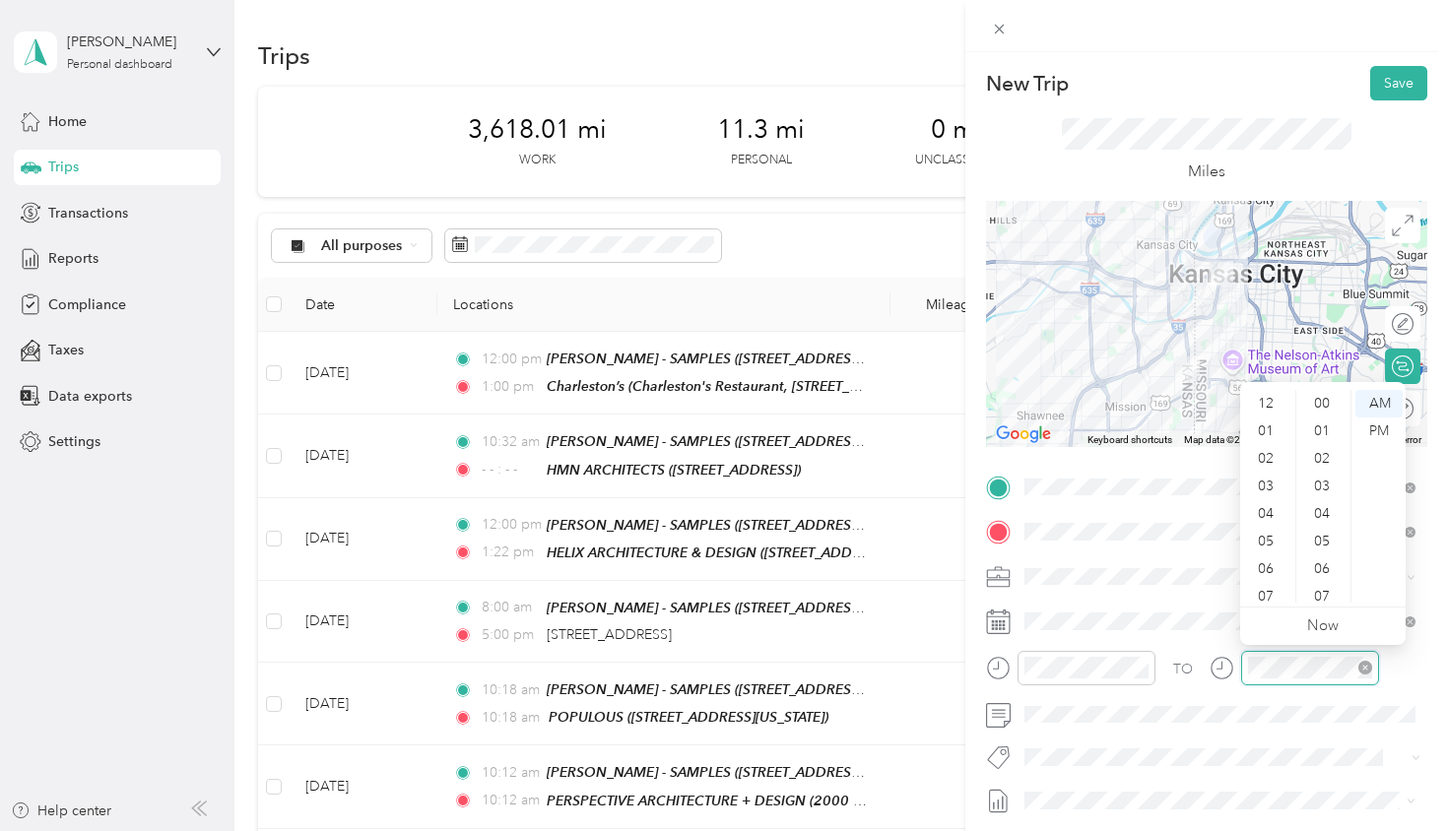
scroll to position [118, 0]
click at [1265, 400] on div "04" at bounding box center [1267, 396] width 47 height 28
click at [1320, 403] on div "00" at bounding box center [1323, 404] width 47 height 28
click at [1378, 430] on div "PM" at bounding box center [1378, 432] width 47 height 28
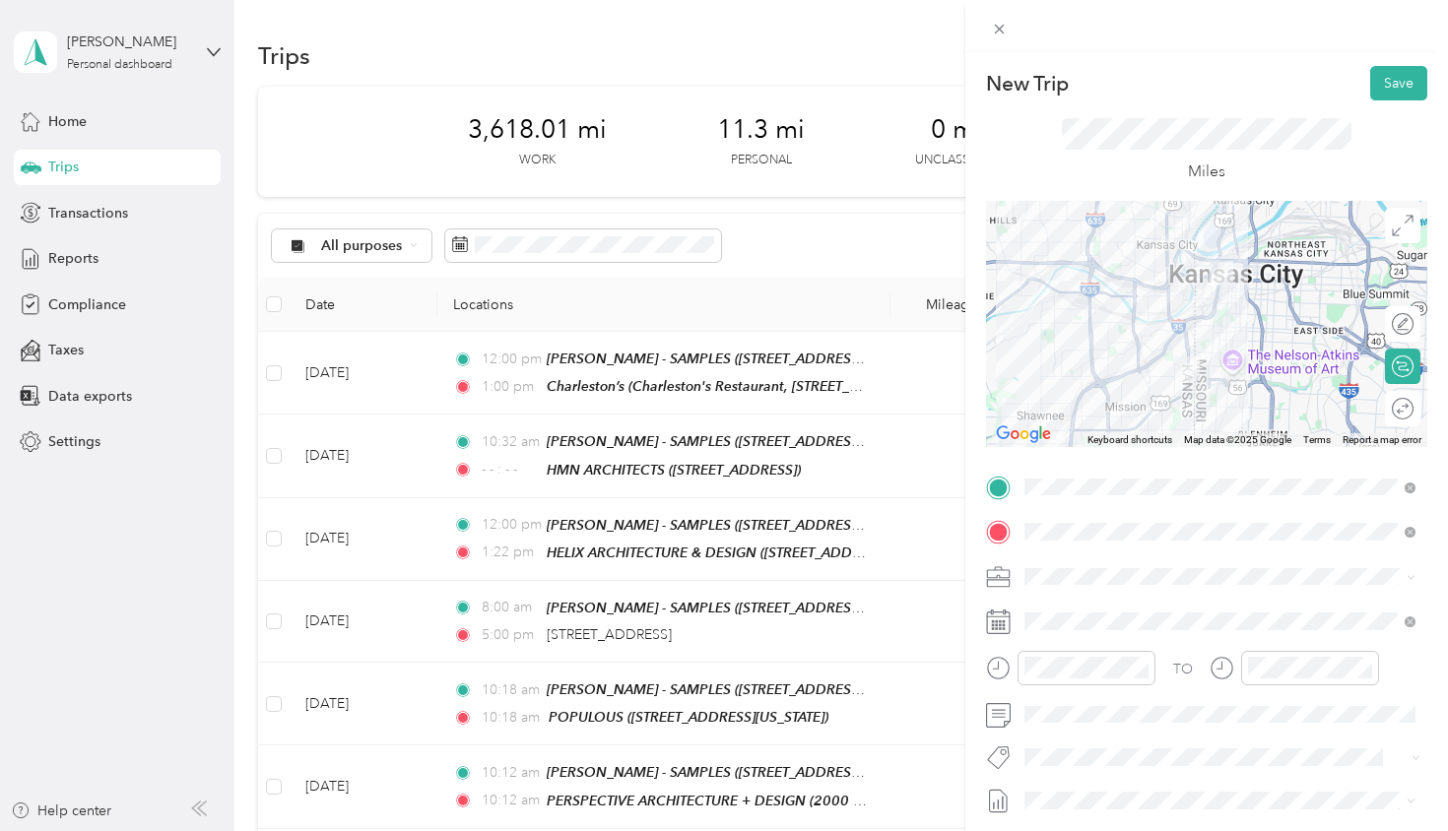
click at [1414, 417] on div "Round trip" at bounding box center [1414, 409] width 0 height 21
click at [1390, 407] on div at bounding box center [1392, 409] width 41 height 21
click at [1399, 87] on button "Save" at bounding box center [1398, 83] width 57 height 34
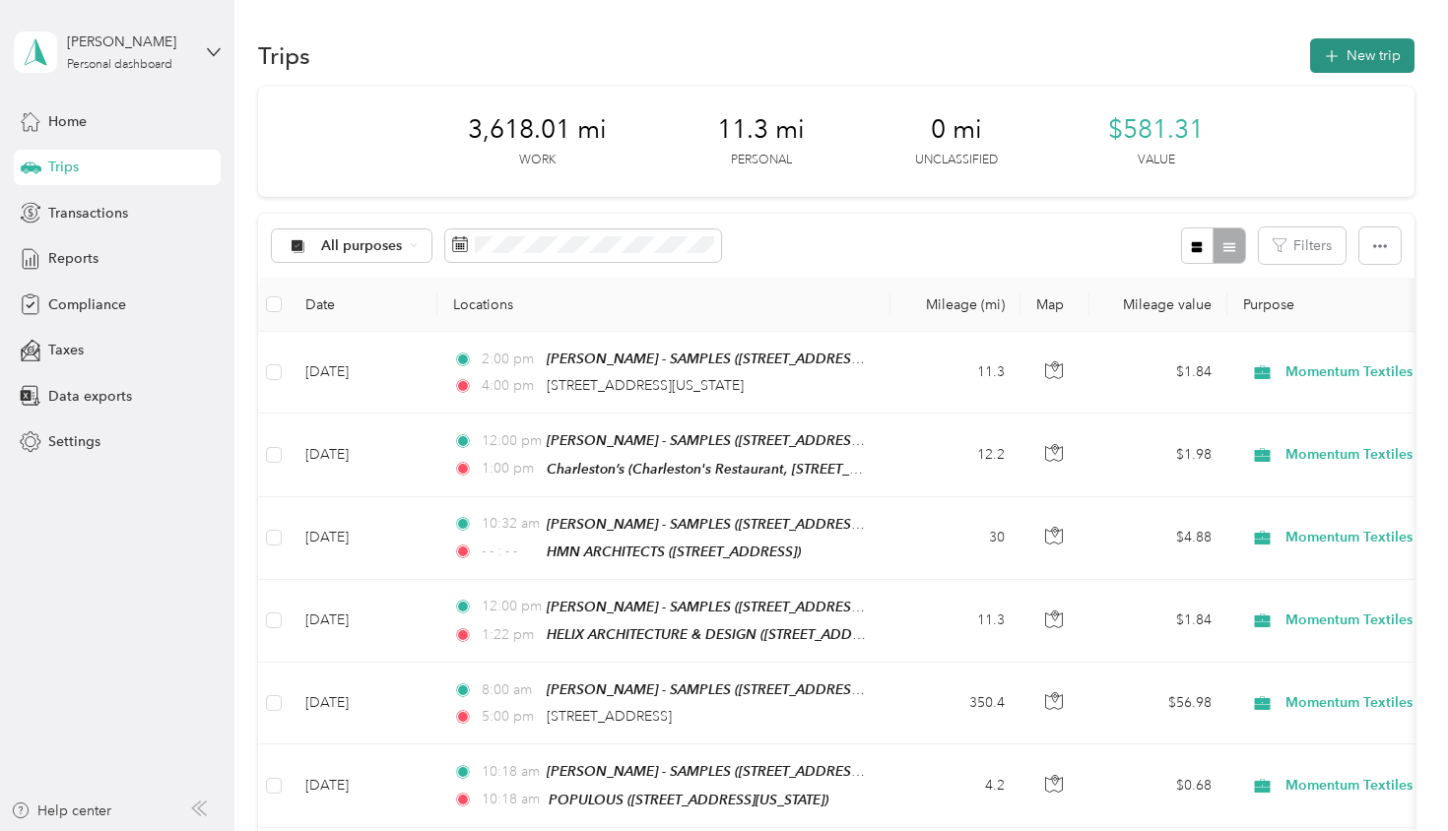
click at [1382, 63] on button "New trip" at bounding box center [1362, 55] width 104 height 34
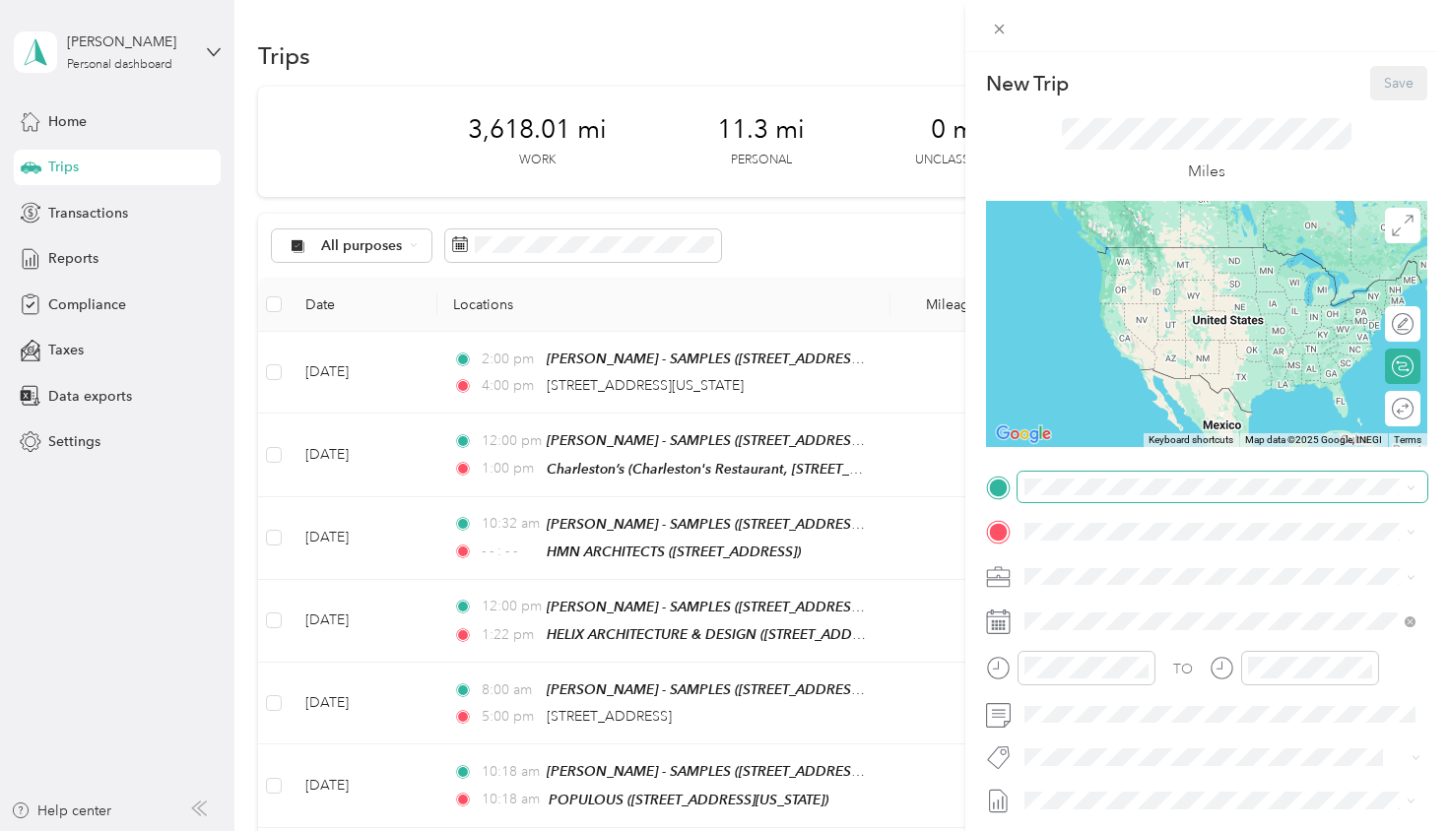
click at [1094, 498] on span at bounding box center [1223, 488] width 410 height 32
click at [1208, 787] on strong "[PERSON_NAME] - SAMPLES" at bounding box center [1225, 796] width 191 height 18
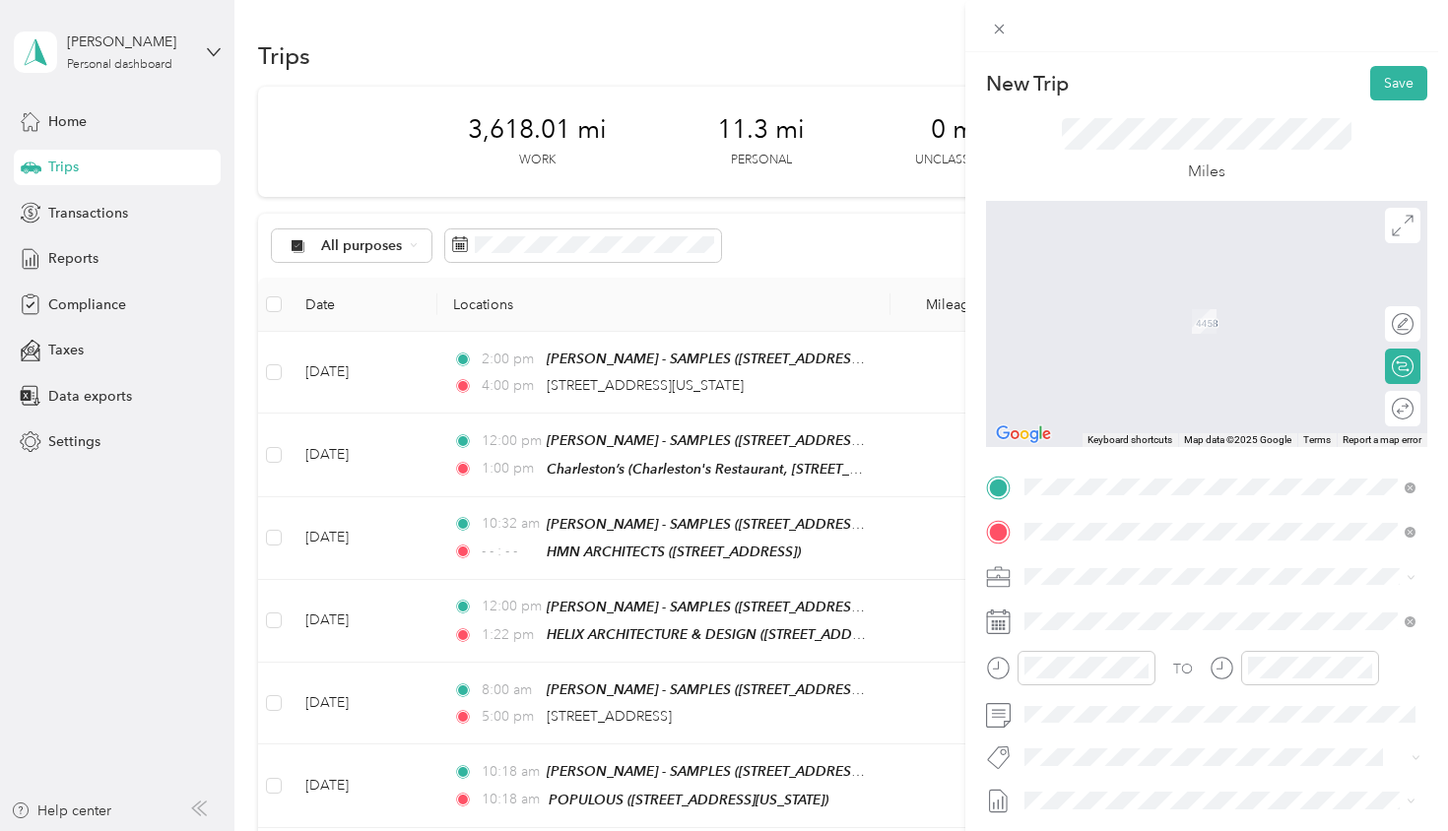
click at [1116, 612] on span "[STREET_ADDRESS][US_STATE][US_STATE]" at bounding box center [1196, 603] width 269 height 18
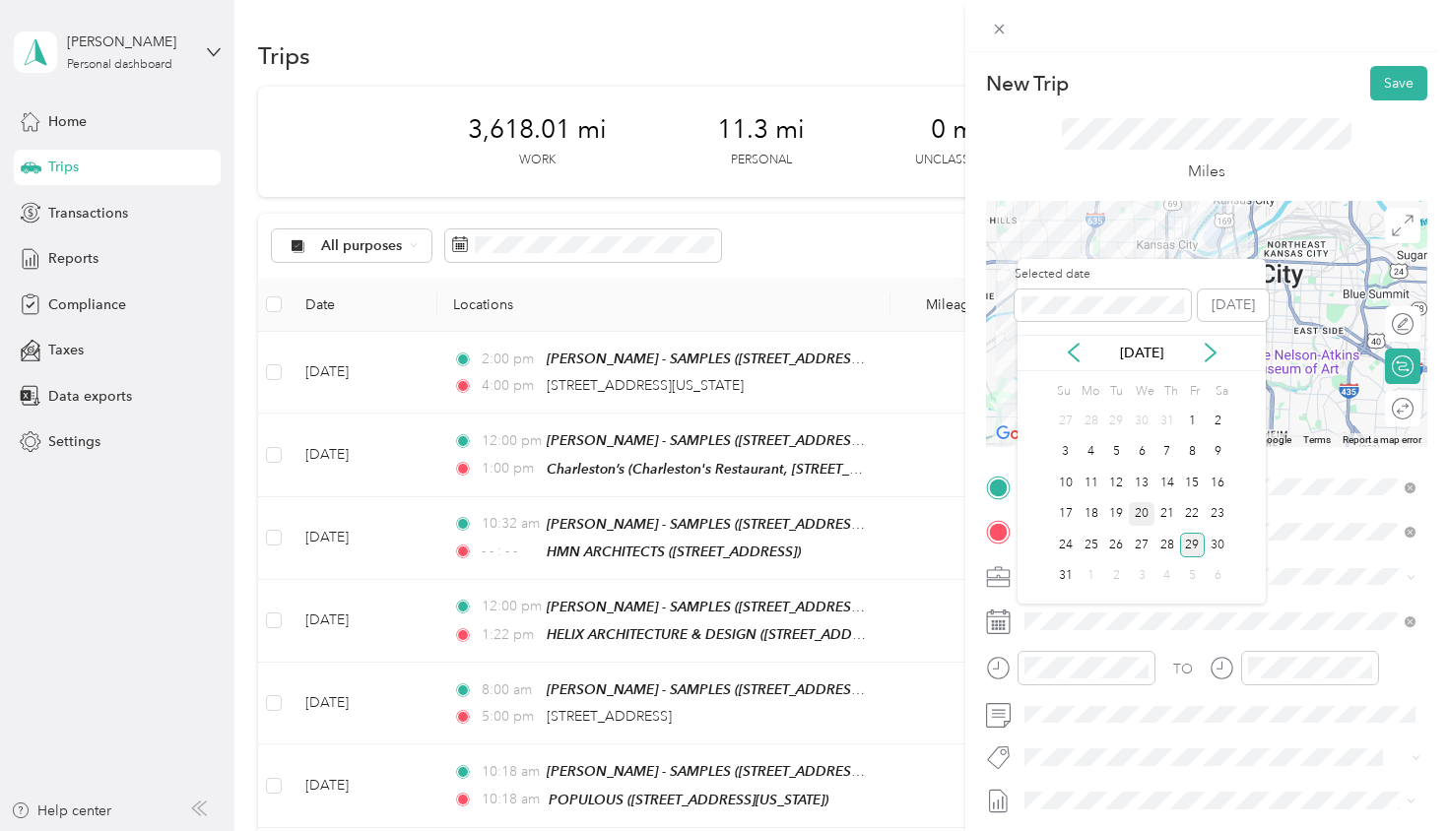
click at [1141, 516] on div "20" at bounding box center [1142, 514] width 26 height 25
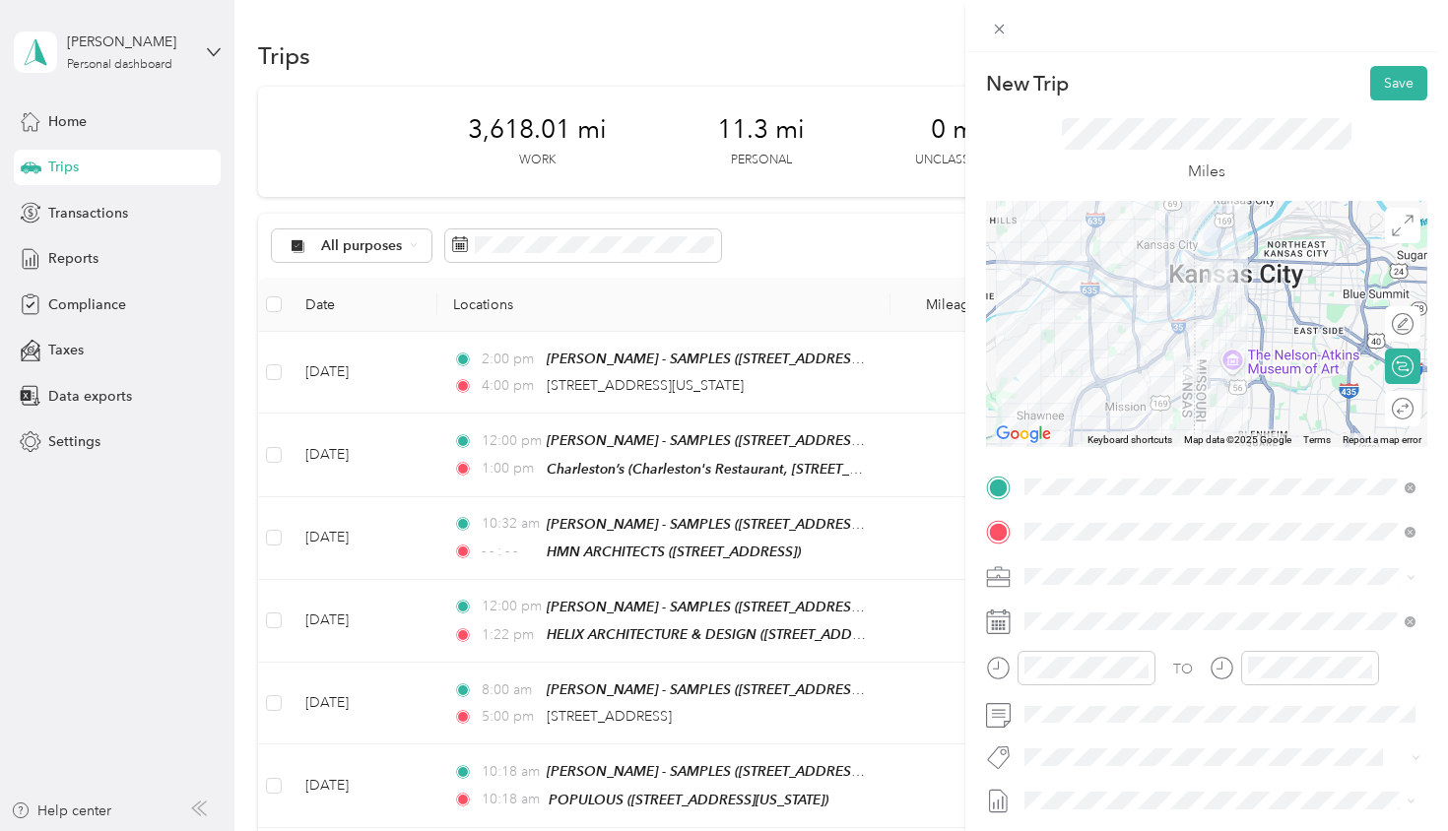
click at [1408, 412] on div "Round trip" at bounding box center [1402, 408] width 35 height 35
click at [1388, 408] on div at bounding box center [1392, 409] width 41 height 21
click at [1394, 80] on button "Save" at bounding box center [1398, 83] width 57 height 34
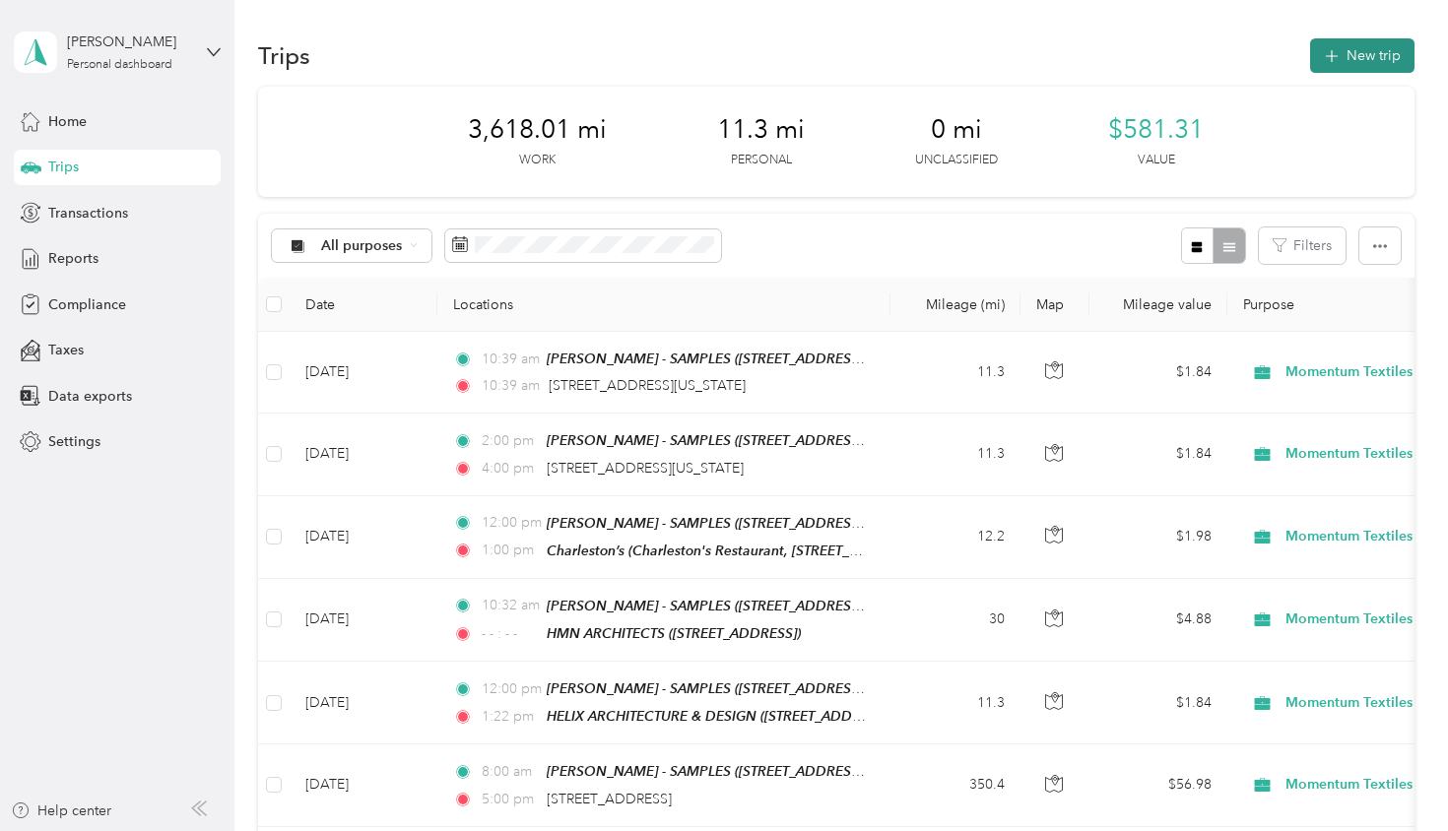
click at [1360, 64] on button "New trip" at bounding box center [1362, 55] width 104 height 34
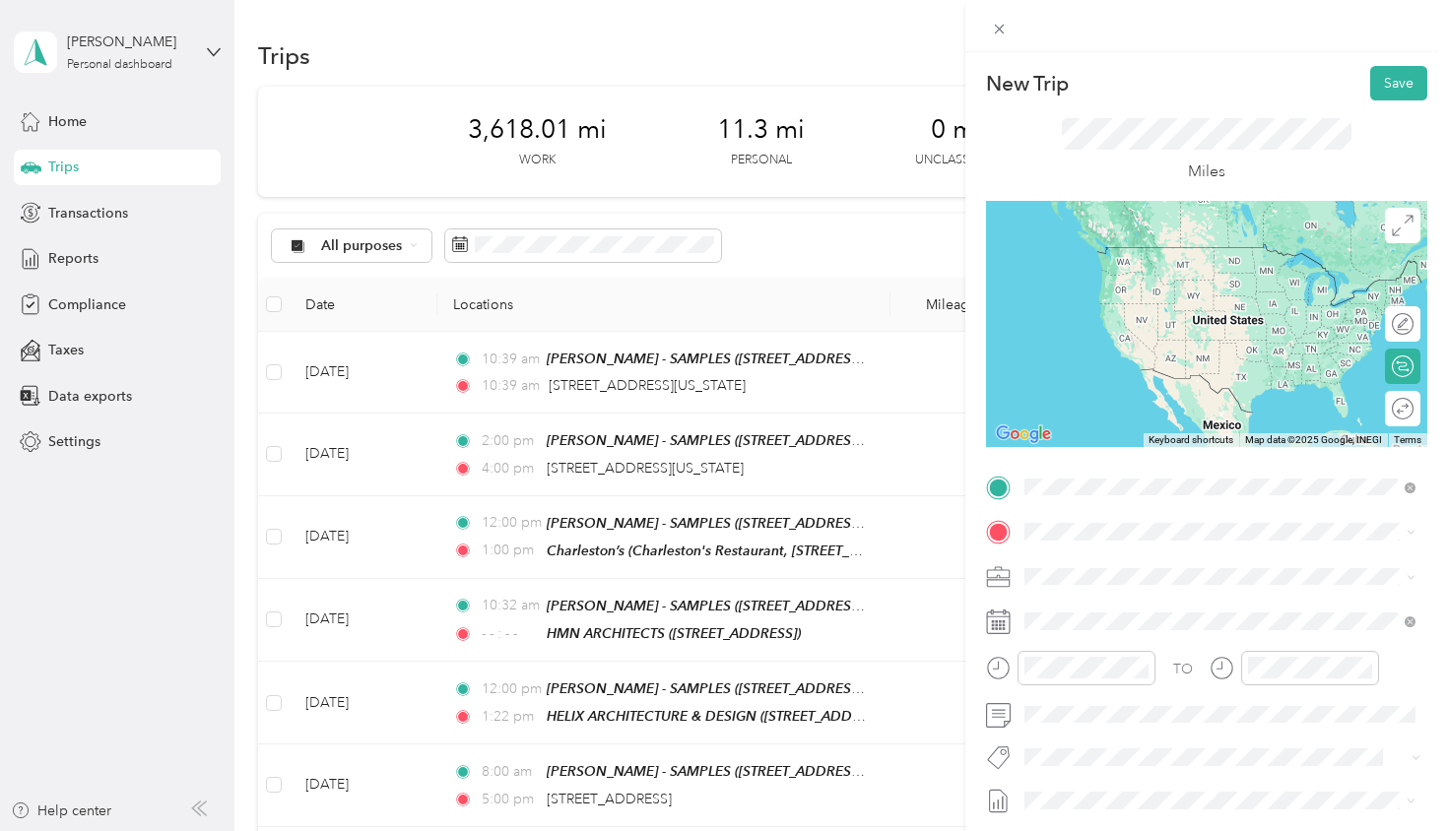
click at [1161, 780] on div "TEAM [PERSON_NAME] - SAMPLES [STREET_ADDRESS][PERSON_NAME][US_STATE]" at bounding box center [1219, 807] width 377 height 55
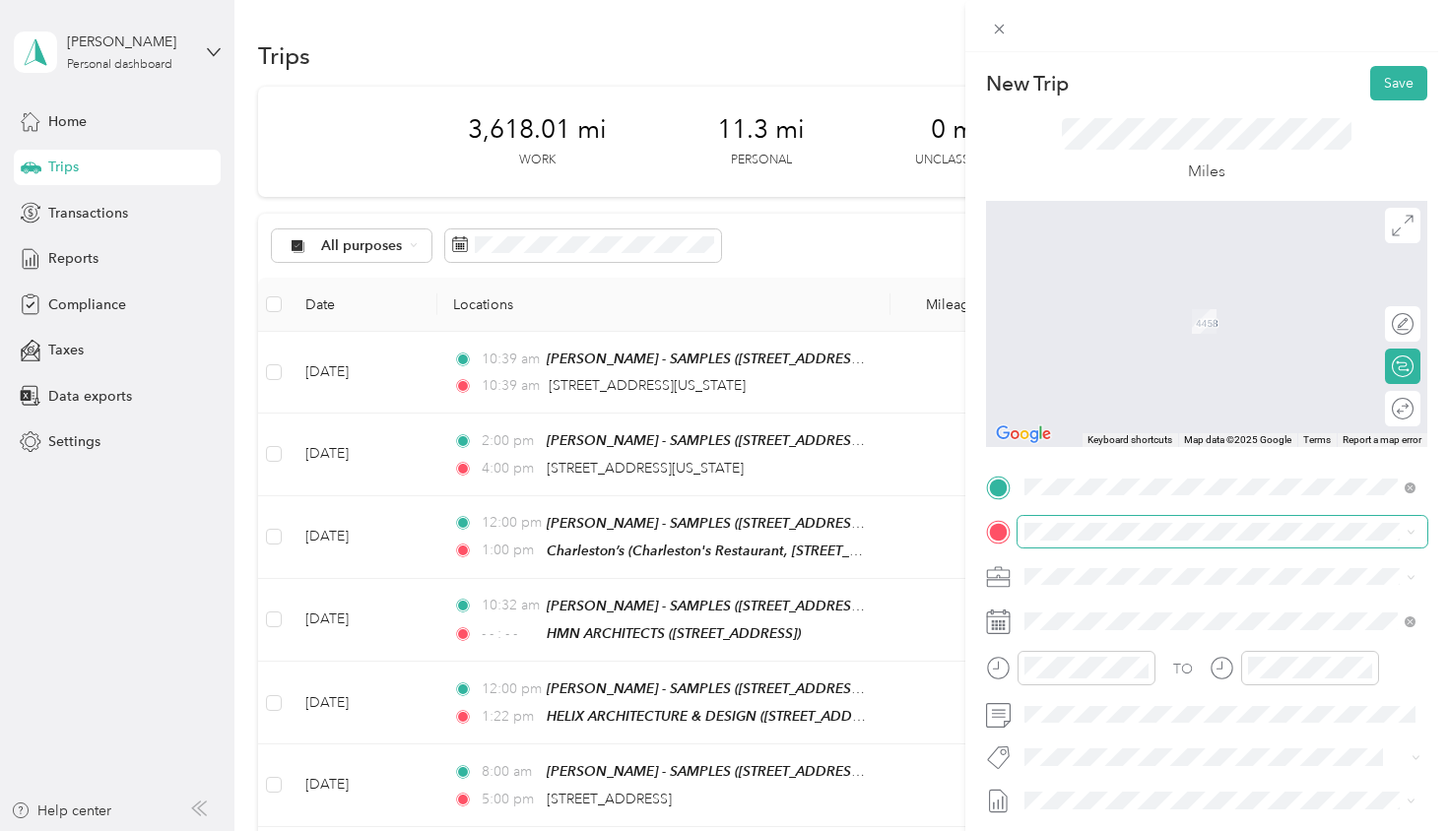
click at [1090, 540] on span at bounding box center [1223, 532] width 410 height 32
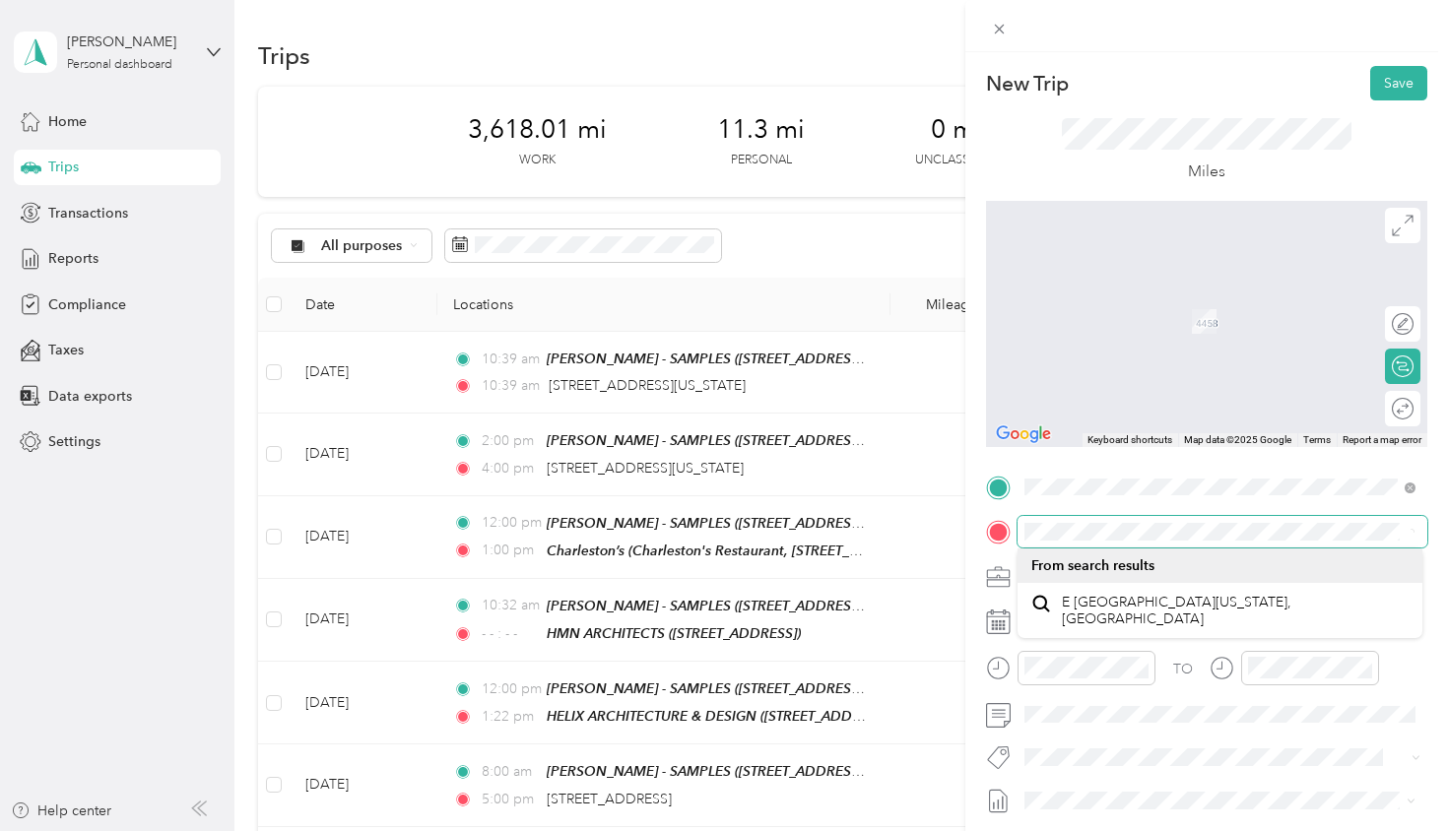
click at [968, 530] on form "New Trip Save This trip cannot be edited because it is either under review, app…" at bounding box center [1206, 507] width 483 height 882
click at [987, 524] on div at bounding box center [1206, 532] width 441 height 32
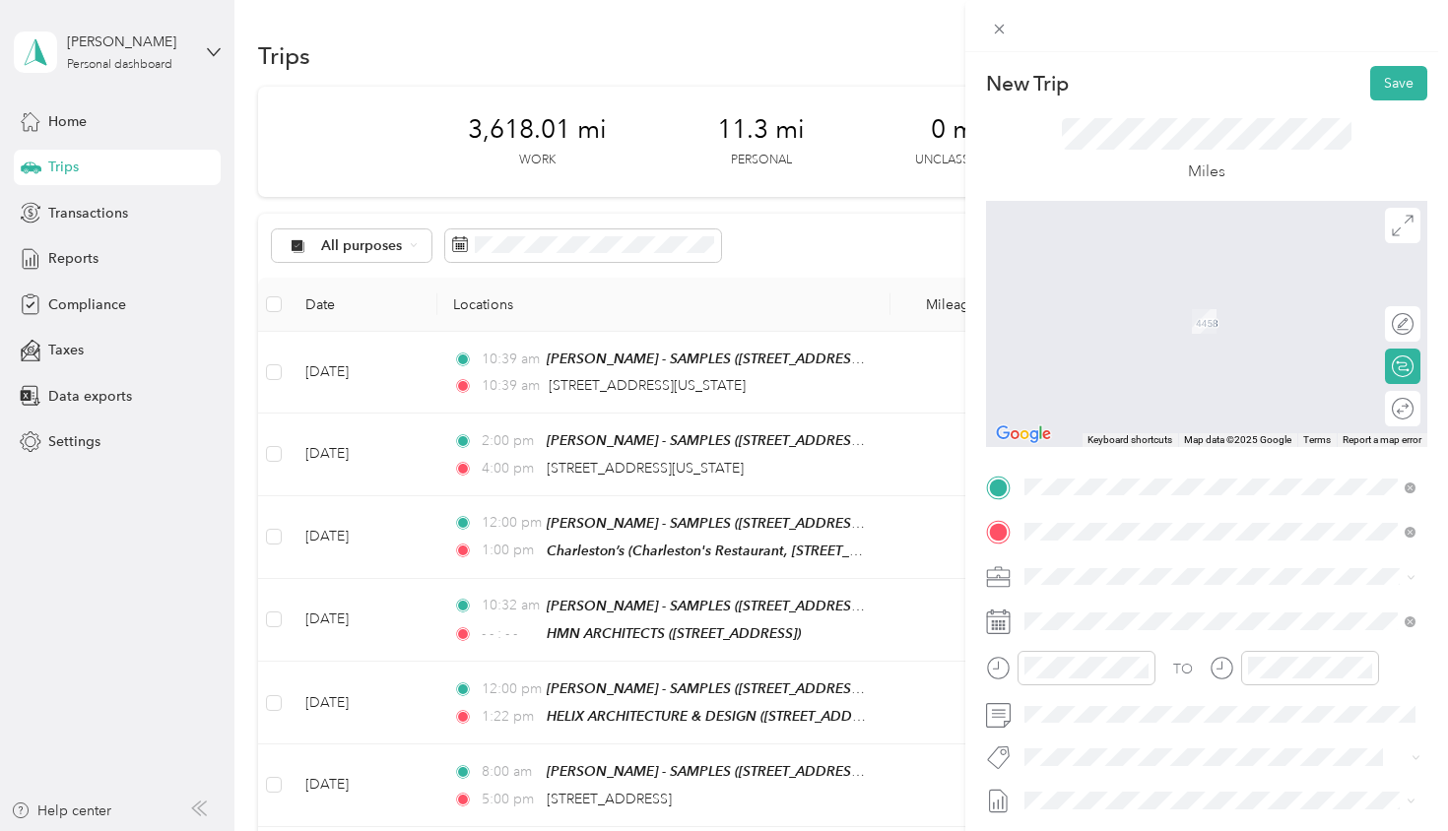
click at [1124, 608] on span "[STREET_ADDRESS][US_STATE]" at bounding box center [1160, 603] width 197 height 18
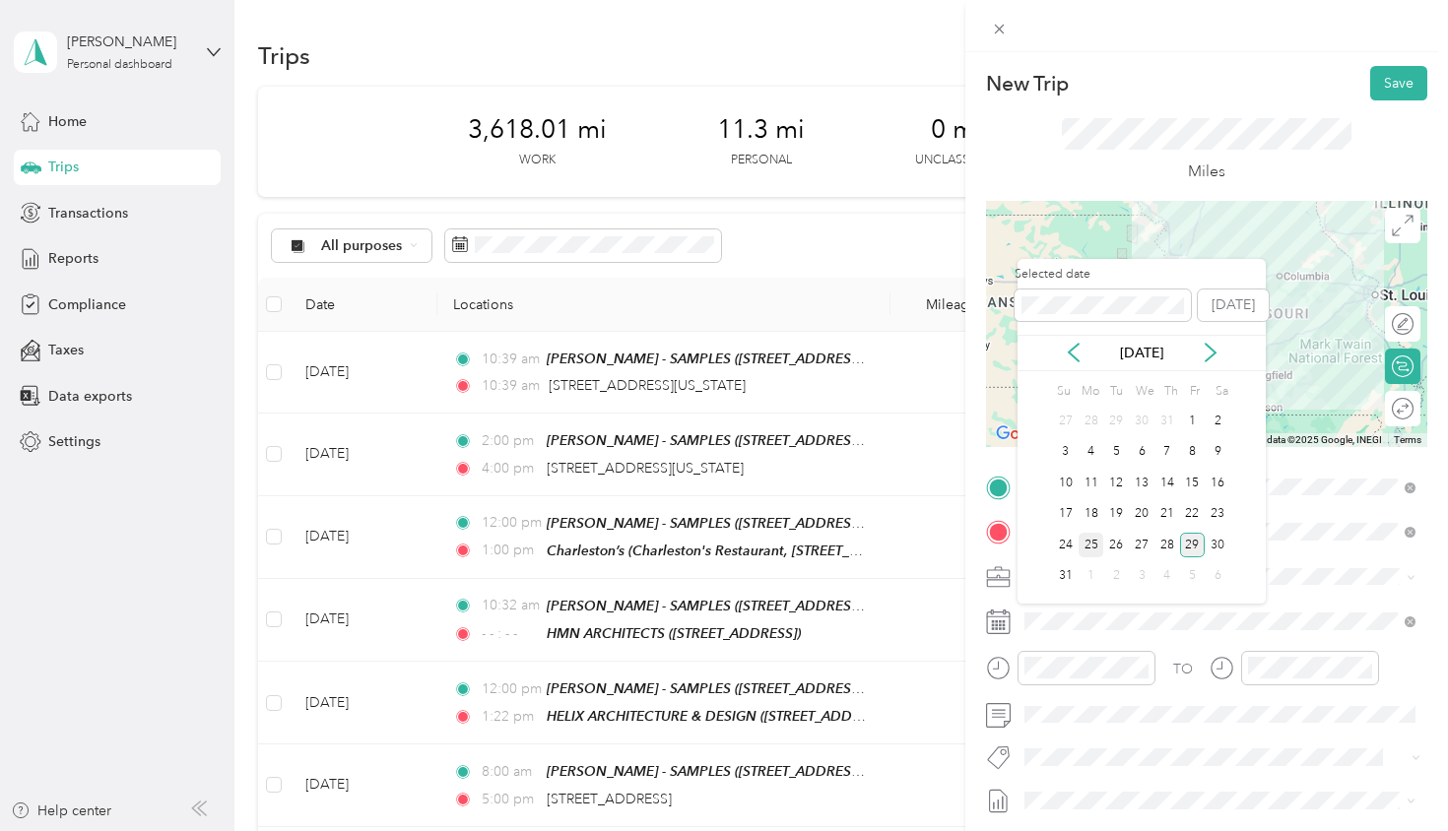
click at [1086, 549] on div "25" at bounding box center [1092, 545] width 26 height 25
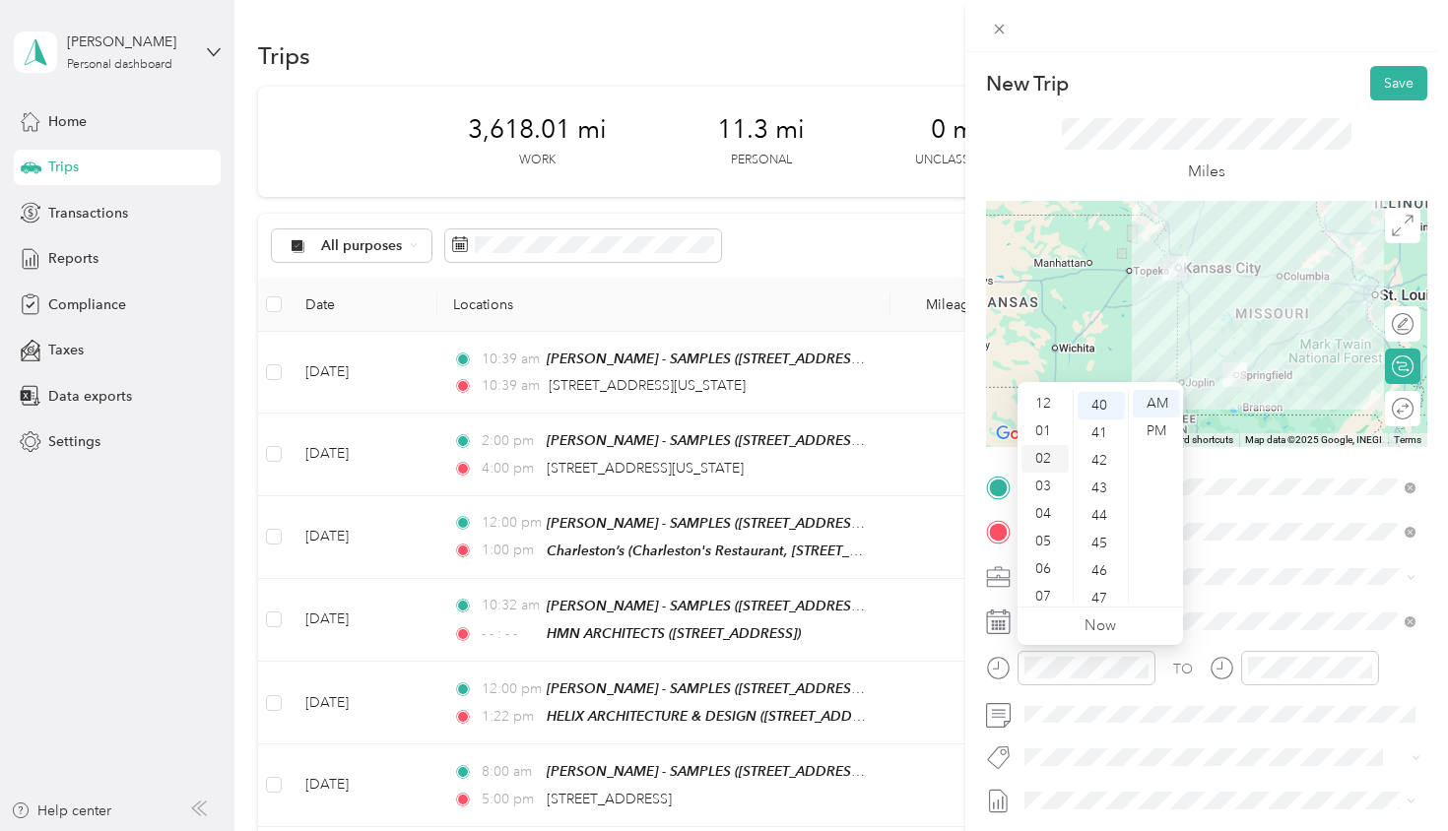
click at [1045, 458] on div "02" at bounding box center [1044, 459] width 47 height 28
click at [1102, 405] on div "00" at bounding box center [1101, 404] width 47 height 28
click at [1157, 432] on div "PM" at bounding box center [1156, 432] width 47 height 28
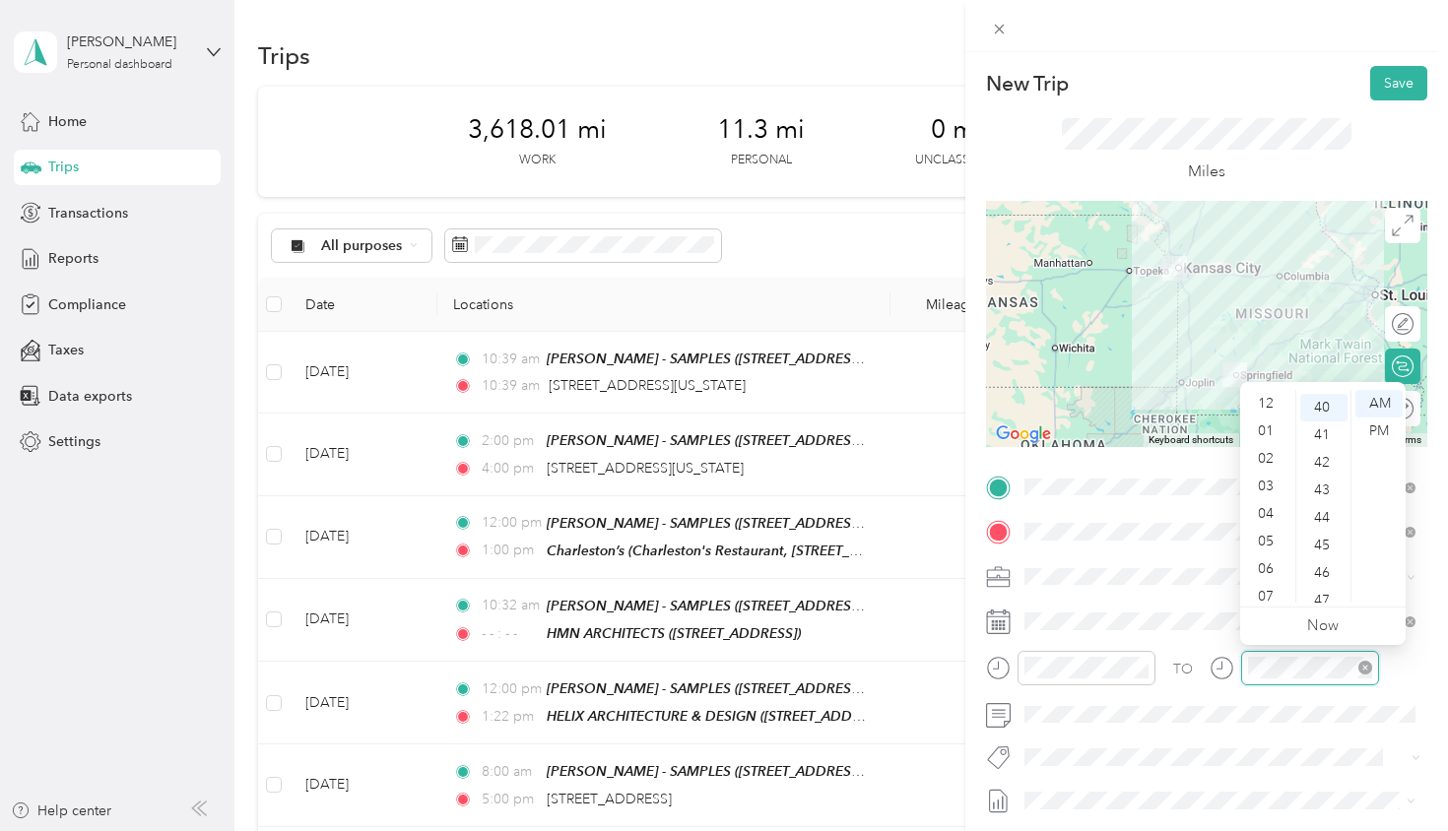
scroll to position [118, 0]
click at [1267, 418] on div "05" at bounding box center [1267, 424] width 47 height 28
click at [1319, 407] on div "00" at bounding box center [1323, 404] width 47 height 28
click at [1385, 431] on div "PM" at bounding box center [1378, 432] width 47 height 28
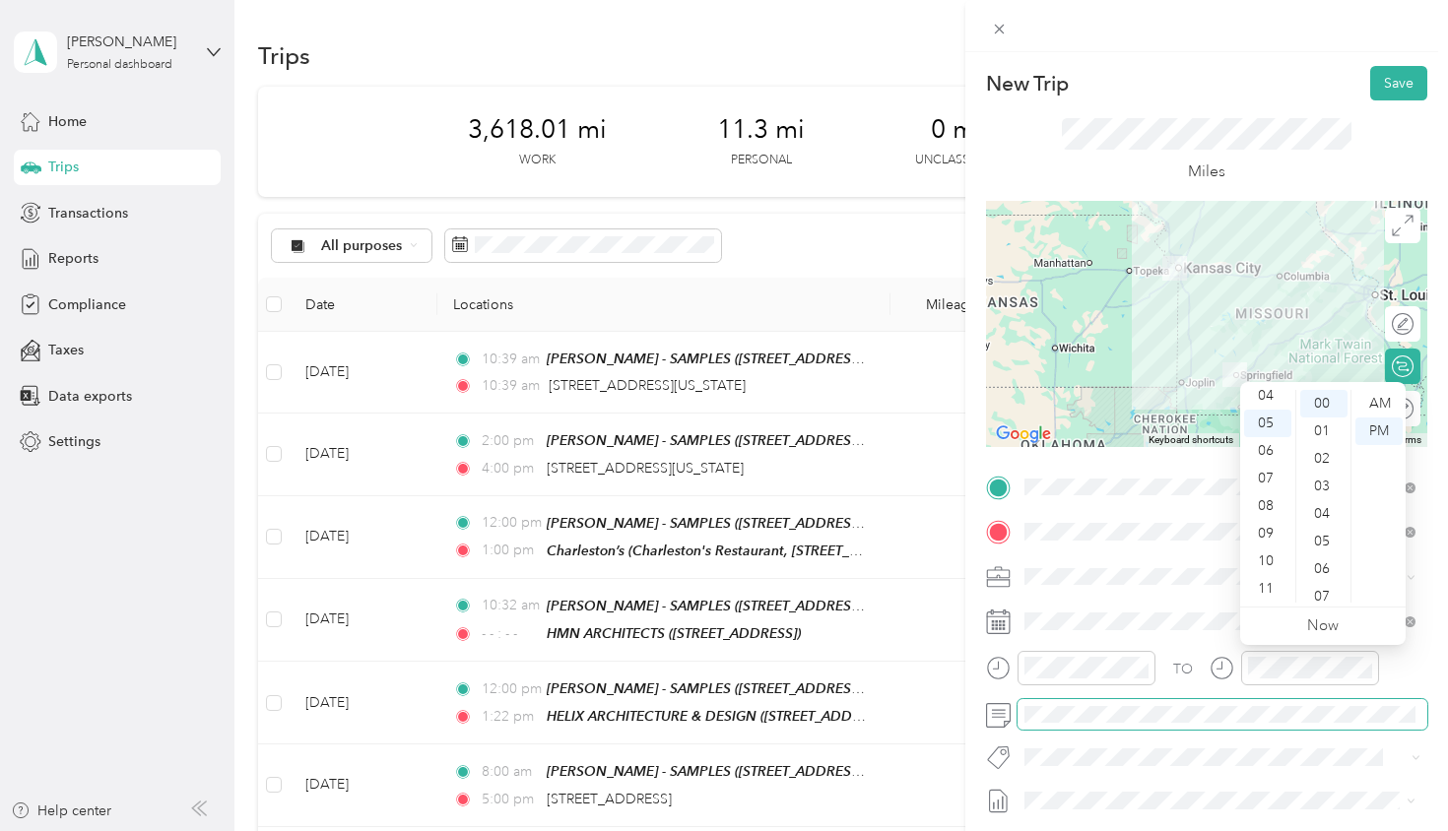
click at [1150, 702] on span at bounding box center [1223, 715] width 410 height 32
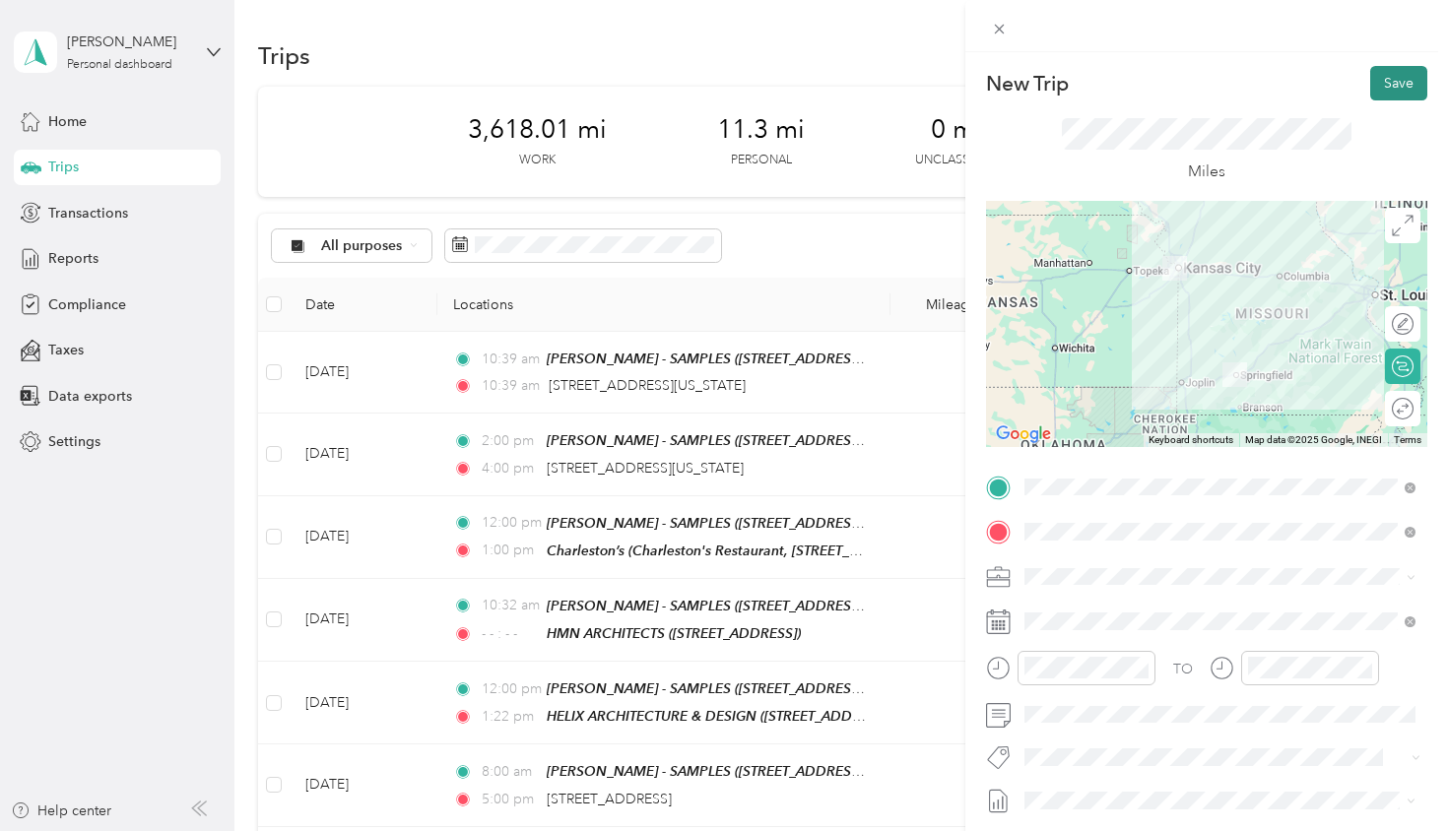
click at [1395, 78] on button "Save" at bounding box center [1398, 83] width 57 height 34
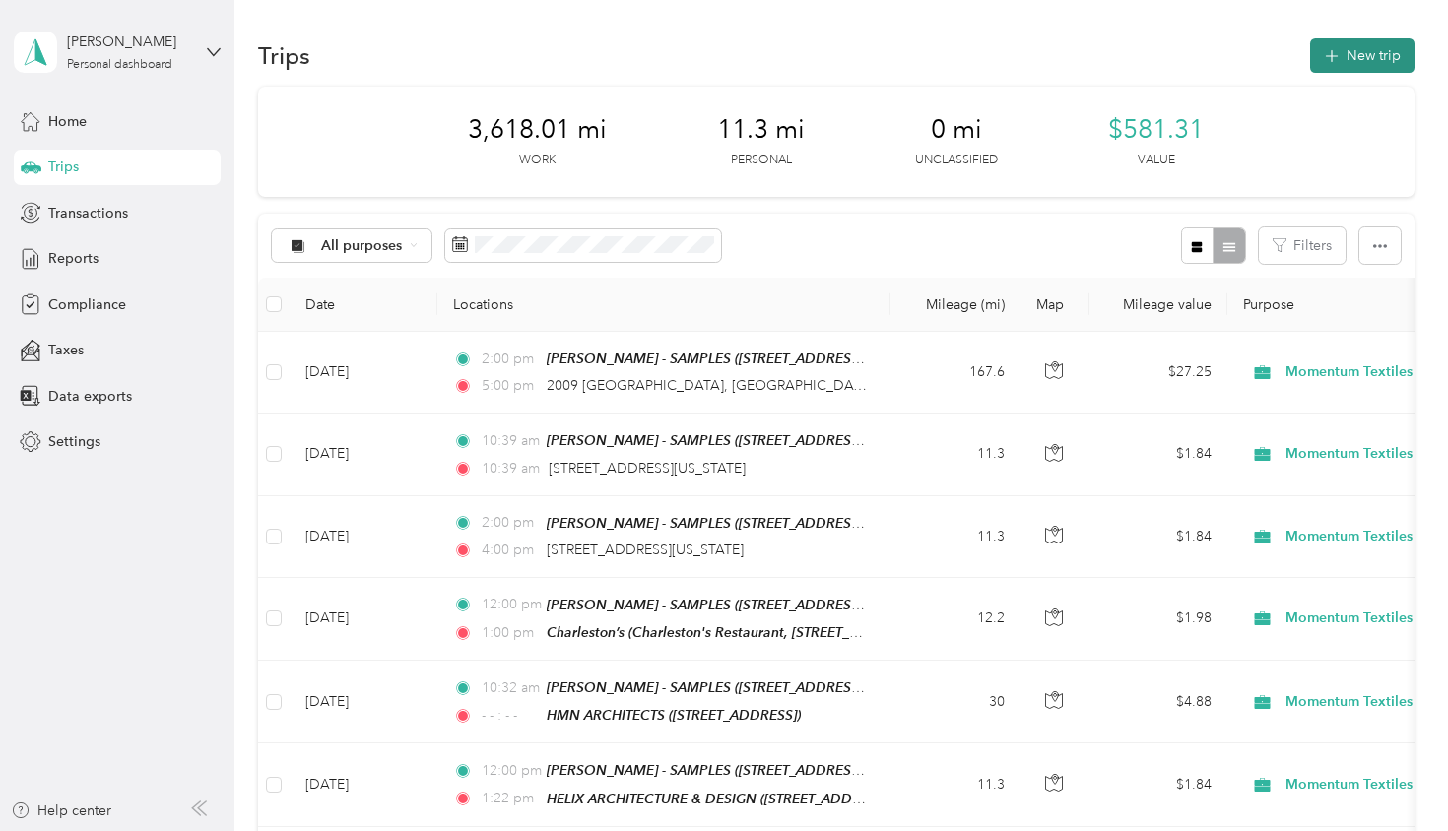
click at [1374, 61] on button "New trip" at bounding box center [1362, 55] width 104 height 34
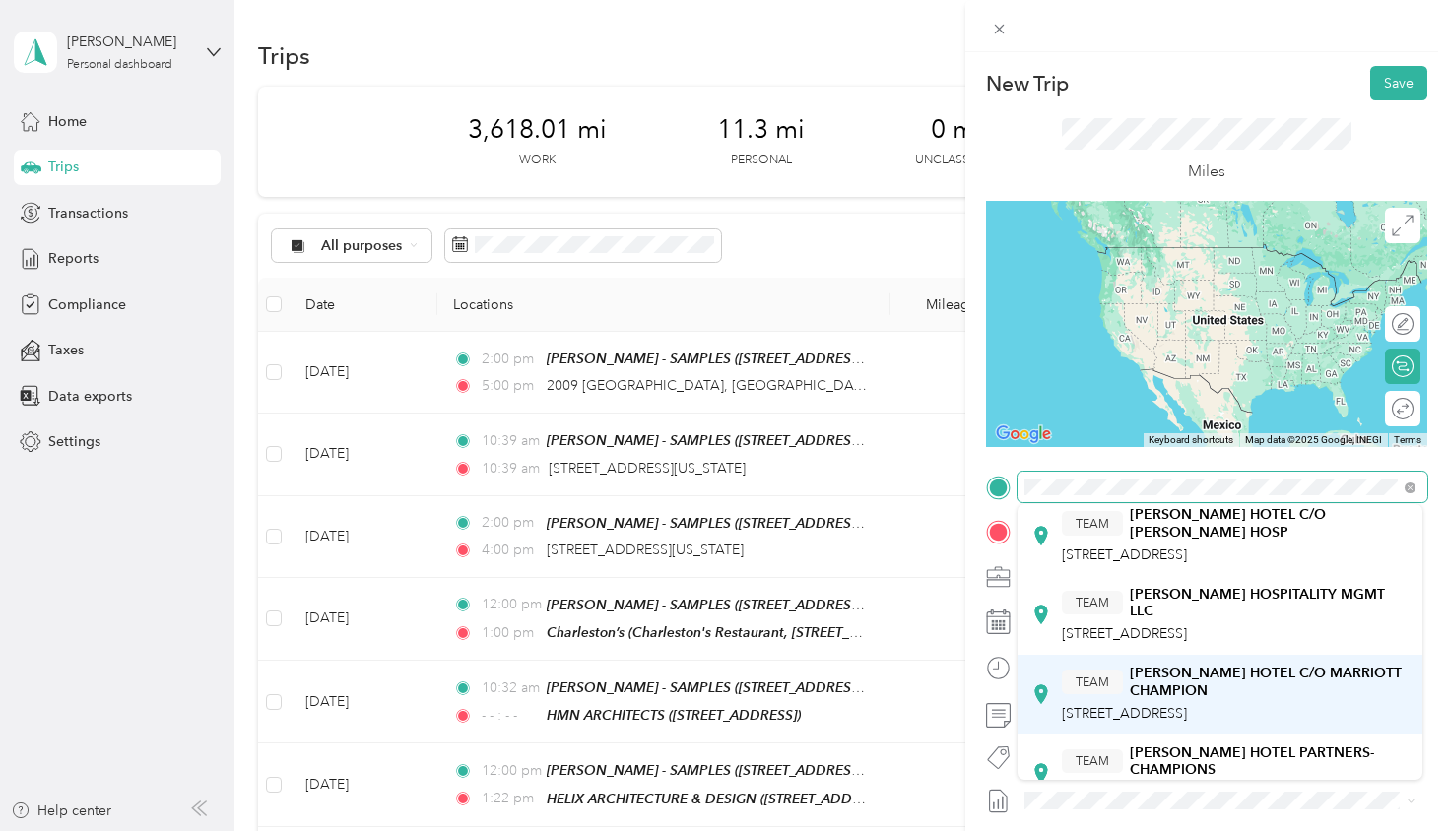
scroll to position [26, 0]
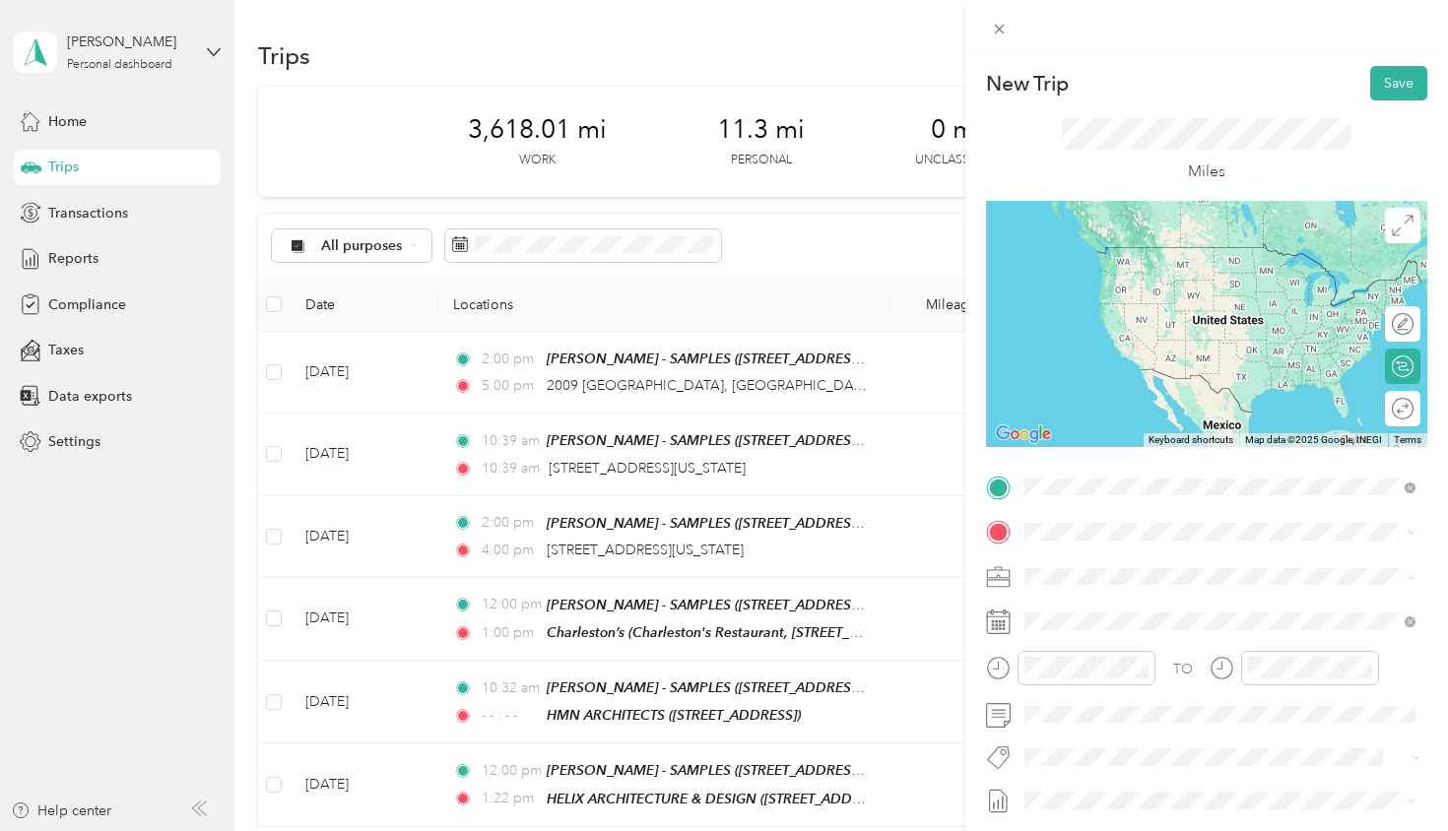
click at [1151, 649] on span "[STREET_ADDRESS]" at bounding box center [1124, 657] width 125 height 17
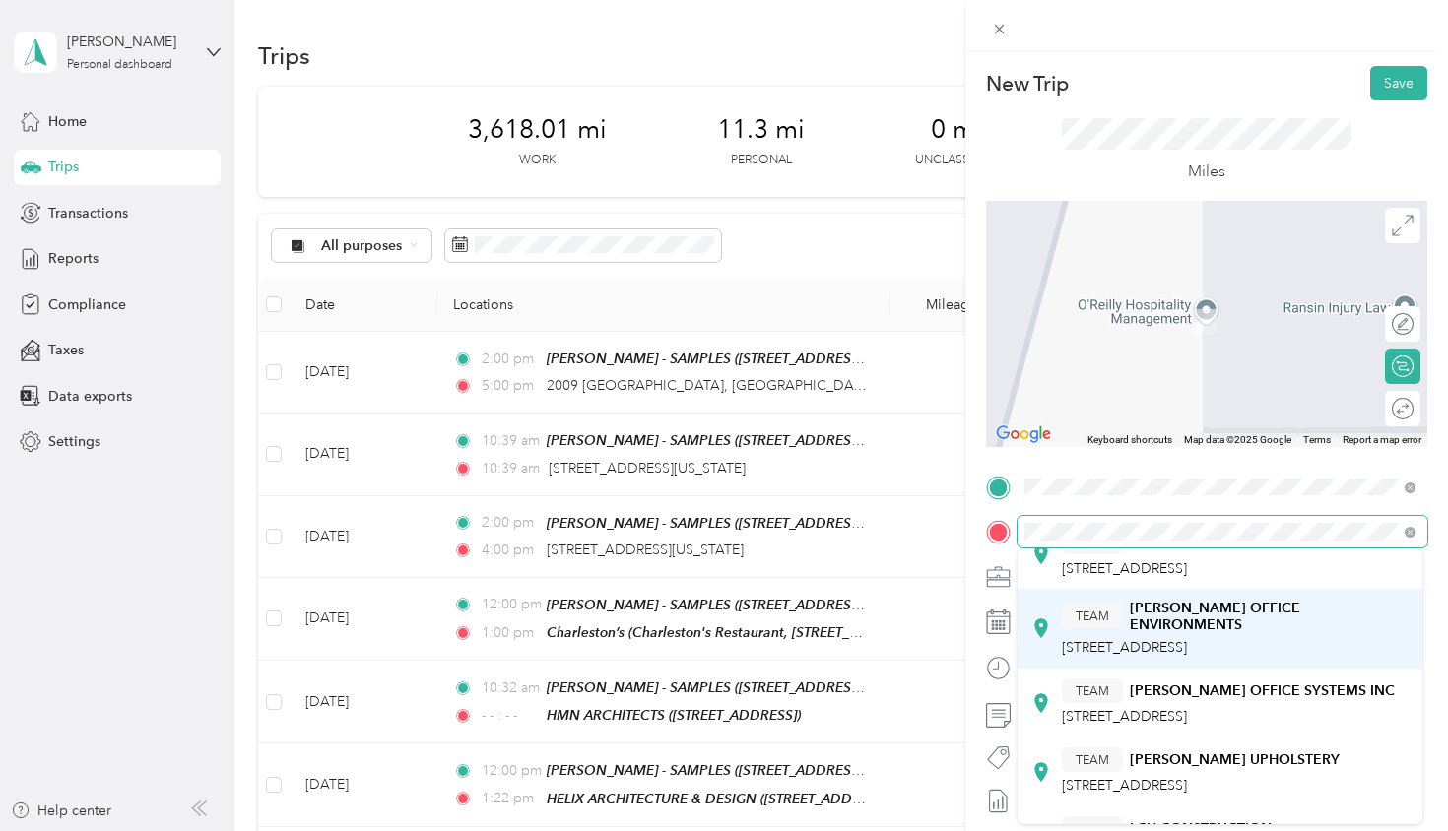
scroll to position [71, 0]
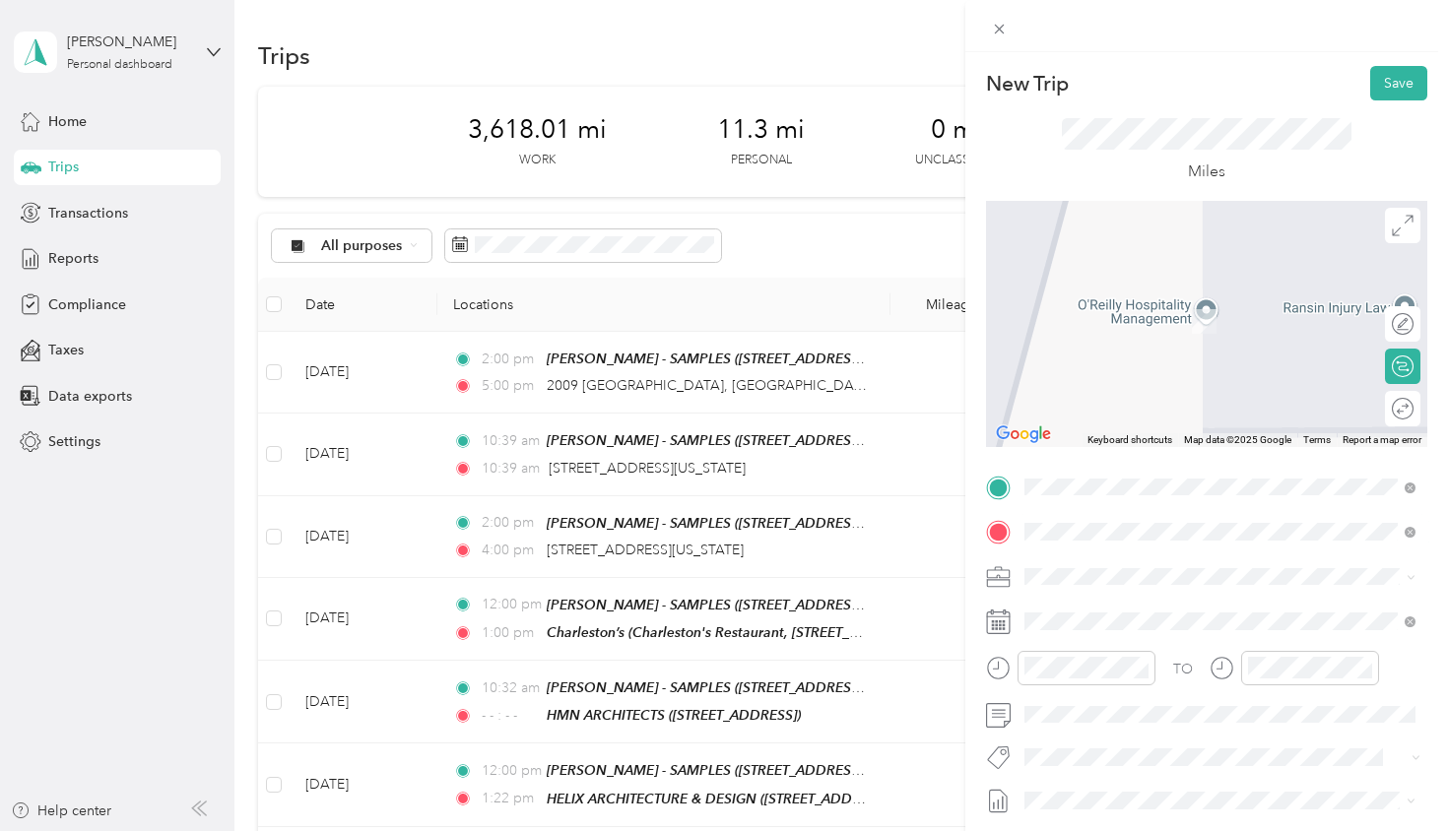
click at [1134, 612] on span "[STREET_ADDRESS][US_STATE]" at bounding box center [1160, 603] width 197 height 18
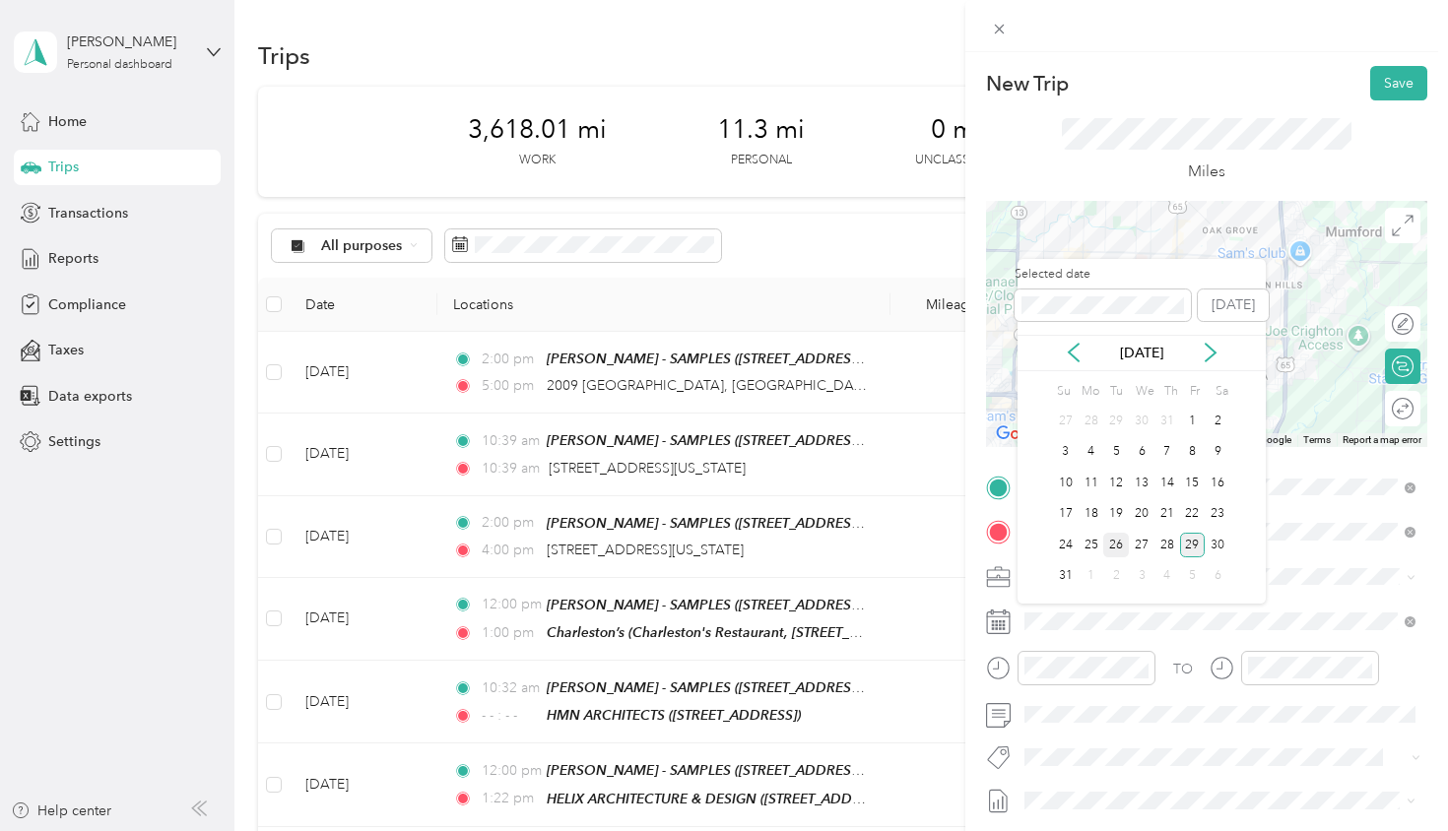
click at [1116, 553] on div "26" at bounding box center [1116, 545] width 26 height 25
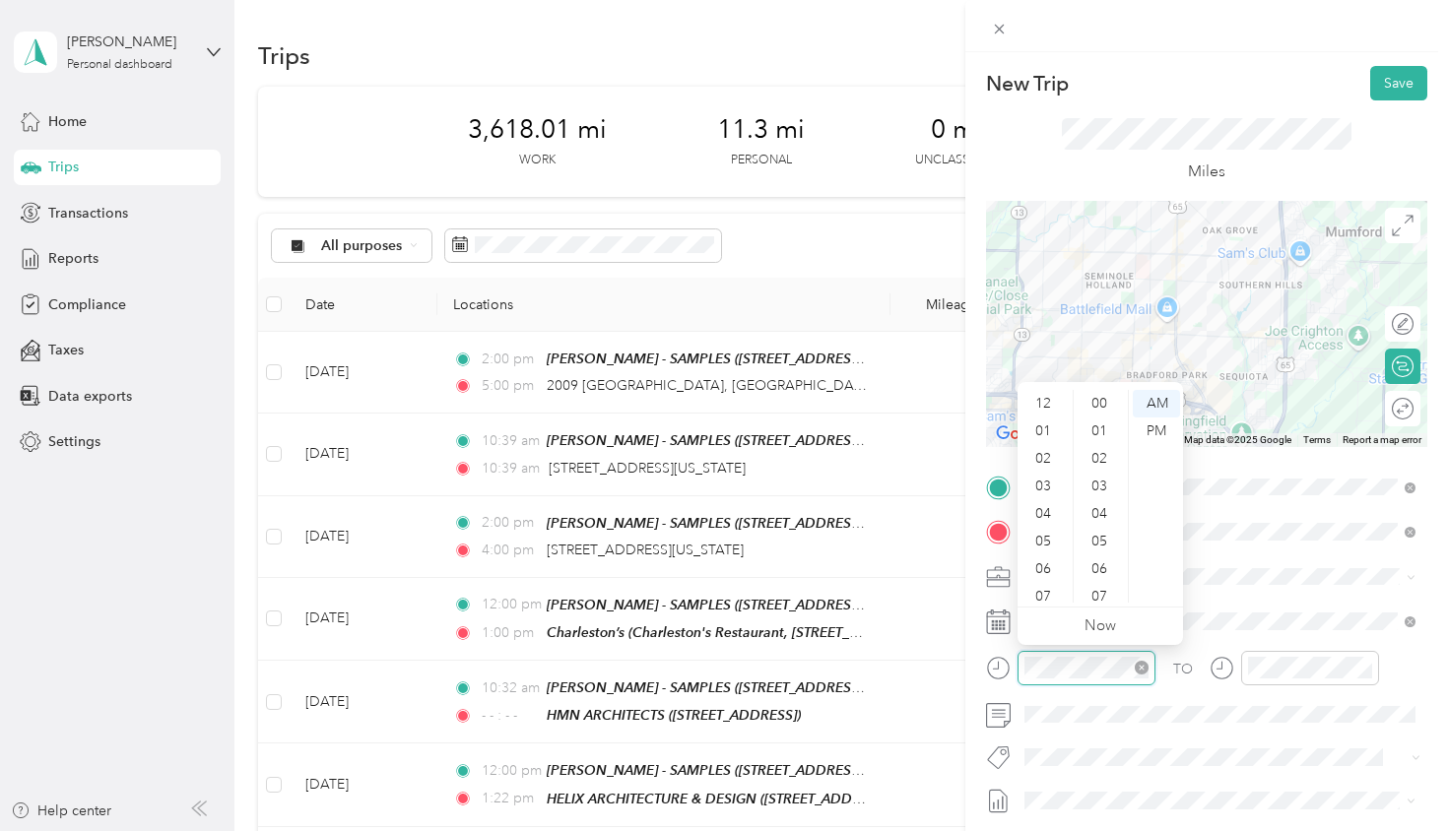
scroll to position [118, 0]
click at [1053, 594] on div "11" at bounding box center [1044, 589] width 47 height 28
click at [1096, 401] on div "00" at bounding box center [1101, 404] width 47 height 28
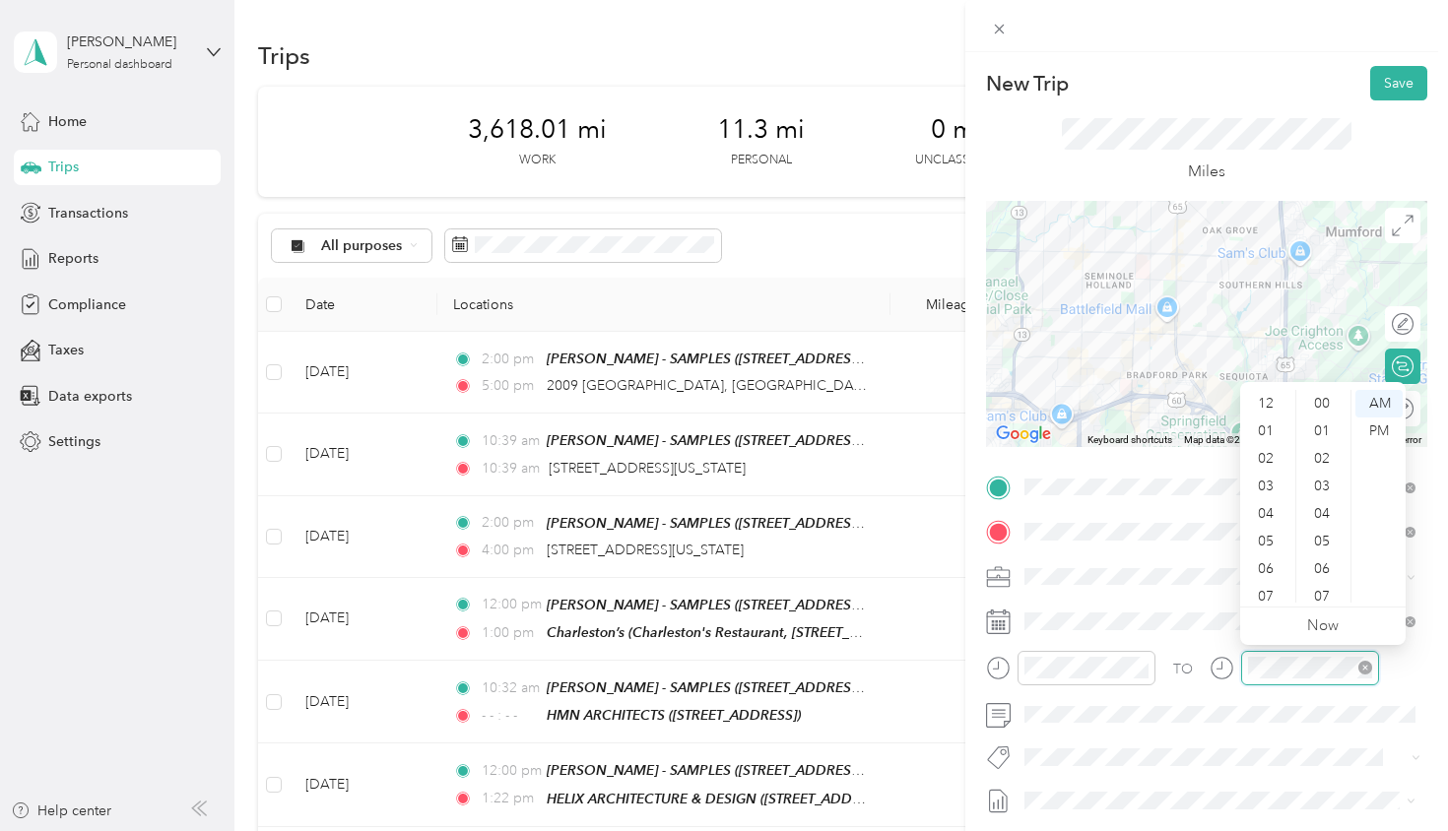
scroll to position [118, 0]
click at [1273, 589] on div "11" at bounding box center [1267, 589] width 47 height 28
click at [1322, 410] on div "34" at bounding box center [1323, 410] width 47 height 28
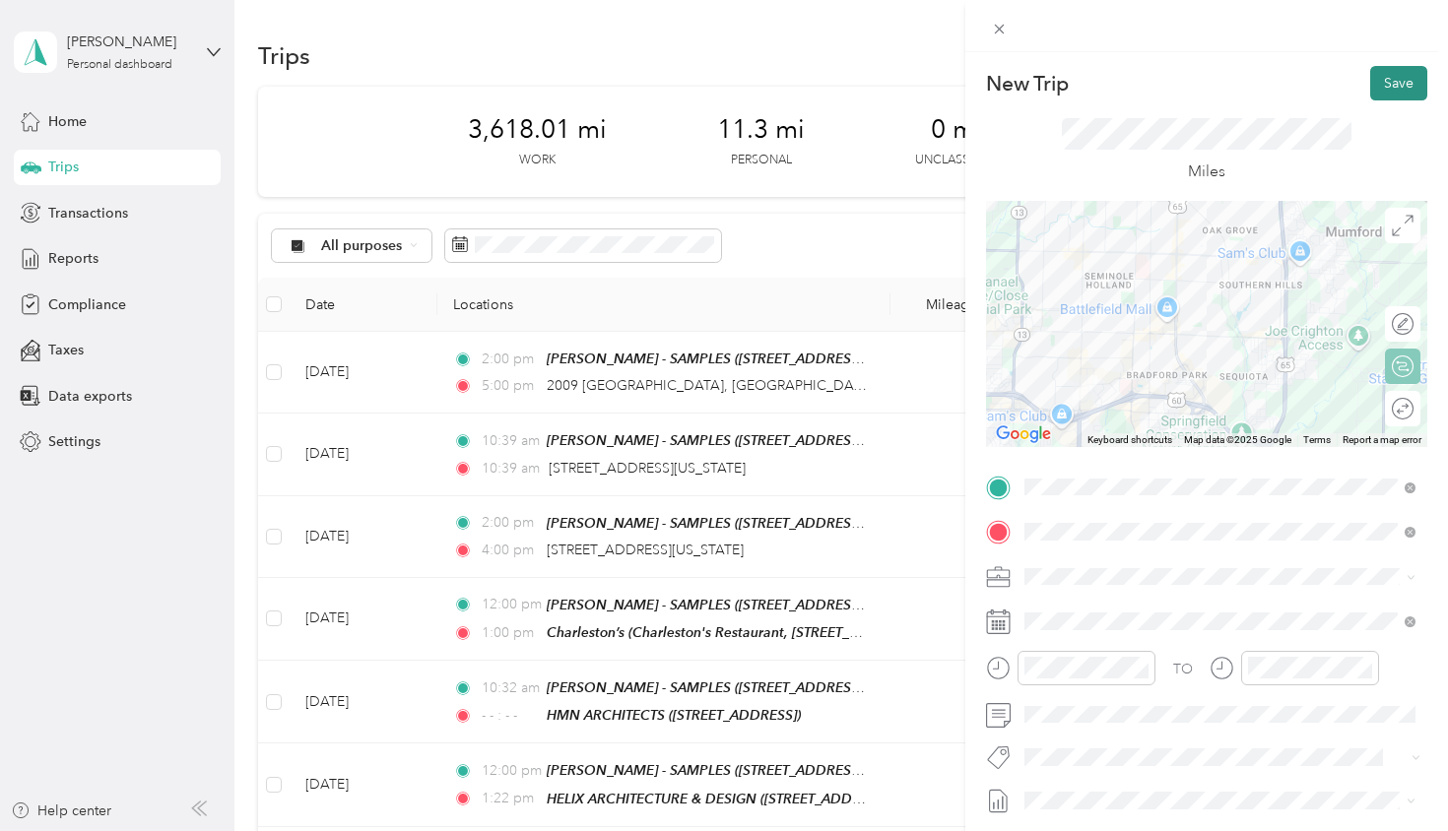
click at [1388, 85] on button "Save" at bounding box center [1398, 83] width 57 height 34
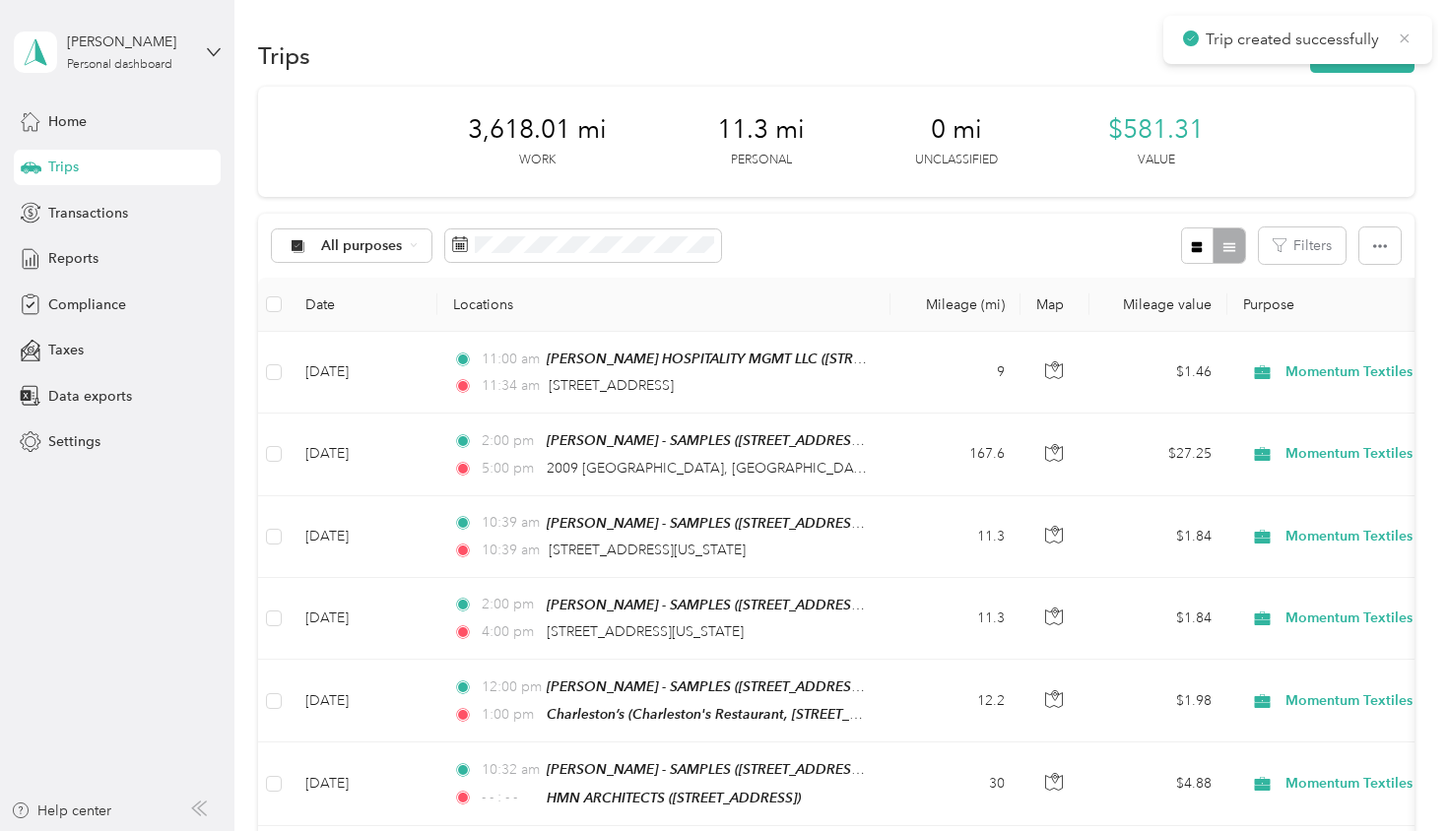
click at [1411, 41] on icon at bounding box center [1405, 39] width 16 height 18
click at [1385, 59] on button "New trip" at bounding box center [1362, 55] width 104 height 34
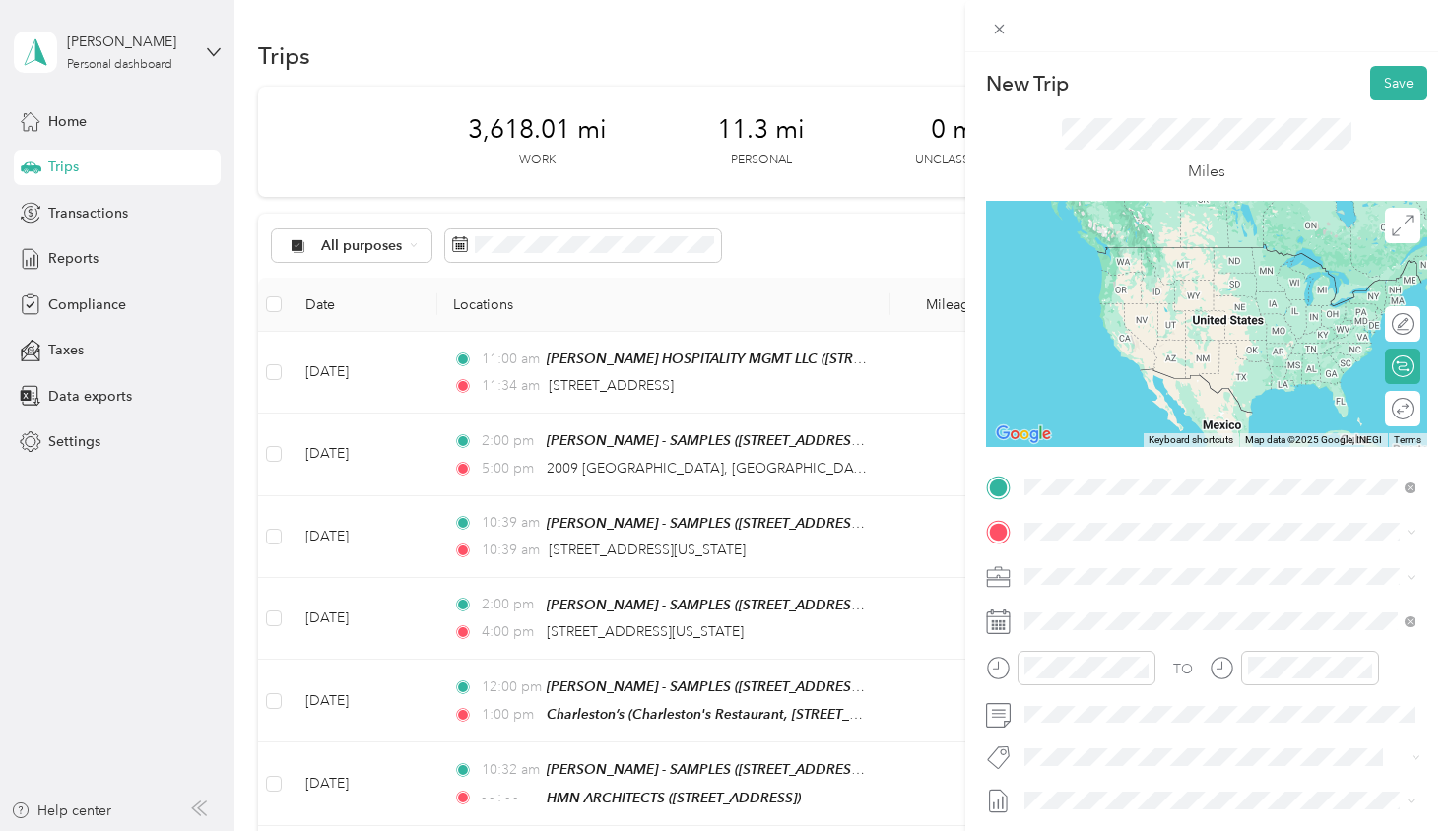
click at [1127, 560] on span "[STREET_ADDRESS][US_STATE]" at bounding box center [1160, 558] width 197 height 18
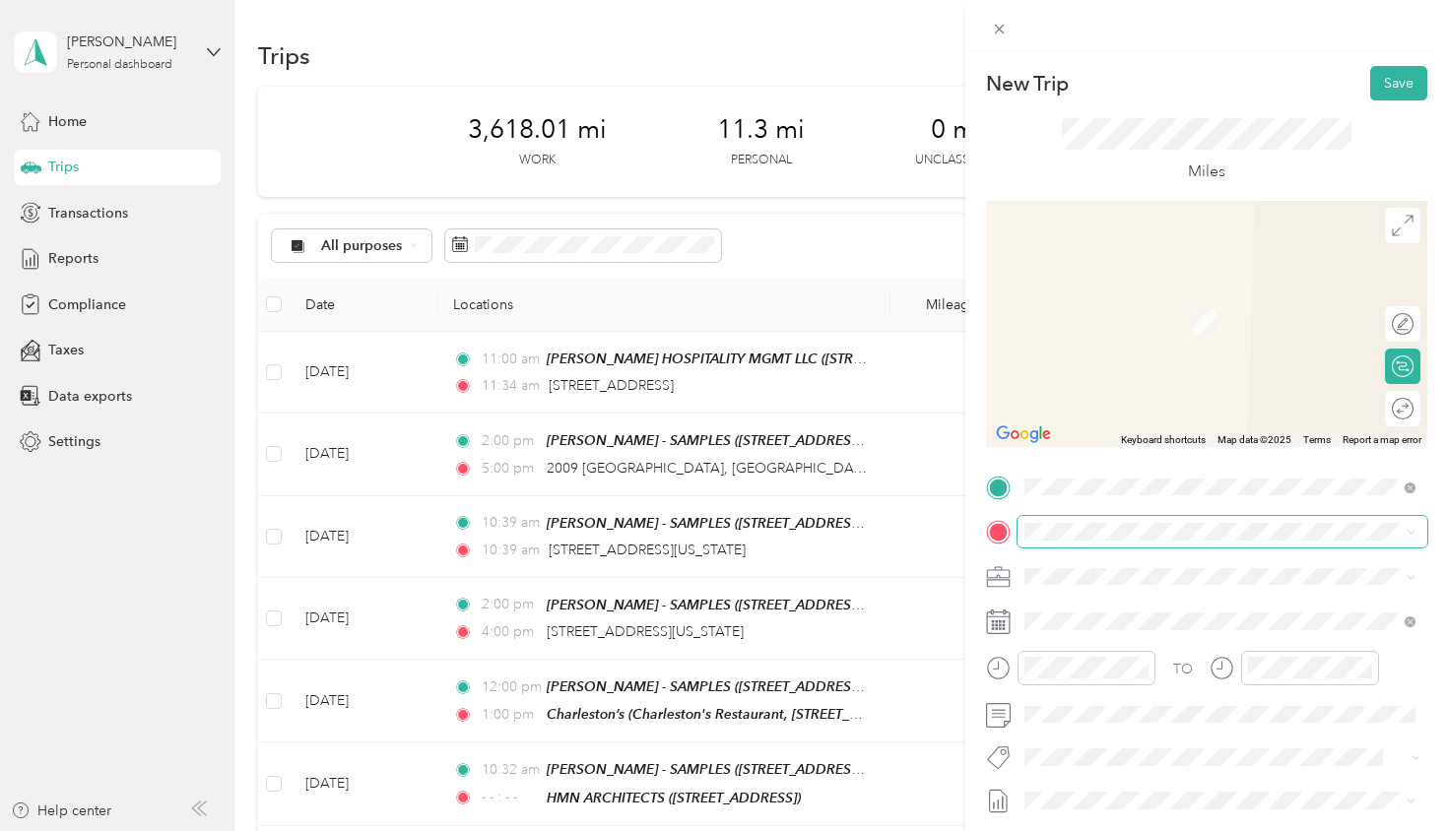
click at [1090, 543] on span at bounding box center [1223, 532] width 410 height 32
click at [1154, 612] on span "[STREET_ADDRESS][US_STATE]" at bounding box center [1160, 603] width 197 height 18
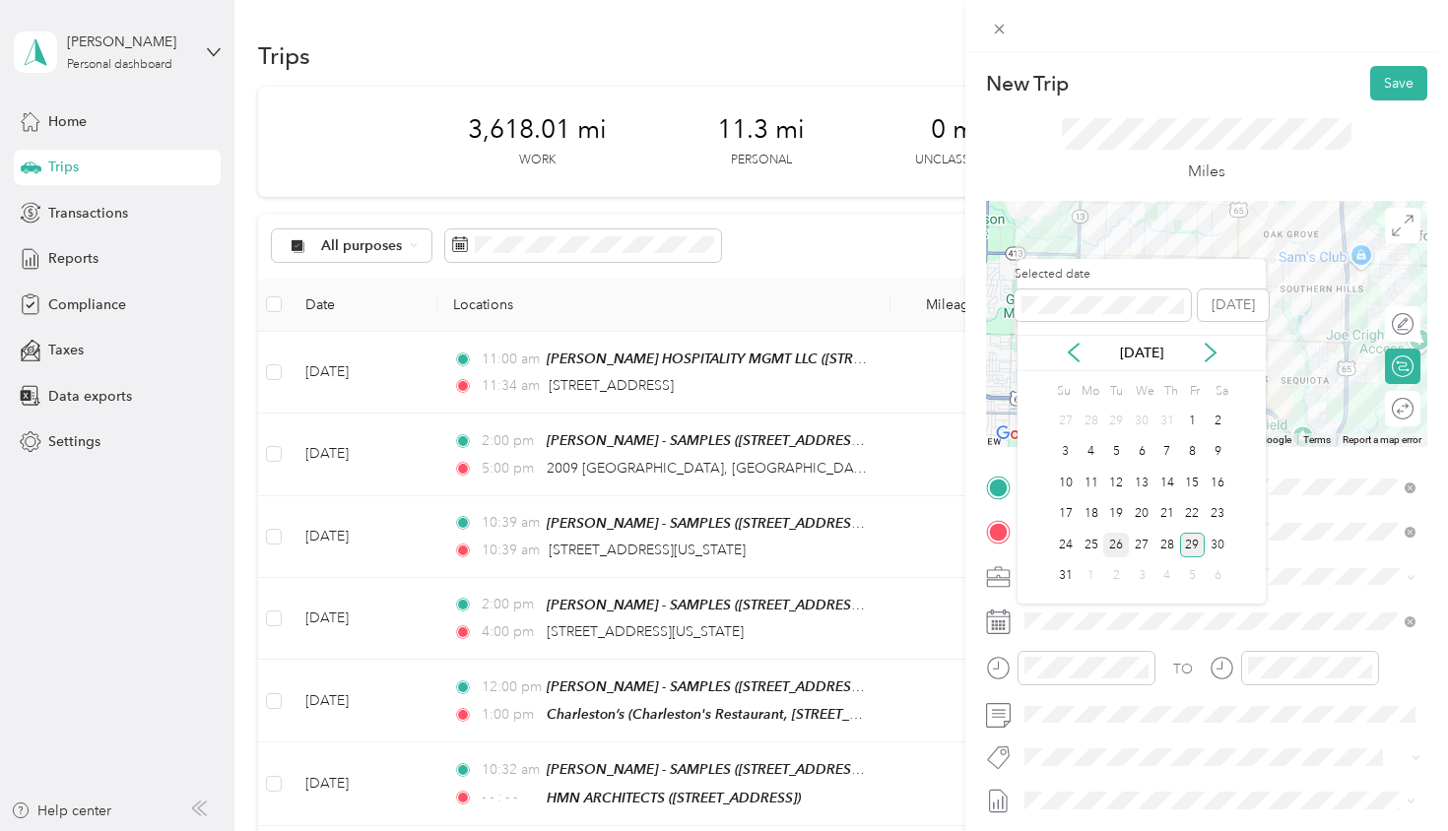
click at [1113, 548] on div "26" at bounding box center [1116, 545] width 26 height 25
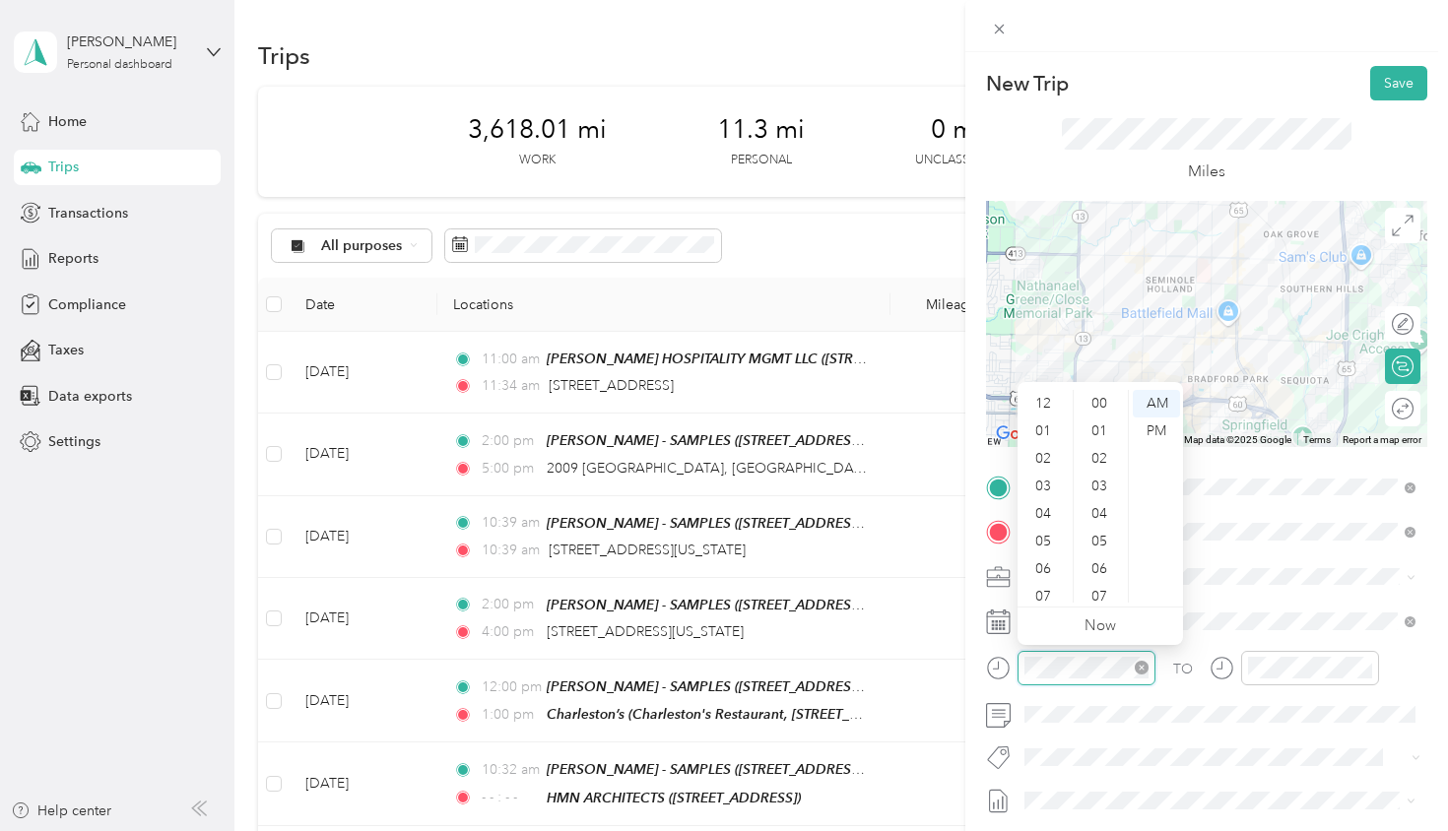
scroll to position [1212, 0]
click at [1054, 423] on div "02" at bounding box center [1044, 423] width 47 height 28
click at [1098, 407] on div "00" at bounding box center [1101, 404] width 47 height 28
click at [1161, 429] on div "PM" at bounding box center [1156, 432] width 47 height 28
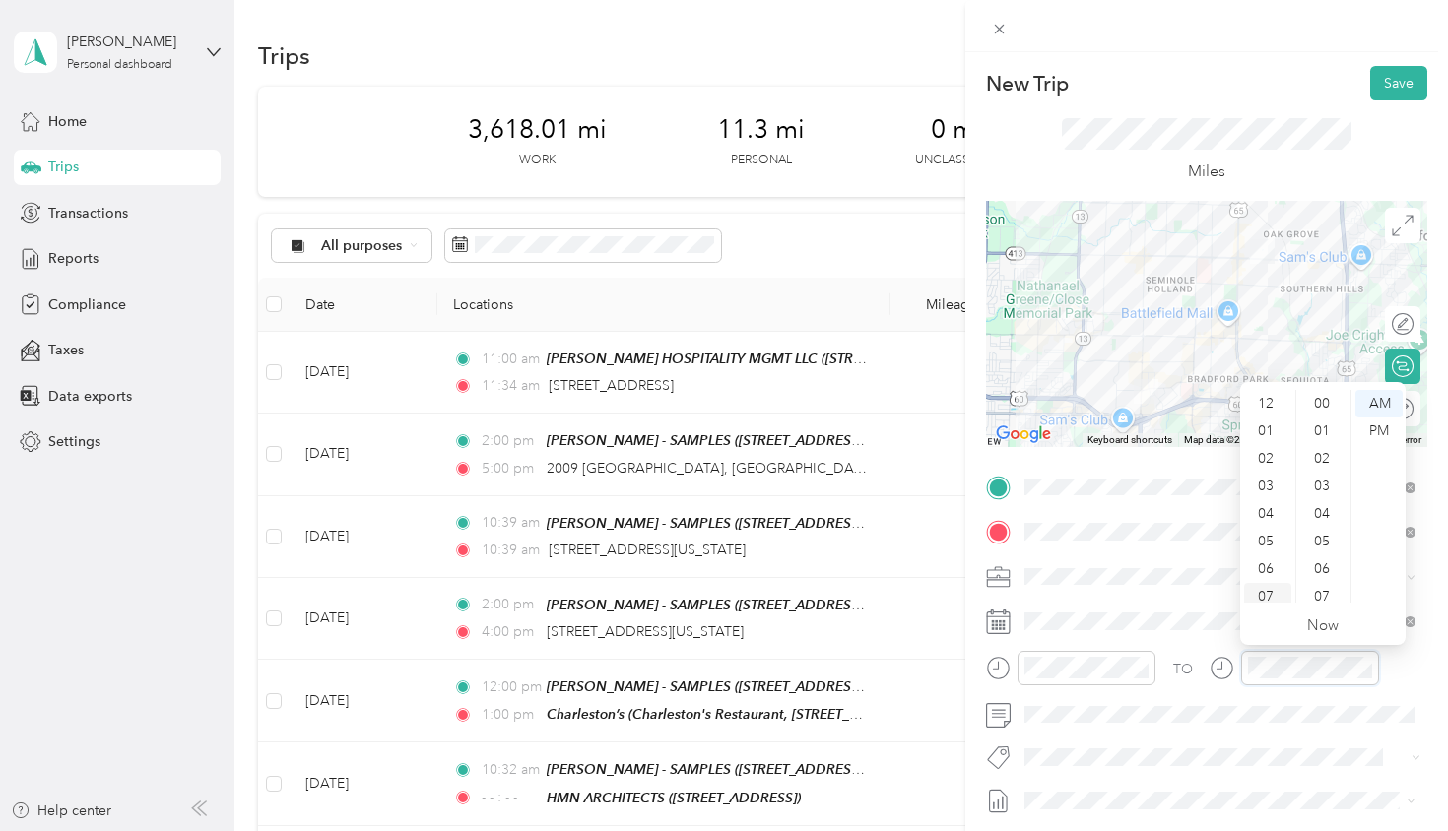
scroll to position [1212, 0]
click at [1266, 459] on div "03" at bounding box center [1267, 458] width 47 height 28
click at [1374, 427] on div "PM" at bounding box center [1378, 432] width 47 height 28
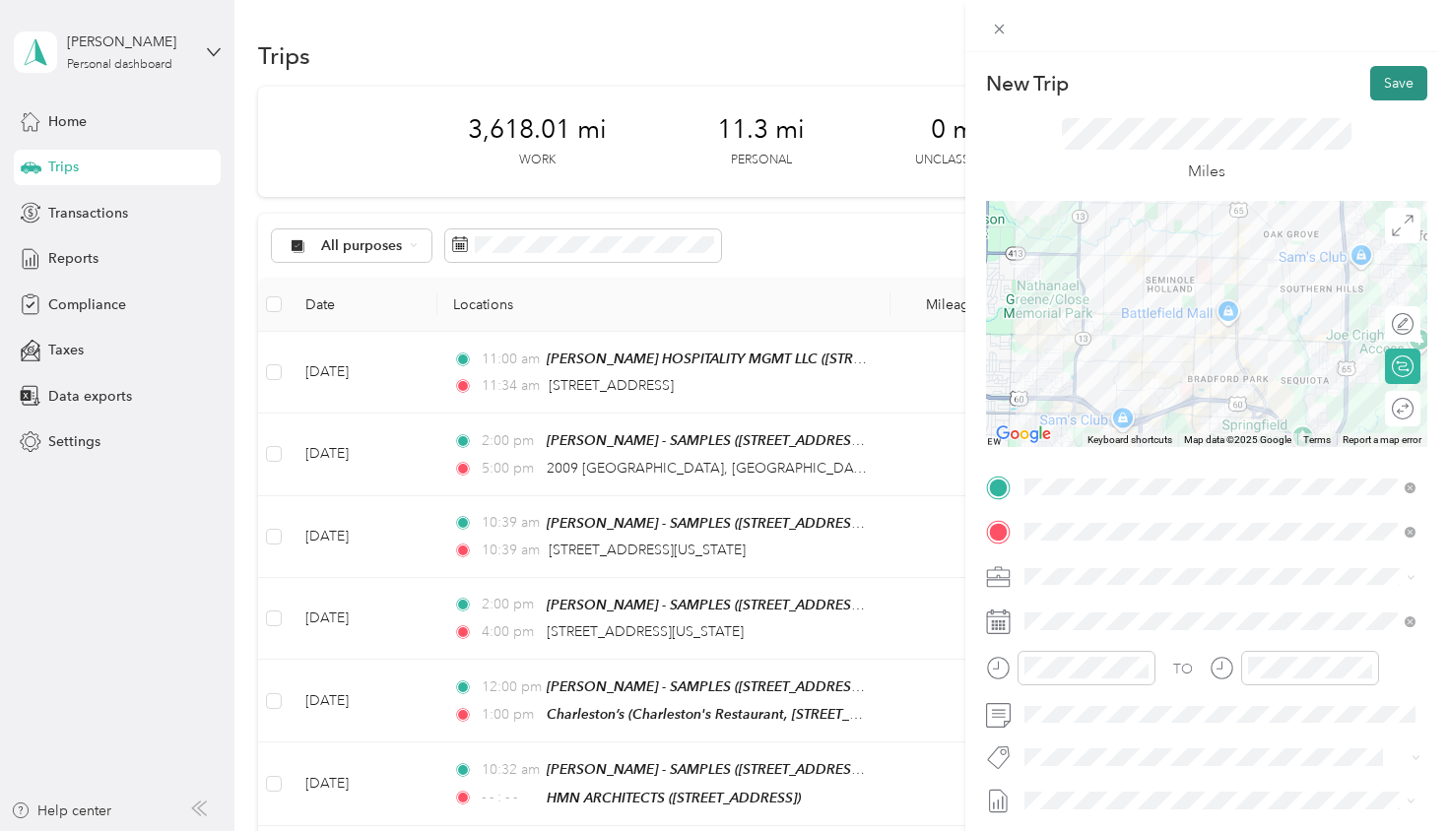
click at [1388, 90] on button "Save" at bounding box center [1398, 83] width 57 height 34
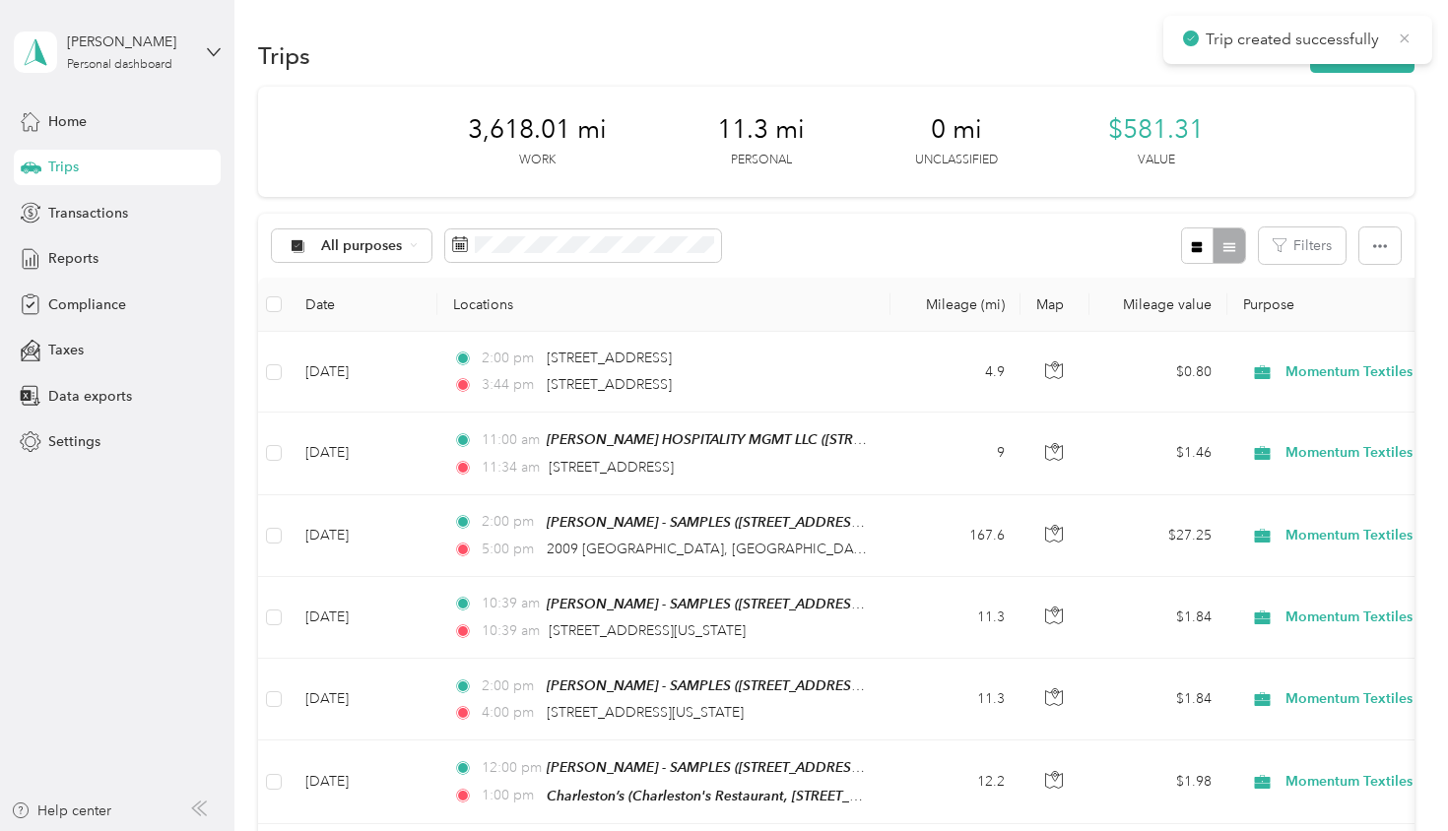
click at [1398, 46] on icon at bounding box center [1405, 39] width 16 height 18
click at [1381, 54] on button "New trip" at bounding box center [1362, 55] width 104 height 34
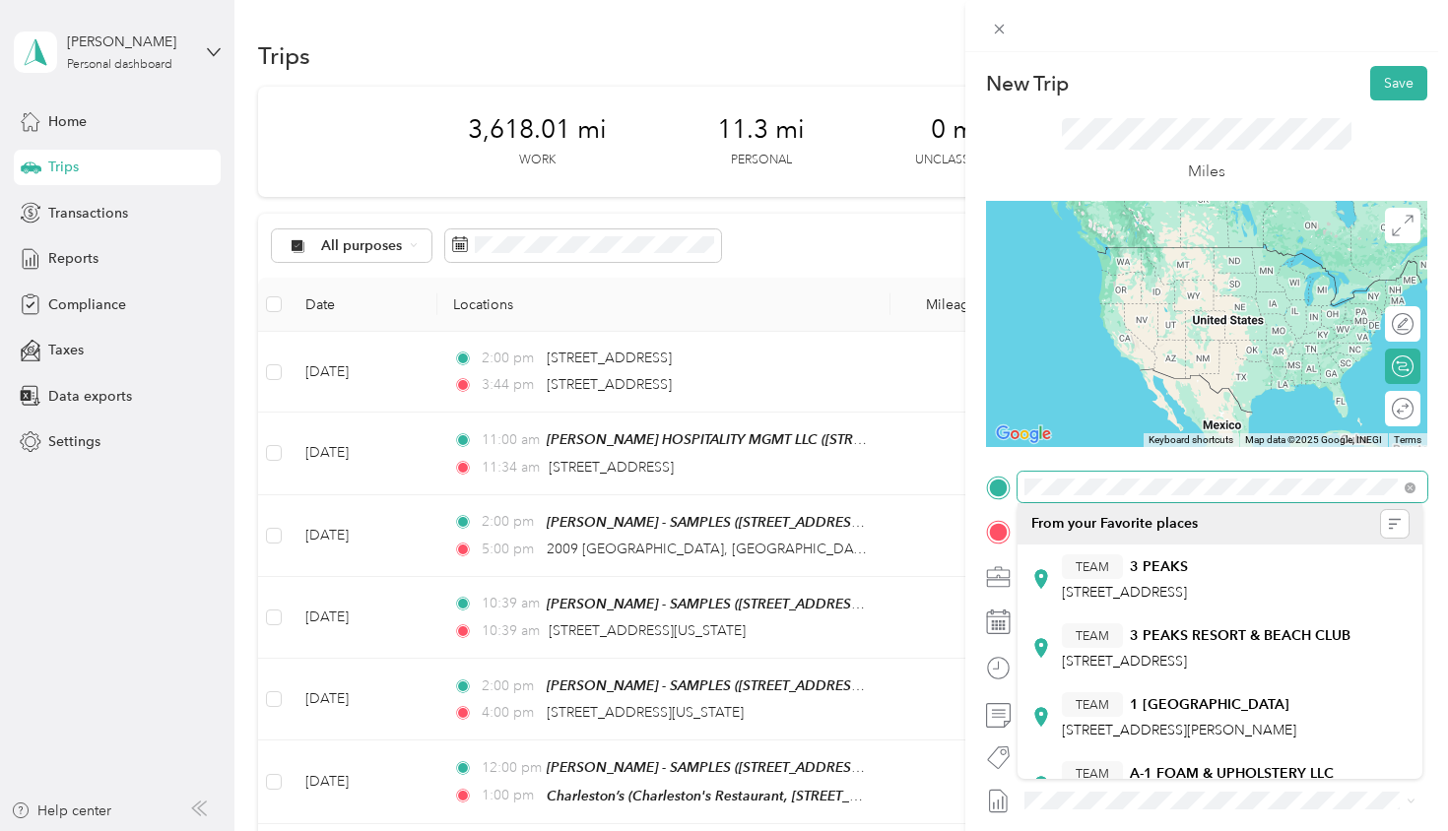
scroll to position [0, 0]
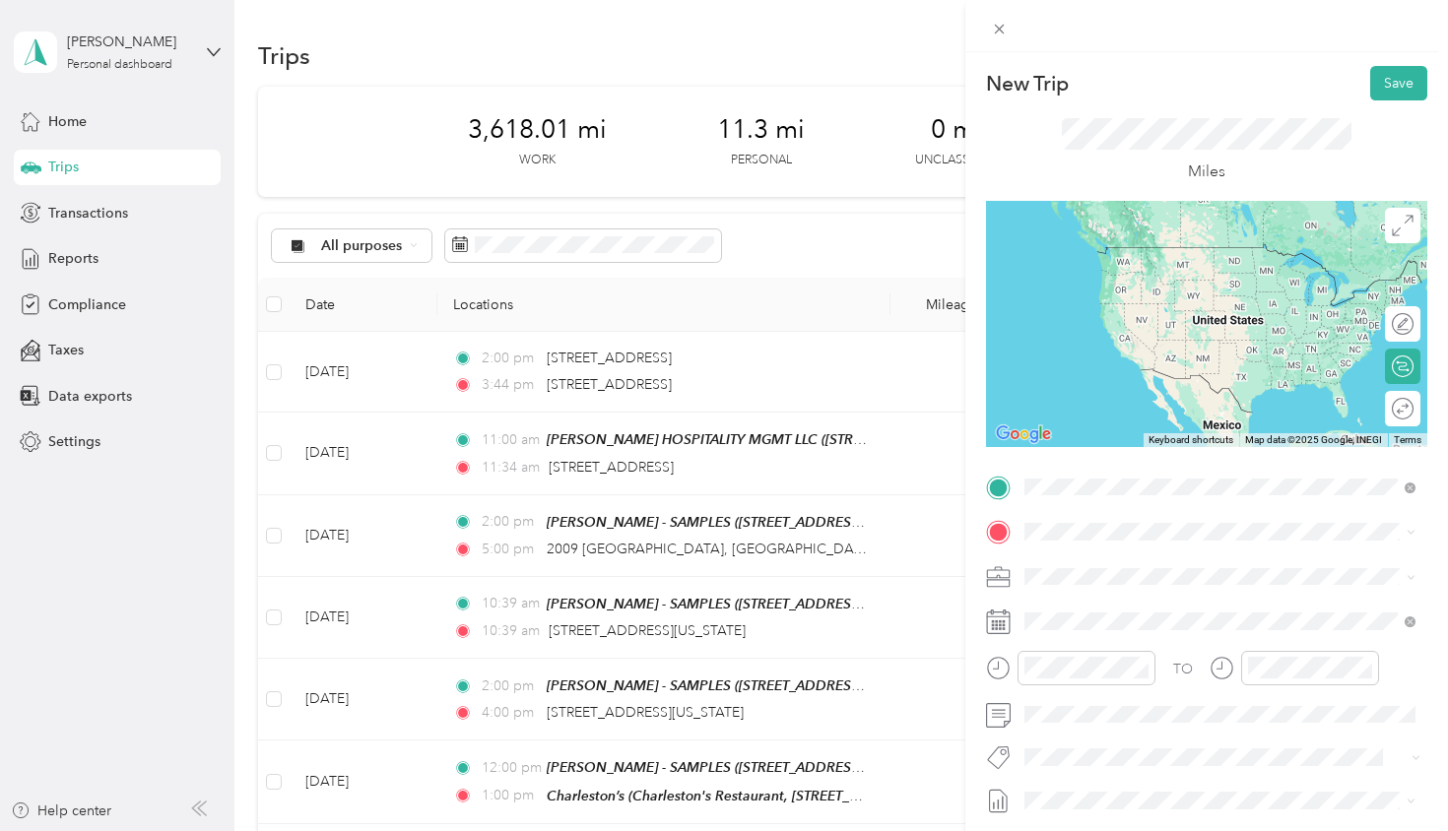
click at [1127, 557] on span "[STREET_ADDRESS][US_STATE]" at bounding box center [1160, 558] width 197 height 18
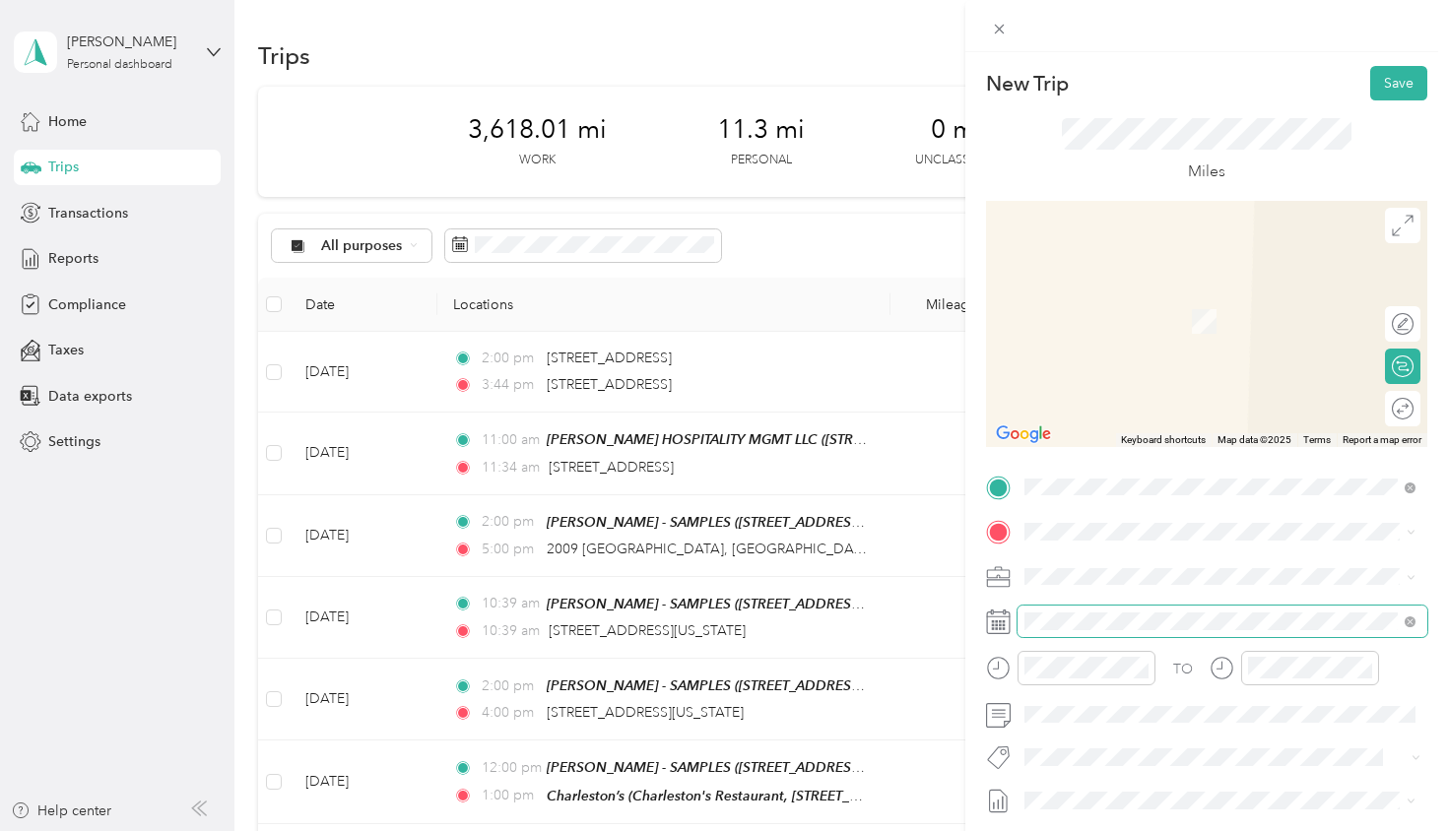
click at [1127, 629] on span at bounding box center [1223, 622] width 410 height 32
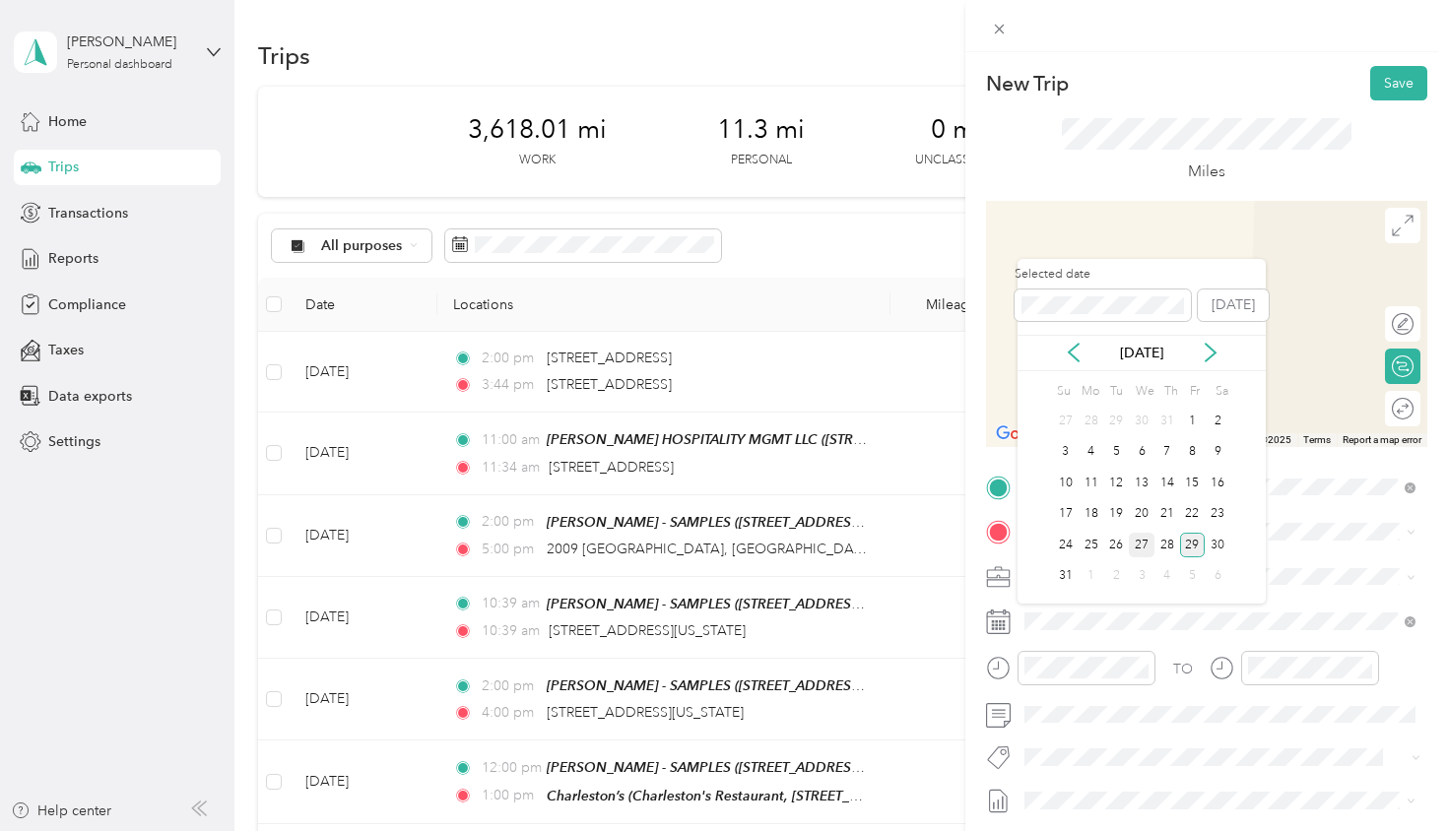
click at [1143, 547] on div "27" at bounding box center [1142, 545] width 26 height 25
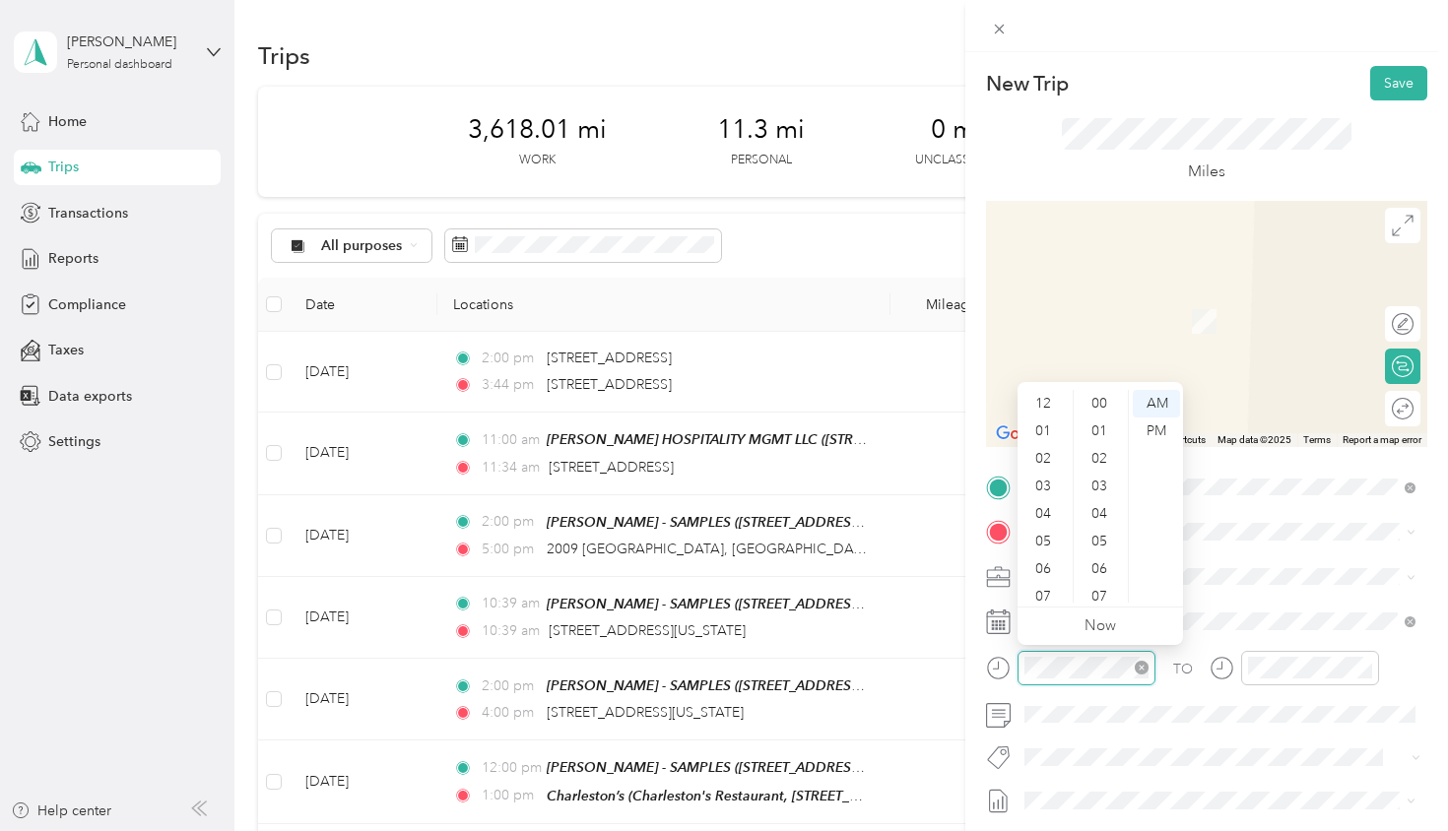
scroll to position [118, 0]
click at [1043, 537] on div "09" at bounding box center [1044, 534] width 47 height 28
click at [1099, 400] on div "00" at bounding box center [1101, 404] width 47 height 28
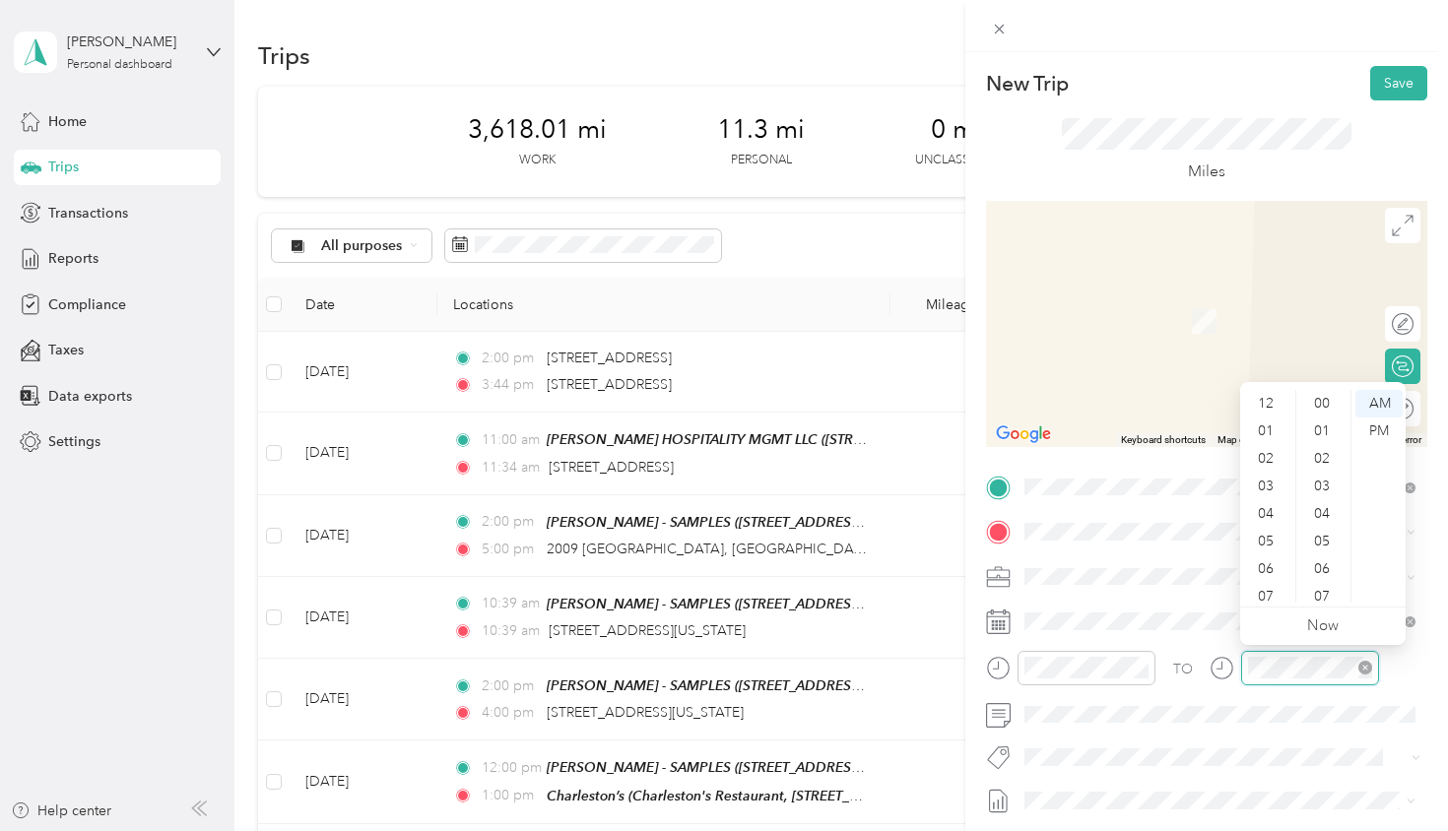
scroll to position [118, 0]
click at [1273, 567] on div "10" at bounding box center [1267, 562] width 47 height 28
click at [1321, 404] on div "00" at bounding box center [1323, 404] width 47 height 28
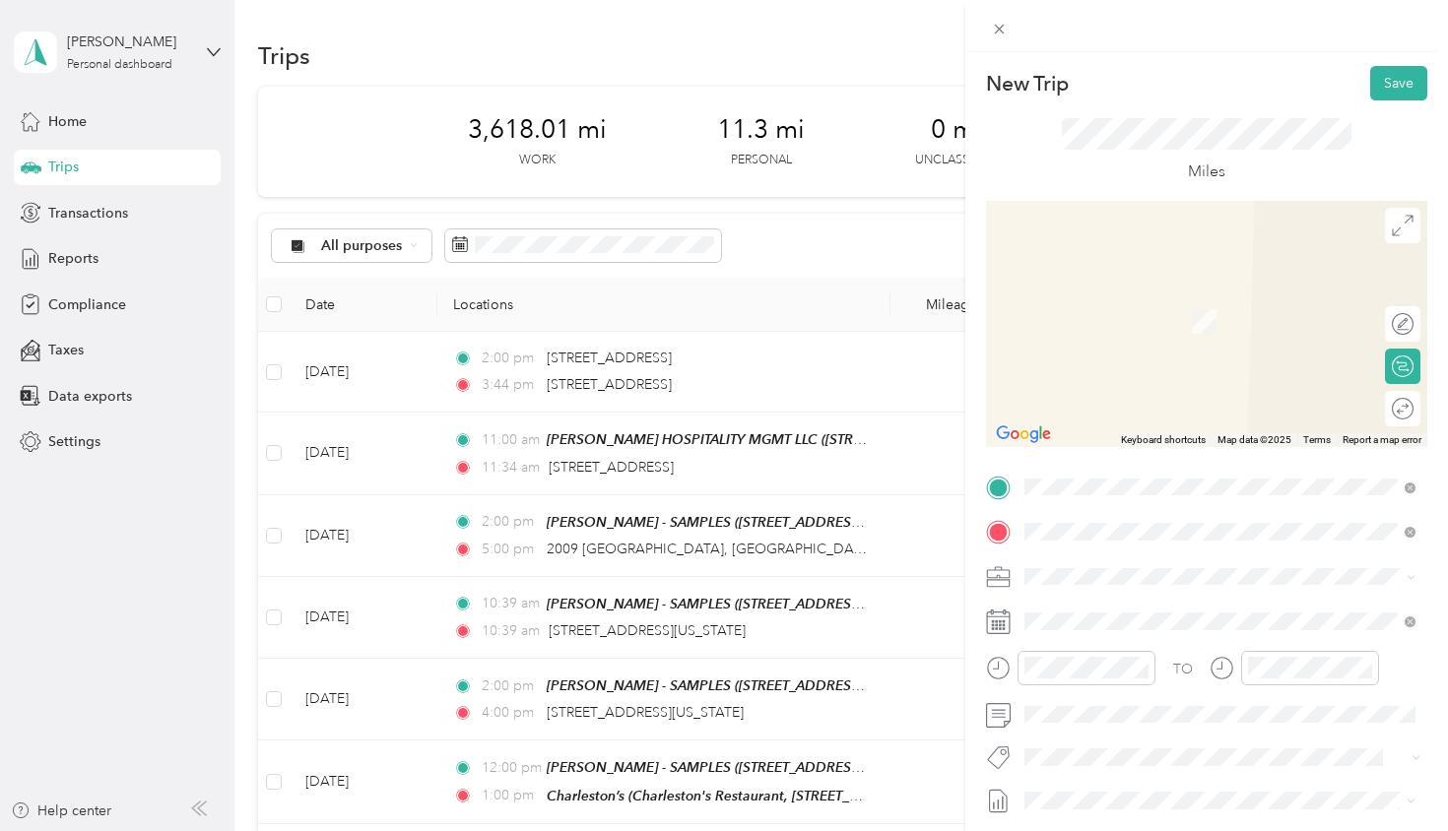
click at [1116, 612] on span "[STREET_ADDRESS][US_STATE]" at bounding box center [1160, 603] width 197 height 18
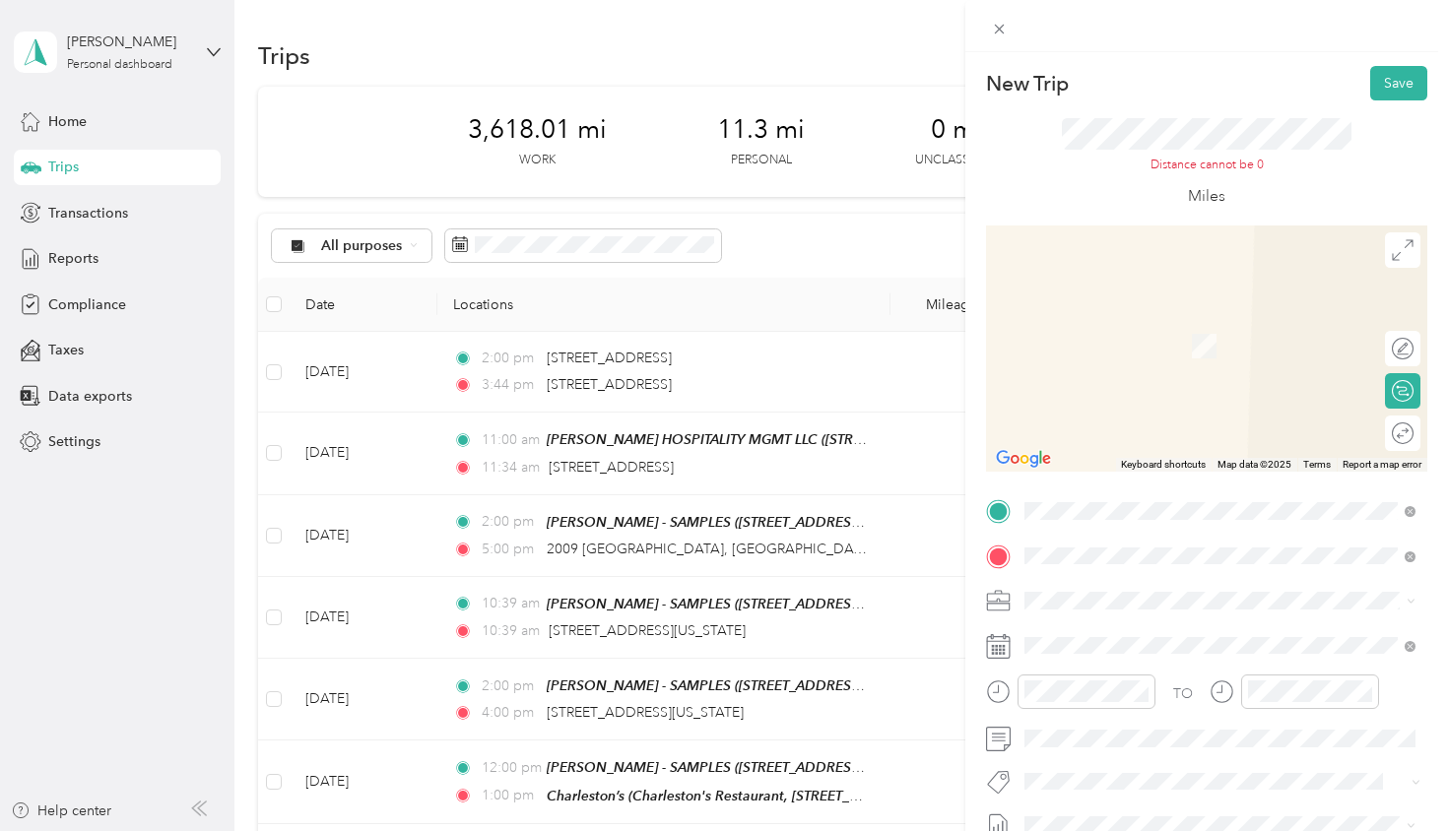
click at [1186, 581] on span "[STREET_ADDRESS][US_STATE]" at bounding box center [1160, 581] width 197 height 18
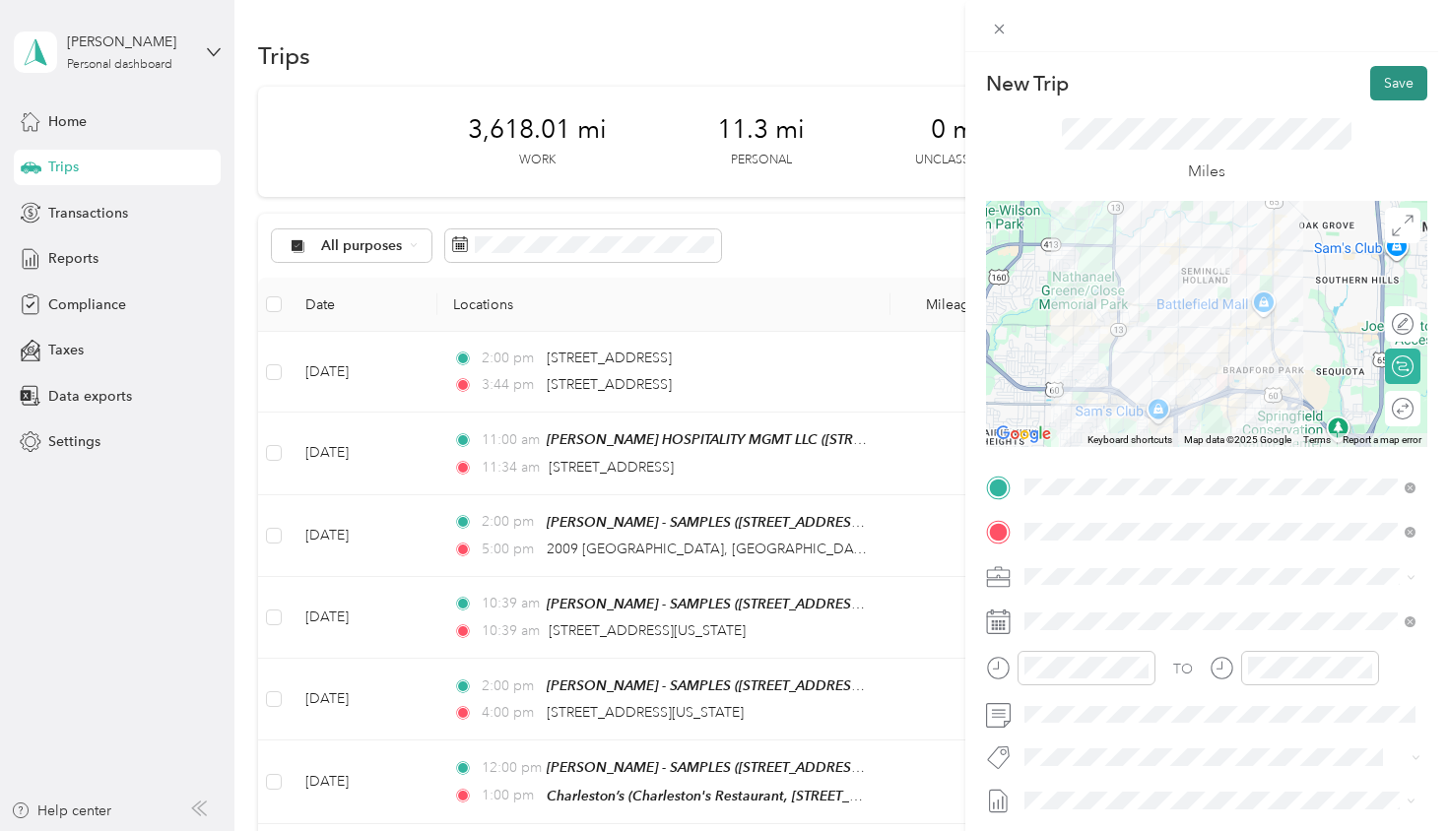
click at [1386, 87] on button "Save" at bounding box center [1398, 83] width 57 height 34
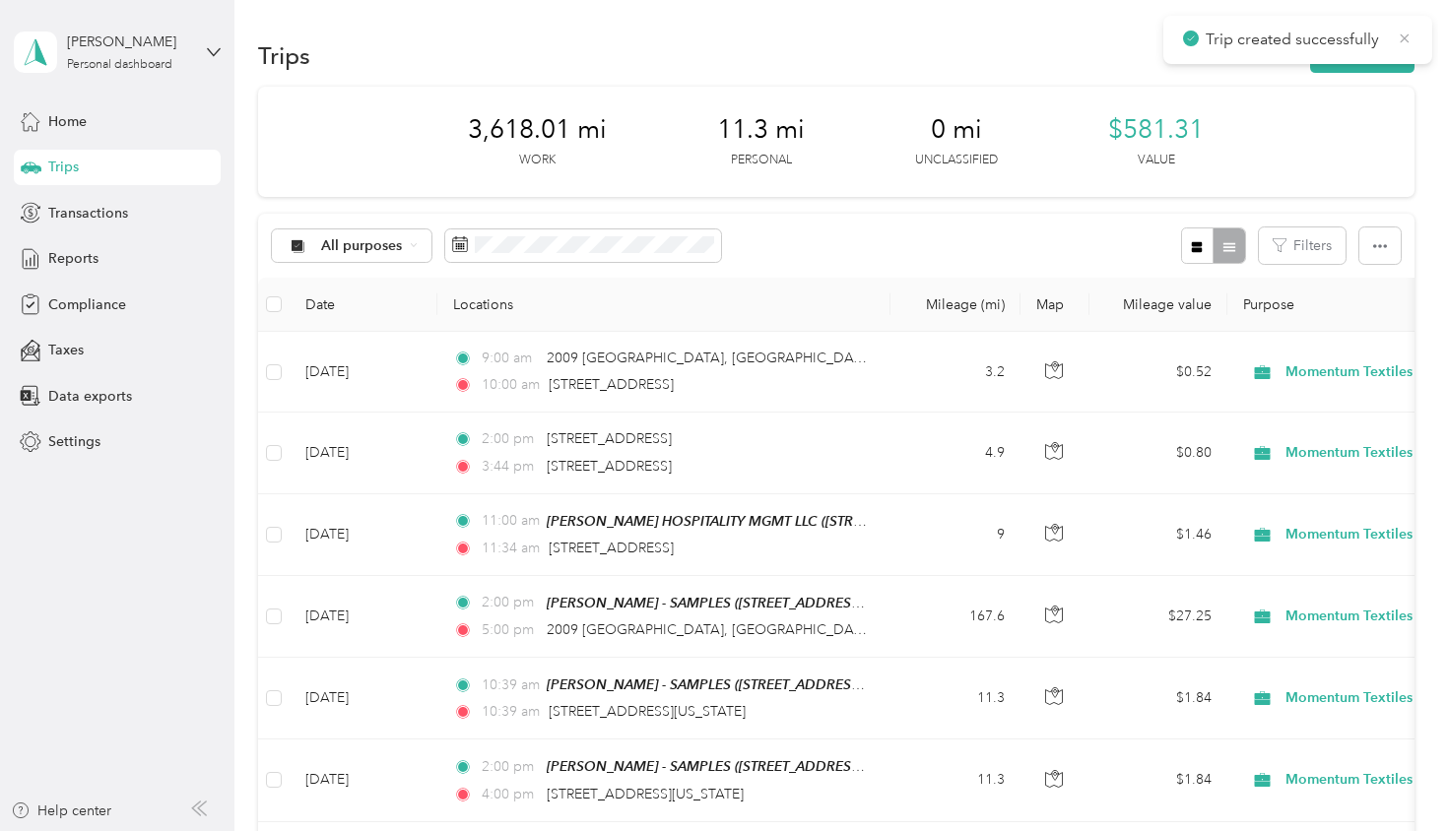
click at [1405, 40] on icon at bounding box center [1405, 39] width 16 height 18
click at [1373, 48] on button "New trip" at bounding box center [1362, 55] width 104 height 34
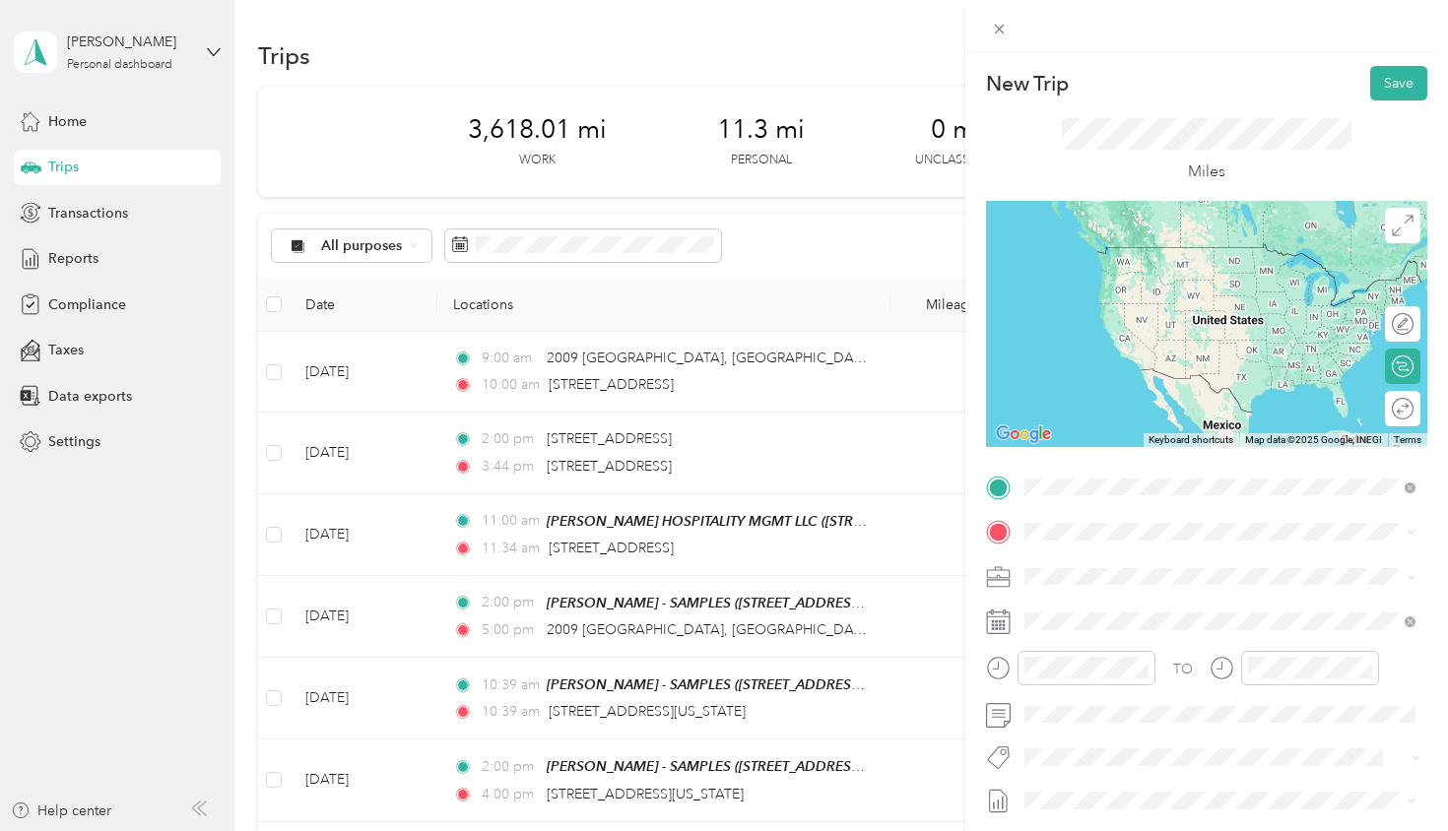
click at [1154, 566] on span "[STREET_ADDRESS][US_STATE]" at bounding box center [1160, 558] width 197 height 18
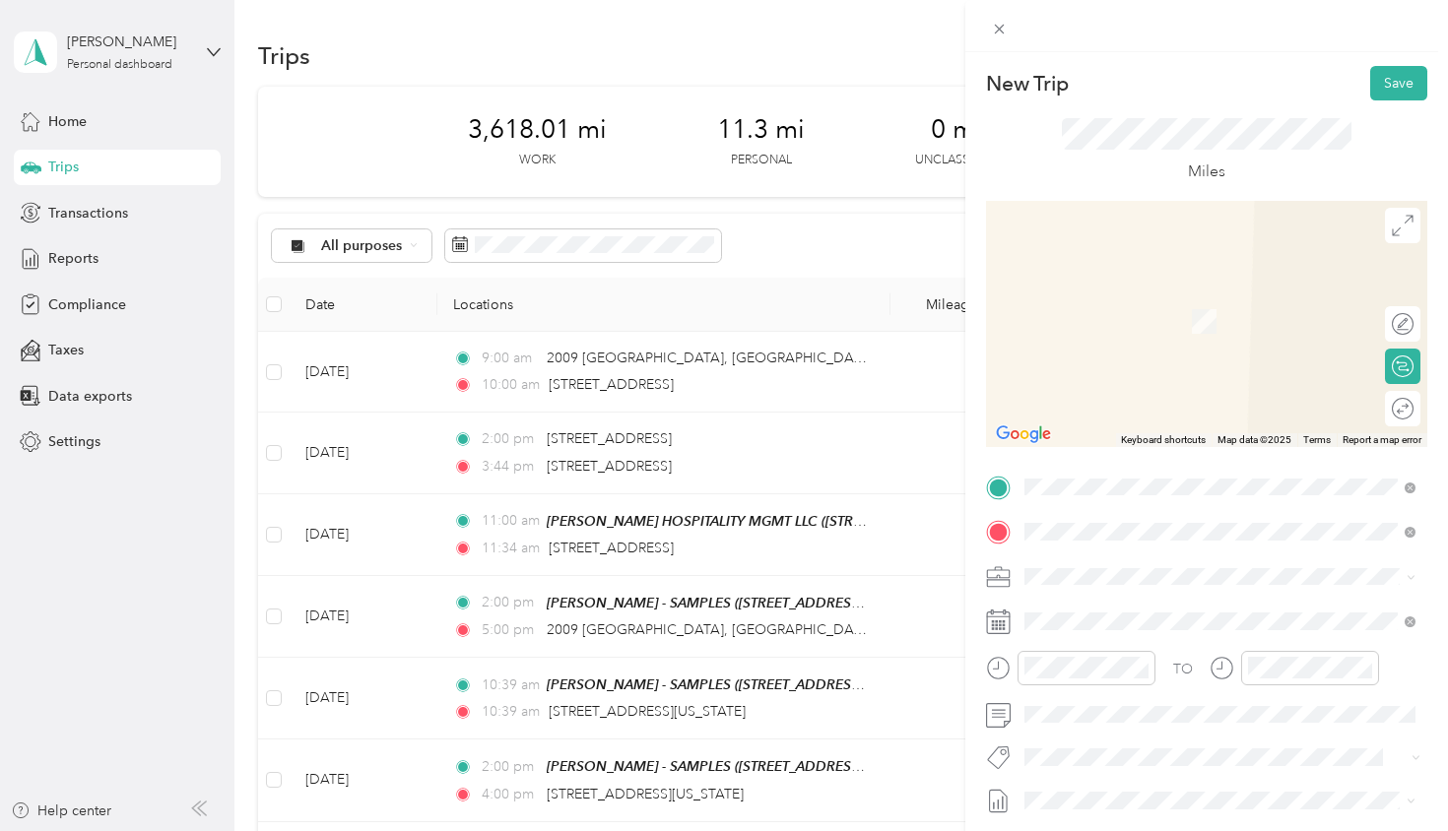
click at [1191, 611] on span "[STREET_ADDRESS][US_STATE]" at bounding box center [1160, 603] width 197 height 18
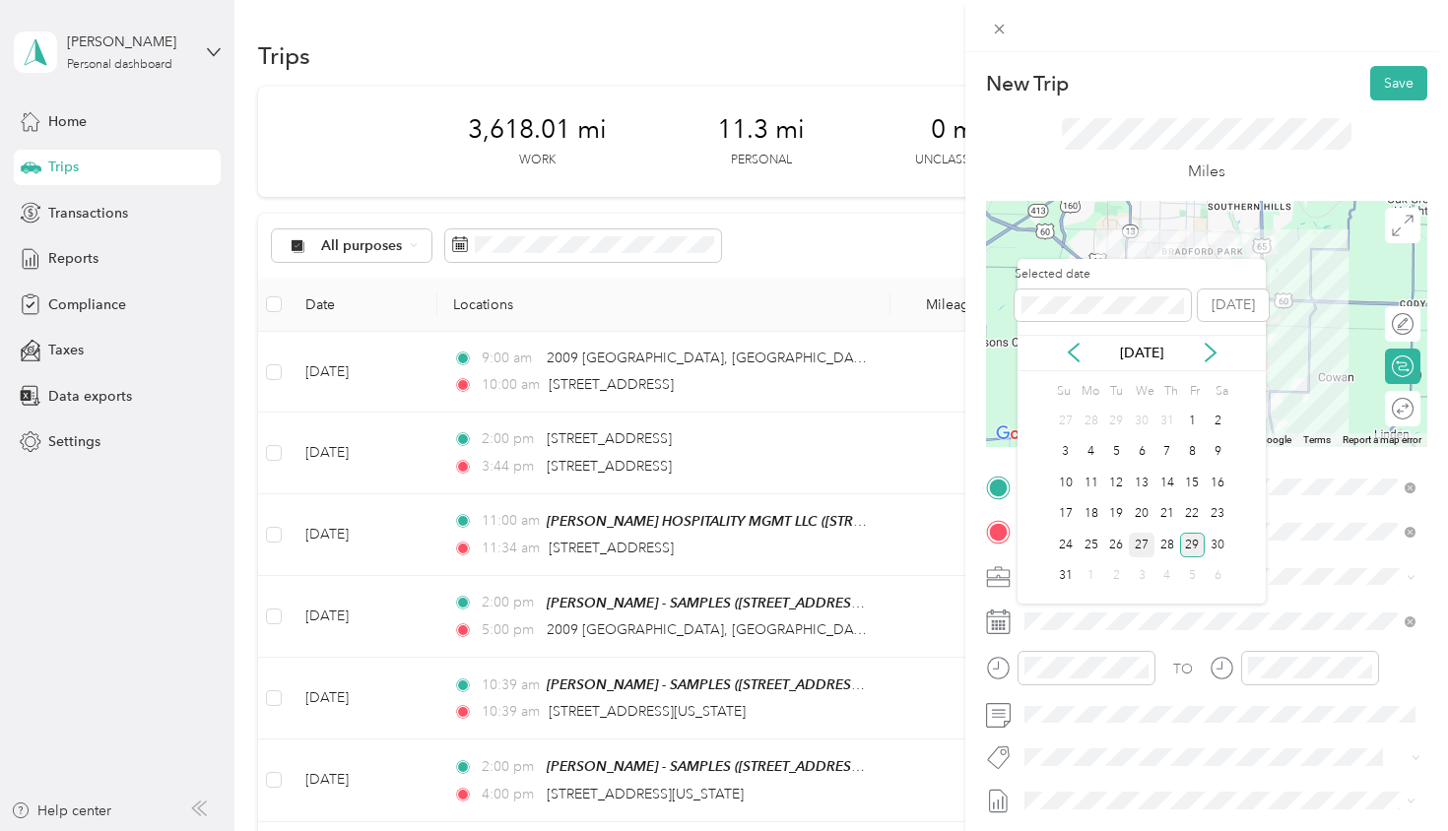
click at [1143, 552] on div "27" at bounding box center [1142, 545] width 26 height 25
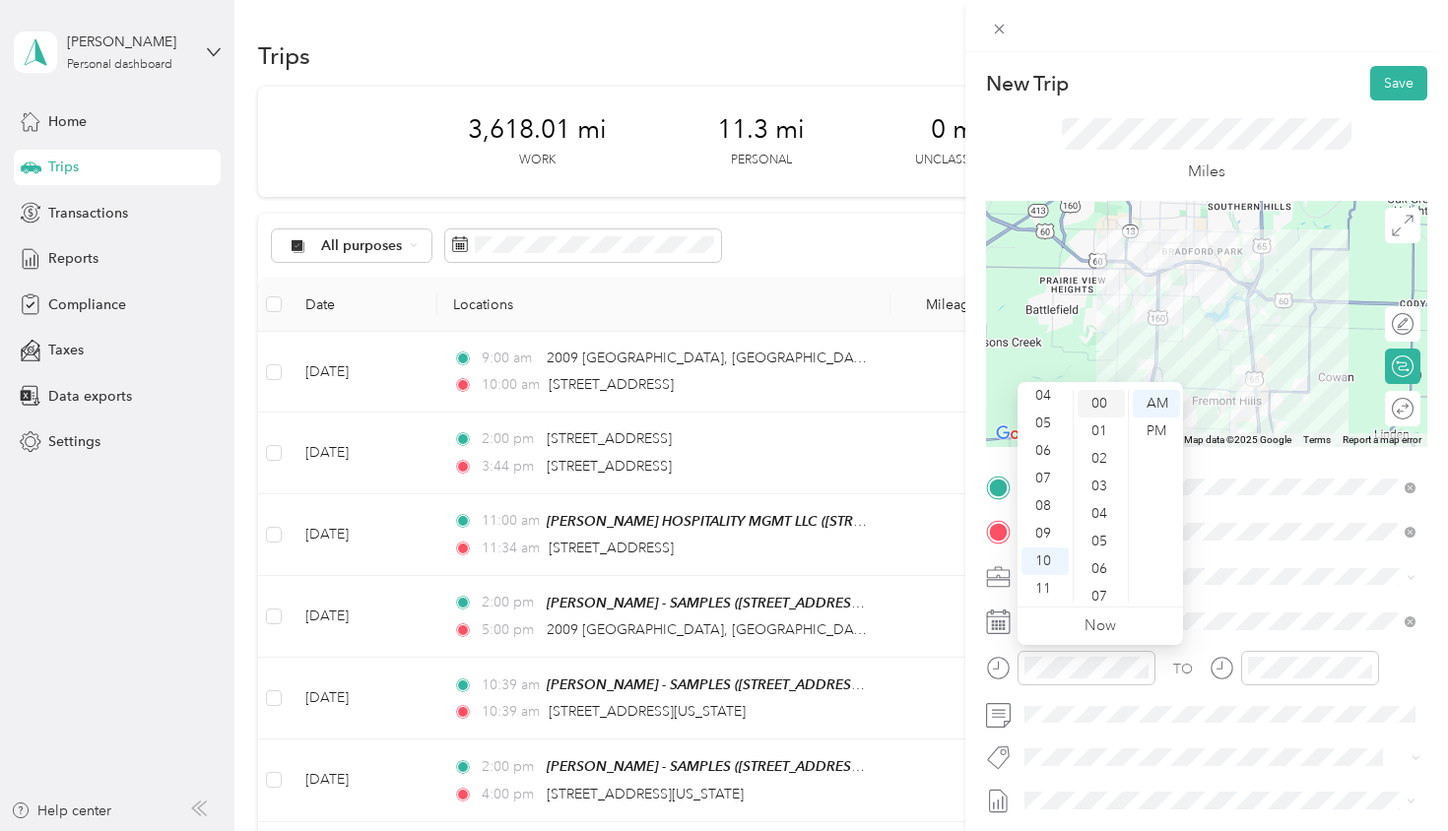
click at [1095, 405] on div "00" at bounding box center [1101, 404] width 47 height 28
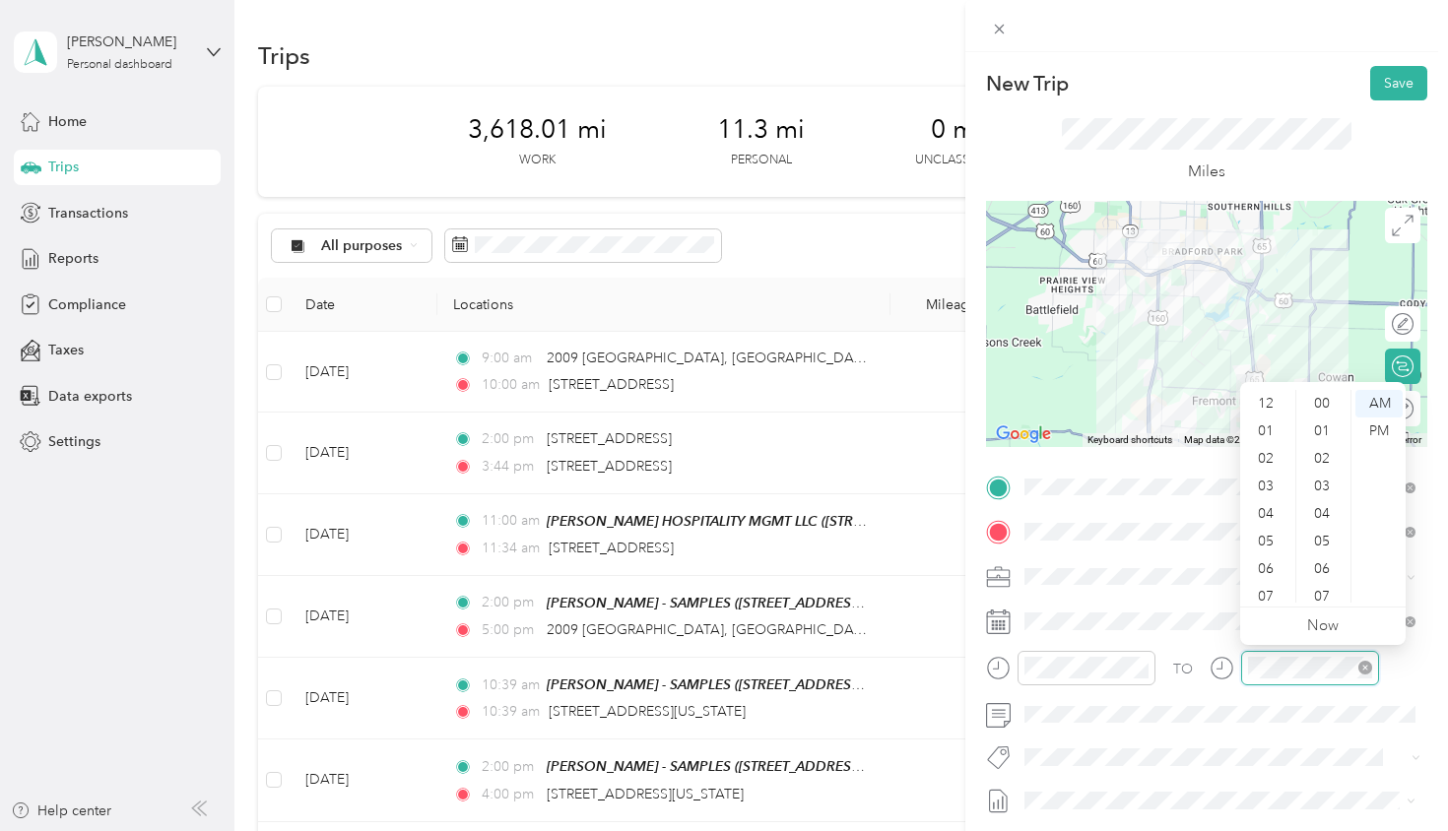
scroll to position [118, 0]
click at [1270, 581] on div "11" at bounding box center [1267, 589] width 47 height 28
click at [1327, 405] on div "00" at bounding box center [1323, 404] width 47 height 28
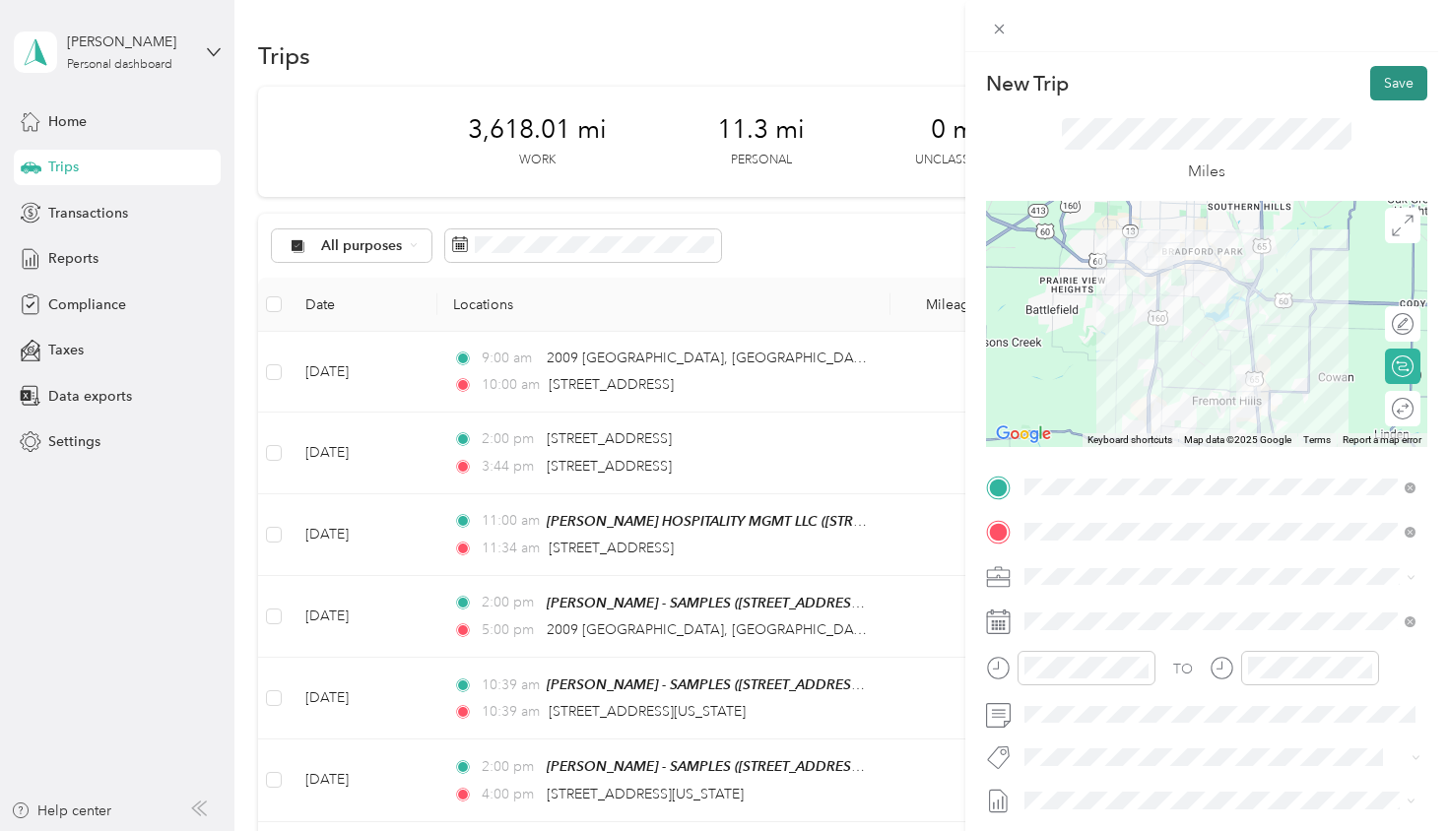
click at [1380, 87] on button "Save" at bounding box center [1398, 83] width 57 height 34
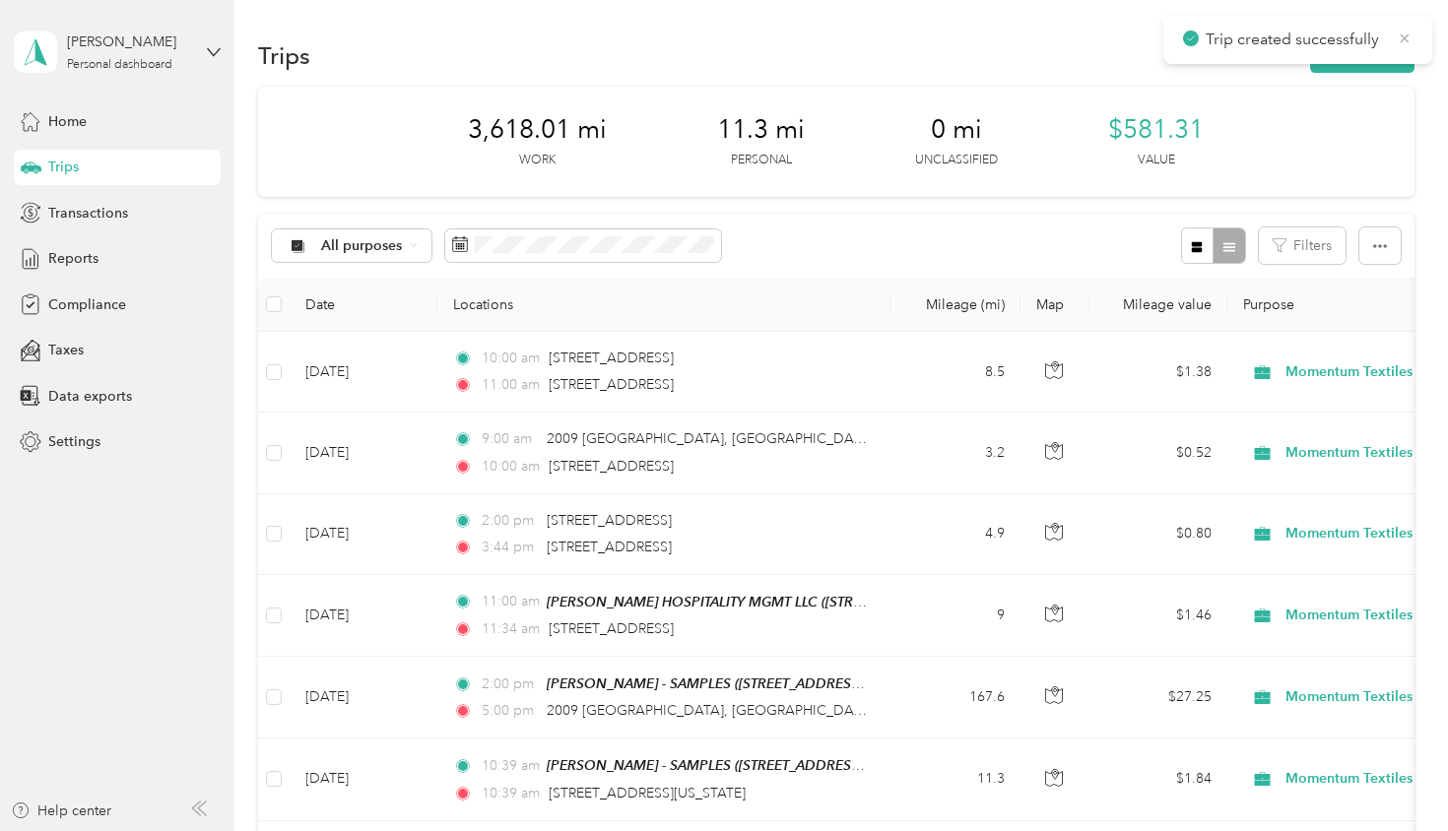
click at [1406, 43] on icon at bounding box center [1405, 39] width 16 height 18
click at [1377, 56] on button "New trip" at bounding box center [1362, 55] width 104 height 34
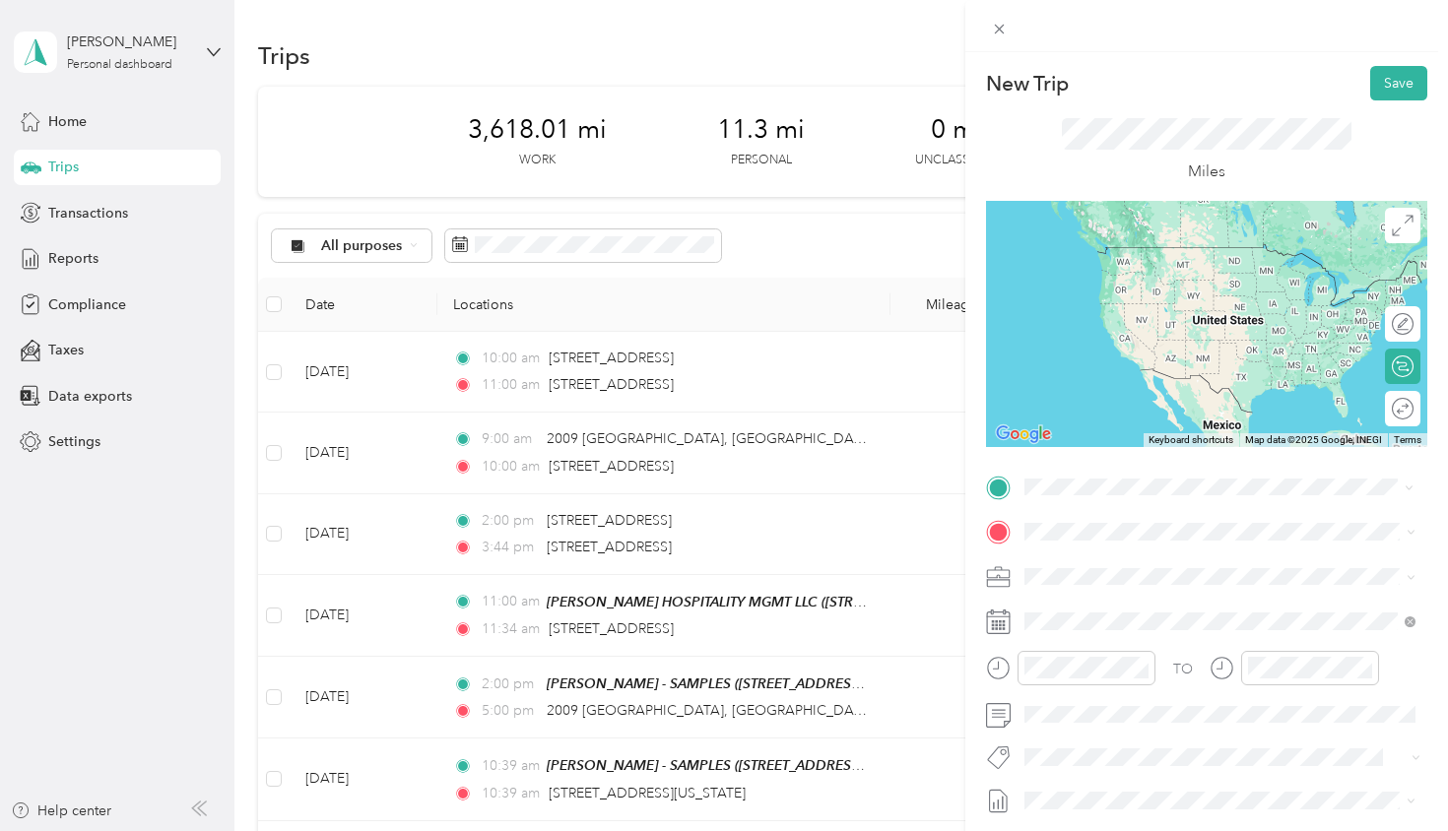
click at [1112, 559] on span "[STREET_ADDRESS][US_STATE]" at bounding box center [1160, 558] width 197 height 18
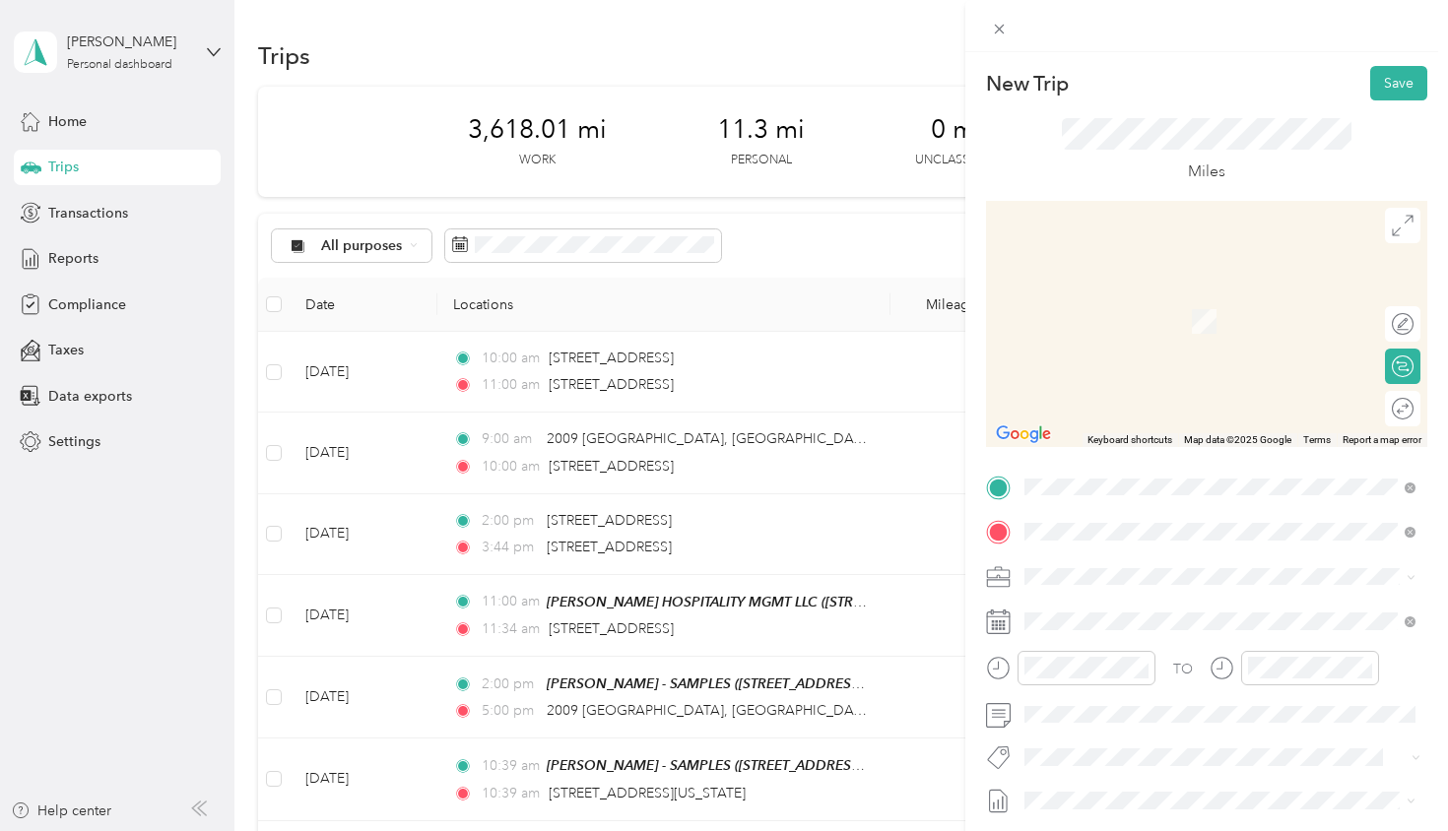
click at [1153, 626] on div "TEAM [PERSON_NAME] INTERIOR [STREET_ADDRESS]" at bounding box center [1188, 625] width 253 height 48
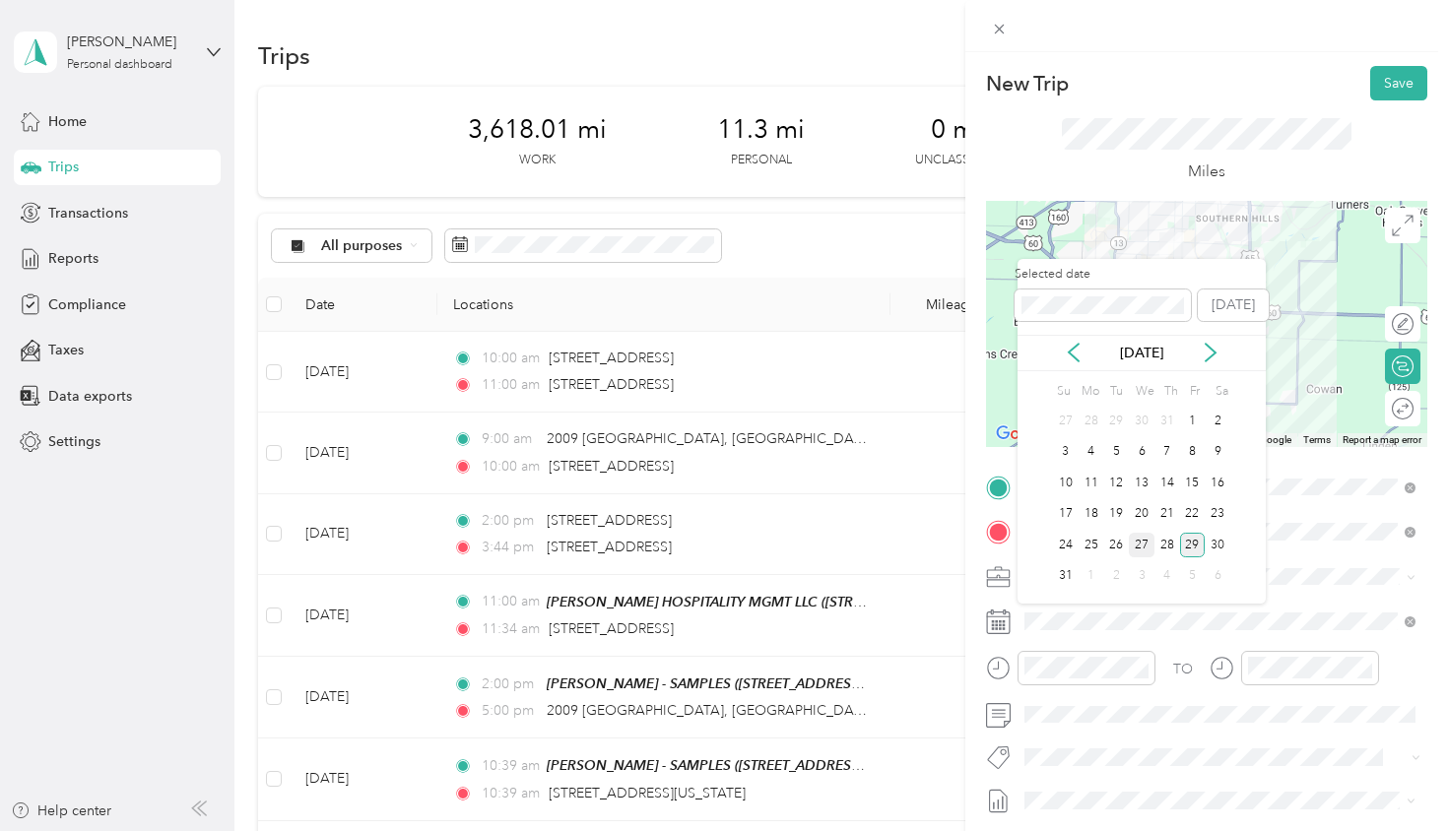
click at [1146, 539] on div "27" at bounding box center [1142, 545] width 26 height 25
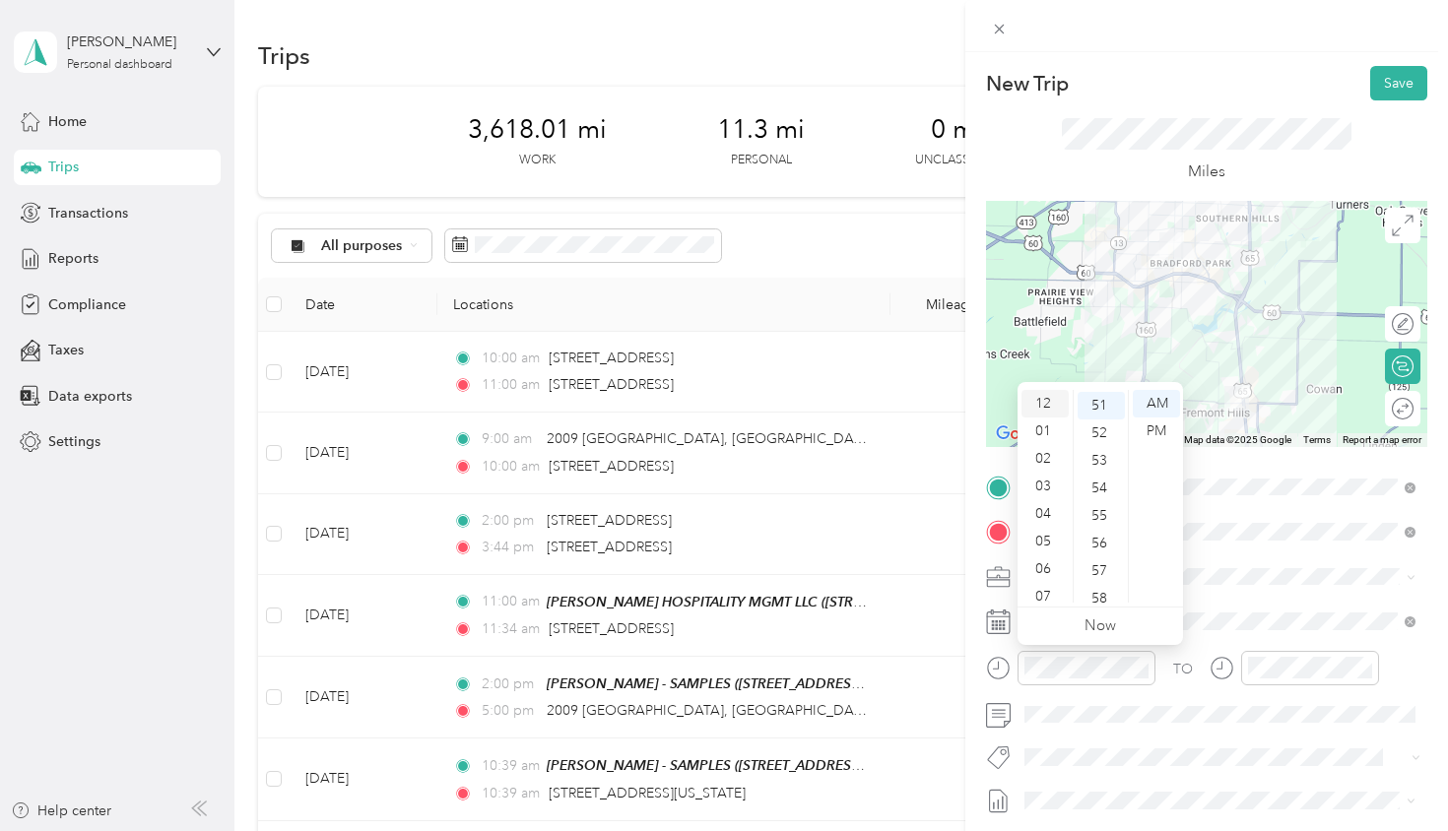
click at [1046, 404] on div "12" at bounding box center [1044, 404] width 47 height 28
click at [1103, 404] on div "00" at bounding box center [1101, 404] width 47 height 28
click at [1153, 421] on div "PM" at bounding box center [1156, 432] width 47 height 28
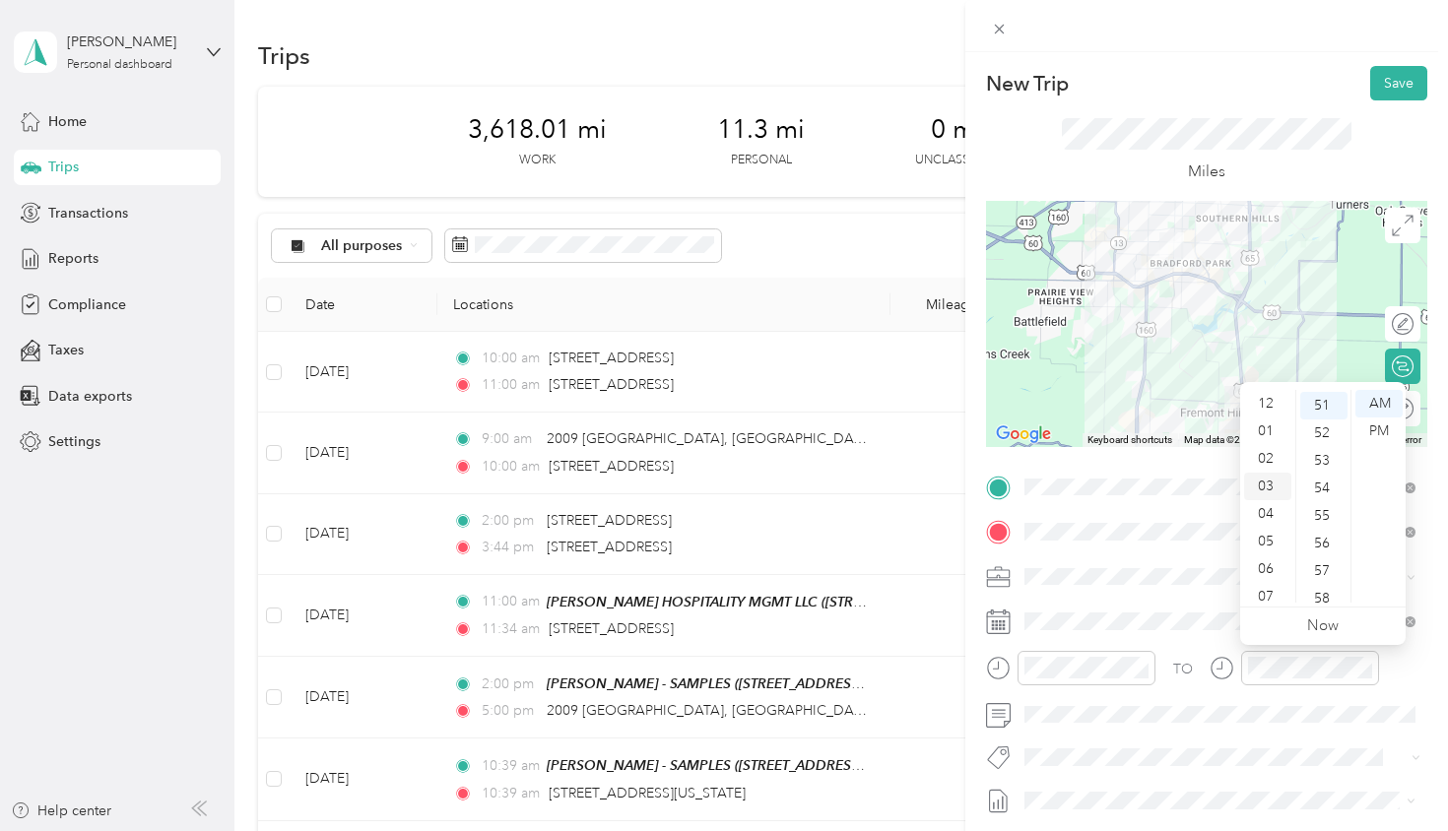
click at [1268, 480] on div "03" at bounding box center [1267, 487] width 47 height 28
click at [1321, 404] on div "00" at bounding box center [1323, 404] width 47 height 28
click at [1386, 433] on div "PM" at bounding box center [1378, 432] width 47 height 28
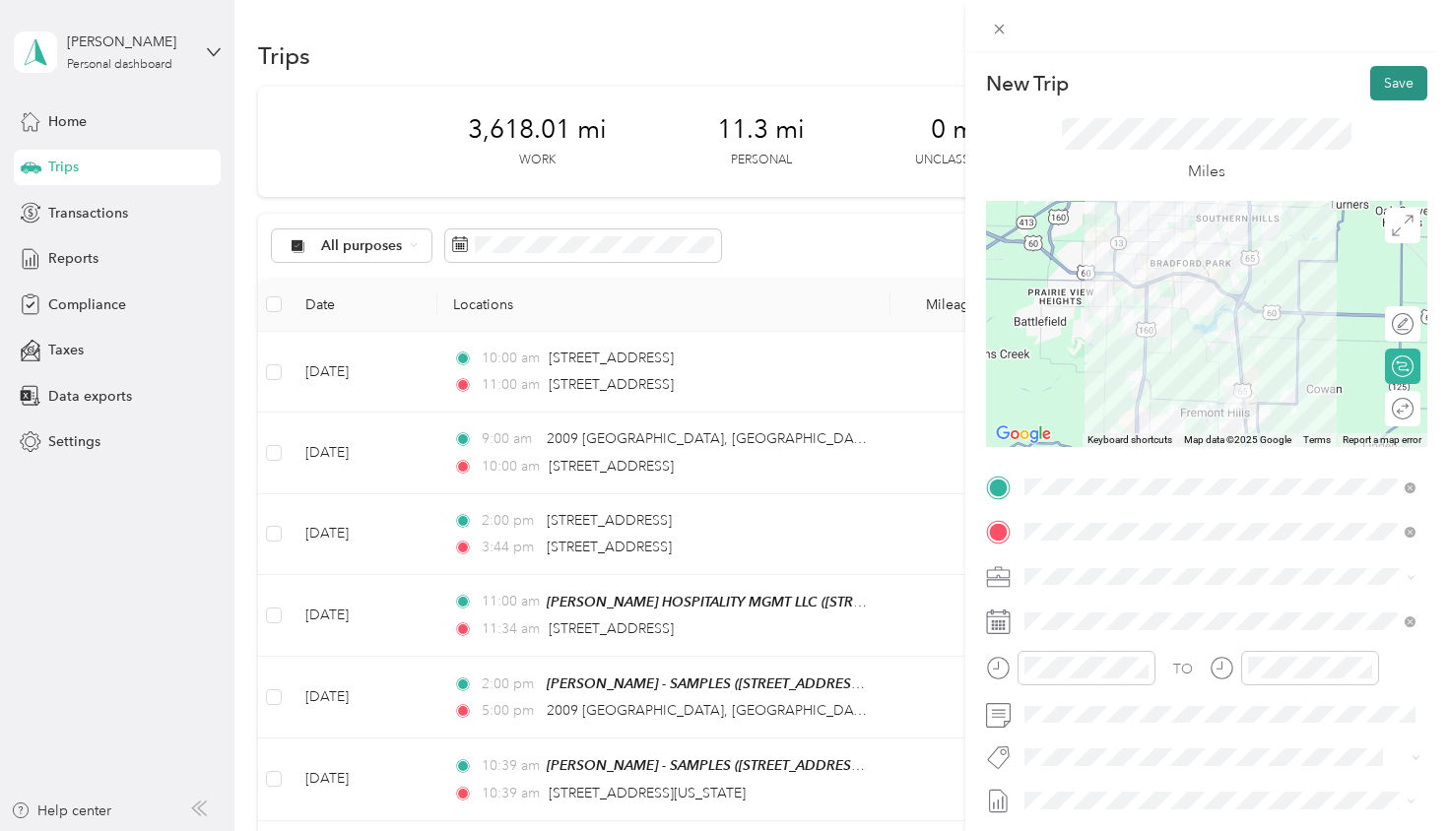
click at [1398, 91] on button "Save" at bounding box center [1398, 83] width 57 height 34
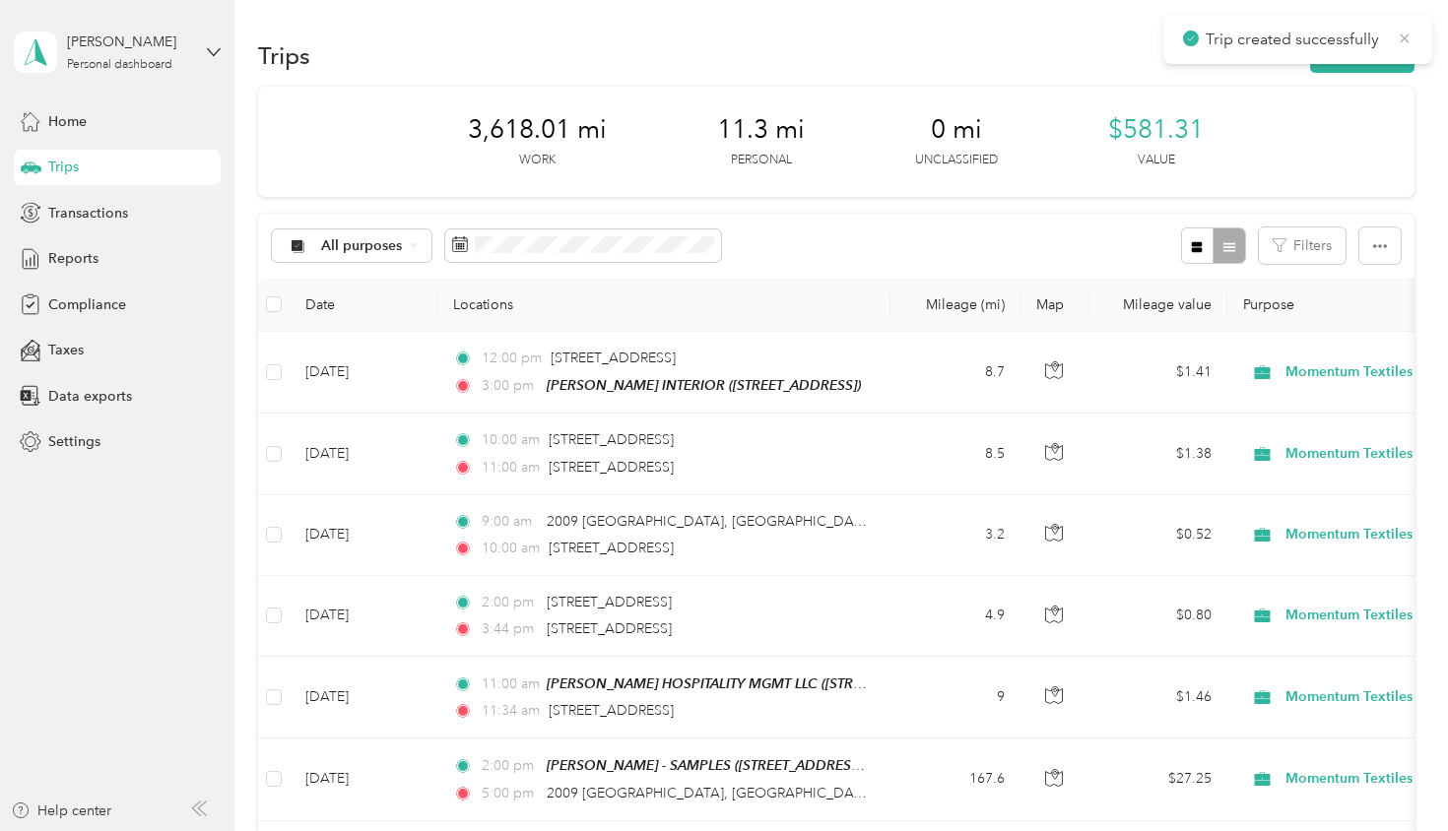
click at [1403, 39] on icon at bounding box center [1405, 39] width 16 height 18
click at [1362, 53] on button "New trip" at bounding box center [1362, 55] width 104 height 34
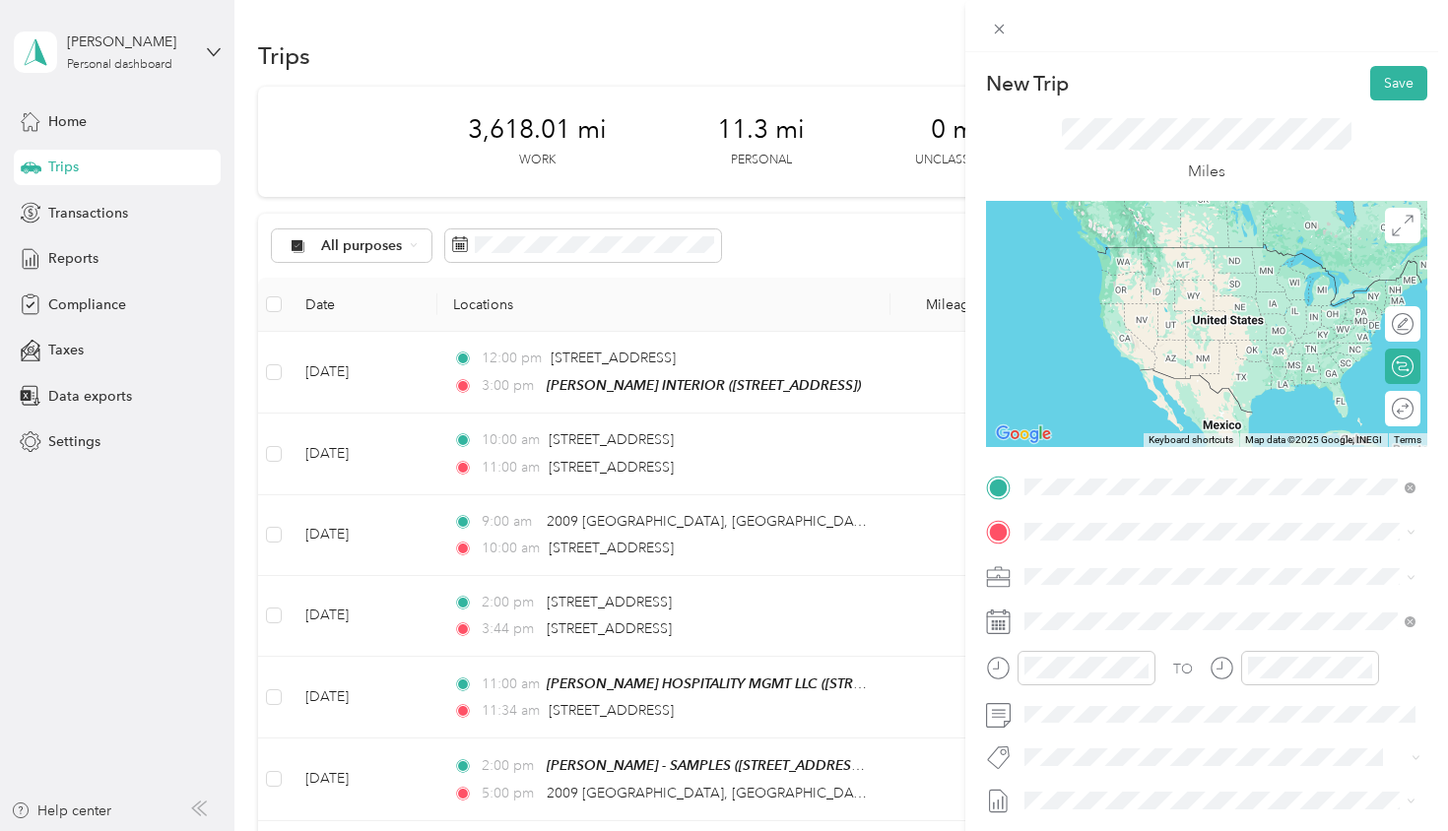
click at [1160, 582] on div "TEAM [PERSON_NAME] INTERIOR [STREET_ADDRESS]" at bounding box center [1188, 580] width 253 height 48
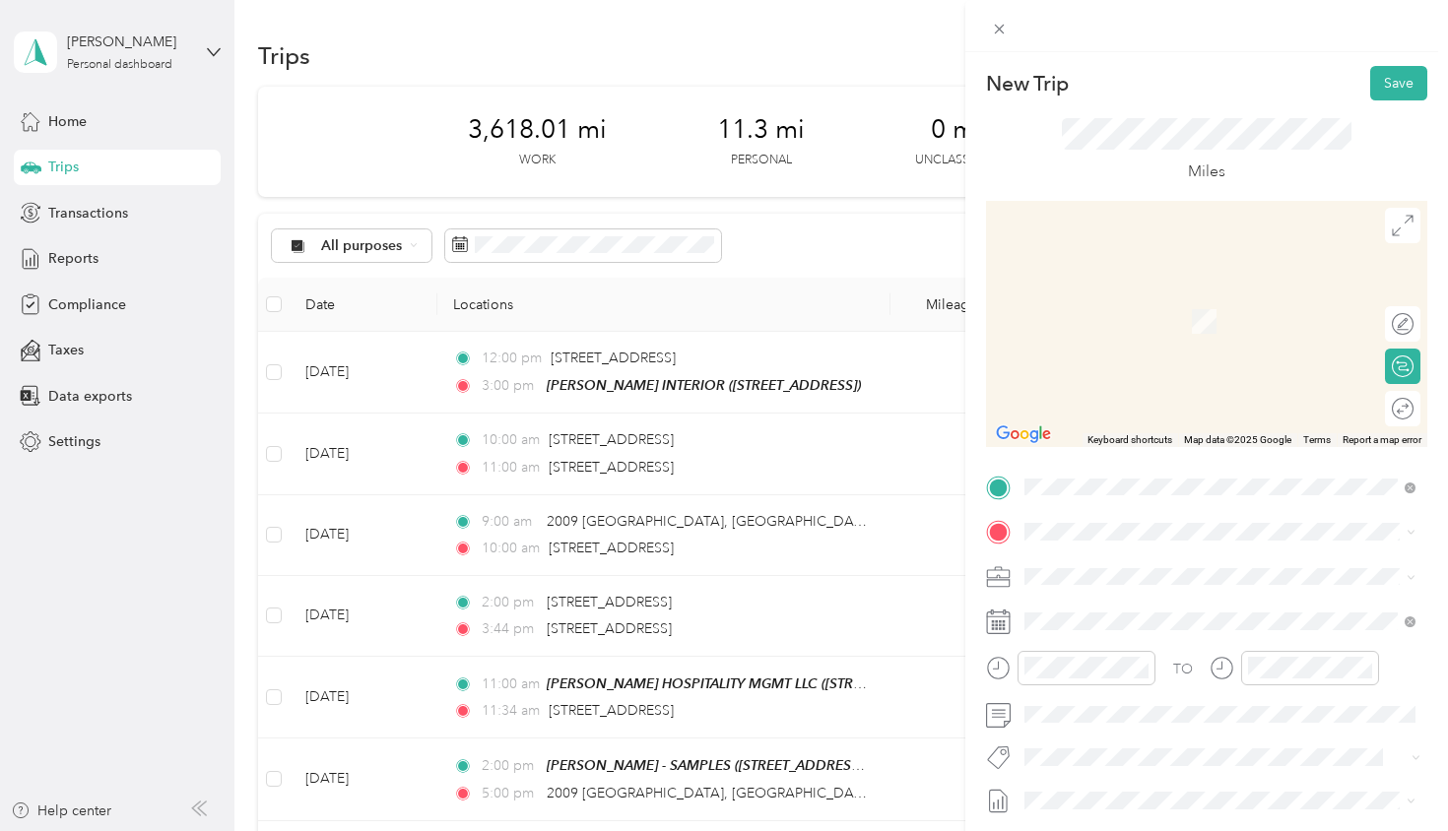
click at [1126, 826] on div "TEAM [PERSON_NAME] - SAMPLES" at bounding box center [1215, 838] width 306 height 25
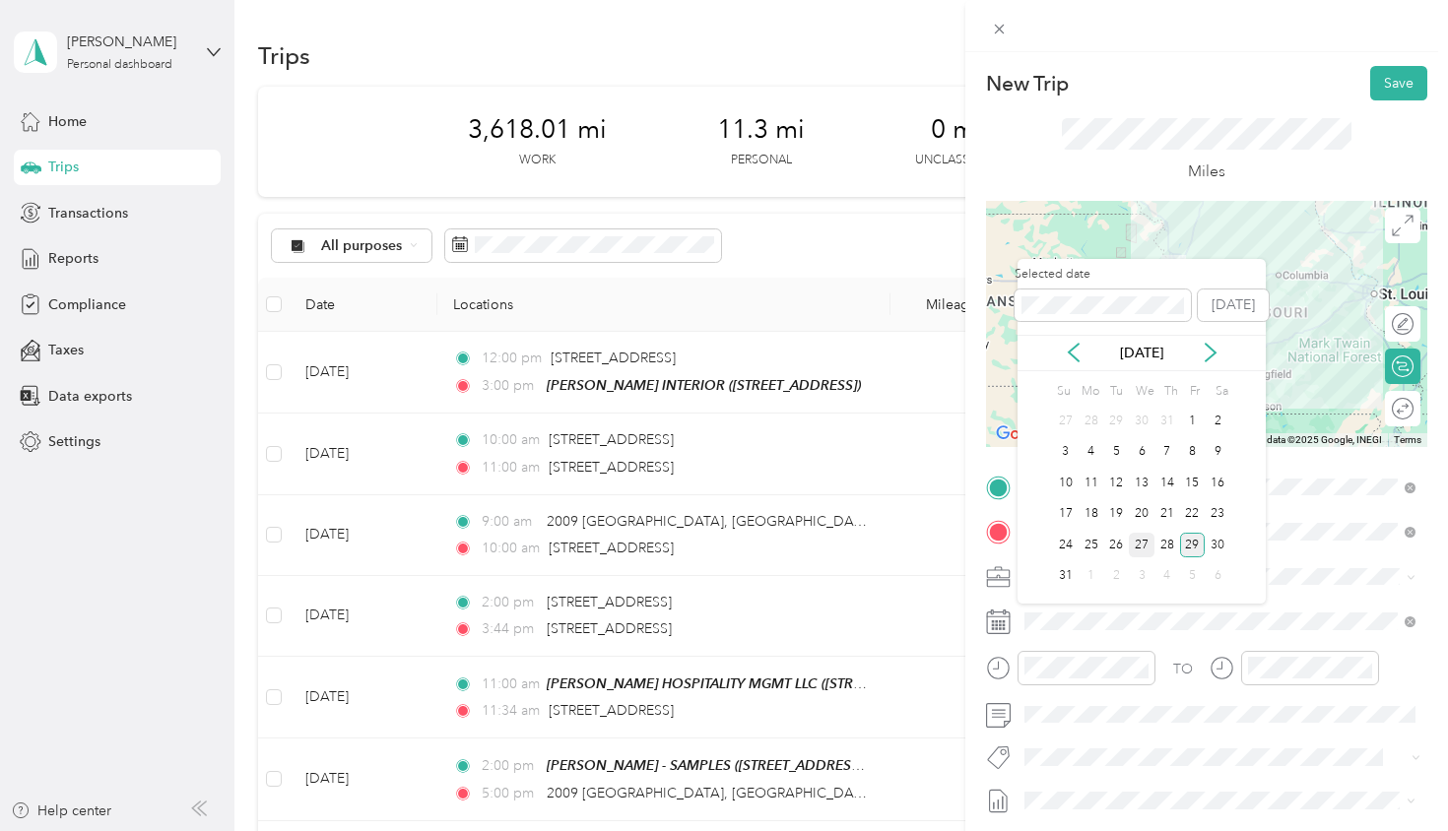
click at [1141, 545] on div "27" at bounding box center [1142, 545] width 26 height 25
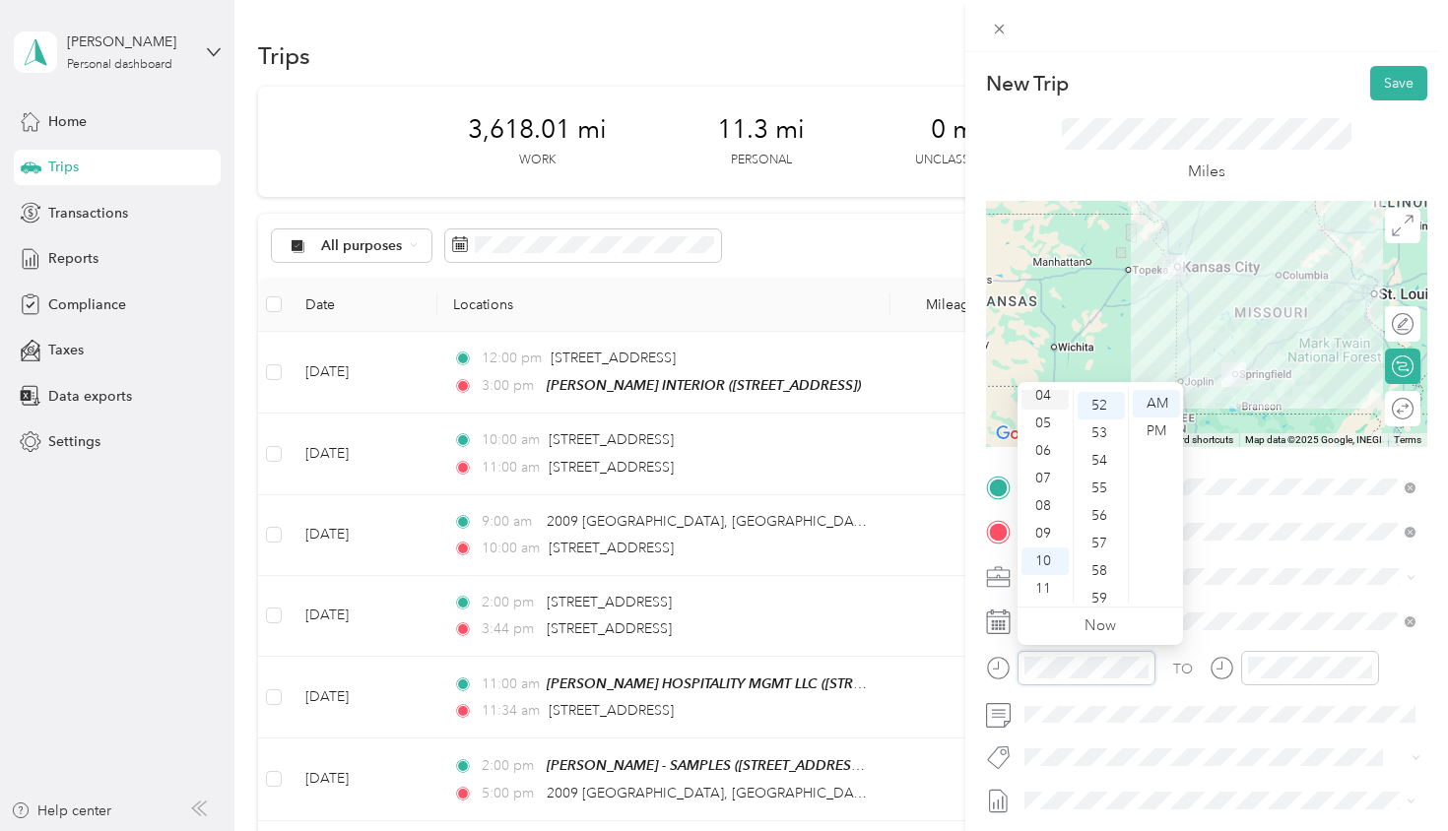
scroll to position [37, 0]
click at [1044, 450] on div "03" at bounding box center [1044, 449] width 47 height 28
click at [1100, 410] on div "00" at bounding box center [1101, 404] width 47 height 28
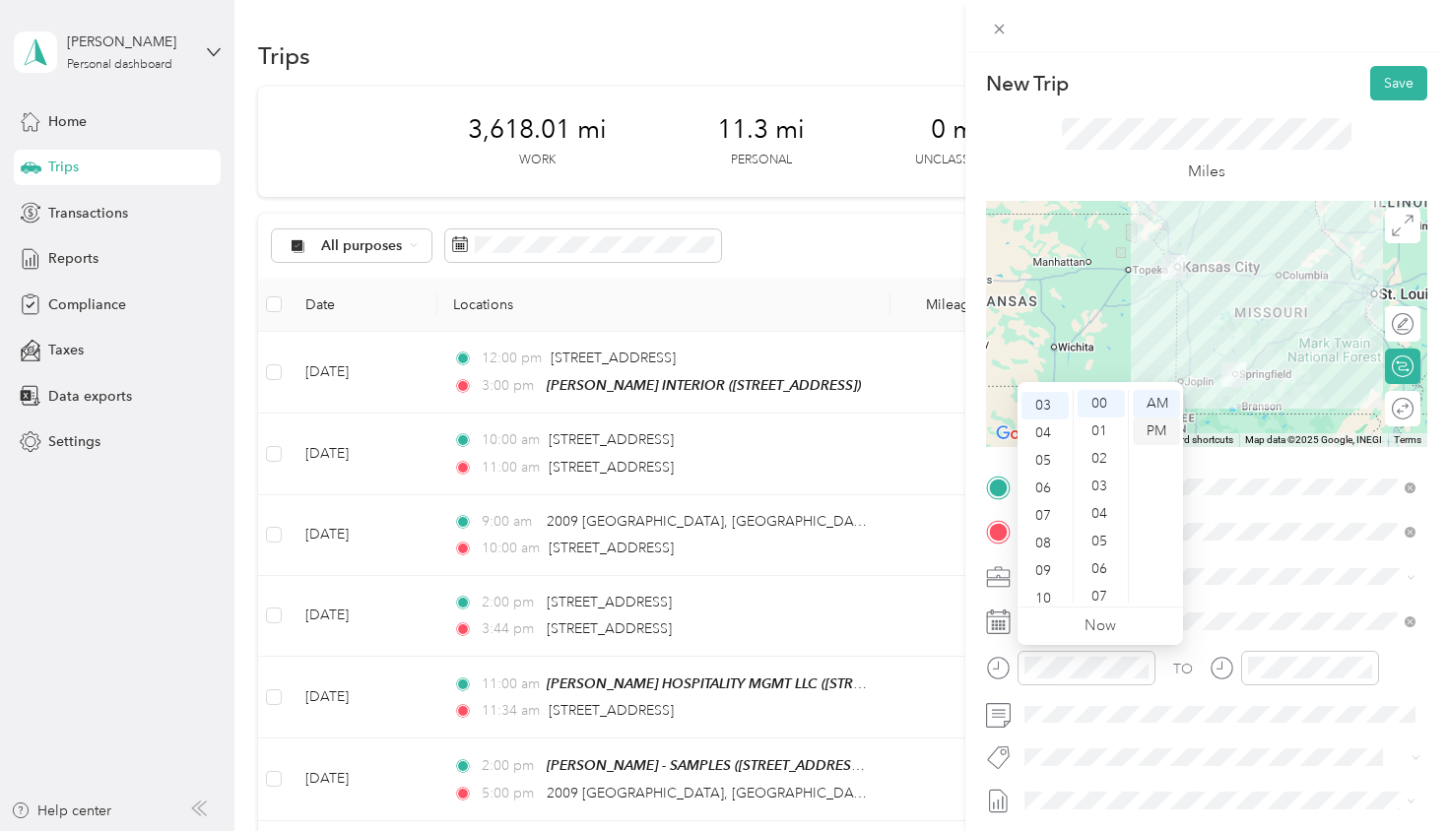
click at [1162, 438] on div "PM" at bounding box center [1156, 432] width 47 height 28
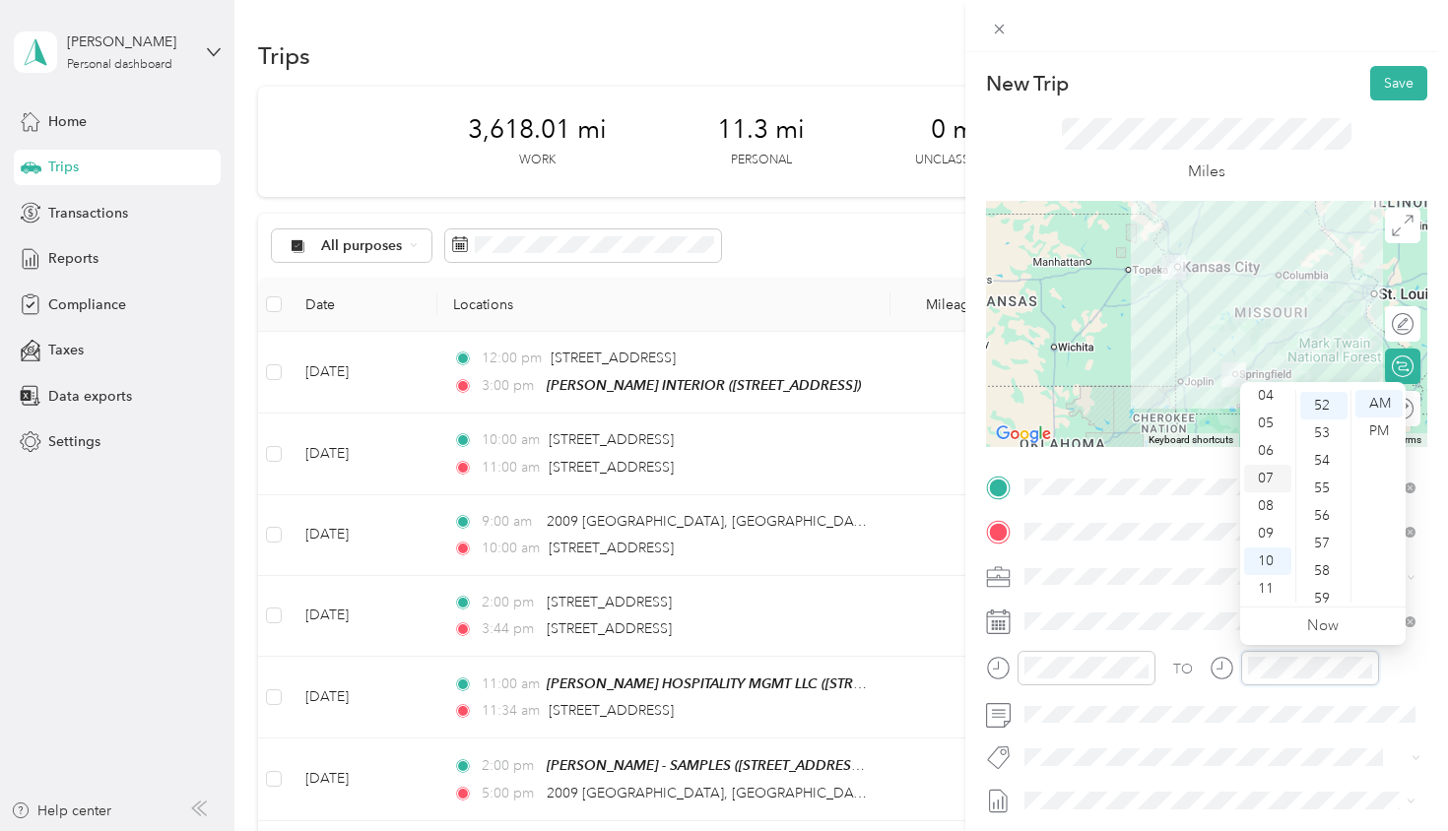
scroll to position [1432, 0]
click at [1271, 449] on div "06" at bounding box center [1267, 451] width 47 height 28
click at [1326, 412] on div "00" at bounding box center [1323, 404] width 47 height 28
click at [1376, 432] on div "PM" at bounding box center [1378, 432] width 47 height 28
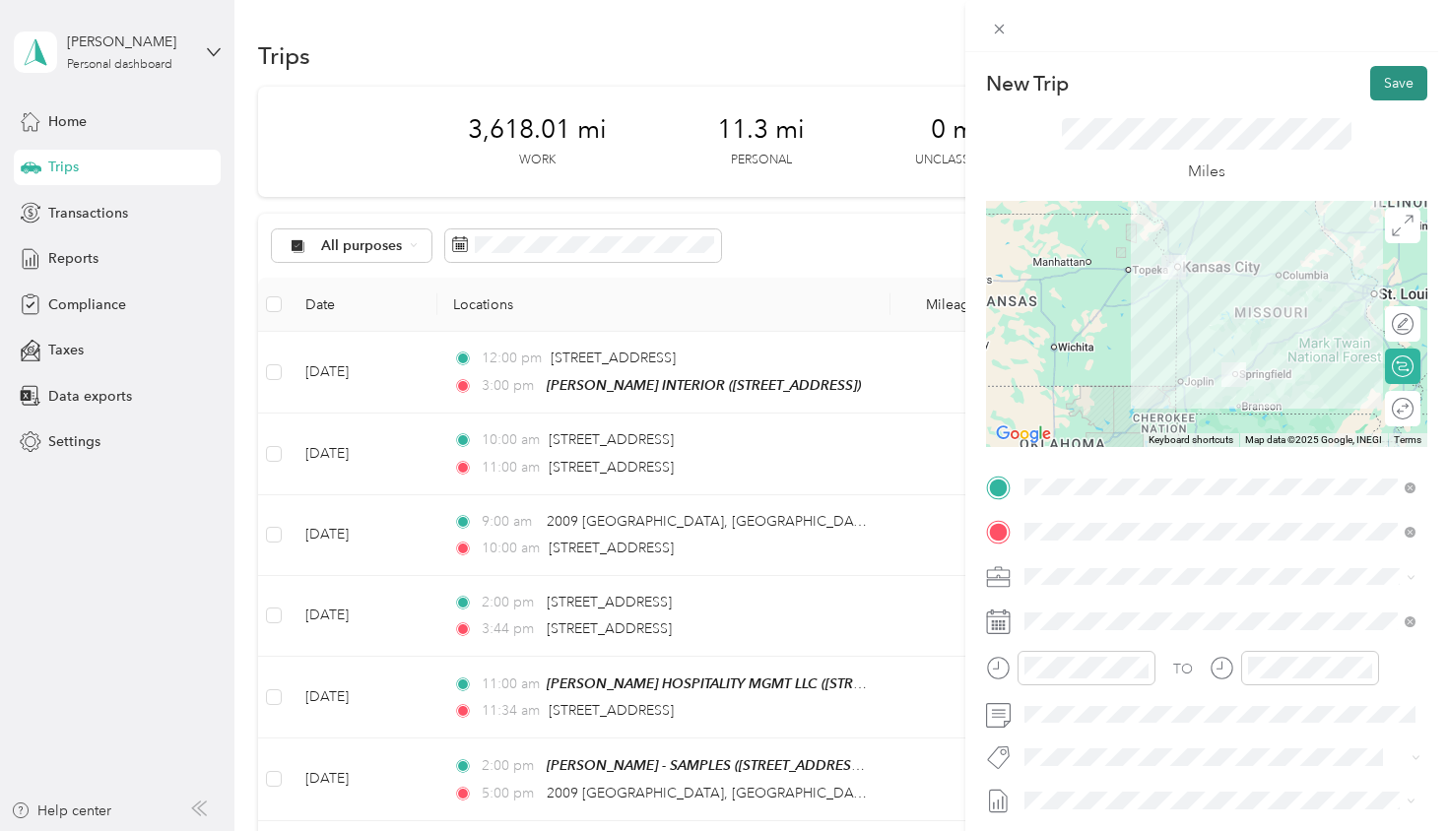
click at [1393, 79] on button "Save" at bounding box center [1398, 83] width 57 height 34
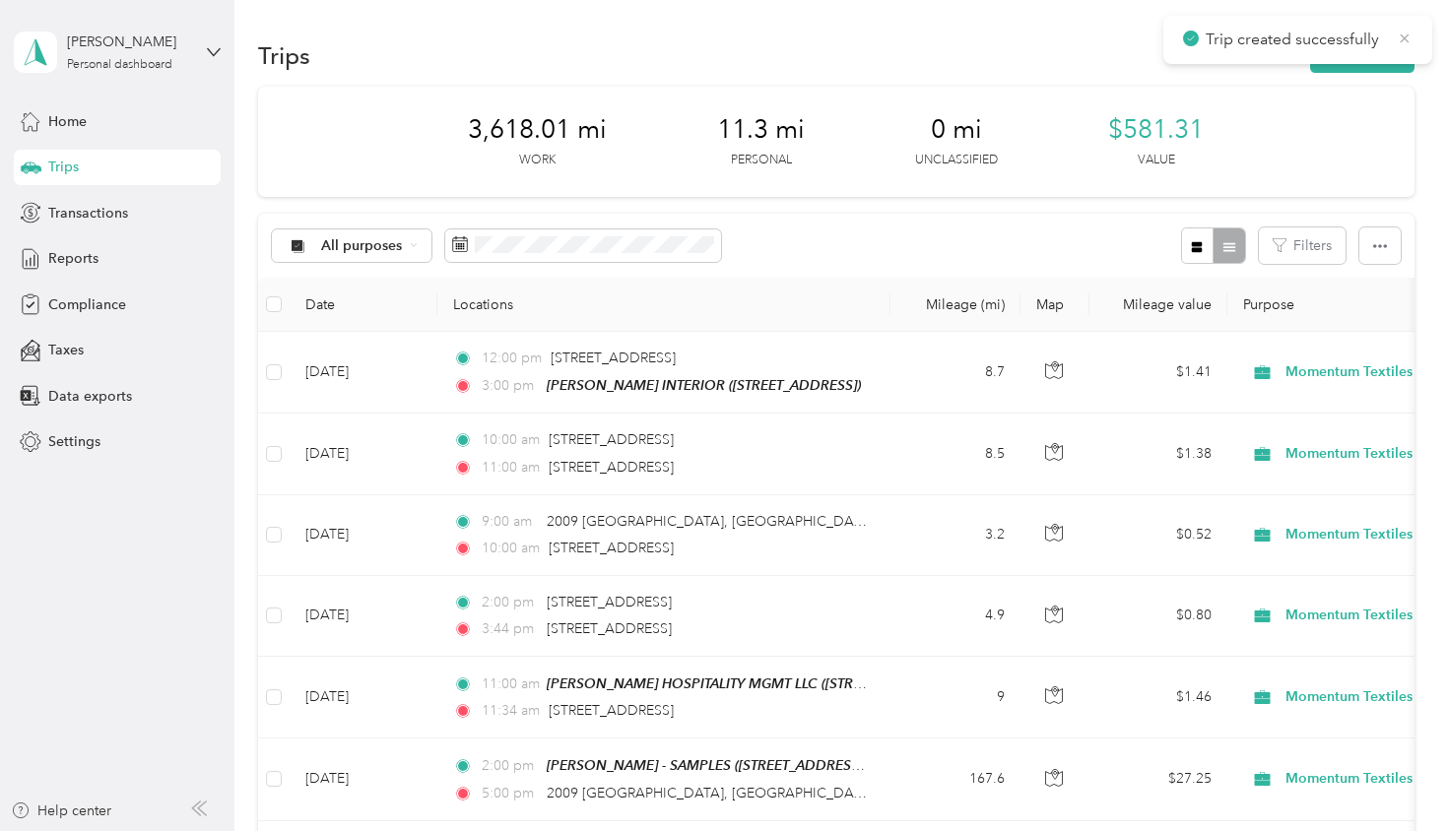
click at [1402, 34] on icon at bounding box center [1405, 39] width 16 height 18
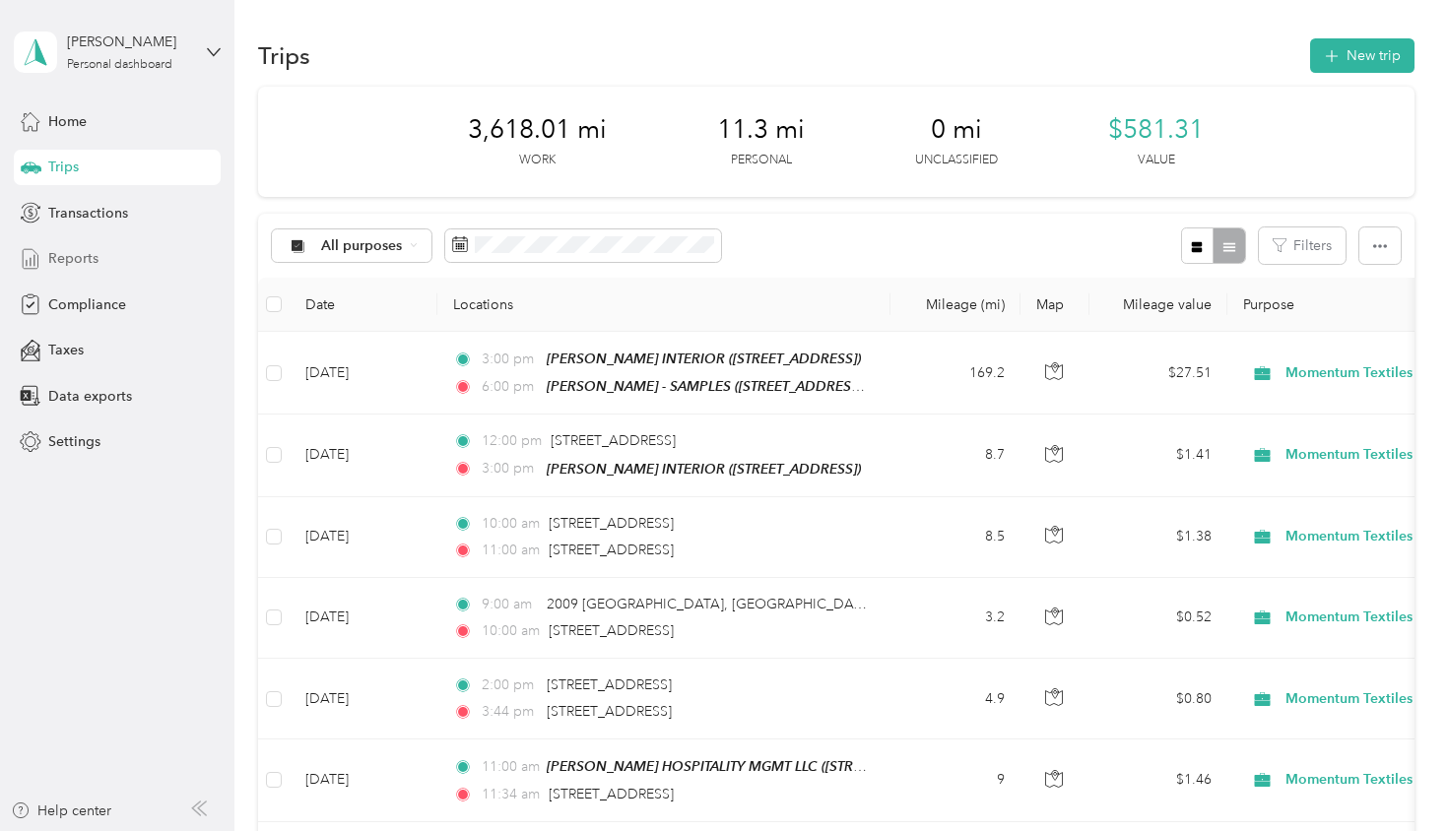
click at [70, 256] on span "Reports" at bounding box center [73, 258] width 50 height 21
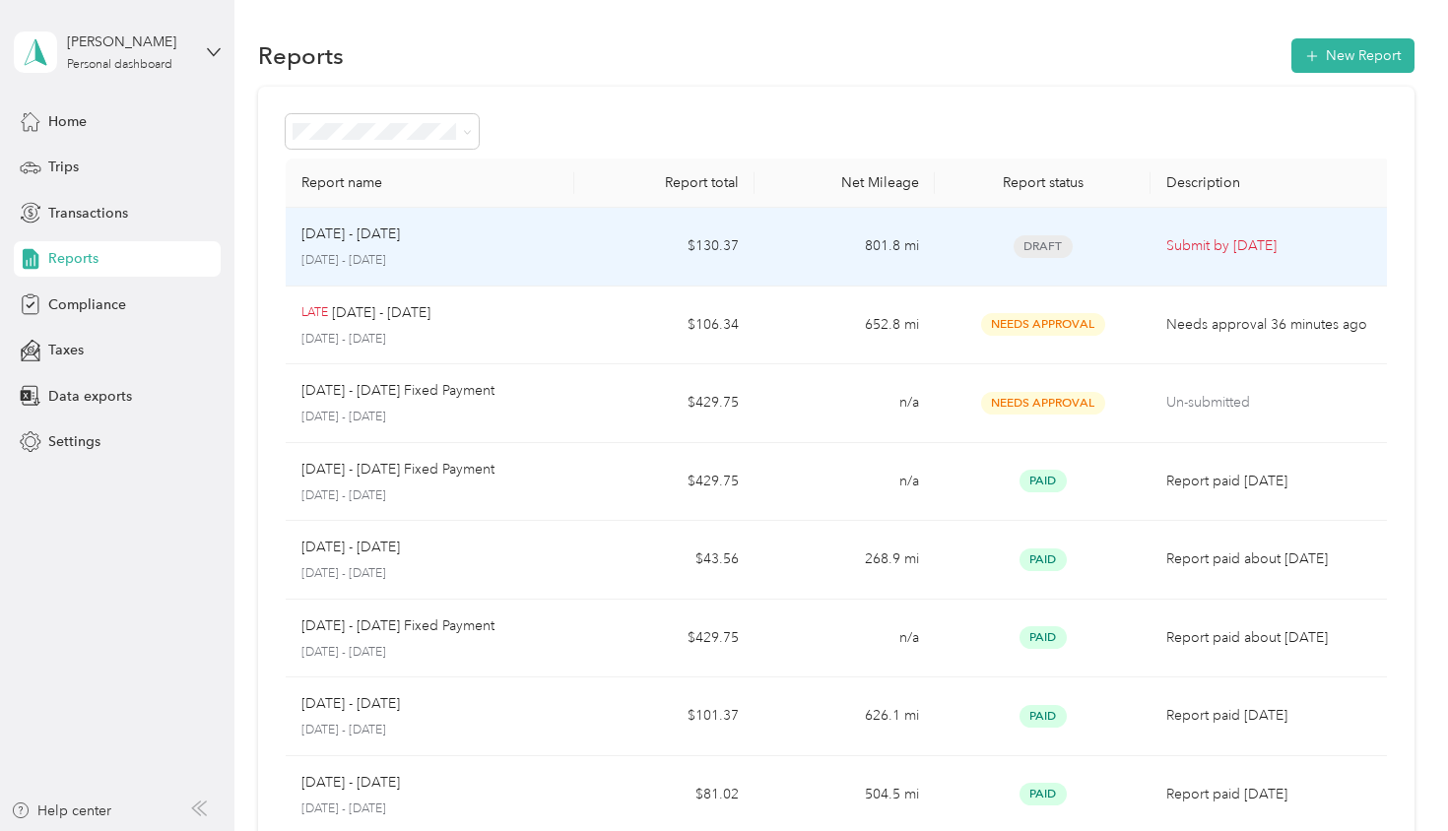
click at [545, 250] on div "[DATE] - [DATE] [DATE] - [DATE]" at bounding box center [429, 247] width 257 height 46
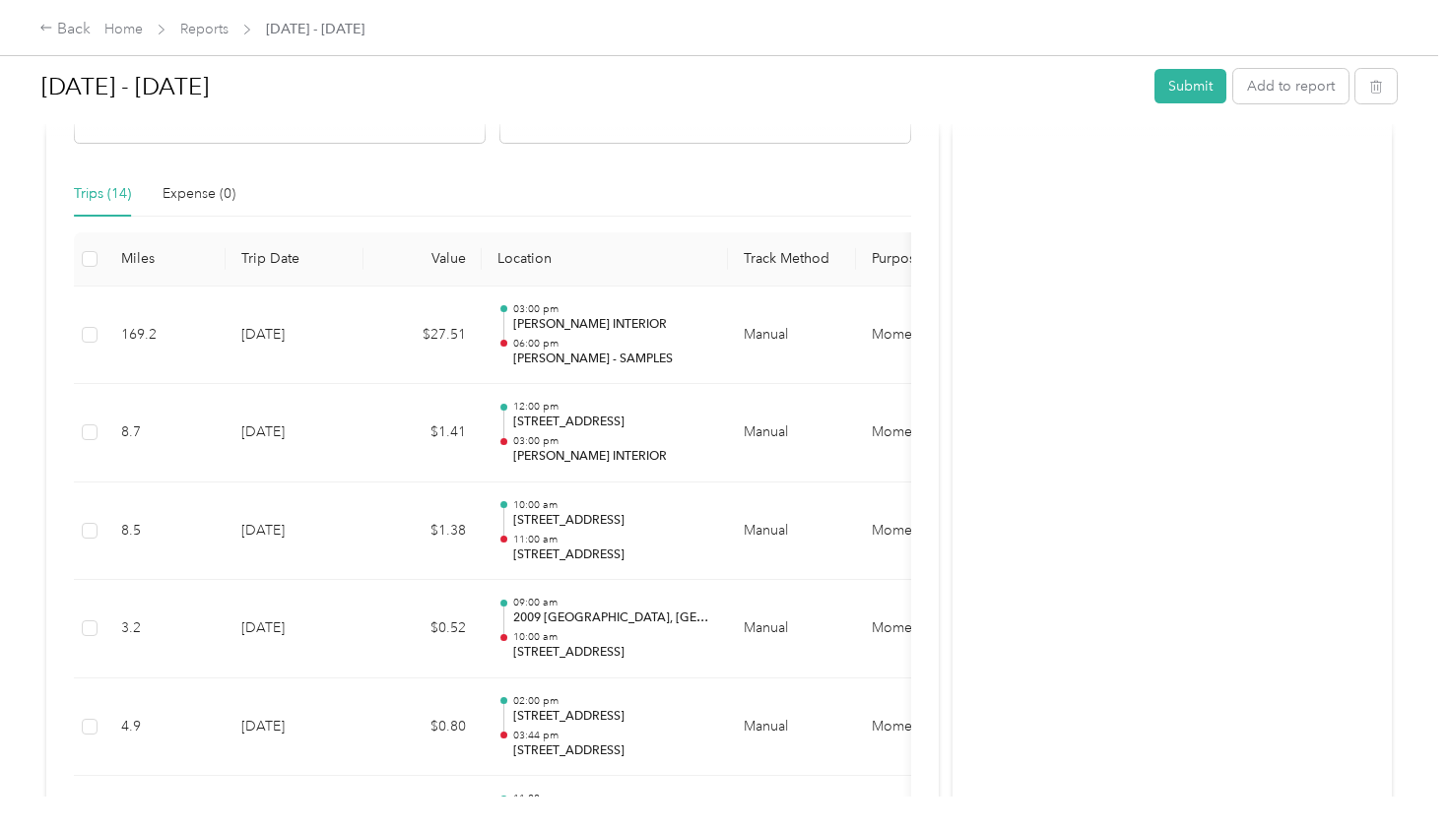
scroll to position [464, 0]
click at [97, 260] on span at bounding box center [90, 256] width 16 height 16
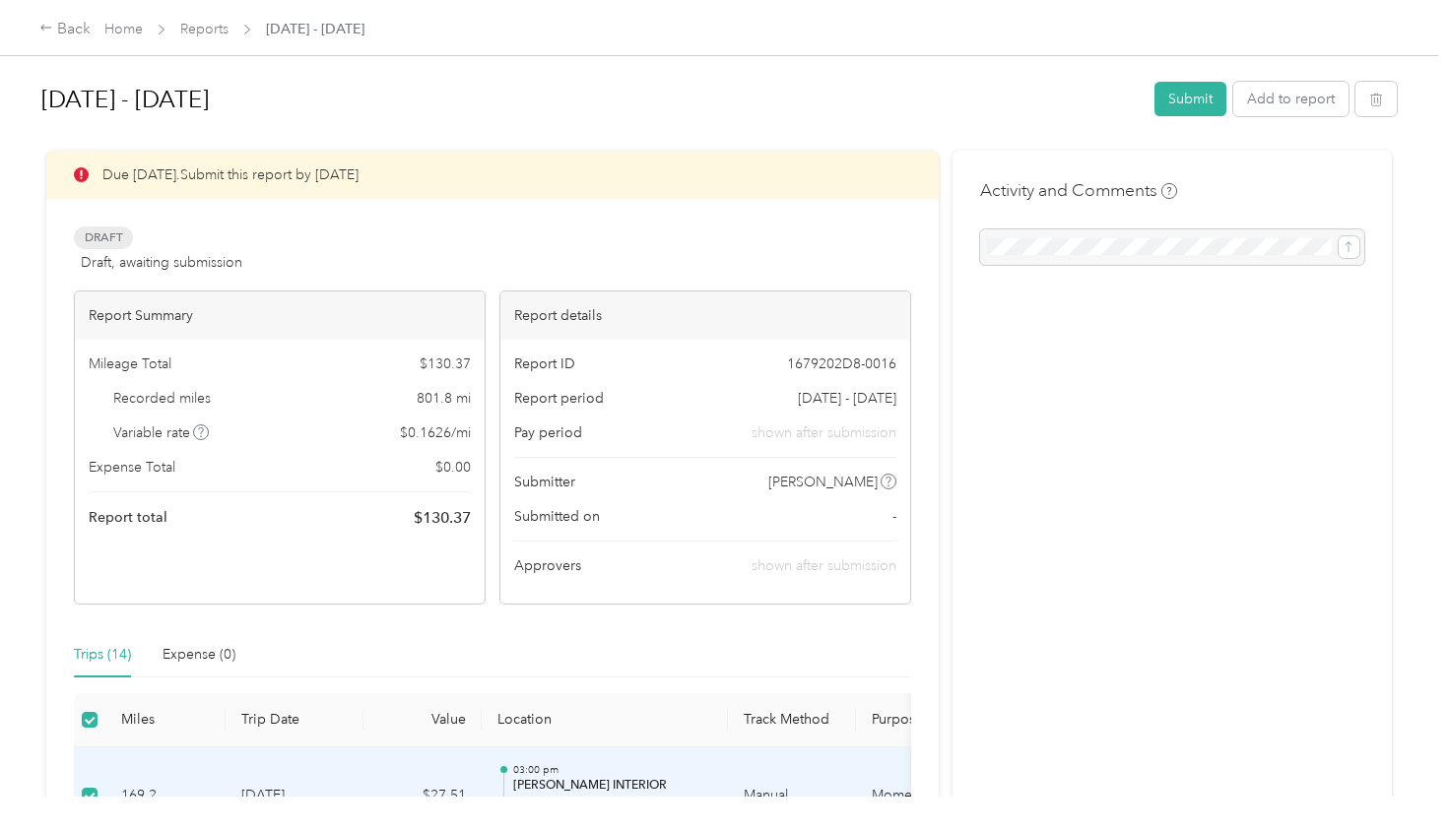
scroll to position [0, 0]
click at [1193, 108] on button "Submit" at bounding box center [1190, 99] width 72 height 34
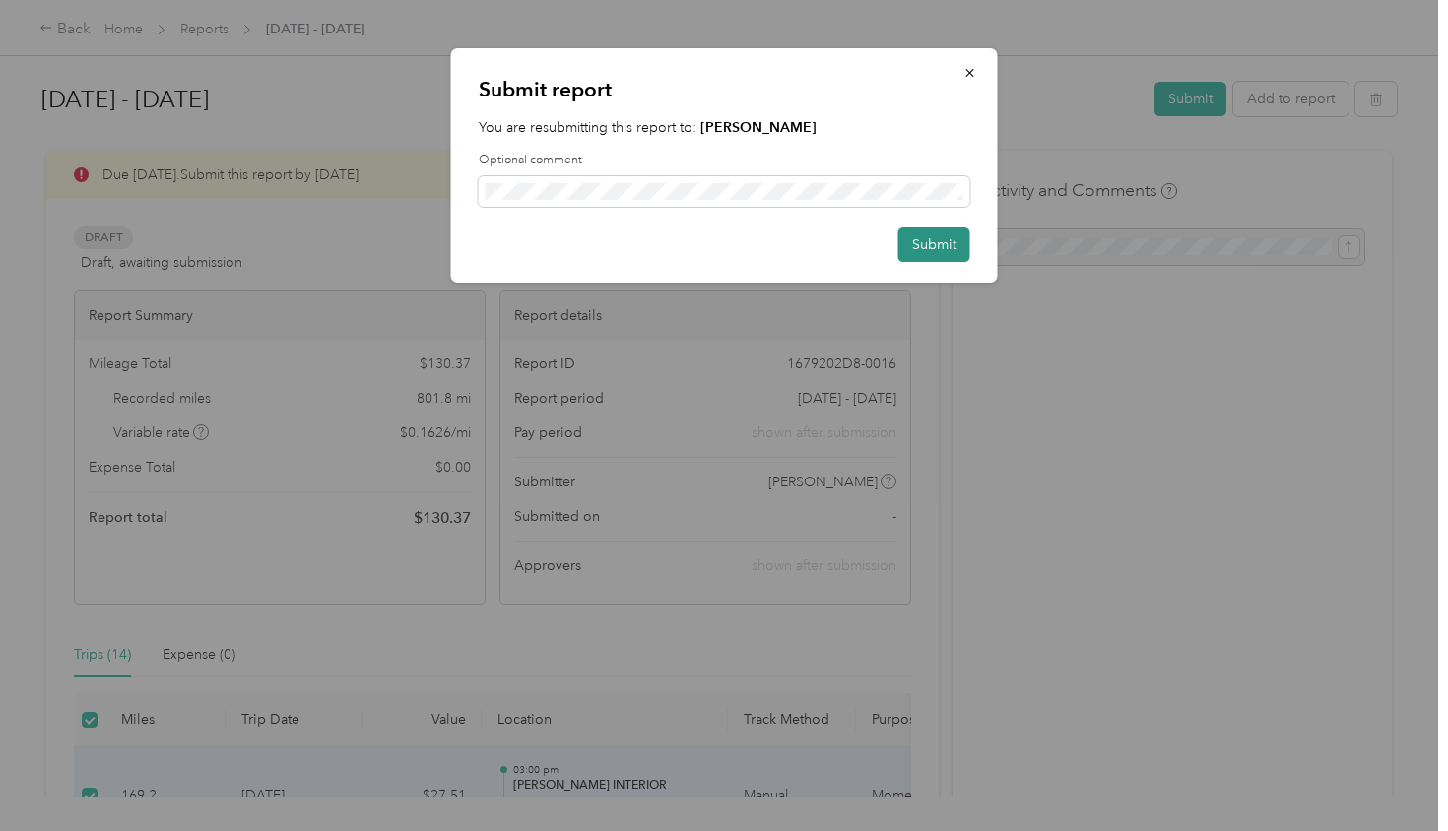
click at [929, 246] on button "Submit" at bounding box center [934, 245] width 72 height 34
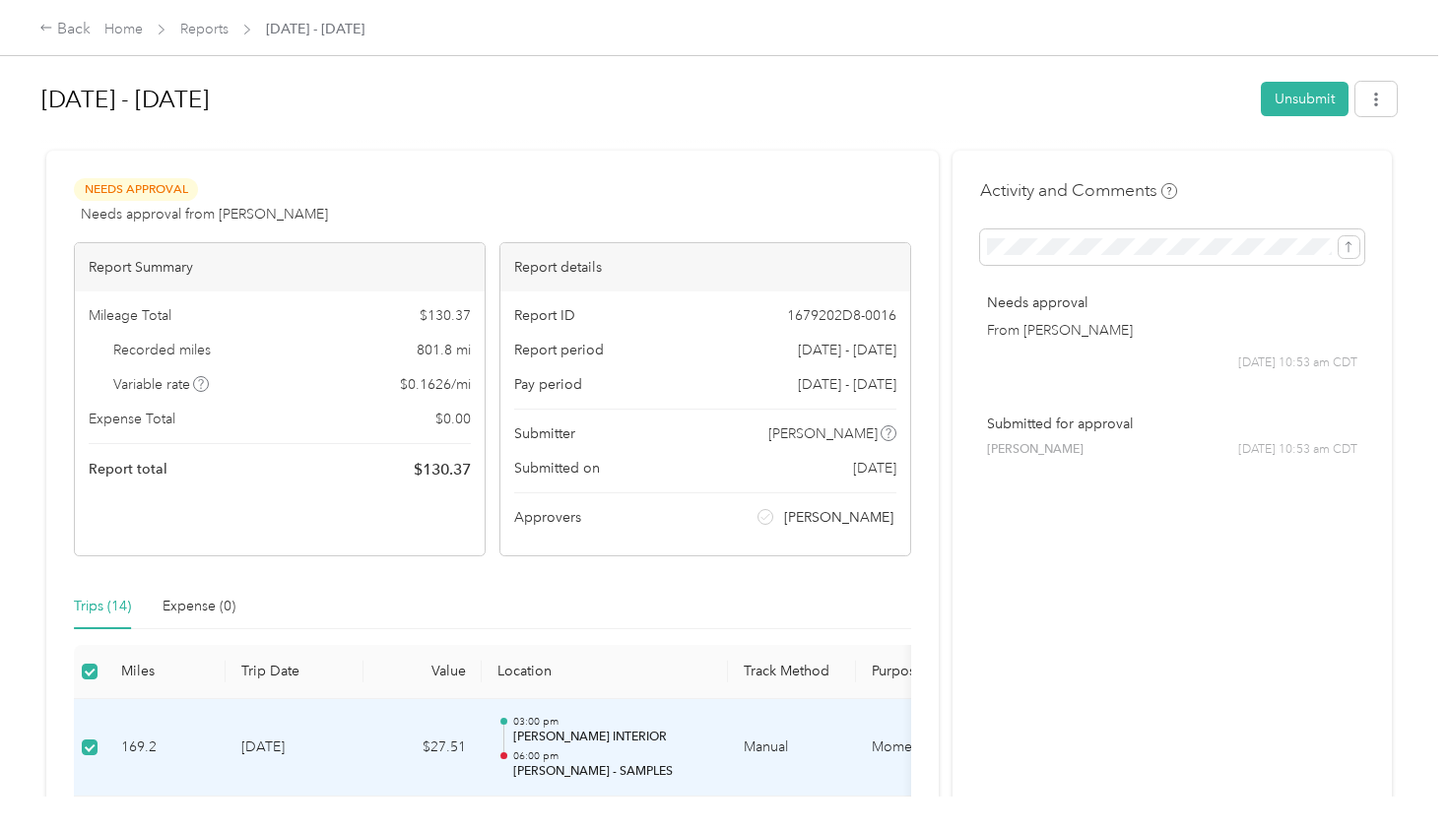
click at [120, 20] on span "Home" at bounding box center [123, 29] width 38 height 21
click at [126, 32] on link "Home" at bounding box center [123, 29] width 38 height 17
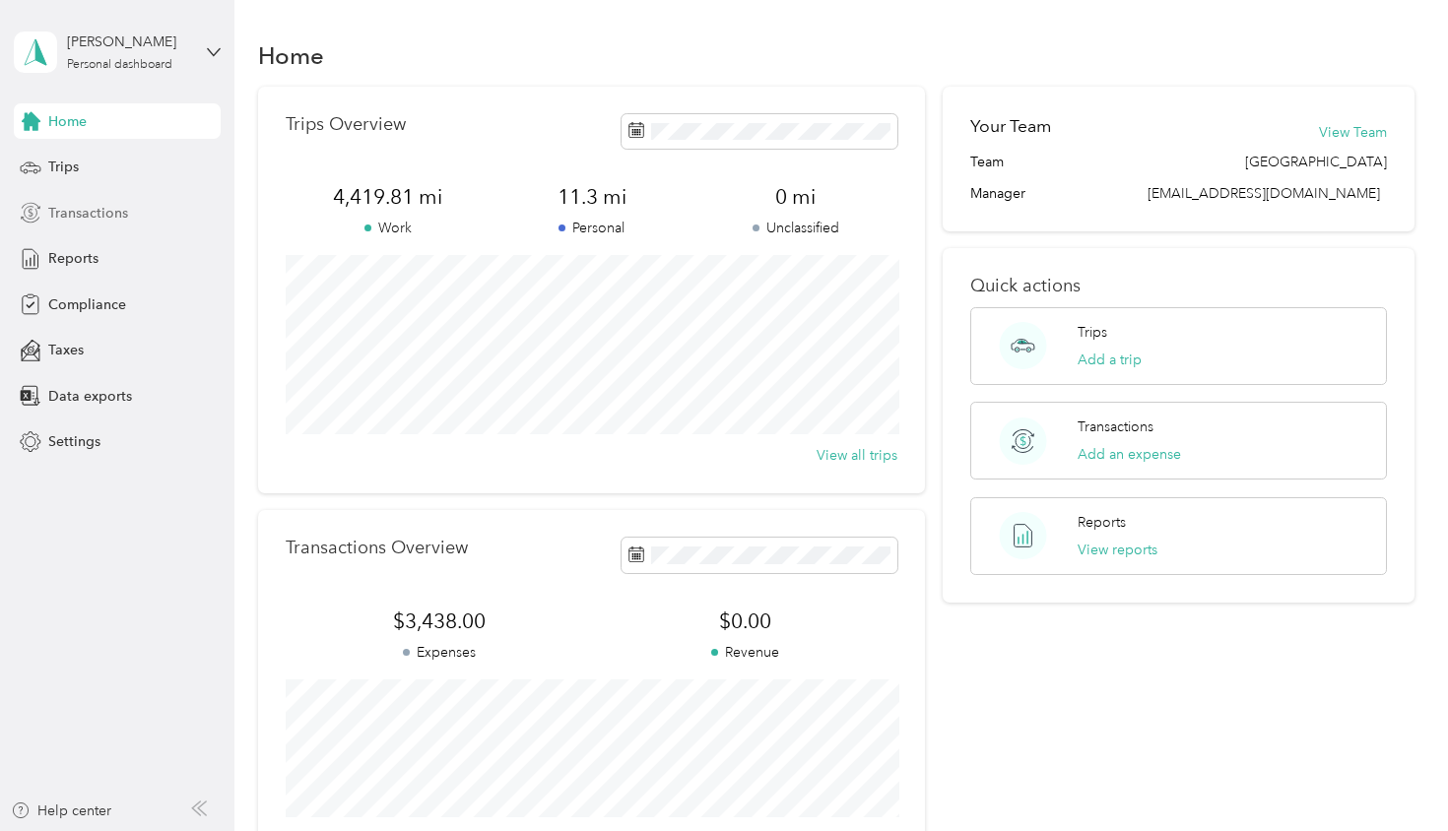
click at [98, 213] on span "Transactions" at bounding box center [88, 213] width 80 height 21
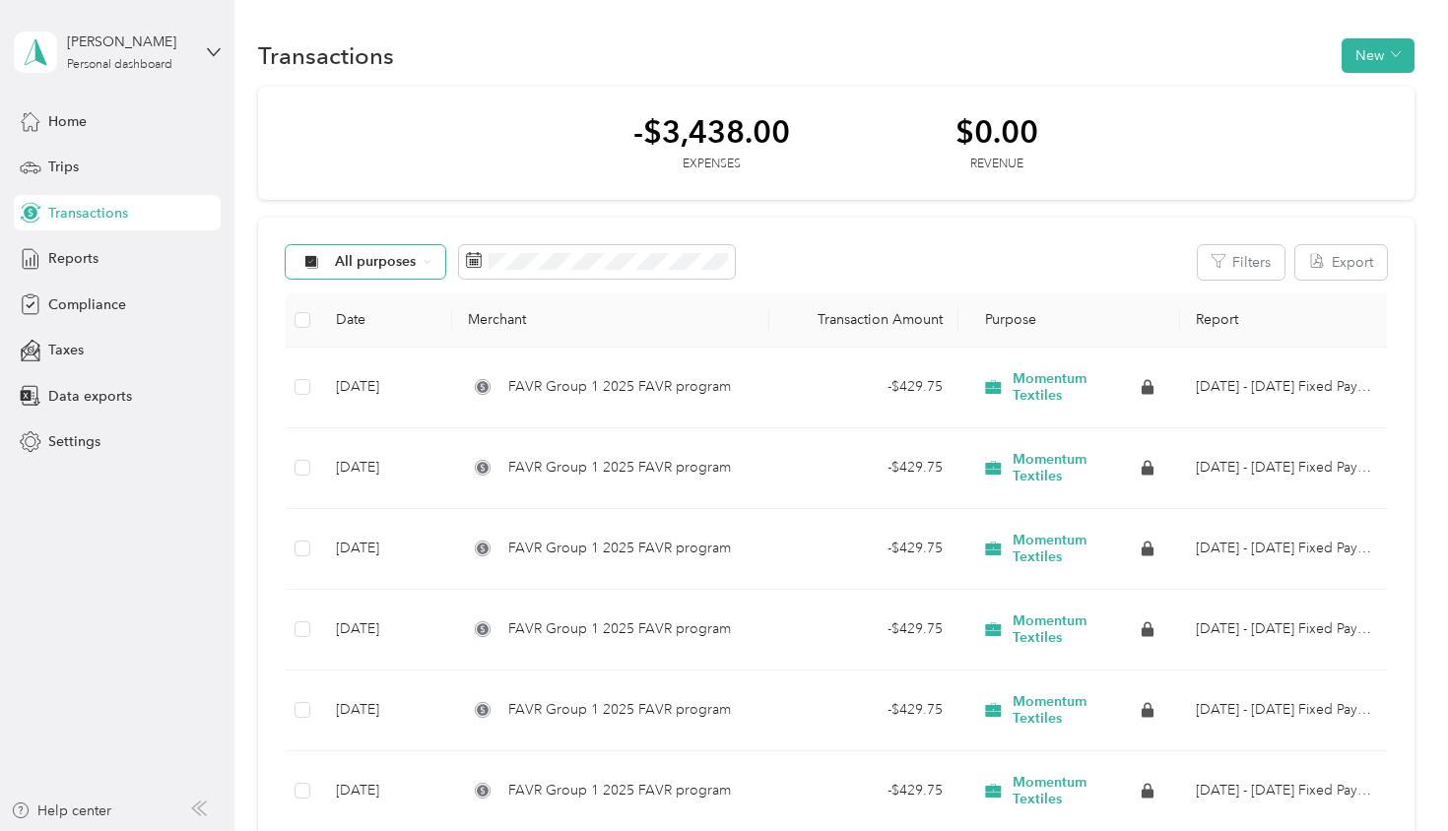
click at [428, 266] on icon at bounding box center [428, 262] width 8 height 8
click at [892, 241] on div "All purposes Filters Export Date Merchant Transaction Amount Purpose Report [DA…" at bounding box center [835, 646] width 1155 height 856
click at [77, 265] on span "Reports" at bounding box center [73, 258] width 50 height 21
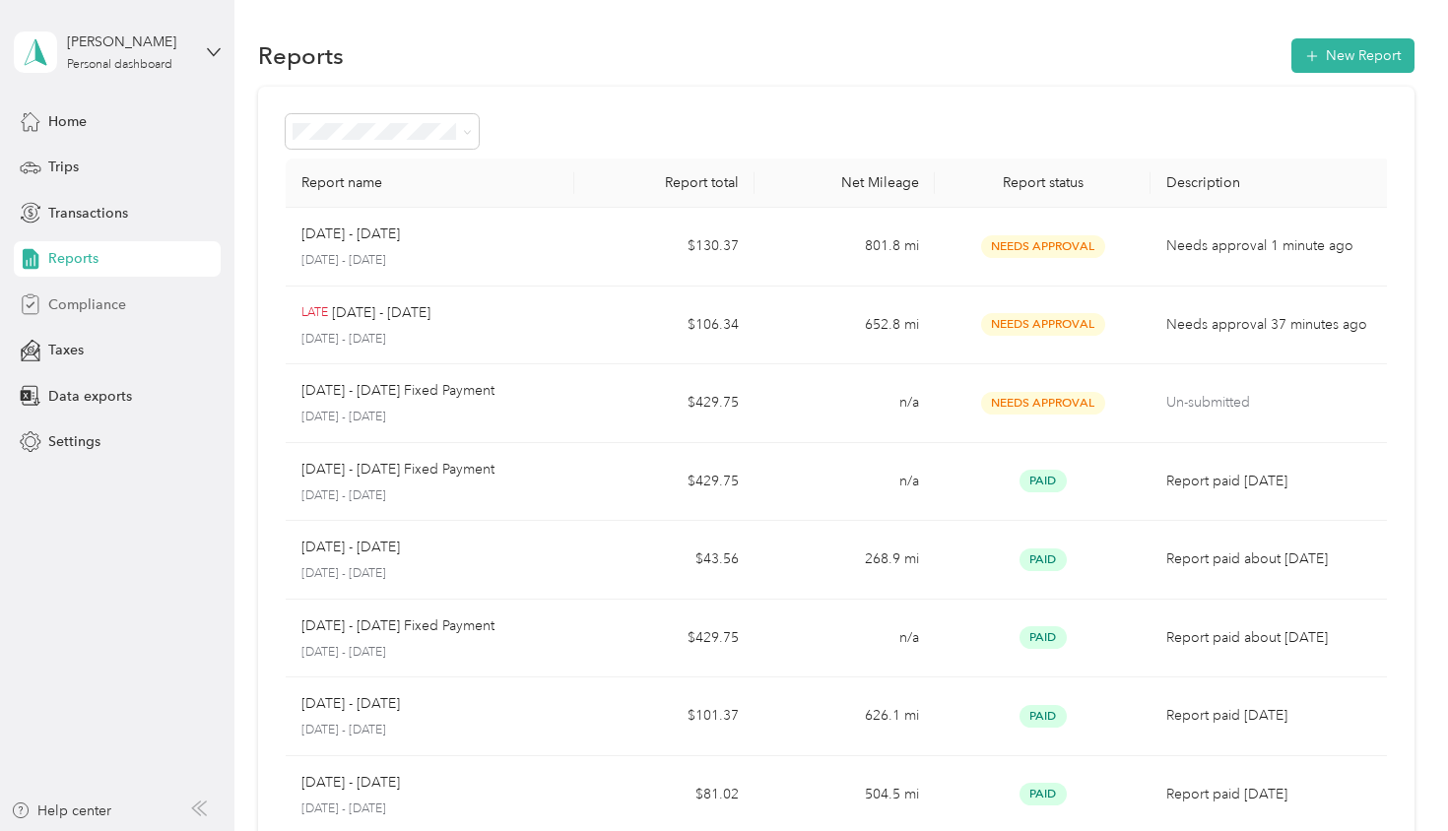
click at [86, 300] on span "Compliance" at bounding box center [87, 305] width 78 height 21
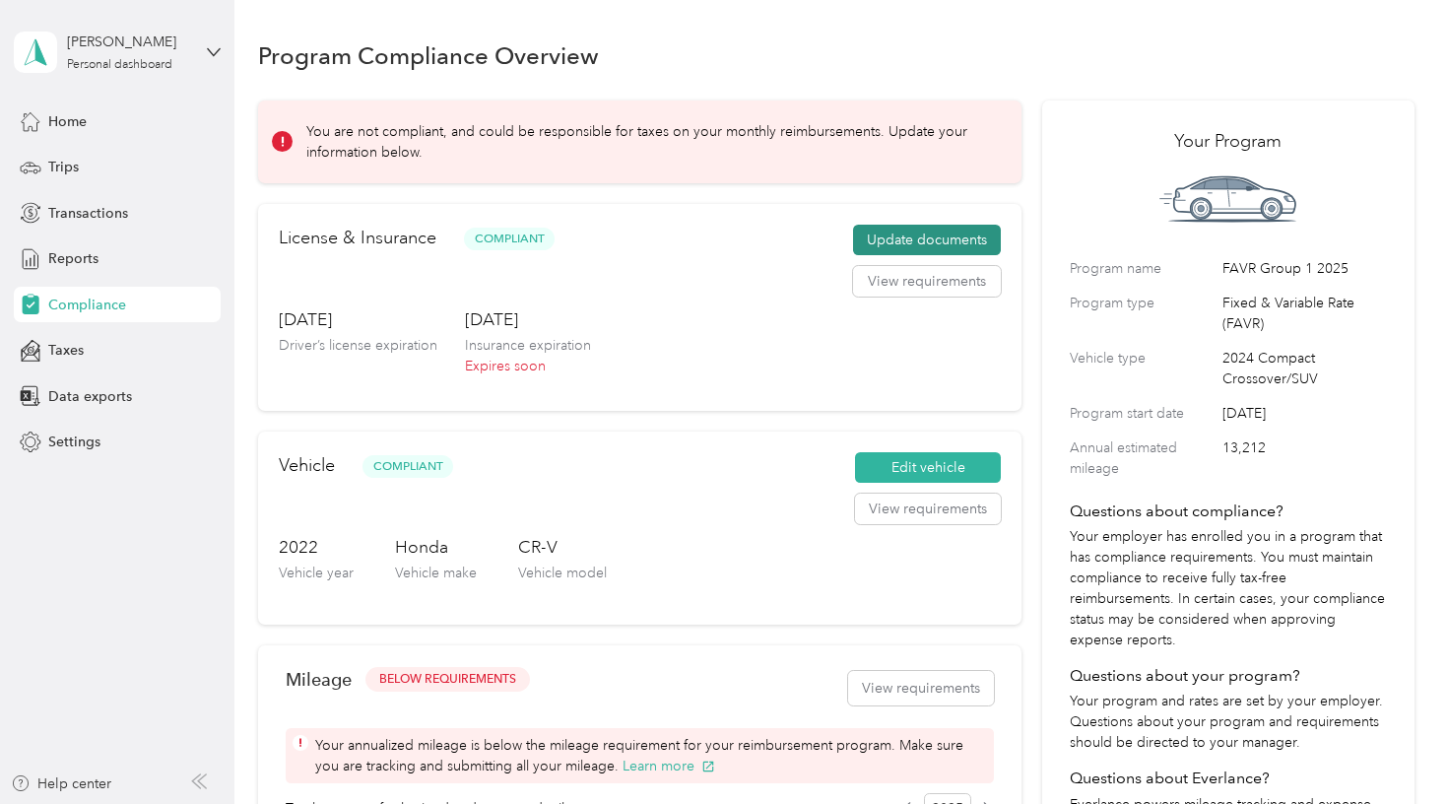
click at [934, 242] on button "Update documents" at bounding box center [927, 241] width 148 height 32
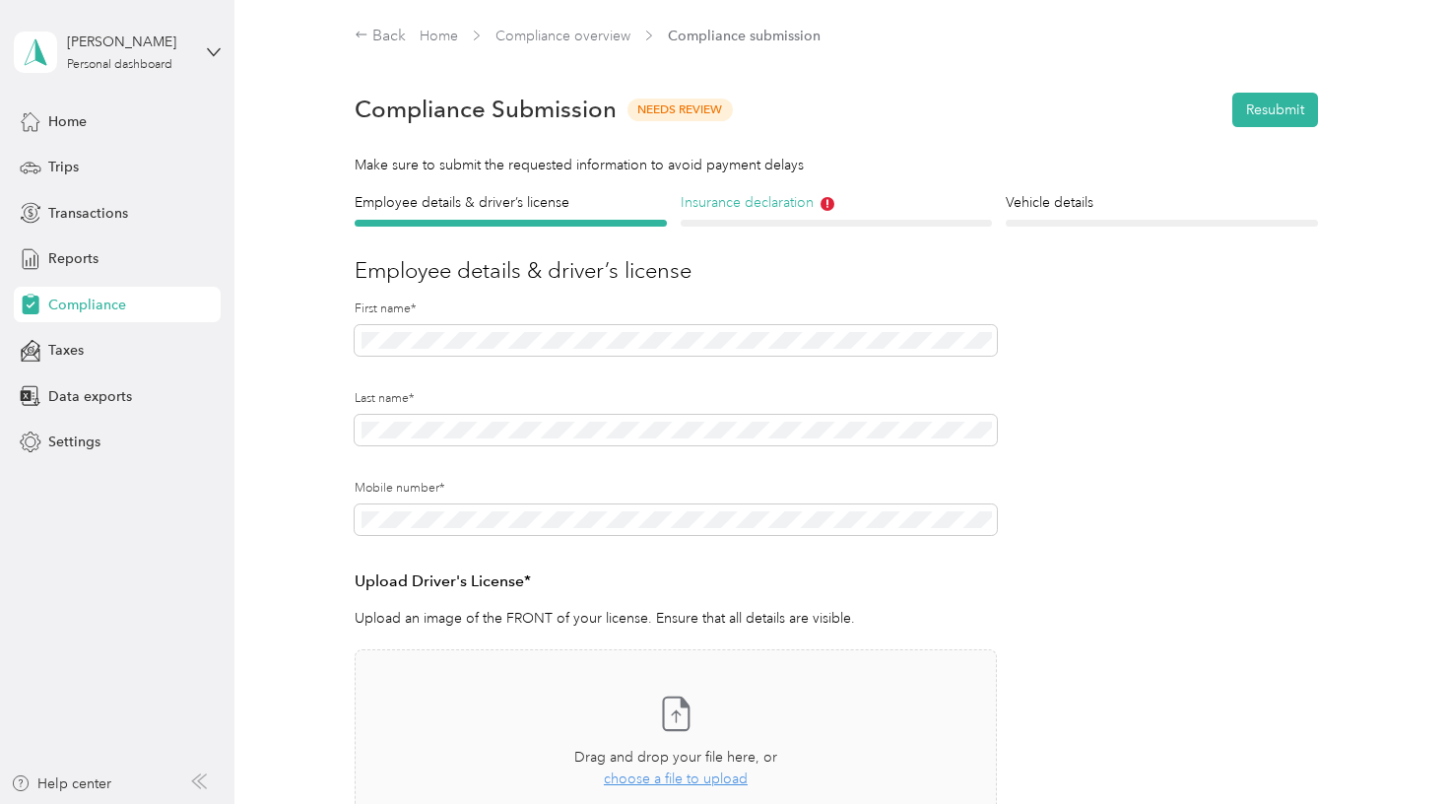
click at [768, 209] on h4 "Insurance declaration" at bounding box center [837, 202] width 312 height 21
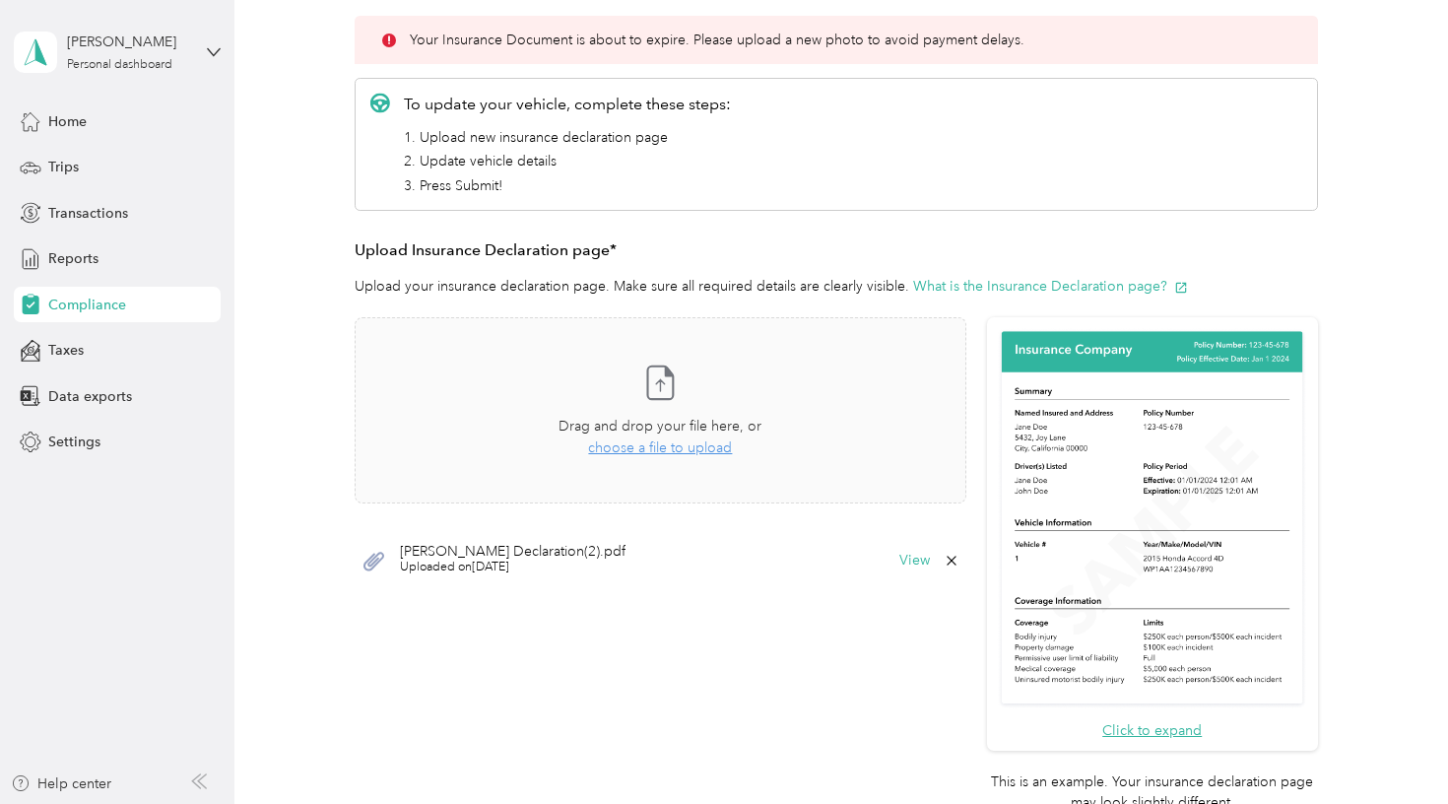
scroll to position [312, 0]
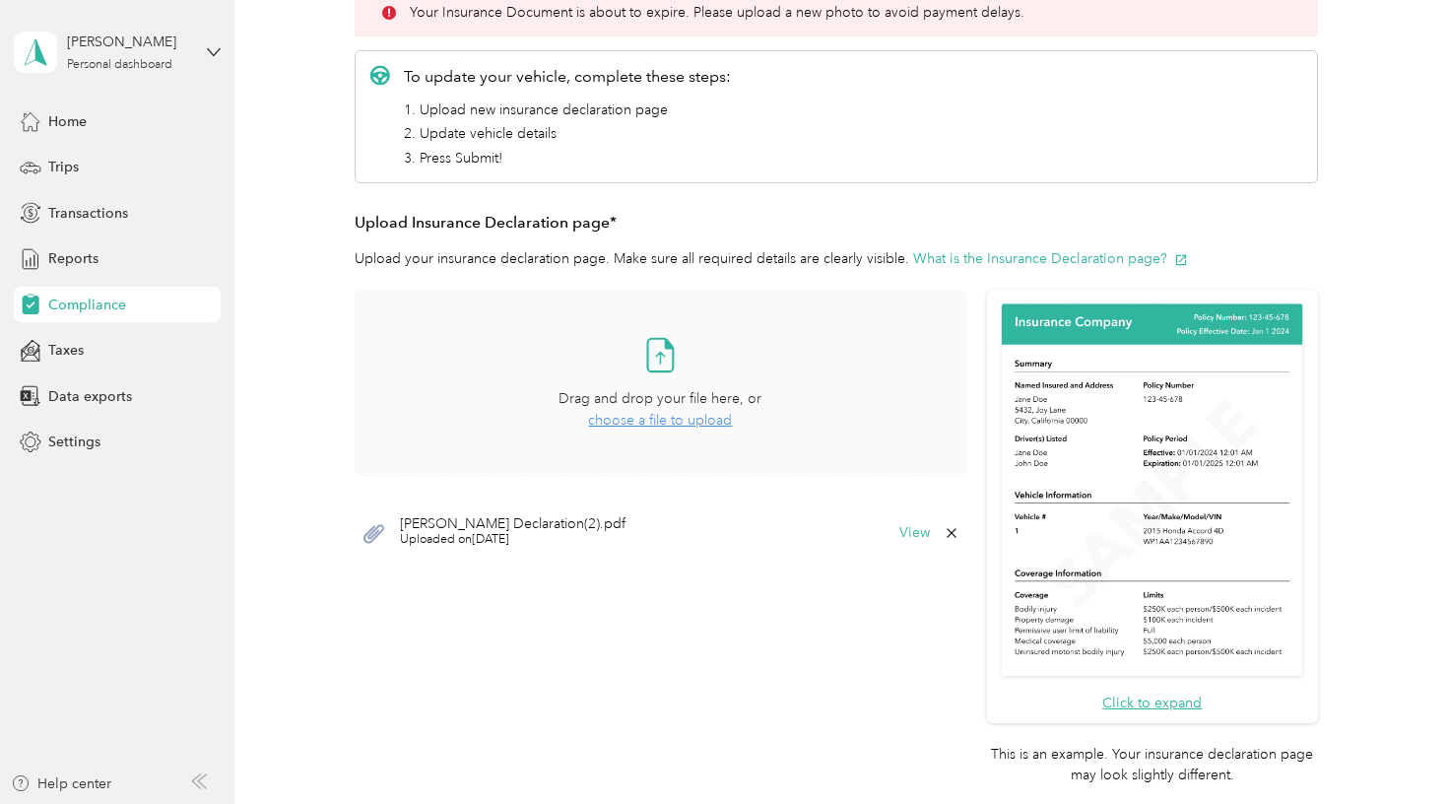
click at [666, 413] on span "choose a file to upload" at bounding box center [660, 420] width 144 height 17
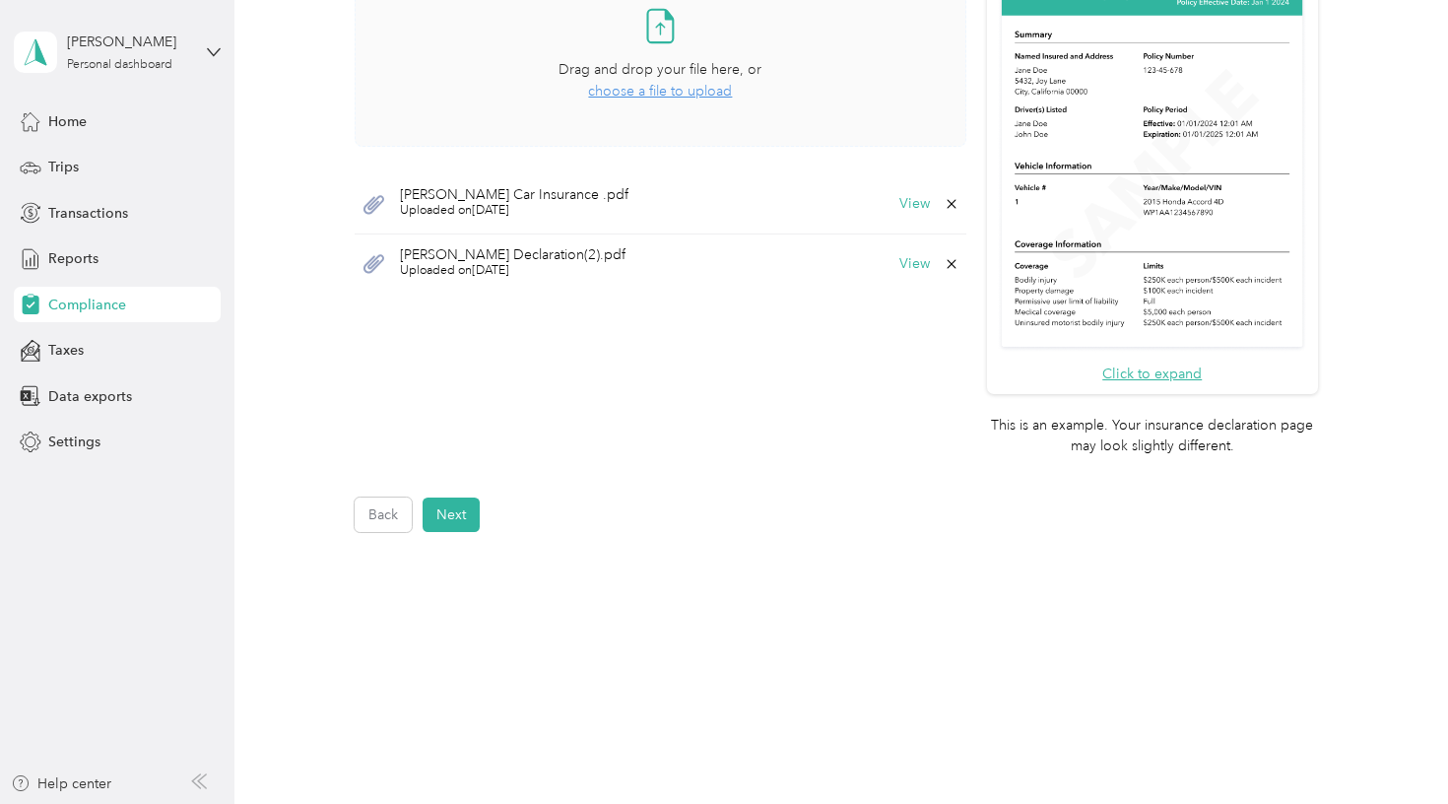
scroll to position [0, 0]
click at [959, 262] on icon at bounding box center [952, 264] width 16 height 16
click at [923, 284] on button "Yes" at bounding box center [916, 275] width 38 height 32
click at [457, 501] on button "Next" at bounding box center [451, 514] width 57 height 34
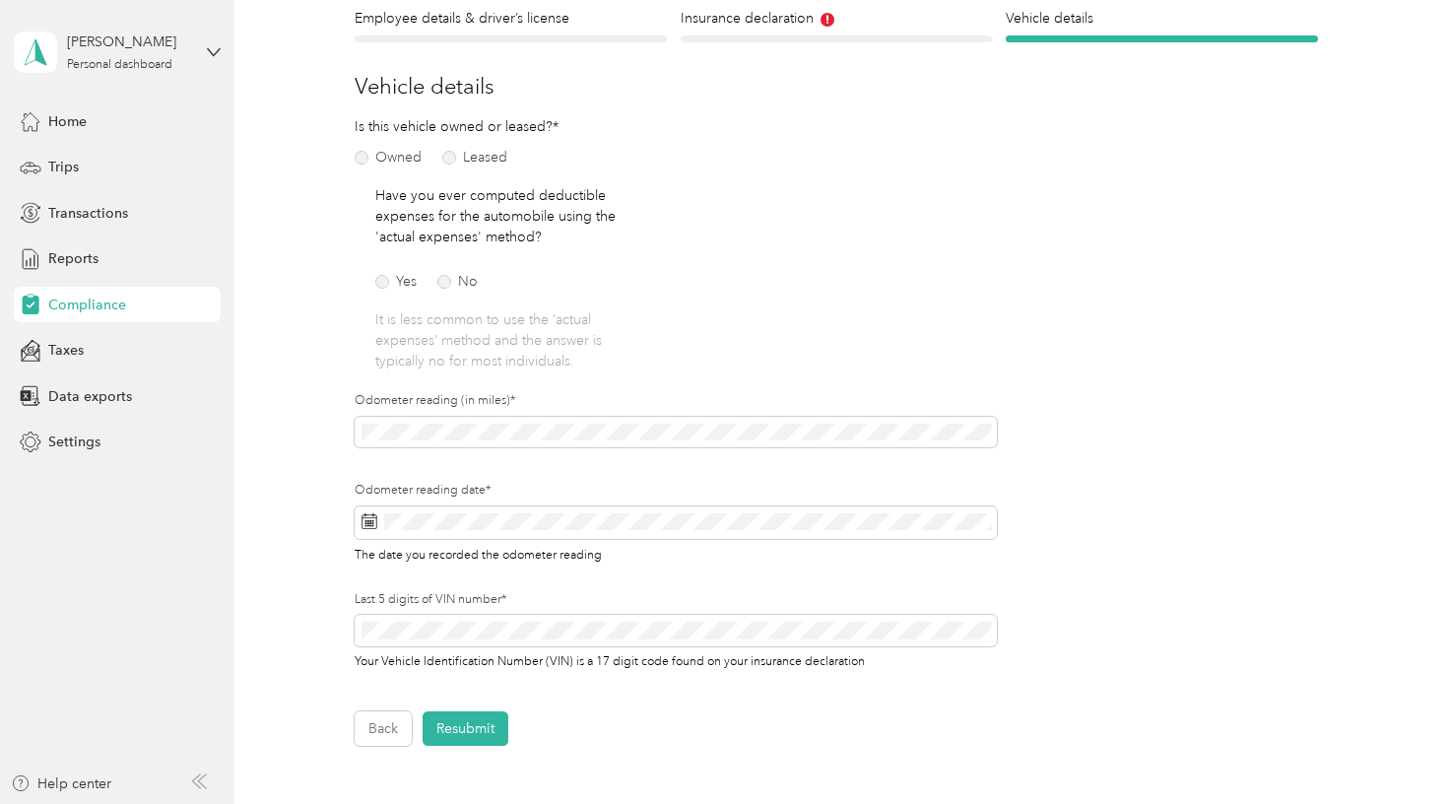
scroll to position [194, 0]
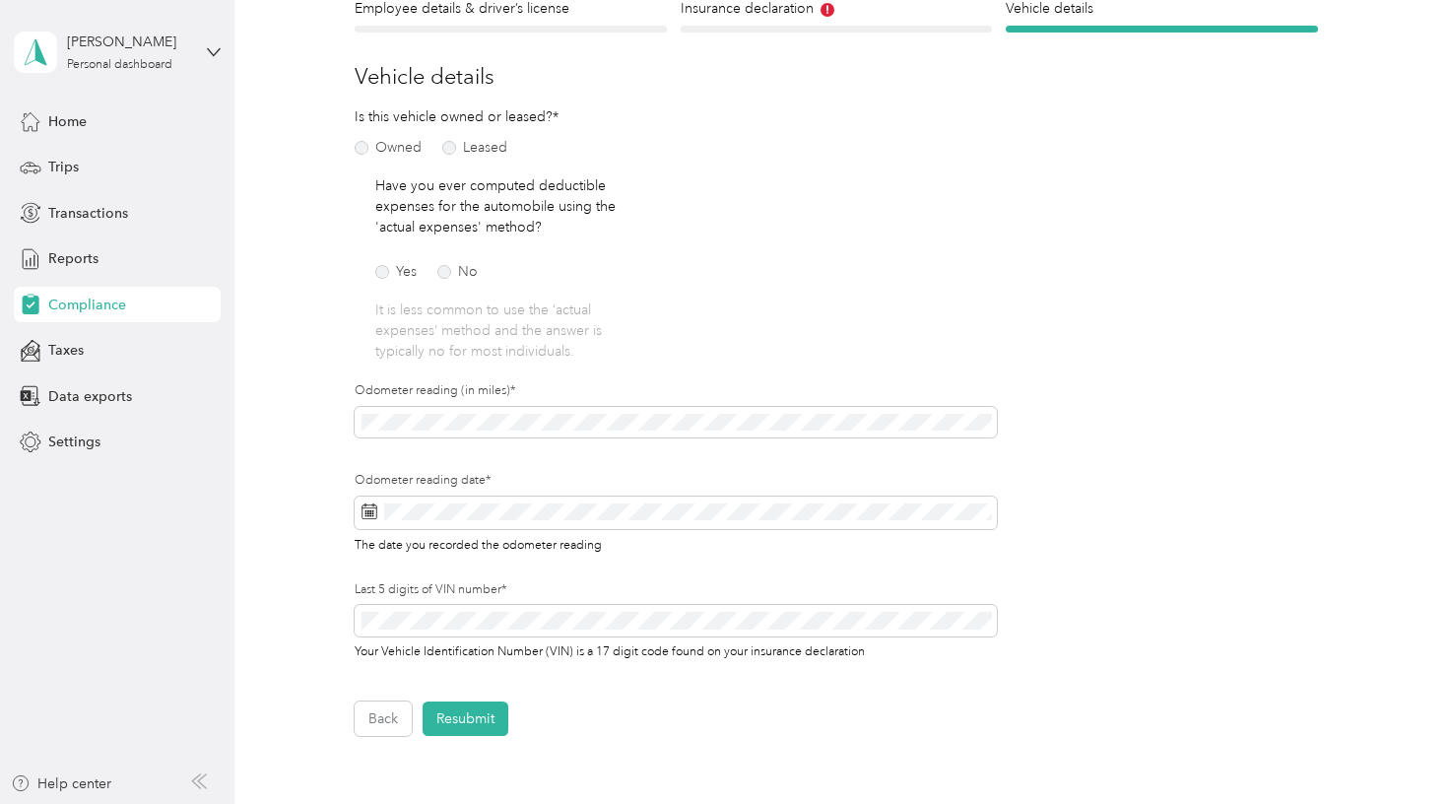
click at [1127, 405] on form "Employee details & driver’s license License Insurance declaration Insurance Veh…" at bounding box center [836, 367] width 963 height 738
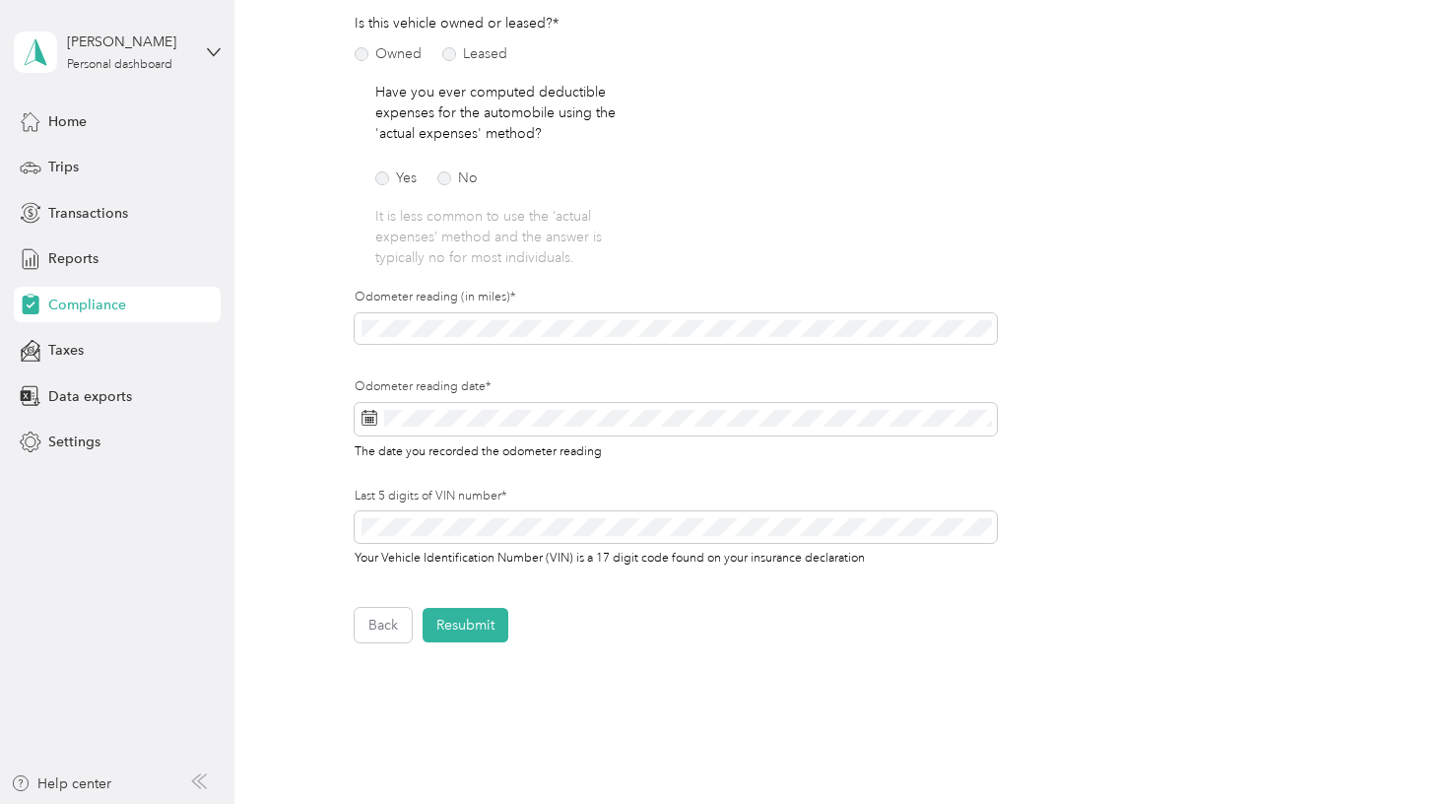
scroll to position [289, 0]
click at [236, 343] on div "Back Home Compliance overview Compliance submission Compliance Submission Needs…" at bounding box center [836, 271] width 1204 height 1120
click at [316, 324] on div "Employee details & driver’s license License Insurance declaration Insurance Veh…" at bounding box center [835, 272] width 1155 height 738
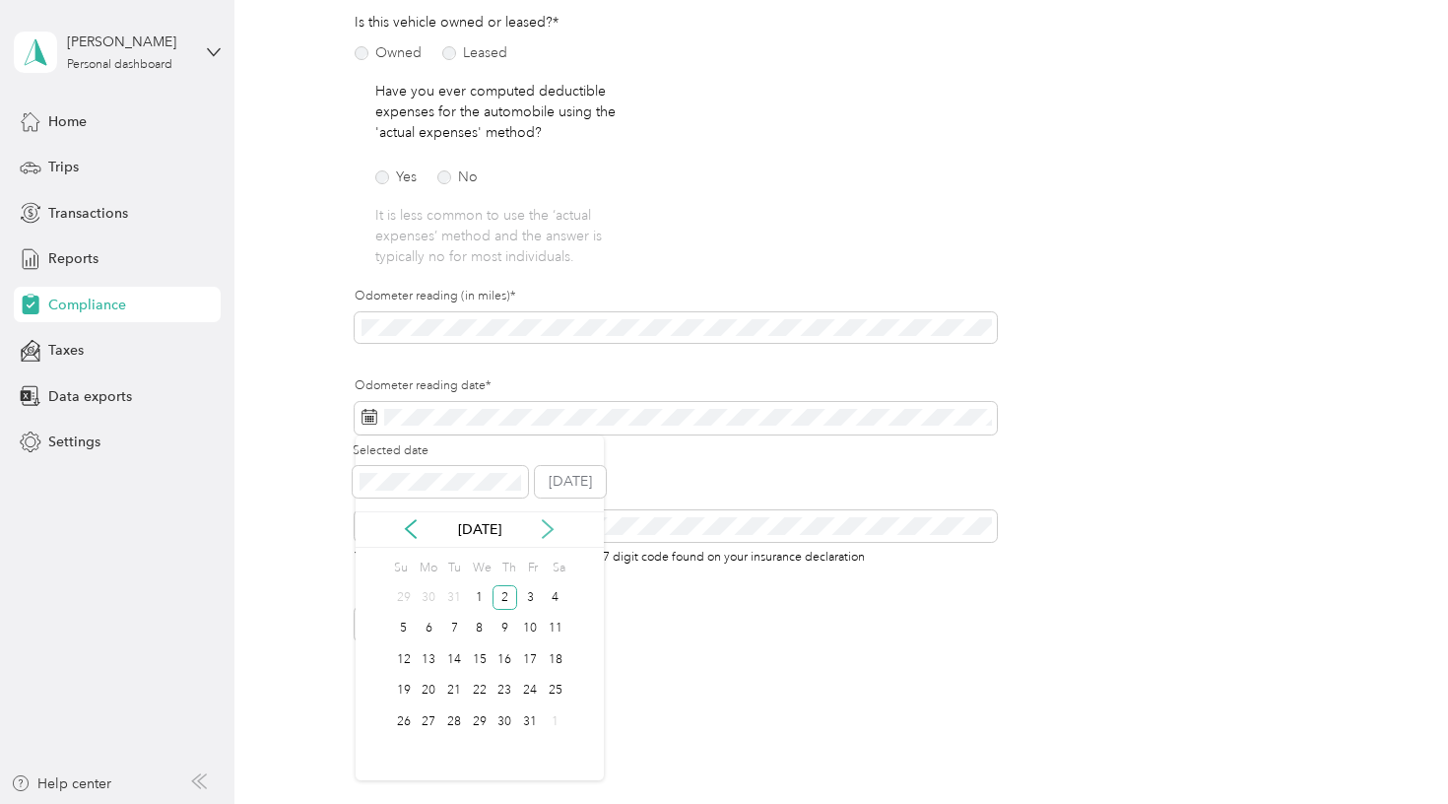
click at [547, 525] on icon at bounding box center [548, 529] width 20 height 20
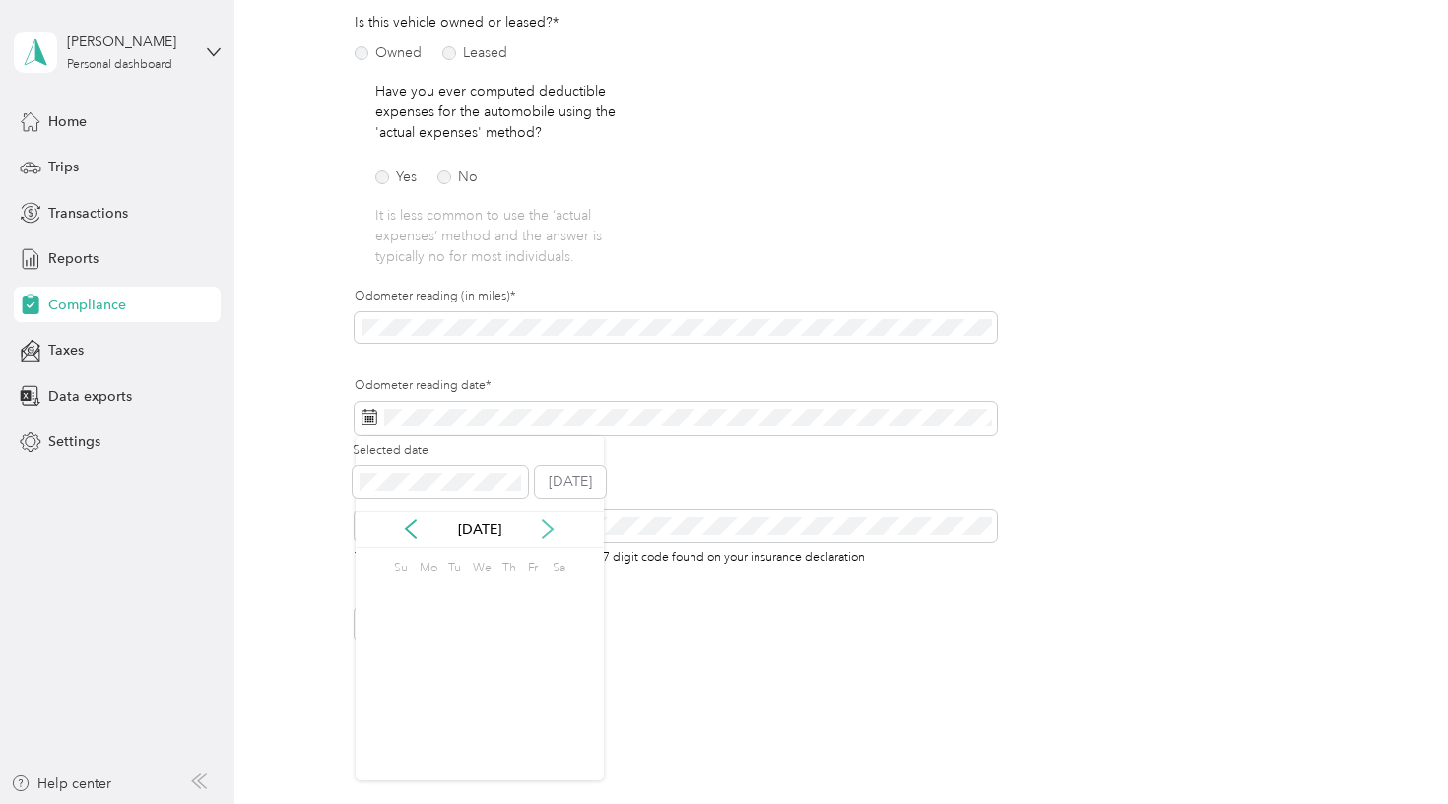
click at [547, 525] on icon at bounding box center [548, 529] width 20 height 20
click at [524, 723] on div "29" at bounding box center [530, 721] width 26 height 25
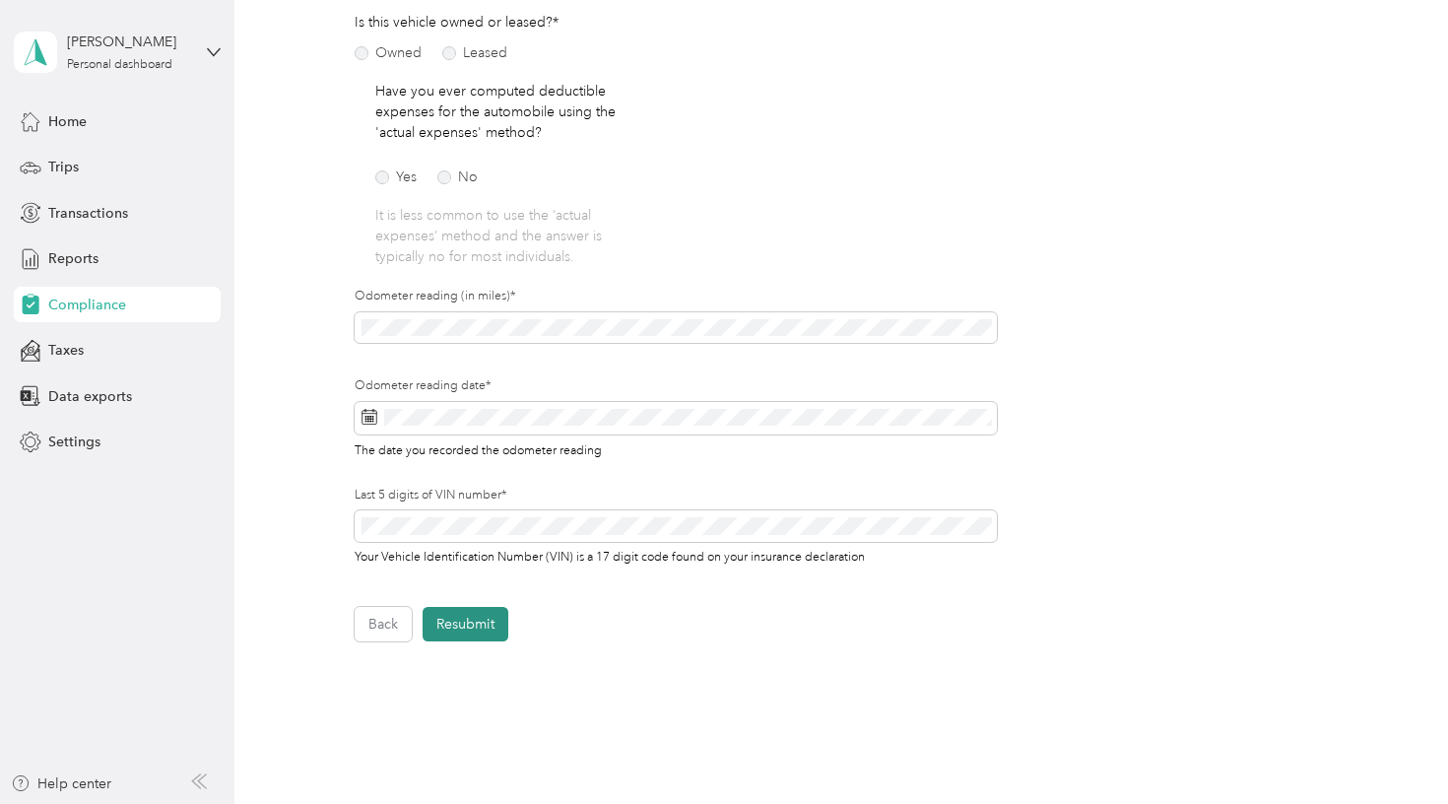
click at [463, 623] on button "Resubmit" at bounding box center [466, 624] width 86 height 34
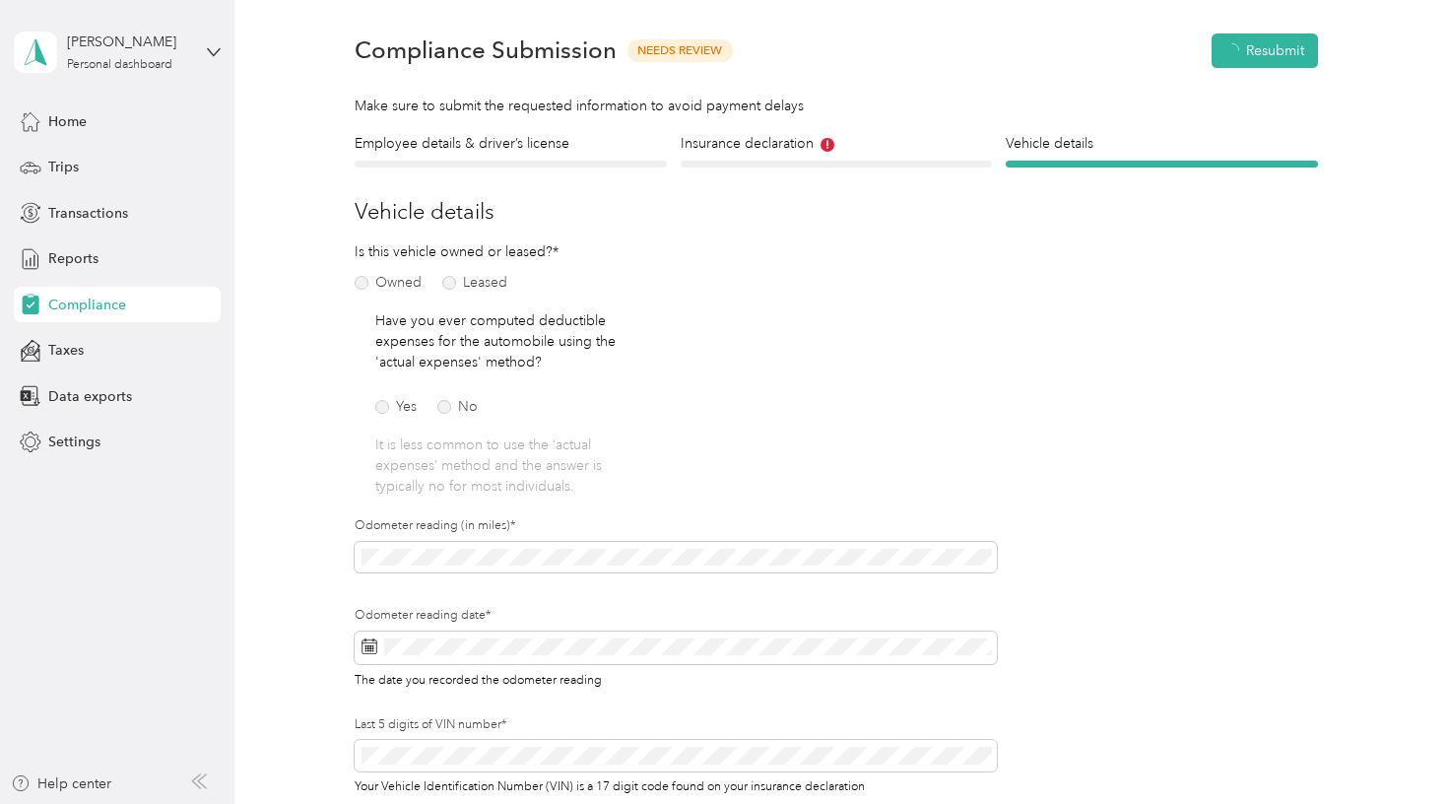
scroll to position [24, 0]
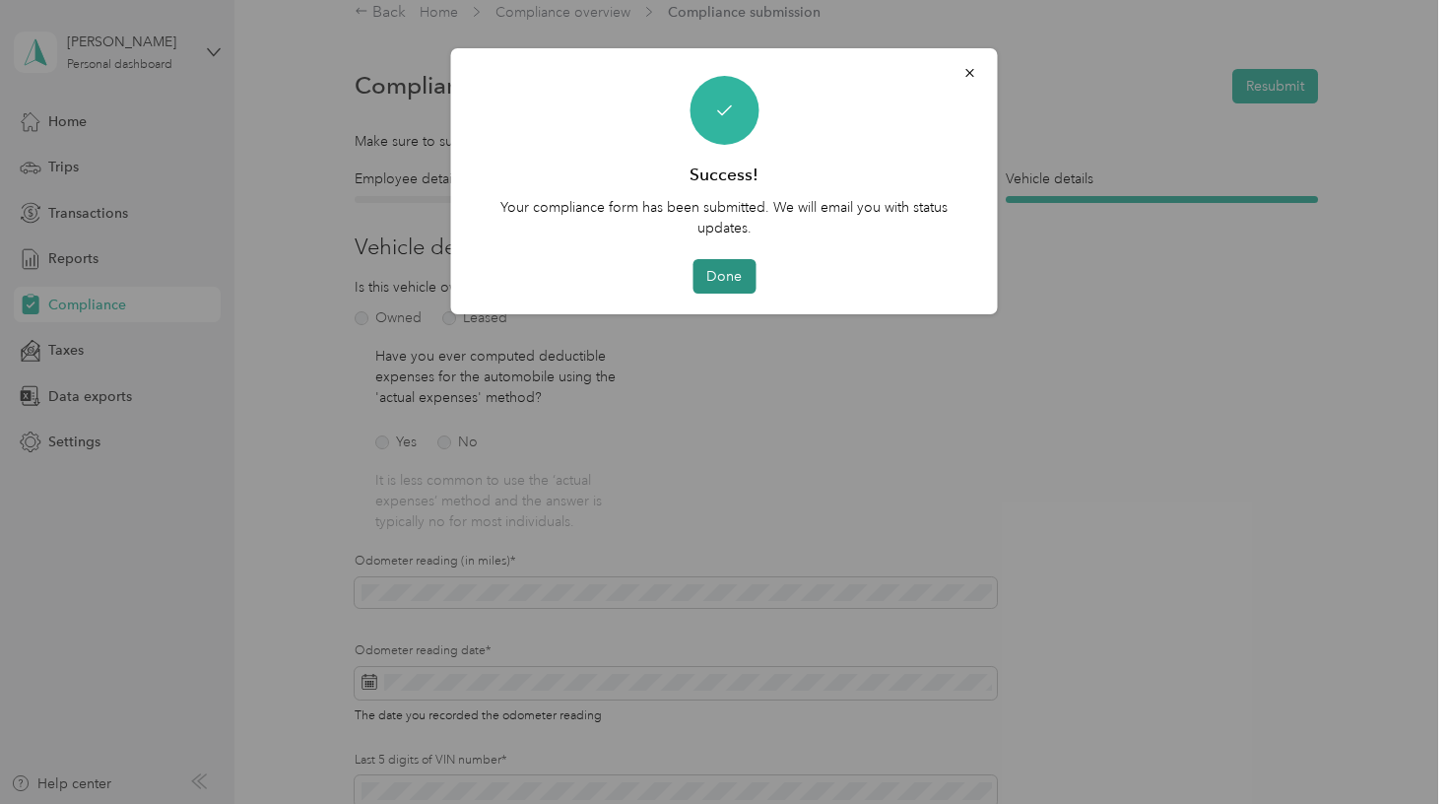
click at [719, 284] on button "Done" at bounding box center [723, 276] width 63 height 34
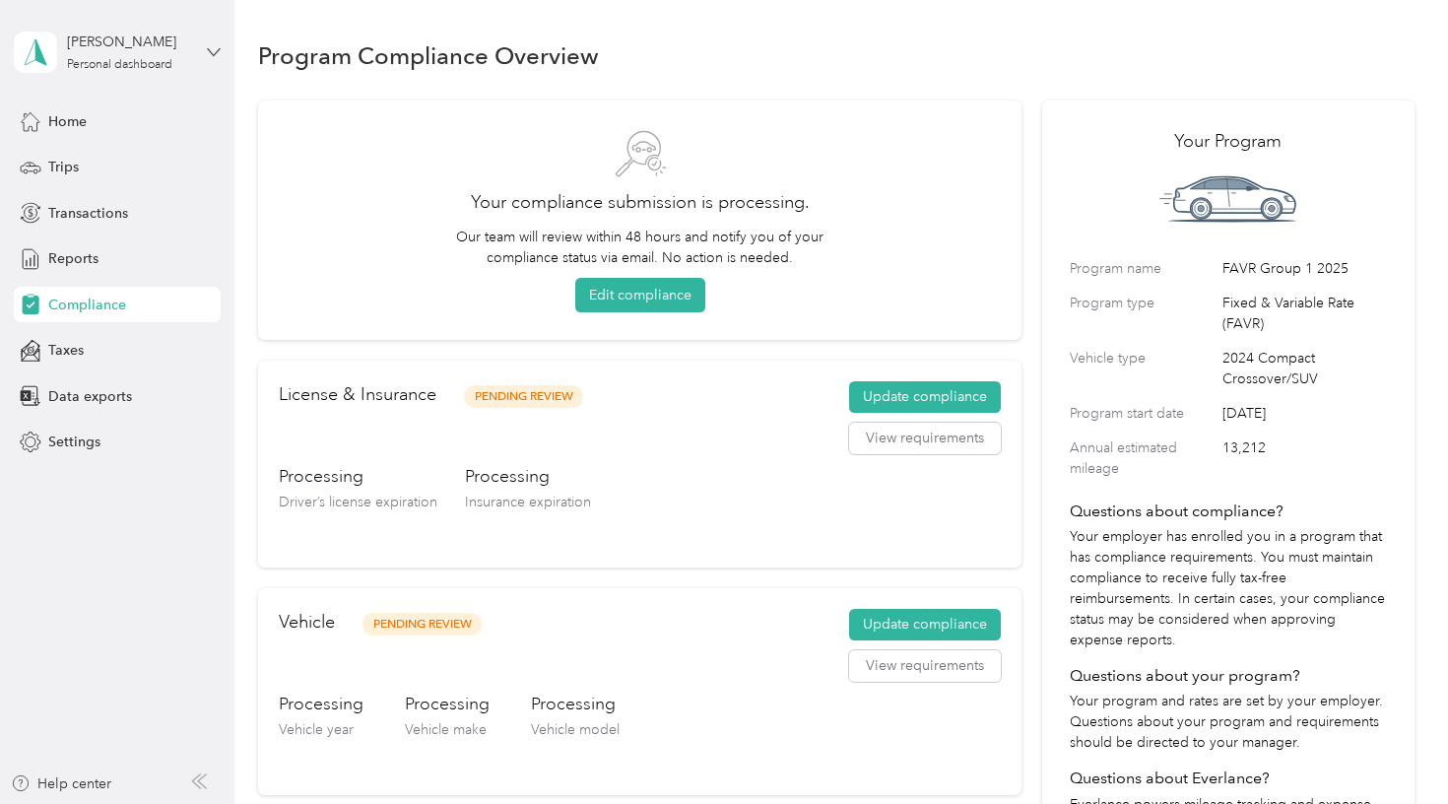
click at [212, 51] on icon at bounding box center [214, 52] width 14 height 14
click at [86, 162] on div "Log out" at bounding box center [70, 158] width 76 height 21
